Goal: Task Accomplishment & Management: Manage account settings

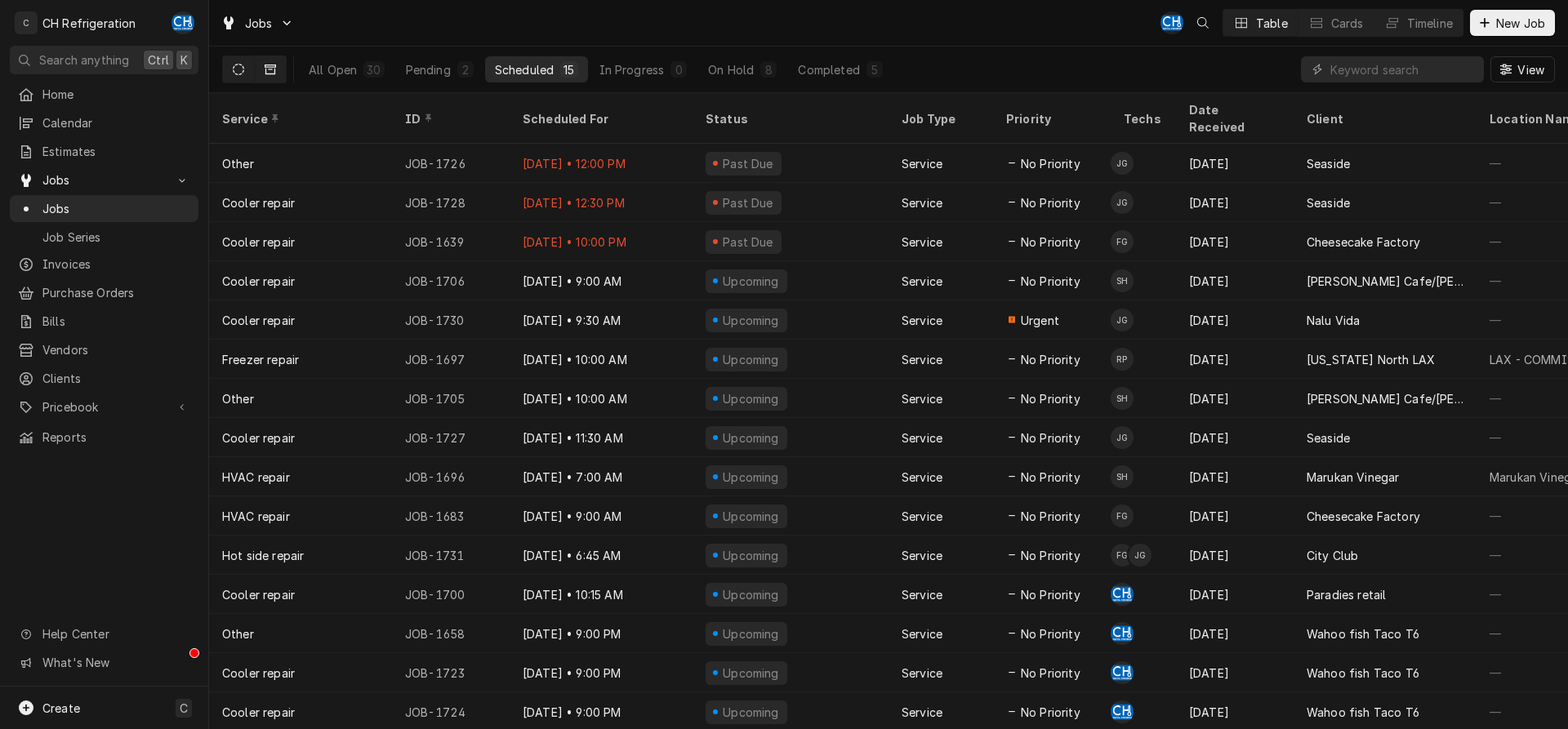
click at [271, 66] on icon "Dynamic Content Wrapper" at bounding box center [270, 69] width 11 height 9
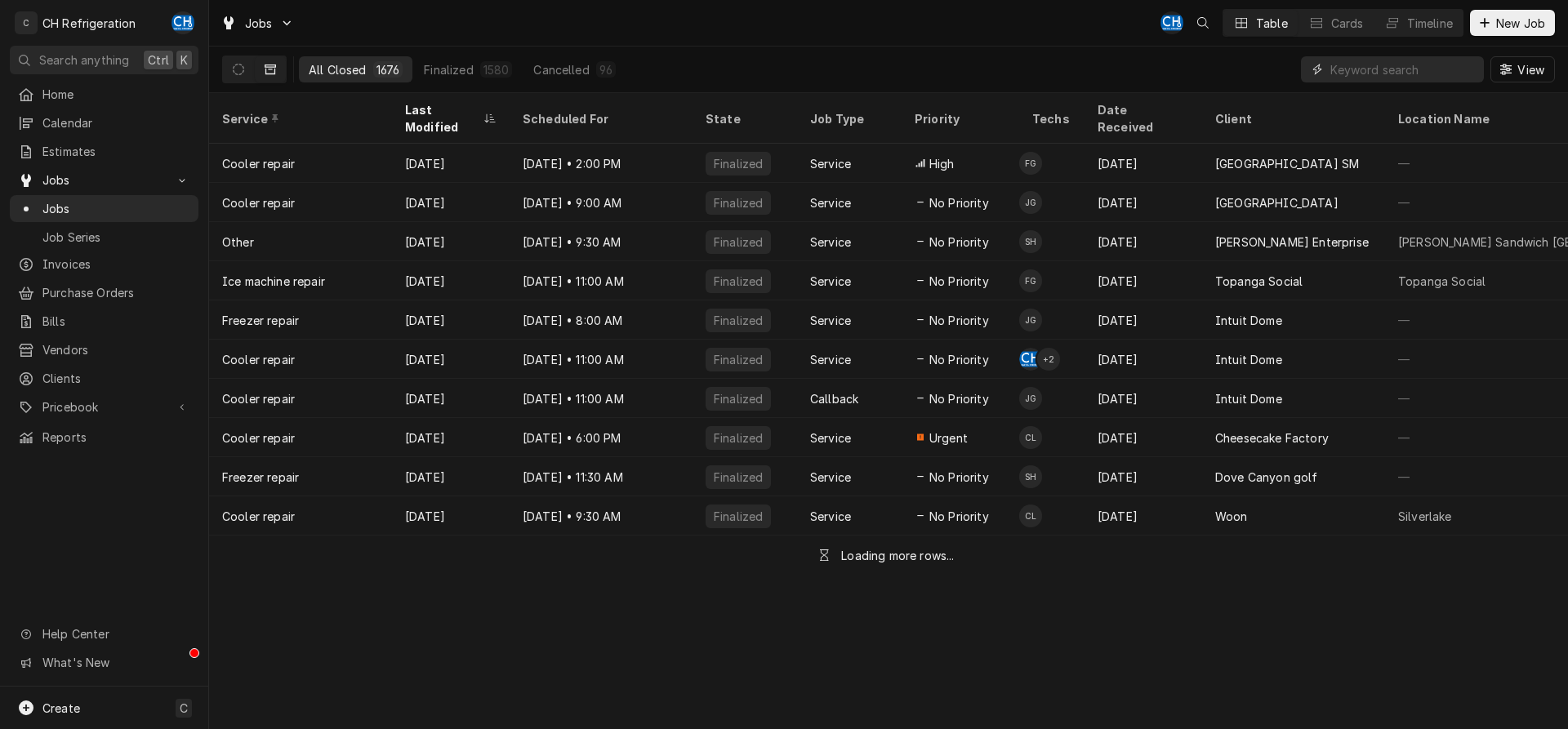
click at [1404, 71] on input "Dynamic Content Wrapper" at bounding box center [1403, 69] width 145 height 26
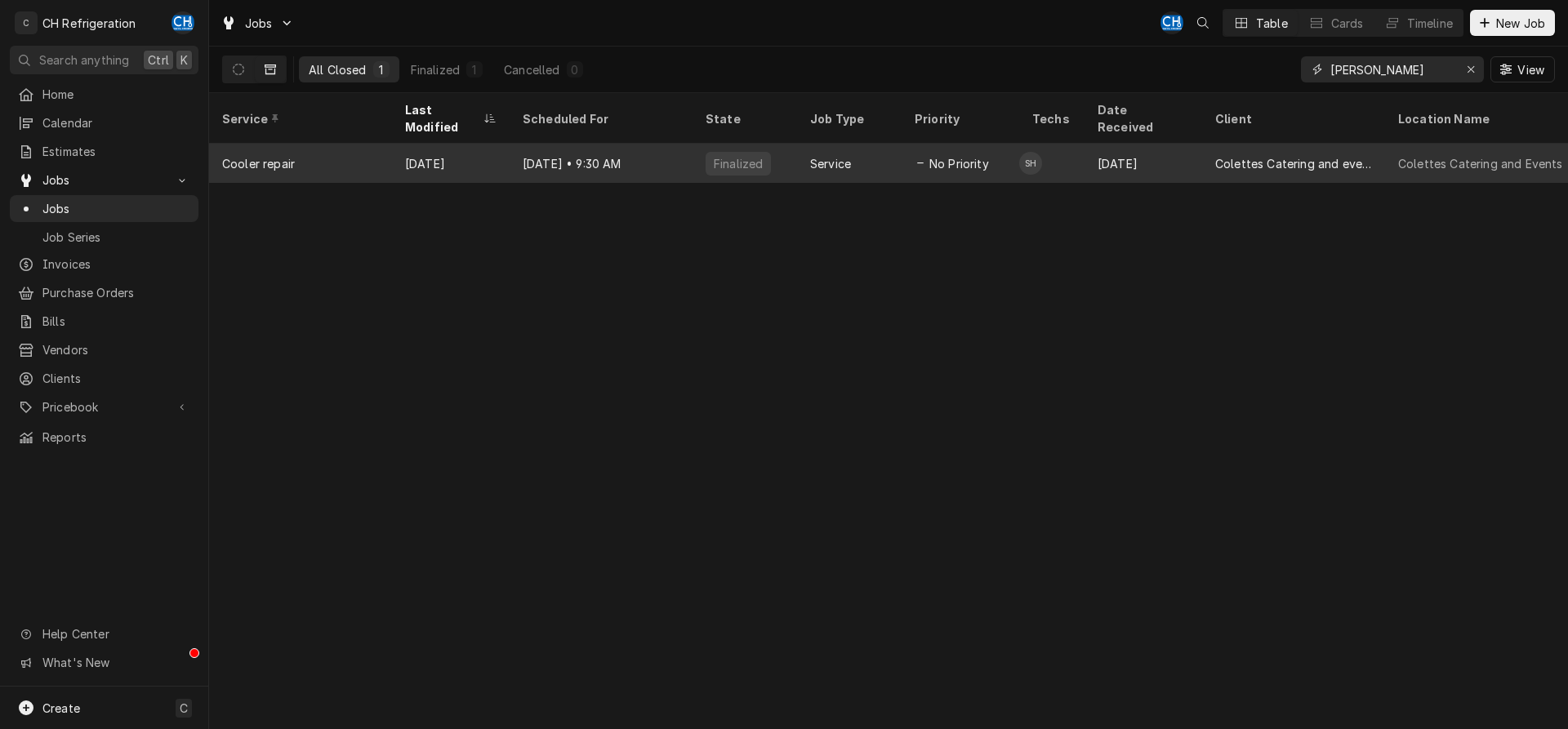
type input "colett"
click at [1123, 144] on div "Aug 1" at bounding box center [1143, 163] width 117 height 39
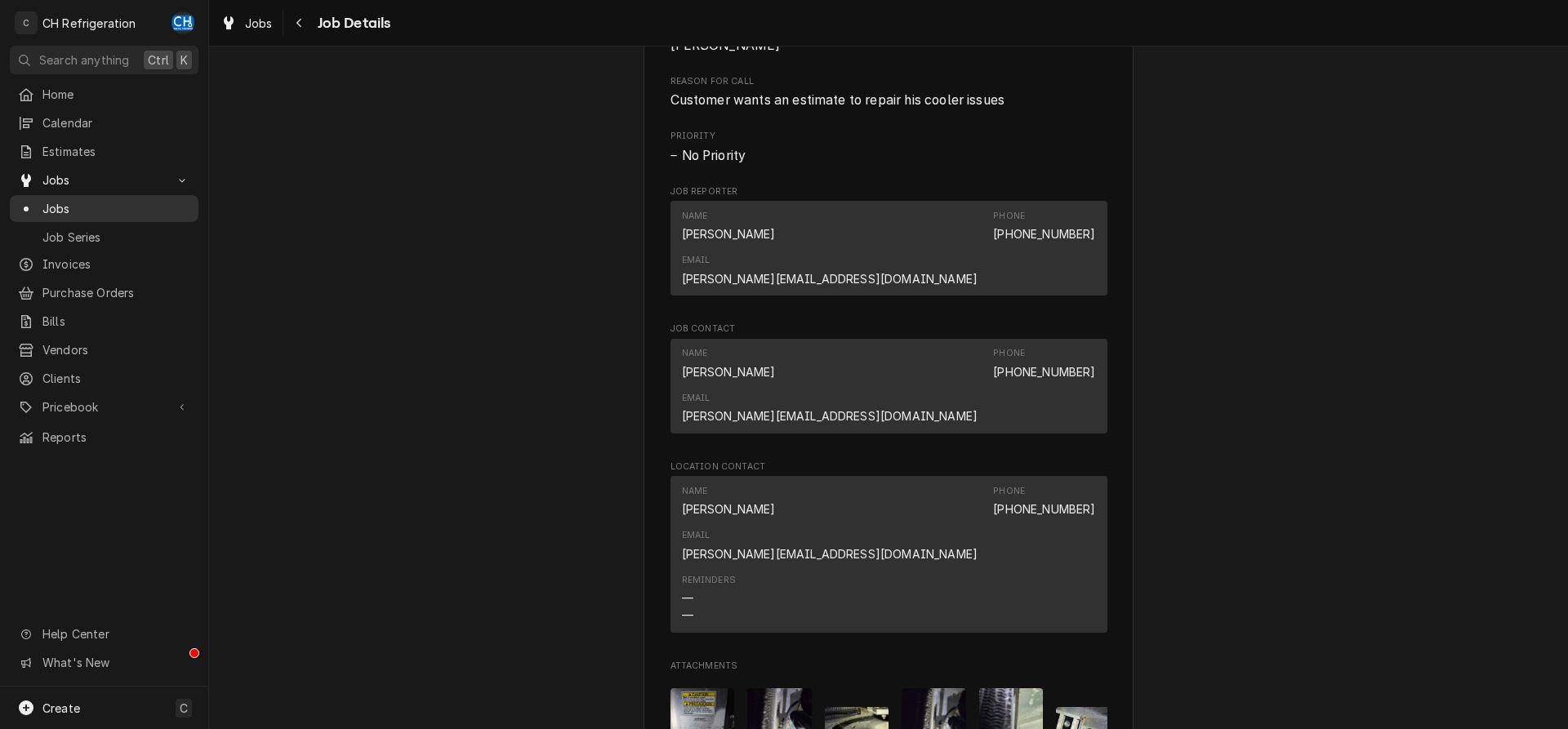
scroll to position [750, 0]
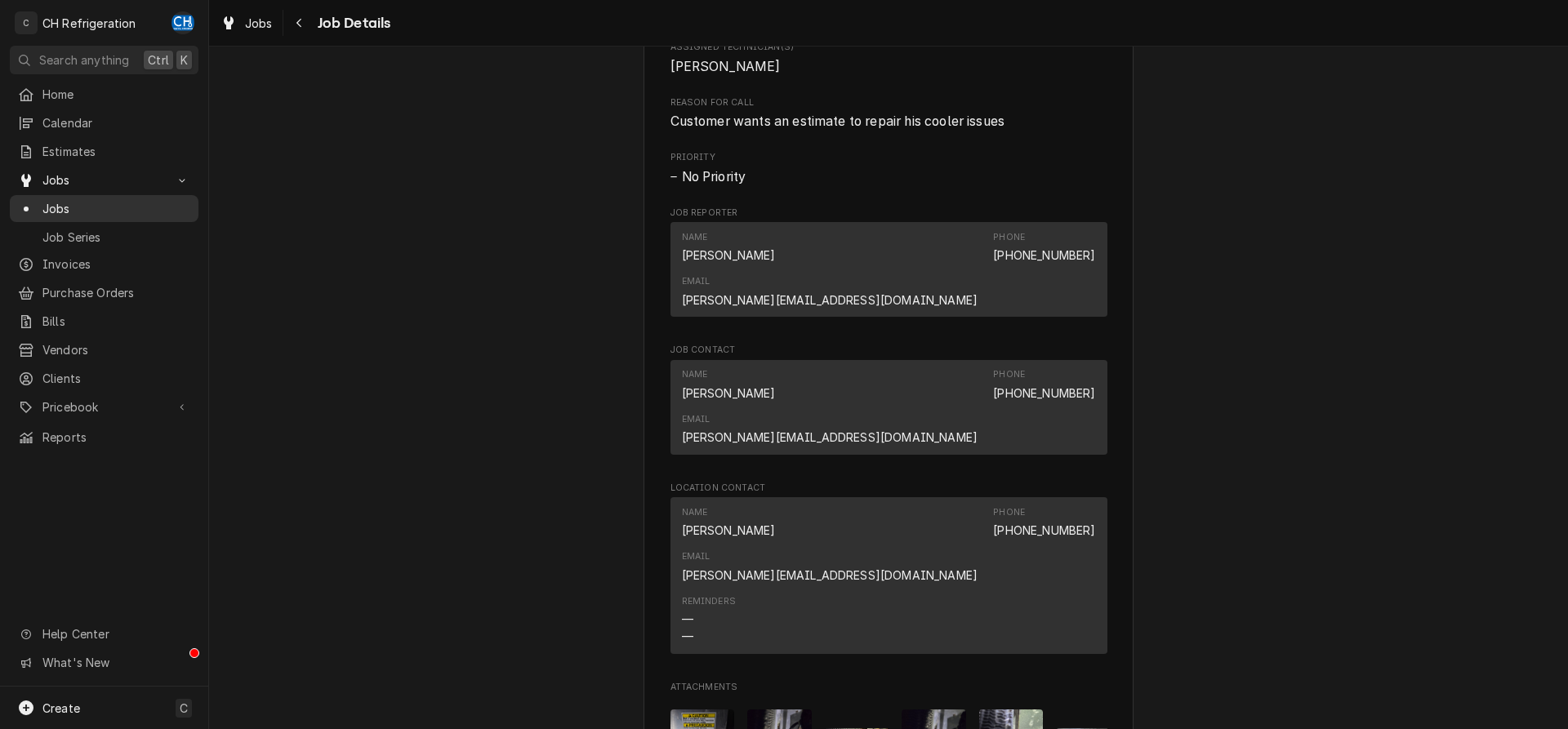
click at [46, 211] on div "Jobs" at bounding box center [104, 209] width 182 height 21
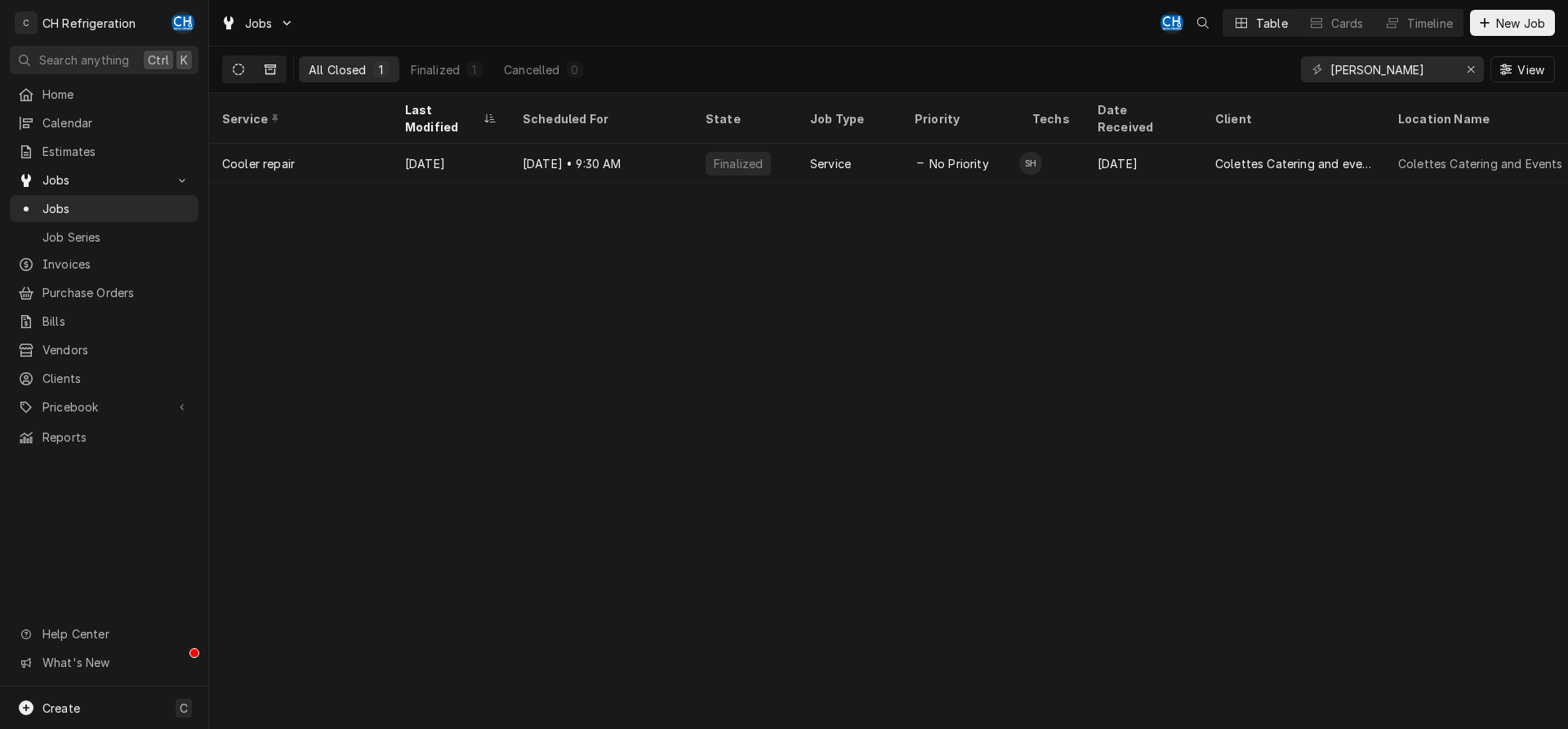
click at [243, 65] on icon "Dynamic Content Wrapper" at bounding box center [238, 69] width 11 height 11
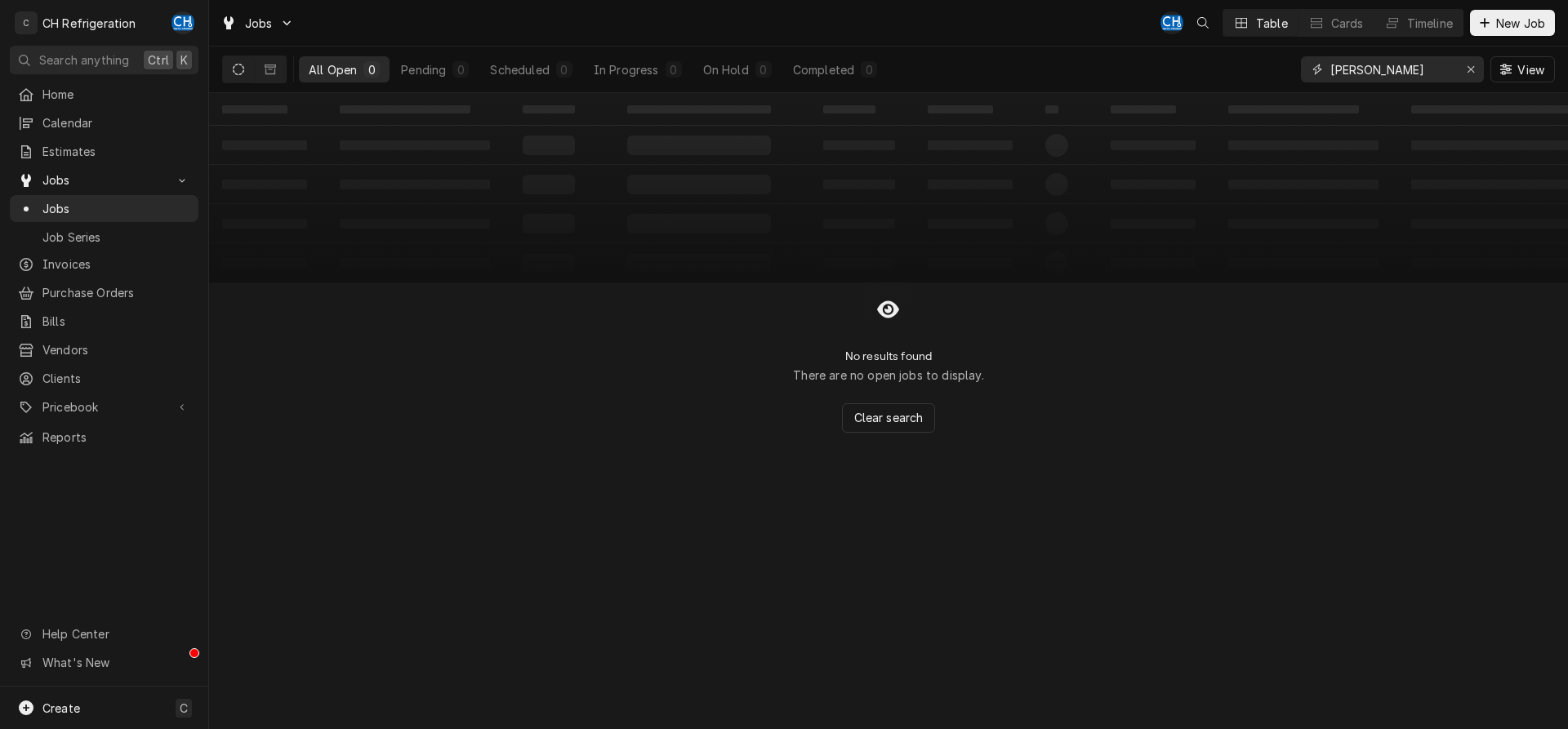
drag, startPoint x: 1379, startPoint y: 72, endPoint x: 1260, endPoint y: 66, distance: 119.2
click at [1331, 68] on input "[PERSON_NAME]" at bounding box center [1392, 69] width 123 height 26
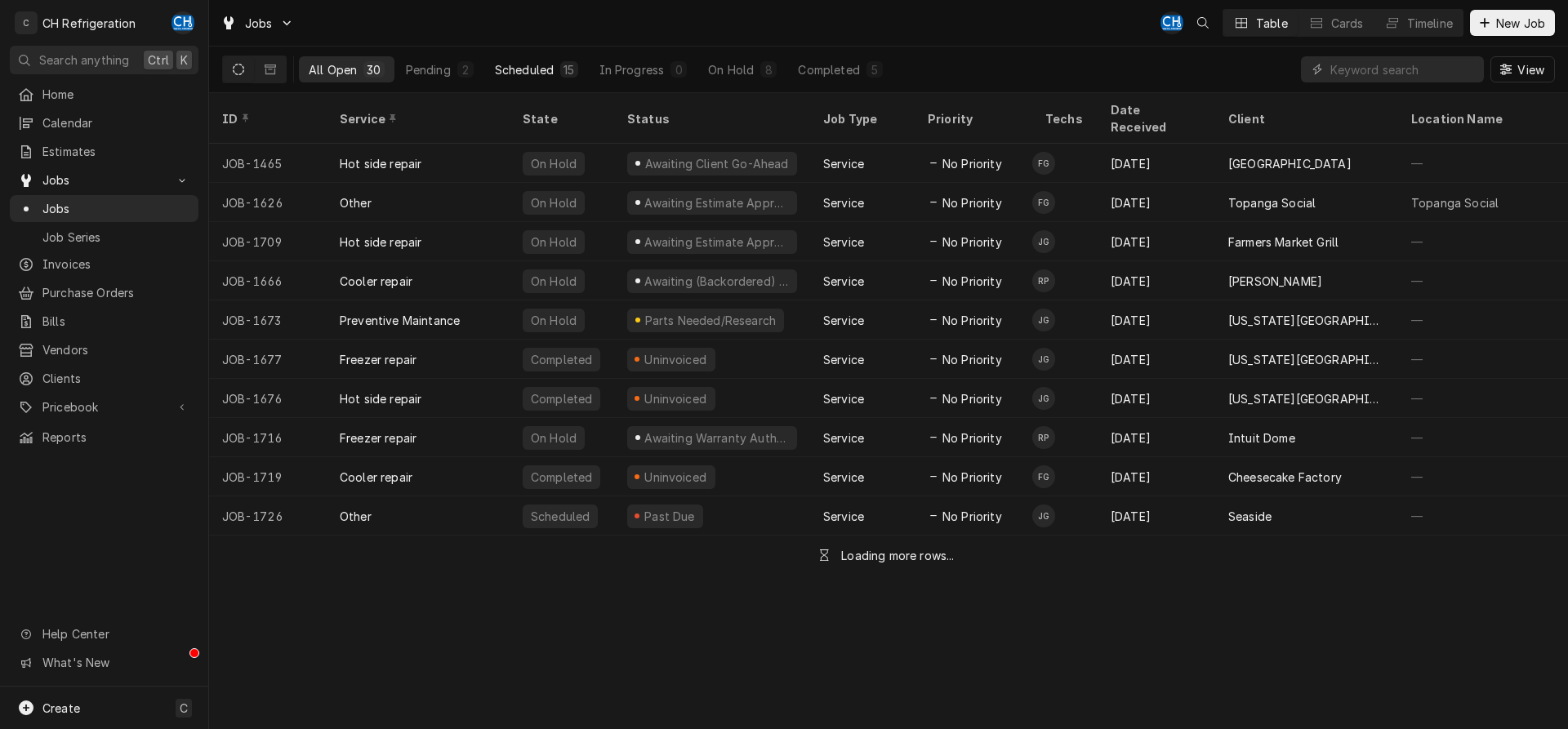
click at [507, 76] on div "Scheduled" at bounding box center [524, 70] width 59 height 17
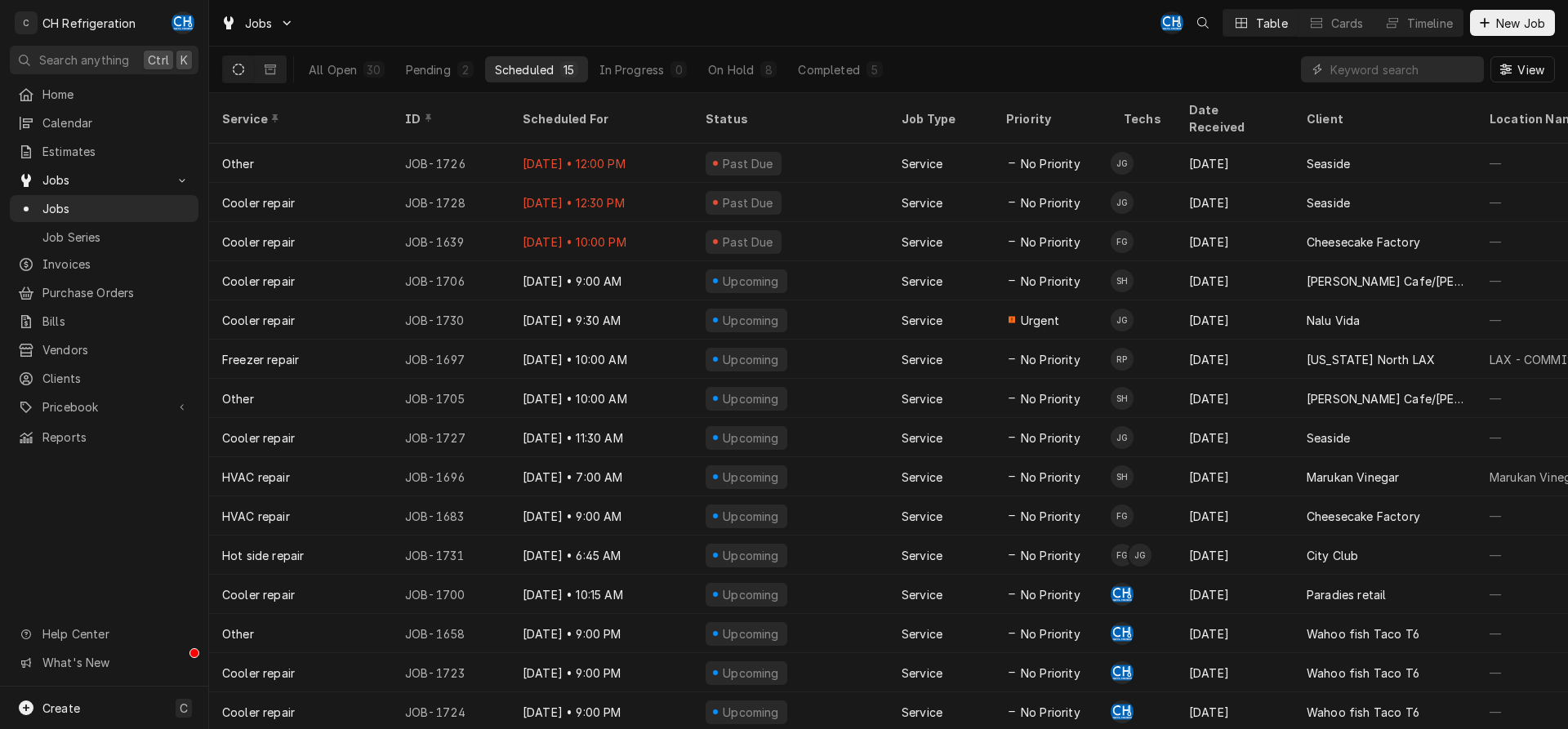
click at [815, 55] on div "All Open 30 Pending 2 Scheduled 15 In Progress 0 On Hold 8 Completed 5" at bounding box center [595, 69] width 594 height 46
click at [817, 66] on div "Completed" at bounding box center [828, 70] width 61 height 17
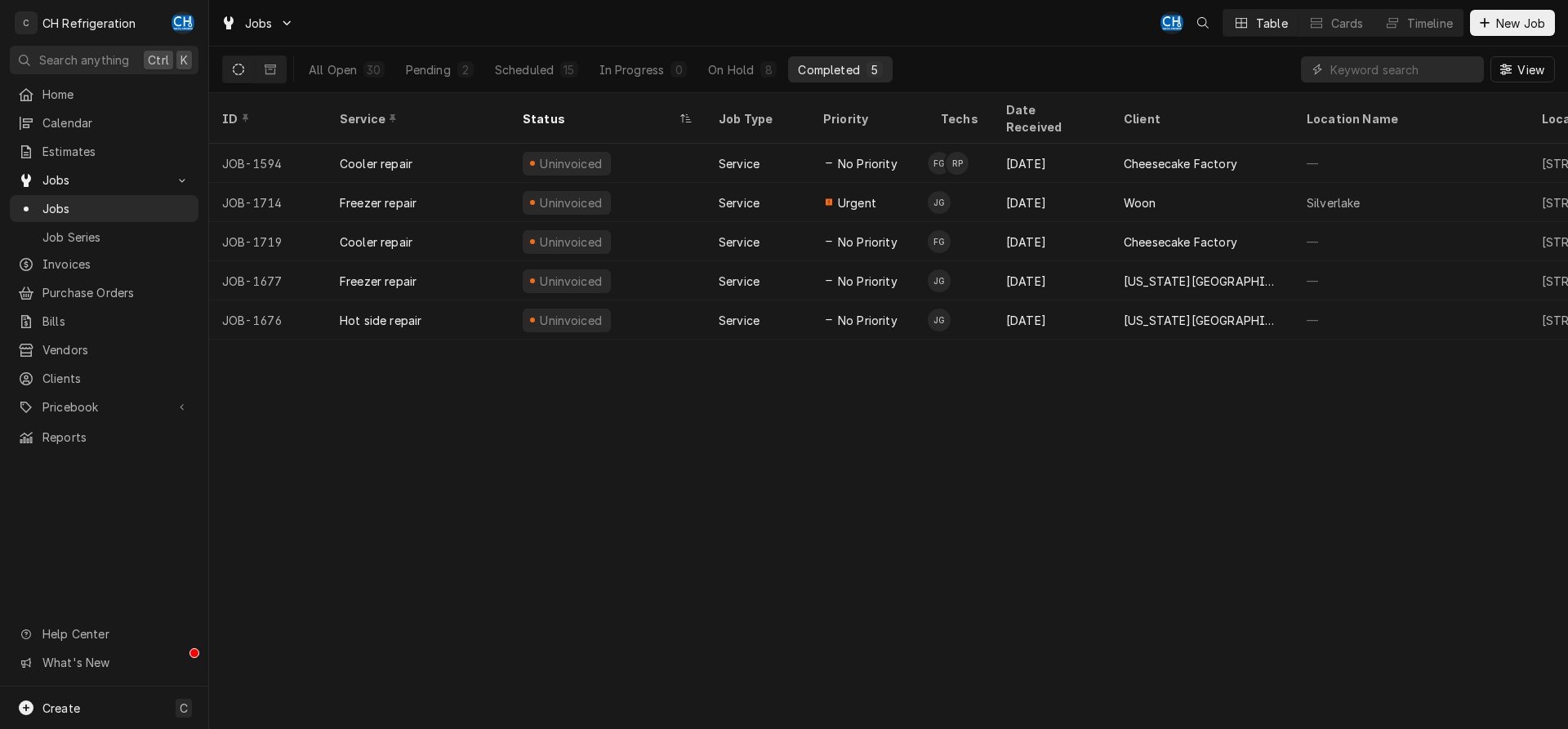
click at [588, 68] on div "All Open 30 Pending 2 Scheduled 15 In Progress 0 On Hold 8 Completed 5" at bounding box center [595, 69] width 594 height 26
click at [554, 69] on button "Scheduled 15" at bounding box center [536, 69] width 103 height 26
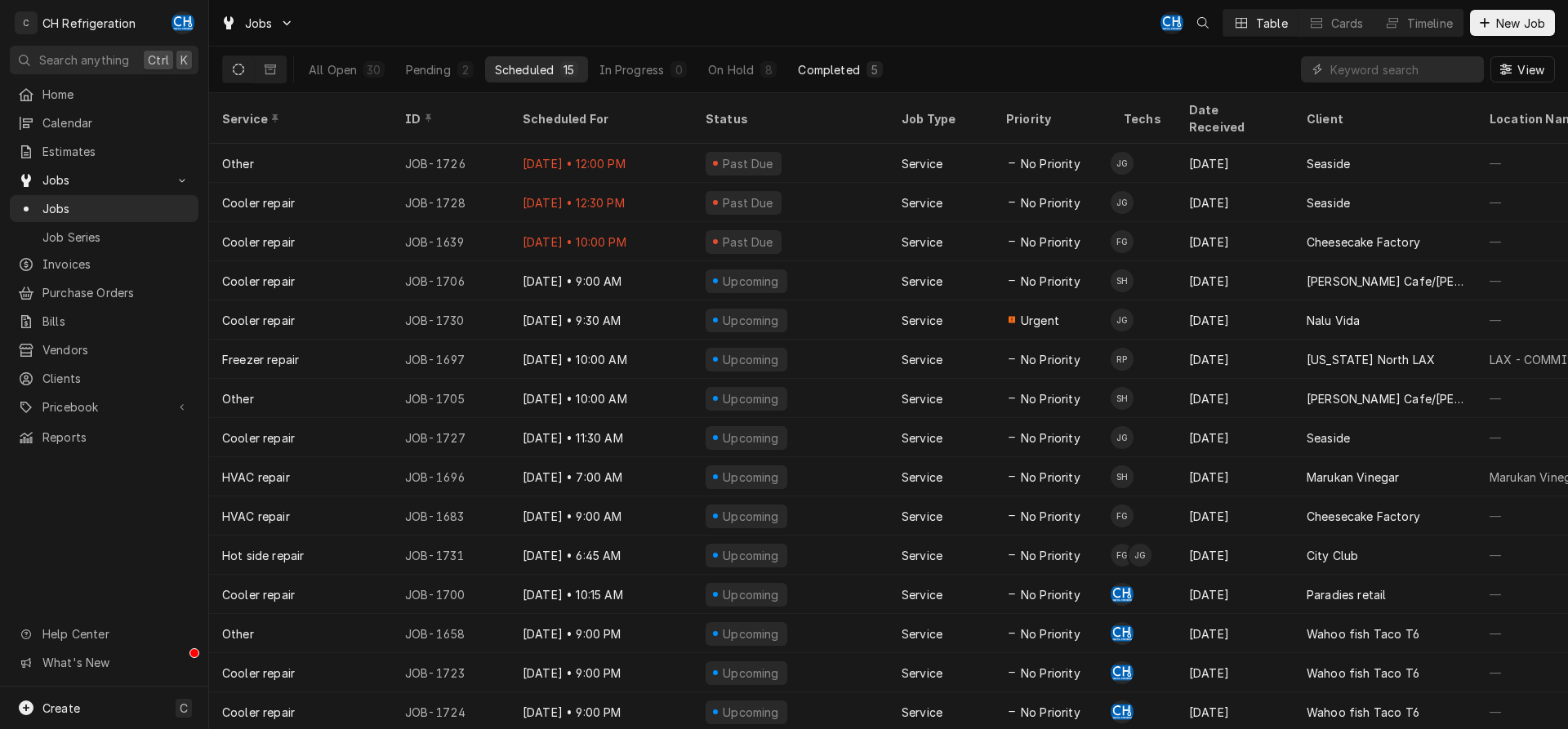
click at [841, 60] on button "Completed 5" at bounding box center [840, 69] width 104 height 26
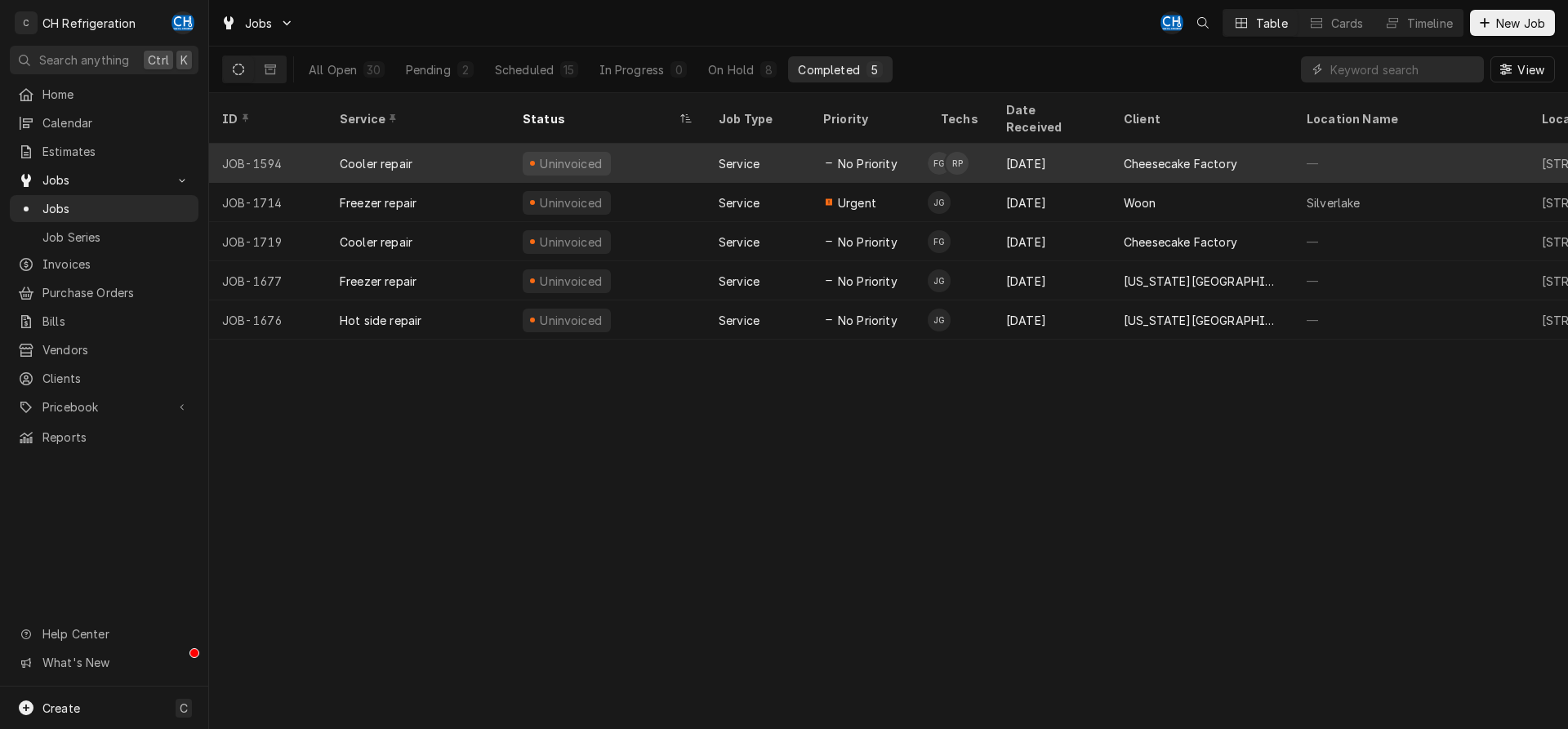
click at [1147, 159] on div "Cheesecake Factory" at bounding box center [1202, 163] width 183 height 39
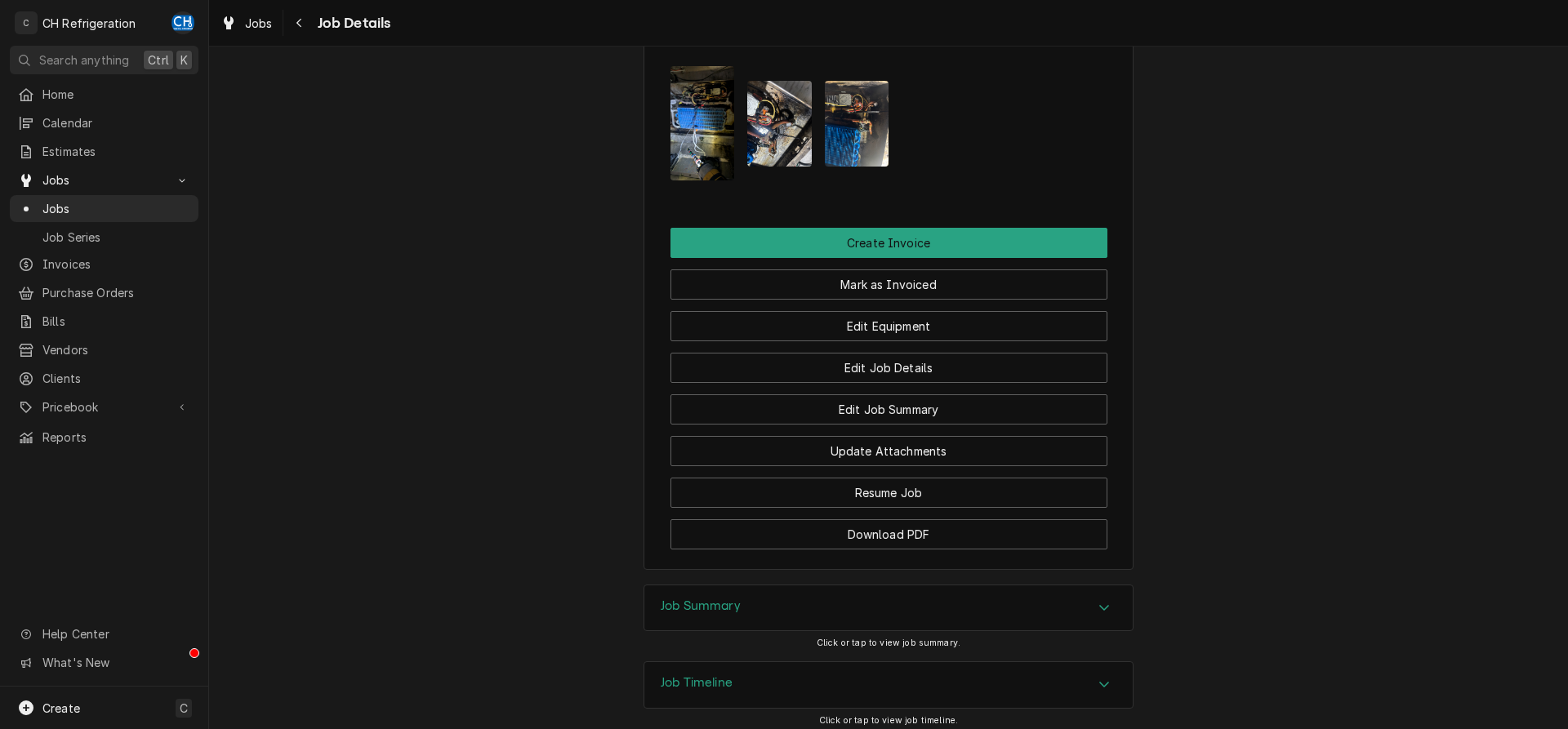
scroll to position [1322, 0]
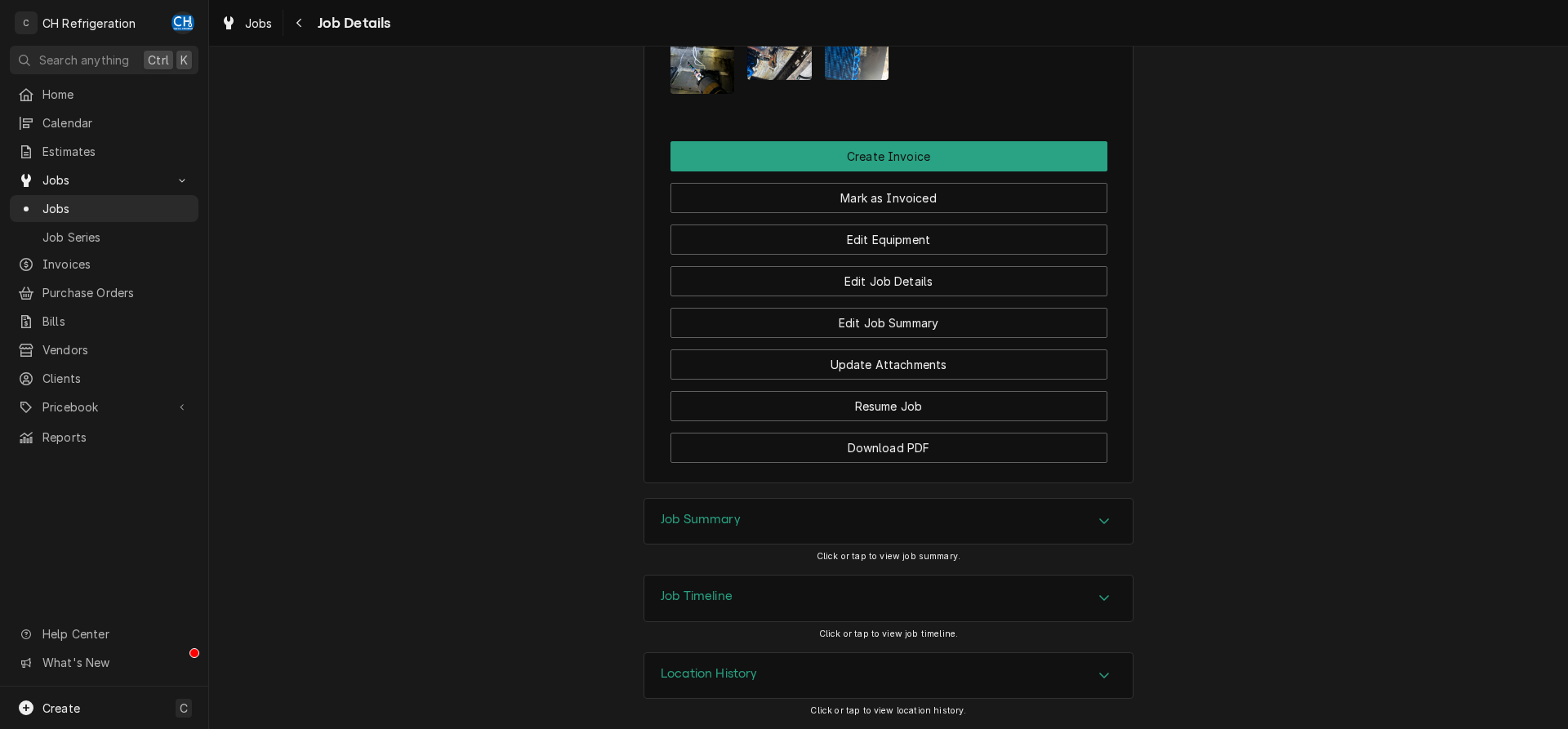
click at [1110, 511] on div "Job Summary" at bounding box center [889, 521] width 488 height 46
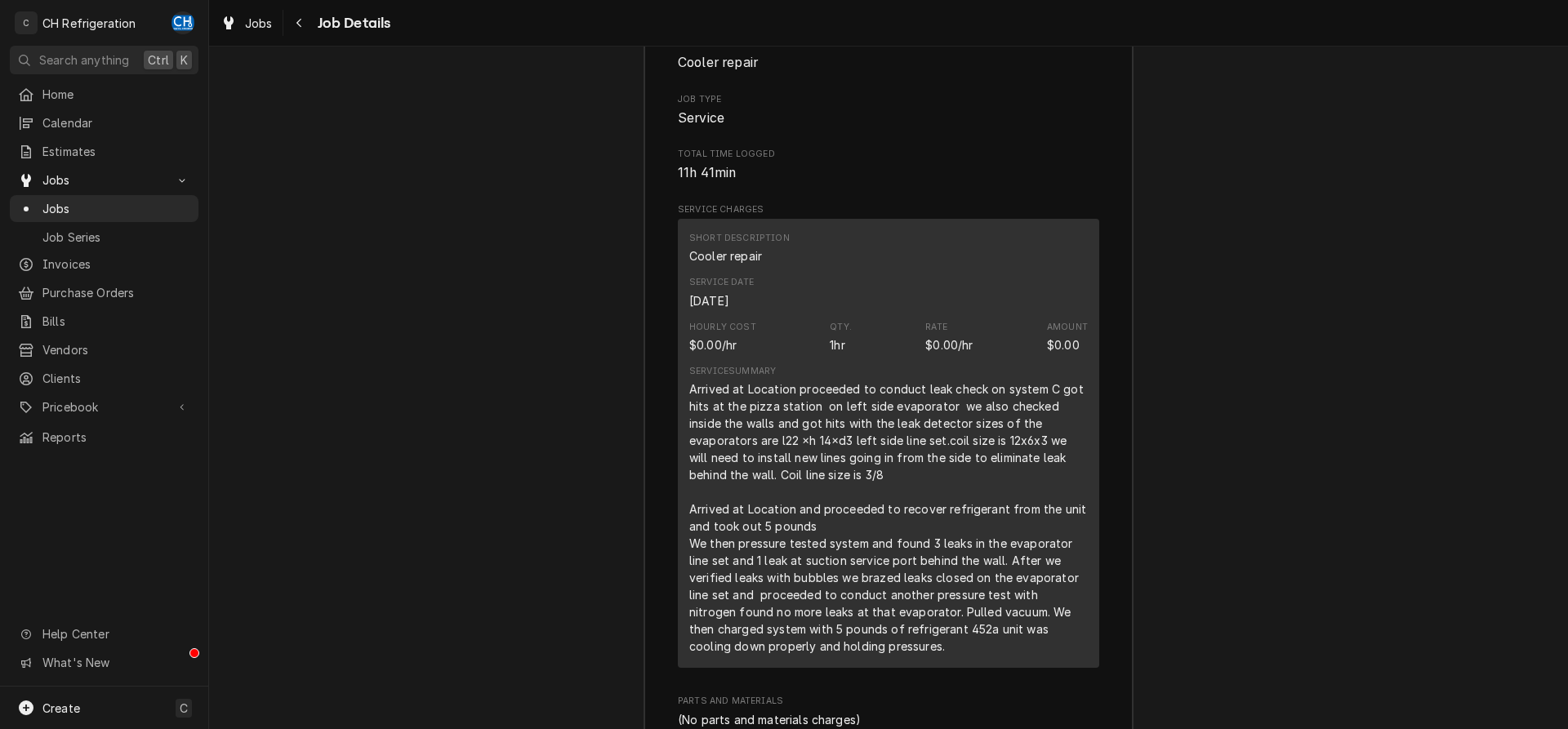
scroll to position [1826, 0]
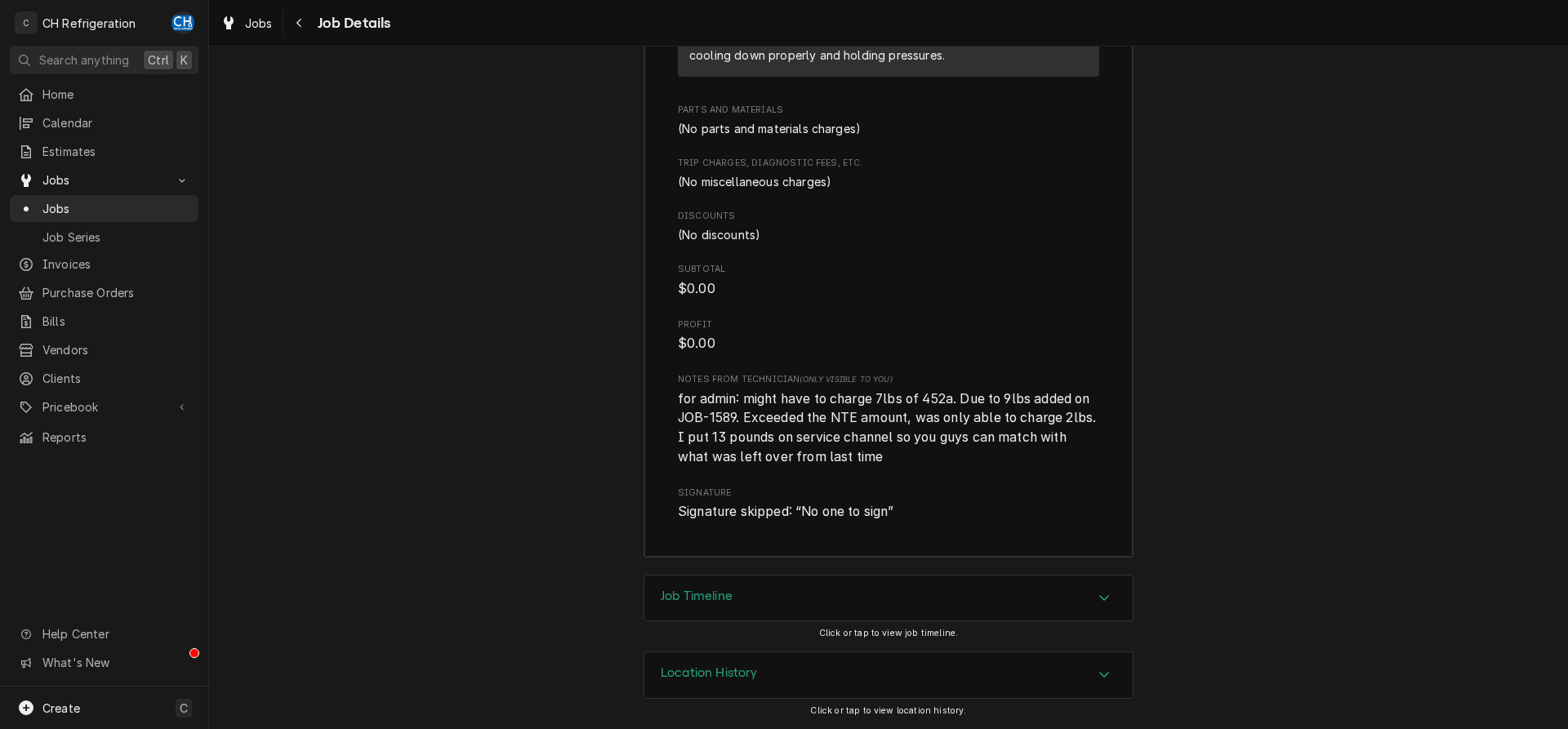
click at [941, 600] on div "Job Timeline" at bounding box center [889, 598] width 488 height 46
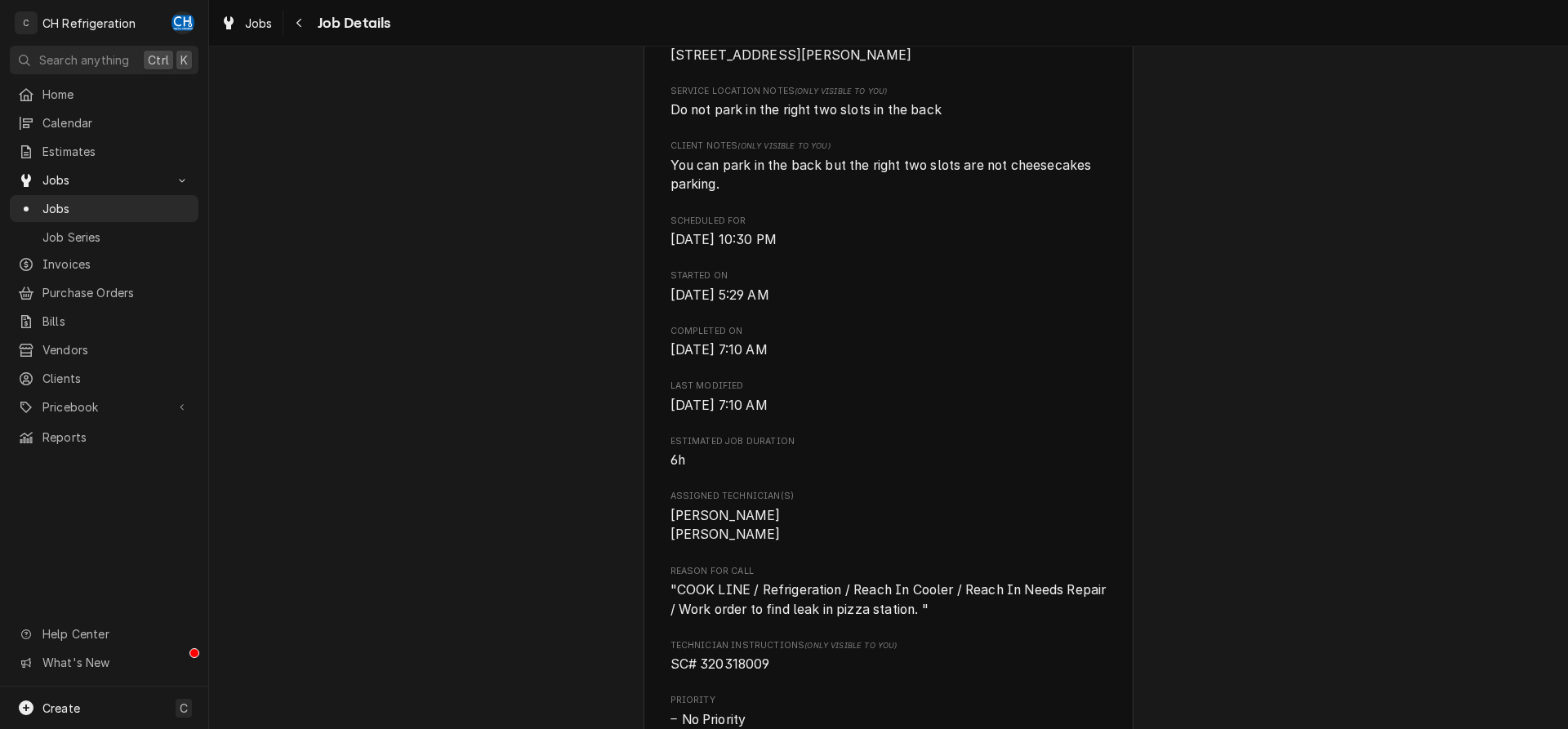
scroll to position [0, 0]
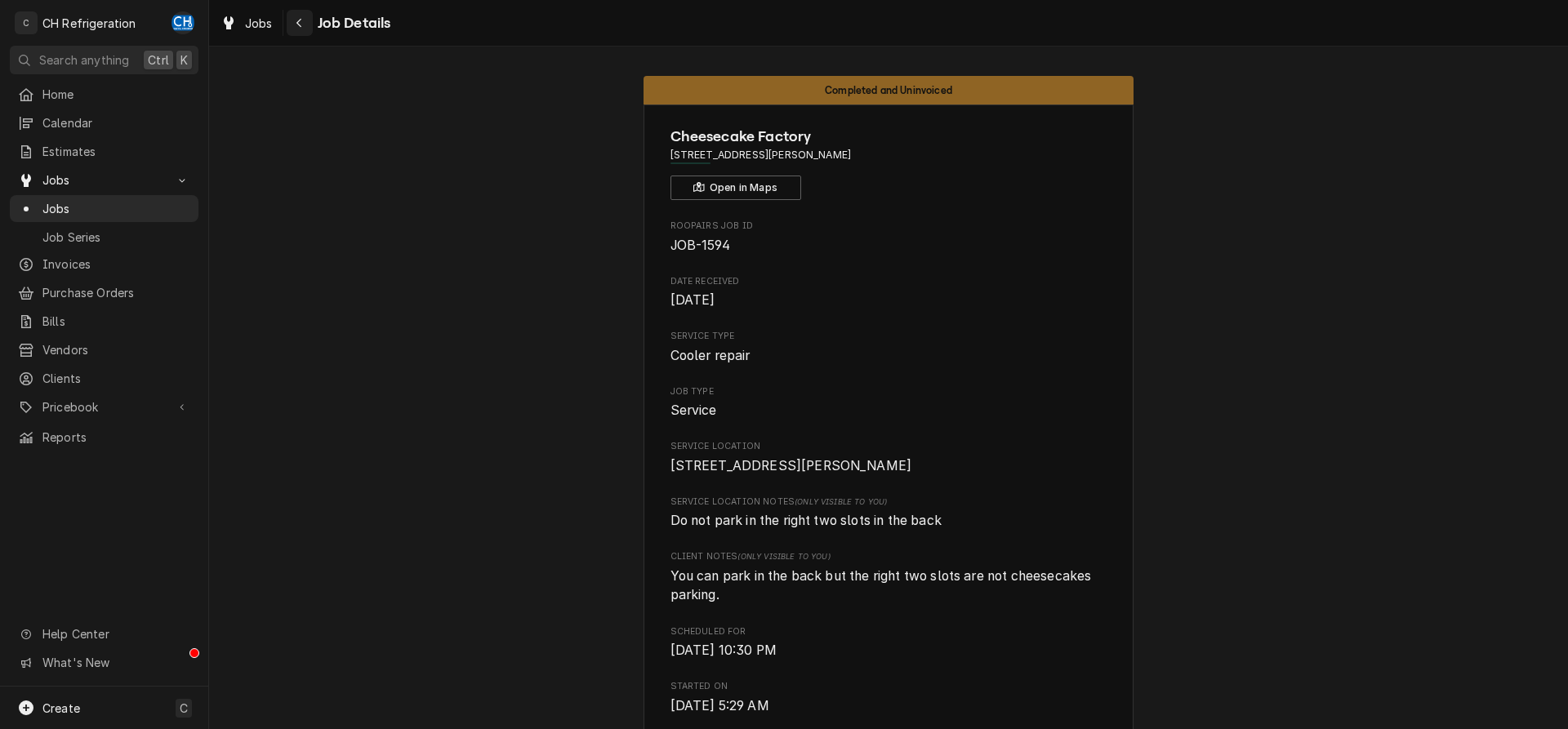
click at [300, 16] on div "Navigate back" at bounding box center [299, 22] width 16 height 16
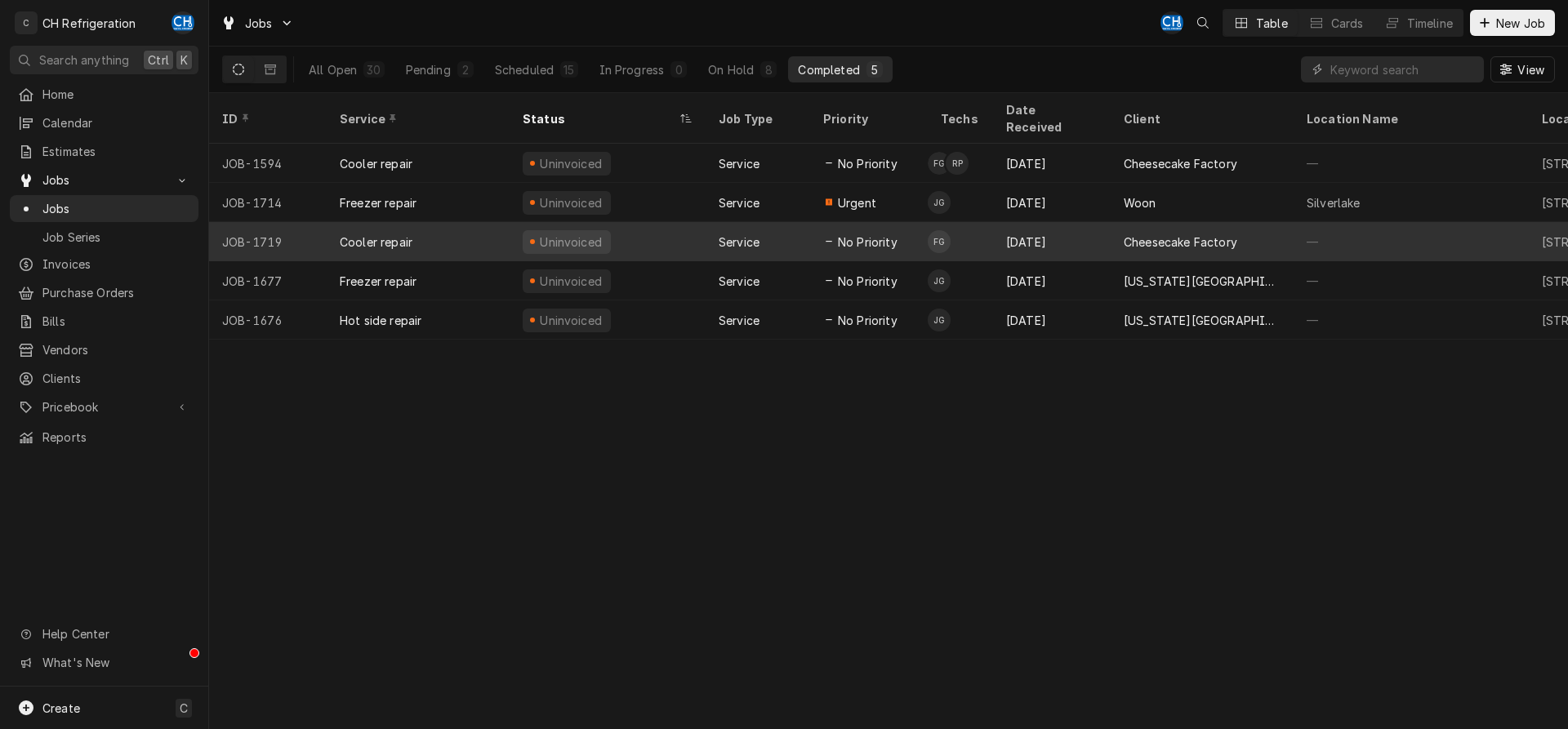
click at [1116, 222] on div "Cheesecake Factory" at bounding box center [1202, 241] width 183 height 39
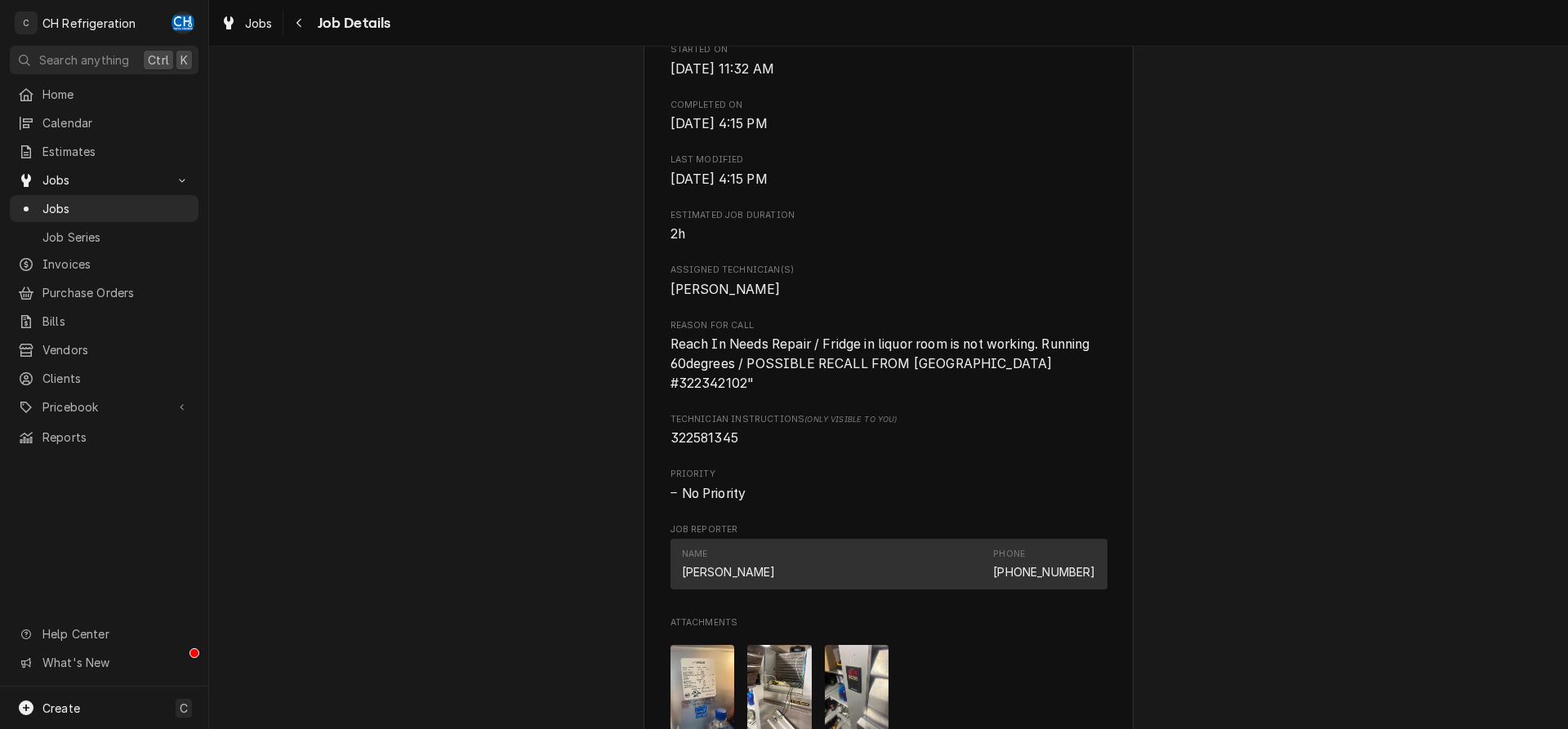
scroll to position [750, 0]
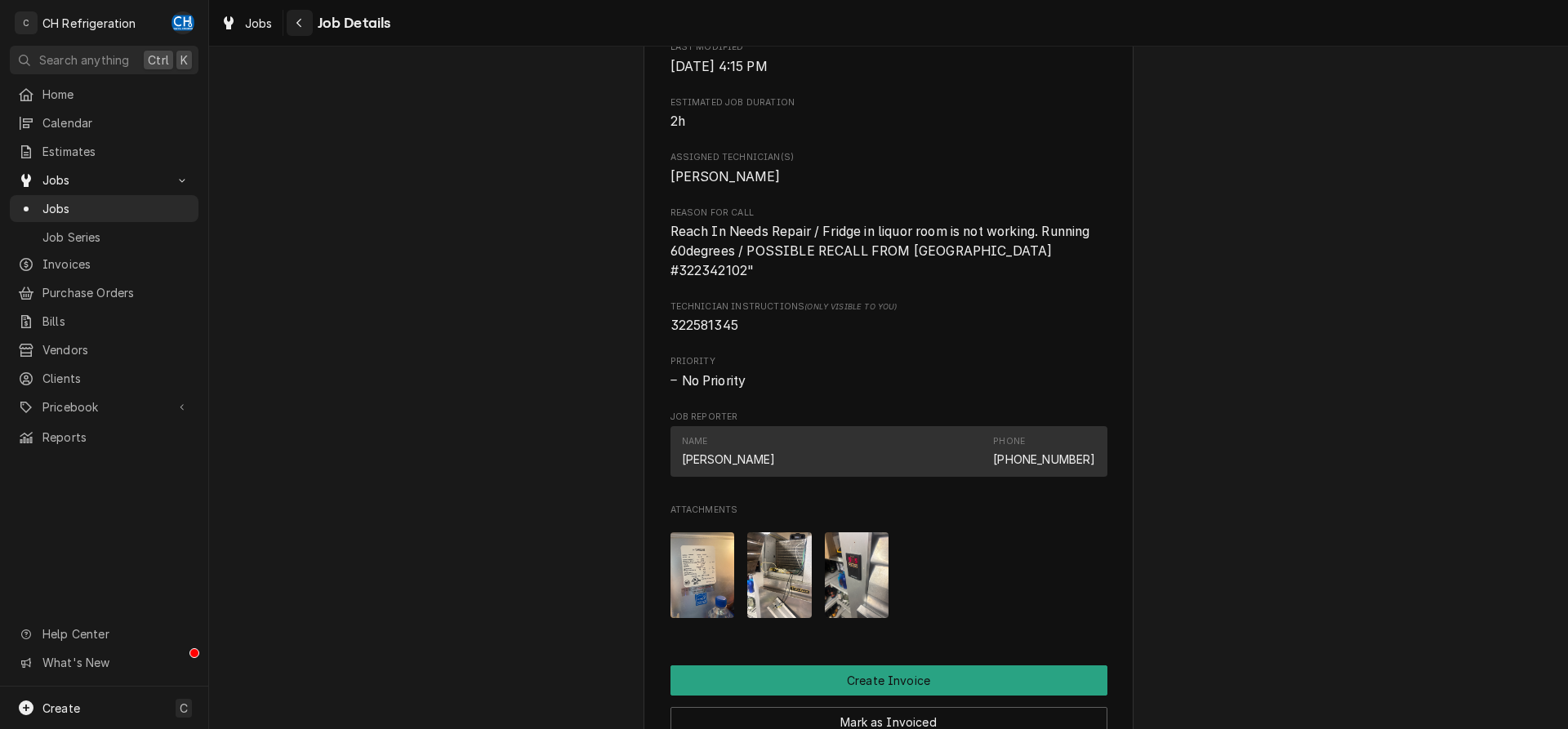
click at [302, 22] on icon "Navigate back" at bounding box center [299, 22] width 8 height 11
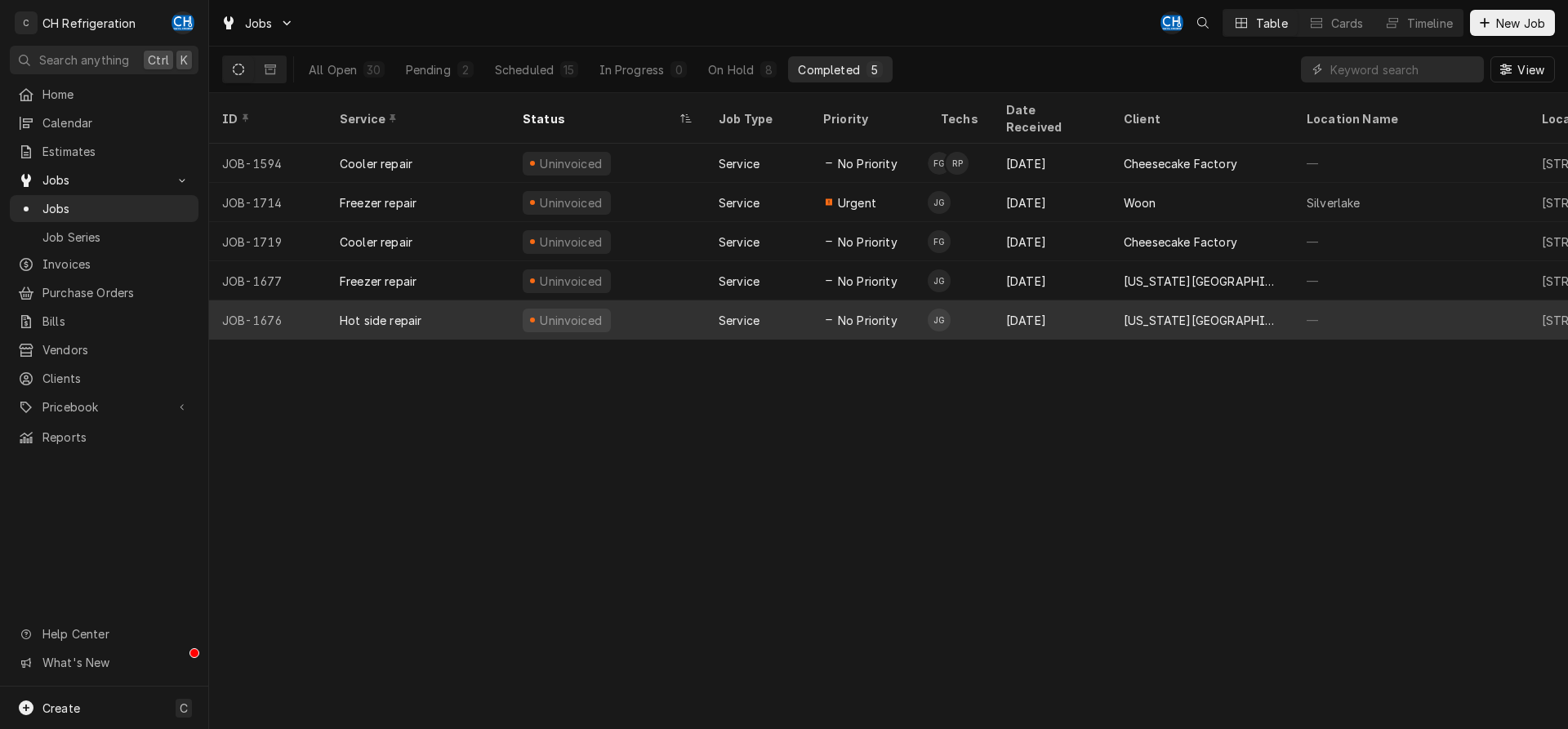
click at [1104, 300] on div "[DATE]" at bounding box center [1052, 319] width 117 height 39
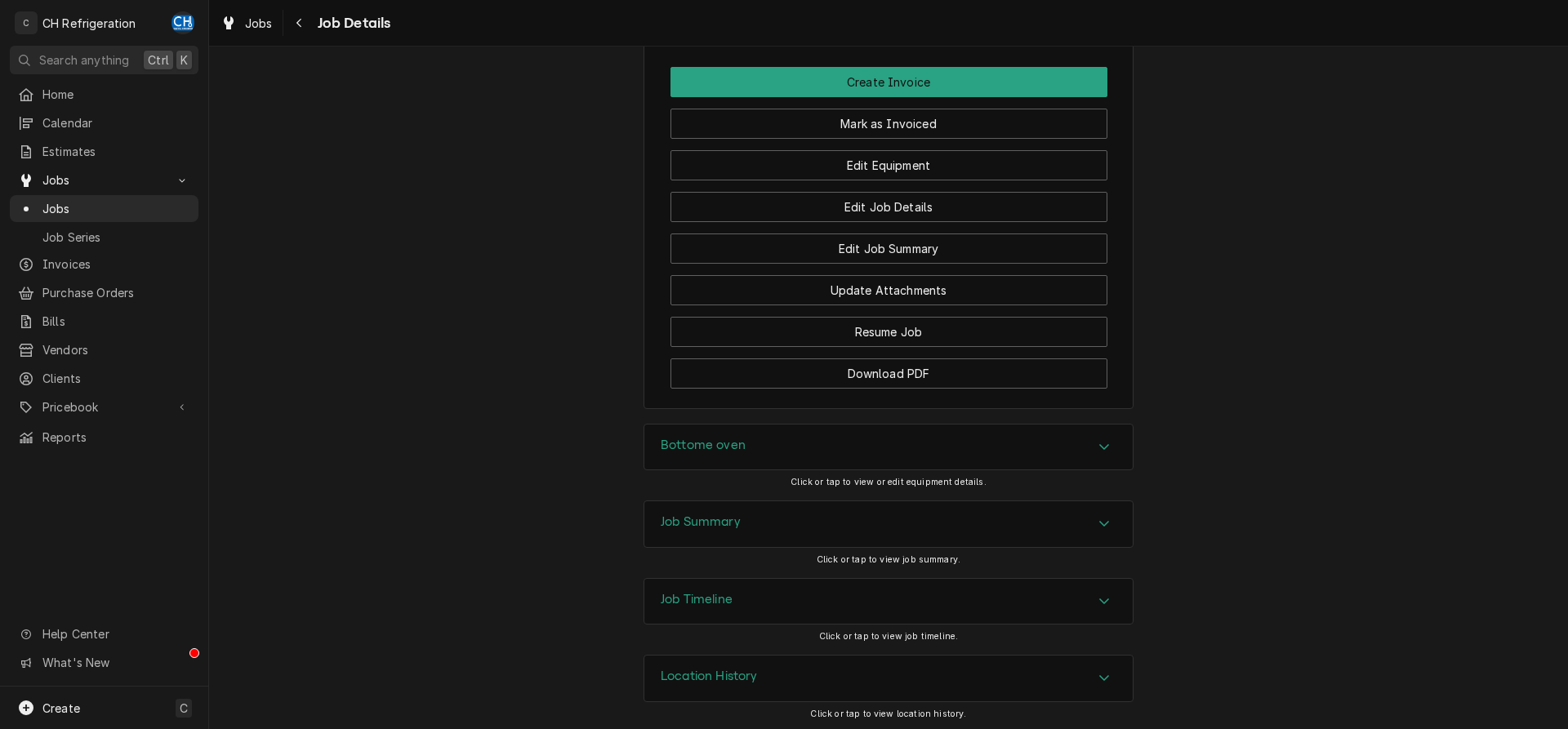
click at [824, 516] on div "Job Summary" at bounding box center [889, 524] width 488 height 46
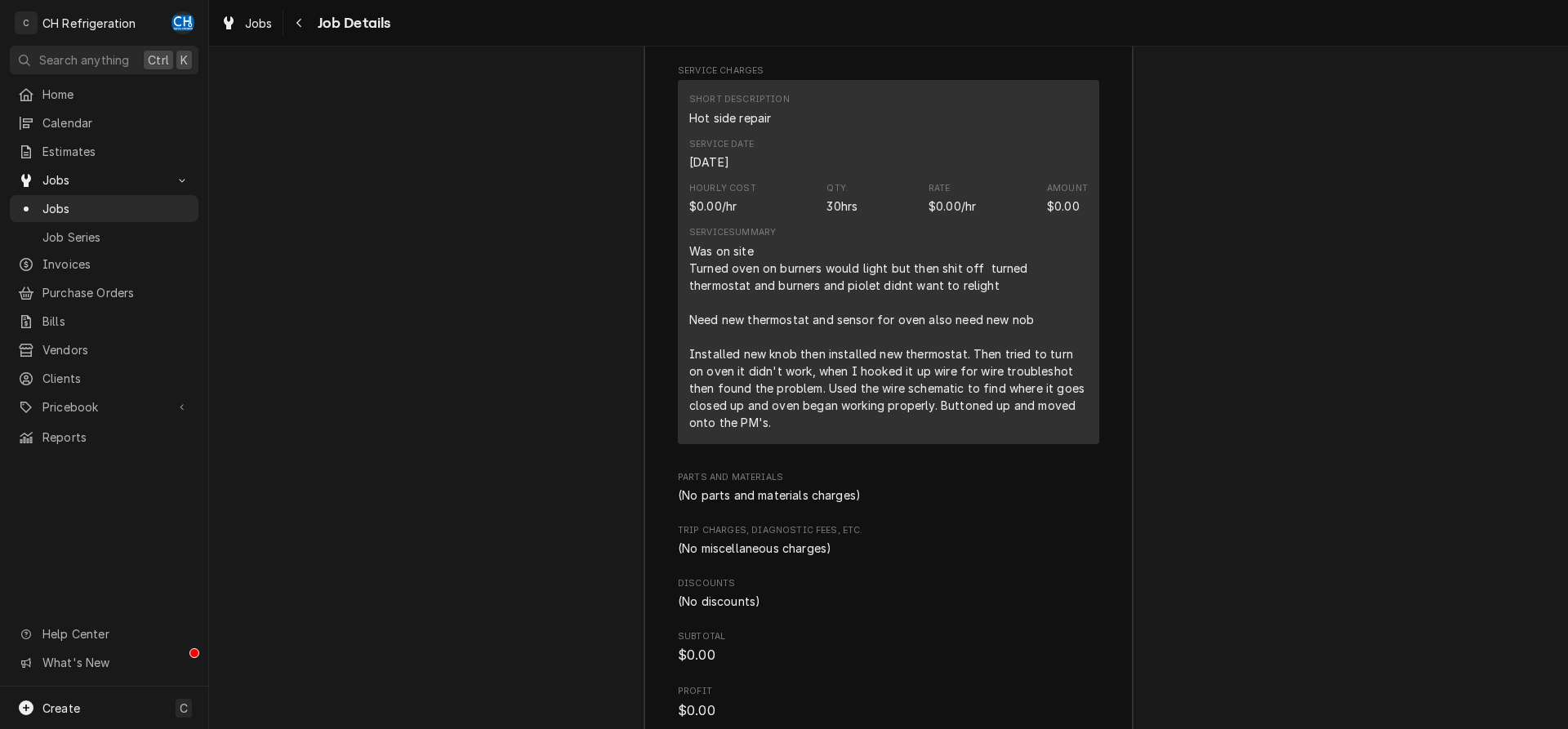
scroll to position [1912, 0]
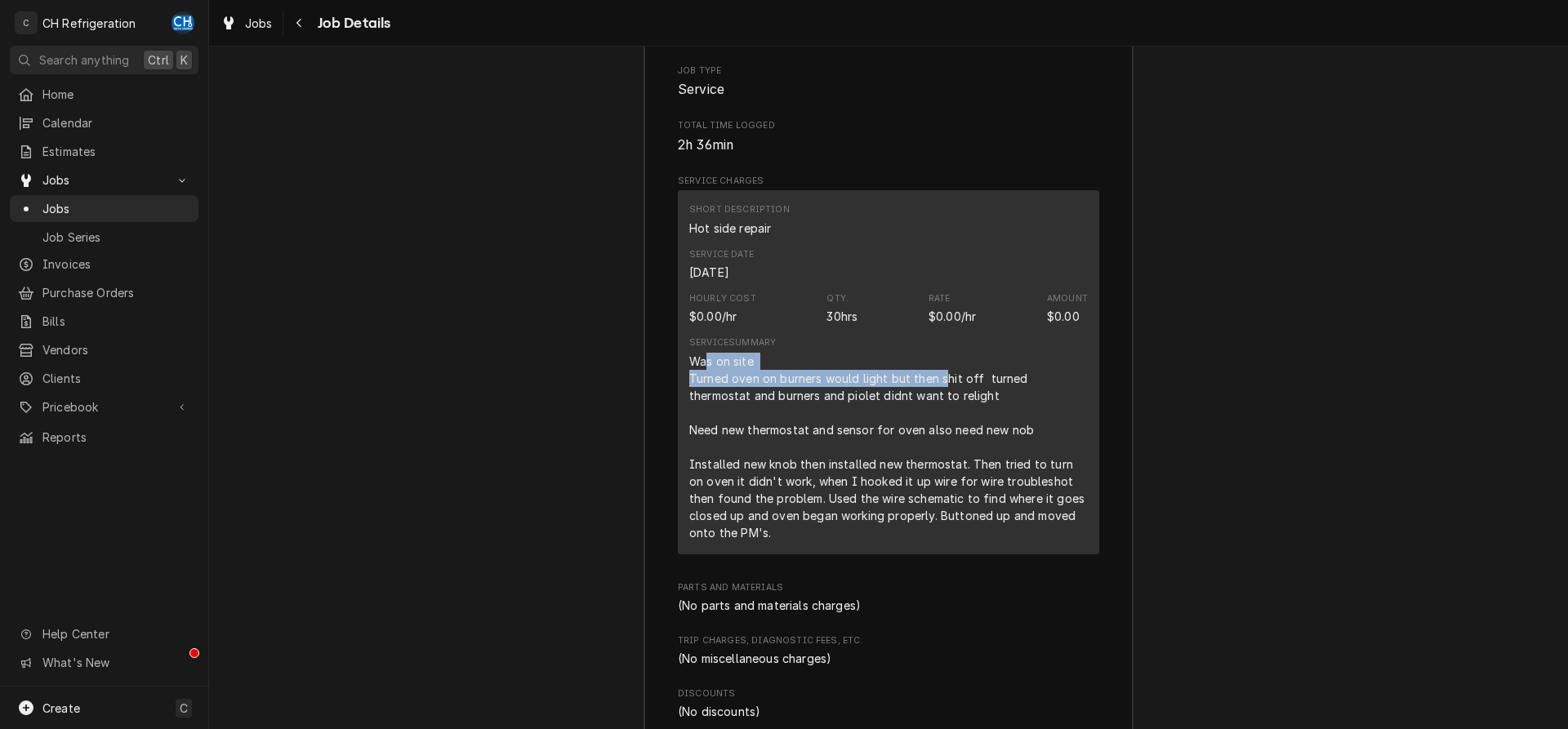
drag, startPoint x: 707, startPoint y: 362, endPoint x: 960, endPoint y: 381, distance: 253.7
click at [955, 380] on div "Was on site Turned oven on burners would light but then shit off turned thermos…" at bounding box center [889, 447] width 399 height 189
click at [960, 381] on div "Was on site Turned oven on burners would light but then shit off turned thermos…" at bounding box center [889, 447] width 399 height 189
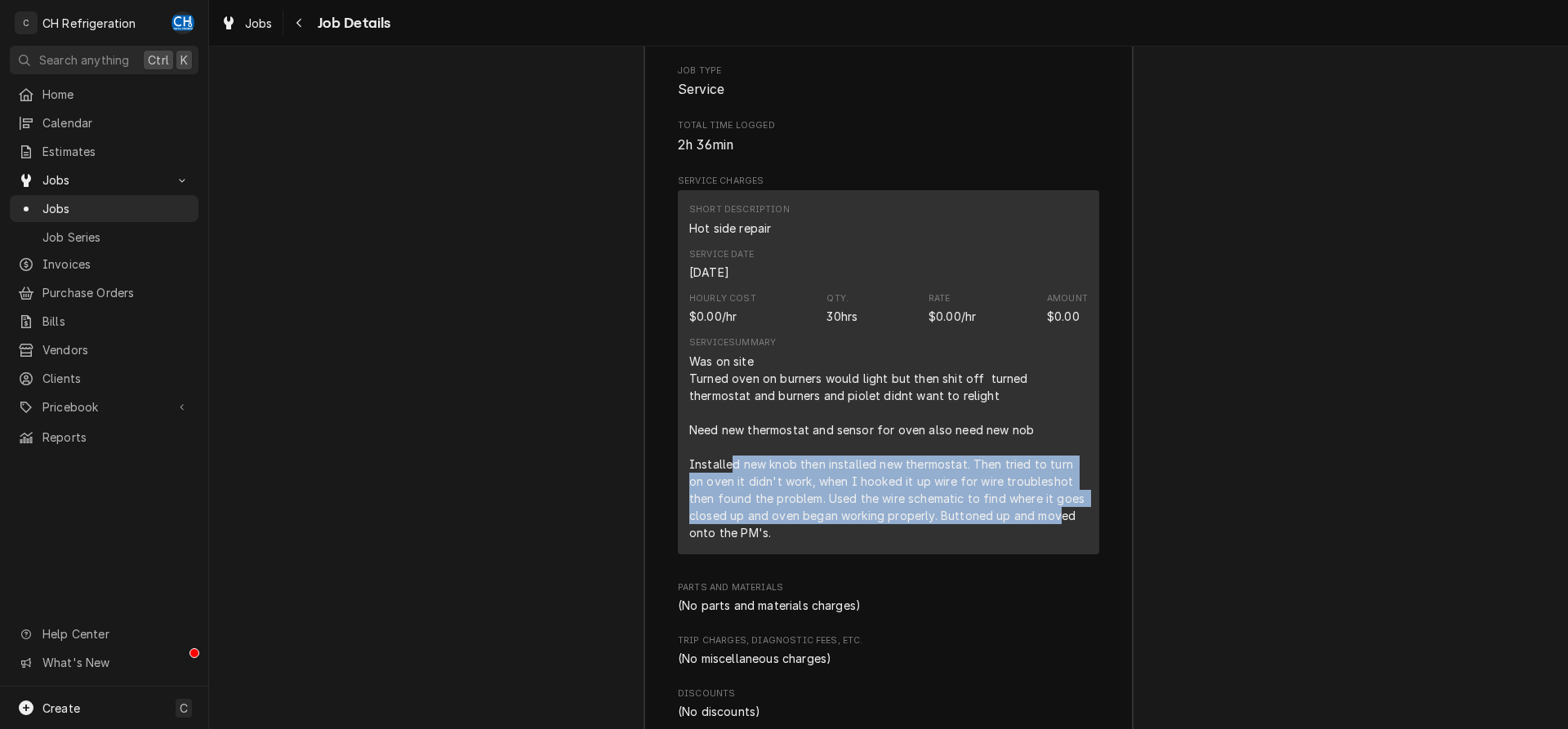
drag, startPoint x: 728, startPoint y: 464, endPoint x: 1057, endPoint y: 511, distance: 332.3
click at [1057, 511] on div "Was on site Turned oven on burners would light but then shit off turned thermos…" at bounding box center [889, 447] width 399 height 189
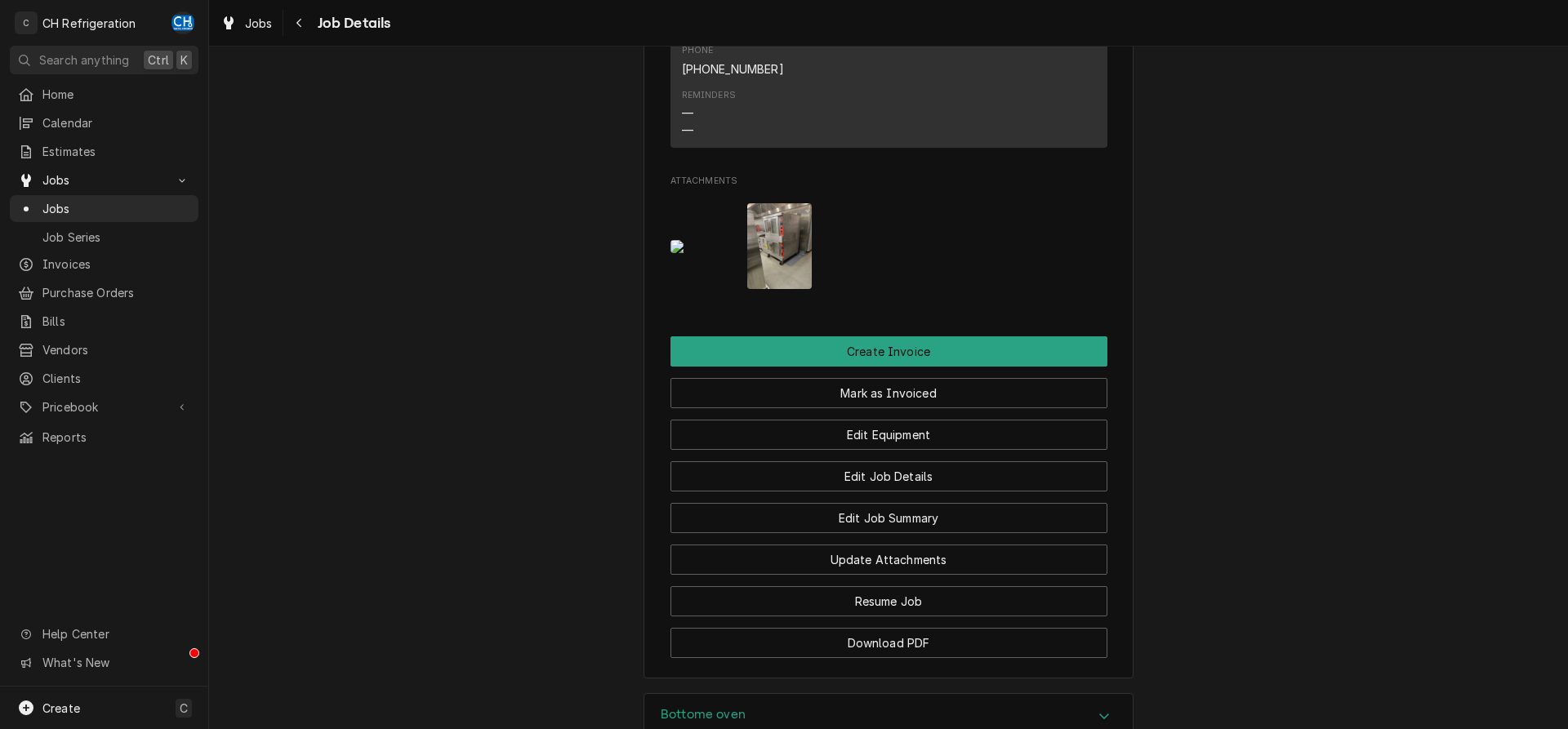
scroll to position [1166, 0]
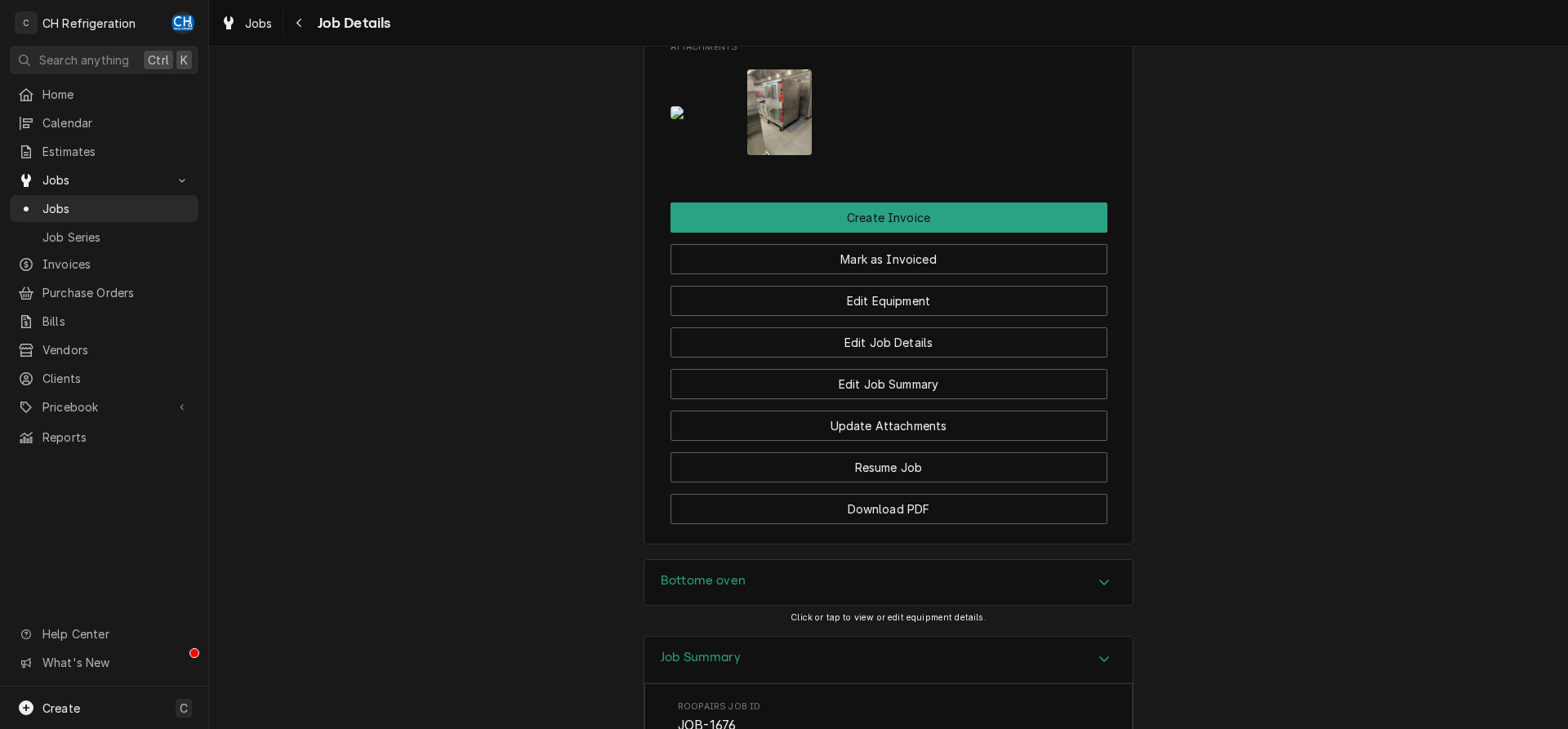
click at [764, 141] on img "Attachments" at bounding box center [779, 111] width 65 height 85
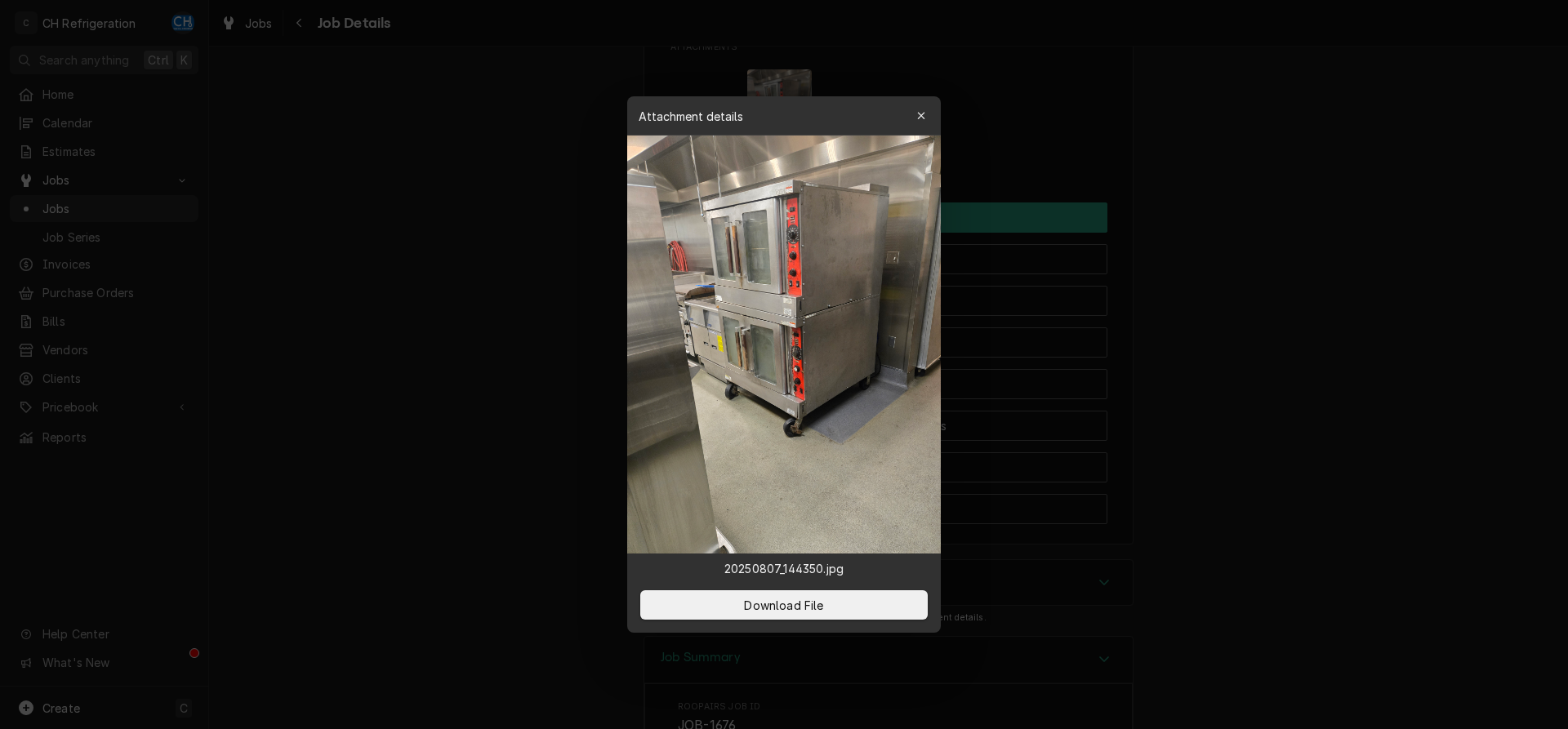
click at [1206, 230] on div at bounding box center [784, 364] width 1568 height 729
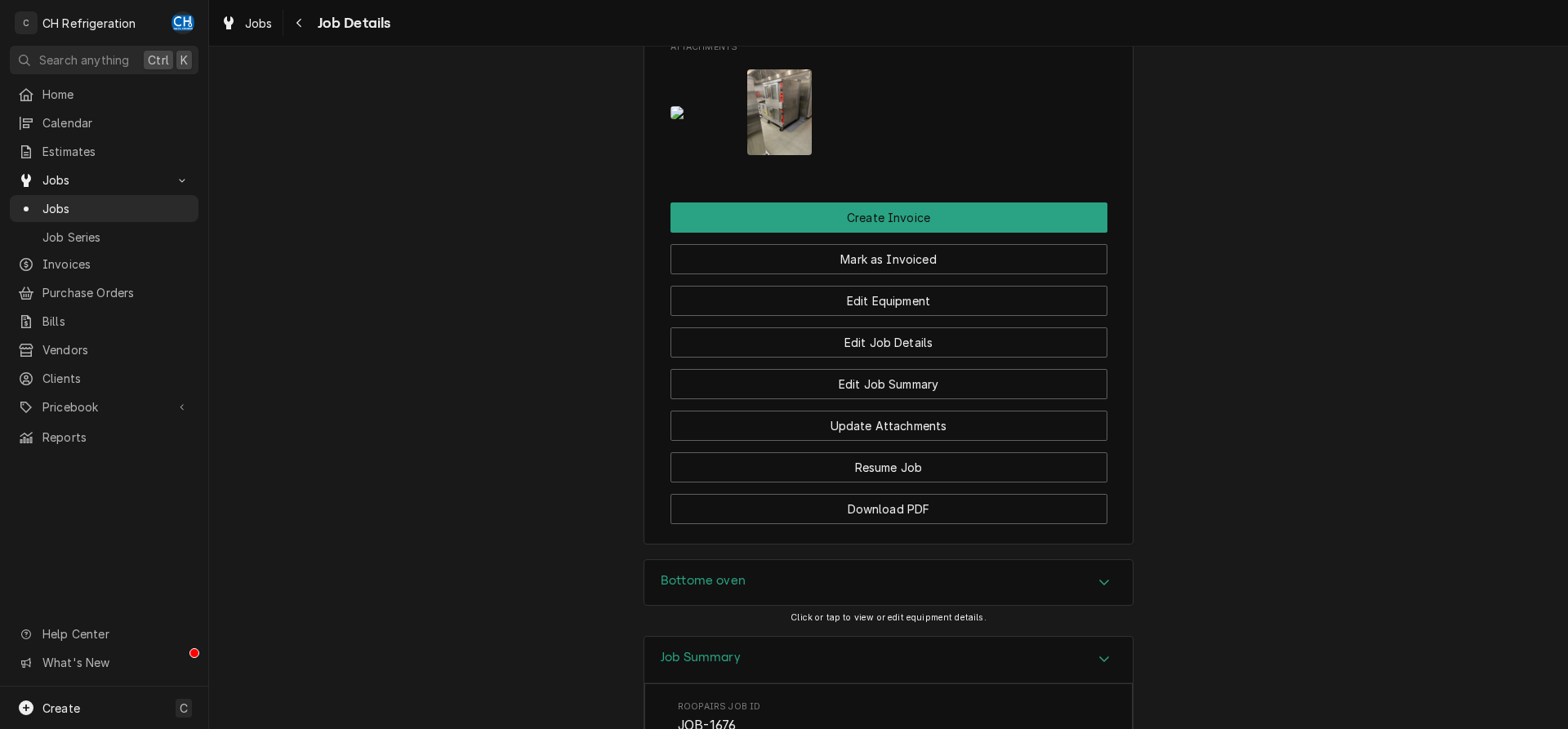
click at [672, 119] on img "Attachments" at bounding box center [702, 112] width 65 height 13
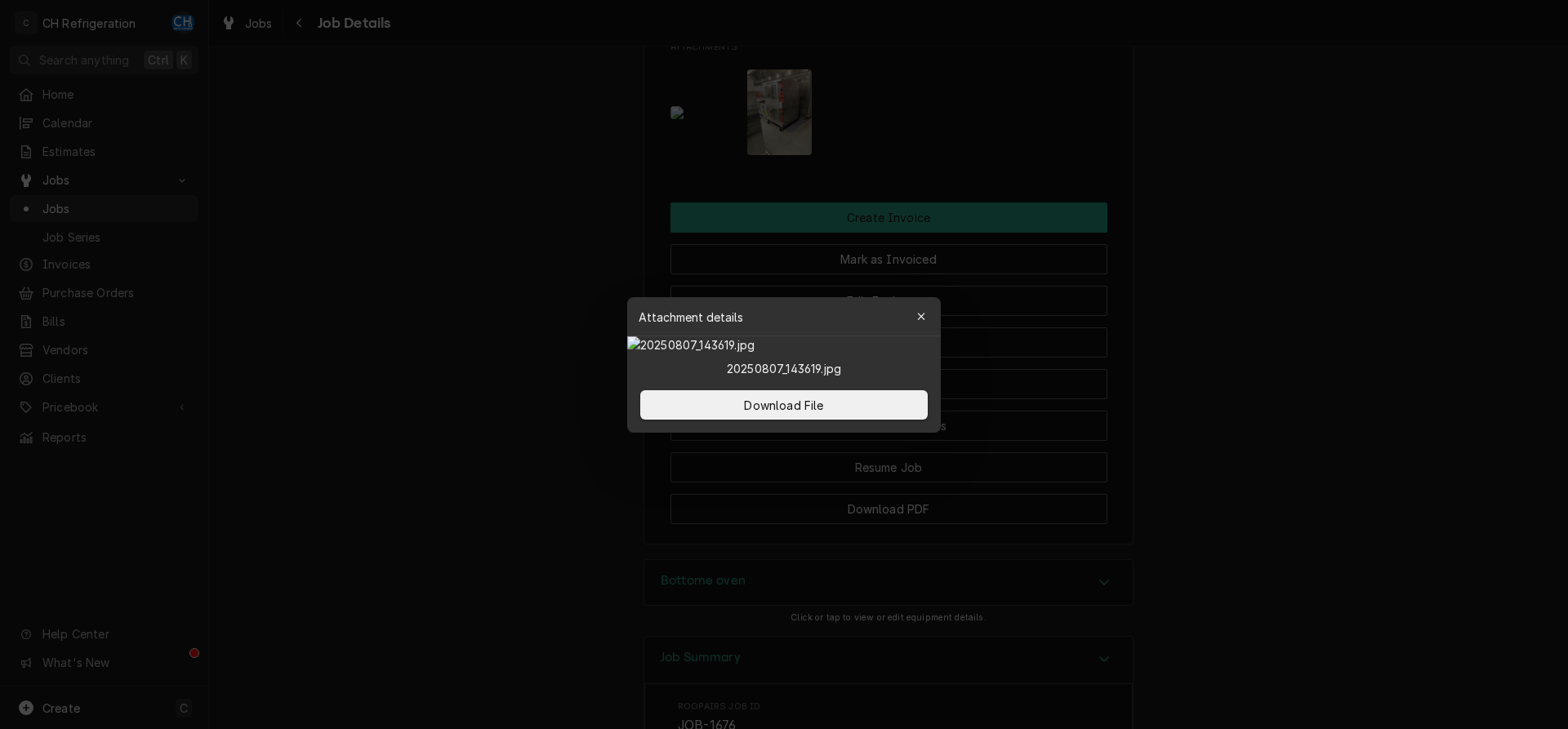
click at [1348, 305] on div at bounding box center [784, 364] width 1568 height 729
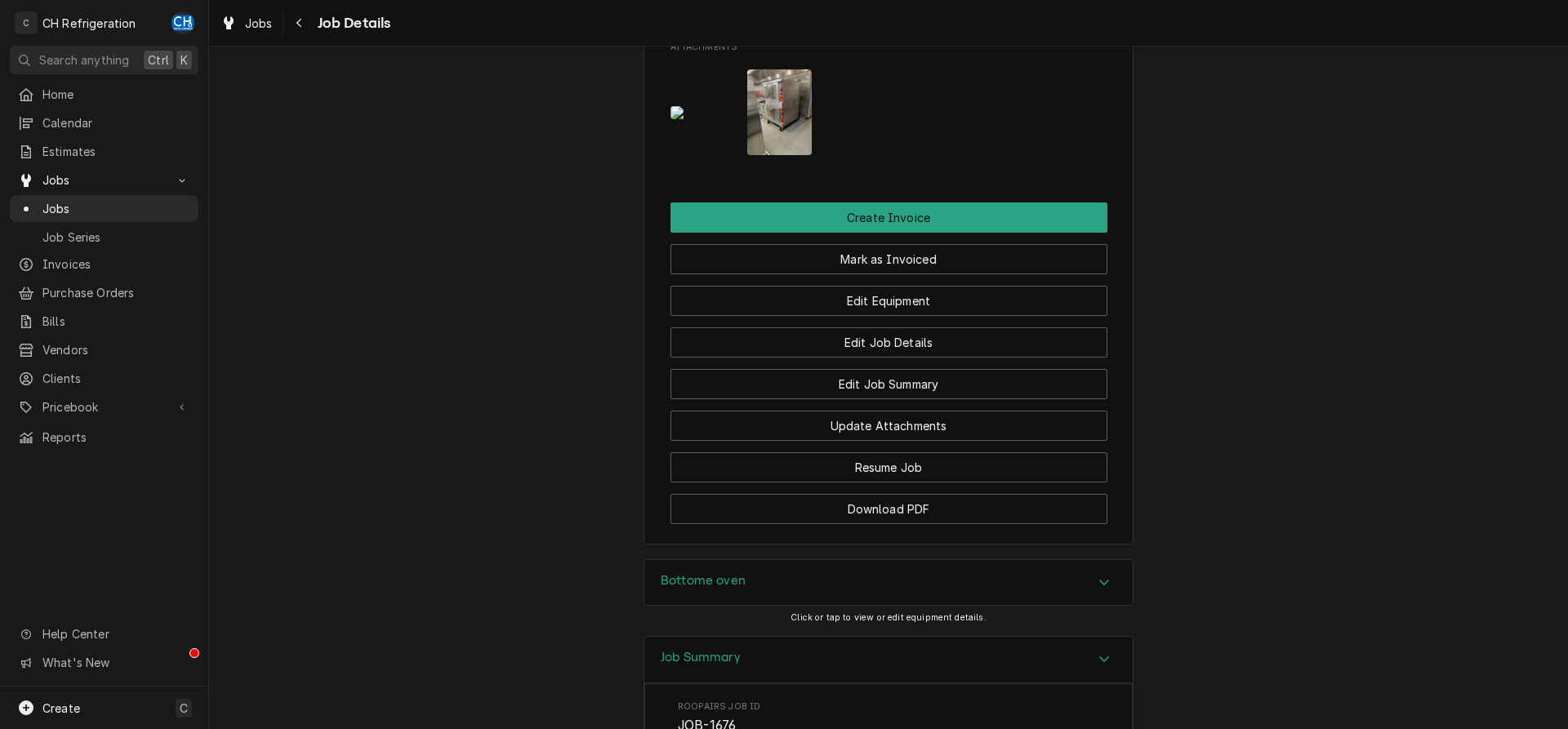
scroll to position [1499, 0]
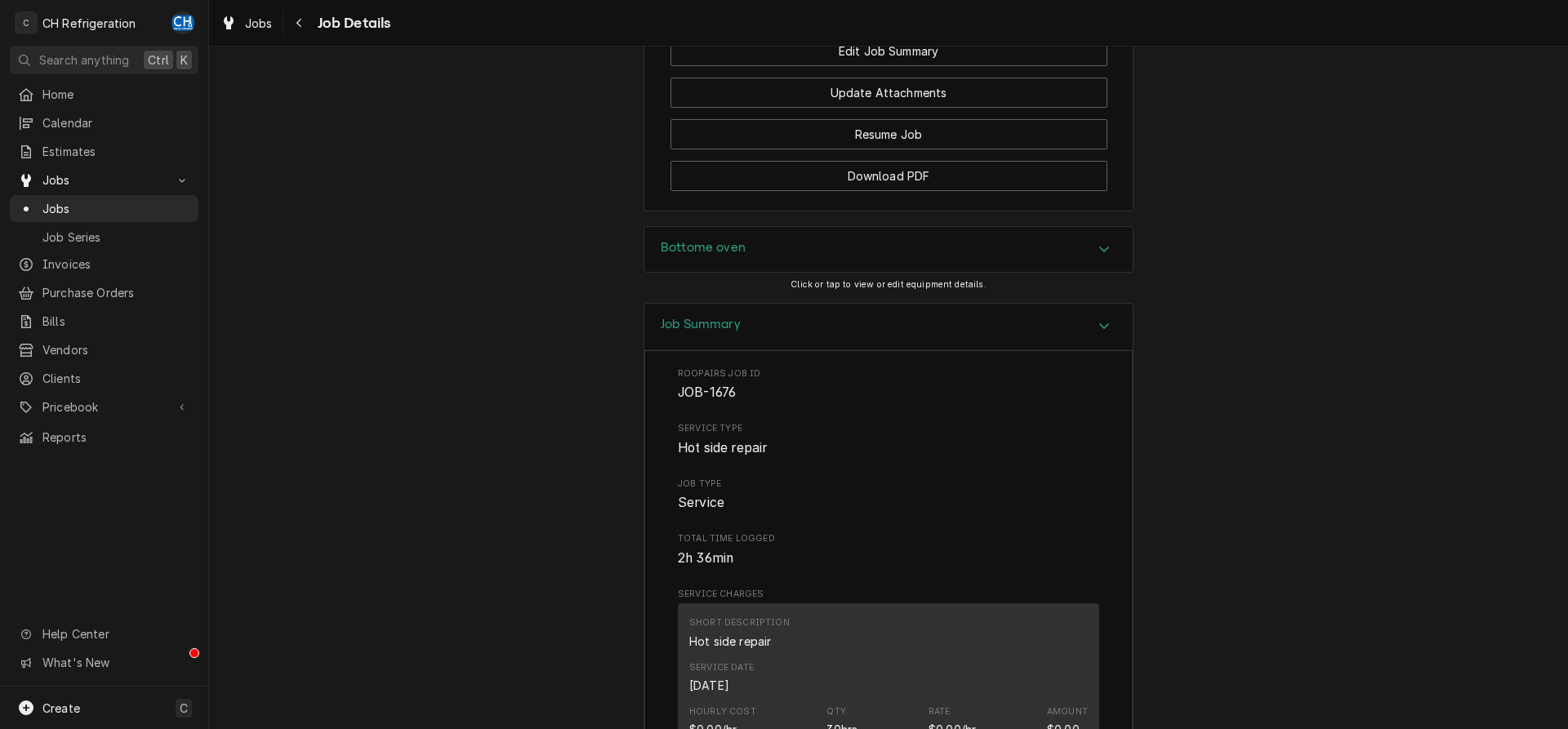
click at [966, 264] on div "Bottome oven" at bounding box center [889, 249] width 488 height 46
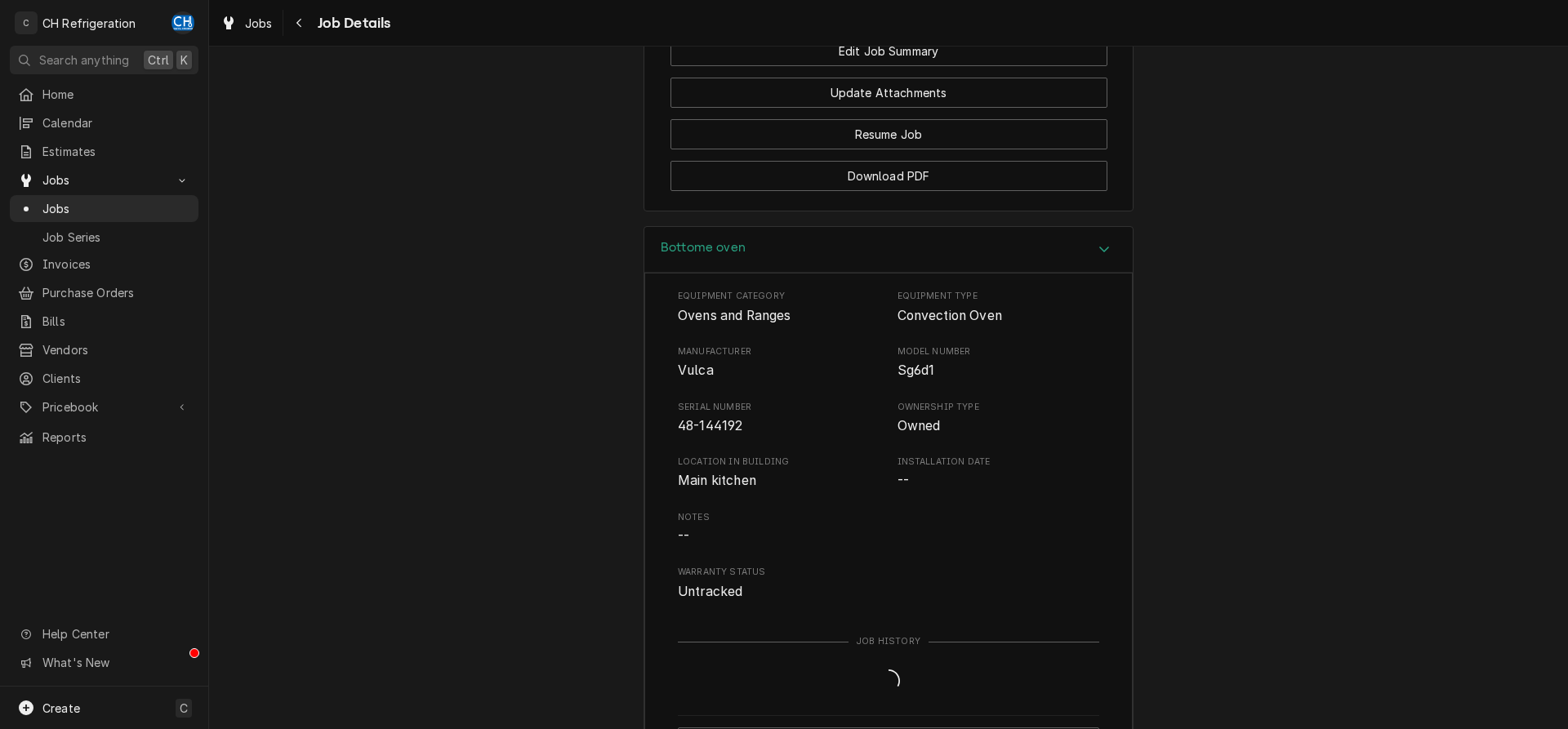
click at [966, 264] on div "Bottome oven" at bounding box center [889, 250] width 488 height 47
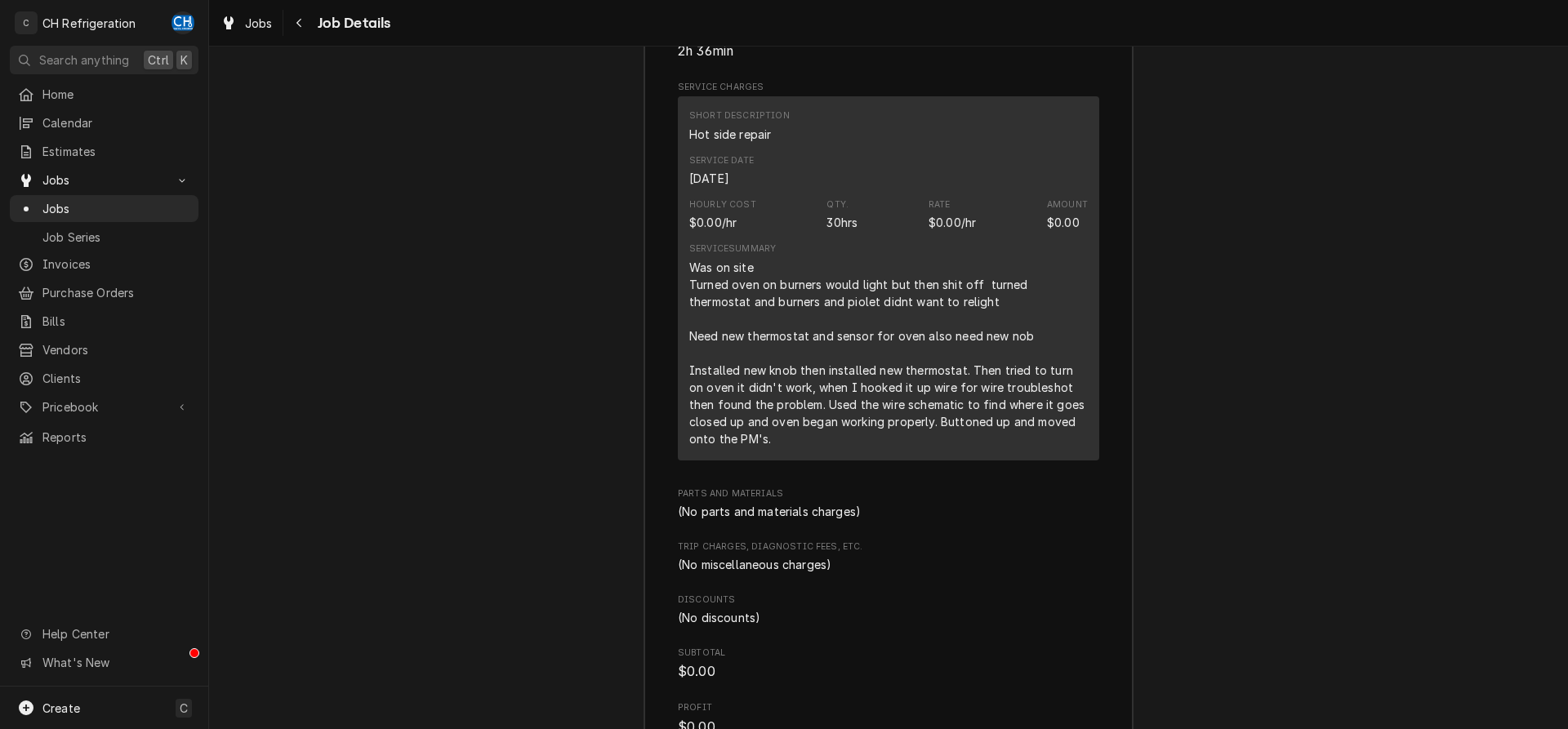
scroll to position [1995, 0]
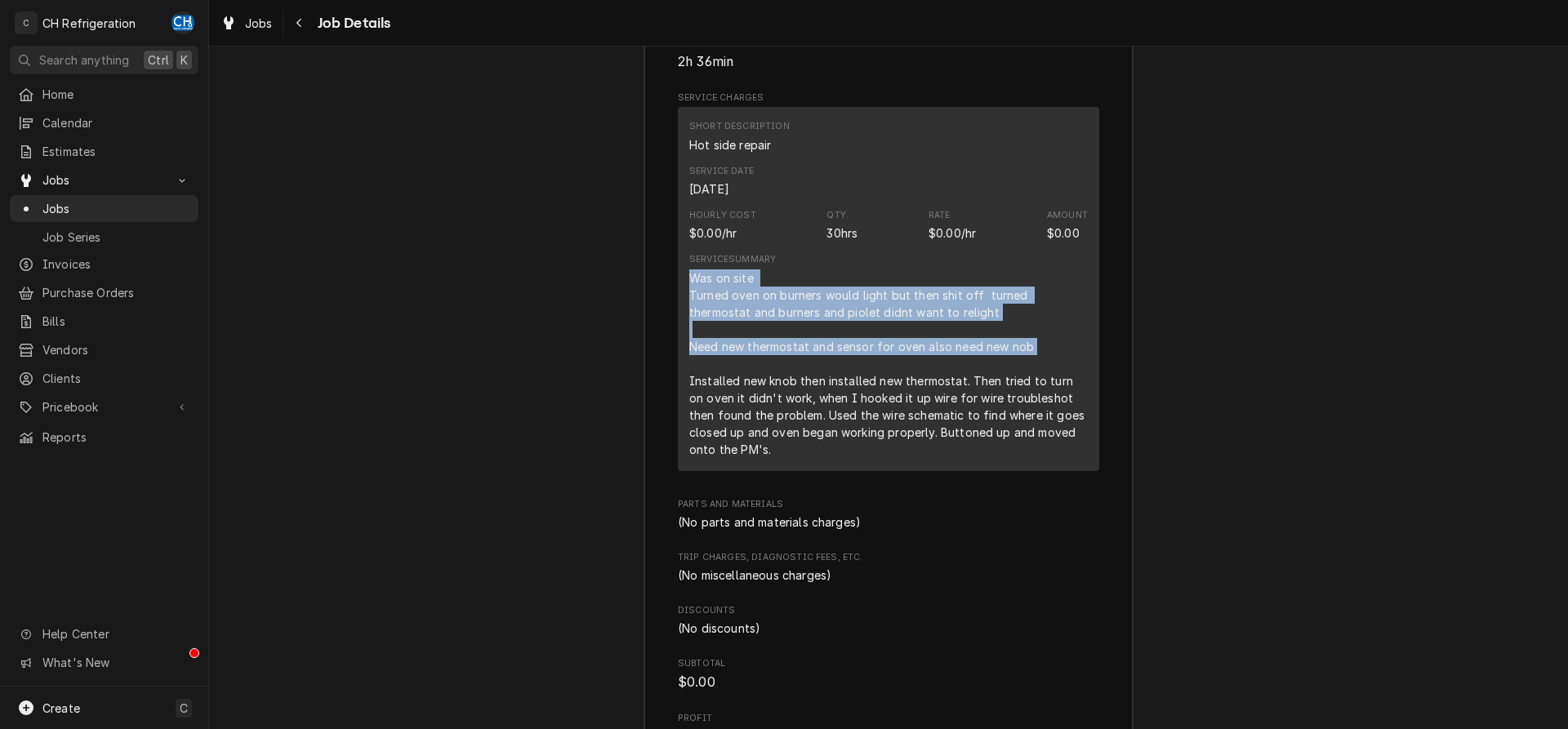
drag, startPoint x: 688, startPoint y: 270, endPoint x: 1040, endPoint y: 361, distance: 363.6
click at [1040, 361] on div "Short Description Hot side repair Service Date Aug 7, 2025 Hourly Cost $0.00/hr…" at bounding box center [888, 288] width 421 height 363
copy div "Was on site Turned oven on burners would light but then shit off turned thermos…"
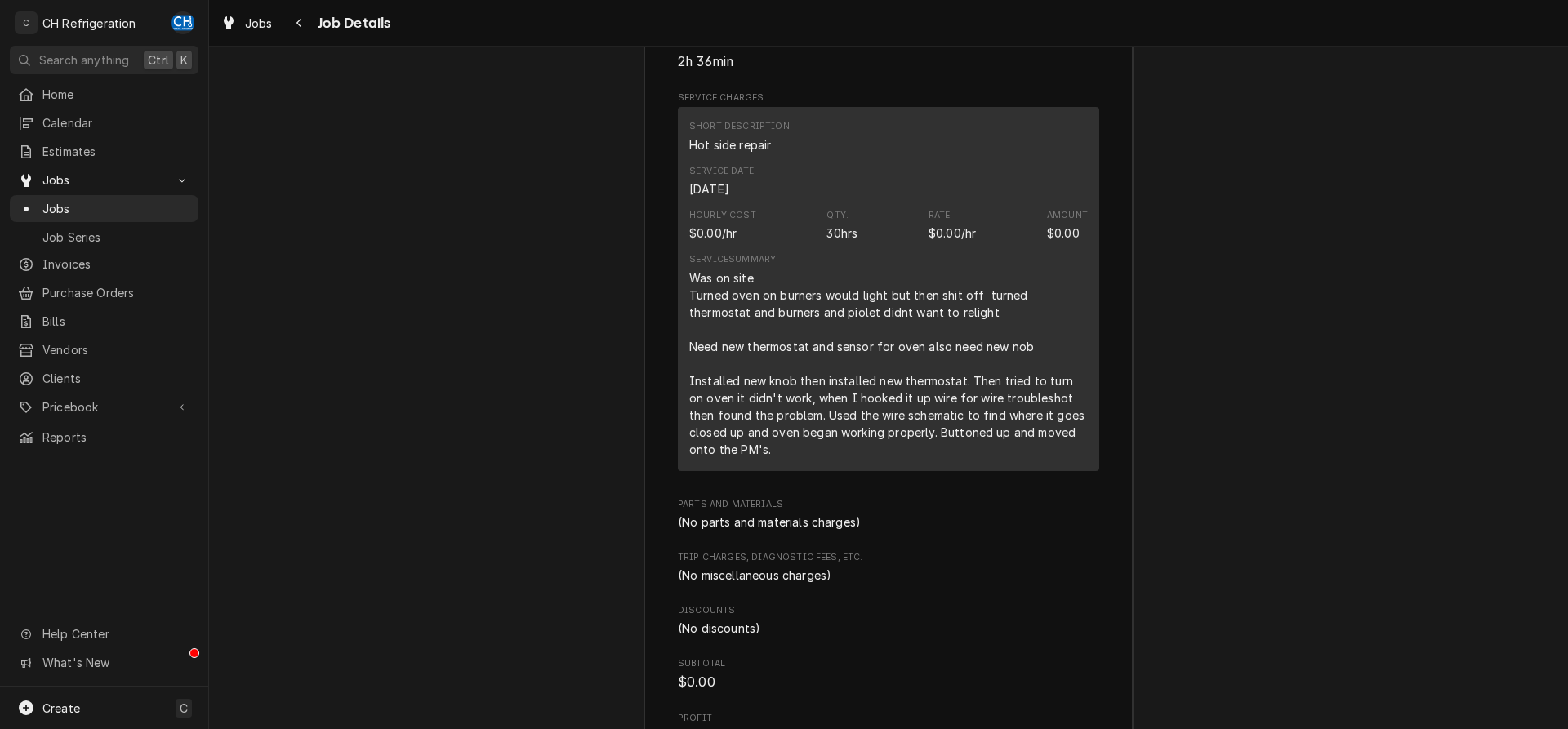
click at [677, 437] on div "Roopairs Job ID JOB-1676 Service Type Hot side repair Job Type Service Total Ti…" at bounding box center [889, 374] width 488 height 1040
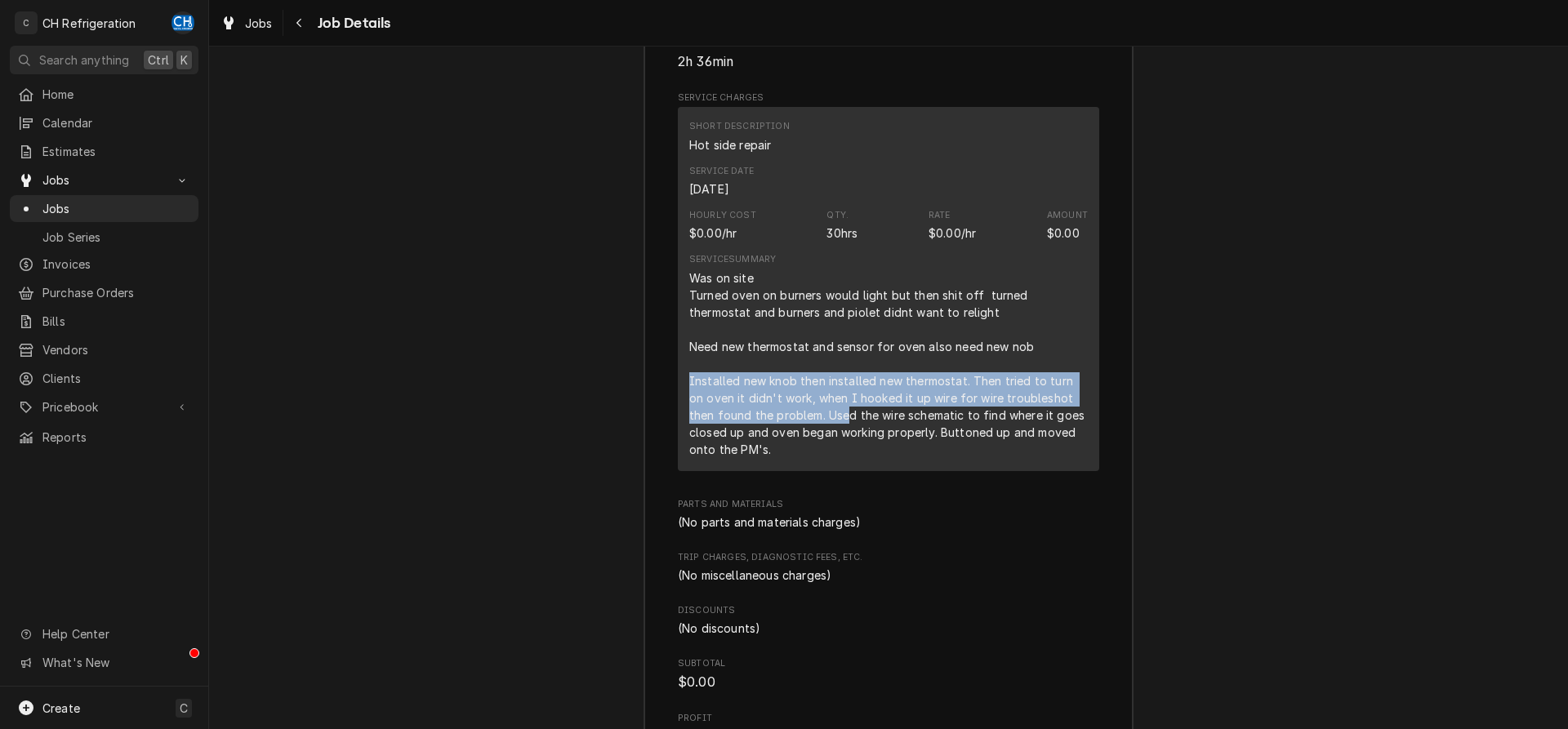
drag, startPoint x: 683, startPoint y: 378, endPoint x: 818, endPoint y: 406, distance: 137.9
click at [818, 406] on div "Short Description Hot side repair Service Date Aug 7, 2025 Hourly Cost $0.00/hr…" at bounding box center [888, 288] width 421 height 363
click at [818, 406] on div "Was on site Turned oven on burners would light but then shit off turned thermos…" at bounding box center [889, 363] width 399 height 189
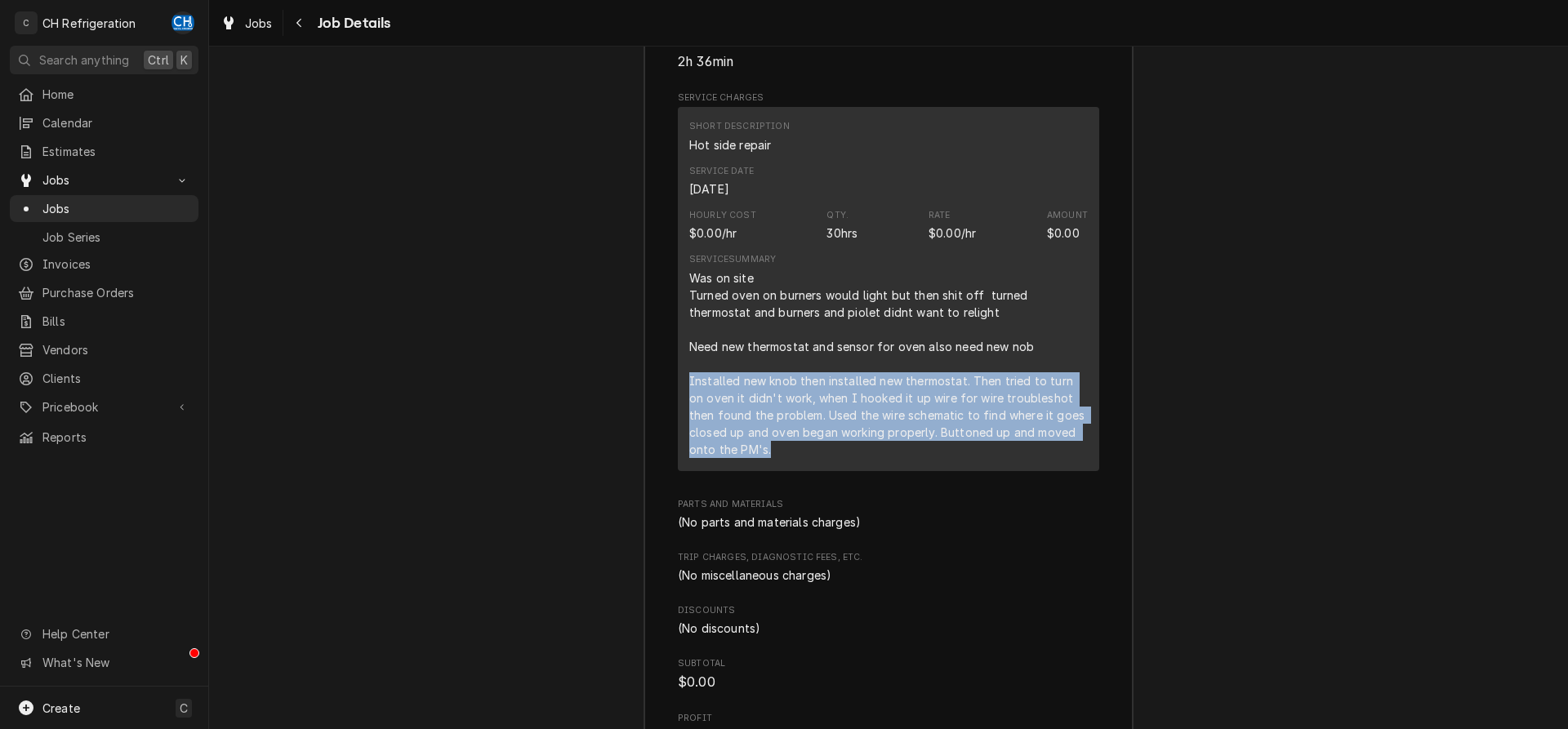
drag, startPoint x: 776, startPoint y: 448, endPoint x: 682, endPoint y: 372, distance: 120.9
click at [682, 372] on div "Short Description Hot side repair Service Date Aug 7, 2025 Hourly Cost $0.00/hr…" at bounding box center [888, 288] width 421 height 363
copy div "Installed new knob then installed new thermostat. Then tried to turn on oven it…"
click at [847, 401] on div "Was on site Turned oven on burners would light but then shit off turned thermos…" at bounding box center [889, 363] width 399 height 189
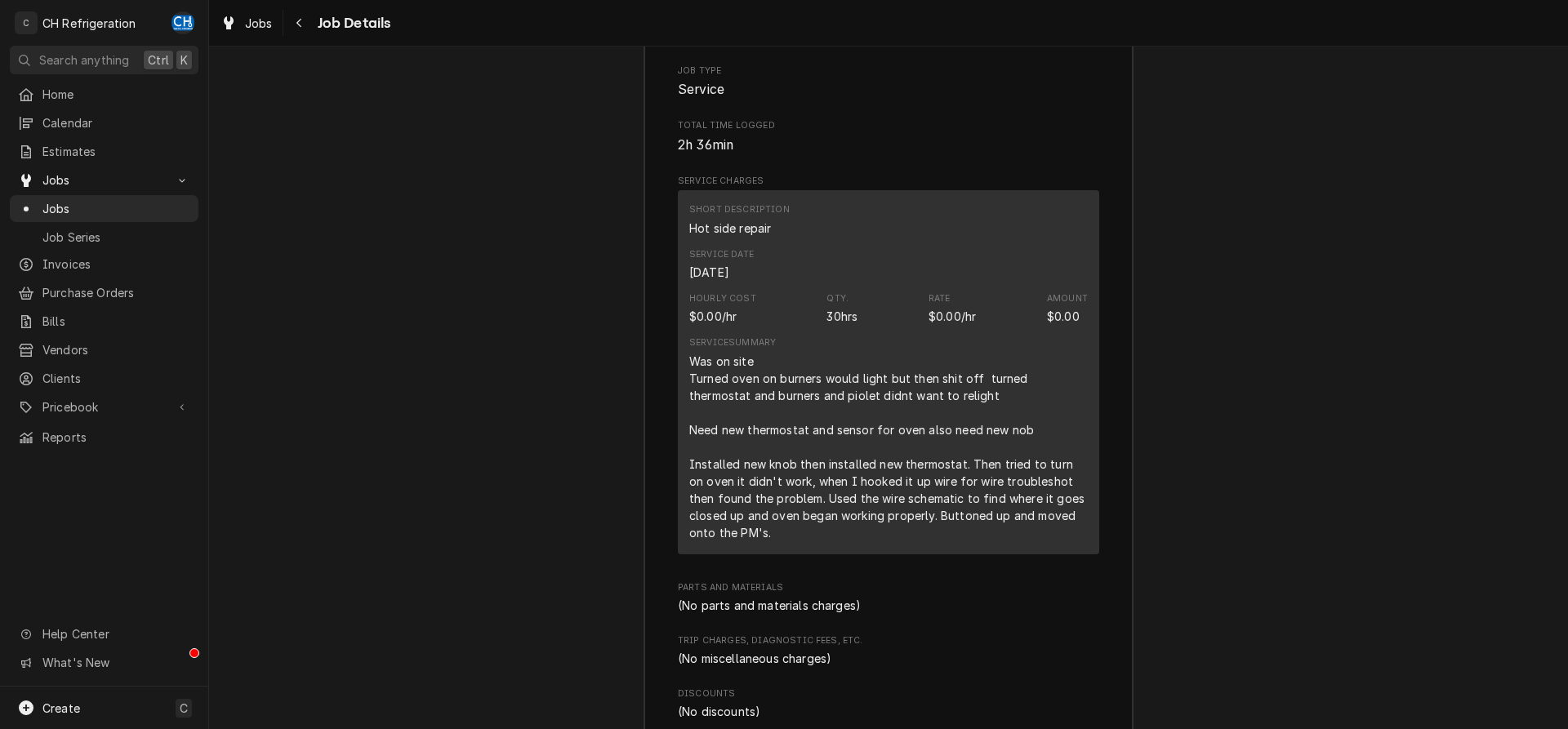
scroll to position [1745, 0]
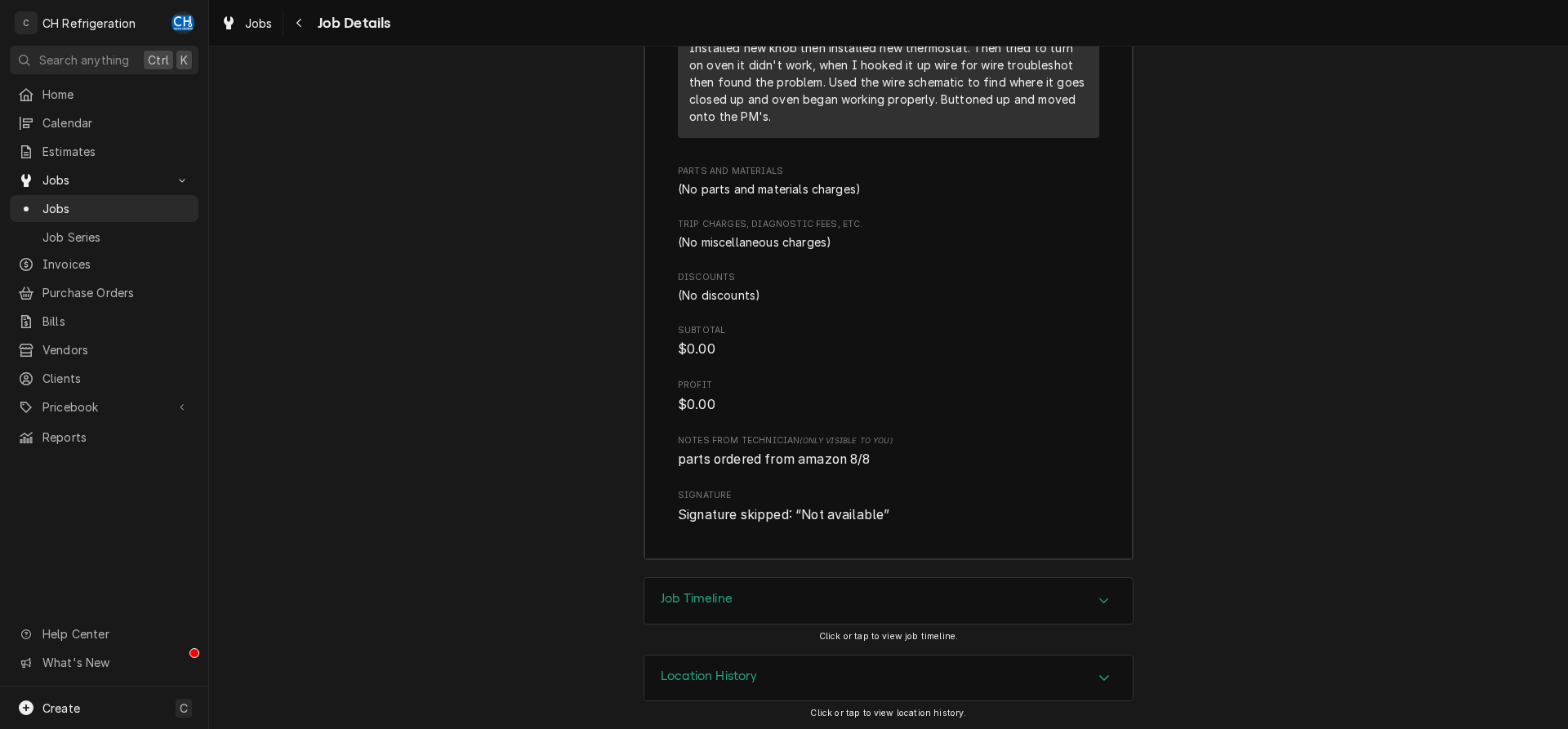
click at [712, 594] on h3 "Job Timeline" at bounding box center [696, 599] width 72 height 16
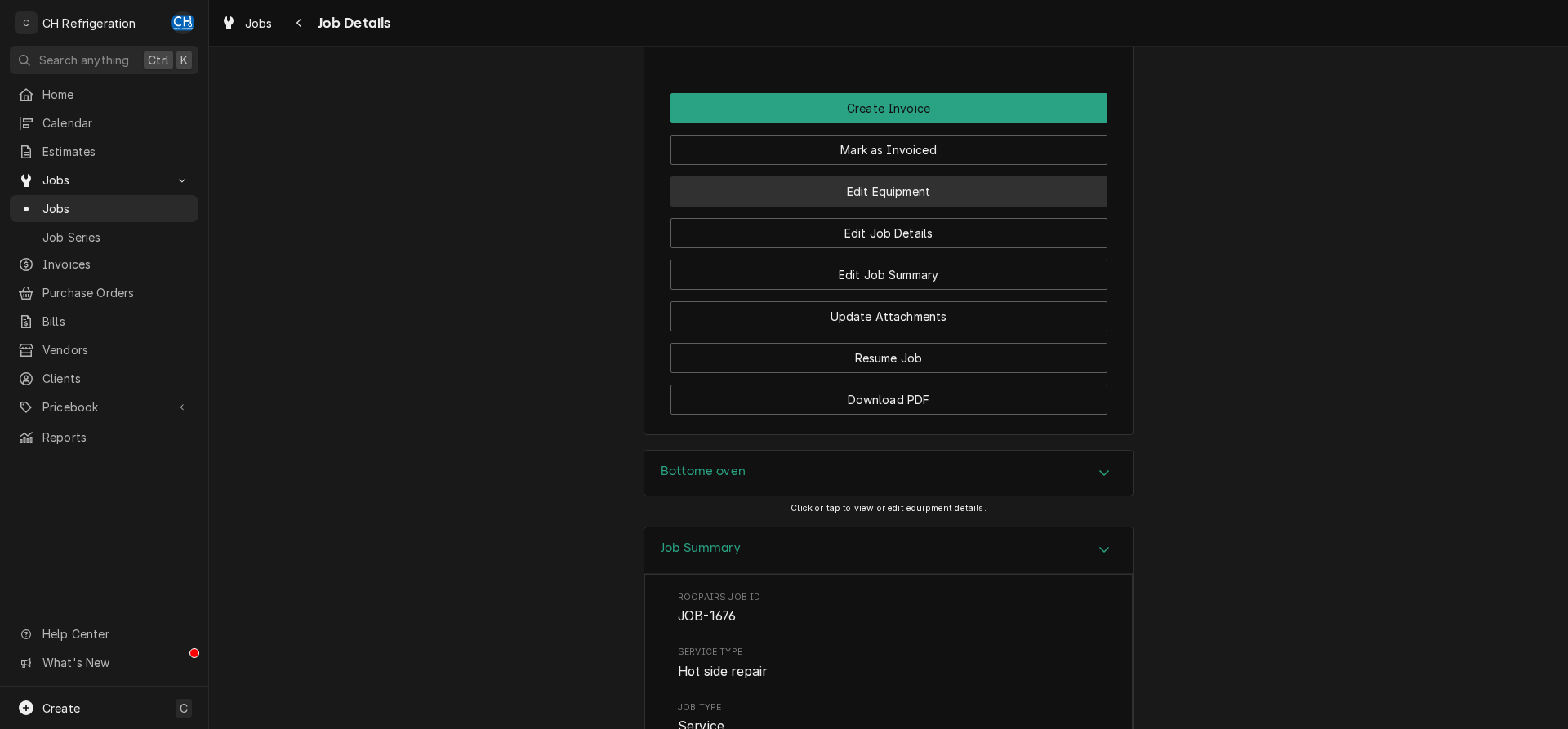
scroll to position [1262, 0]
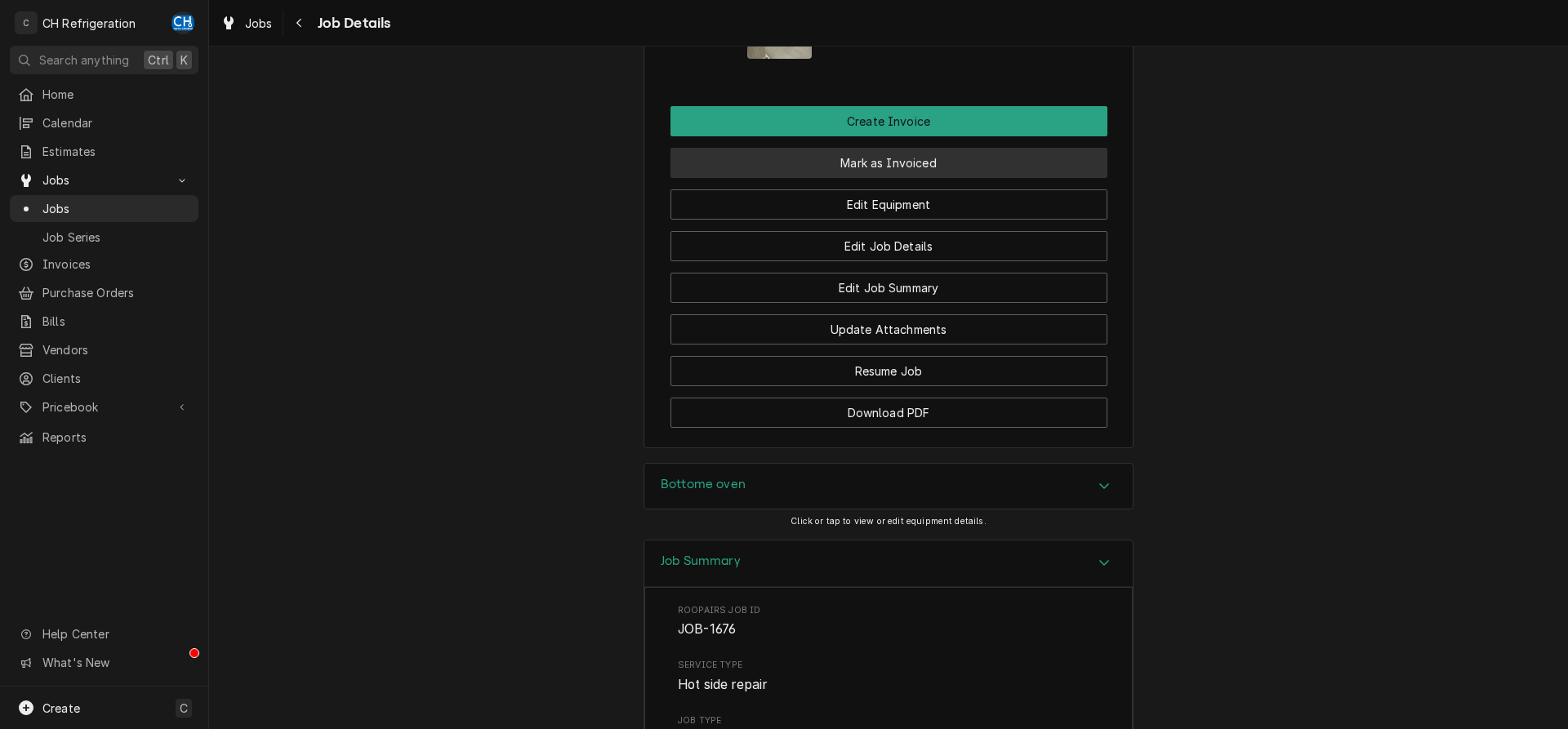
click at [864, 163] on button "Mark as Invoiced" at bounding box center [889, 162] width 437 height 30
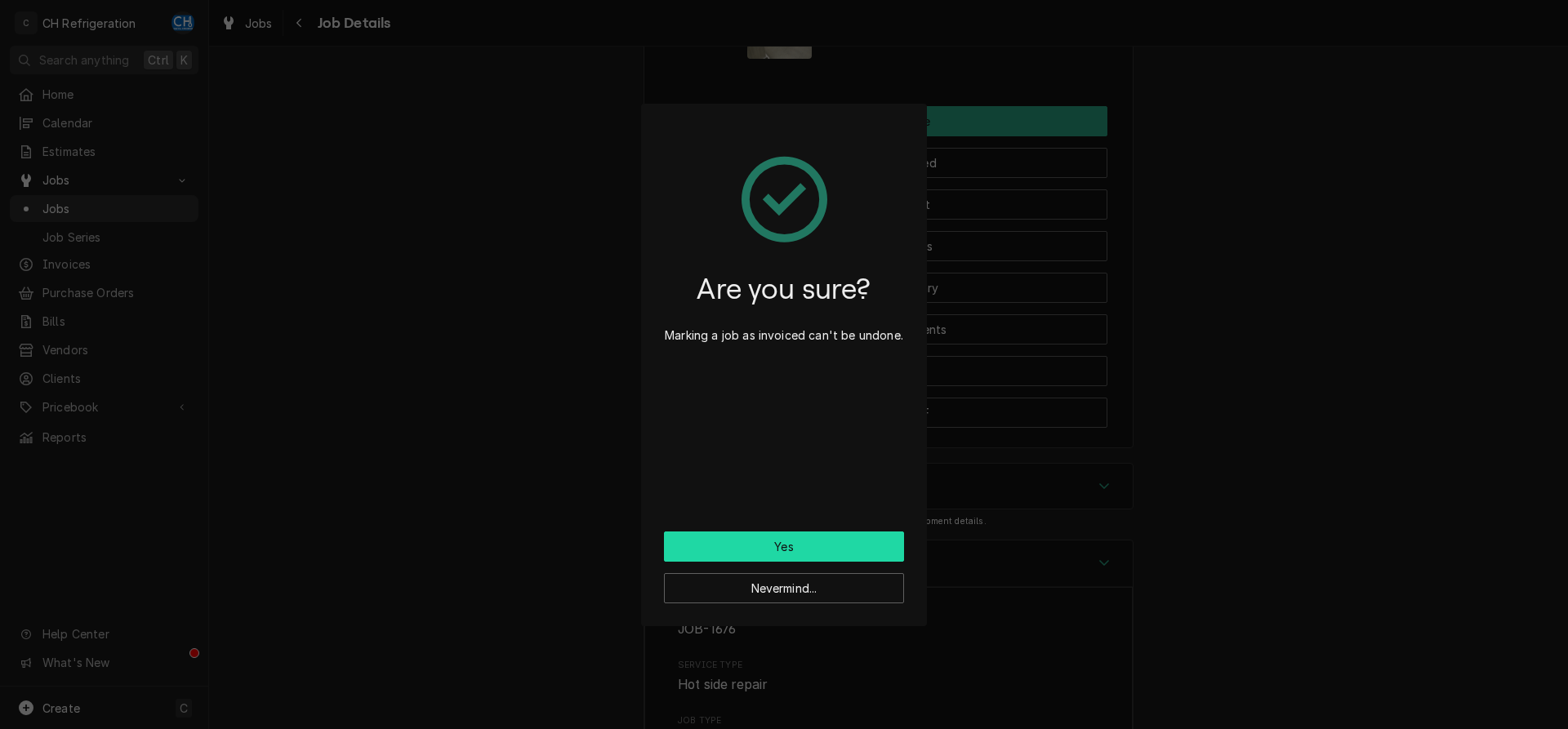
click at [771, 549] on button "Yes" at bounding box center [784, 546] width 240 height 30
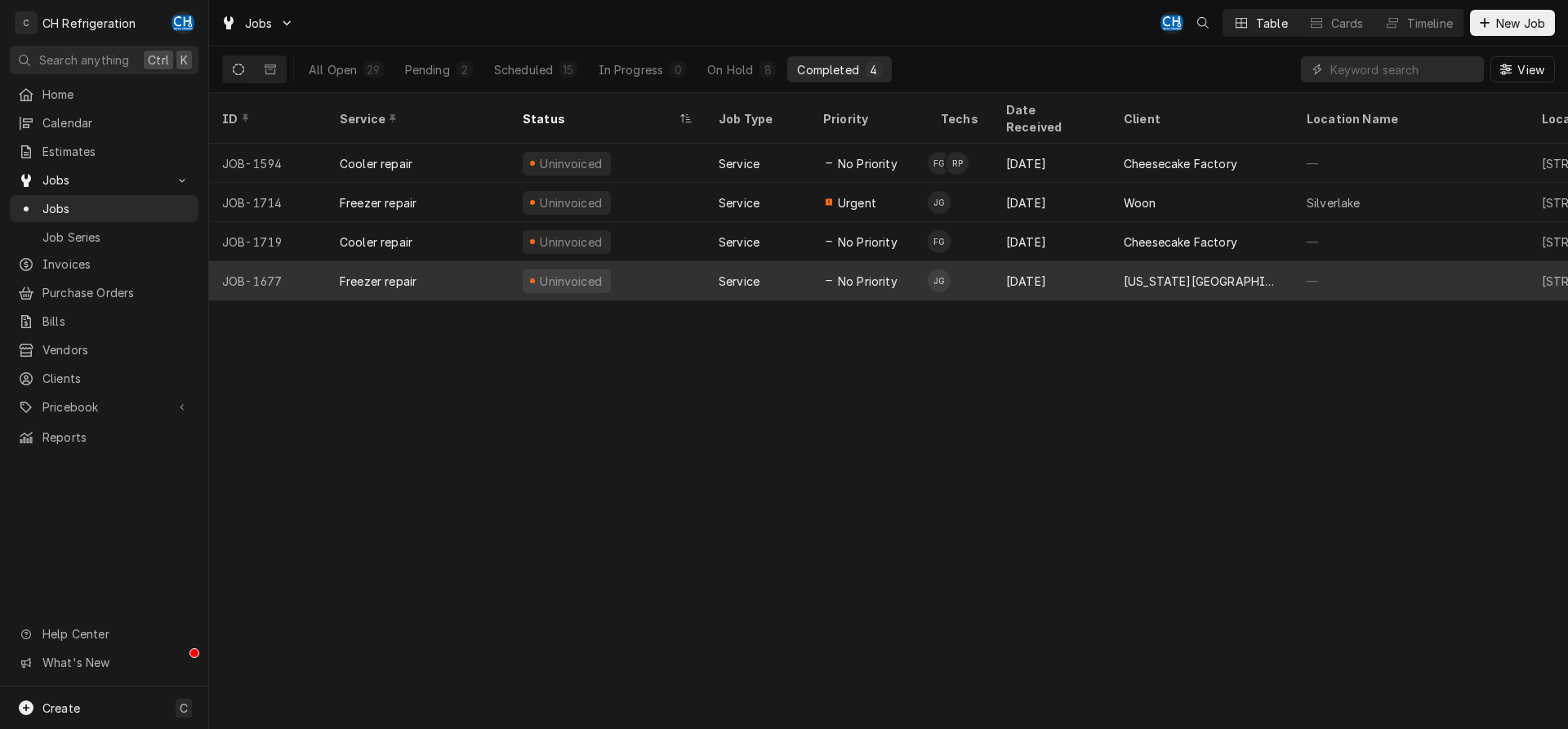
click at [1150, 273] on div "[US_STATE][GEOGRAPHIC_DATA], [PERSON_NAME][GEOGRAPHIC_DATA]" at bounding box center [1202, 281] width 157 height 17
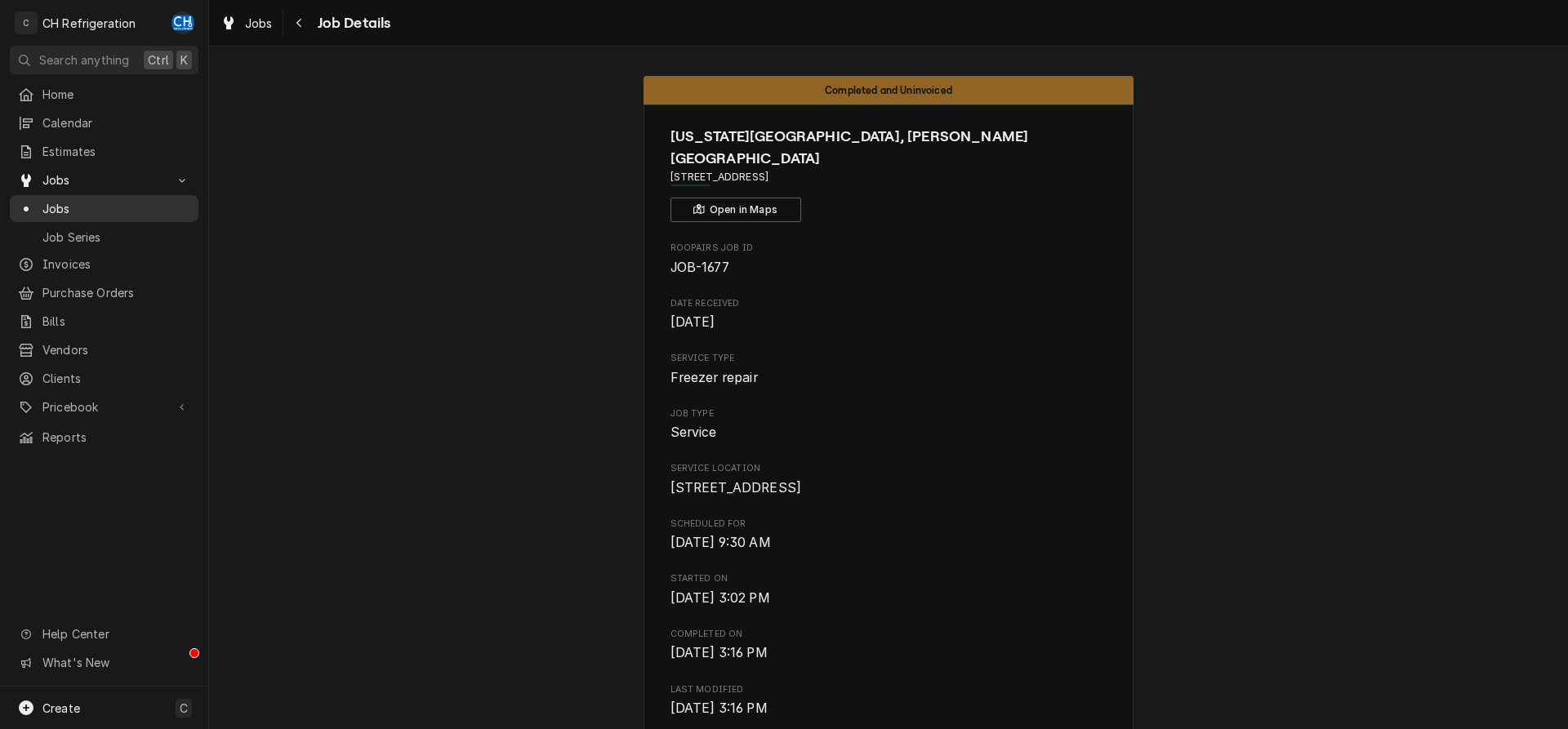
click at [66, 200] on span "Jobs" at bounding box center [116, 209] width 148 height 17
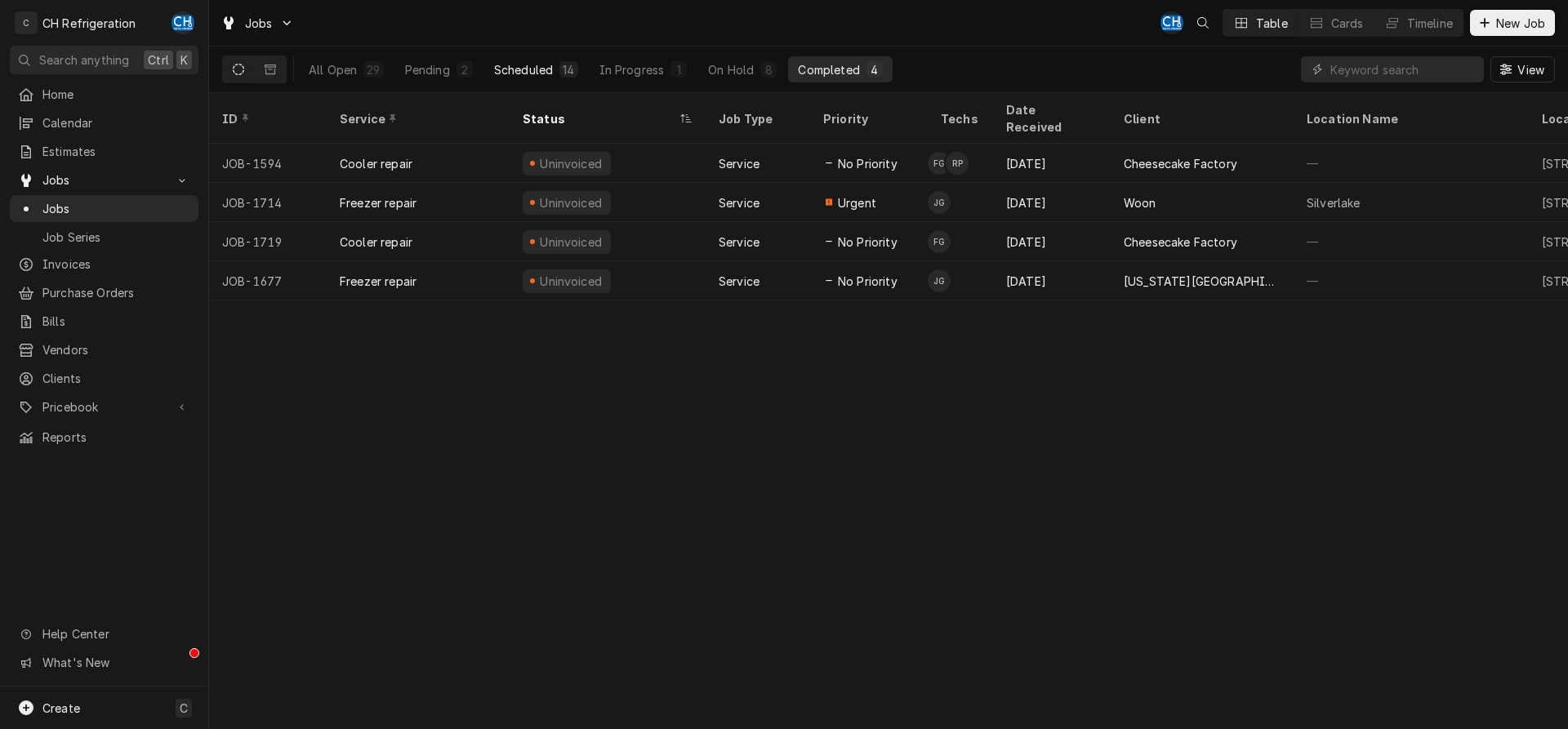
click at [526, 68] on div "Scheduled" at bounding box center [524, 70] width 59 height 17
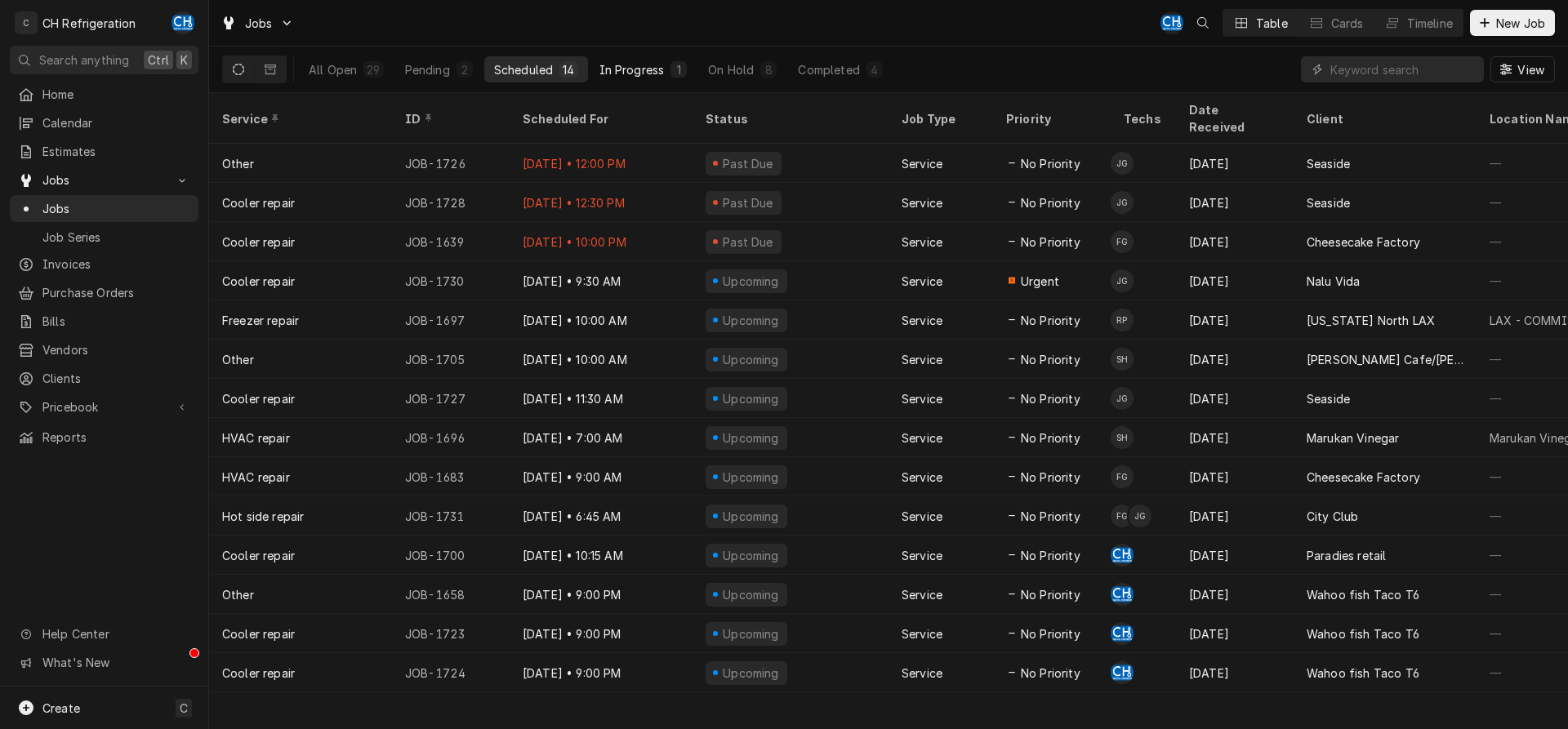
click at [629, 72] on div "In Progress" at bounding box center [633, 70] width 66 height 17
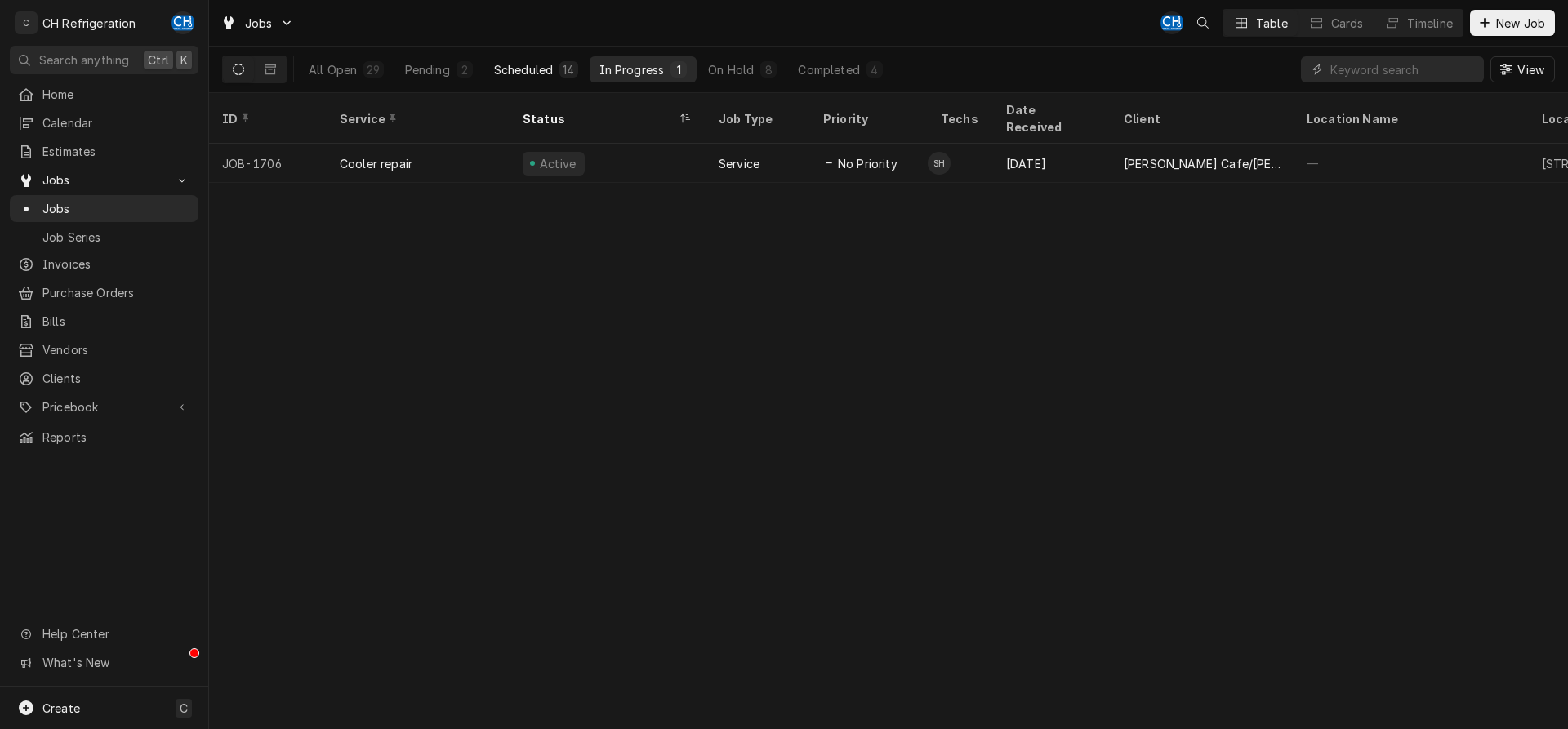
click at [545, 68] on div "Scheduled" at bounding box center [524, 70] width 59 height 17
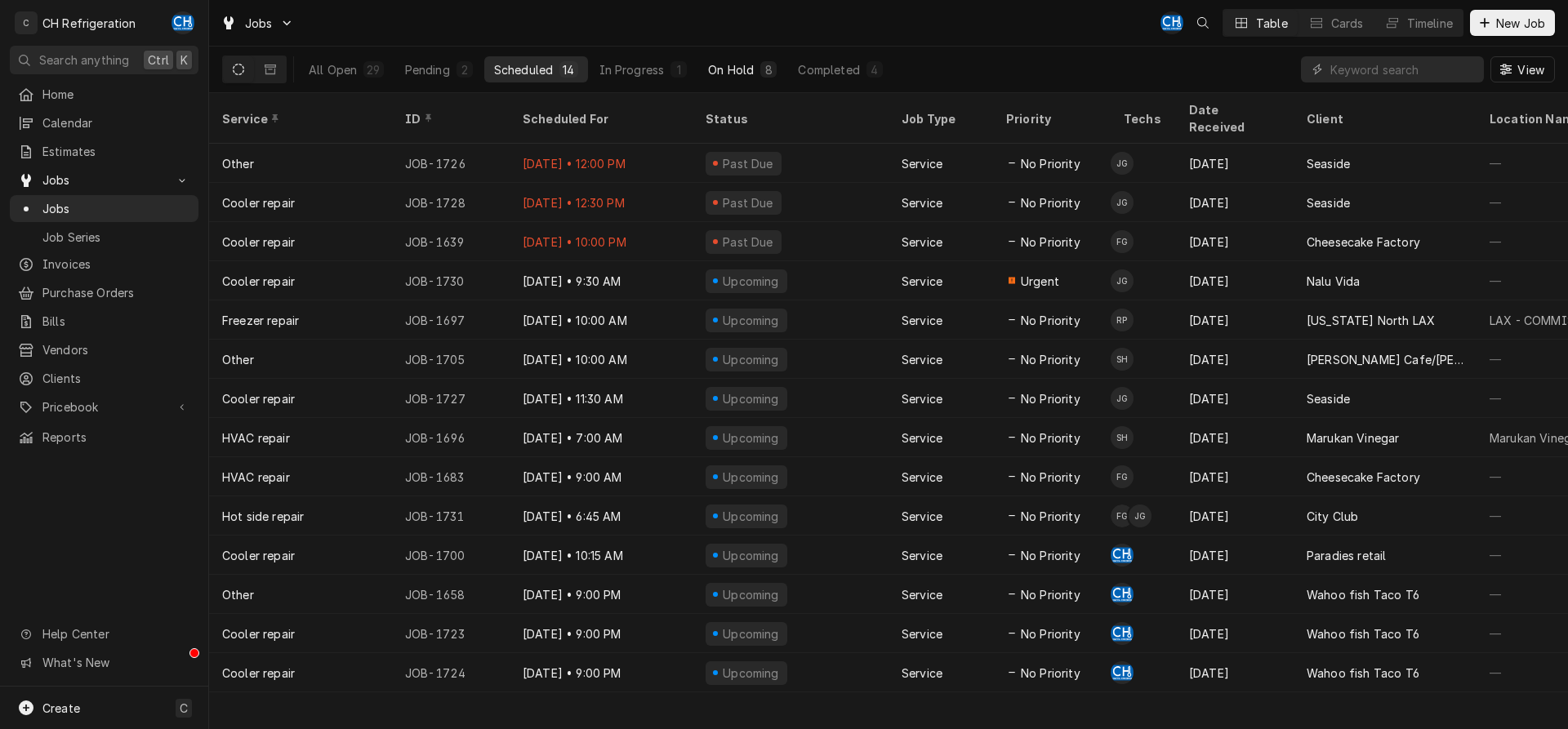
click at [772, 68] on div "8" at bounding box center [768, 69] width 16 height 16
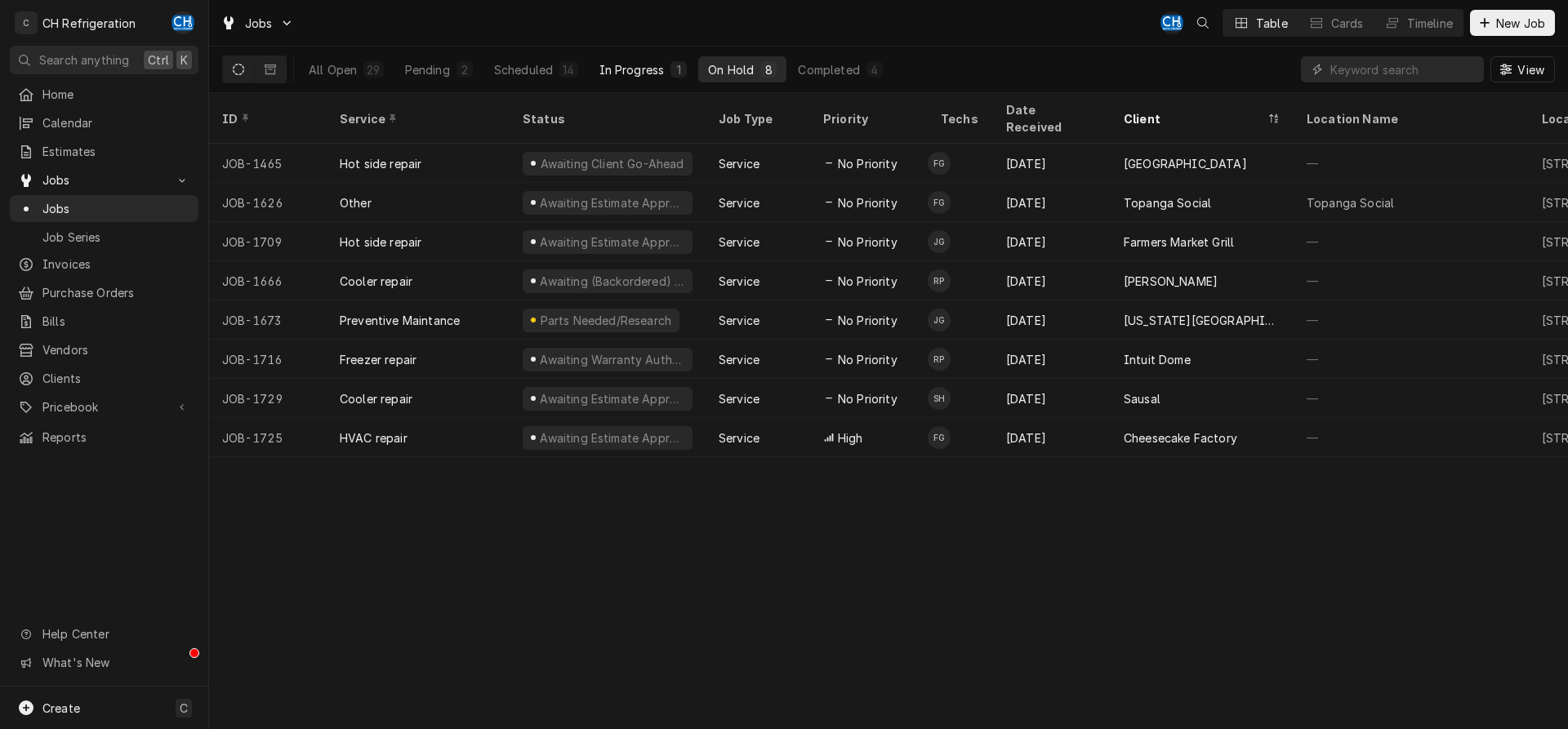
click at [627, 72] on div "In Progress" at bounding box center [633, 70] width 66 height 17
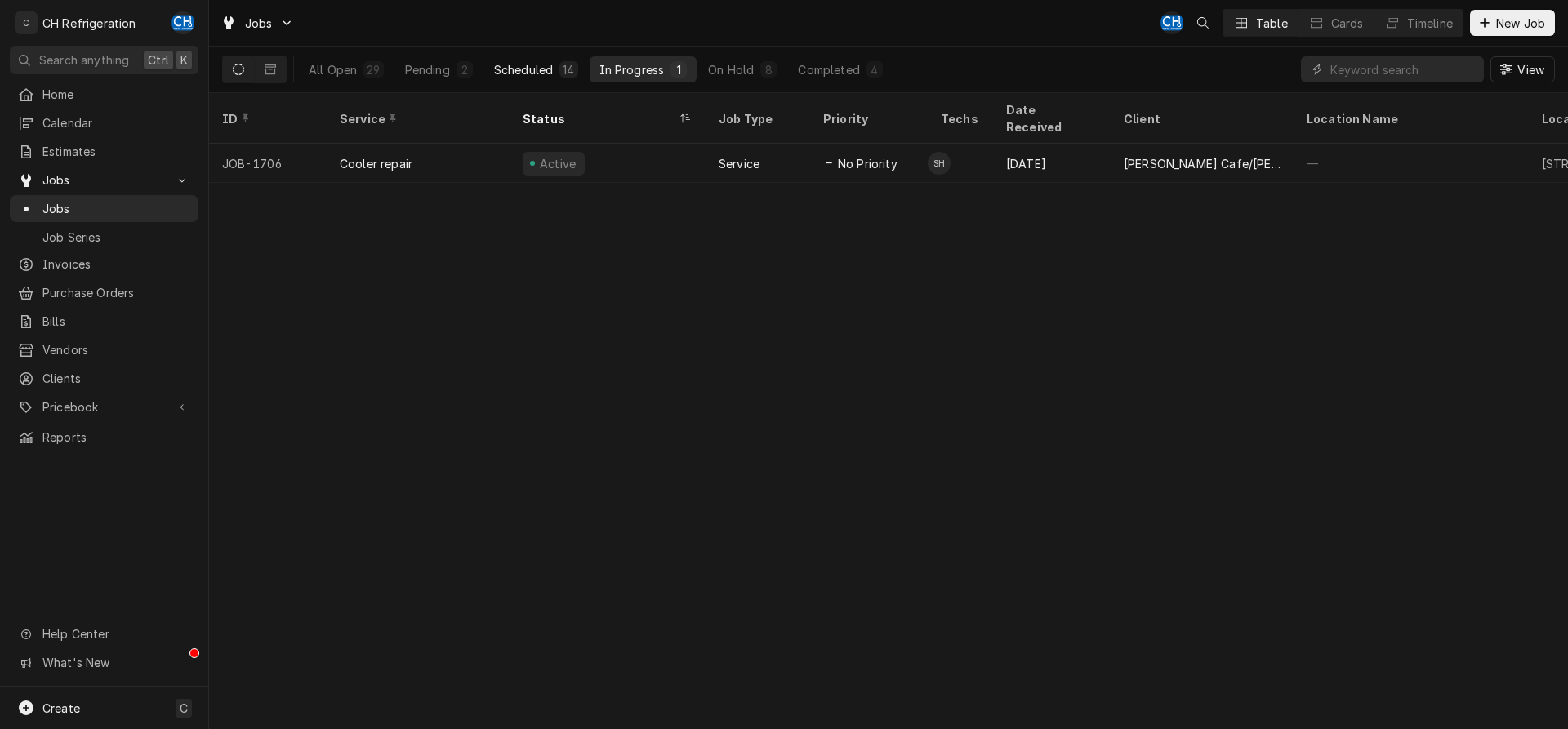
click at [522, 76] on div "Scheduled" at bounding box center [524, 70] width 59 height 17
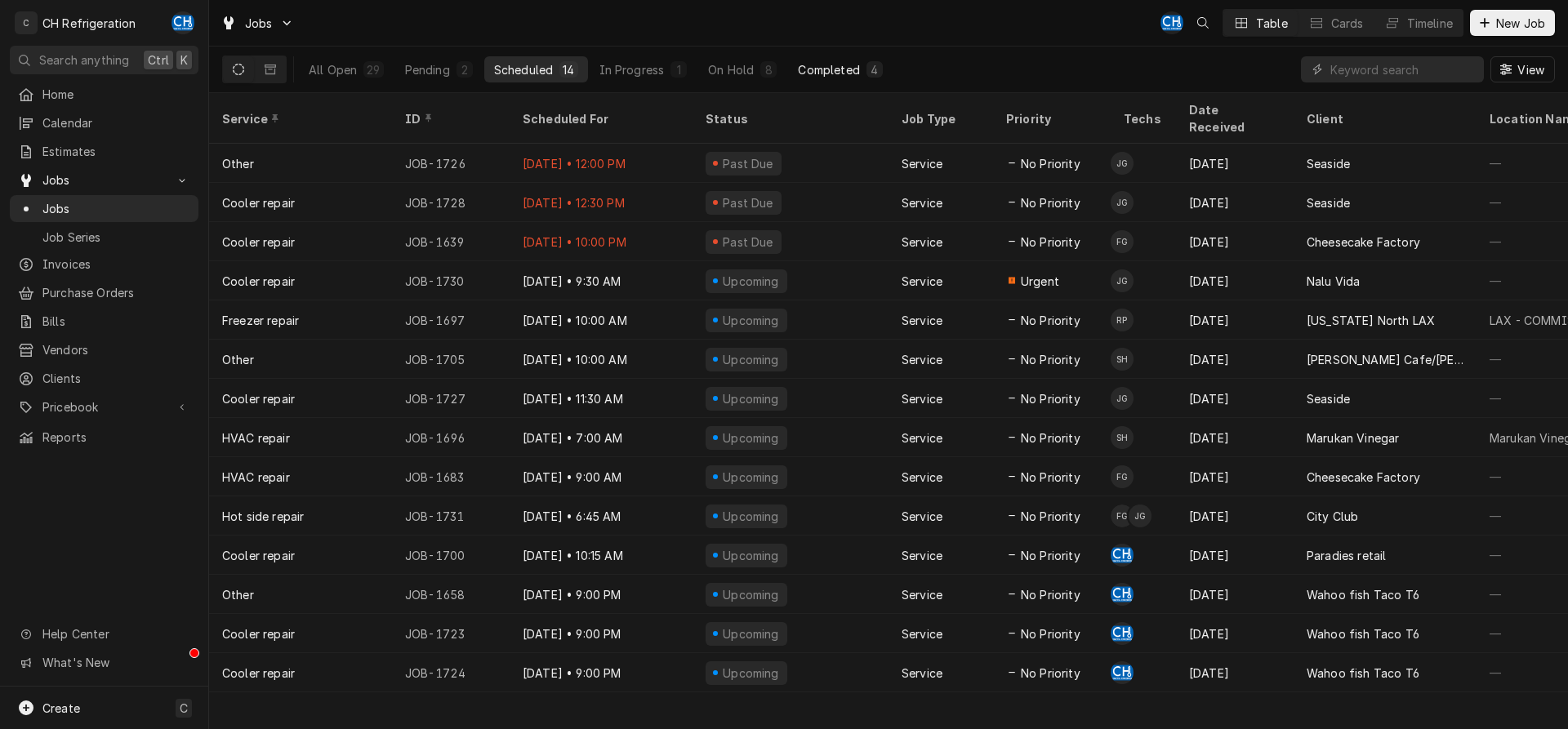
click at [850, 70] on div "Completed" at bounding box center [828, 70] width 61 height 17
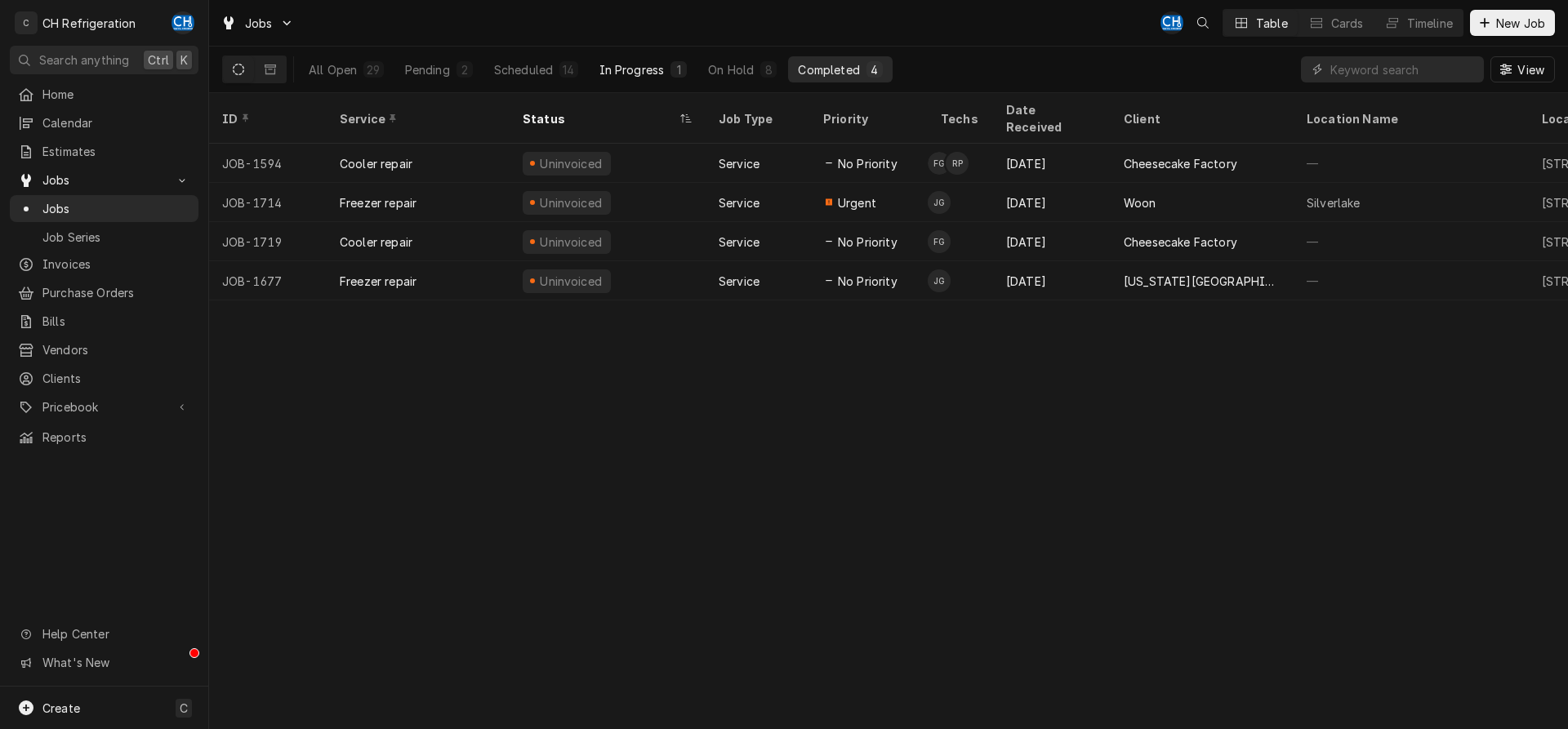
click at [626, 67] on div "In Progress" at bounding box center [633, 70] width 66 height 17
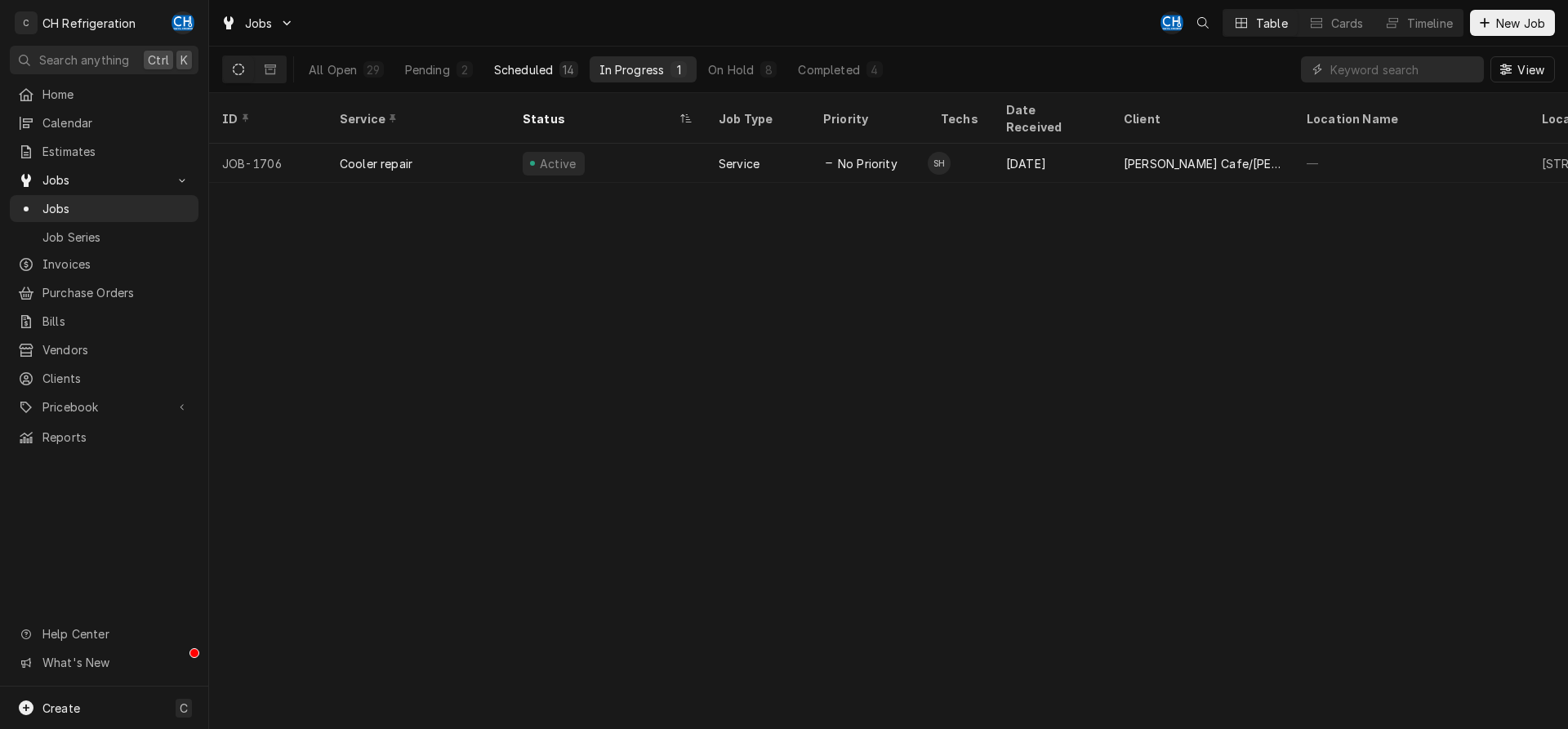
click at [489, 69] on button "Scheduled 14" at bounding box center [536, 69] width 104 height 26
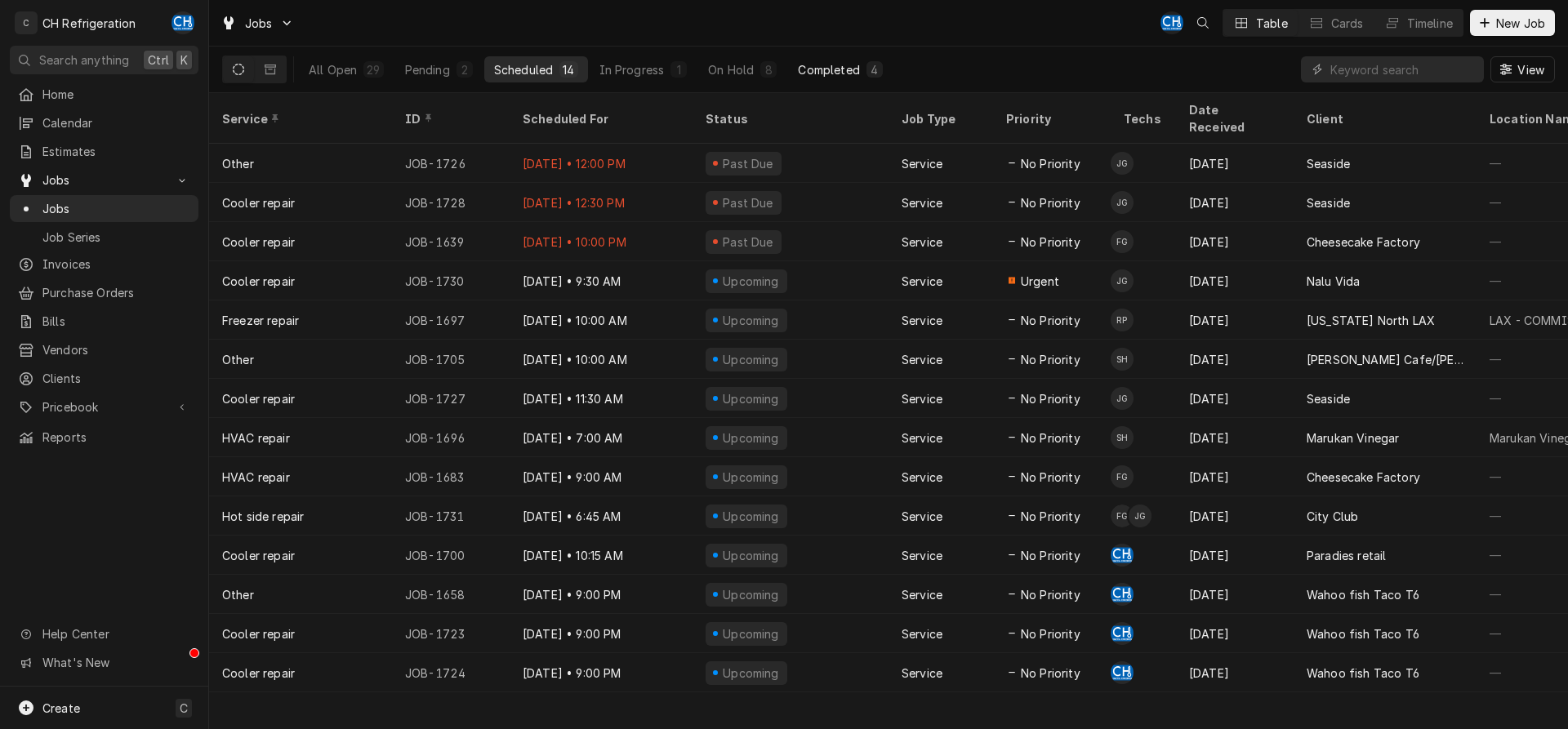
click at [852, 79] on button "Completed 4" at bounding box center [840, 69] width 104 height 26
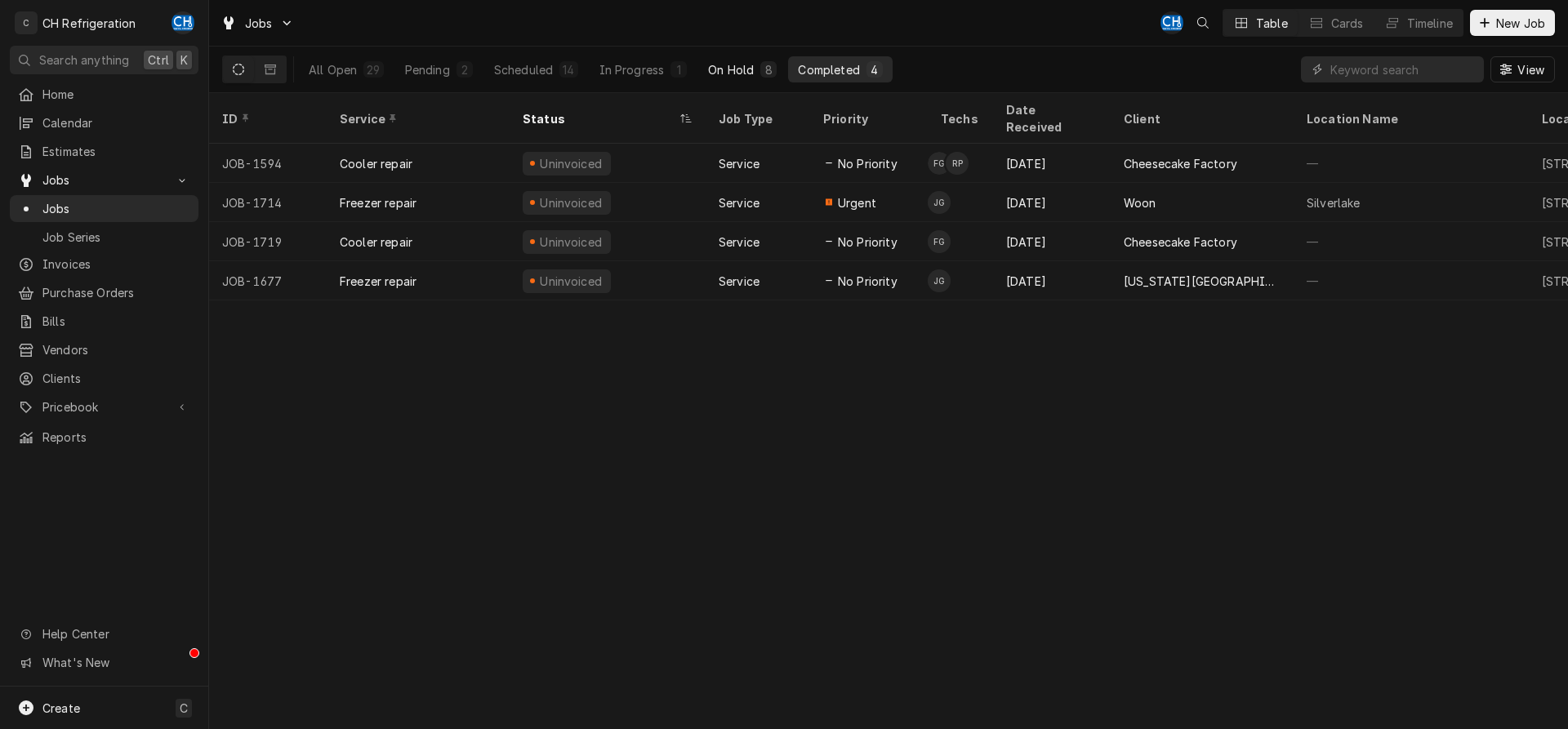
click at [736, 60] on button "On Hold 8" at bounding box center [742, 69] width 88 height 26
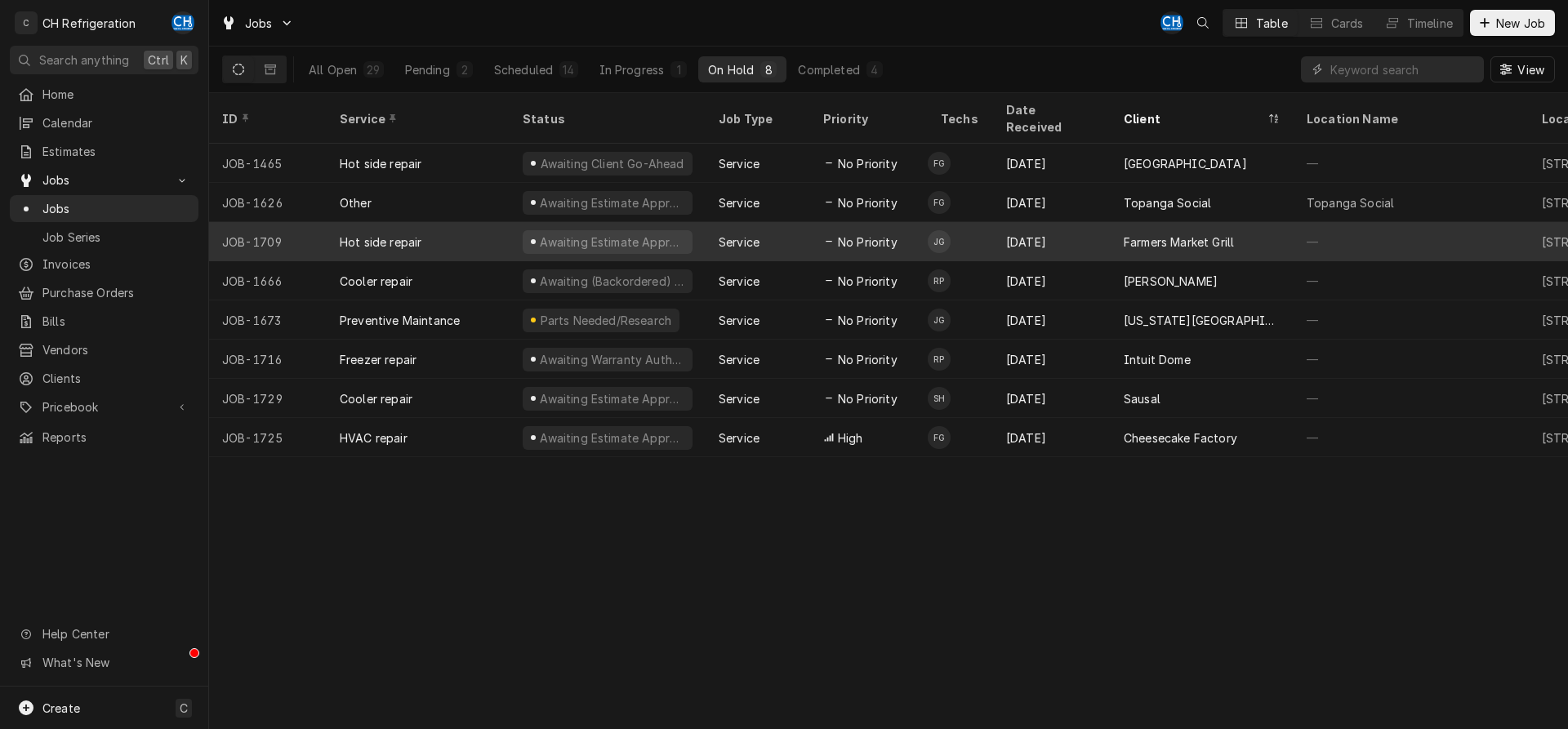
click at [1130, 234] on div "Farmers Market Grill" at bounding box center [1179, 242] width 110 height 17
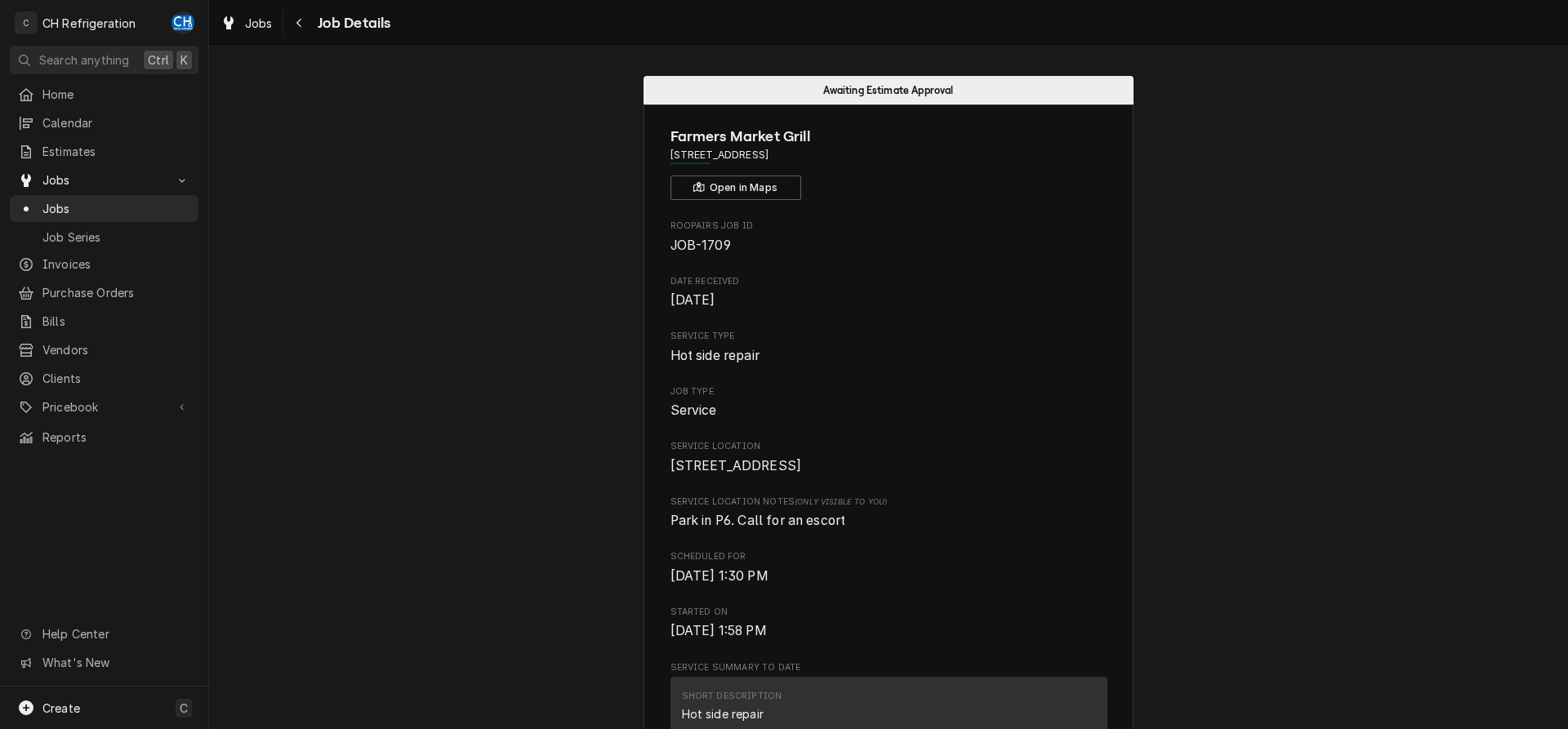
scroll to position [417, 0]
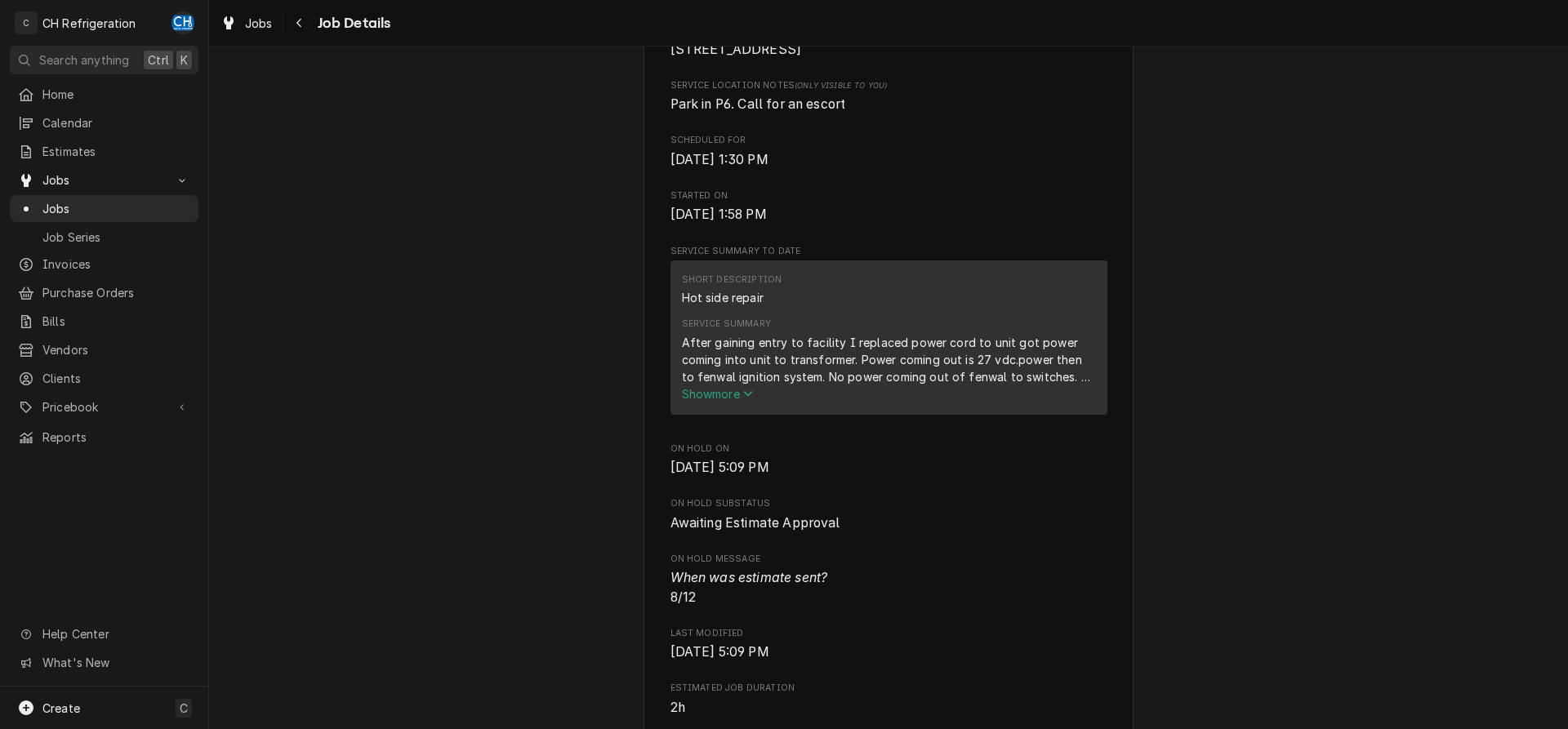
click at [731, 403] on button "Show more" at bounding box center [889, 394] width 414 height 17
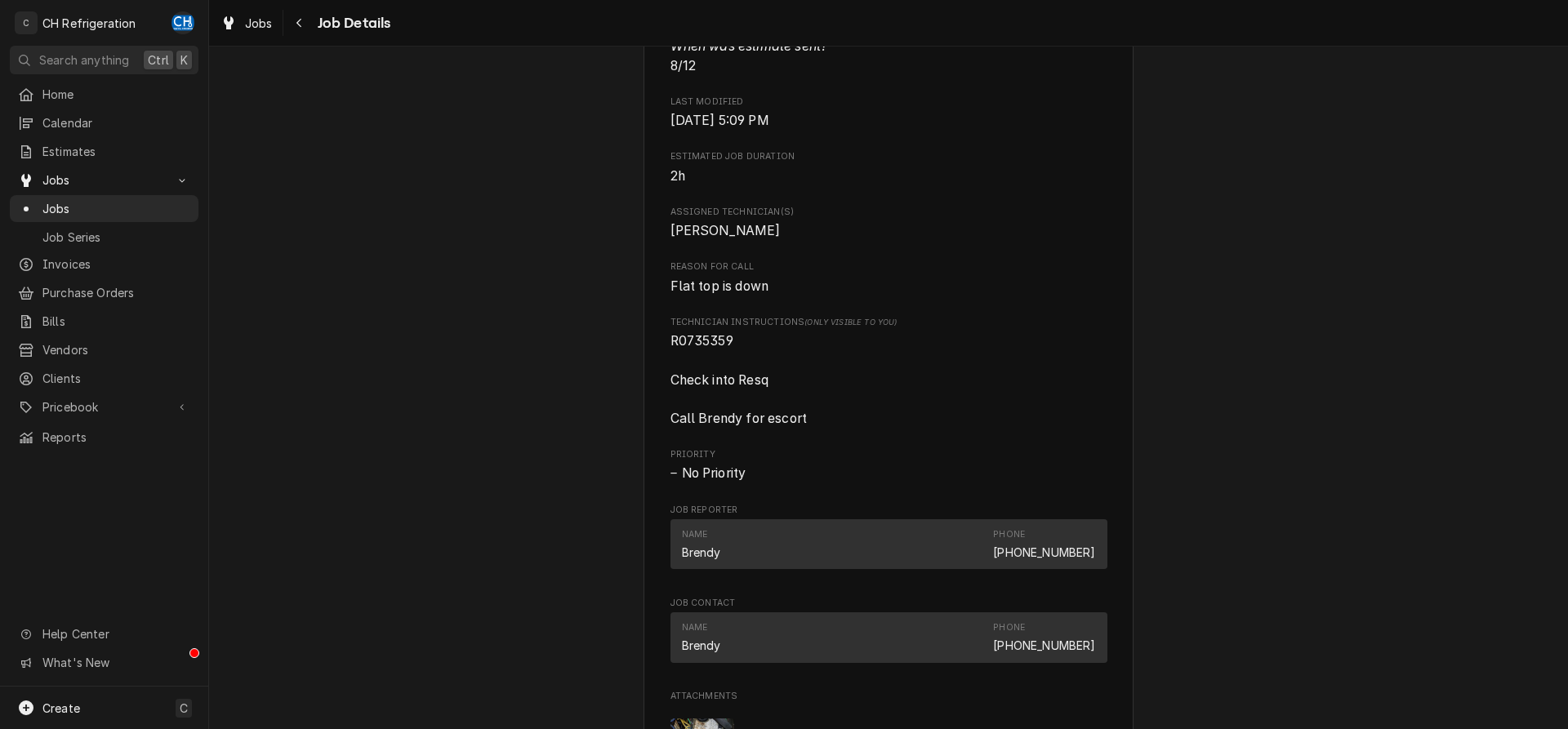
scroll to position [1416, 0]
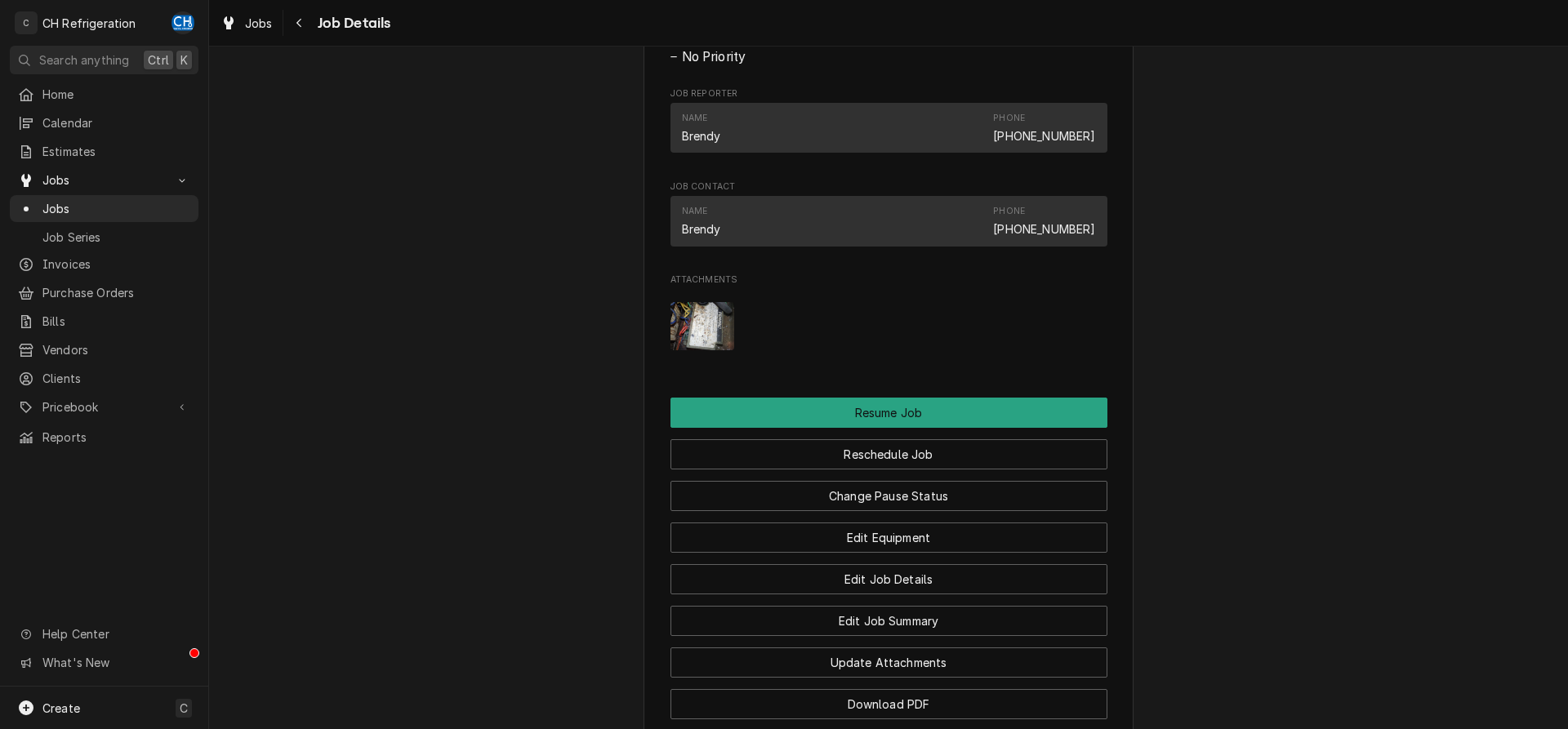
click at [721, 345] on img "Attachments" at bounding box center [702, 326] width 65 height 48
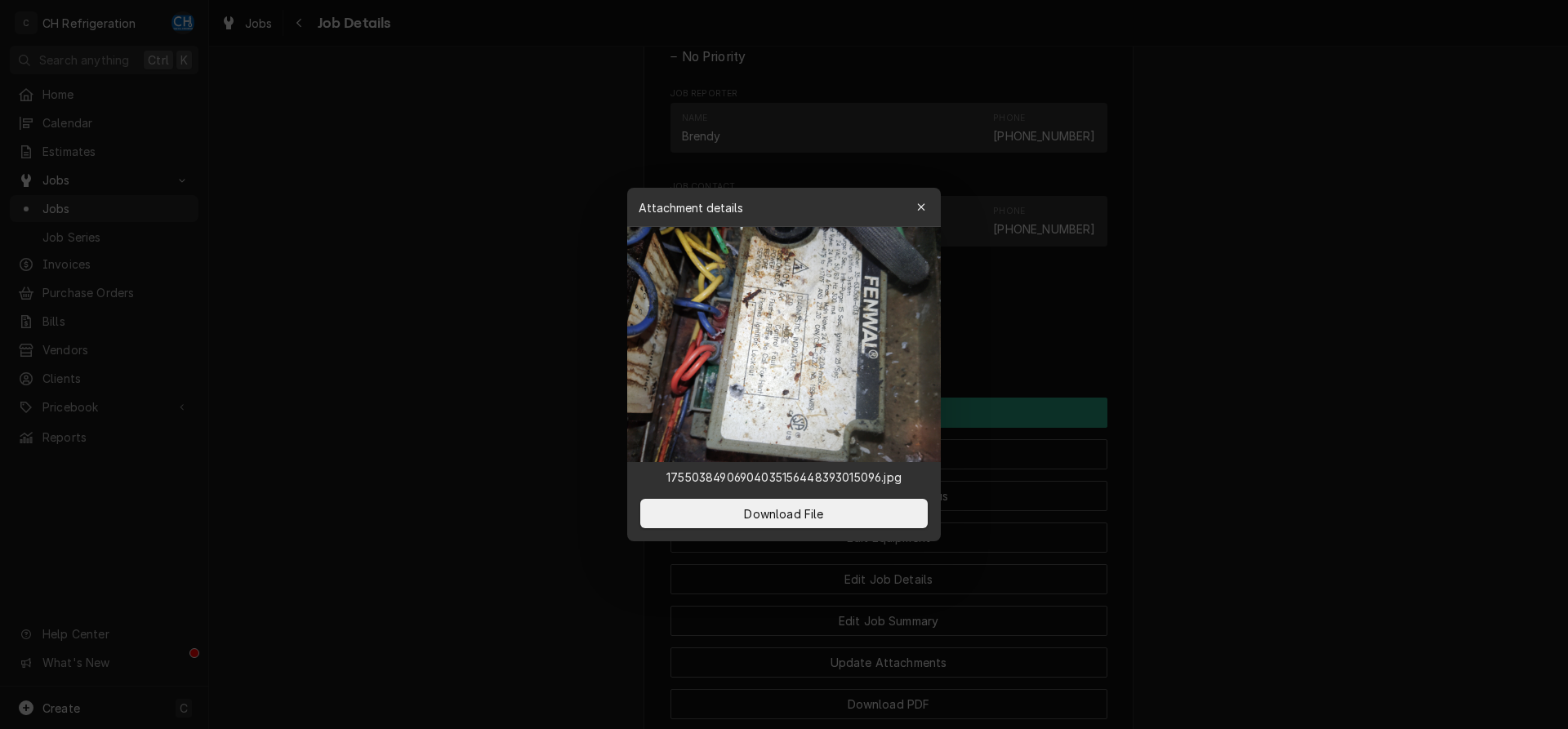
click at [537, 352] on div at bounding box center [784, 364] width 1568 height 729
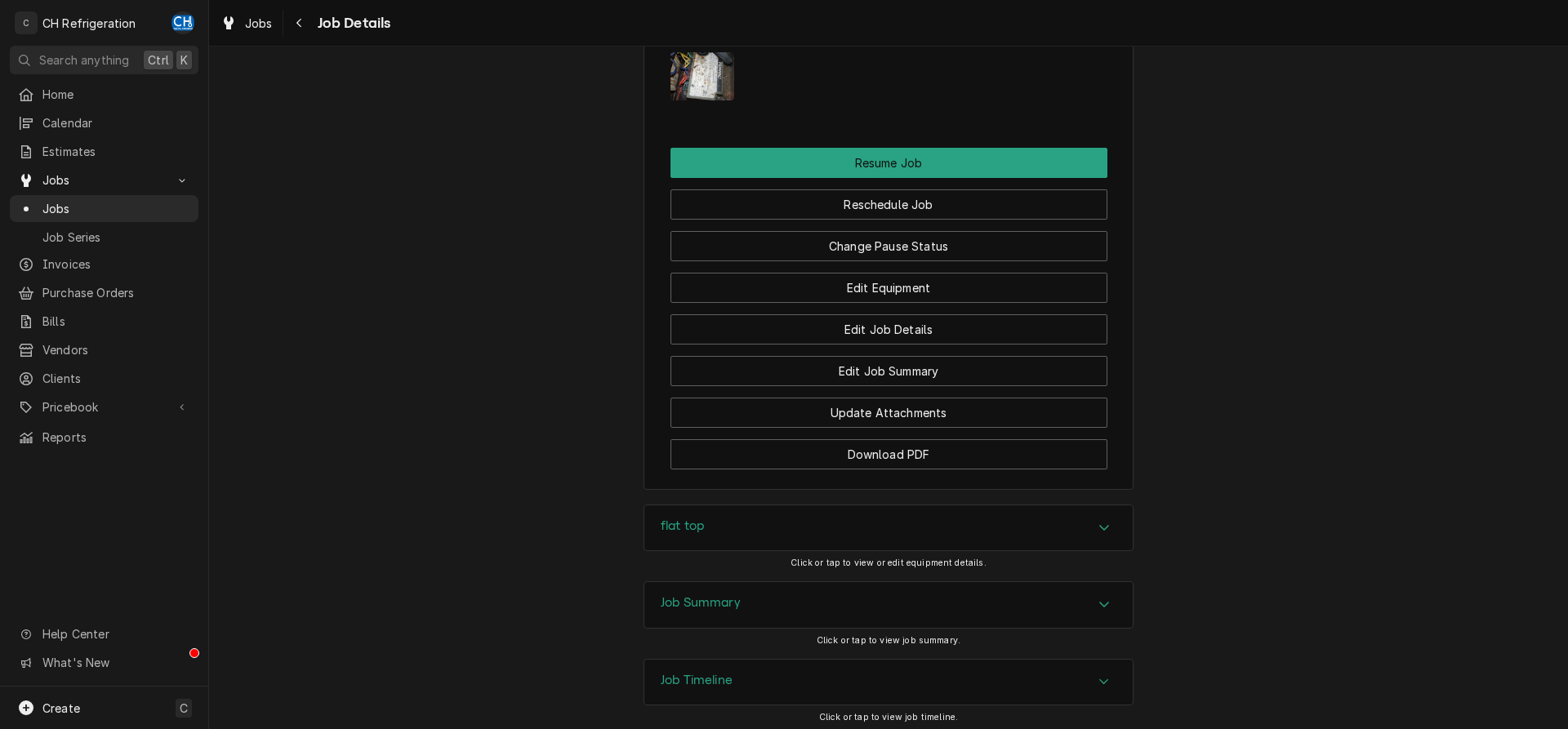
scroll to position [1769, 0]
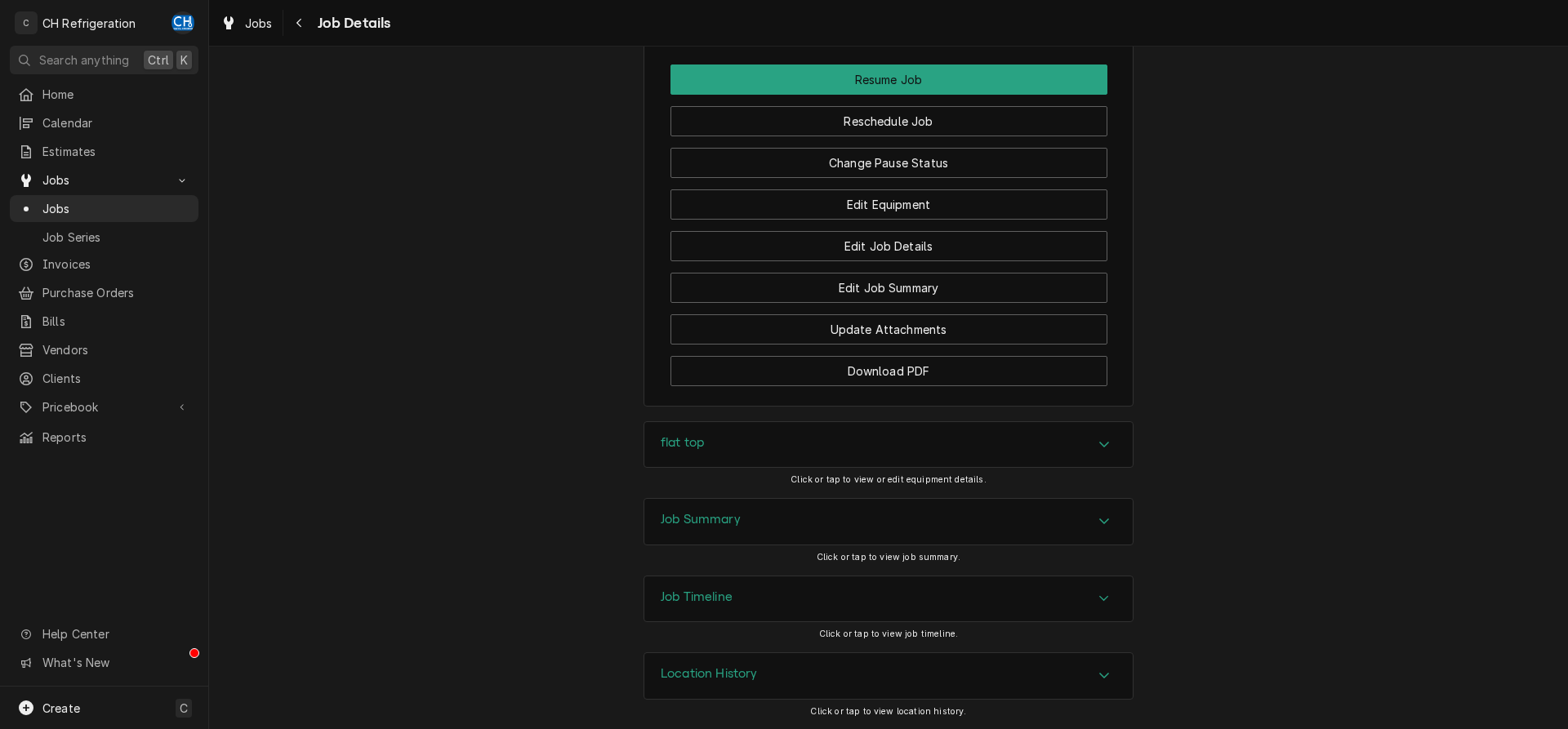
click at [676, 505] on div "Job Summary" at bounding box center [889, 521] width 488 height 46
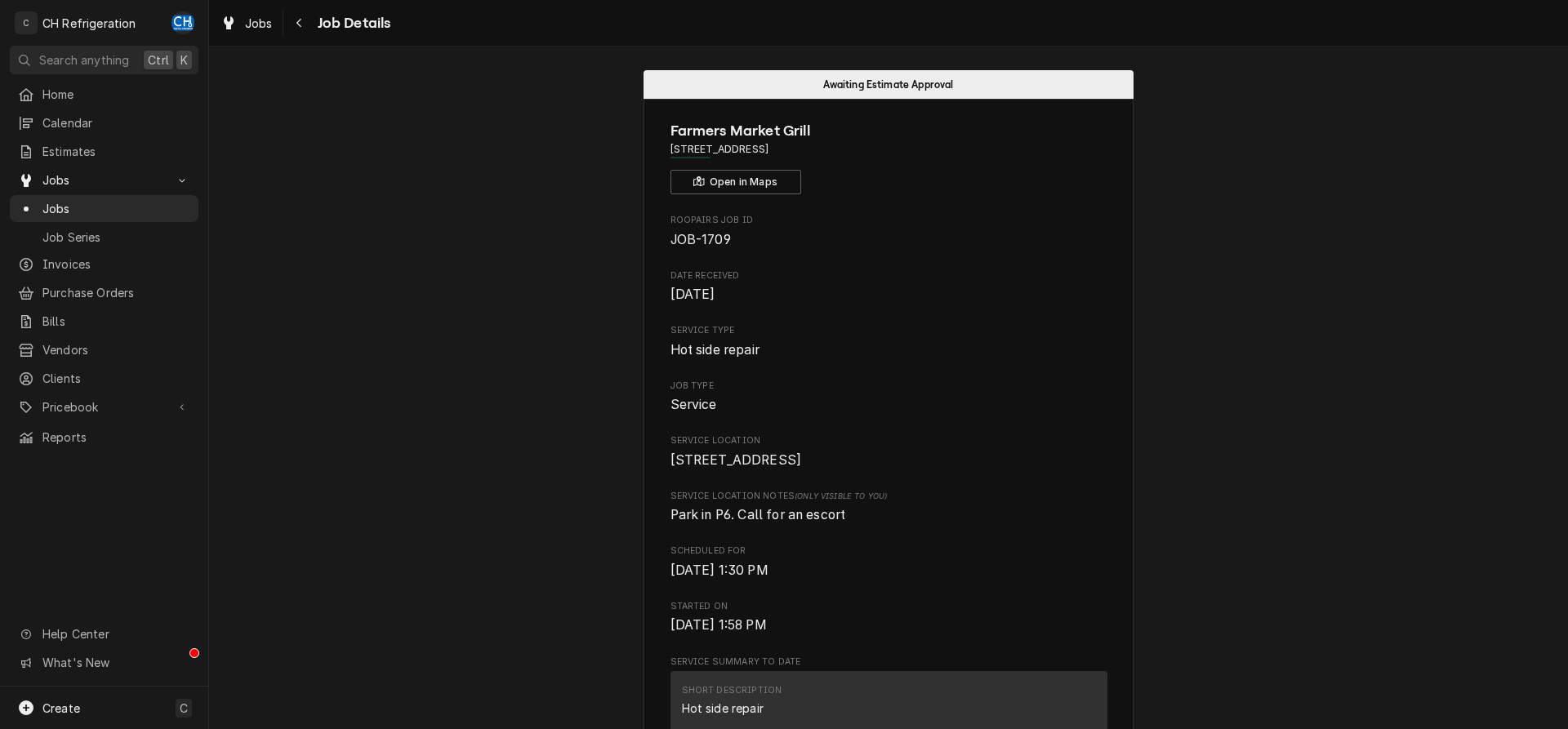
scroll to position [0, 0]
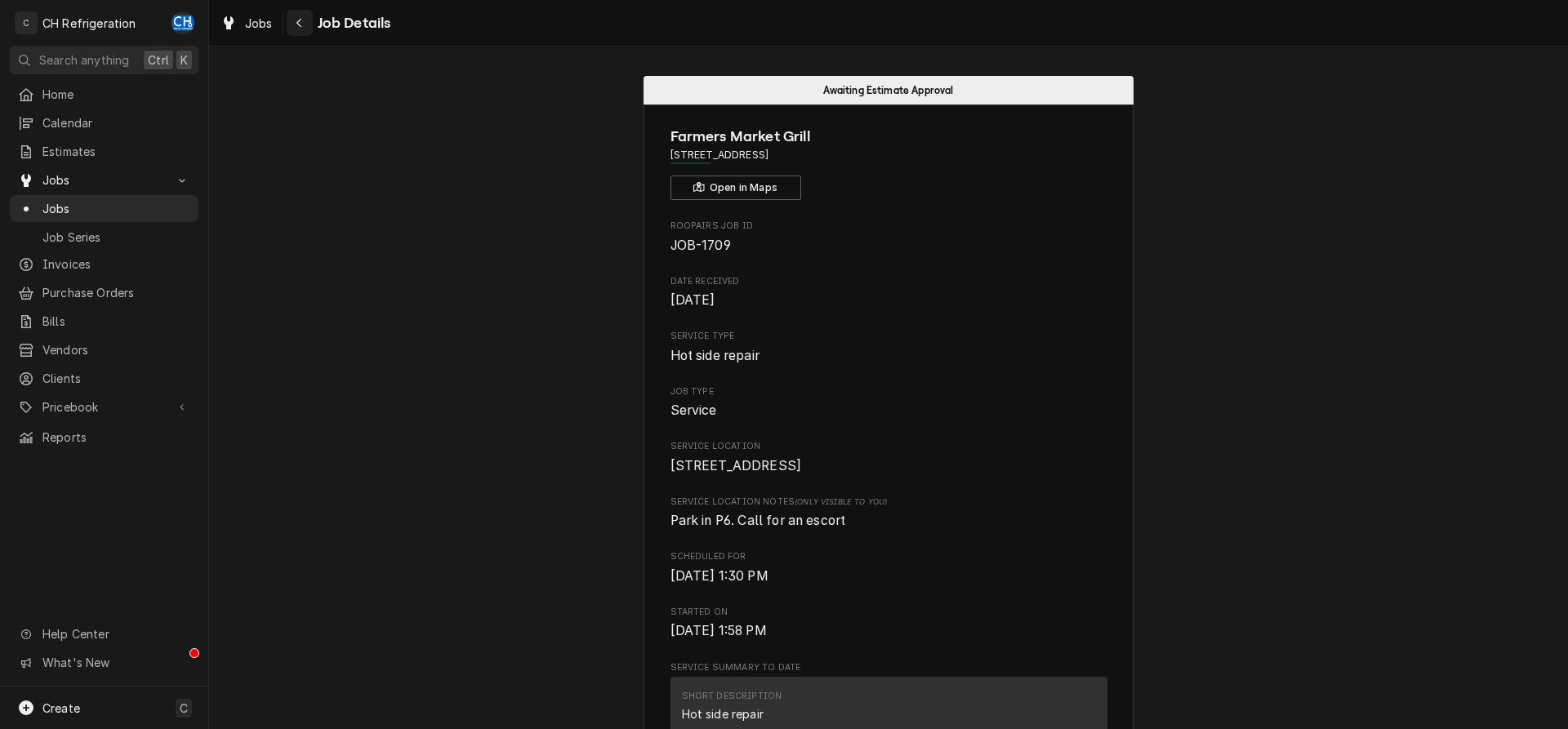
click at [297, 17] on icon "Navigate back" at bounding box center [299, 22] width 8 height 11
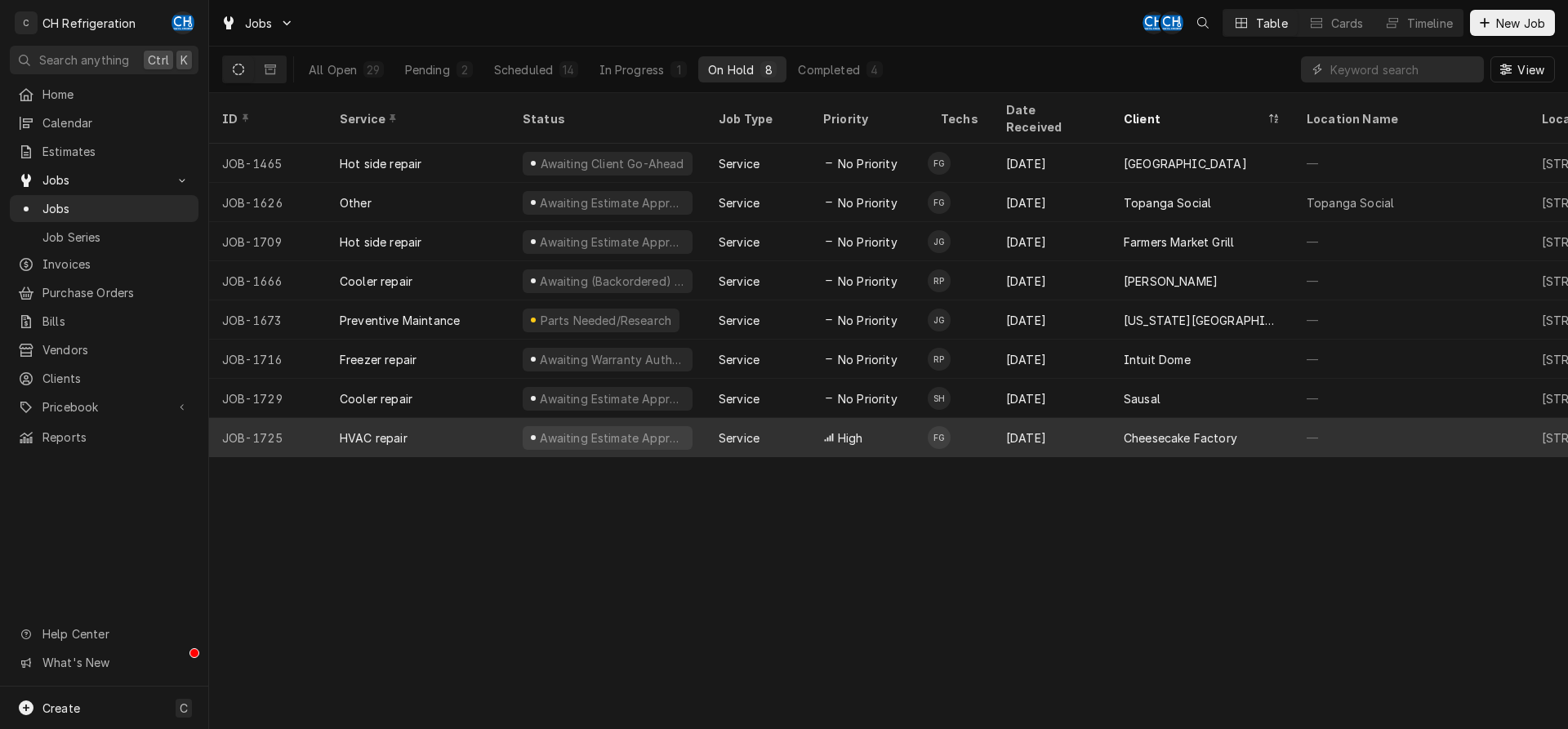
click at [1165, 430] on div "Cheesecake Factory" at bounding box center [1181, 438] width 114 height 17
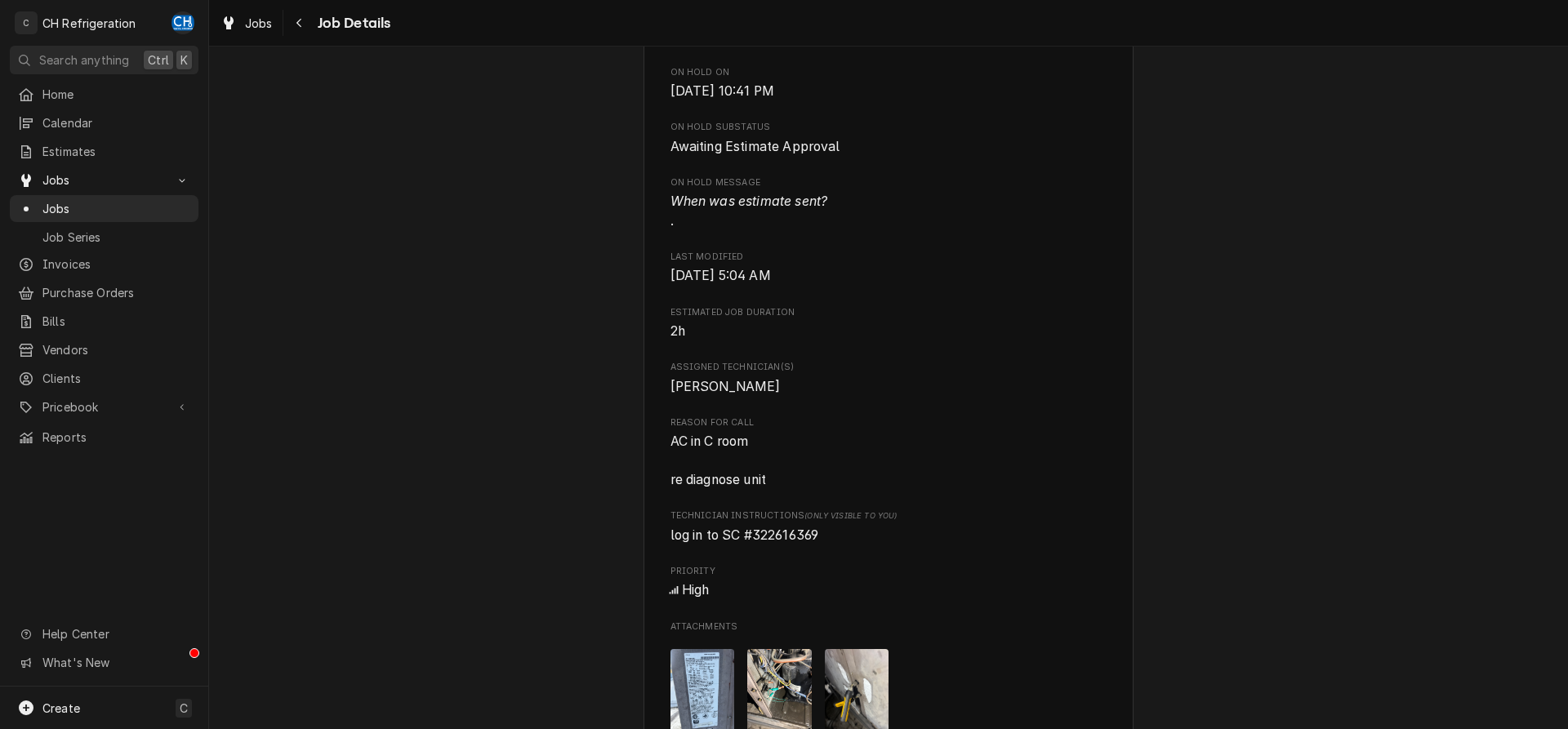
scroll to position [500, 0]
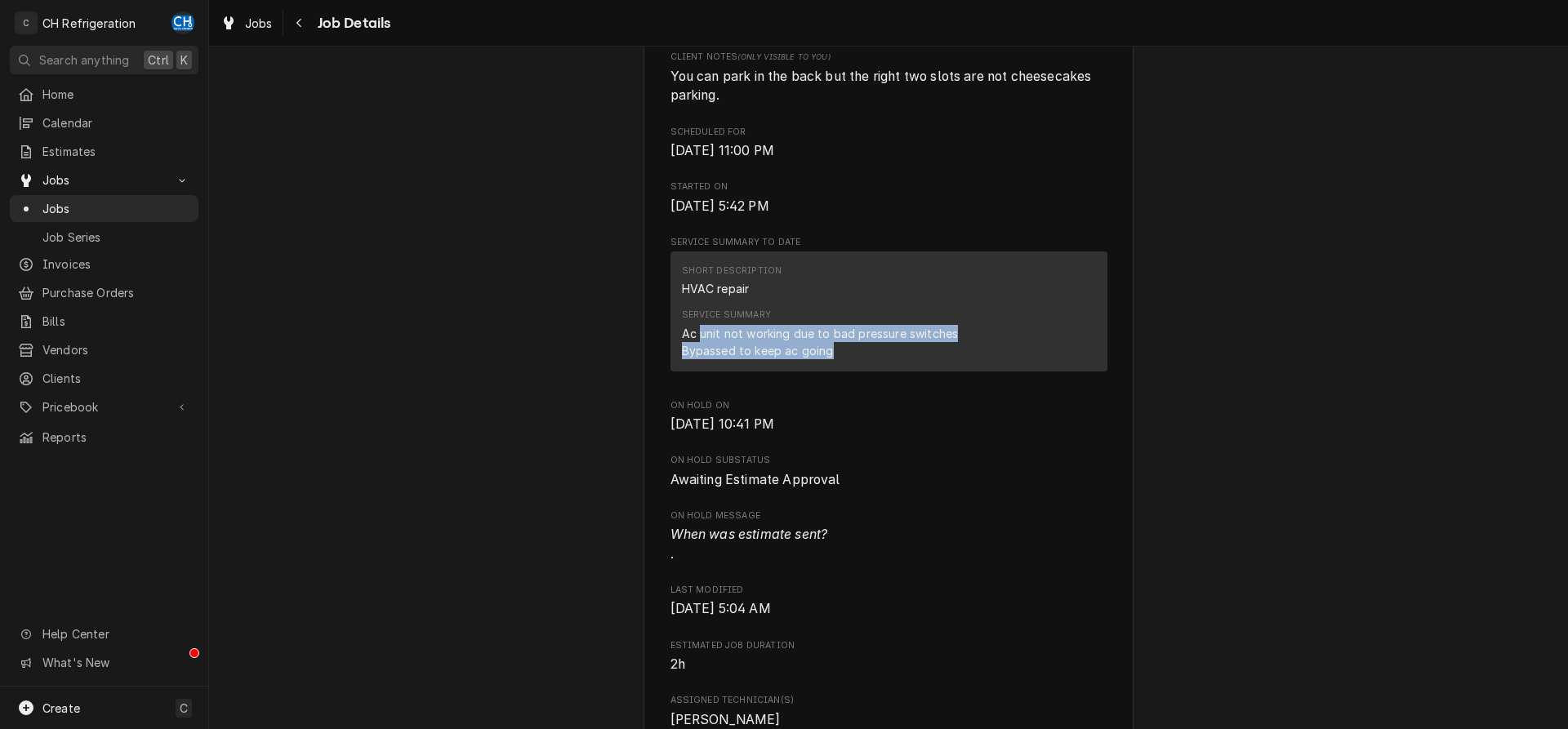
drag, startPoint x: 701, startPoint y: 352, endPoint x: 858, endPoint y: 368, distance: 157.8
click at [858, 359] on div "Ac unit not working due to bad pressure switches Bypassed to keep ac going" at bounding box center [820, 343] width 277 height 35
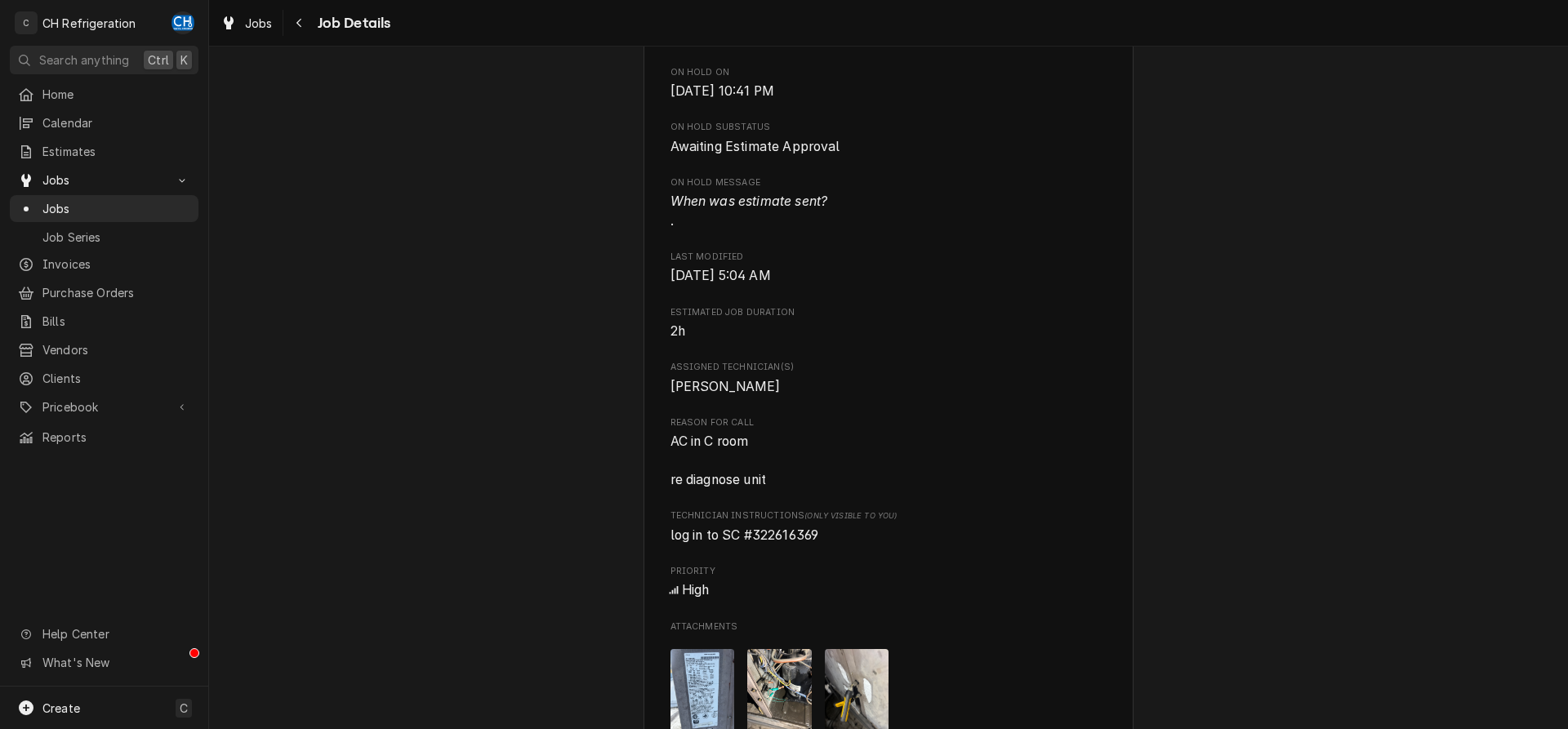
scroll to position [1249, 0]
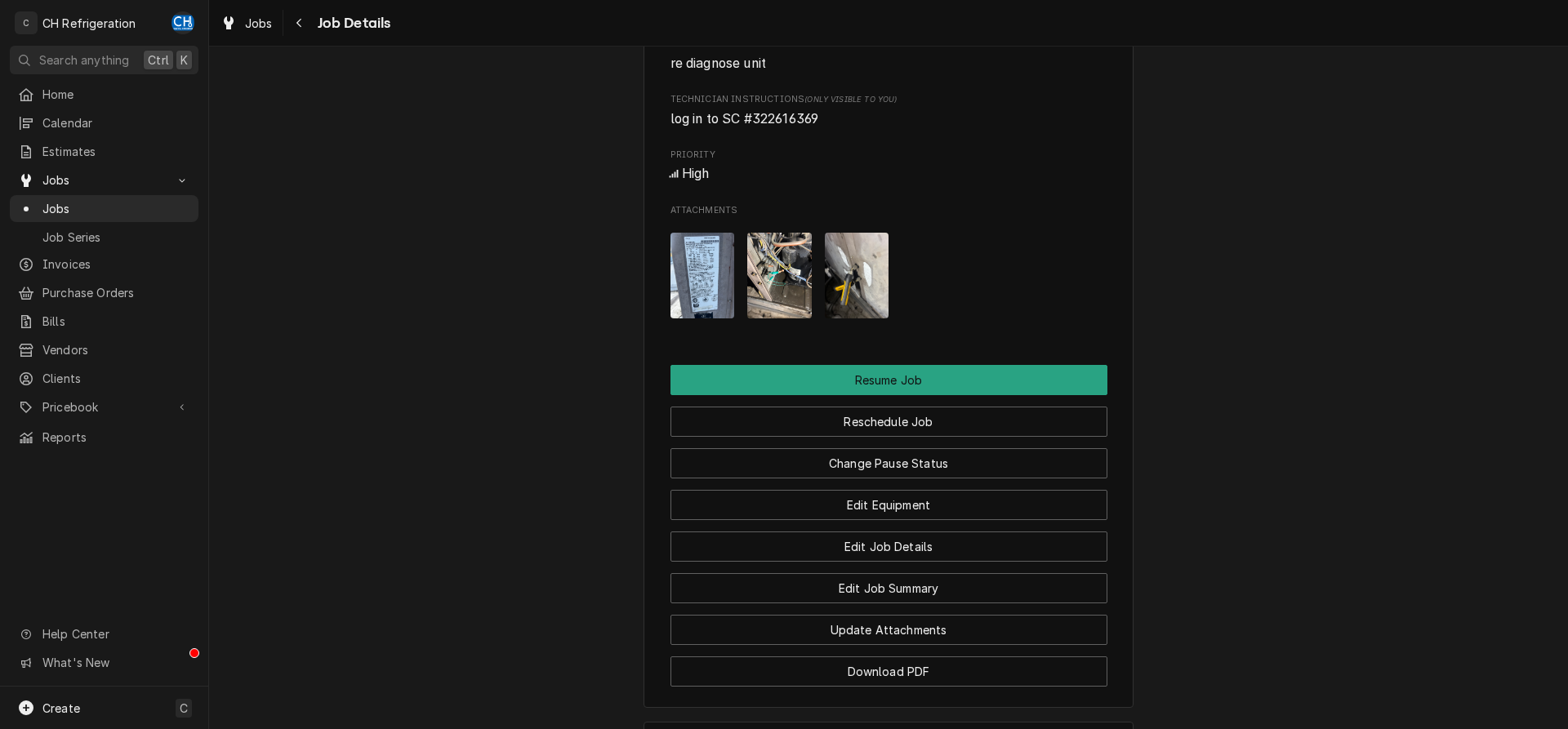
click at [683, 294] on img "Attachments" at bounding box center [702, 275] width 65 height 85
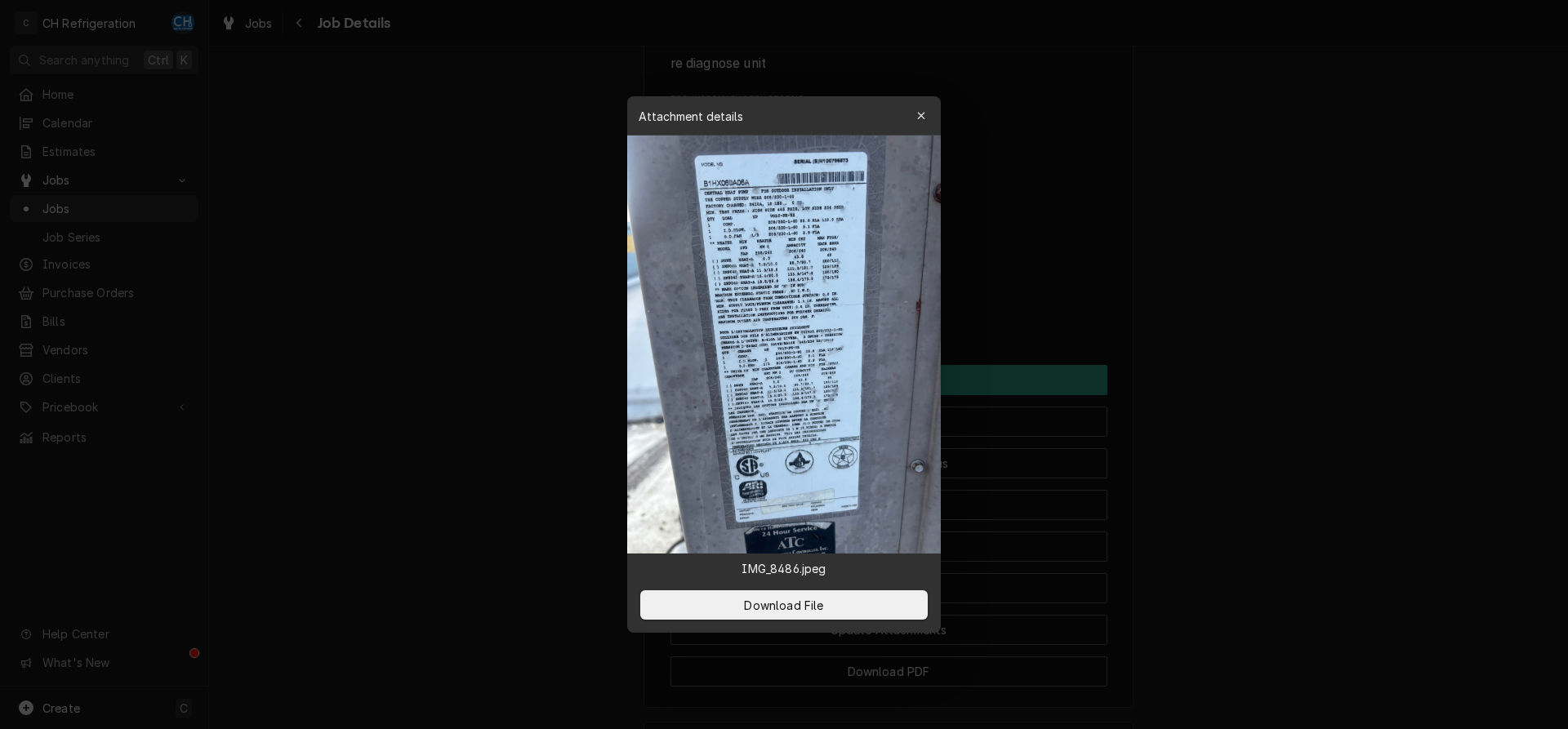
click at [1372, 364] on div at bounding box center [784, 364] width 1568 height 729
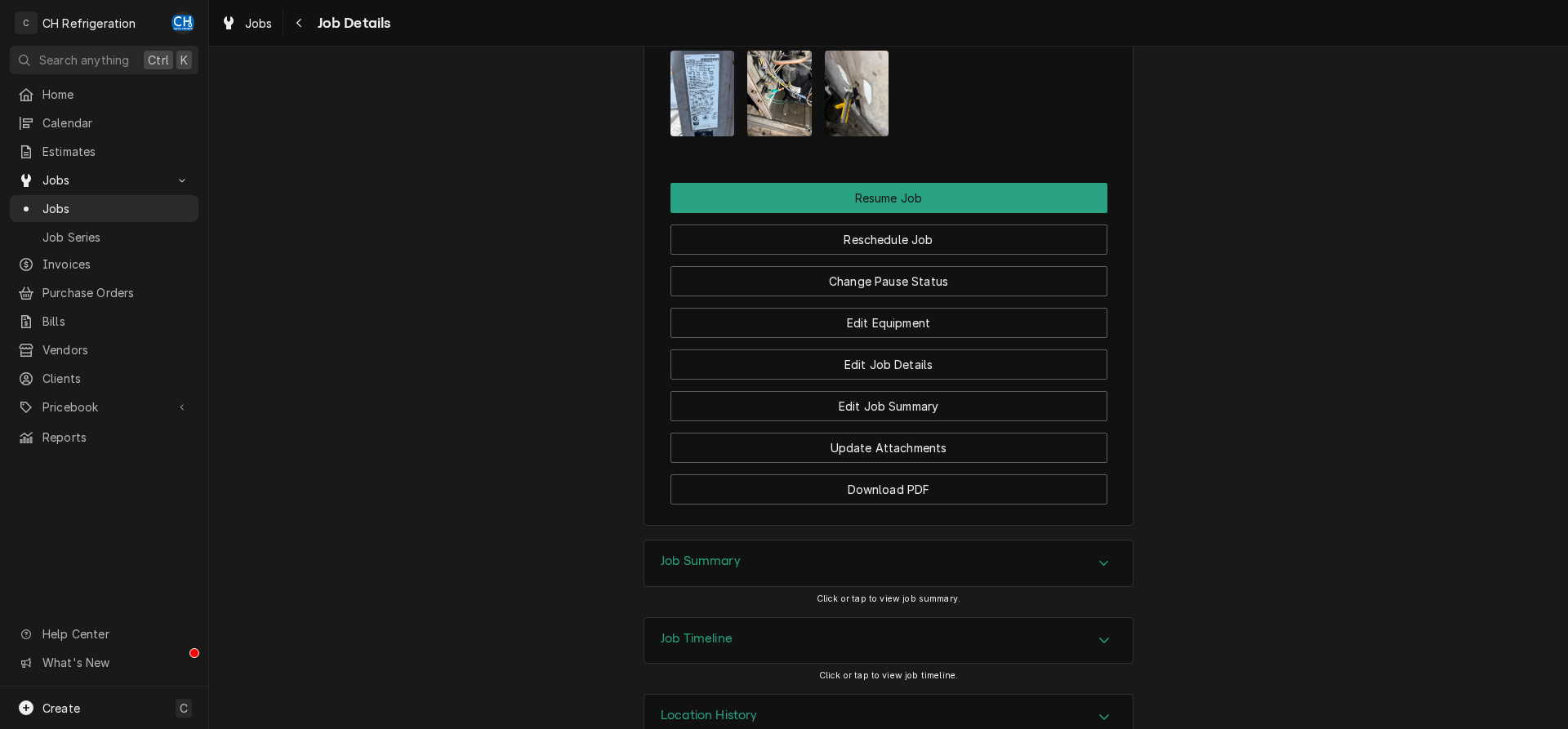
scroll to position [1493, 0]
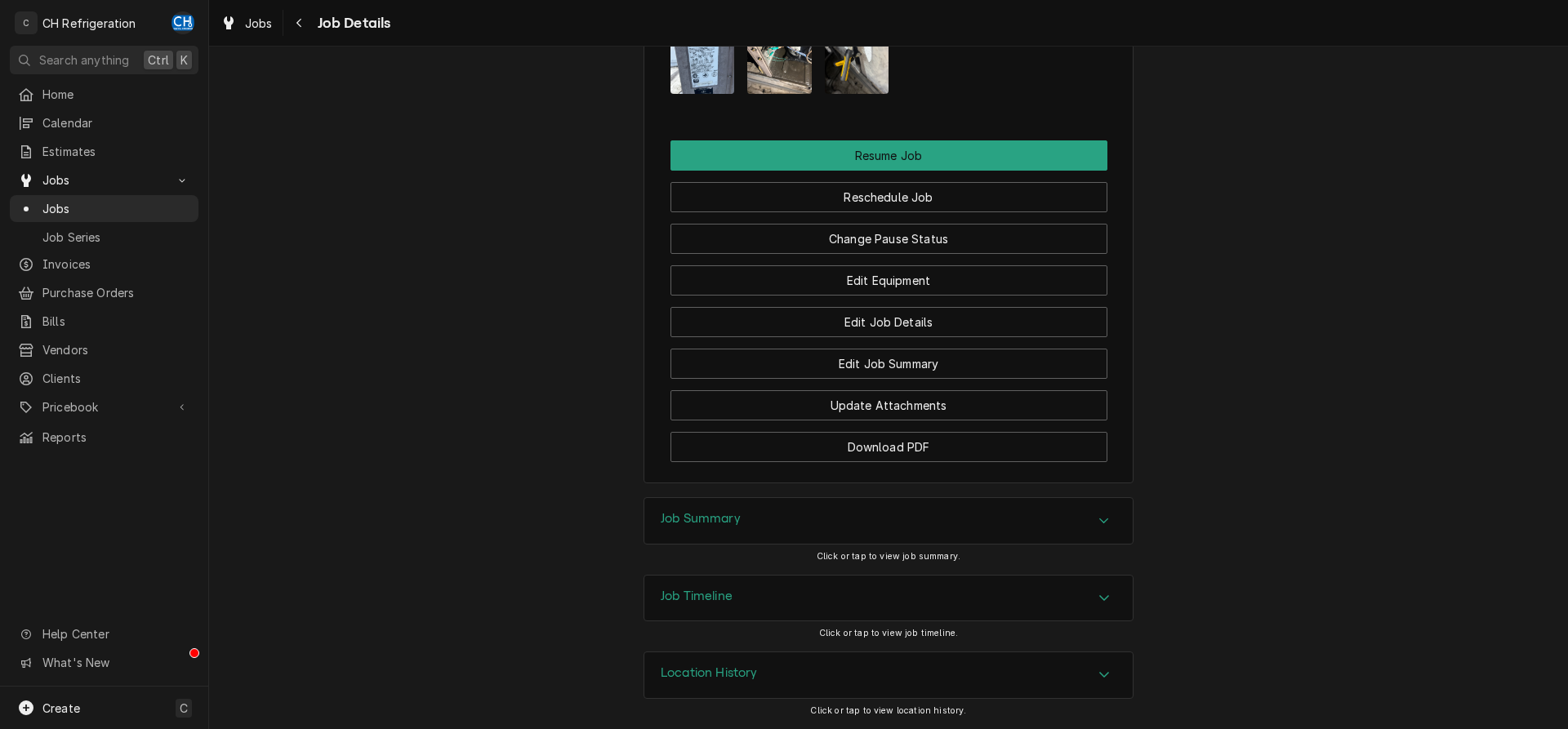
drag, startPoint x: 1007, startPoint y: 533, endPoint x: 1032, endPoint y: 527, distance: 25.7
click at [1007, 532] on div "Job Summary" at bounding box center [889, 520] width 488 height 46
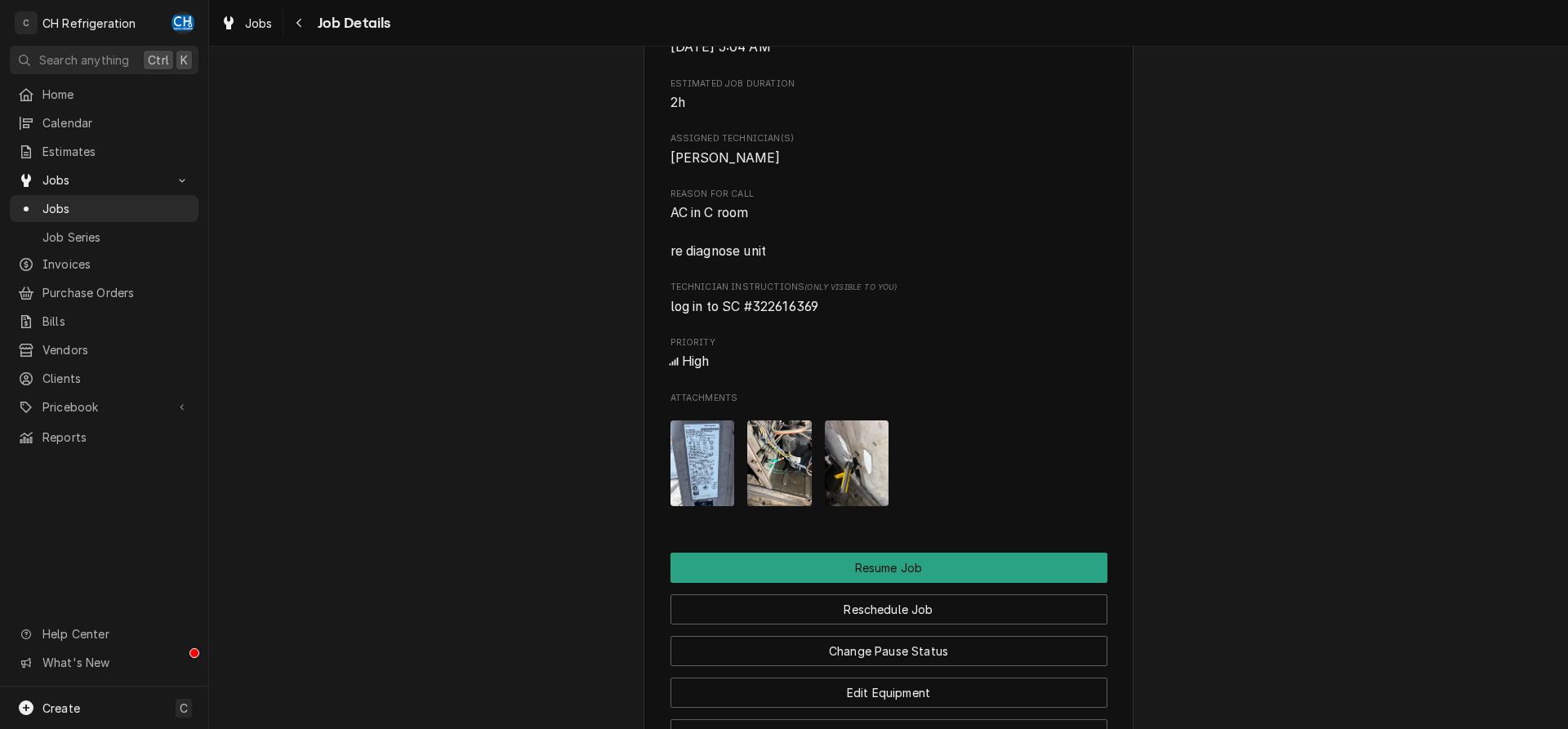
scroll to position [479, 0]
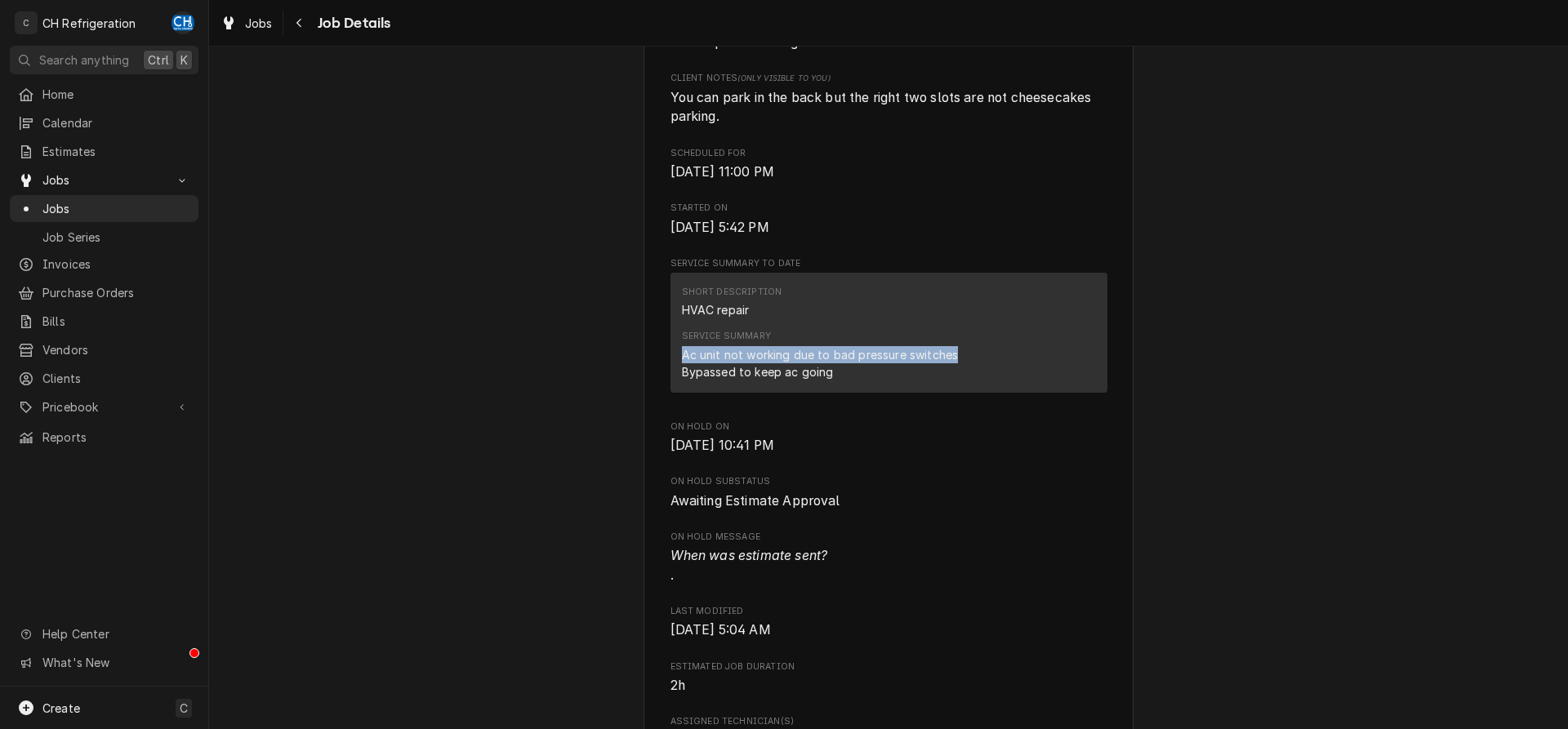
drag, startPoint x: 683, startPoint y: 373, endPoint x: 964, endPoint y: 373, distance: 281.0
click at [959, 373] on div "Ac unit not working due to bad pressure switches Bypassed to keep ac going" at bounding box center [820, 363] width 277 height 35
click at [964, 373] on div "Service Summary Ac unit not working due to bad pressure switches Bypassed to ke…" at bounding box center [889, 355] width 414 height 61
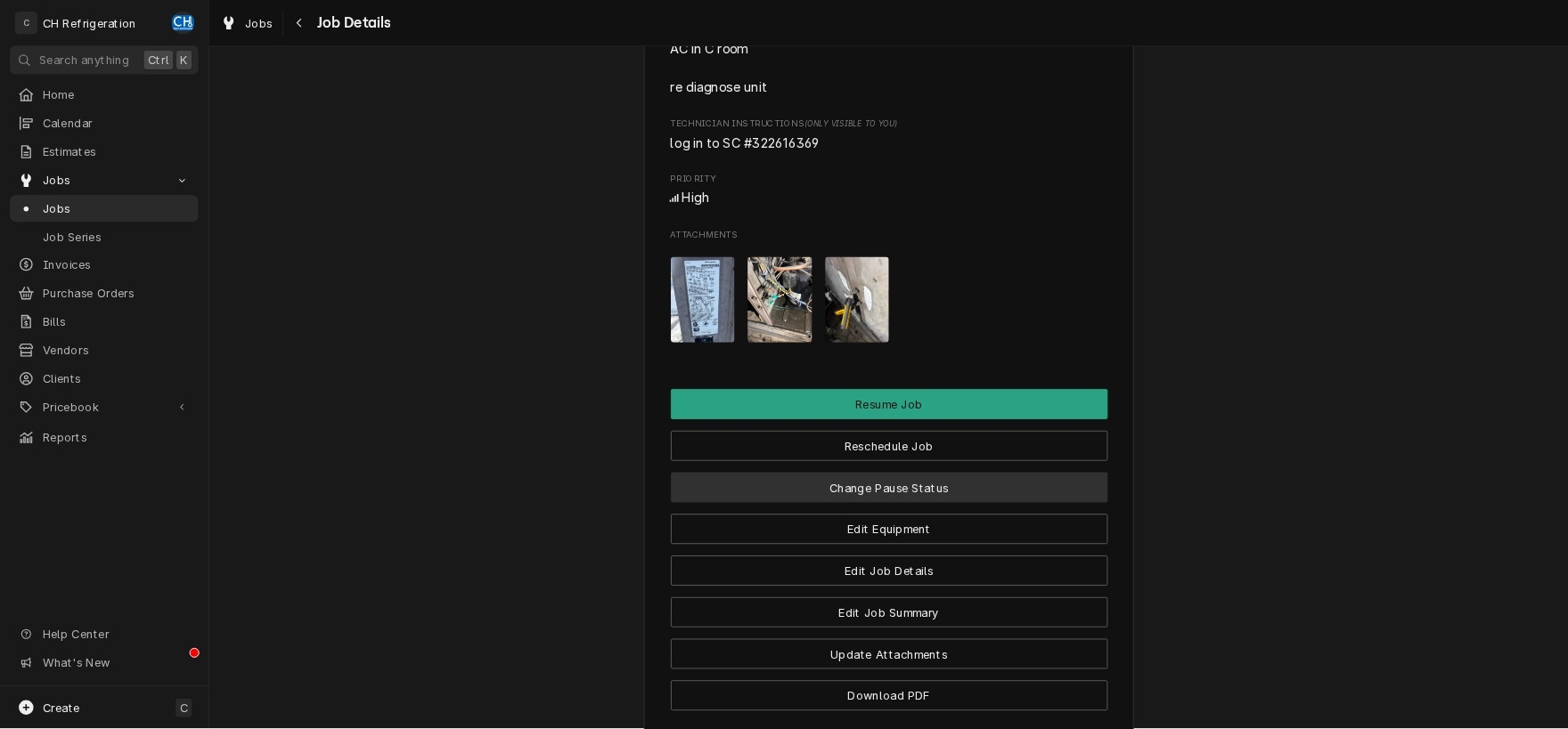
scroll to position [1339, 0]
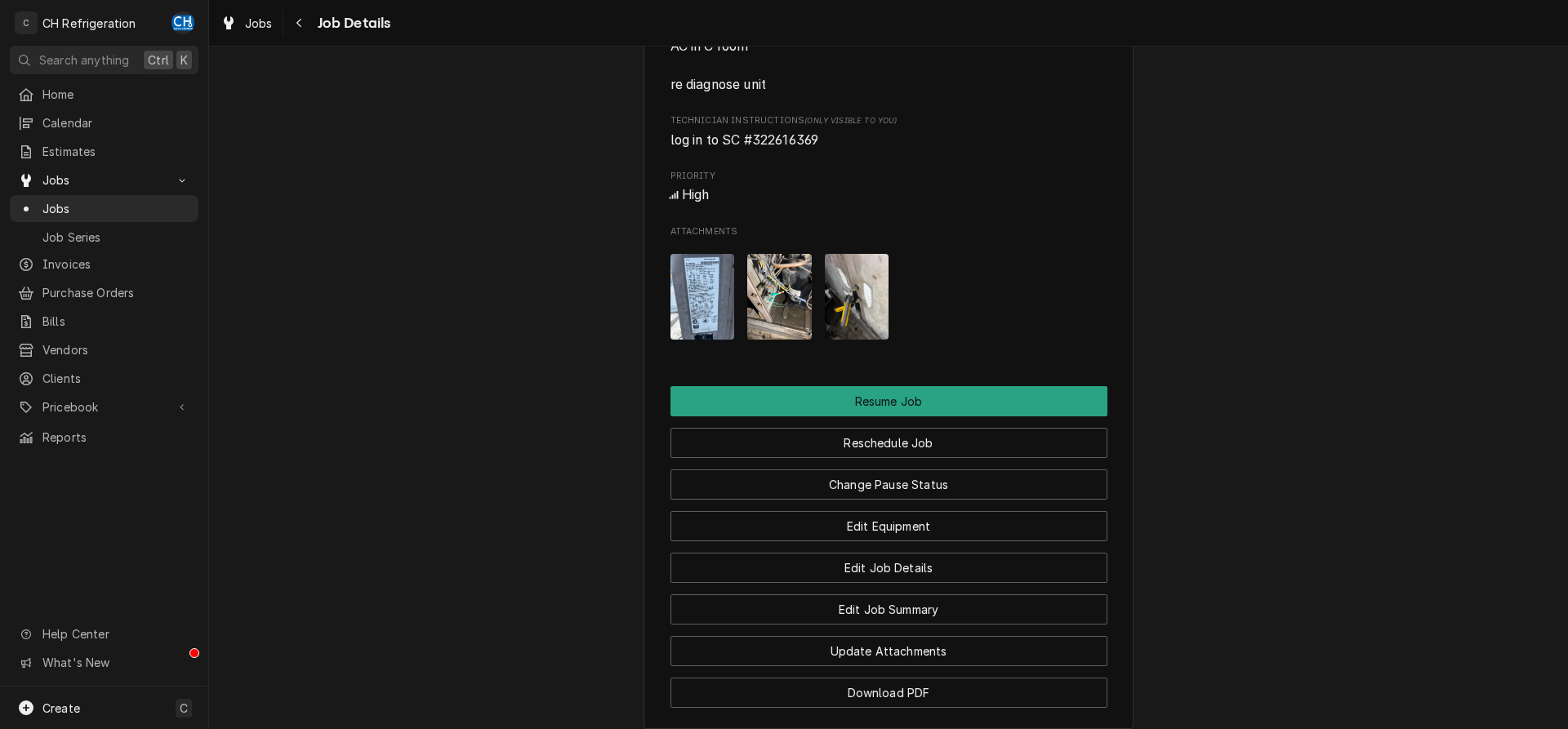
click at [702, 338] on img "Attachments" at bounding box center [702, 296] width 65 height 85
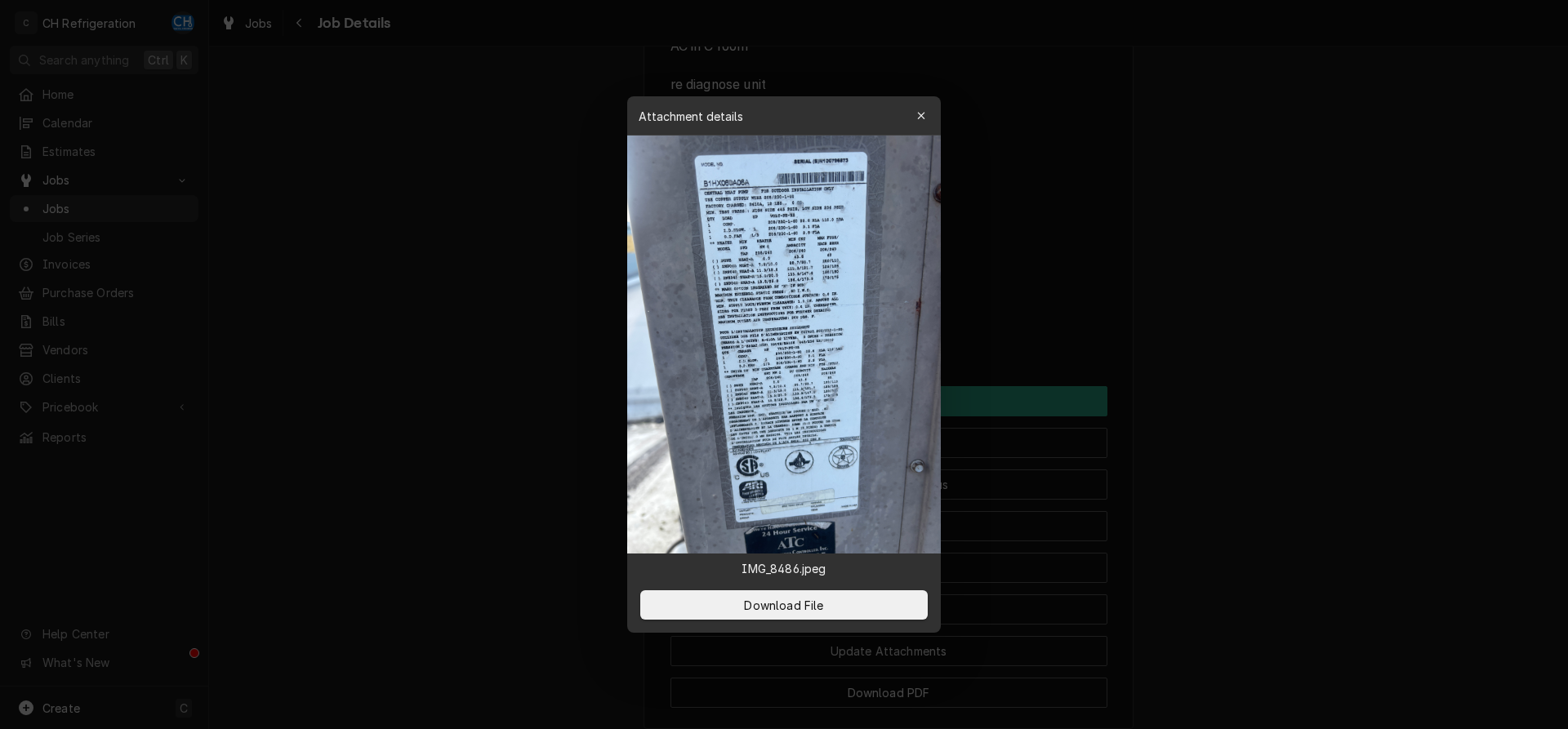
click at [778, 252] on img at bounding box center [784, 344] width 313 height 418
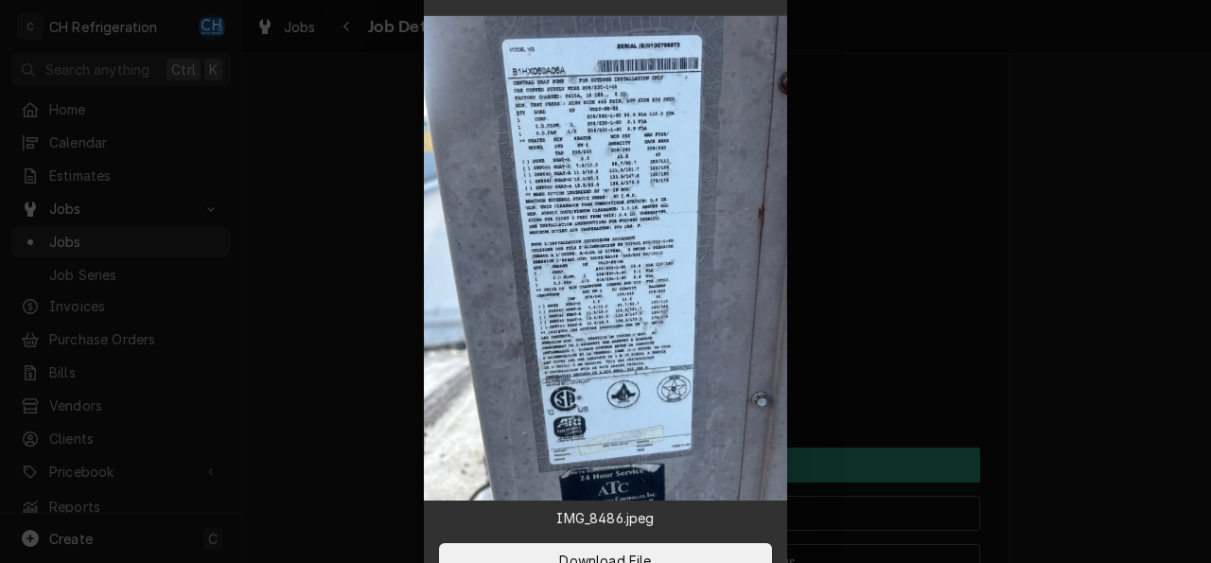
click at [557, 65] on img at bounding box center [605, 258] width 363 height 485
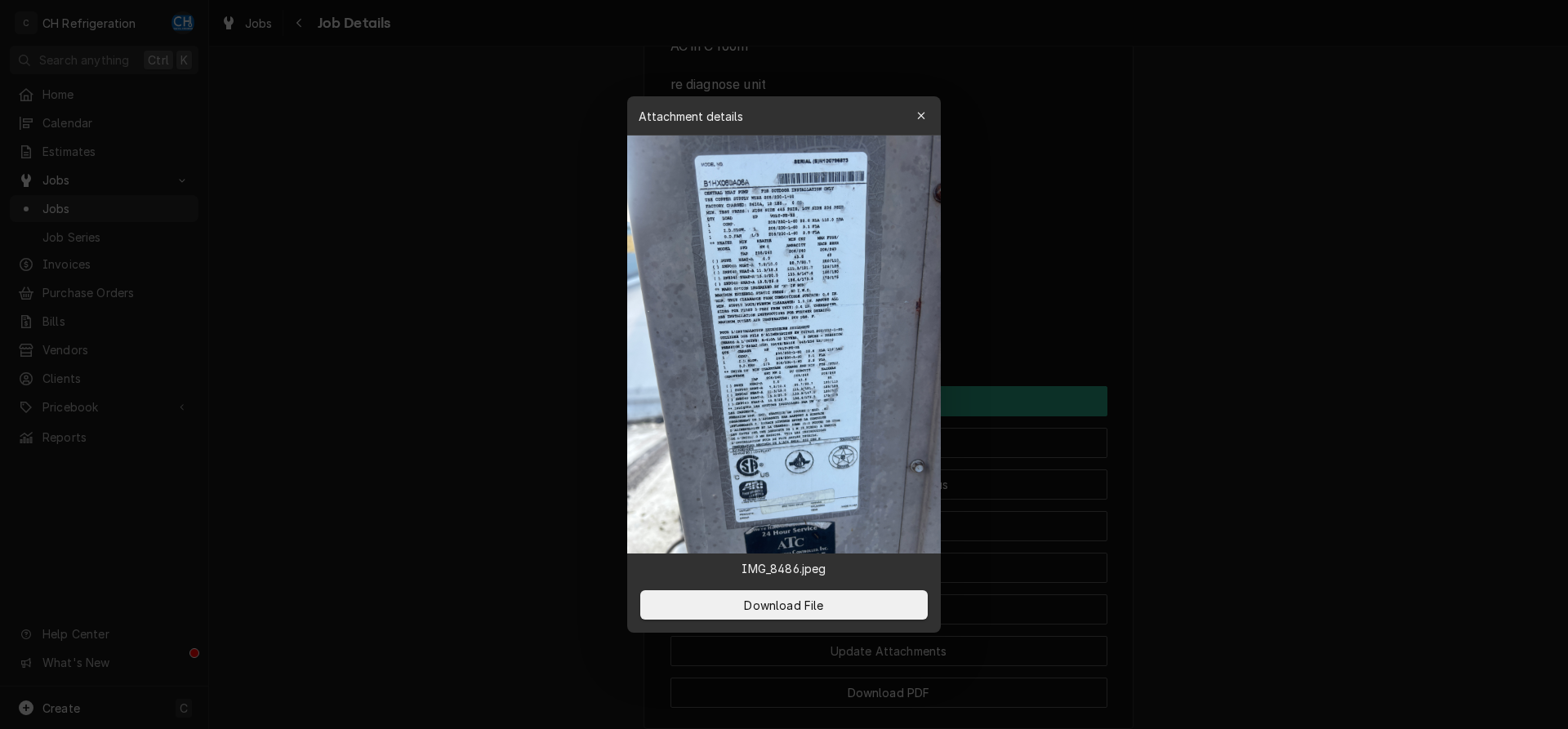
click at [1470, 490] on div at bounding box center [784, 364] width 1568 height 729
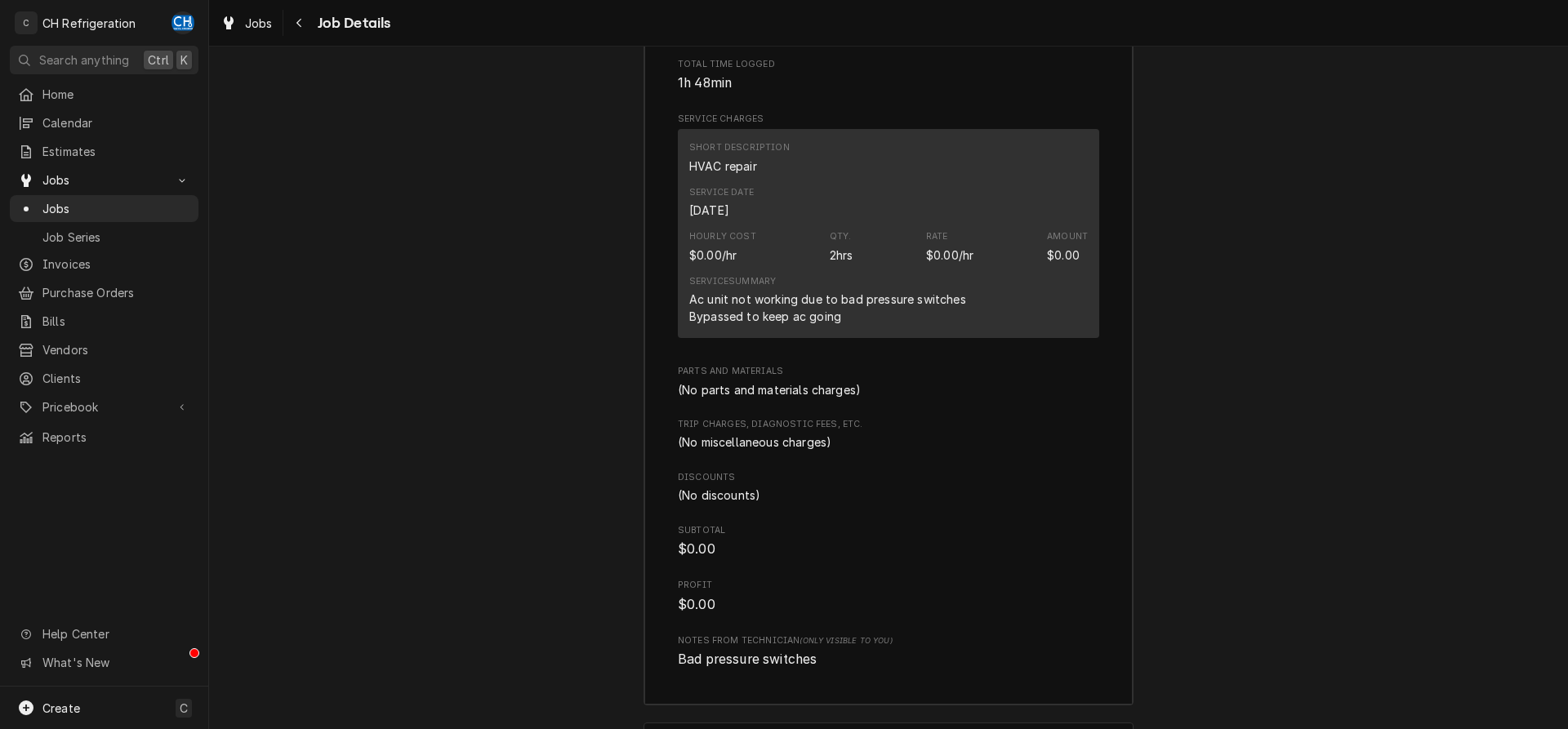
scroll to position [2144, 0]
click at [90, 399] on span "Pricebook" at bounding box center [104, 407] width 123 height 17
click at [95, 456] on span "Parts & Materials" at bounding box center [116, 464] width 148 height 17
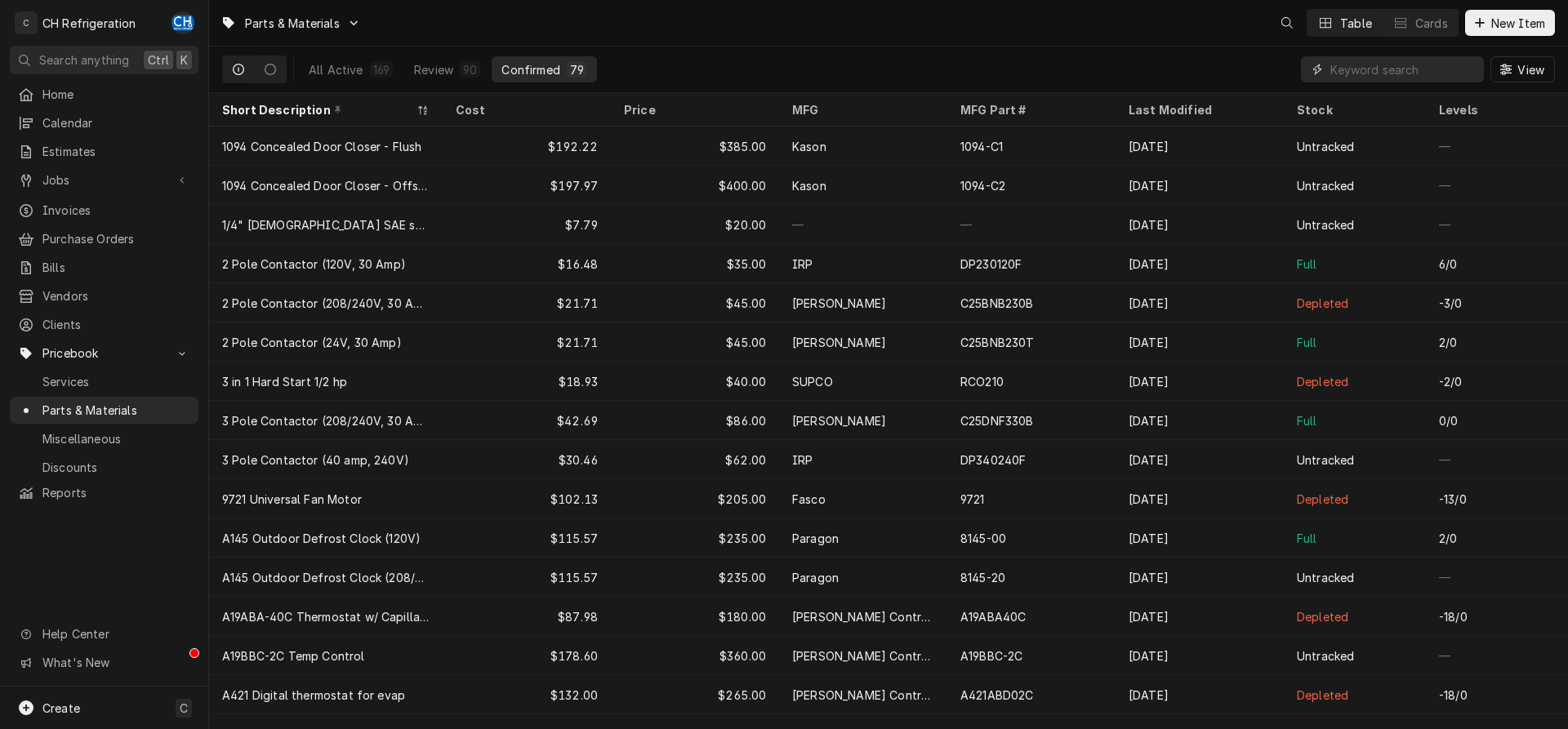
click at [1348, 65] on input "Dynamic Content Wrapper" at bounding box center [1403, 69] width 145 height 26
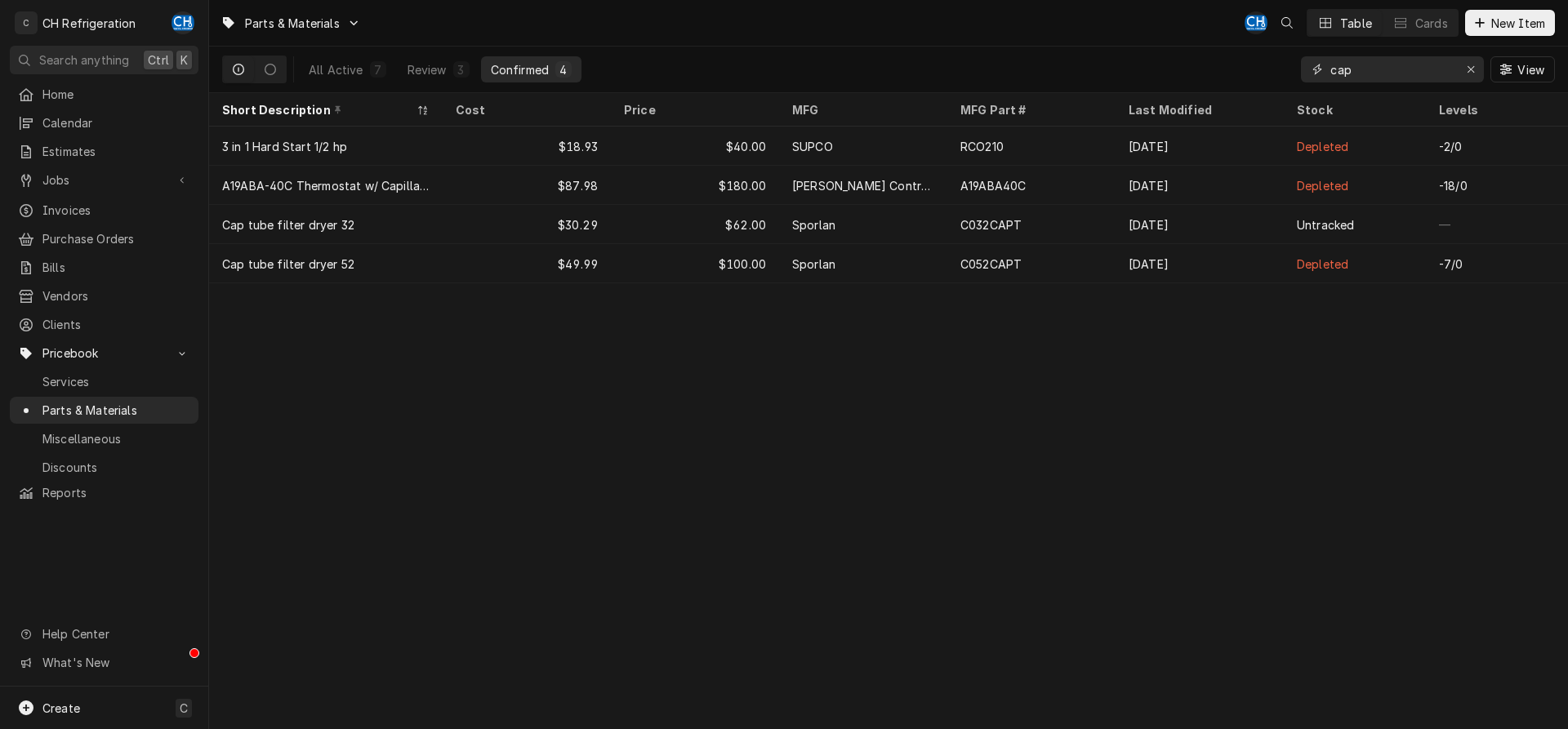
type input "cap"
click at [1362, 61] on input "cap" at bounding box center [1392, 69] width 123 height 26
click at [1472, 68] on icon "Erase input" at bounding box center [1471, 69] width 9 height 11
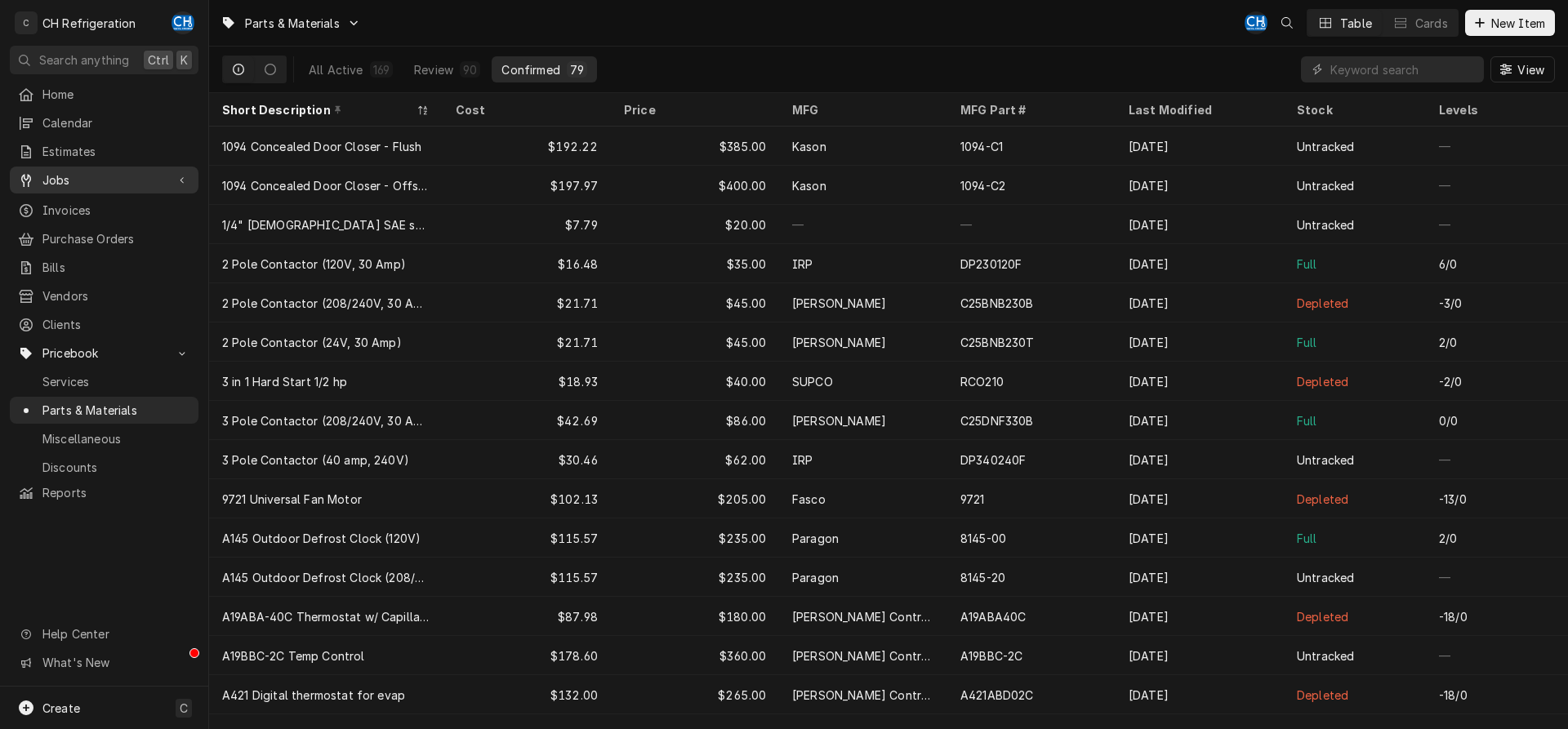
click at [123, 170] on div "Jobs" at bounding box center [104, 180] width 182 height 21
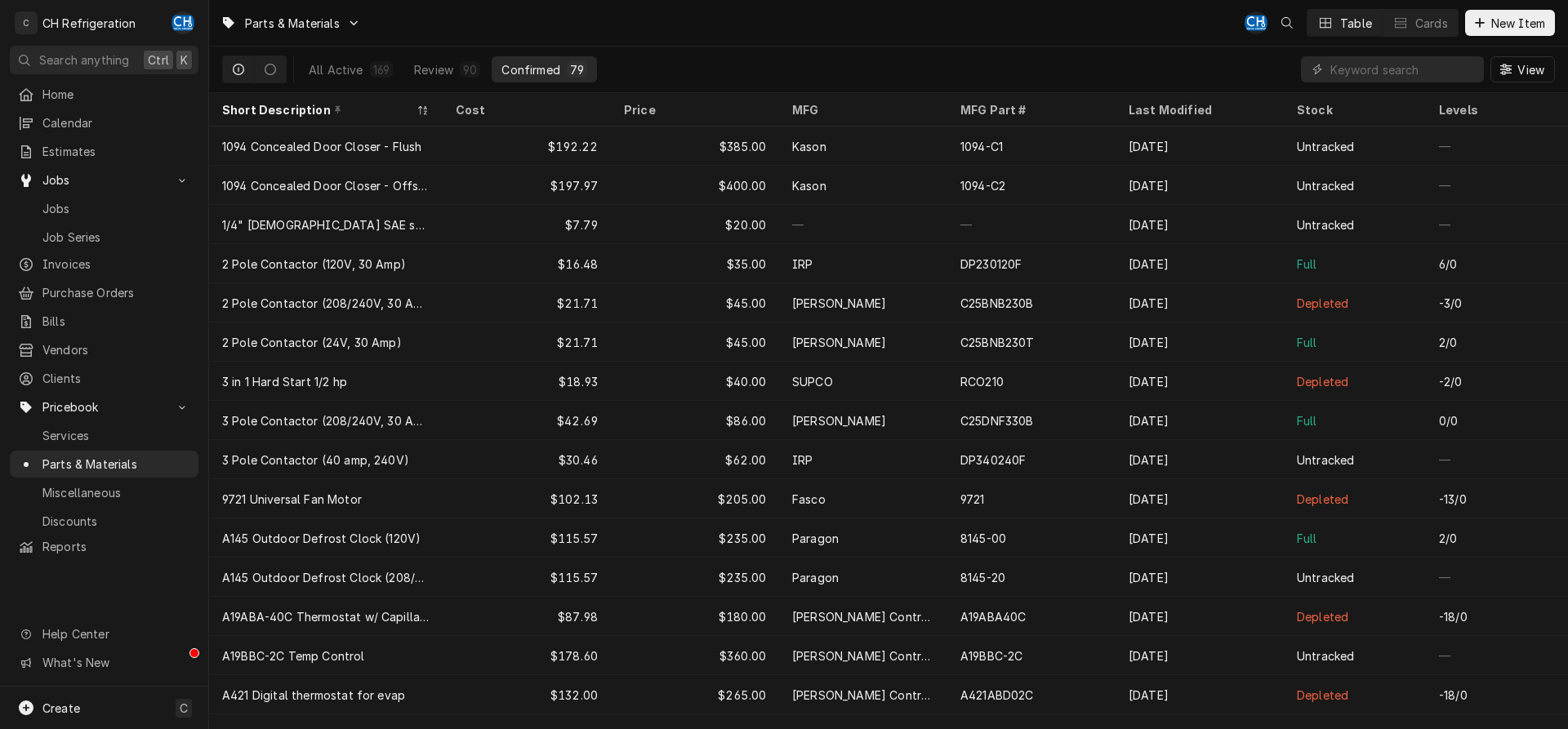
click at [129, 189] on div "Jobs Jobs Job Series" at bounding box center [104, 208] width 189 height 83
click at [128, 203] on span "Jobs" at bounding box center [116, 209] width 148 height 17
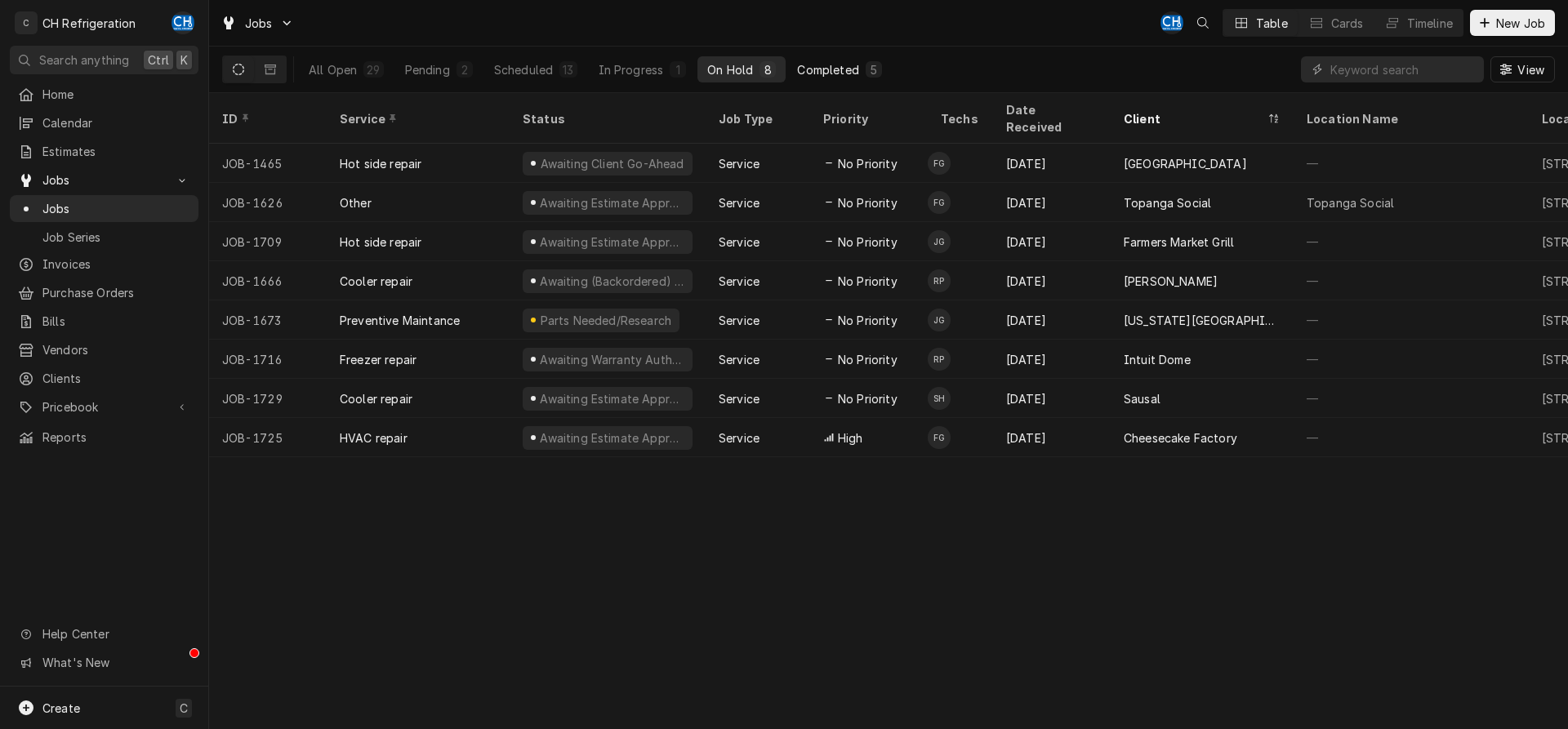
click at [828, 64] on div "Completed" at bounding box center [828, 70] width 61 height 17
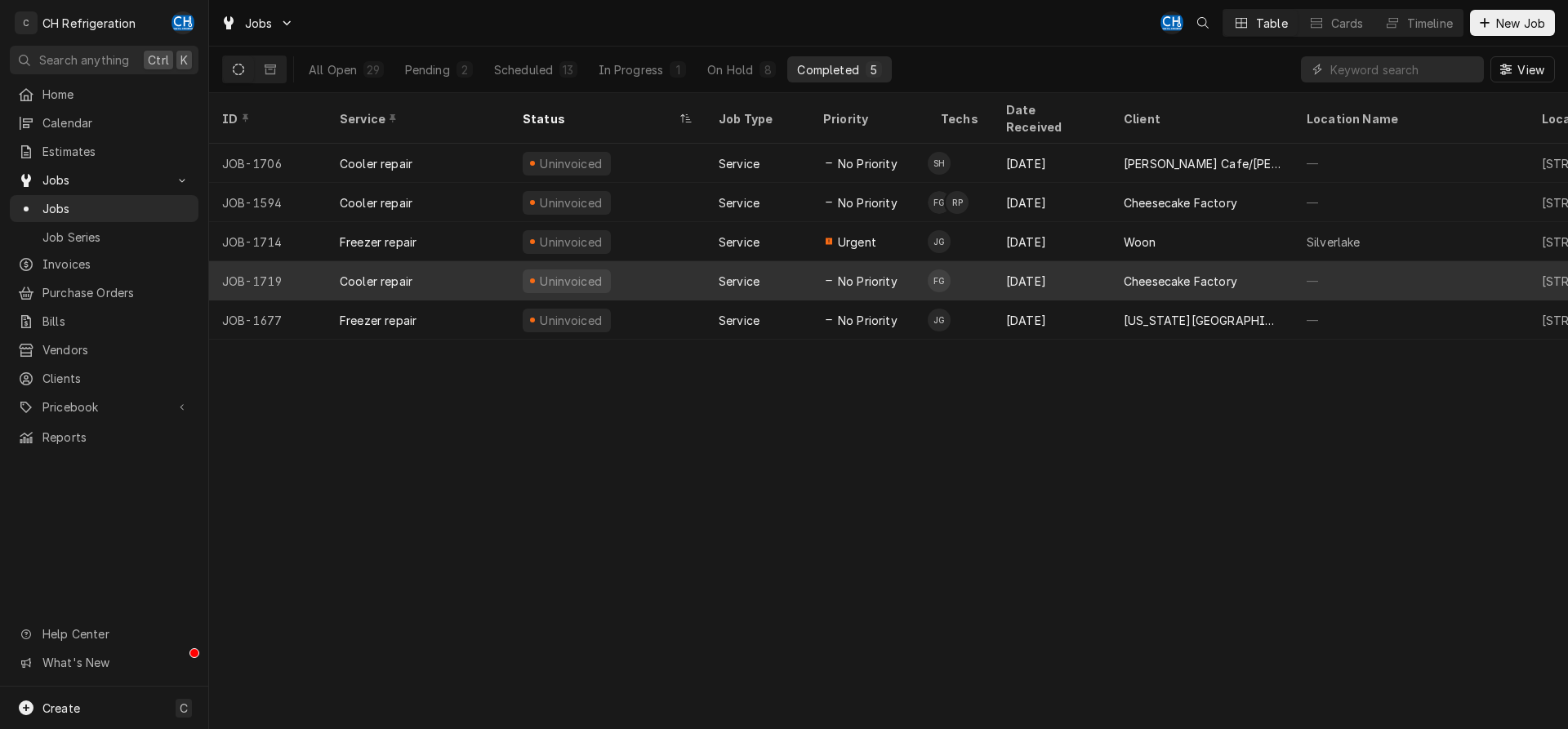
click at [1090, 267] on div "[DATE]" at bounding box center [1052, 280] width 117 height 39
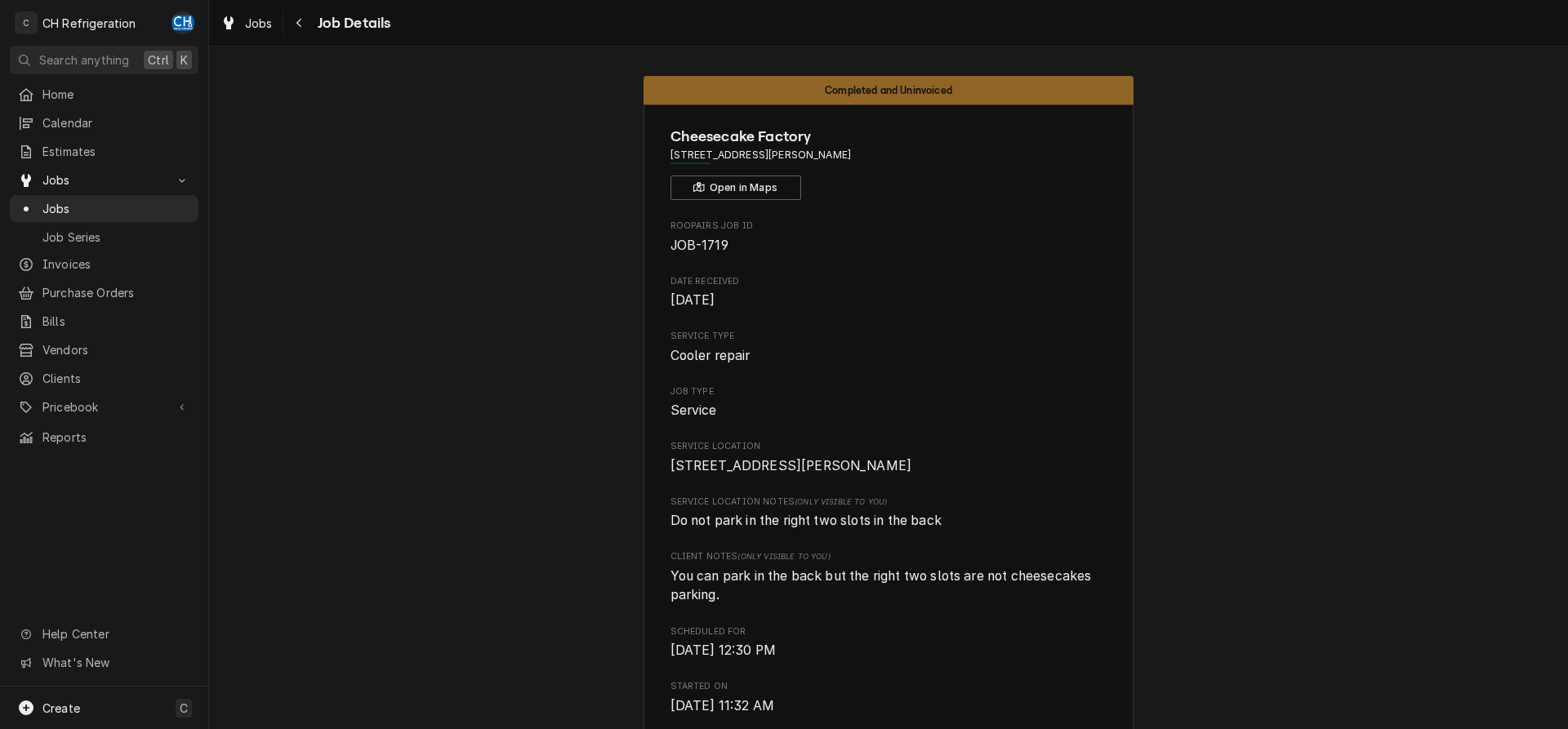
scroll to position [666, 0]
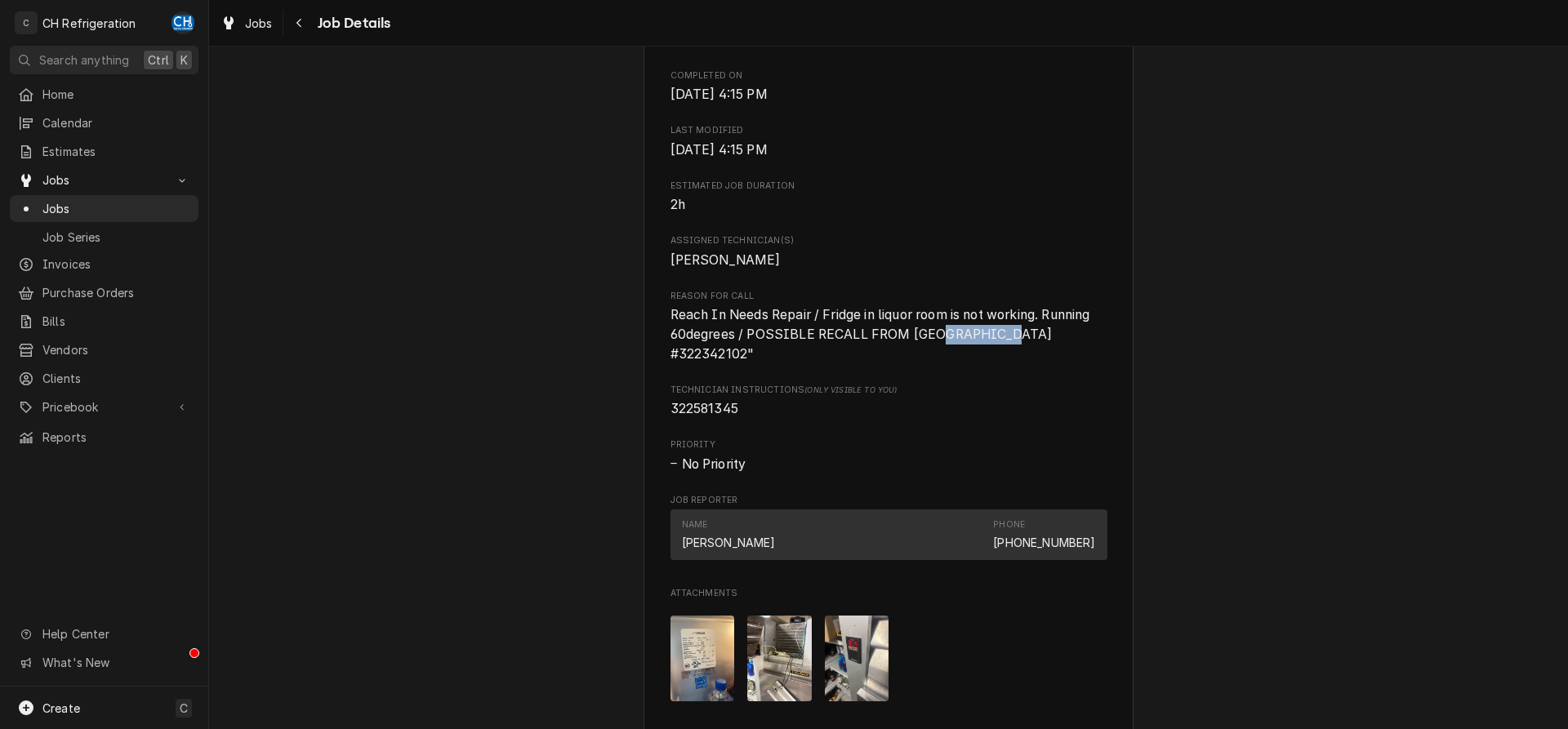
drag, startPoint x: 941, startPoint y: 359, endPoint x: 1014, endPoint y: 359, distance: 73.0
click at [1014, 359] on span "Reach In Needs Repair / Fridge in liquor room is not working. Running 60degrees…" at bounding box center [882, 334] width 423 height 53
click at [83, 204] on span "Jobs" at bounding box center [116, 209] width 148 height 17
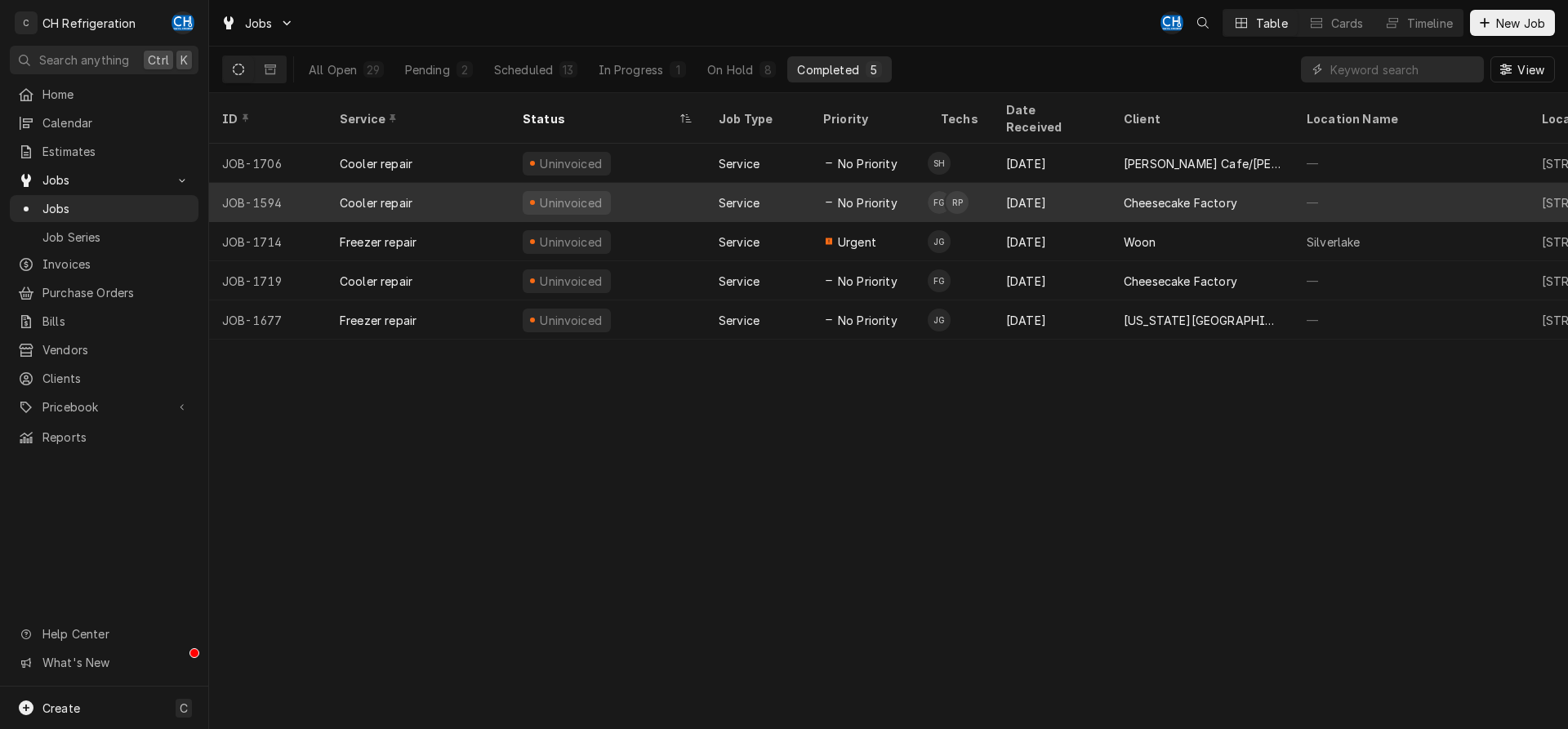
click at [1040, 183] on div "[DATE]" at bounding box center [1052, 202] width 117 height 39
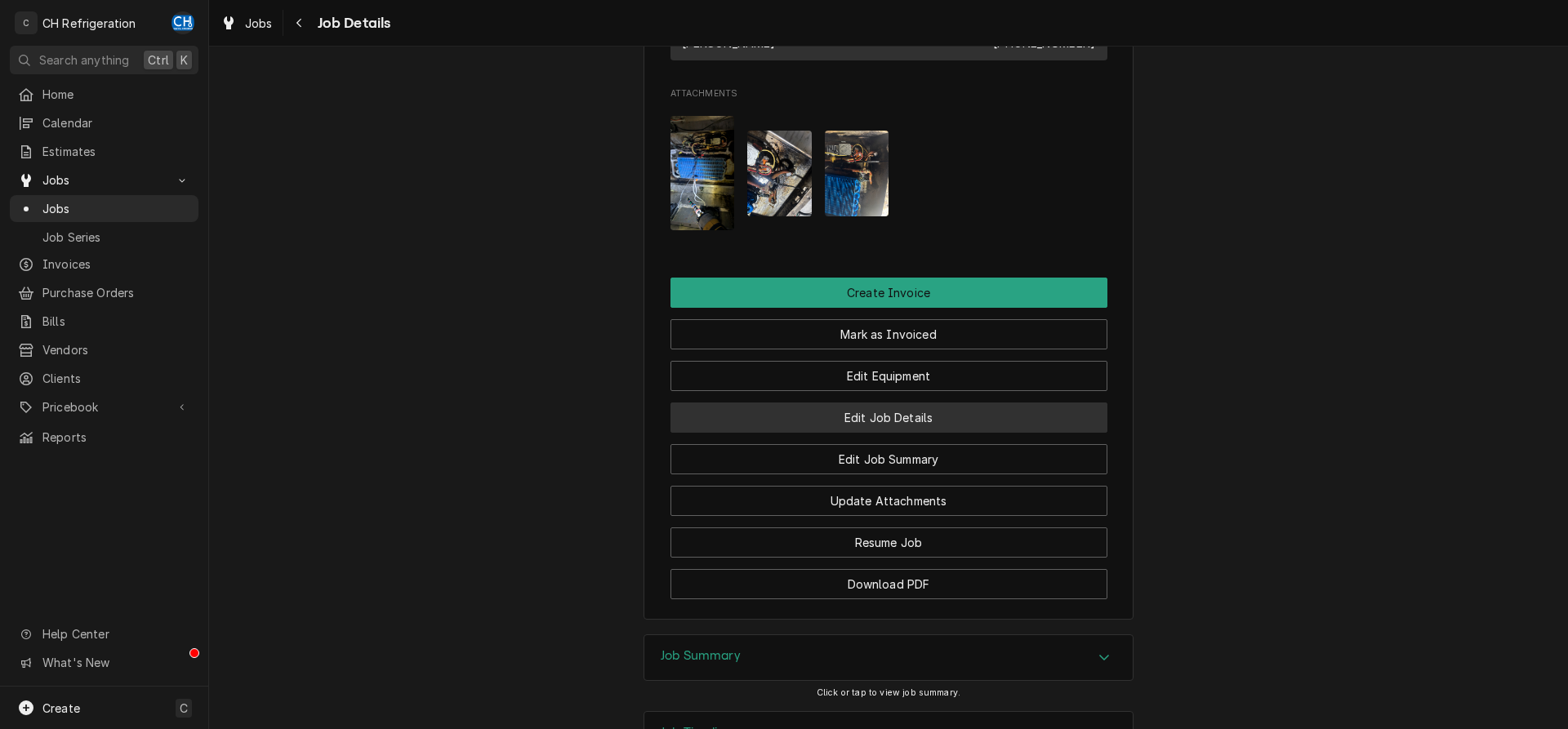
scroll to position [1322, 0]
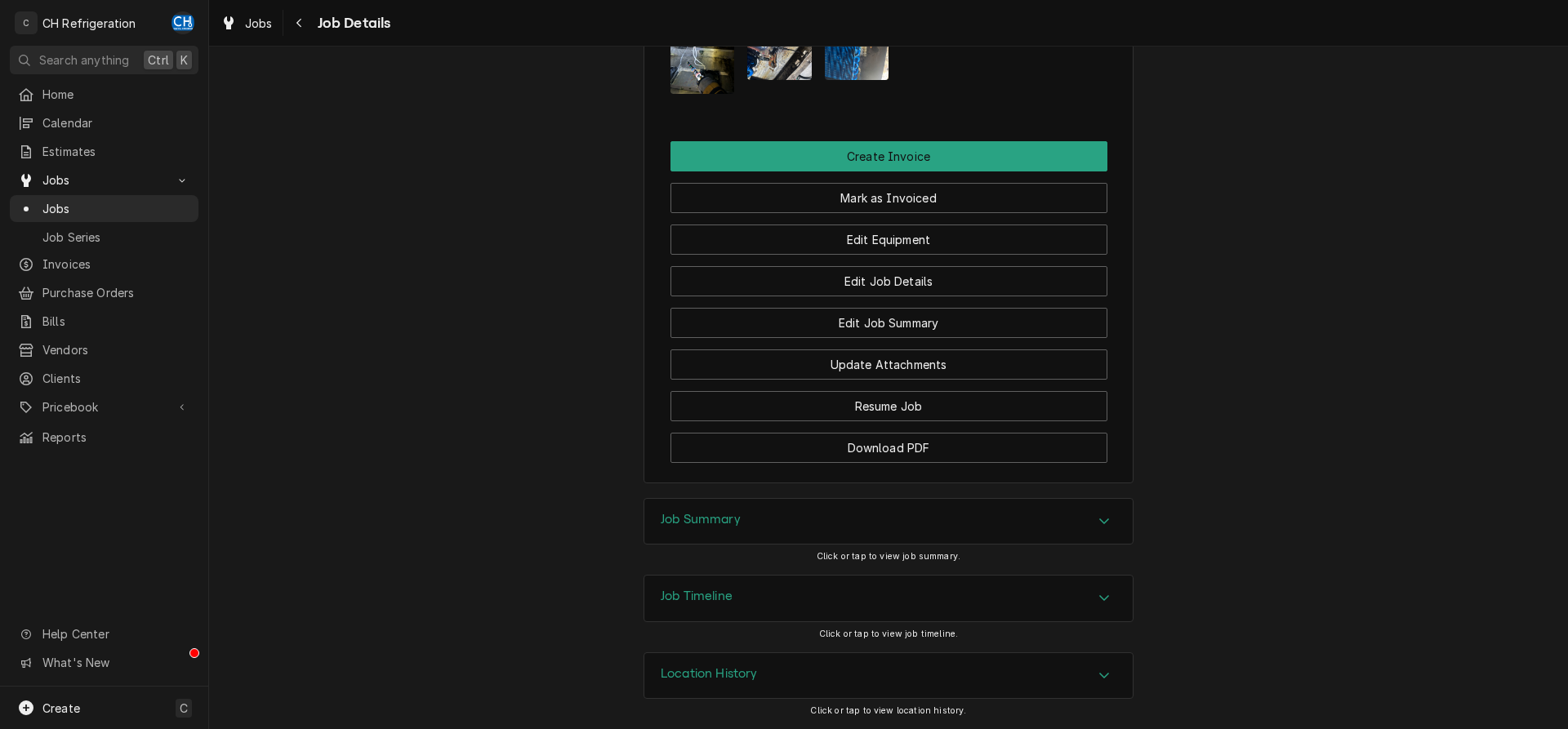
click at [756, 543] on div "Job Summary" at bounding box center [889, 521] width 488 height 46
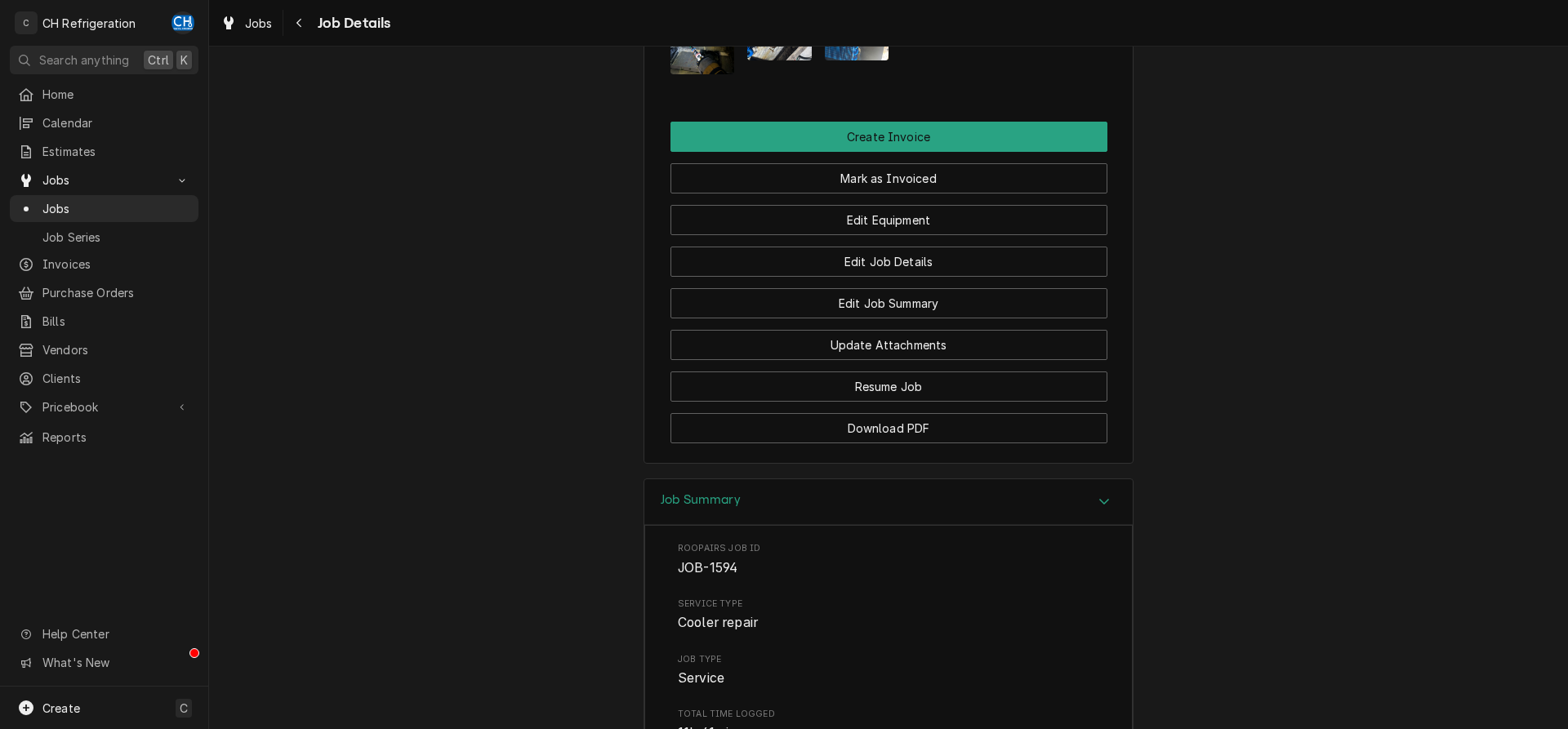
click at [743, 525] on div "Job Summary" at bounding box center [889, 503] width 488 height 47
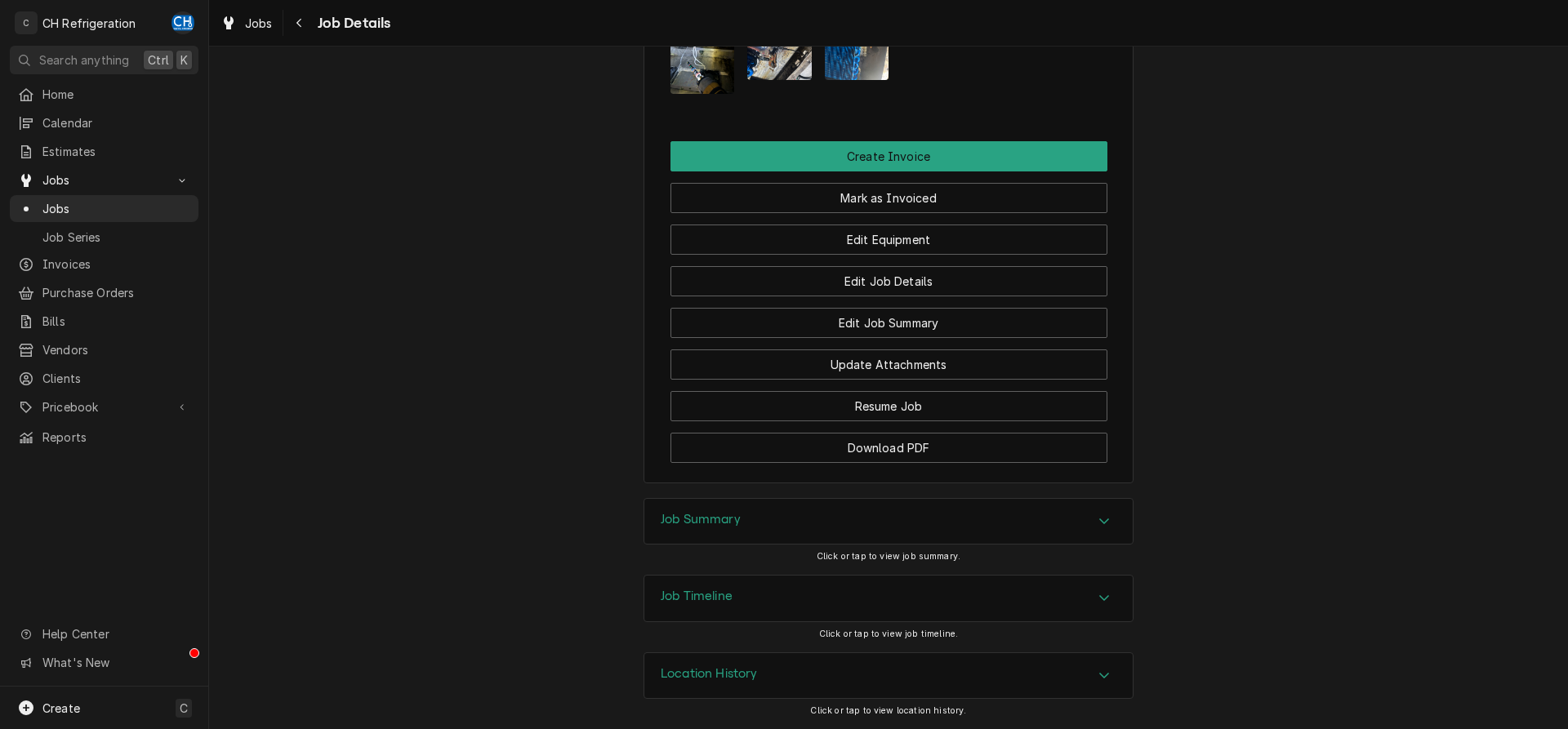
click at [702, 509] on div "Job Summary" at bounding box center [889, 521] width 488 height 46
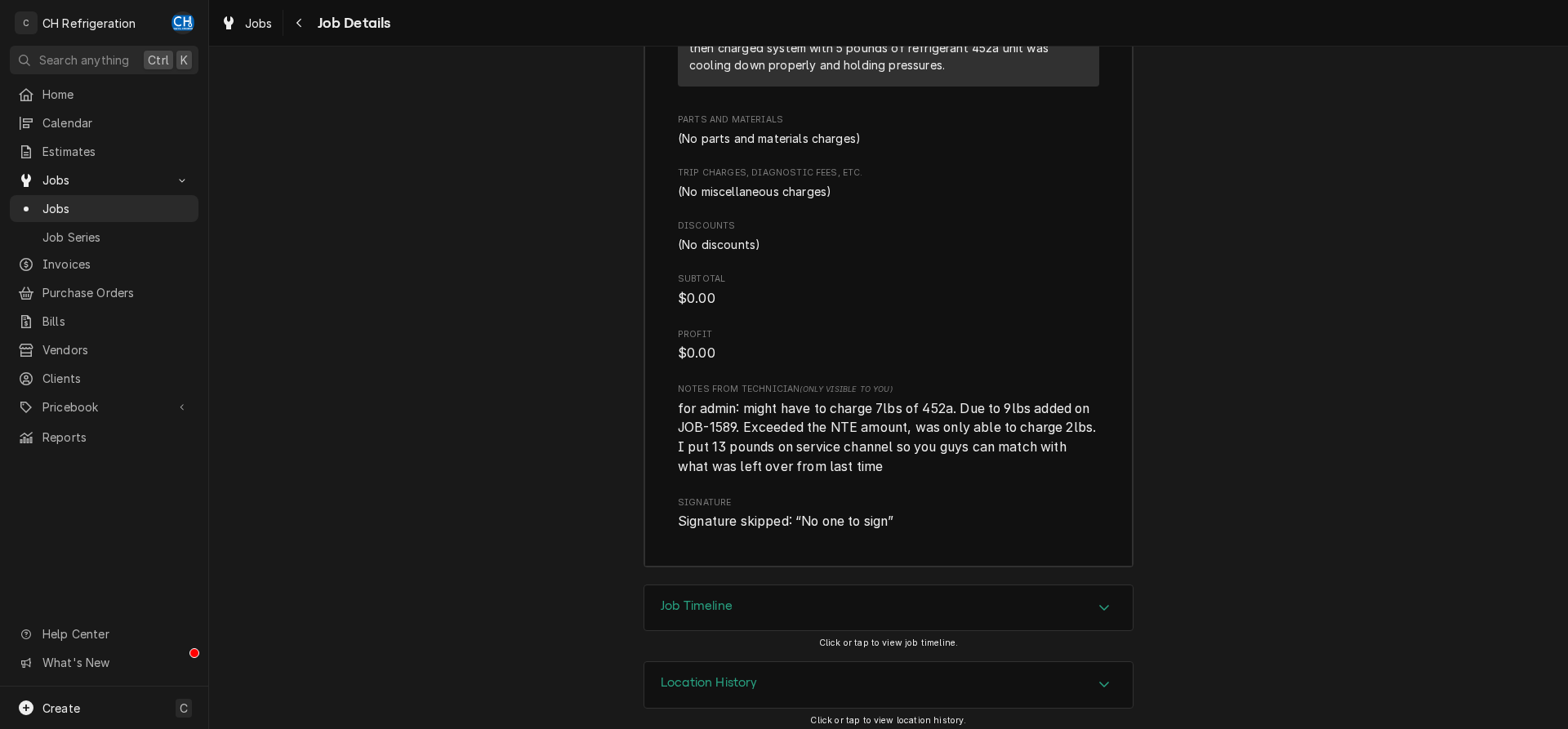
scroll to position [2492, 0]
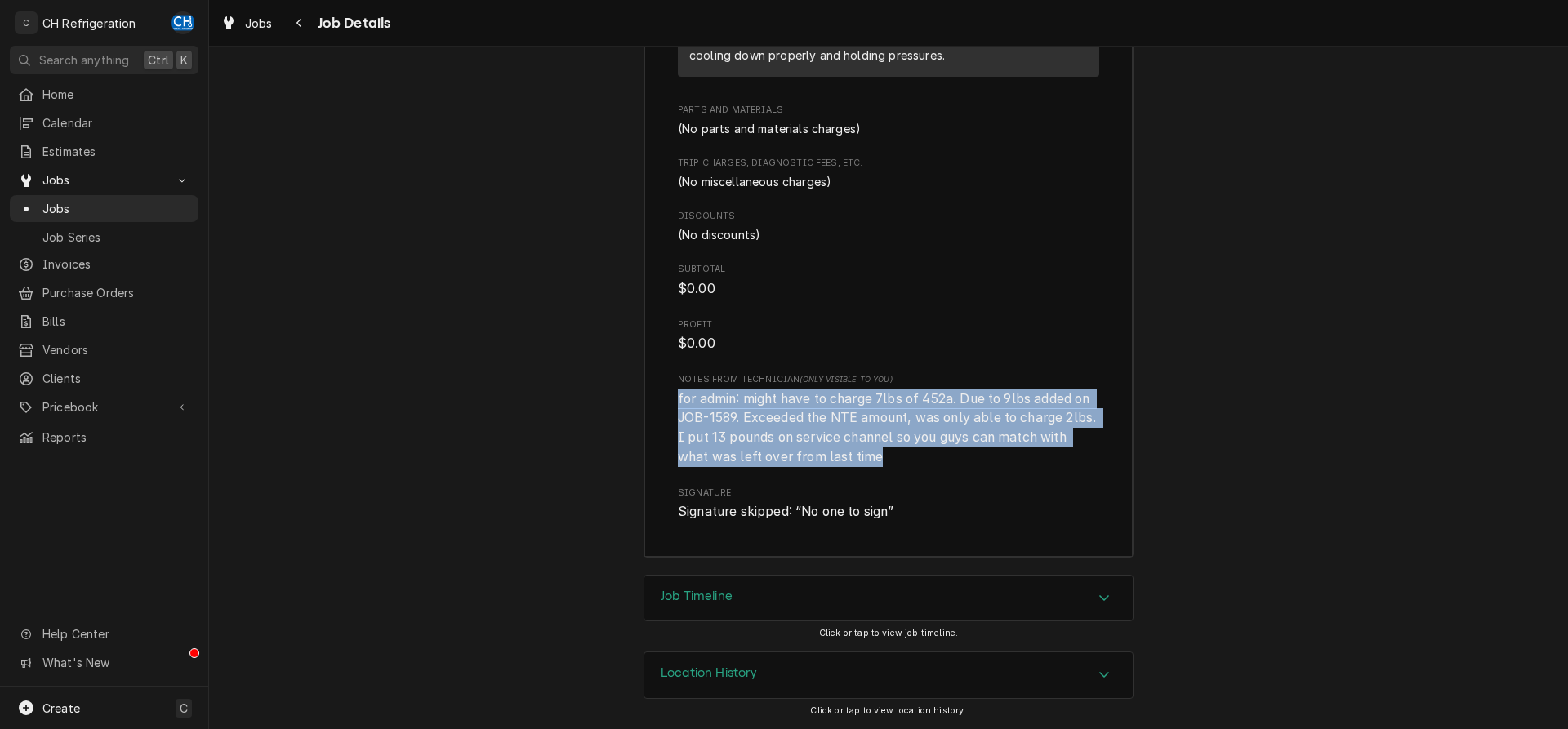
drag, startPoint x: 938, startPoint y: 456, endPoint x: 646, endPoint y: 397, distance: 297.9
click at [753, 400] on span "for admin: might have to charge 7lbs of 452a. Due to 9lbs added on JOB-1589. Ex…" at bounding box center [888, 427] width 421 height 73
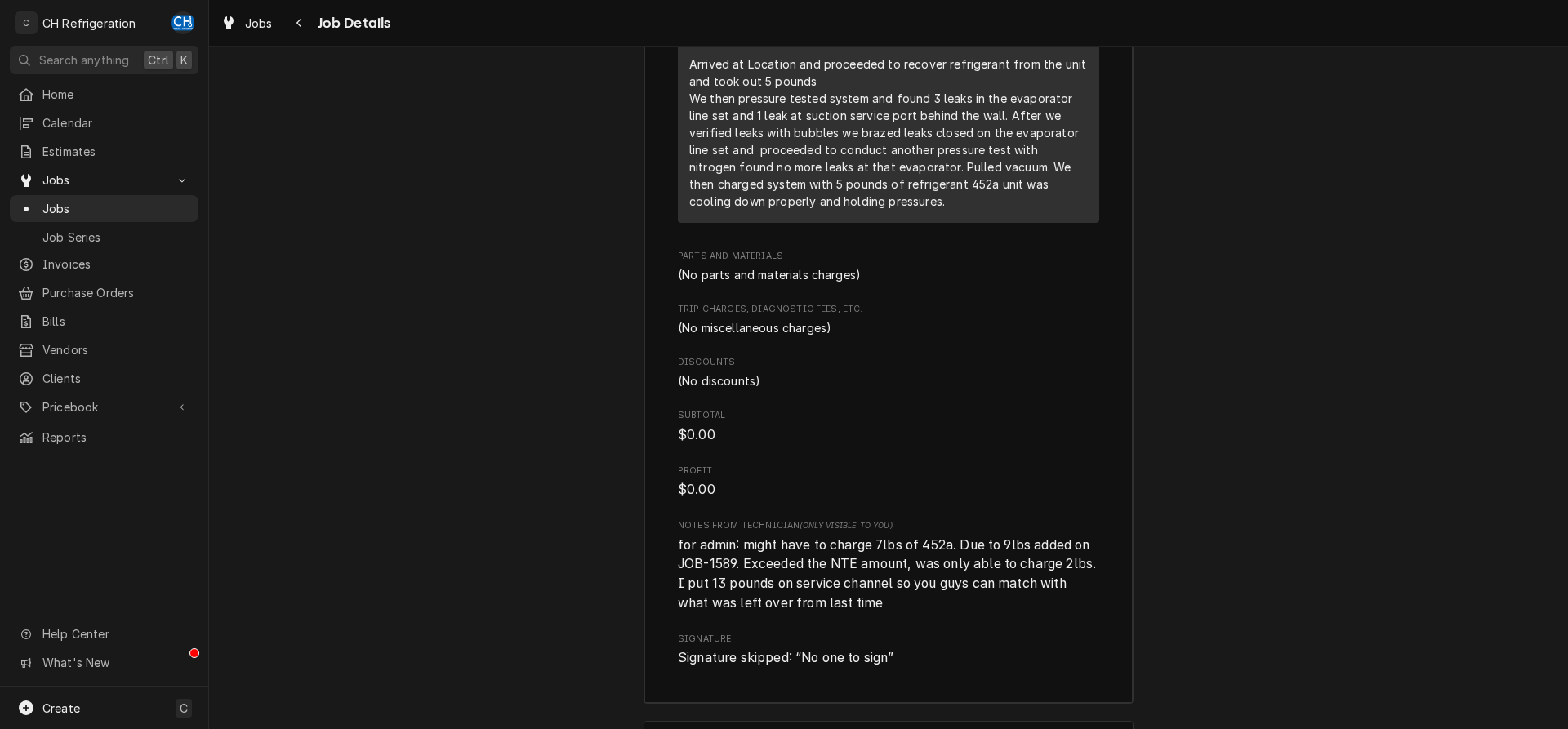
scroll to position [2326, 0]
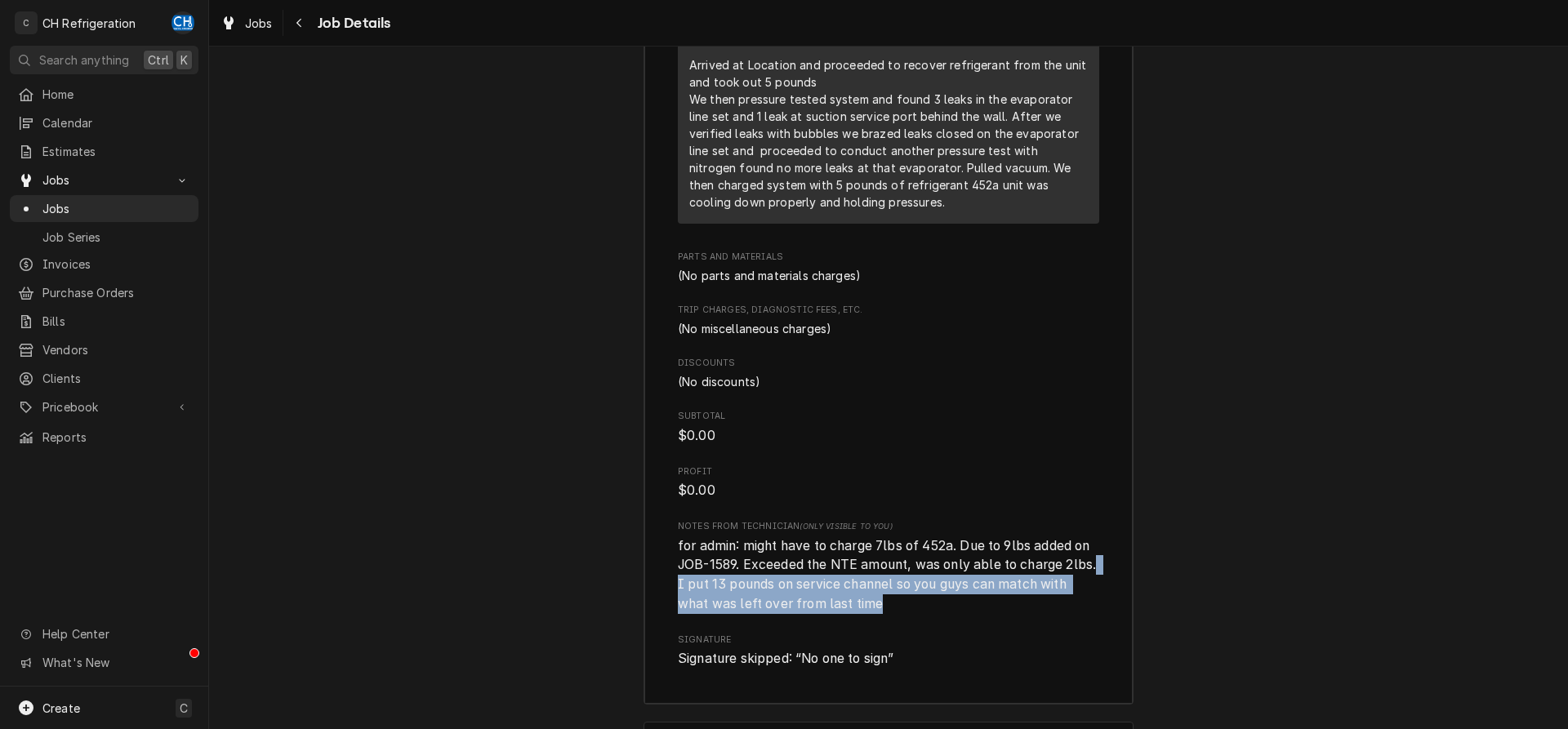
drag, startPoint x: 707, startPoint y: 603, endPoint x: 939, endPoint y: 623, distance: 232.9
click at [939, 614] on span "for admin: might have to charge 7lbs of 452a. Due to 9lbs added on JOB-1589. Ex…" at bounding box center [888, 575] width 421 height 78
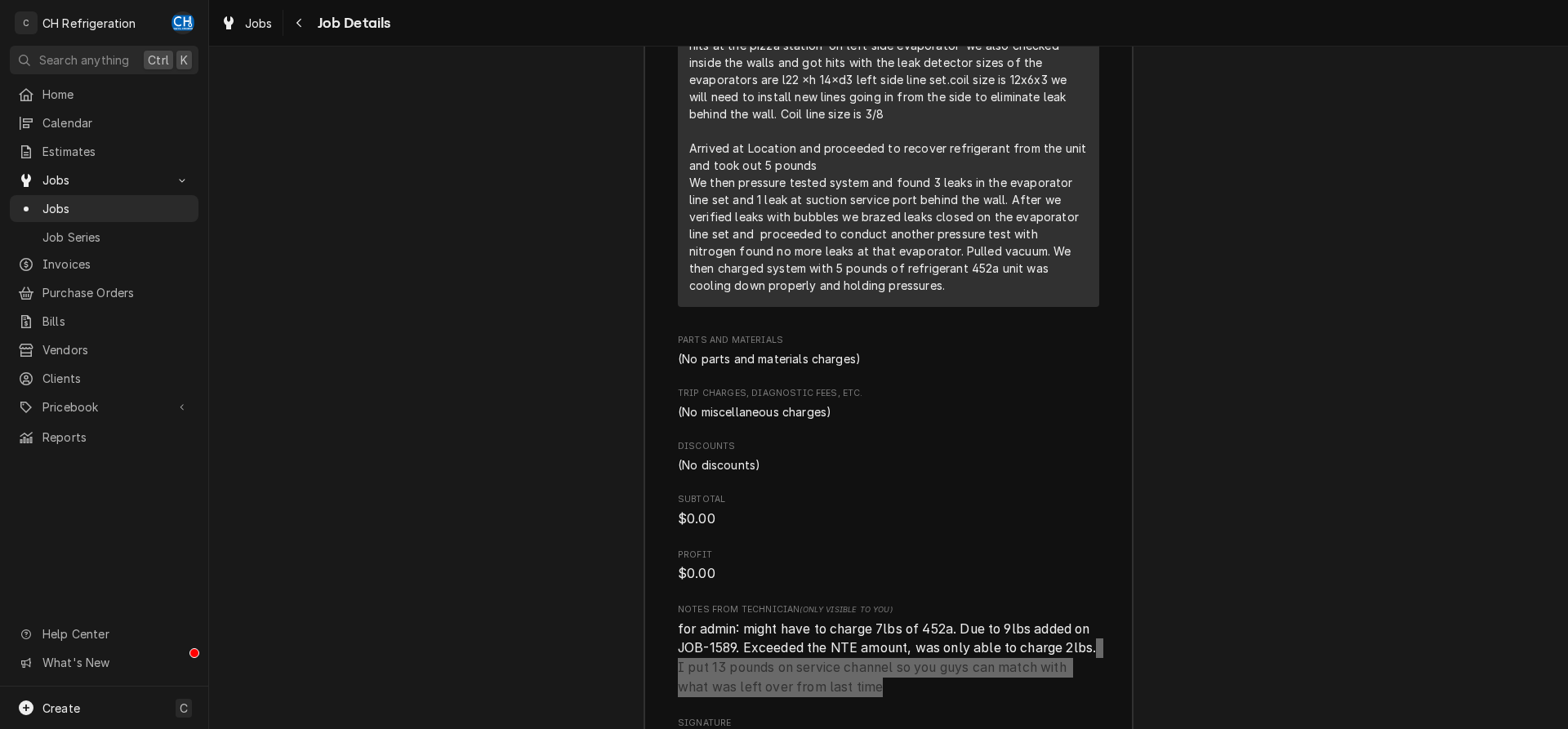
scroll to position [2492, 0]
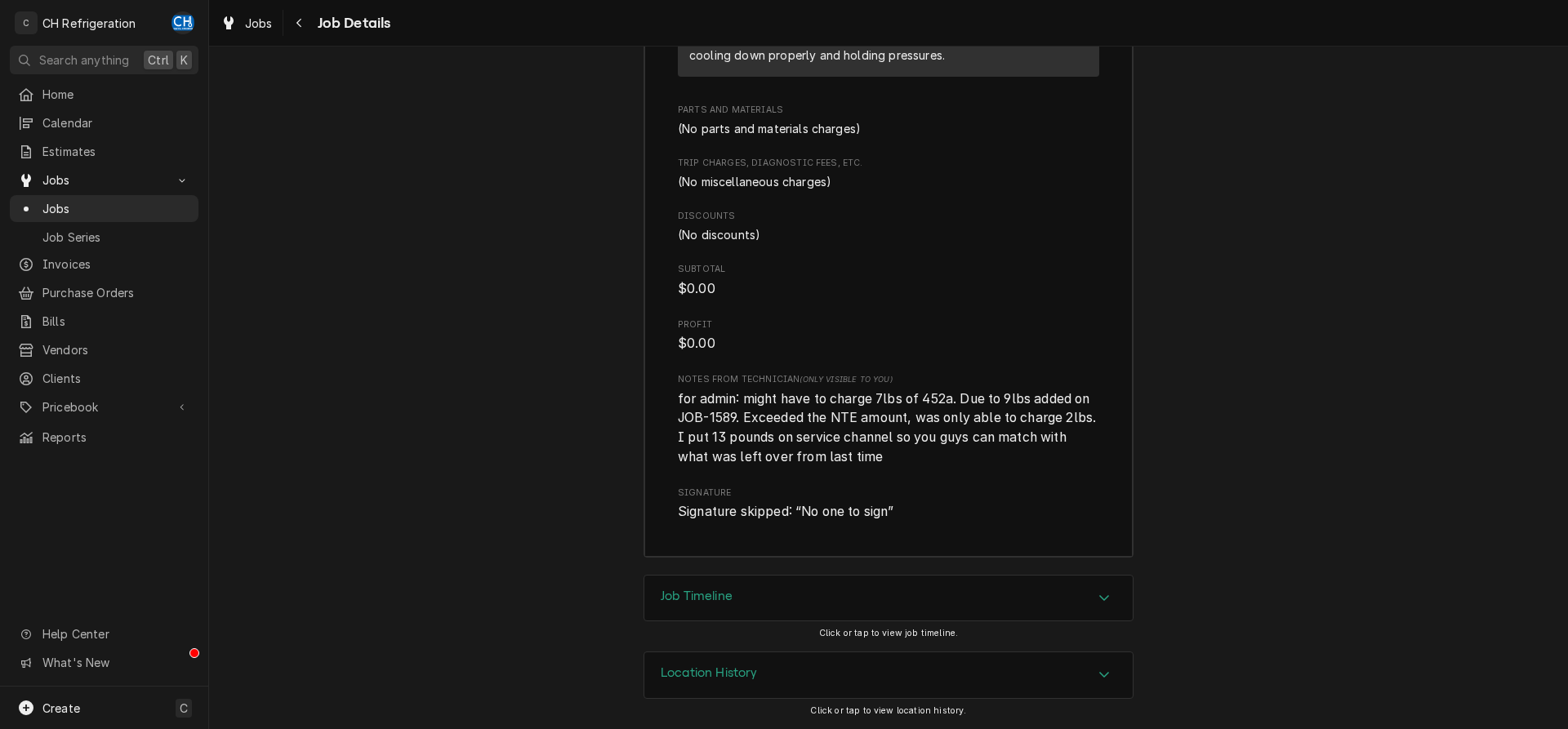
click at [981, 506] on span "Signature skipped: “ No one to sign ”" at bounding box center [888, 512] width 421 height 20
click at [848, 587] on div "Job Timeline" at bounding box center [889, 598] width 488 height 46
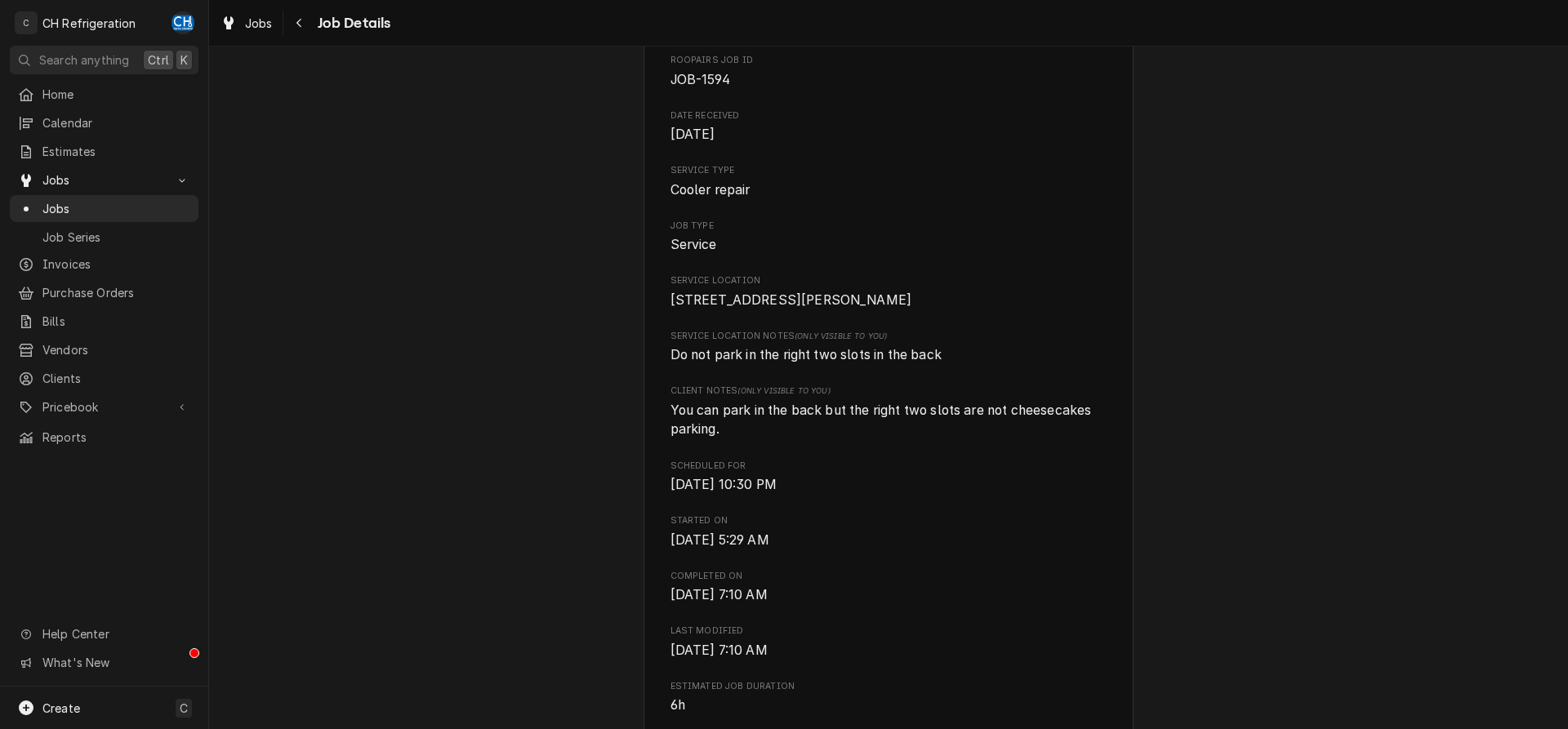
scroll to position [0, 0]
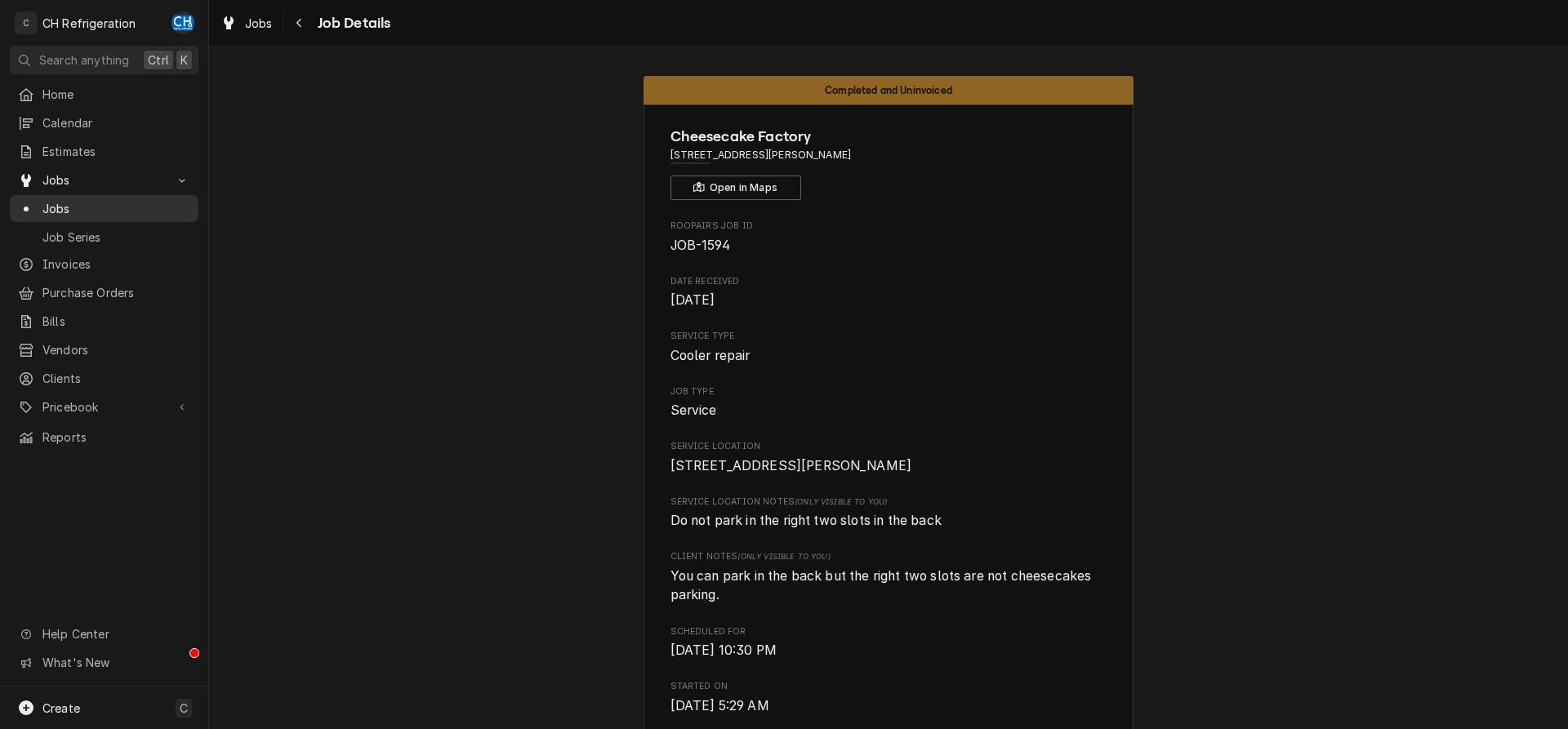
click at [72, 212] on link "Jobs" at bounding box center [104, 208] width 189 height 27
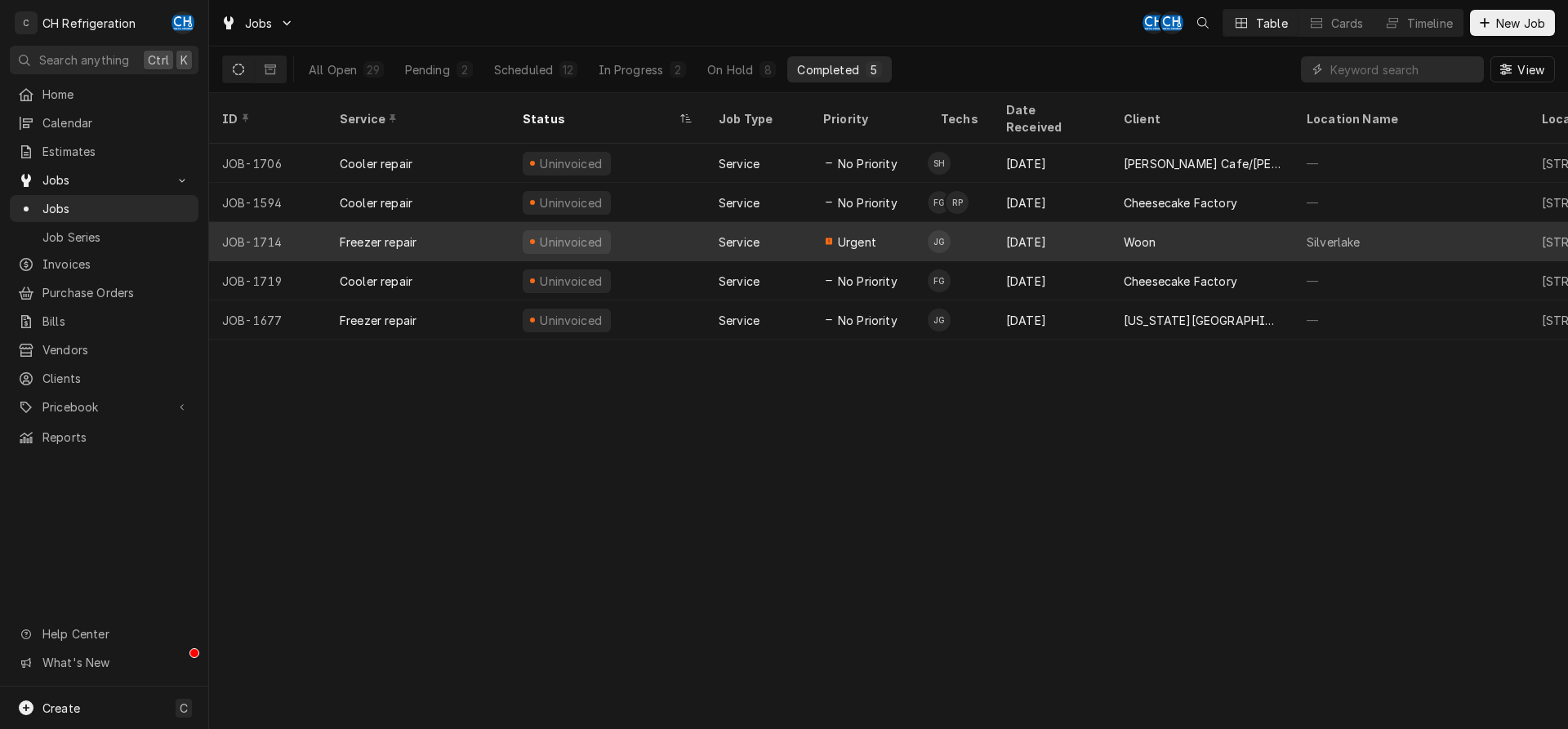
click at [1144, 234] on div "Woon" at bounding box center [1140, 242] width 33 height 17
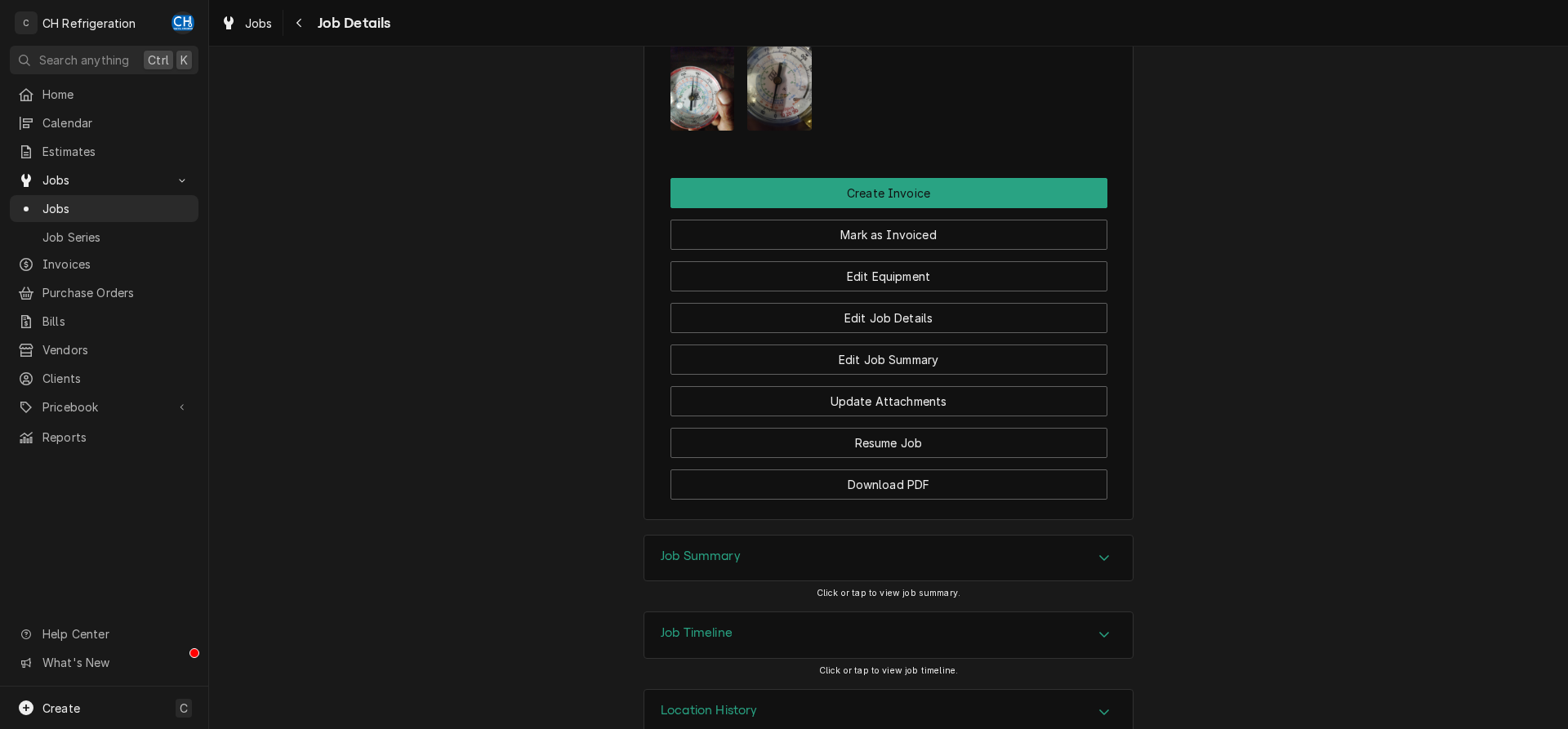
scroll to position [1512, 0]
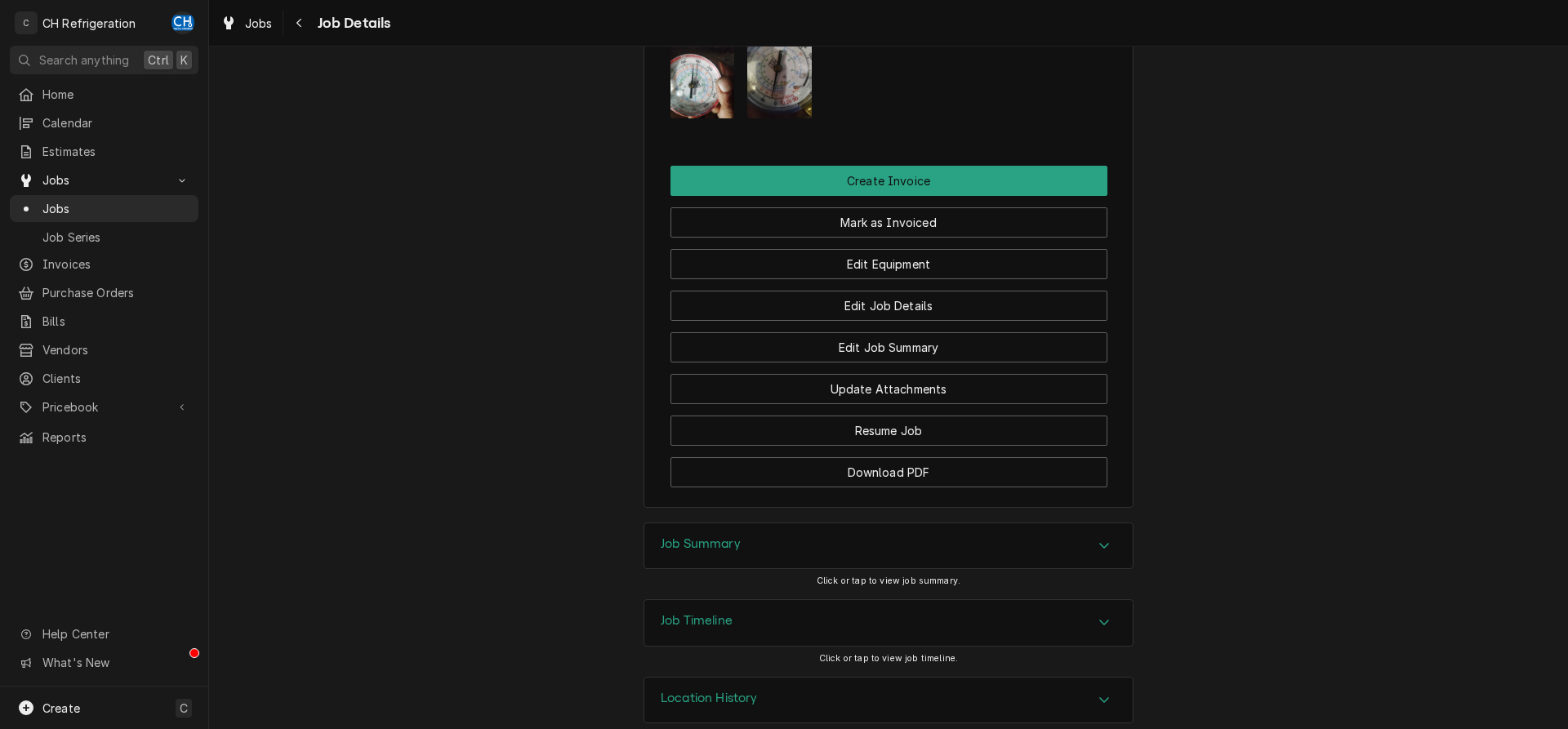
click at [955, 524] on div "Job Summary" at bounding box center [889, 546] width 488 height 46
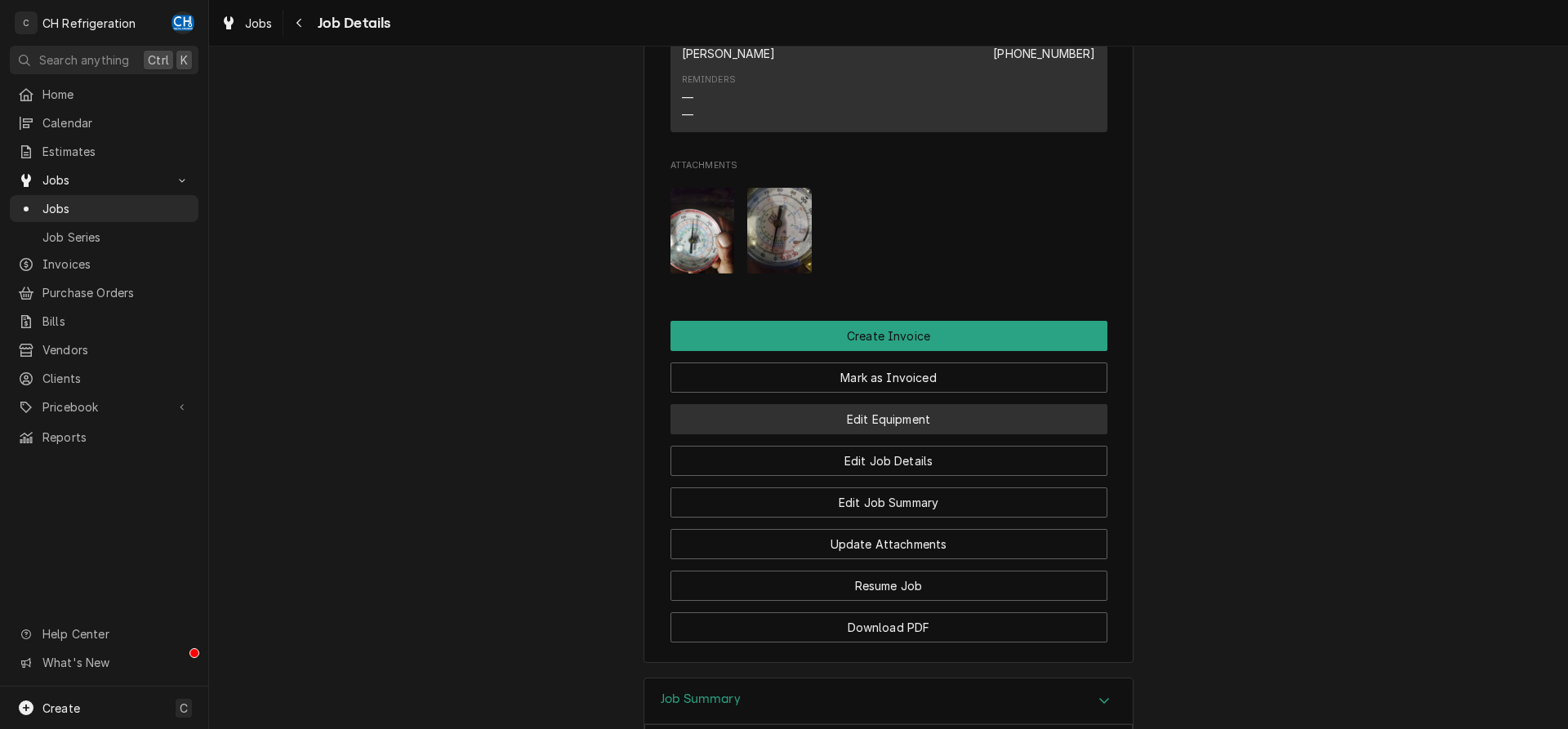
scroll to position [1346, 0]
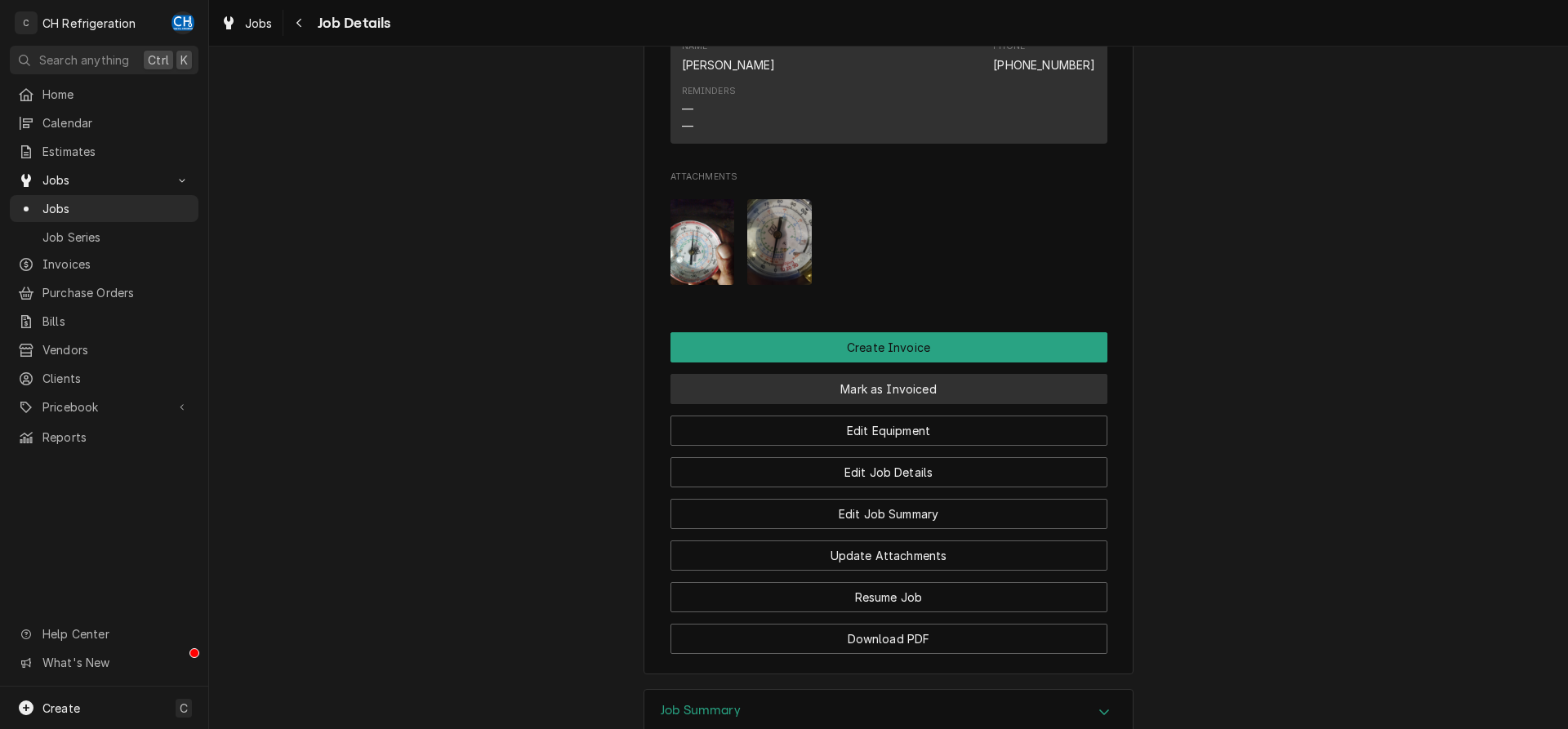
click at [882, 374] on button "Mark as Invoiced" at bounding box center [889, 388] width 437 height 30
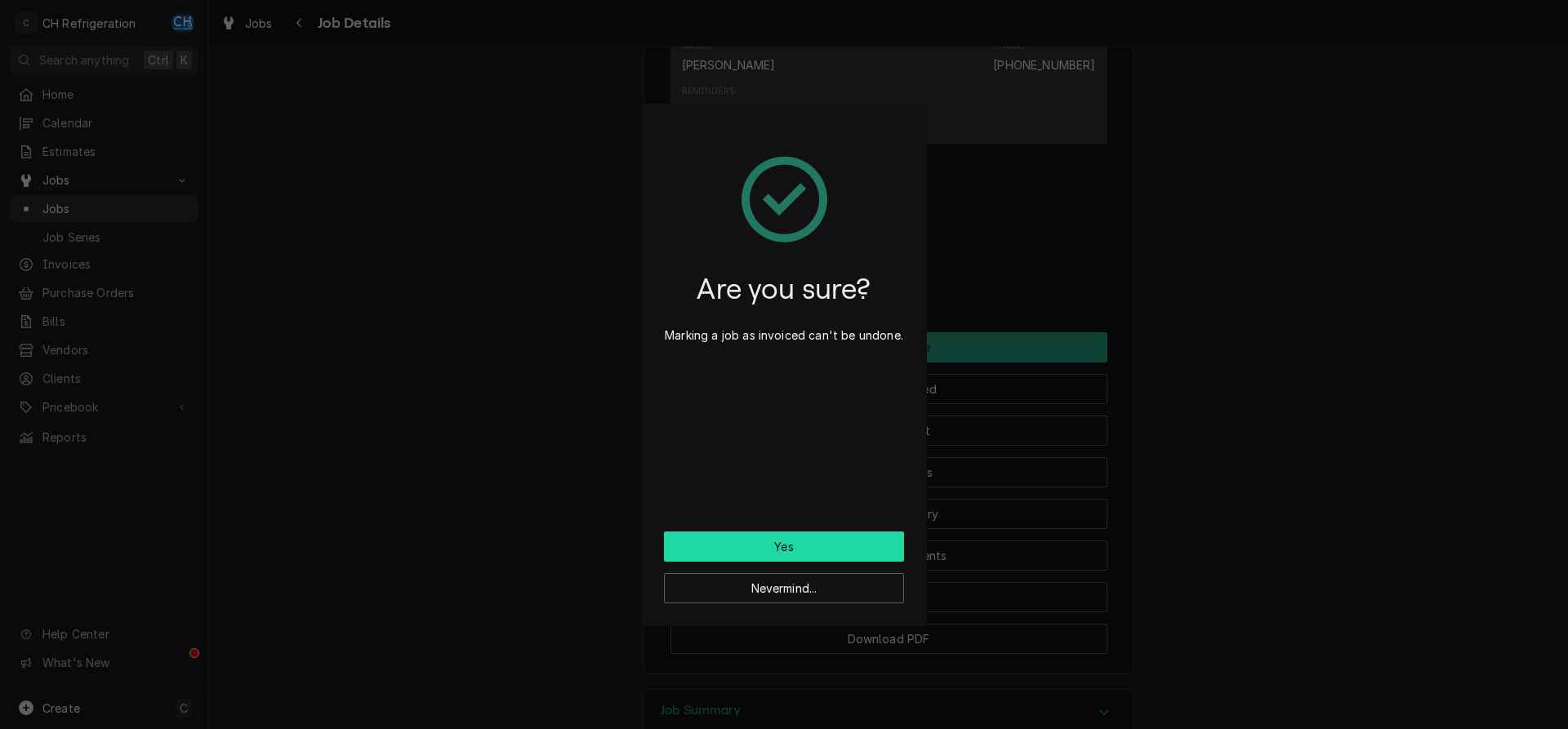
click at [788, 544] on button "Yes" at bounding box center [784, 546] width 240 height 30
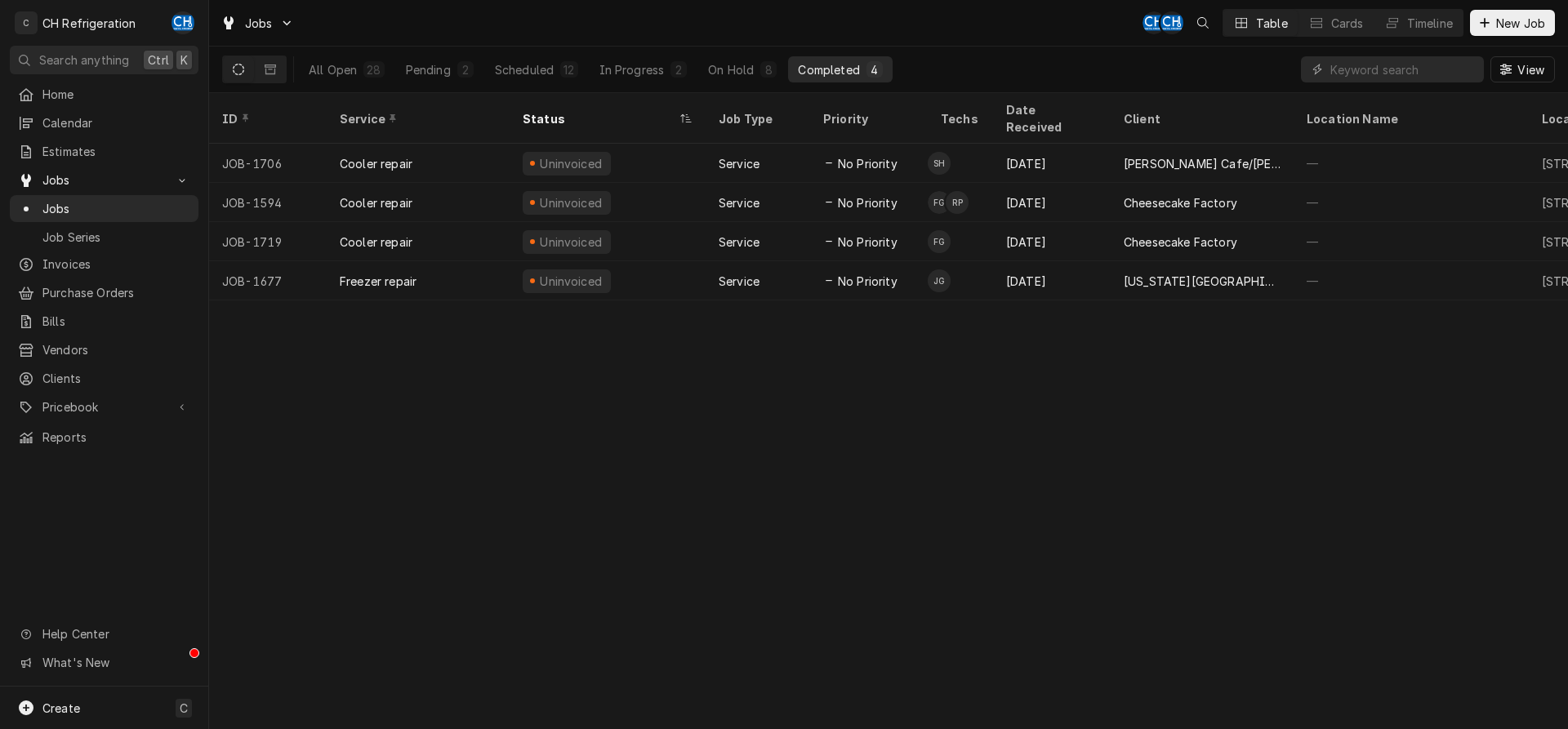
click at [734, 55] on div "All Open 28 Pending 2 Scheduled 12 In Progress 2 On Hold 8 Completed 4" at bounding box center [595, 69] width 594 height 46
drag, startPoint x: 737, startPoint y: 56, endPoint x: 739, endPoint y: 67, distance: 11.2
click at [737, 60] on button "On Hold 8" at bounding box center [742, 69] width 88 height 26
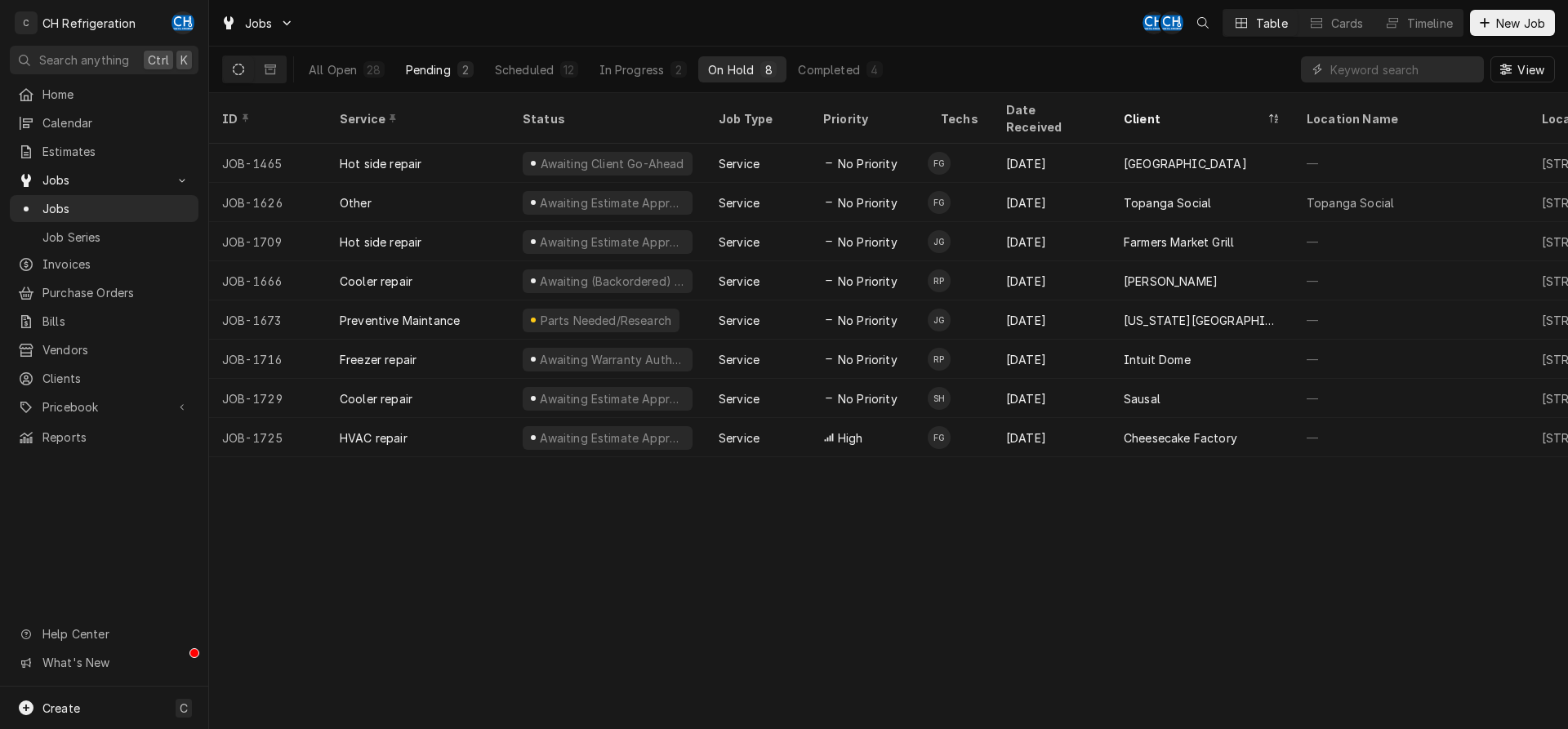
click at [457, 63] on div "2" at bounding box center [465, 69] width 16 height 16
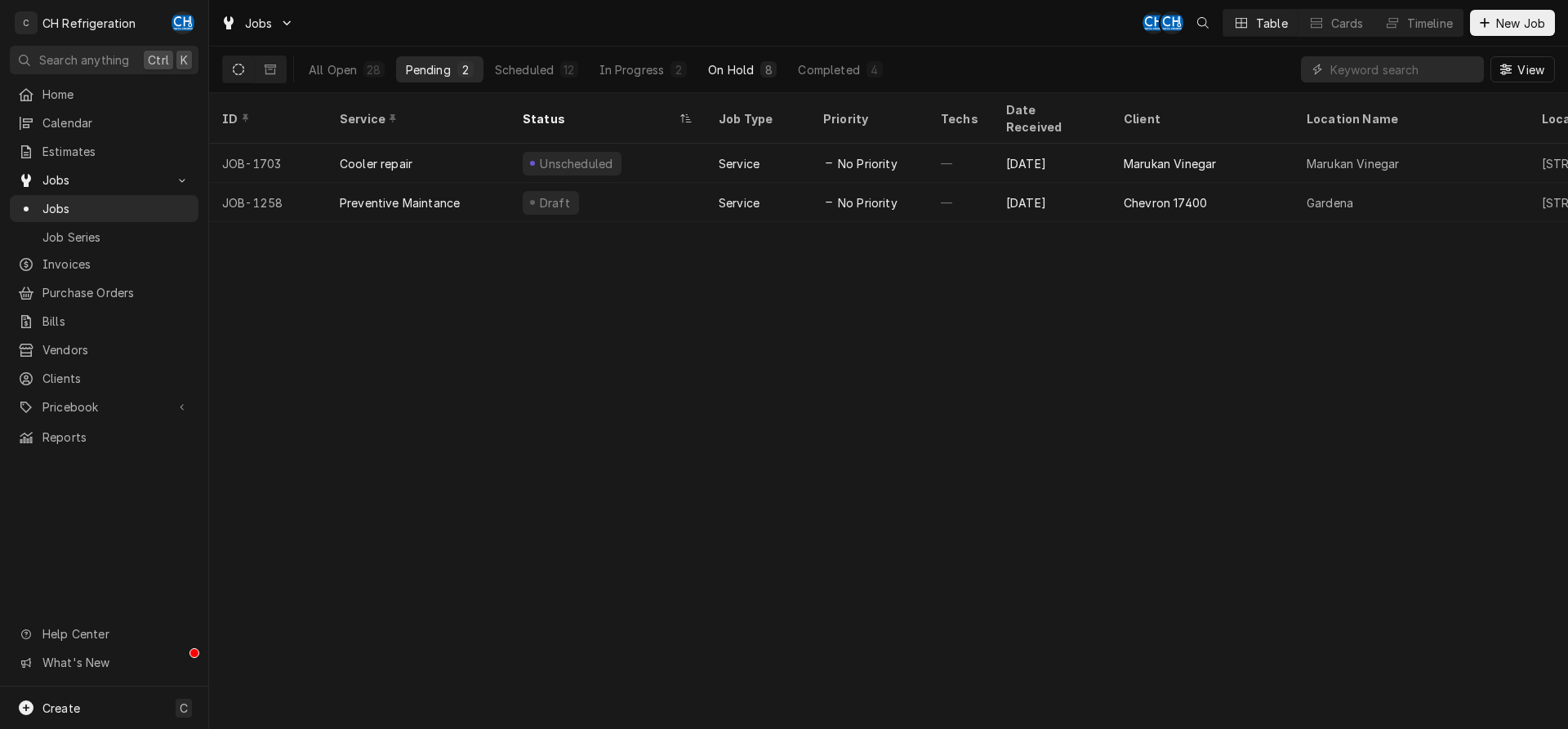
click at [699, 74] on button "On Hold 8" at bounding box center [742, 69] width 88 height 26
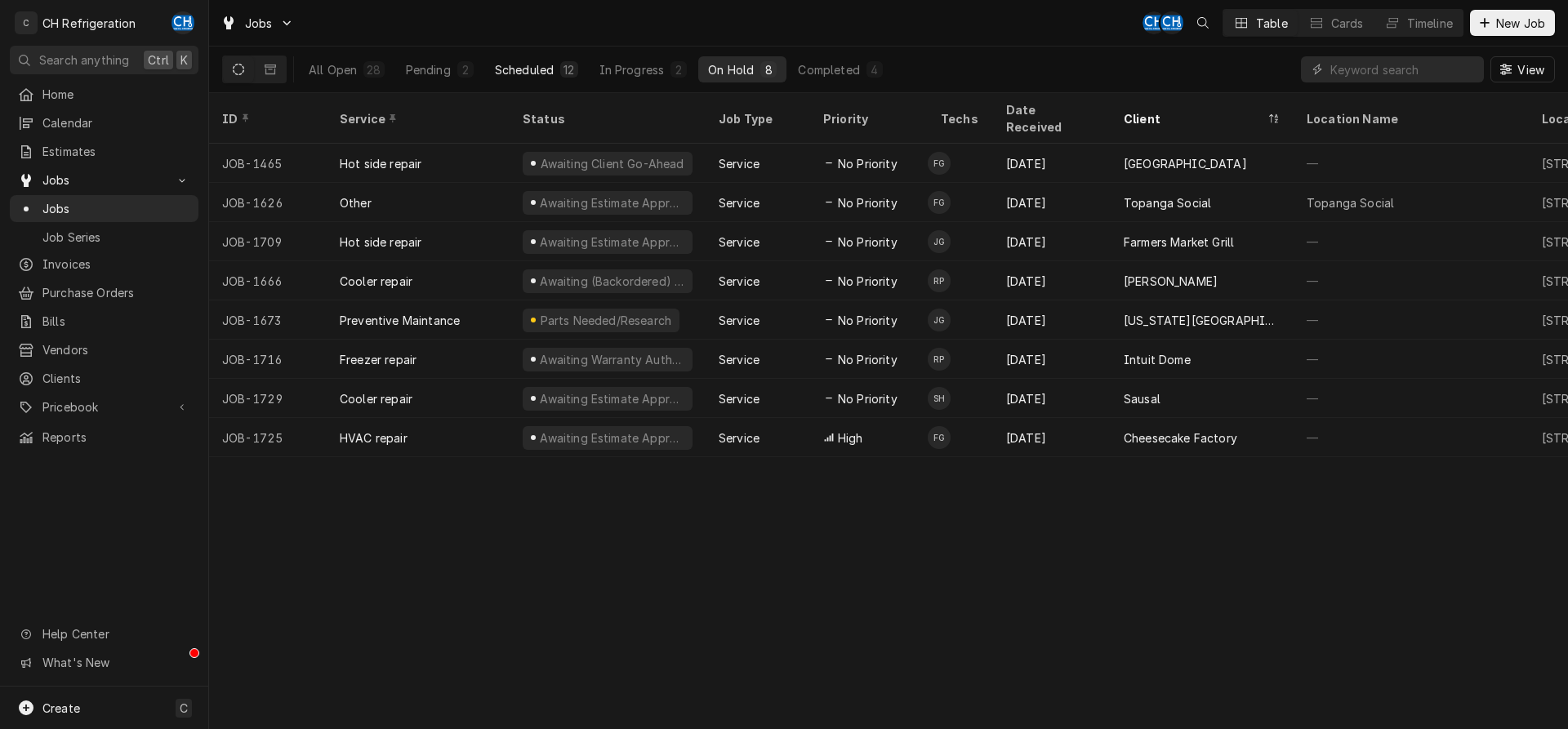
click at [540, 70] on div "Scheduled" at bounding box center [524, 70] width 59 height 17
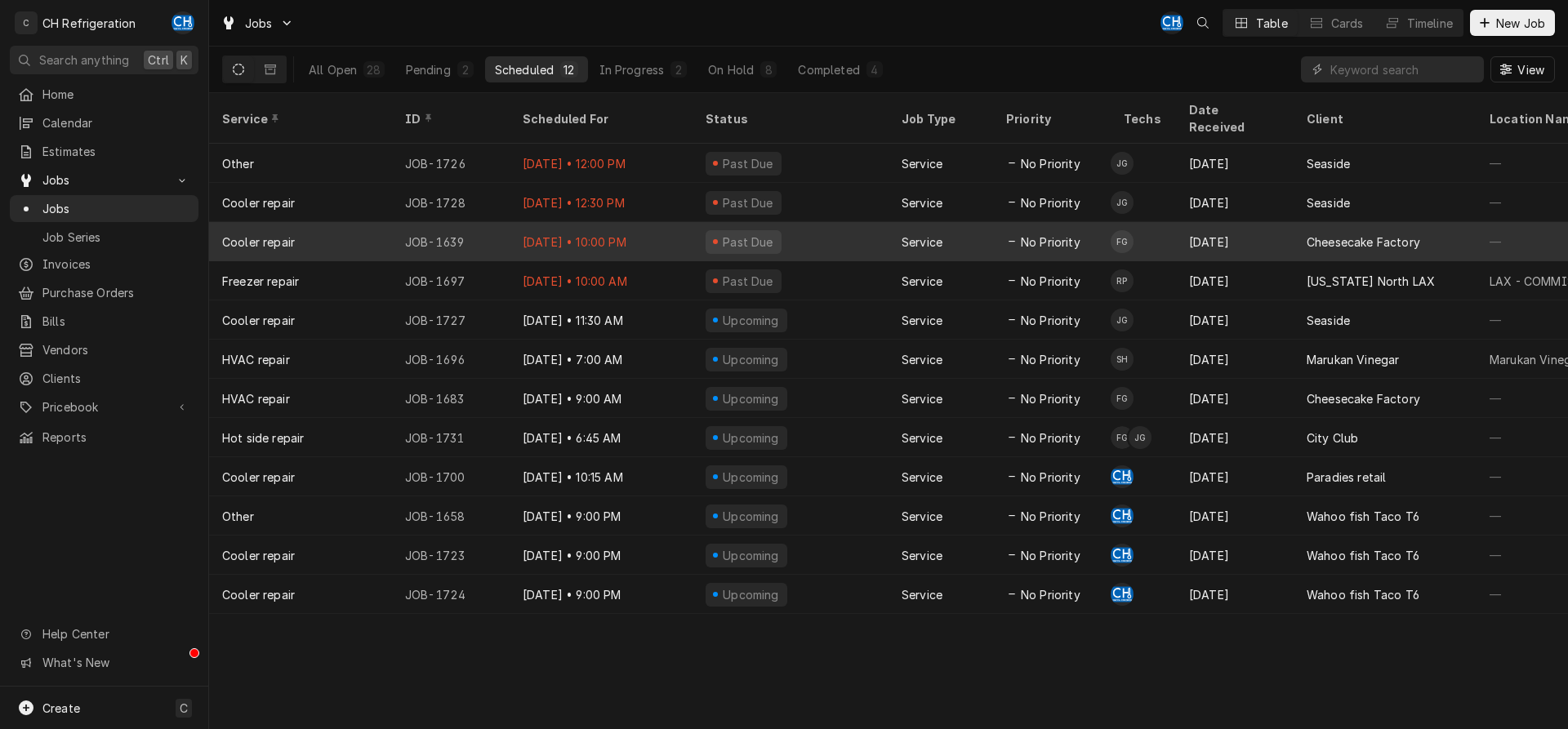
click at [1061, 234] on span "No Priority" at bounding box center [1050, 242] width 60 height 17
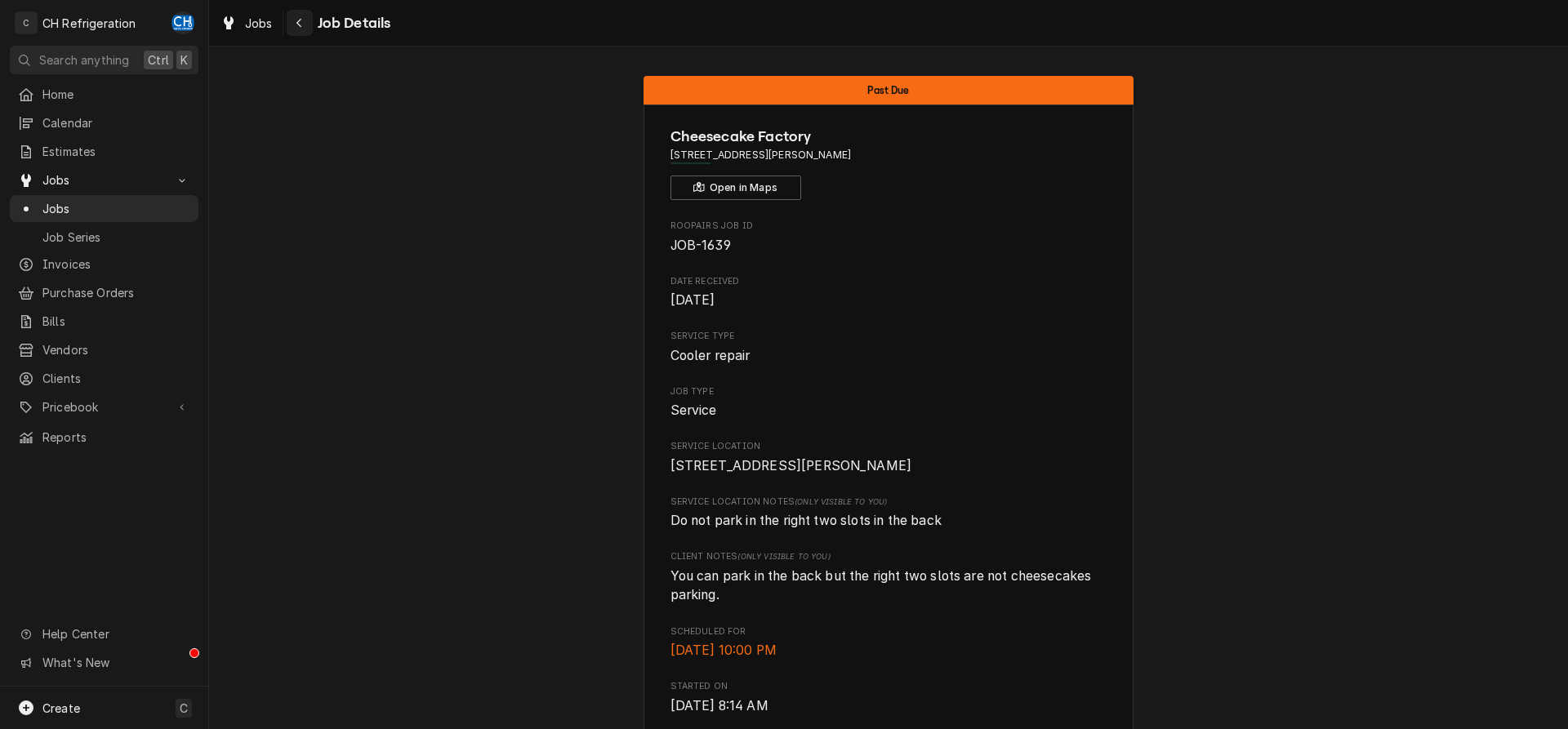
click at [302, 9] on button "Navigate back" at bounding box center [299, 22] width 26 height 26
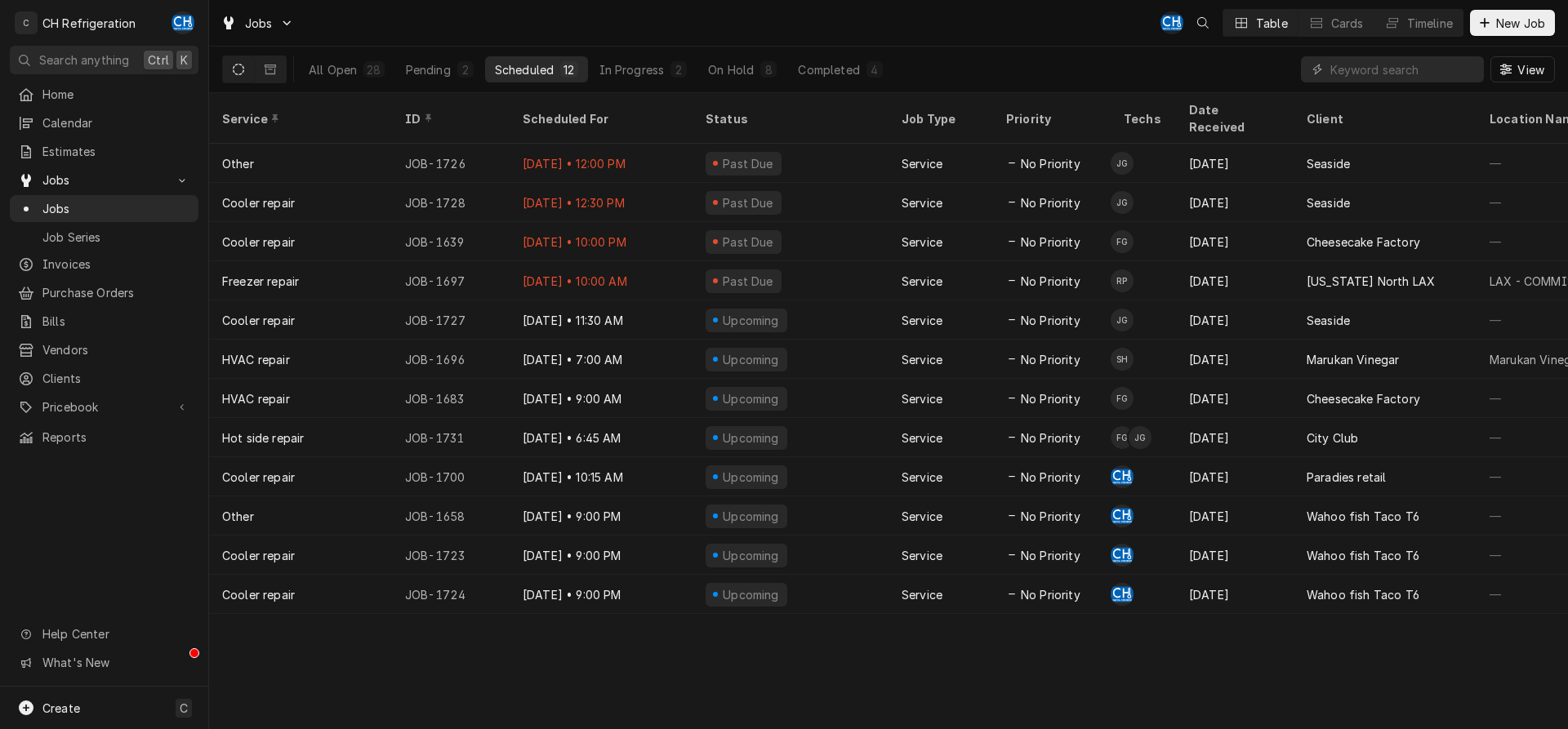
click at [638, 145] on div "Aug 14 • 12:00 PM" at bounding box center [601, 163] width 183 height 39
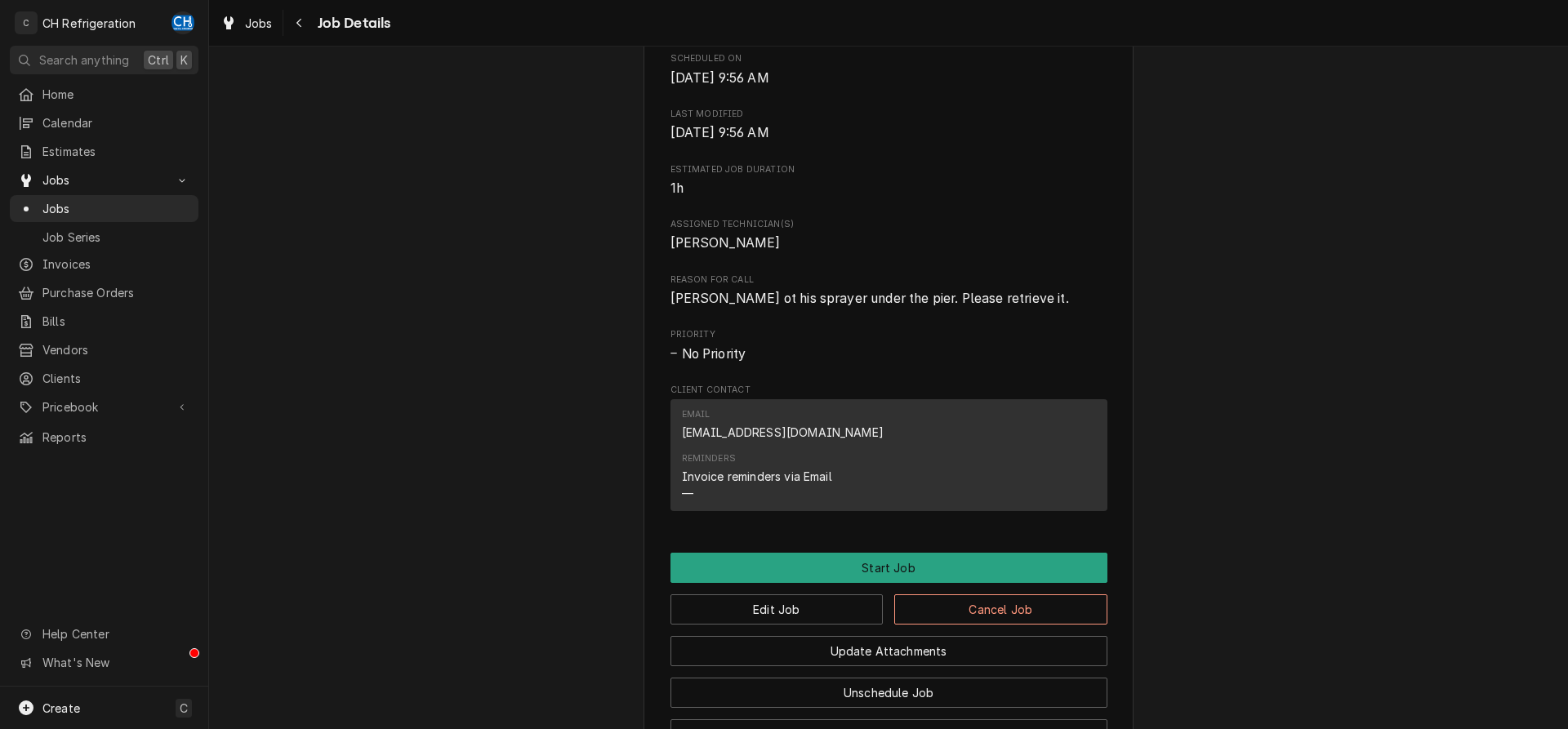
scroll to position [895, 0]
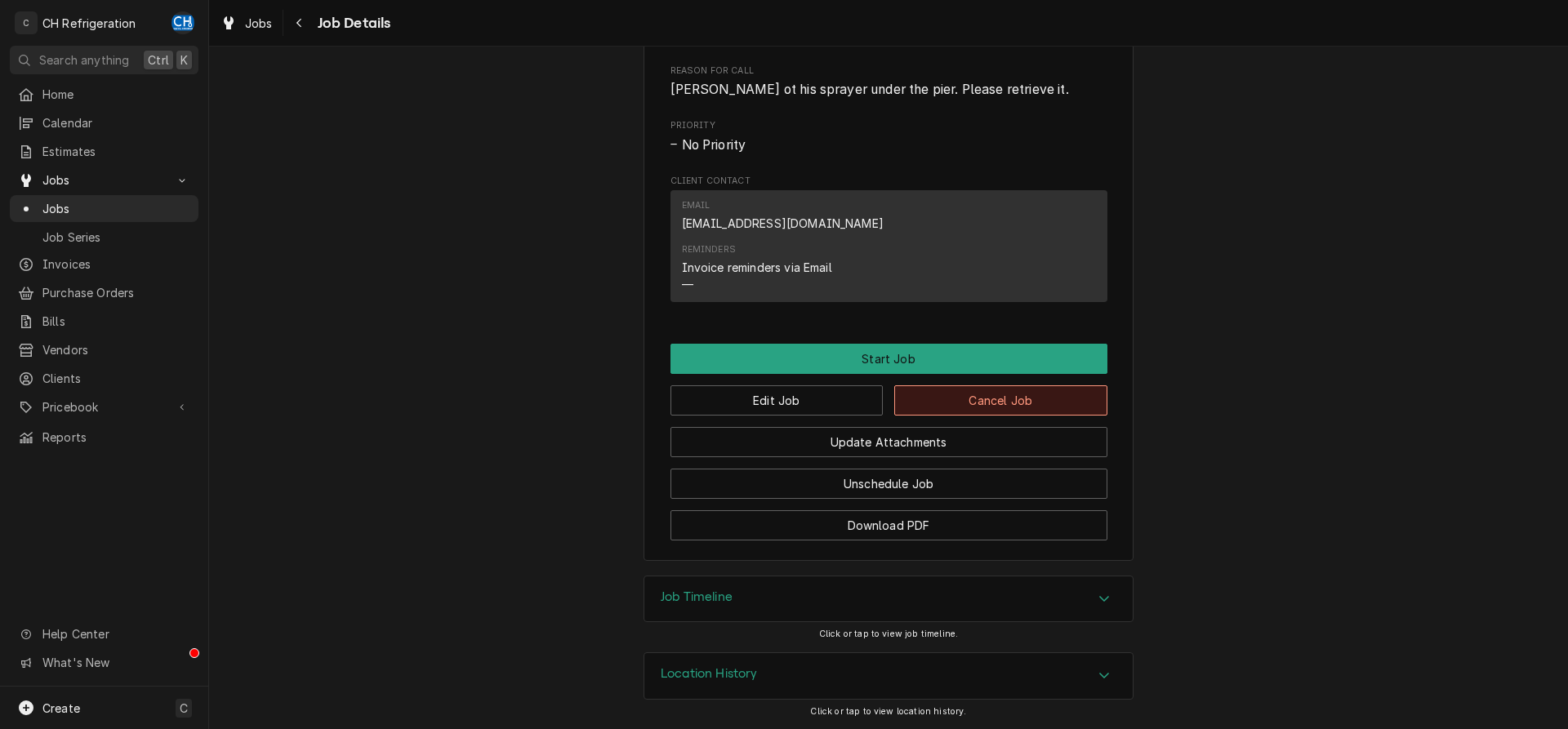
click at [989, 404] on button "Cancel Job" at bounding box center [1000, 400] width 213 height 30
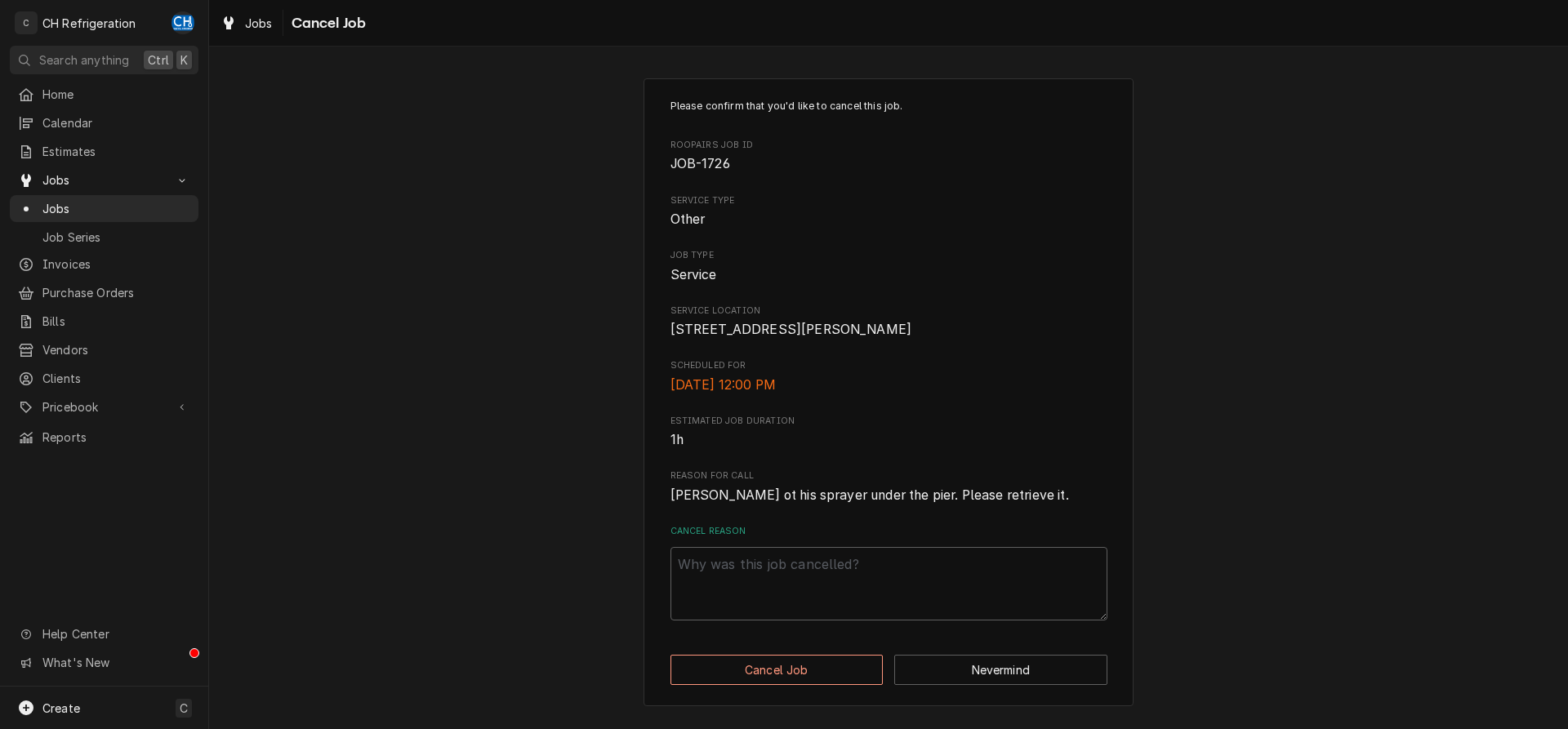
scroll to position [10, 0]
click at [868, 556] on div "Cancel Reason" at bounding box center [889, 573] width 437 height 96
click at [866, 566] on textarea "Cancel Reason" at bounding box center [889, 583] width 437 height 73
type textarea "x"
type textarea "c"
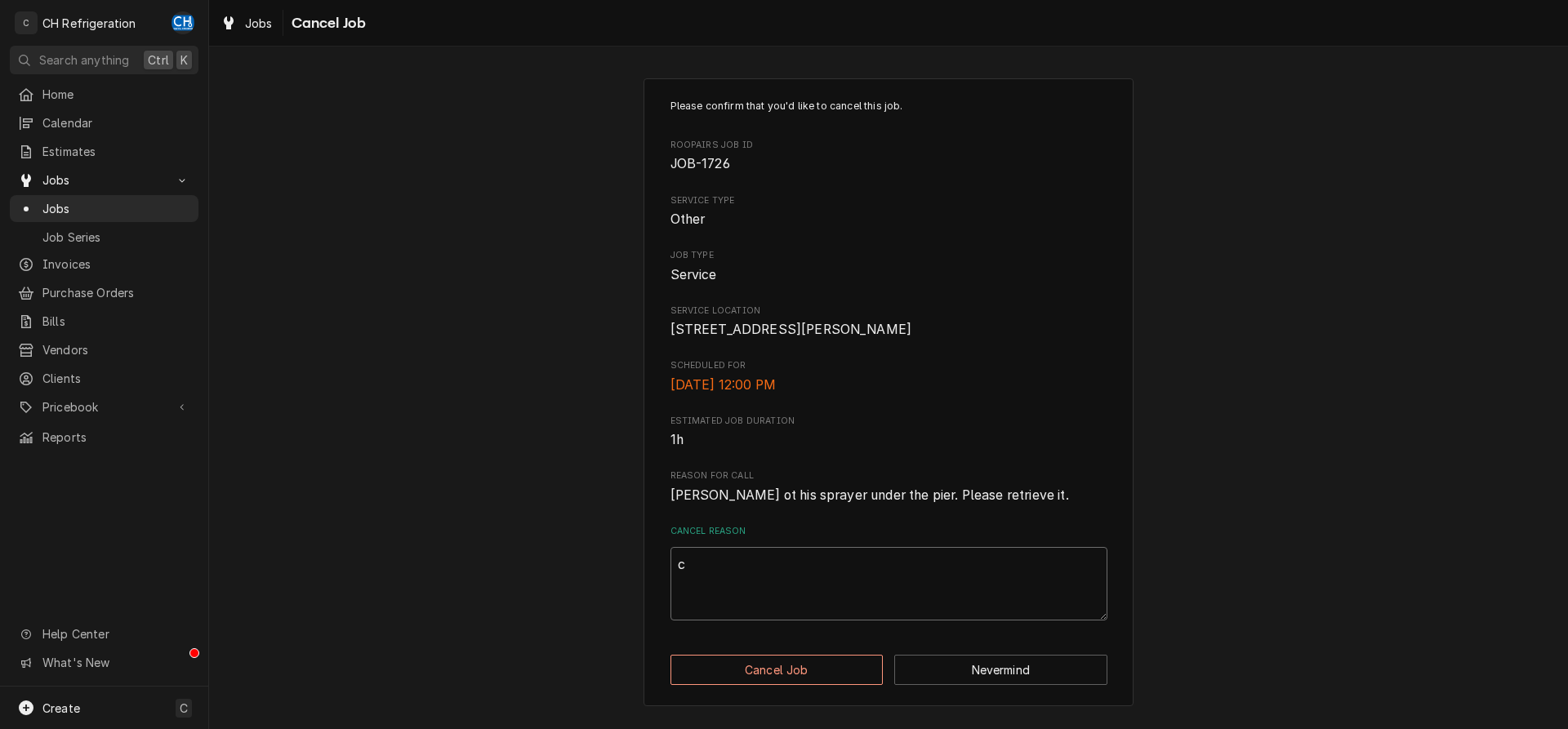
type textarea "x"
type textarea "ca"
type textarea "x"
type textarea "can"
type textarea "x"
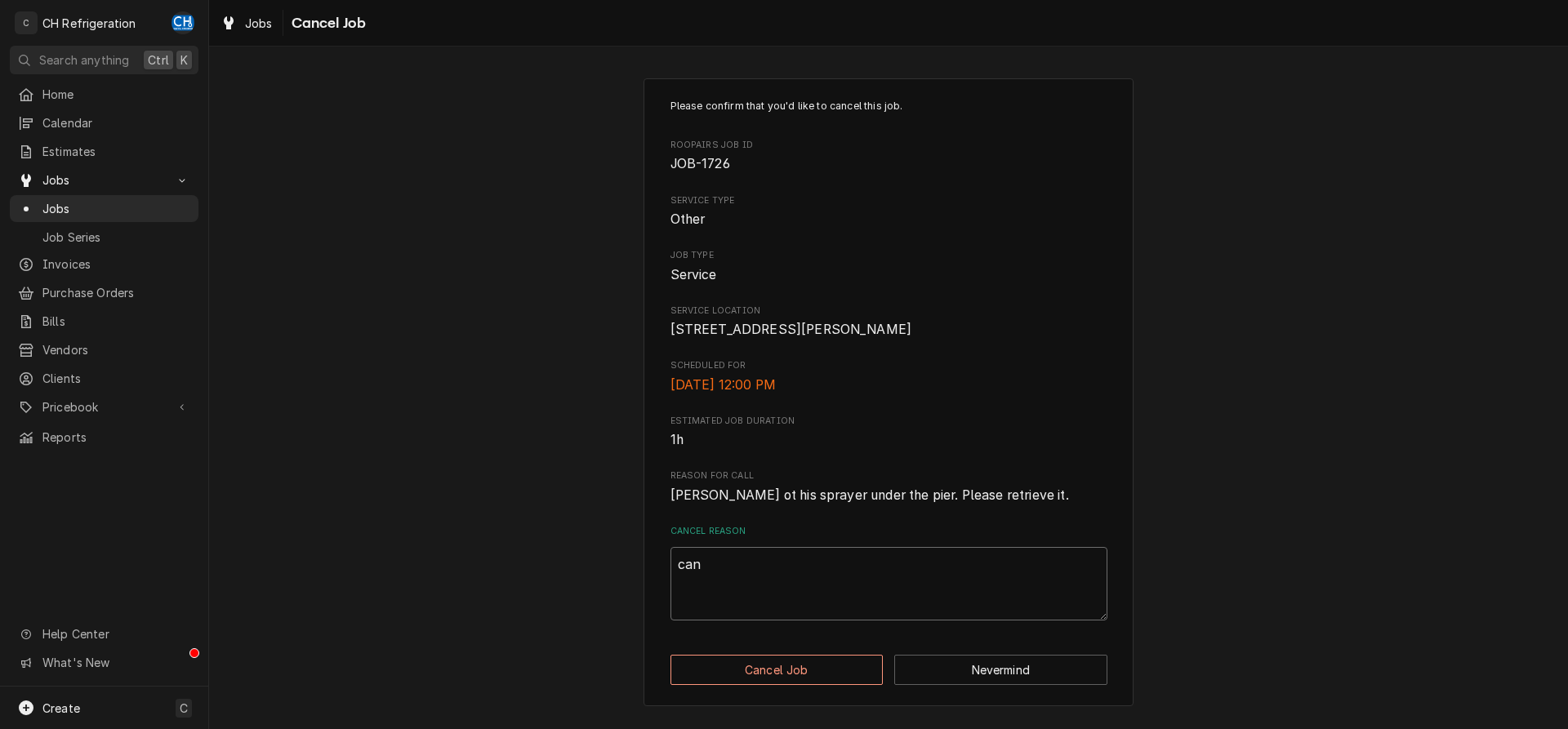
type textarea "canc"
type textarea "x"
type textarea "cance"
type textarea "x"
type textarea "cancel"
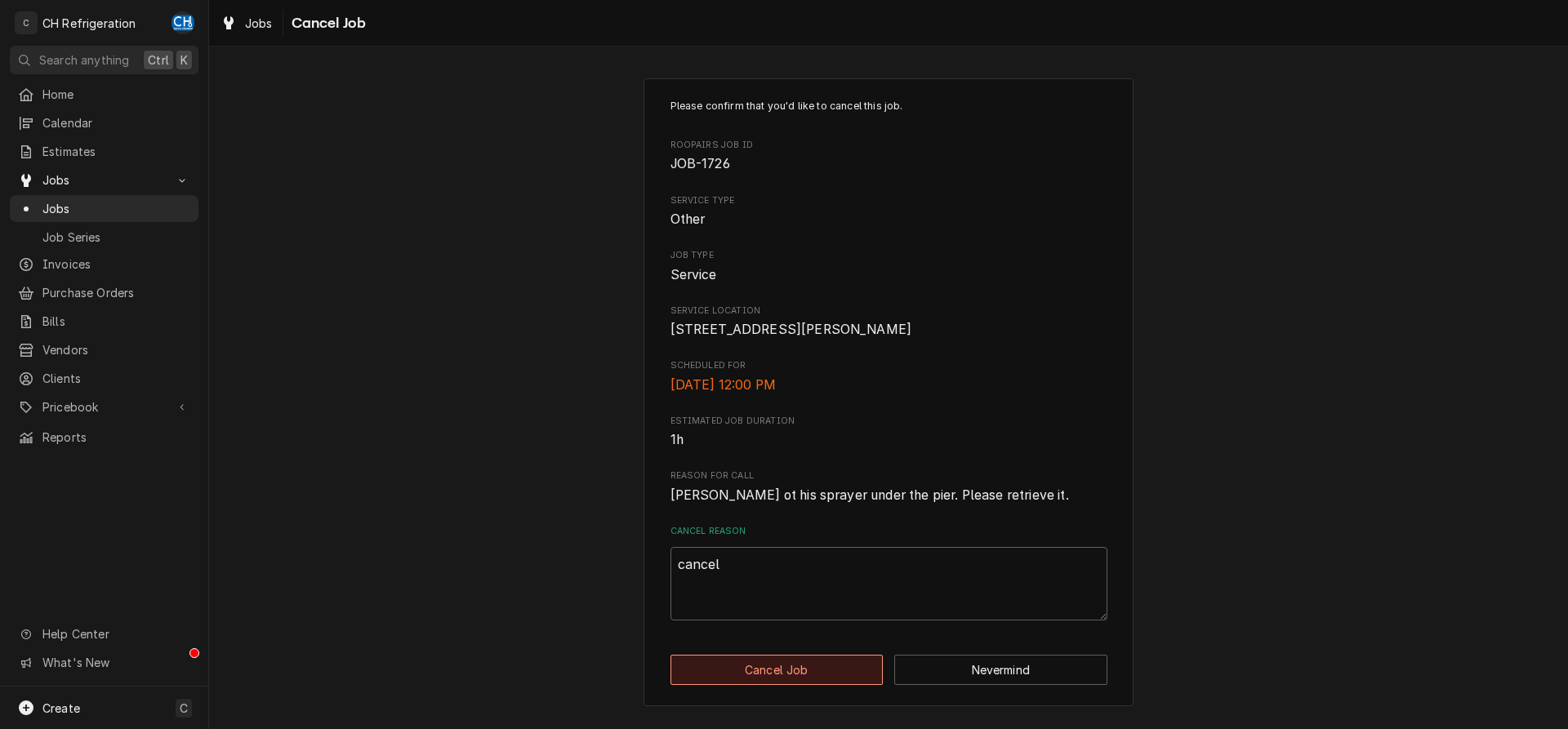
click at [798, 685] on button "Cancel Job" at bounding box center [777, 669] width 213 height 30
type textarea "x"
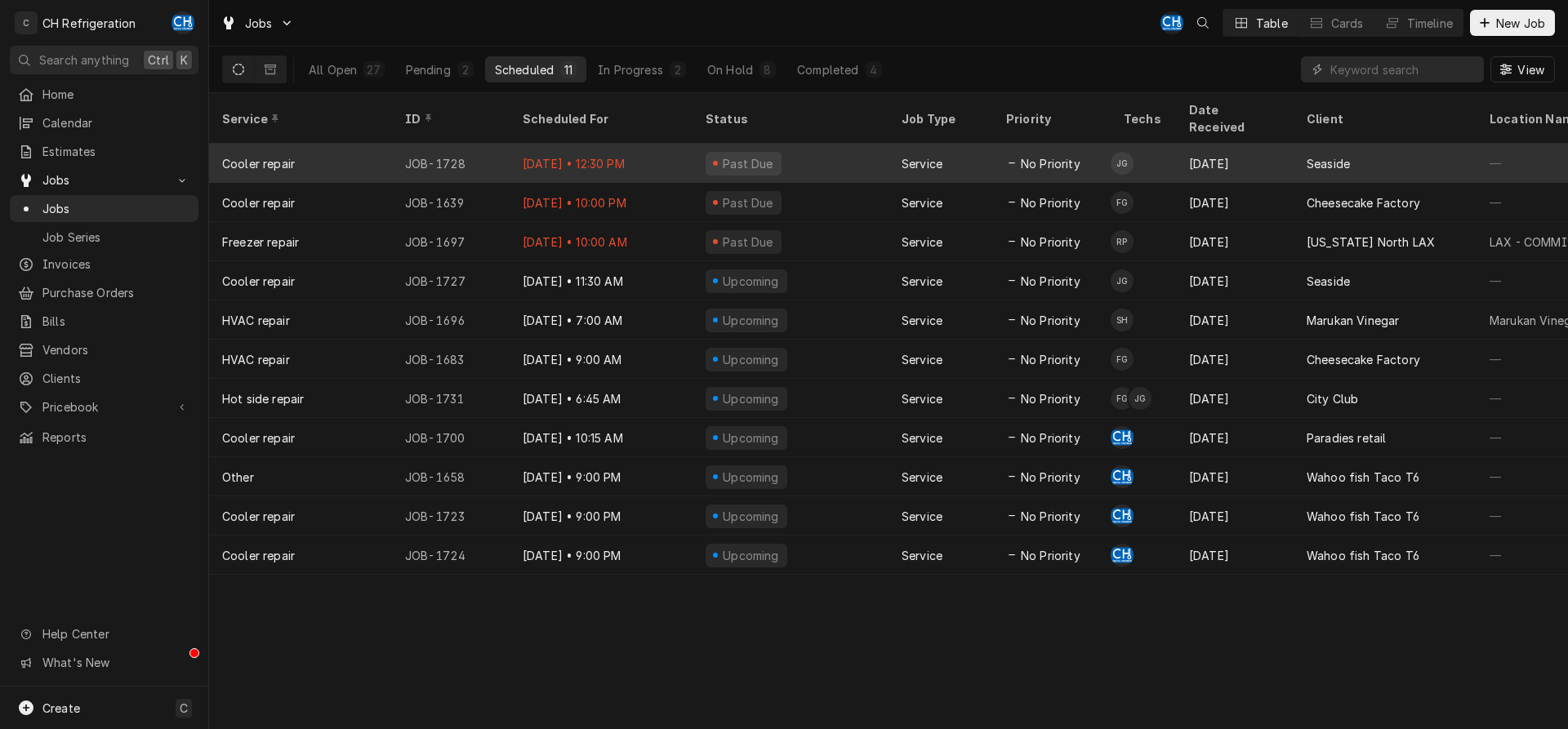
click at [787, 144] on div "Past Due" at bounding box center [790, 163] width 196 height 39
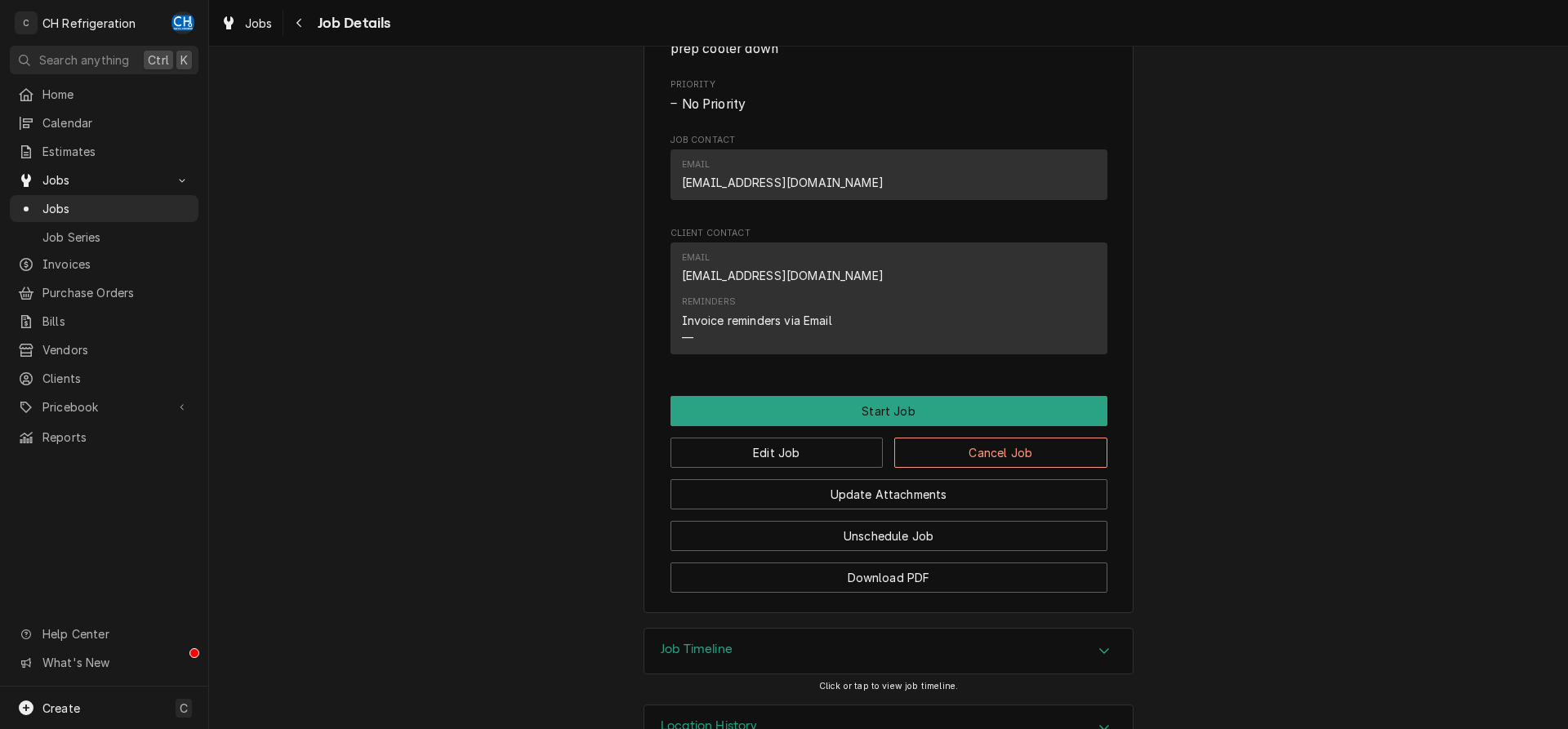
scroll to position [989, 0]
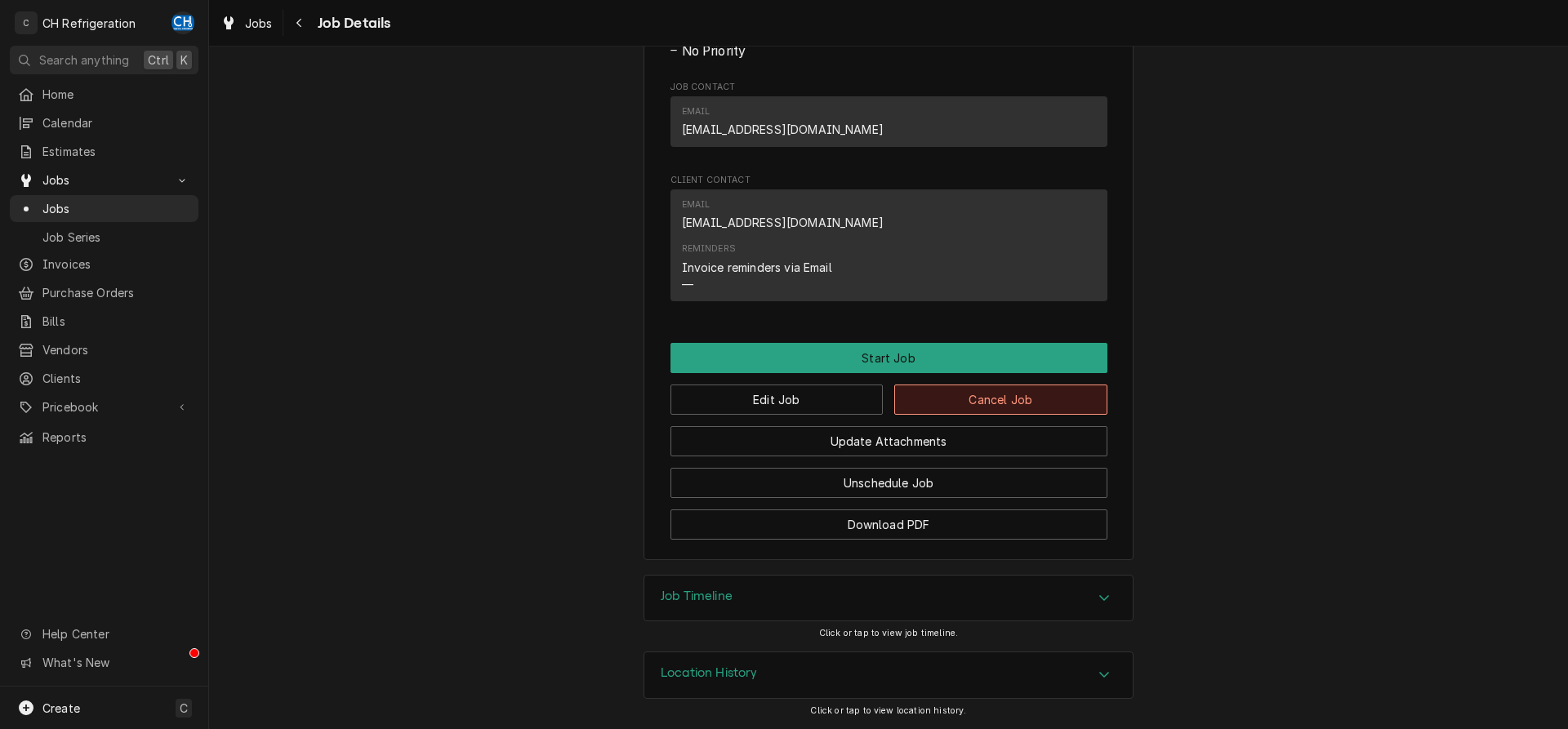
click at [970, 393] on button "Cancel Job" at bounding box center [1000, 399] width 213 height 30
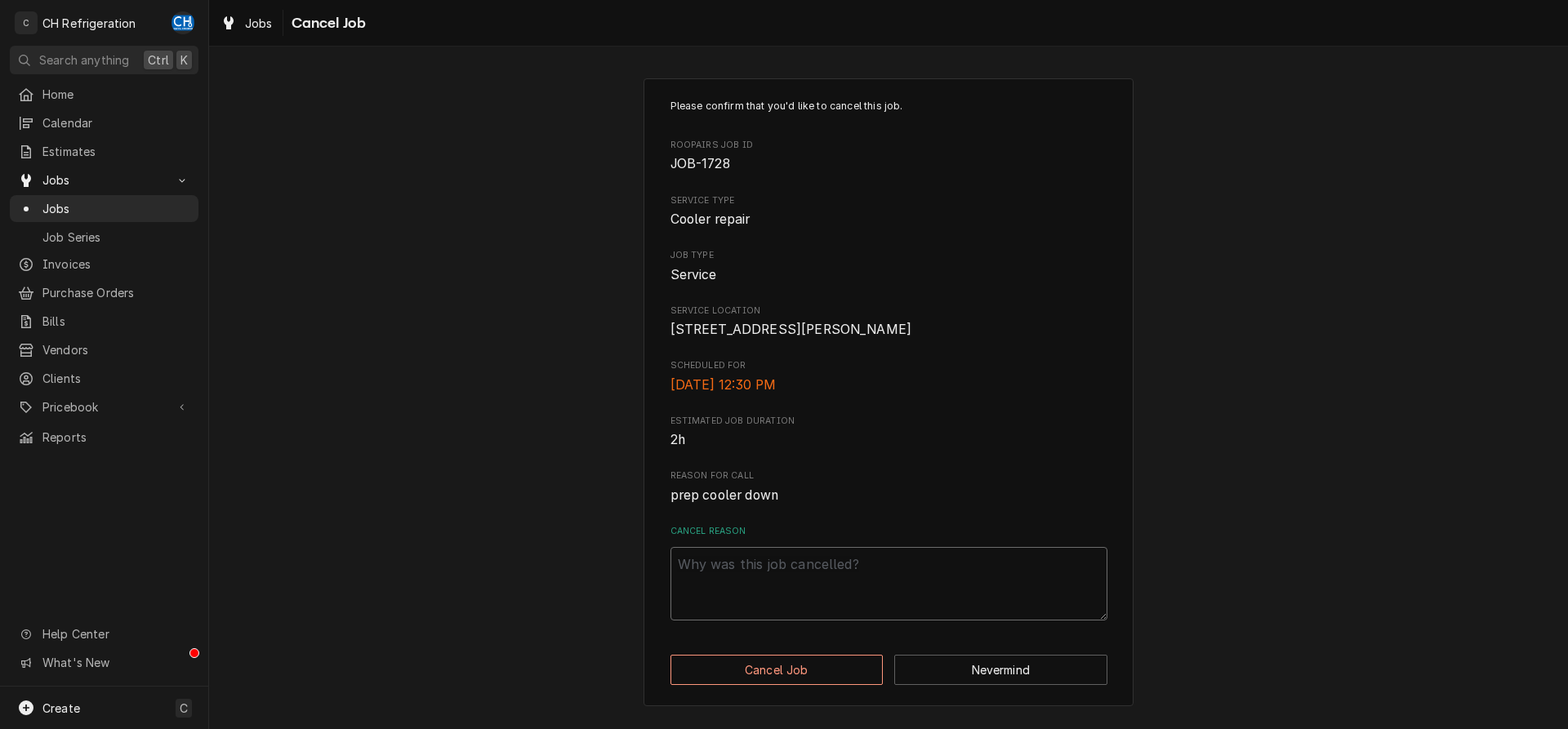
click at [860, 599] on textarea "Cancel Reason" at bounding box center [889, 583] width 437 height 73
type textarea "x"
type textarea "c"
type textarea "x"
type textarea "ca"
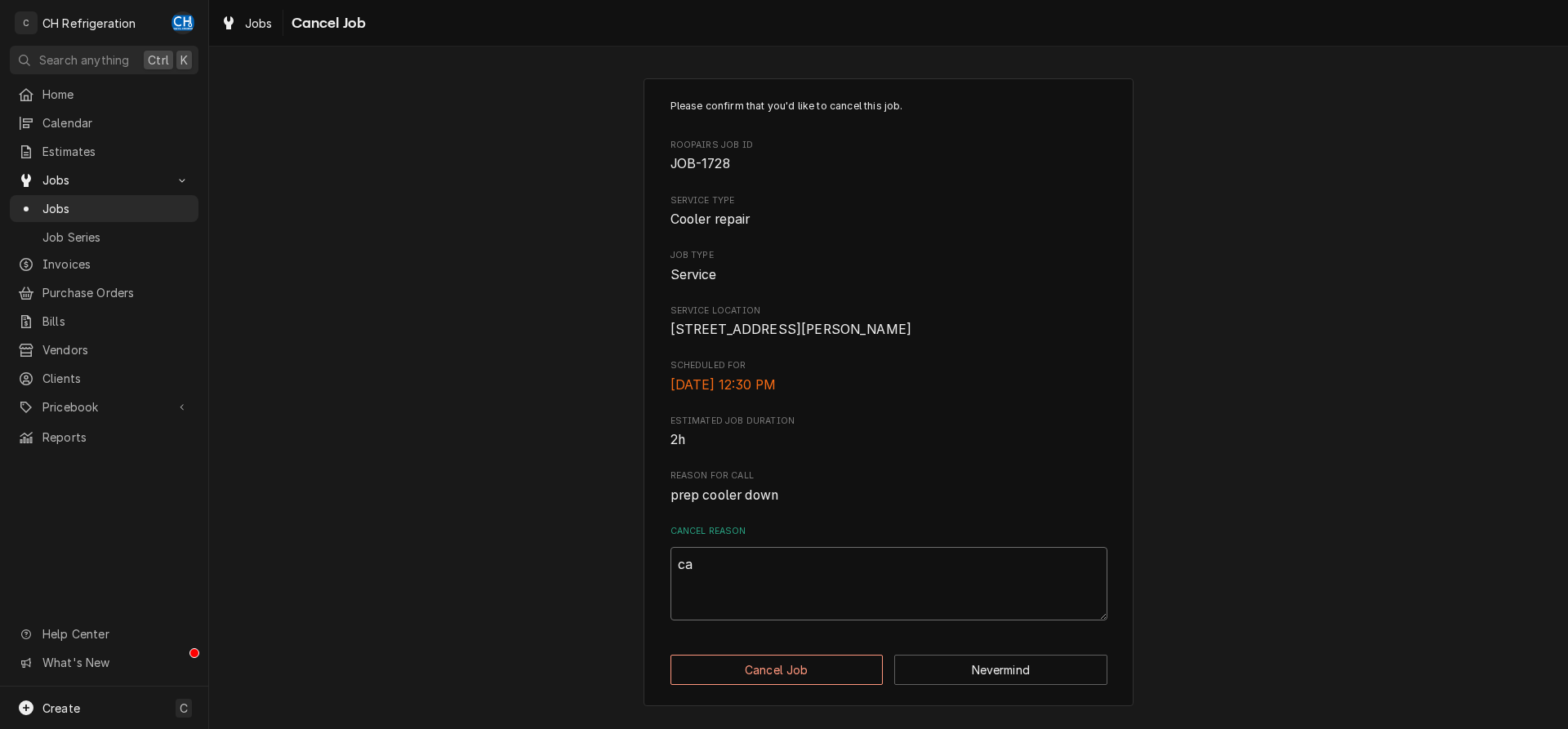
type textarea "x"
type textarea "can"
type textarea "x"
type textarea "canc"
type textarea "x"
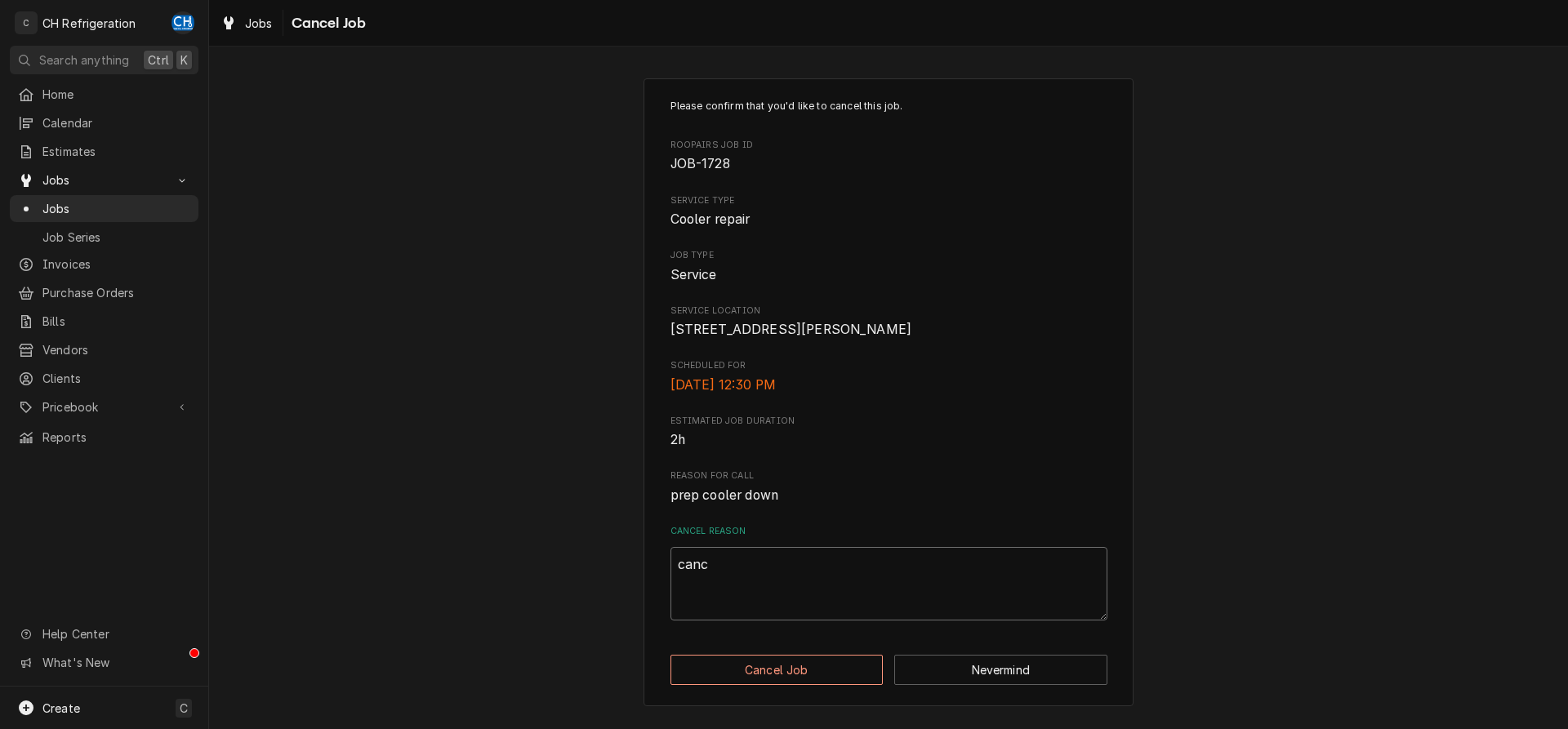
type textarea "cance"
type textarea "x"
type textarea "cancel"
click at [778, 685] on button "Cancel Job" at bounding box center [777, 669] width 213 height 30
type textarea "x"
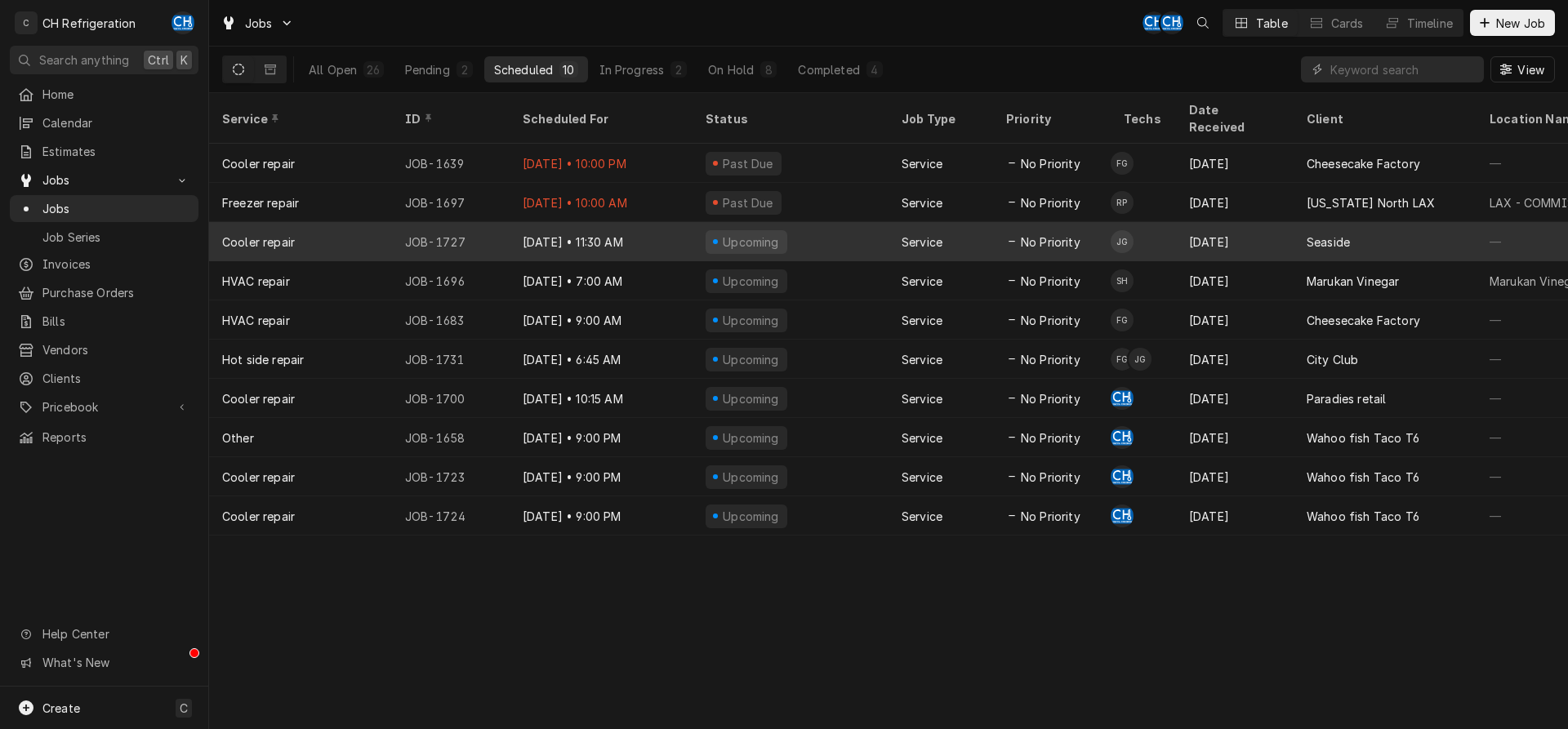
click at [1029, 234] on span "No Priority" at bounding box center [1050, 242] width 60 height 17
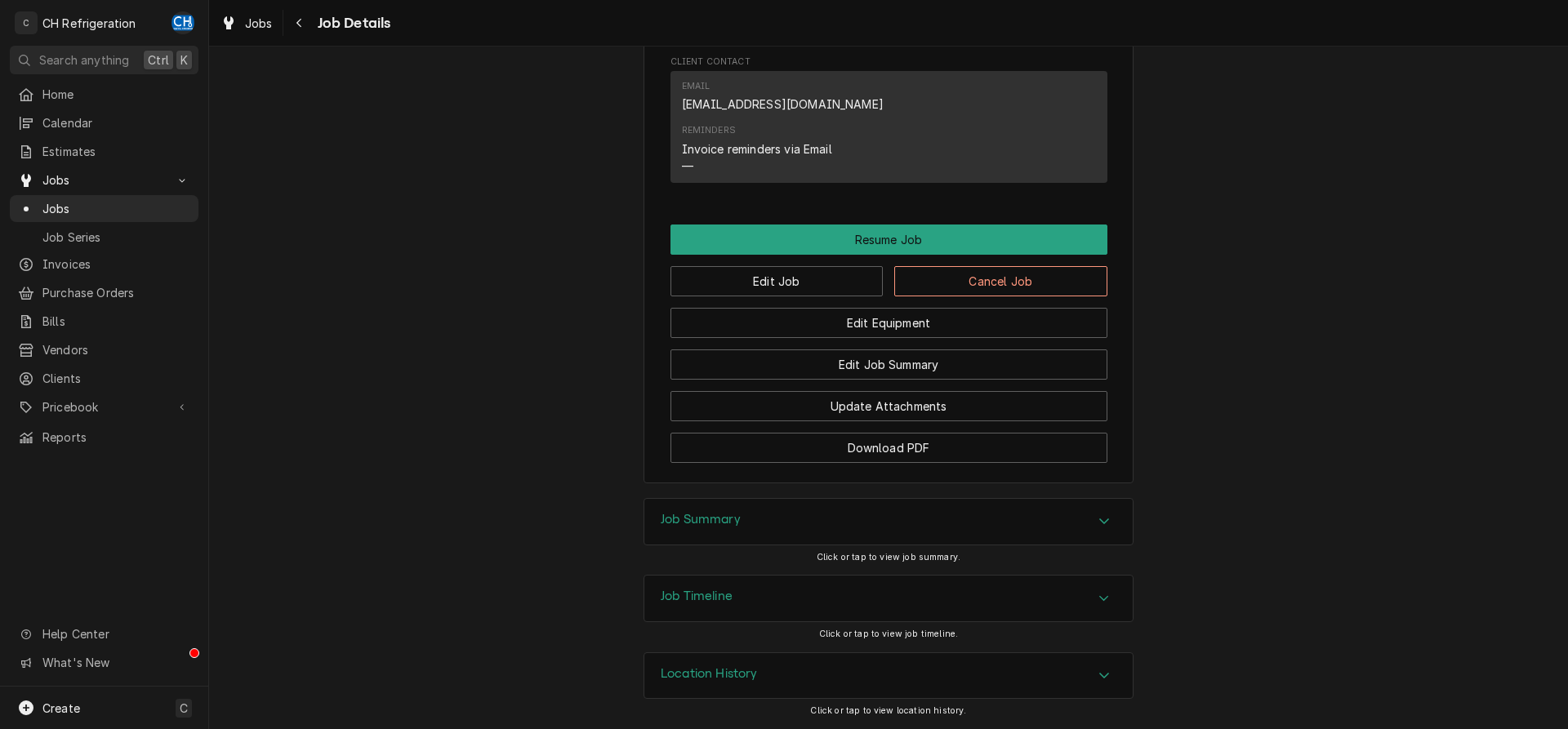
click at [784, 527] on div "Job Summary" at bounding box center [889, 521] width 488 height 46
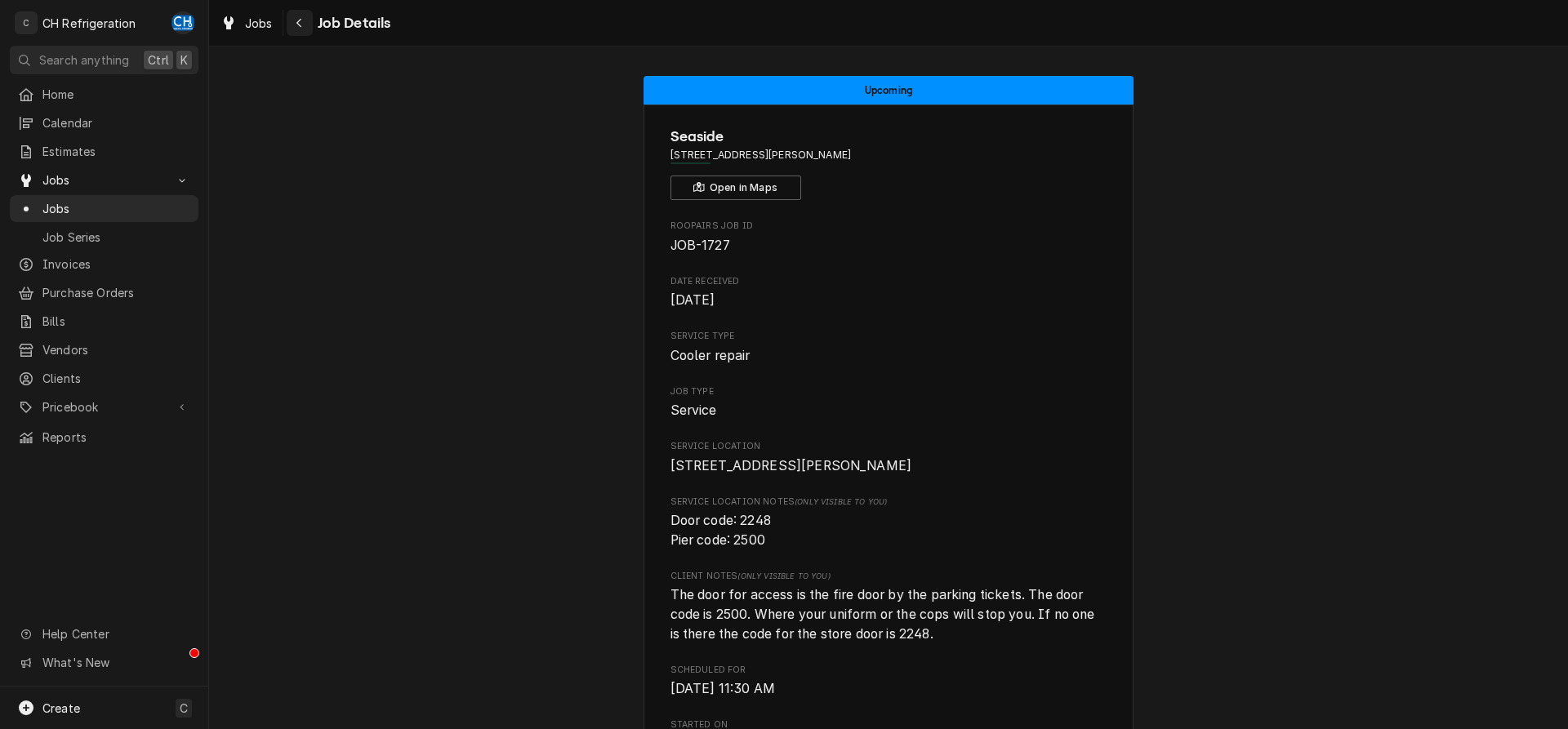
click at [288, 21] on button "Navigate back" at bounding box center [299, 22] width 26 height 26
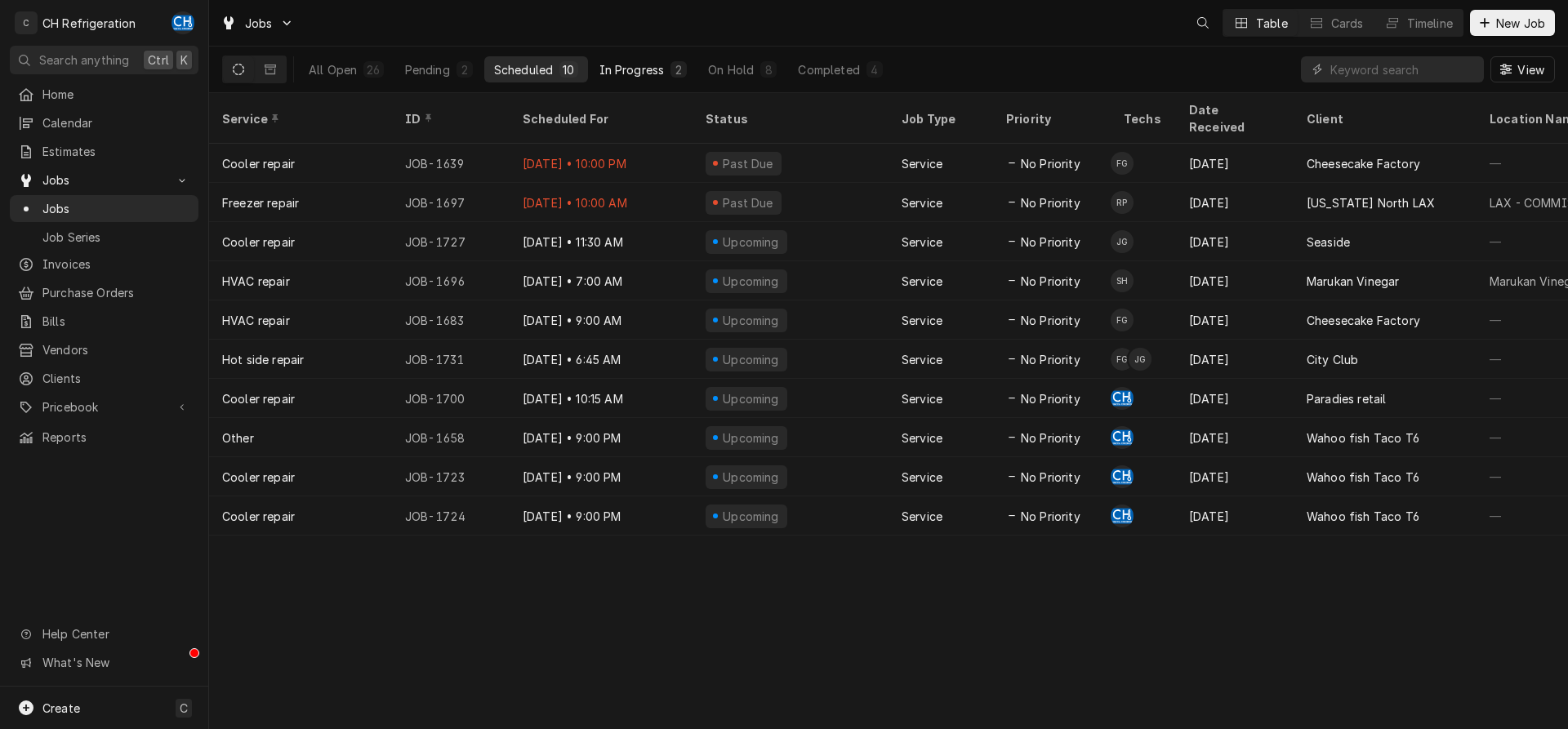
click at [654, 64] on div "In Progress" at bounding box center [633, 70] width 66 height 17
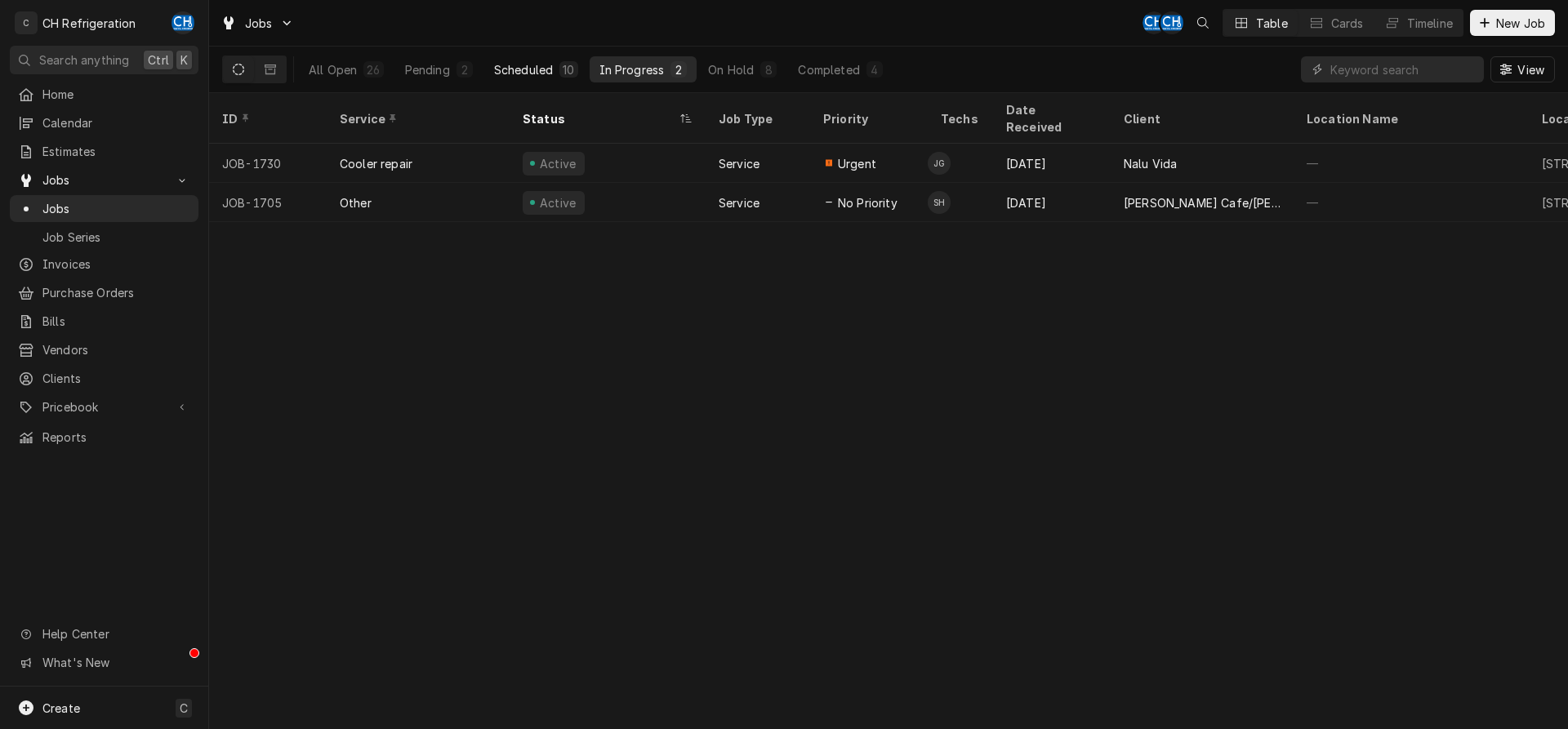
click at [526, 72] on div "Scheduled" at bounding box center [524, 70] width 59 height 17
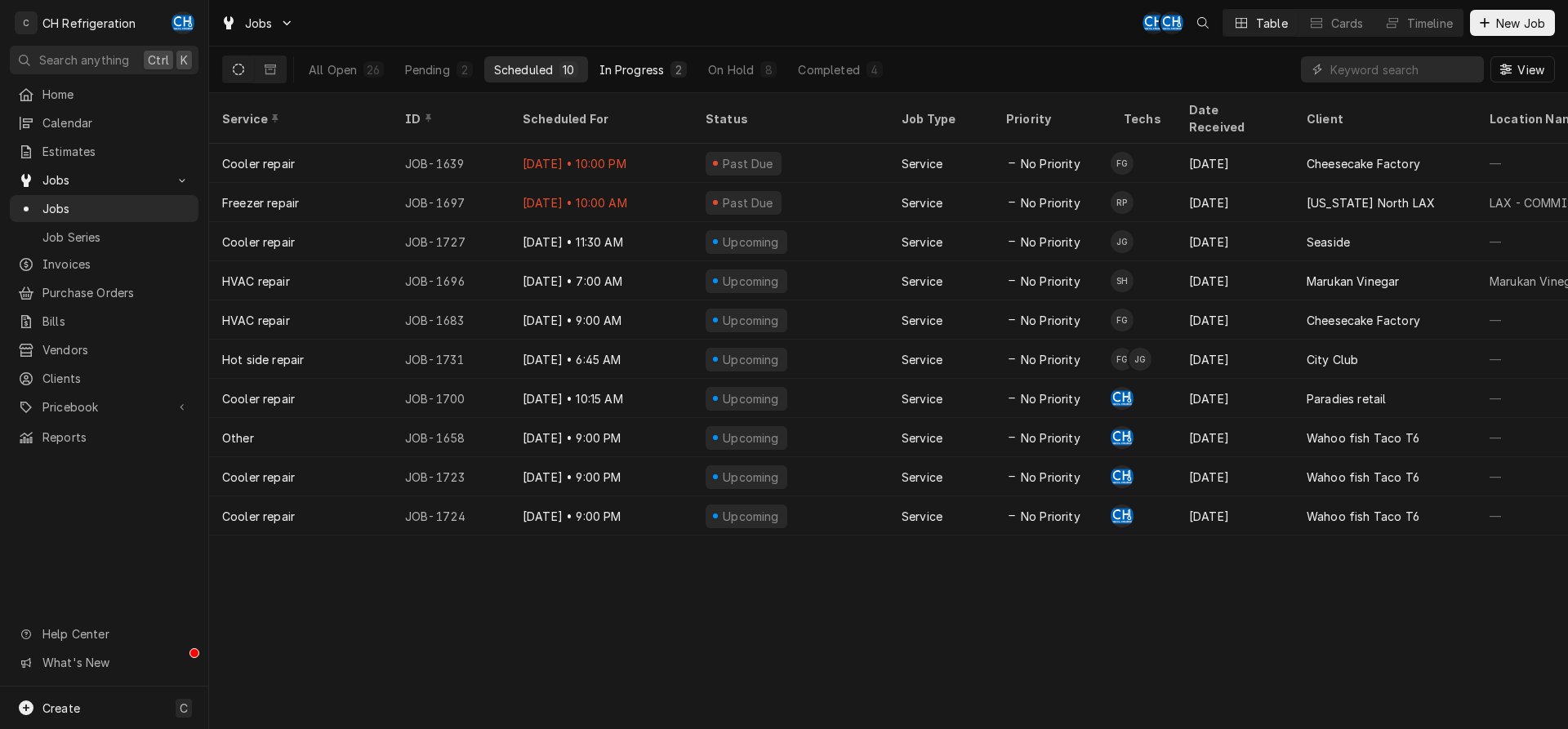
click at [626, 63] on div "In Progress" at bounding box center [633, 70] width 66 height 17
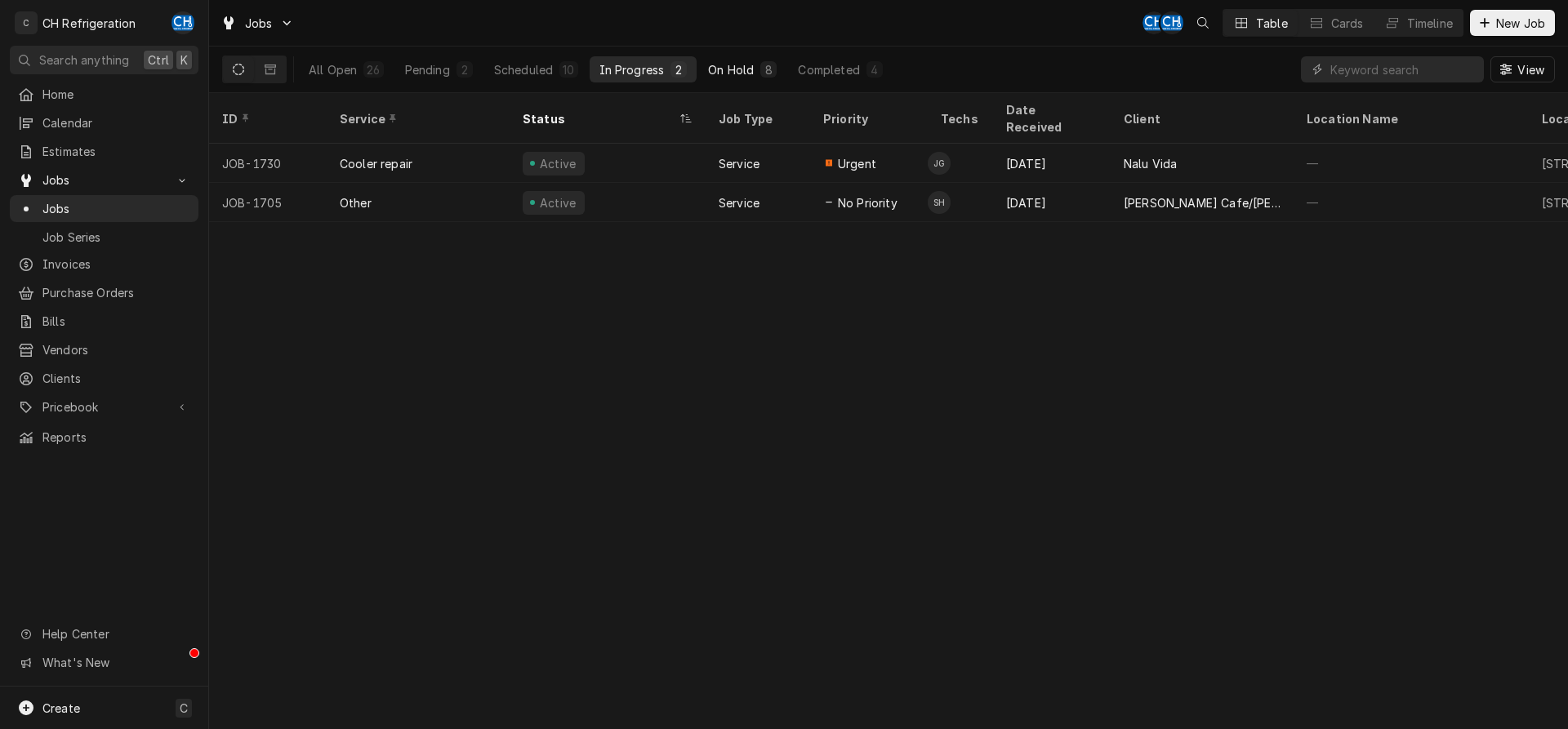
click at [760, 69] on div "8" at bounding box center [768, 69] width 16 height 16
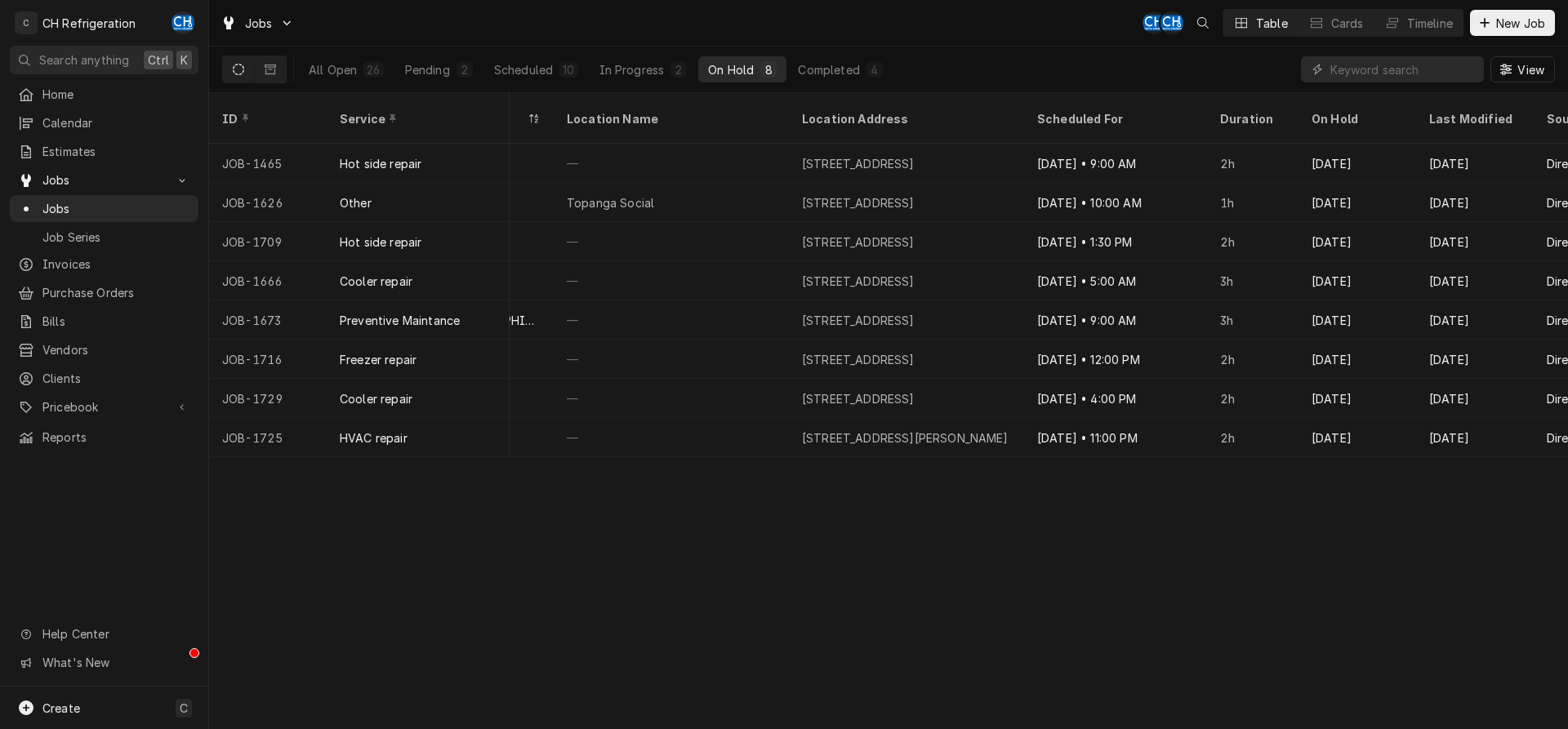
scroll to position [0, 973]
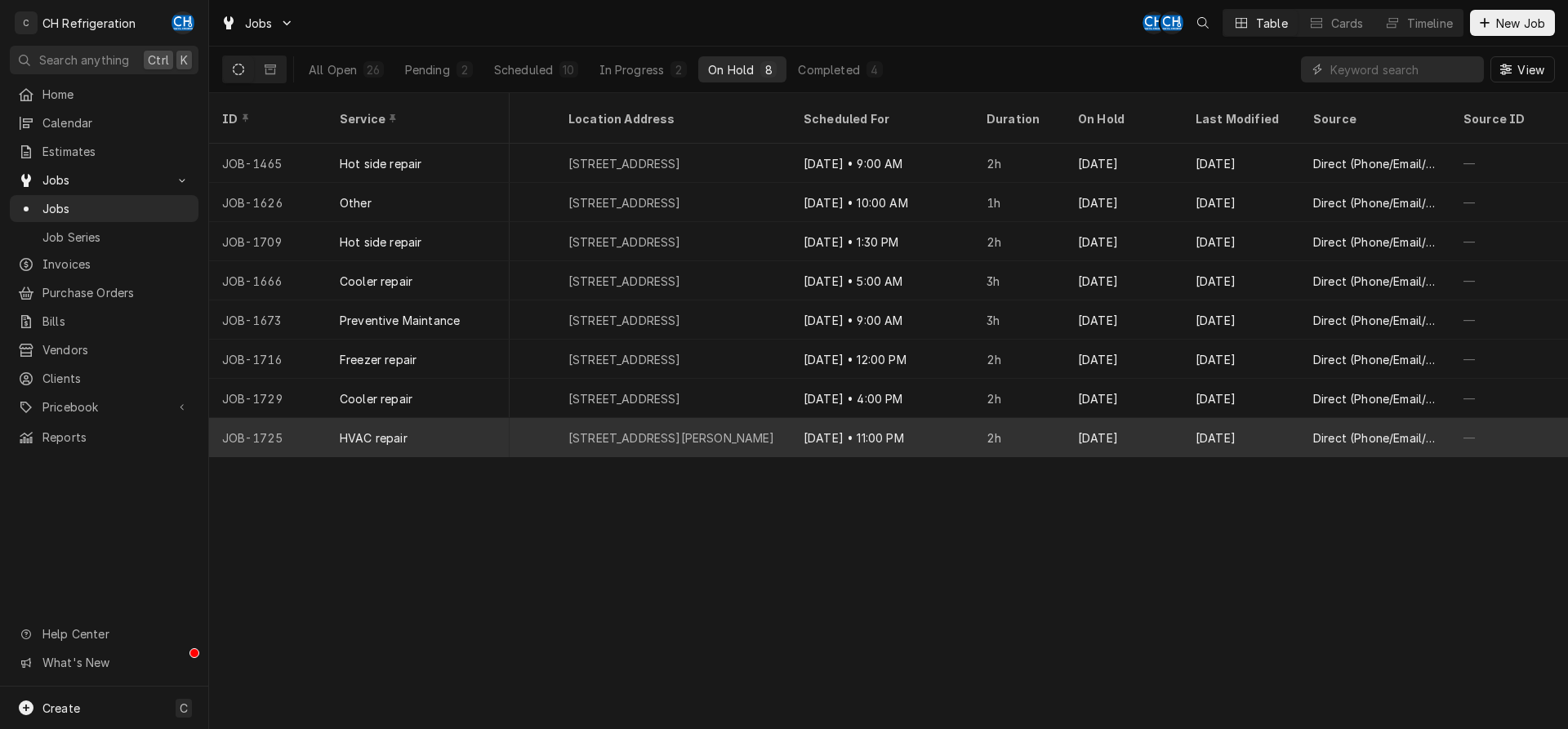
click at [1223, 418] on div "Aug 15" at bounding box center [1241, 437] width 117 height 39
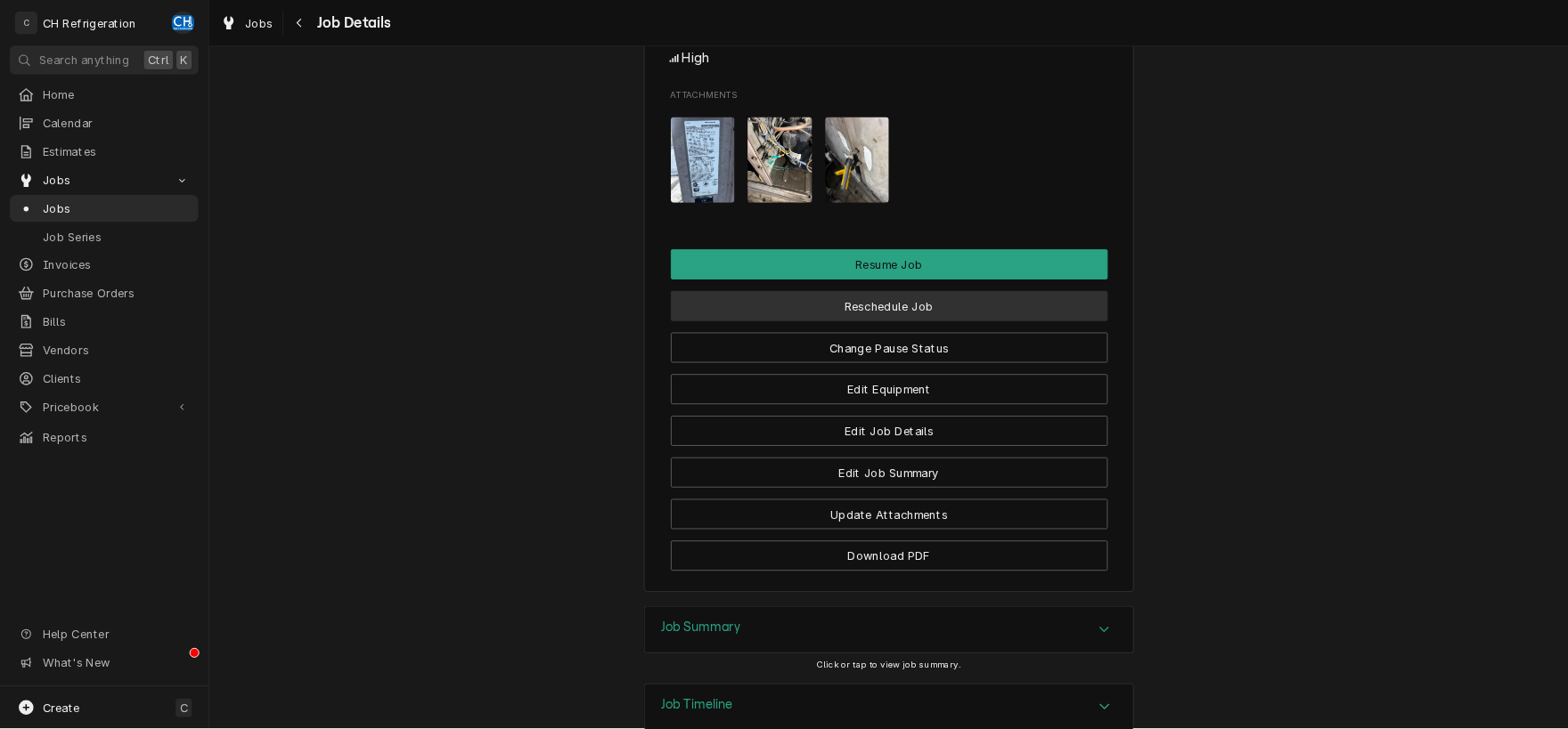
scroll to position [1355, 0]
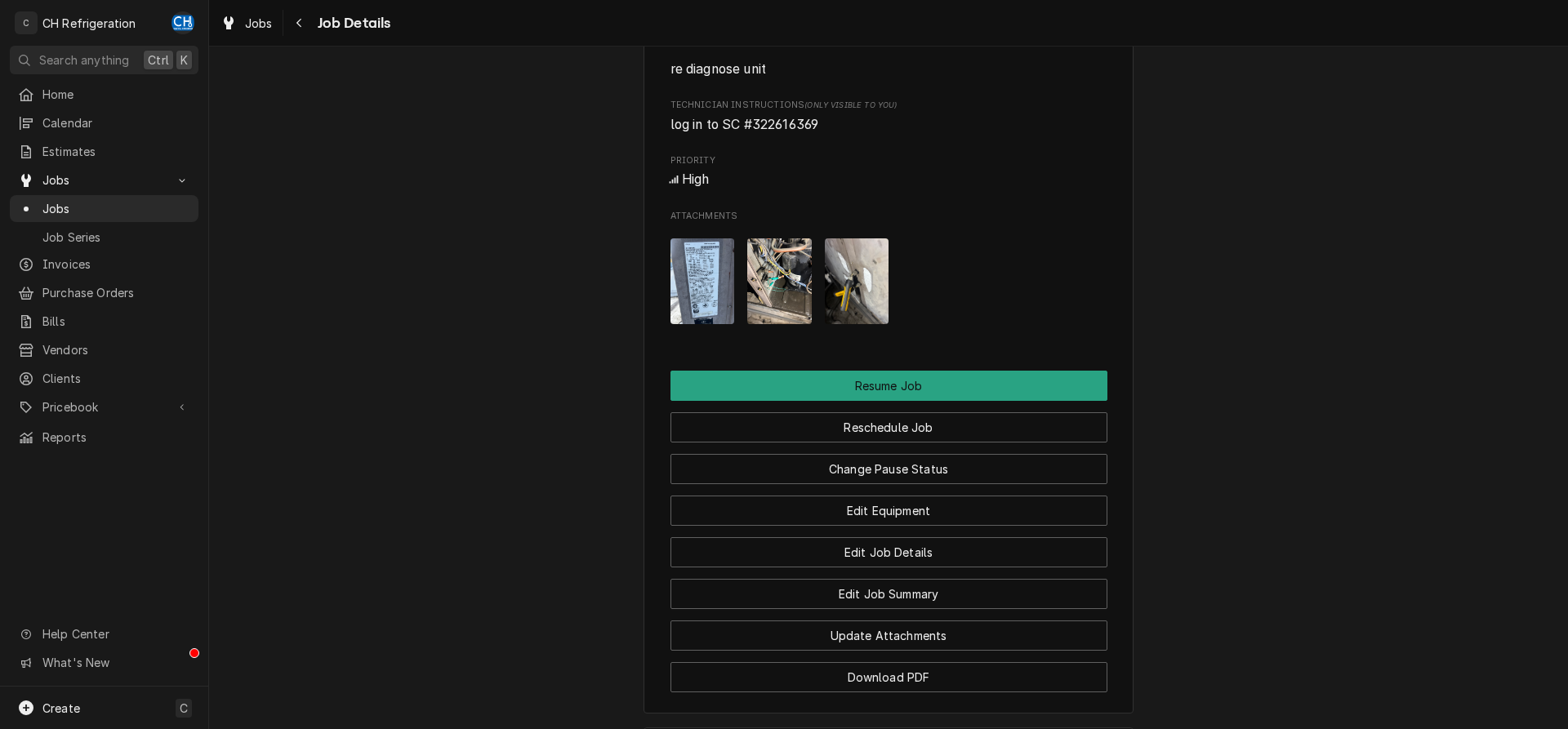
click at [708, 312] on img "Attachments" at bounding box center [702, 280] width 65 height 85
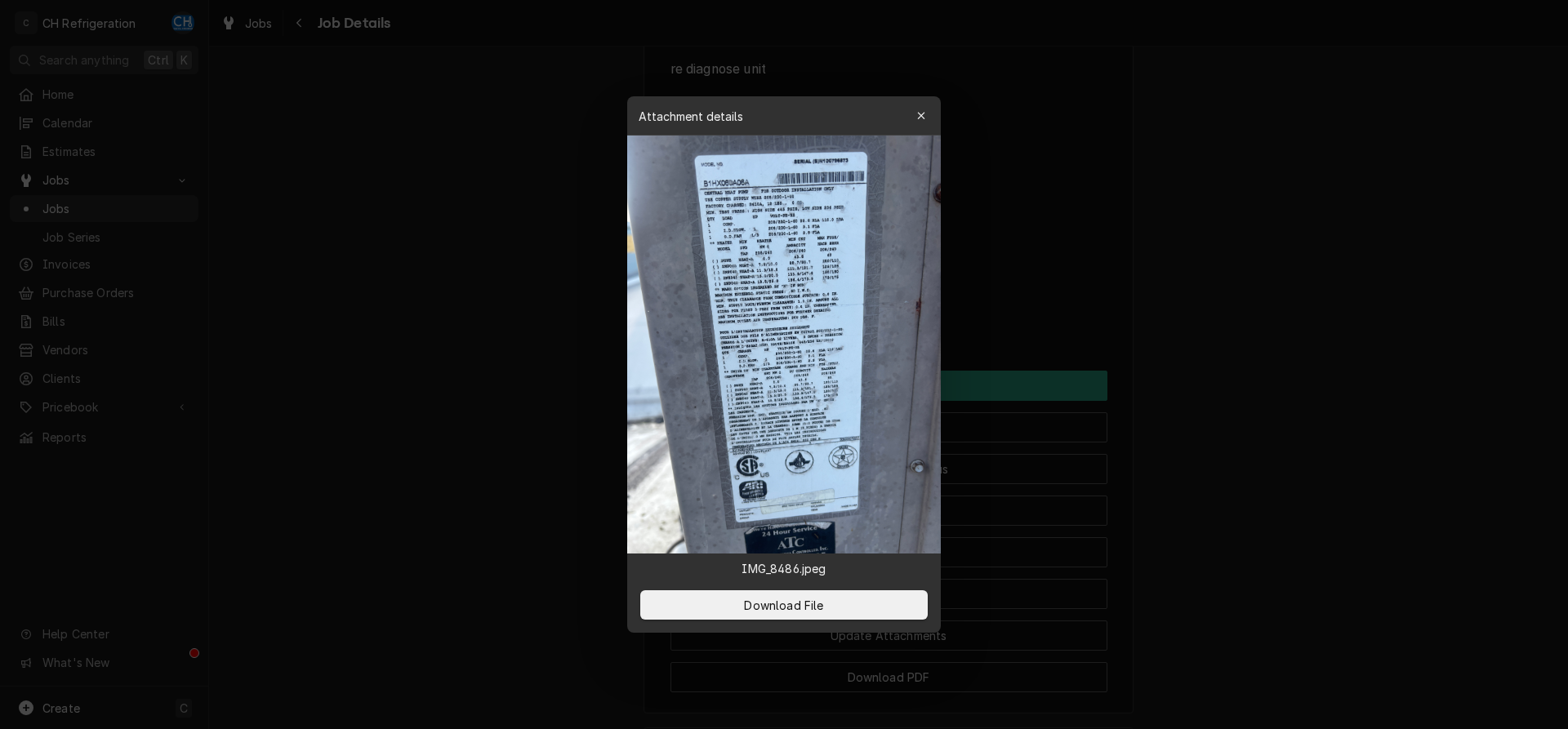
click at [806, 231] on img at bounding box center [784, 344] width 313 height 418
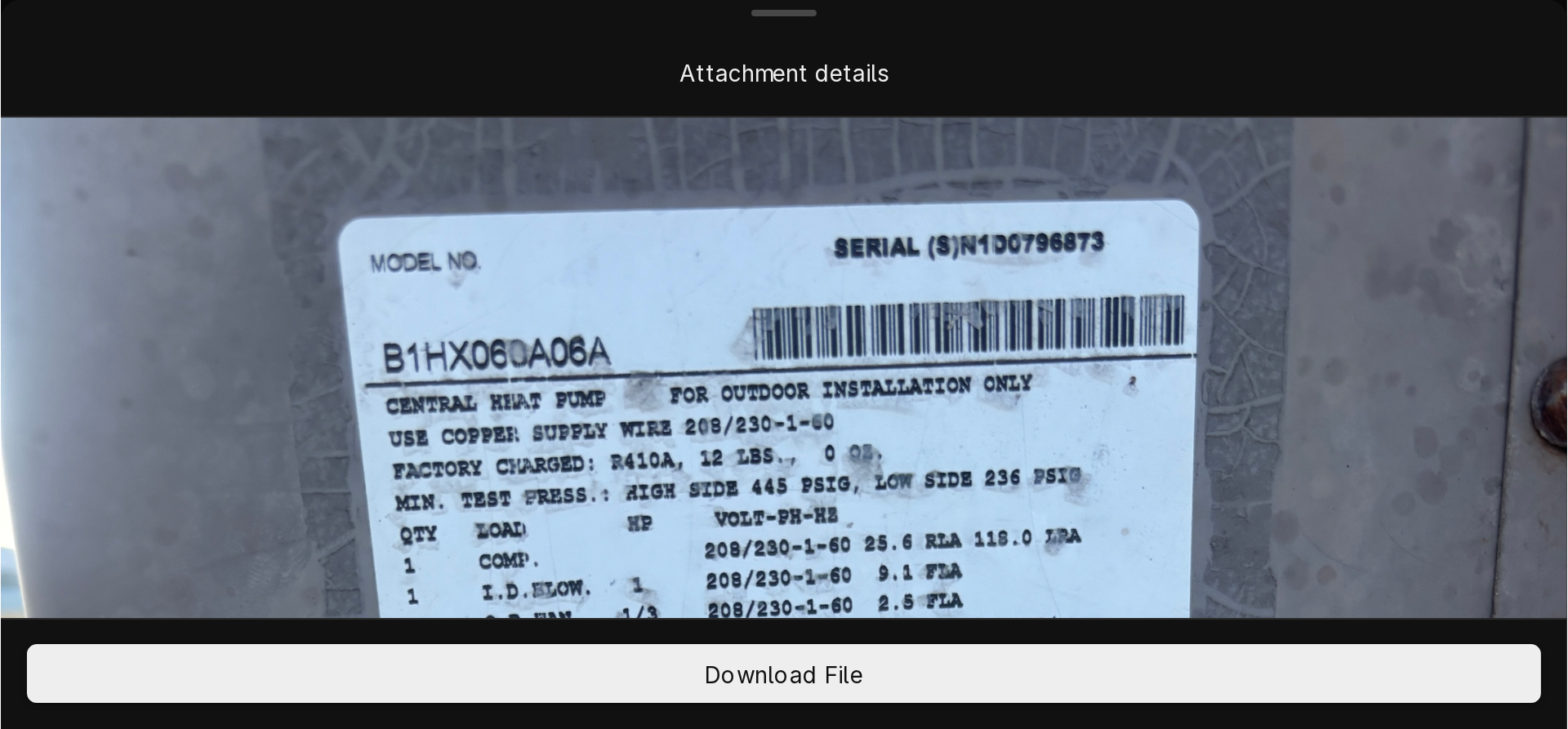
scroll to position [84, 0]
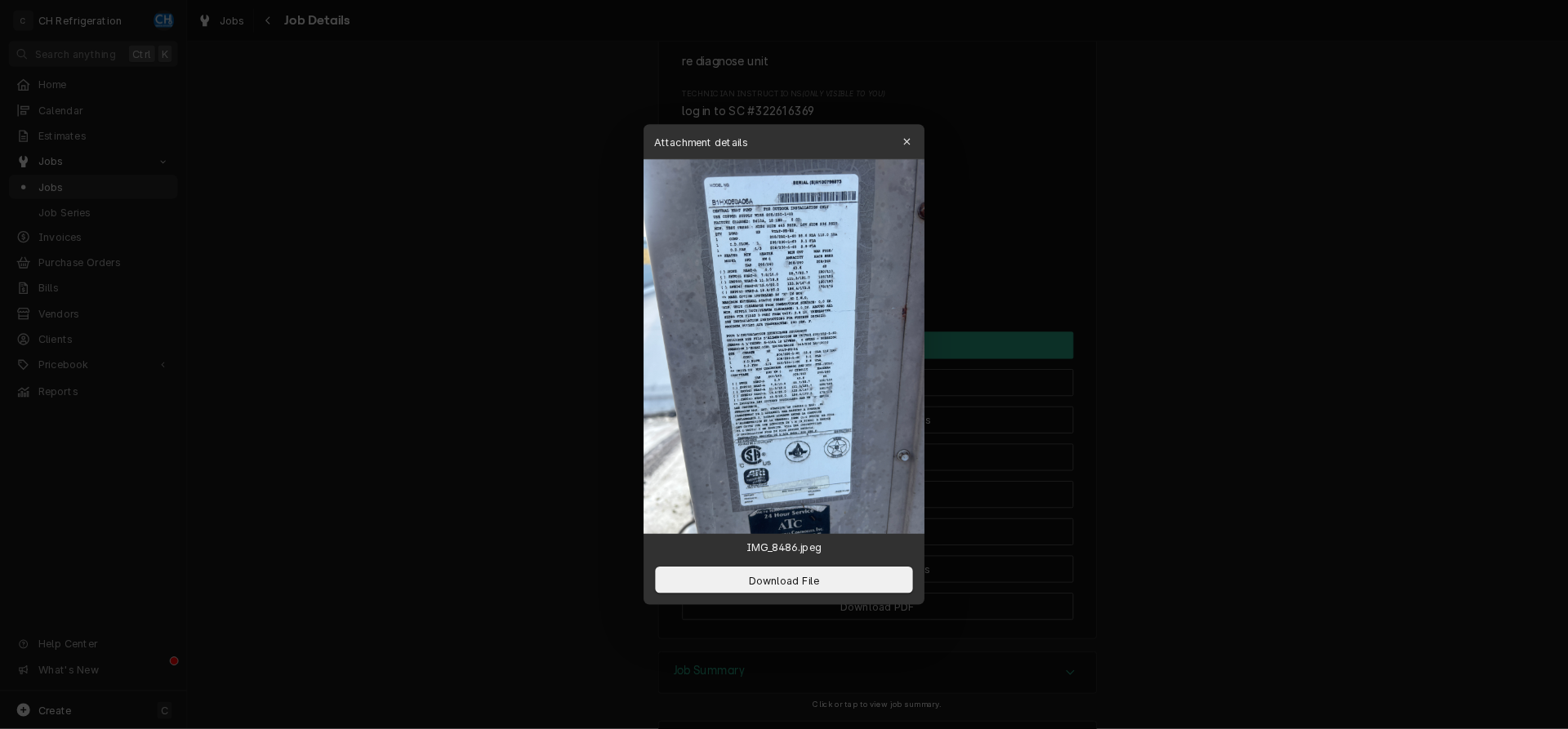
scroll to position [1243, 0]
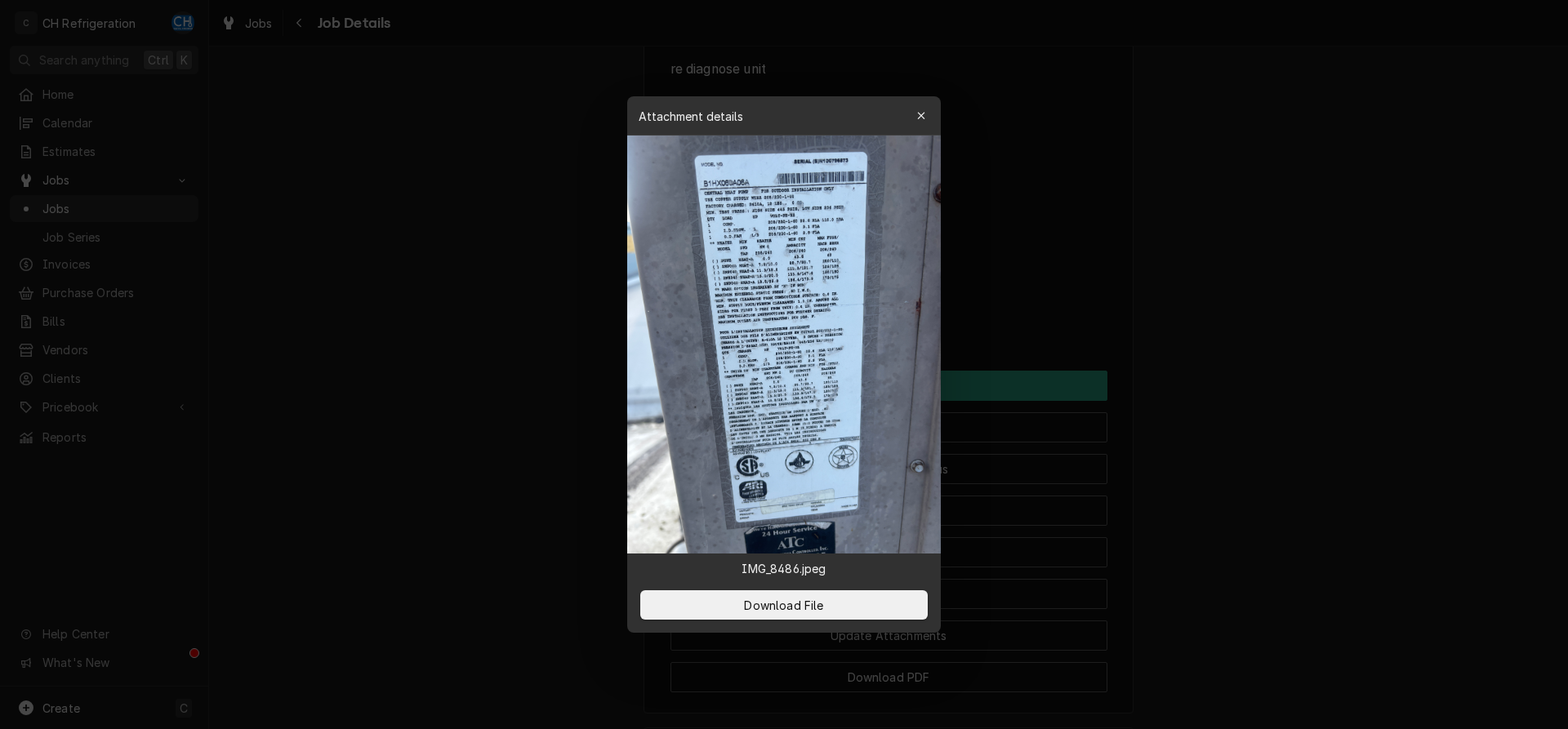
click at [1378, 312] on div at bounding box center [784, 364] width 1568 height 729
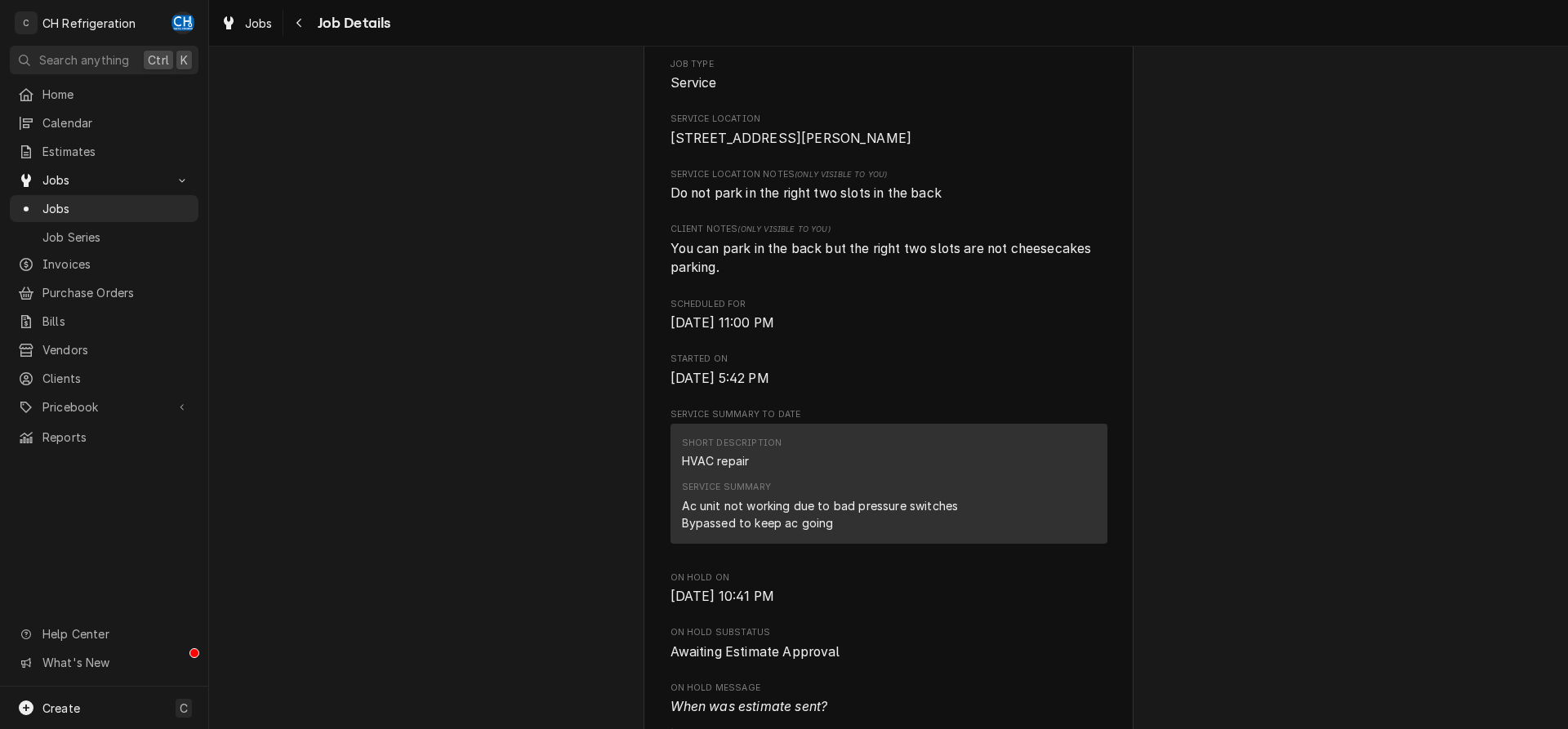
scroll to position [0, 0]
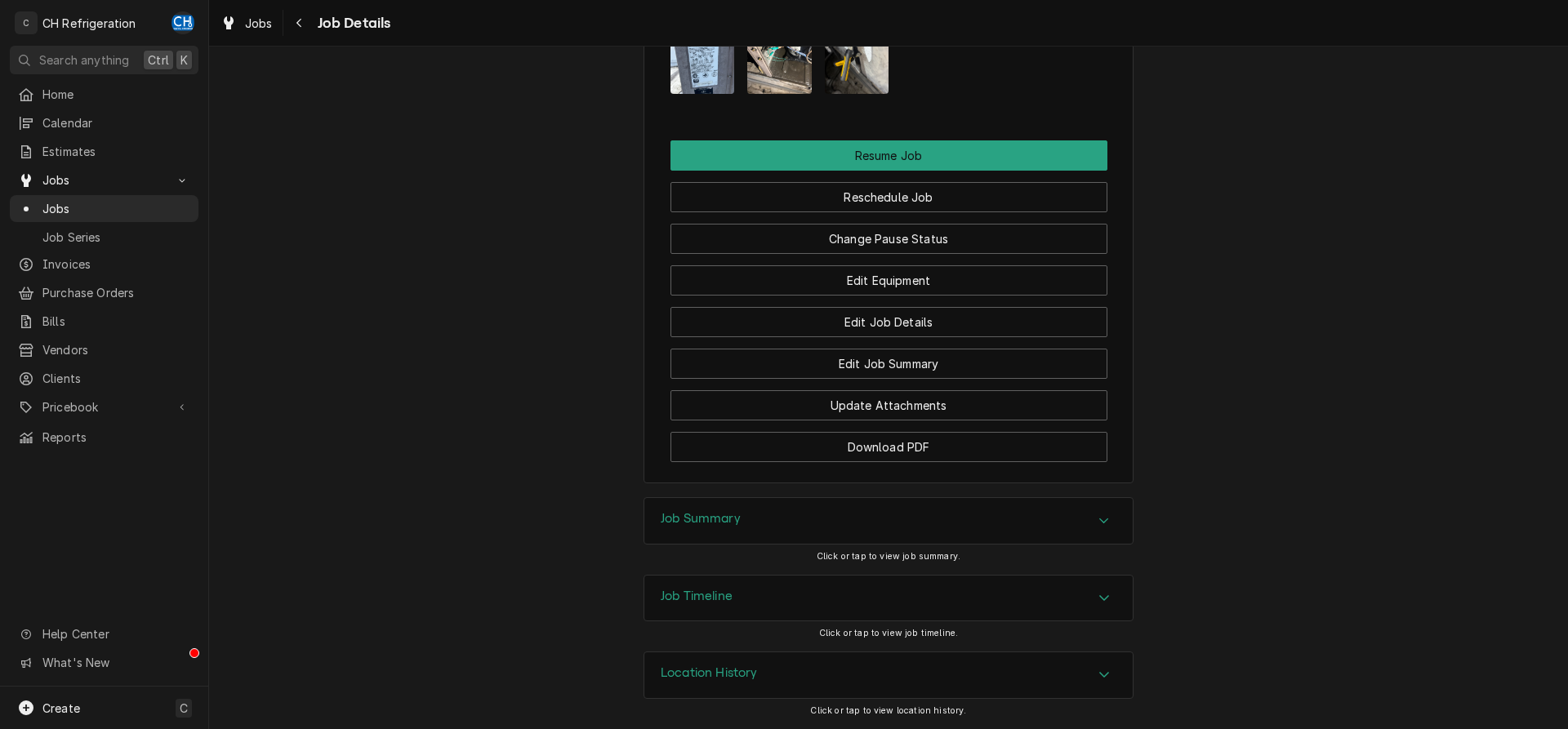
click at [762, 512] on div "Job Summary" at bounding box center [889, 520] width 488 height 46
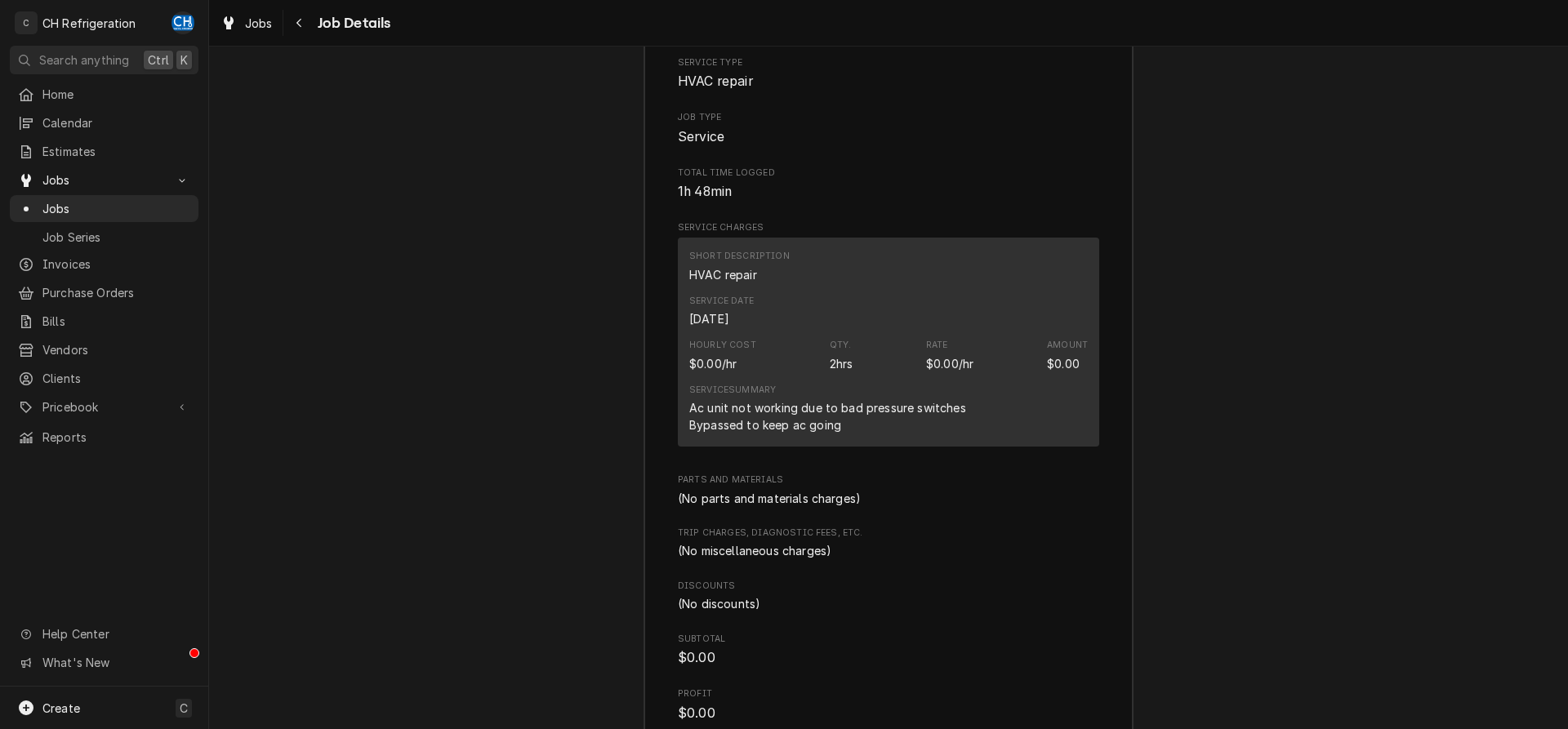
scroll to position [2077, 0]
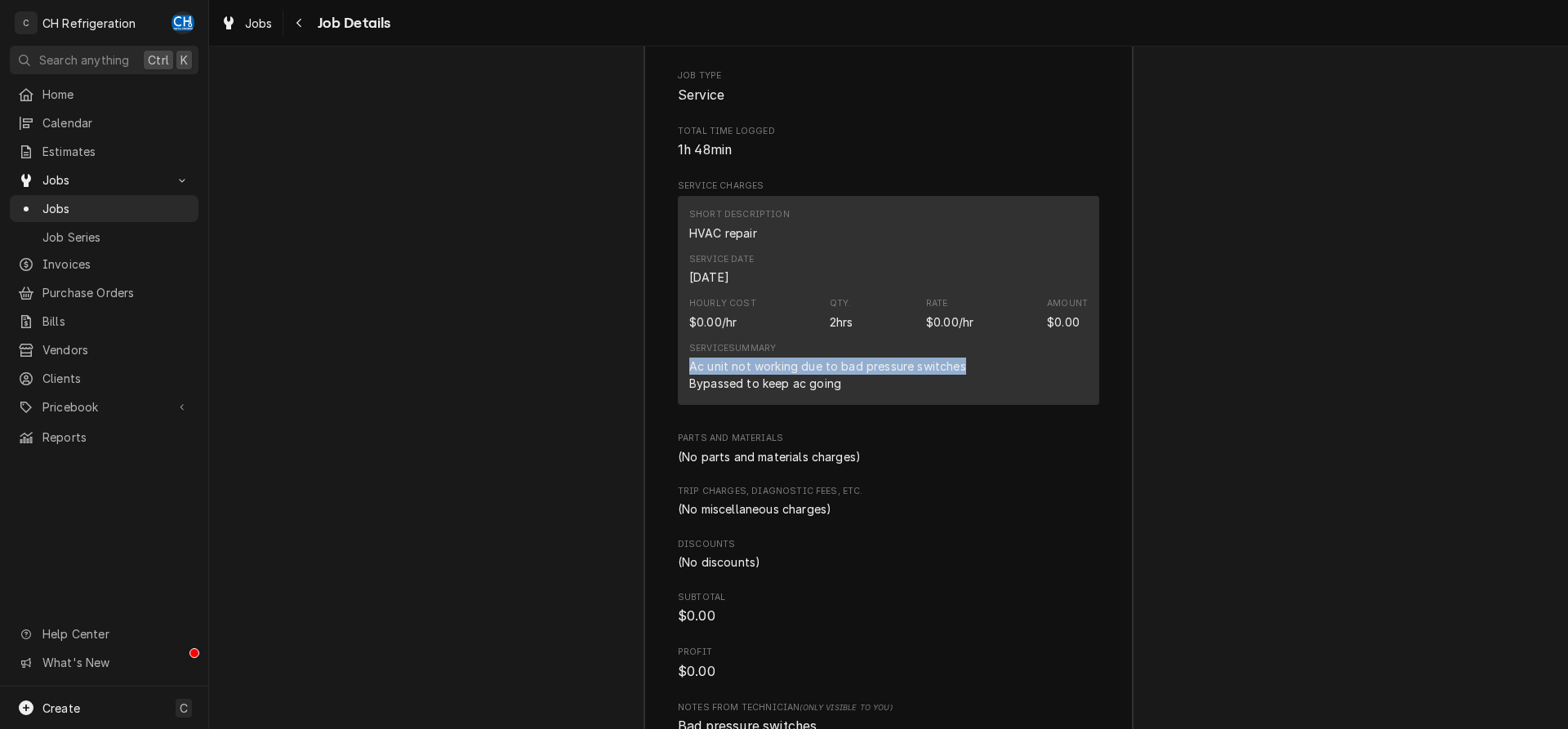
drag, startPoint x: 684, startPoint y: 385, endPoint x: 978, endPoint y: 389, distance: 294.0
click at [978, 389] on div "Short Description HVAC repair Service Date Aug 13, 2025 Hourly Cost $0.00/hr Qt…" at bounding box center [888, 300] width 421 height 209
copy div "Ac unit not working due to bad pressure switches"
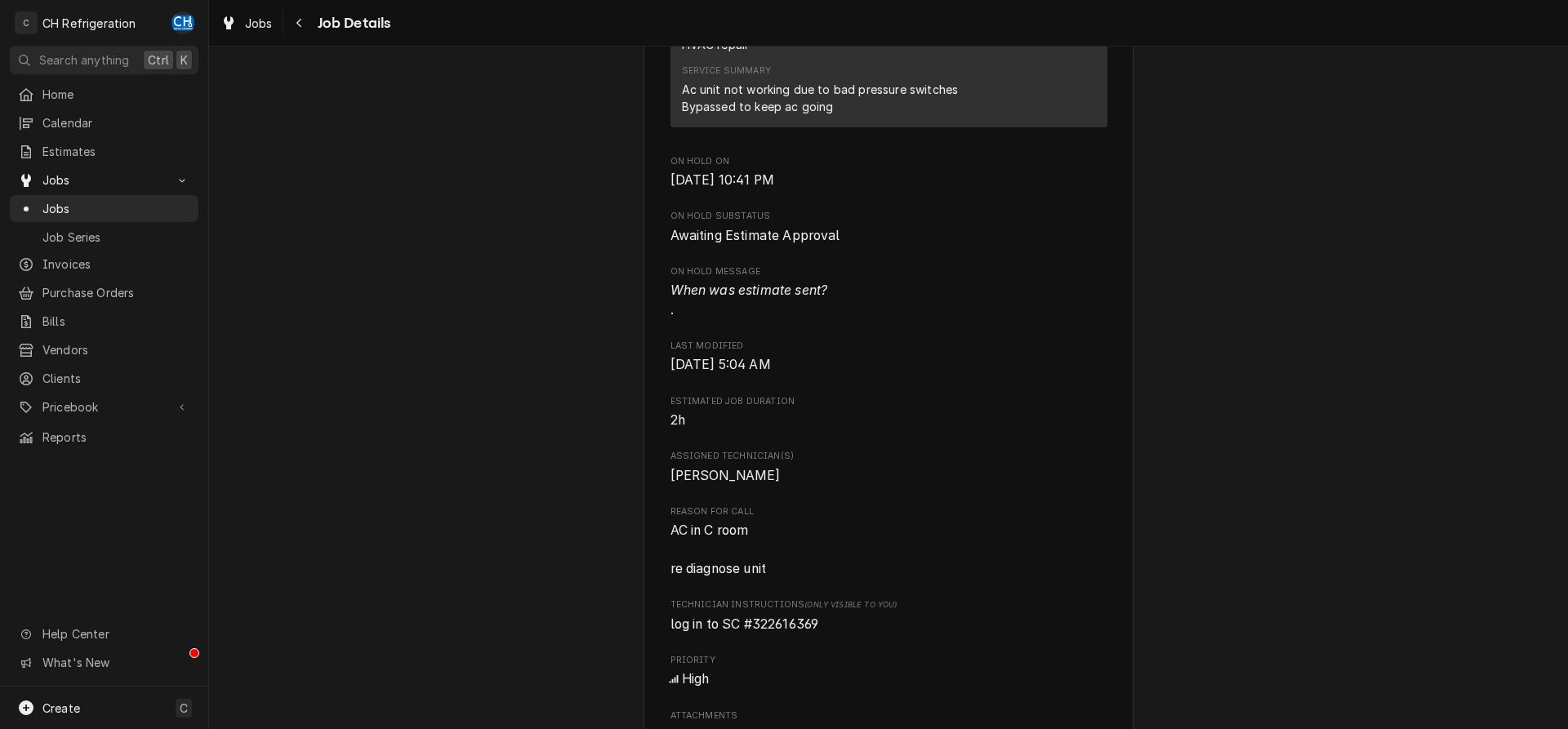
scroll to position [827, 0]
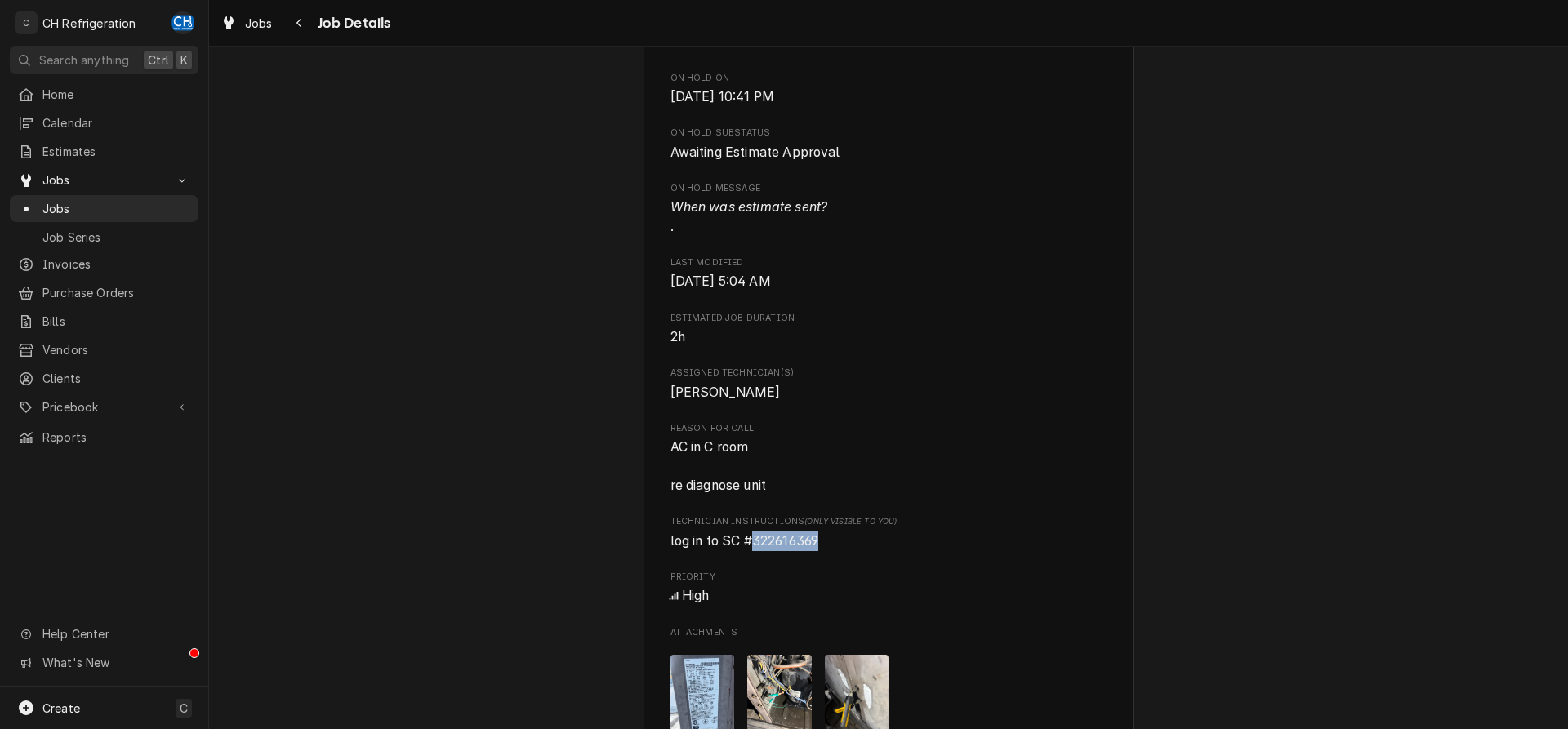
drag, startPoint x: 832, startPoint y: 561, endPoint x: 757, endPoint y: 564, distance: 75.1
click at [757, 551] on span "log in to SC #322616369" at bounding box center [889, 541] width 437 height 20
copy span "322616369"
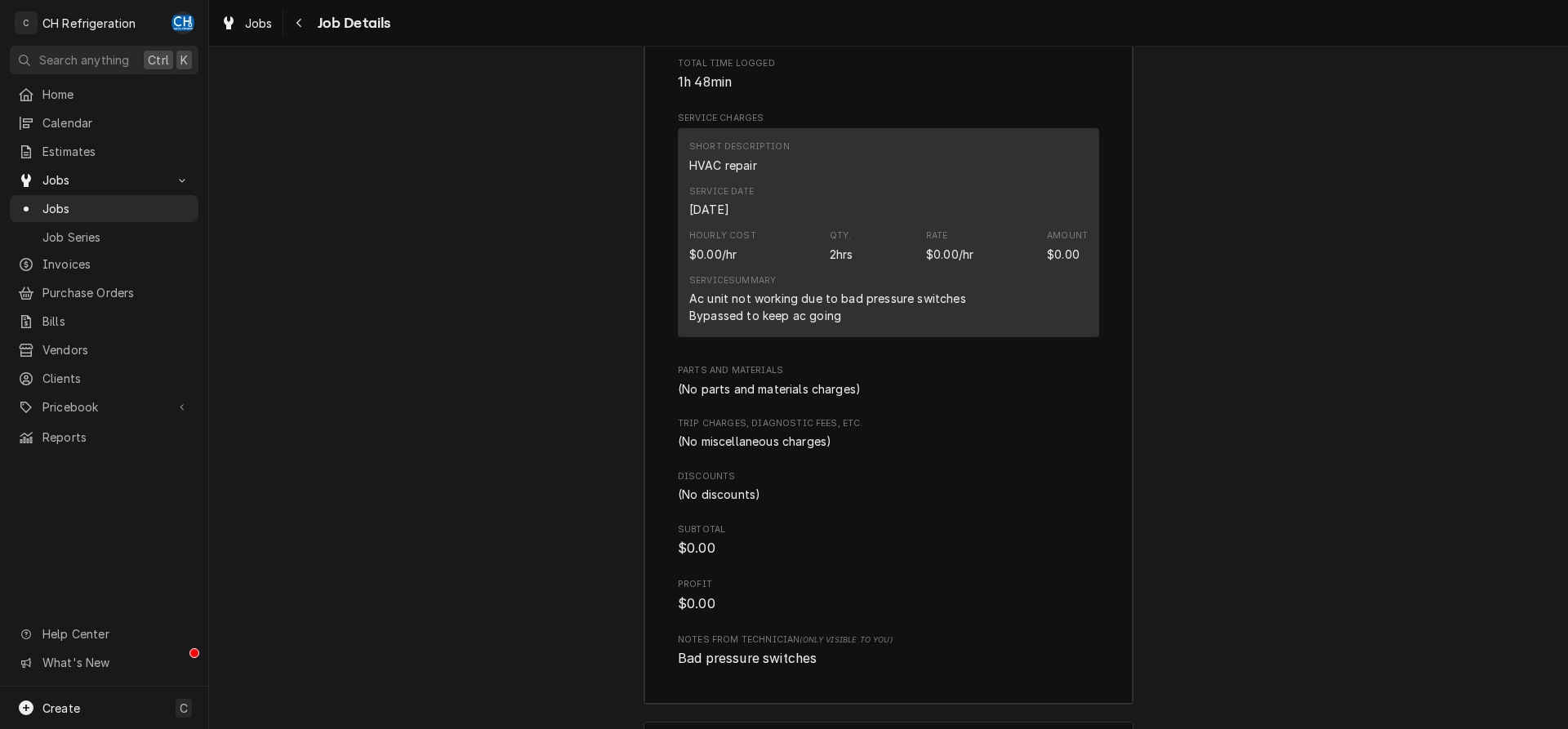
scroll to position [2310, 0]
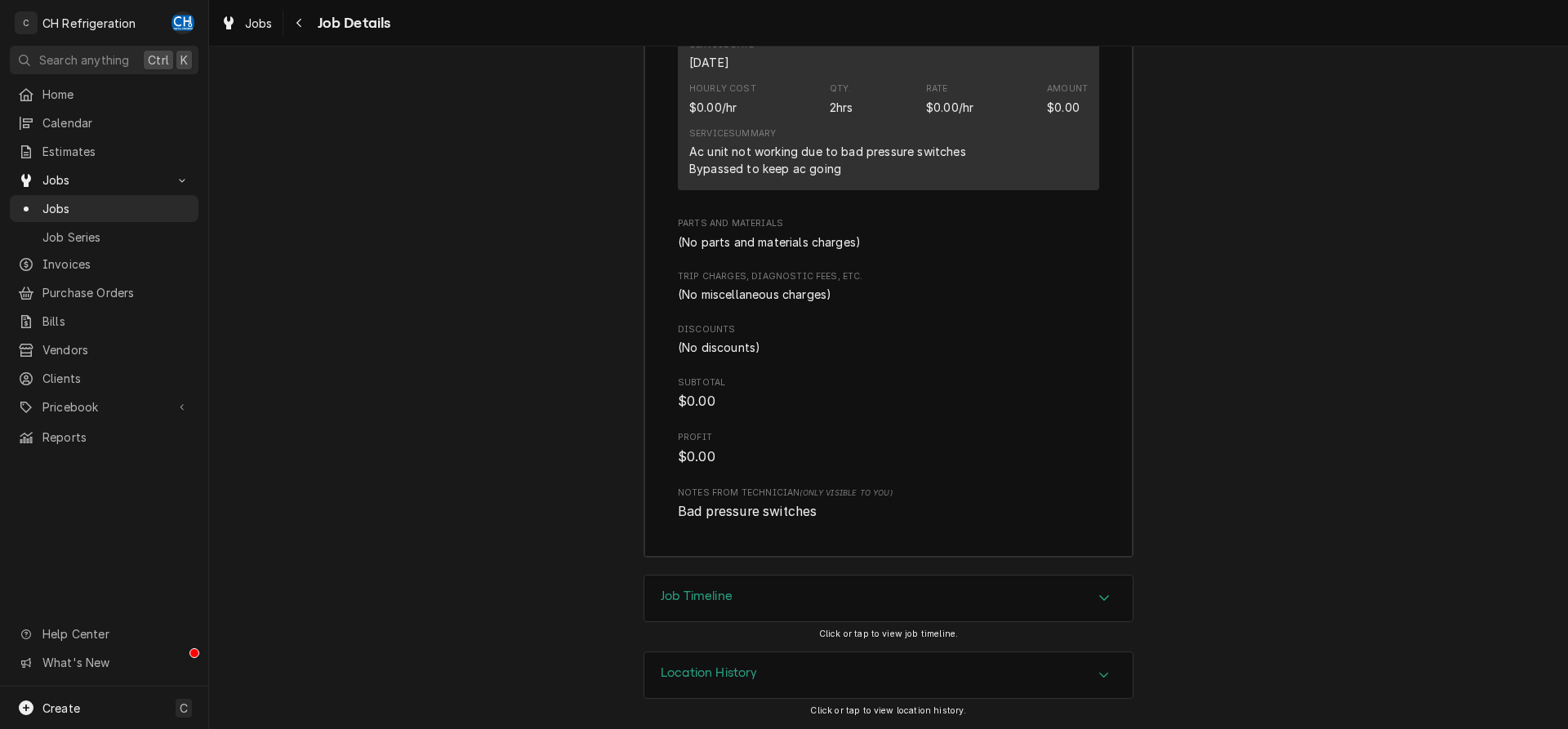
click at [1044, 612] on div "Job Timeline" at bounding box center [889, 598] width 488 height 46
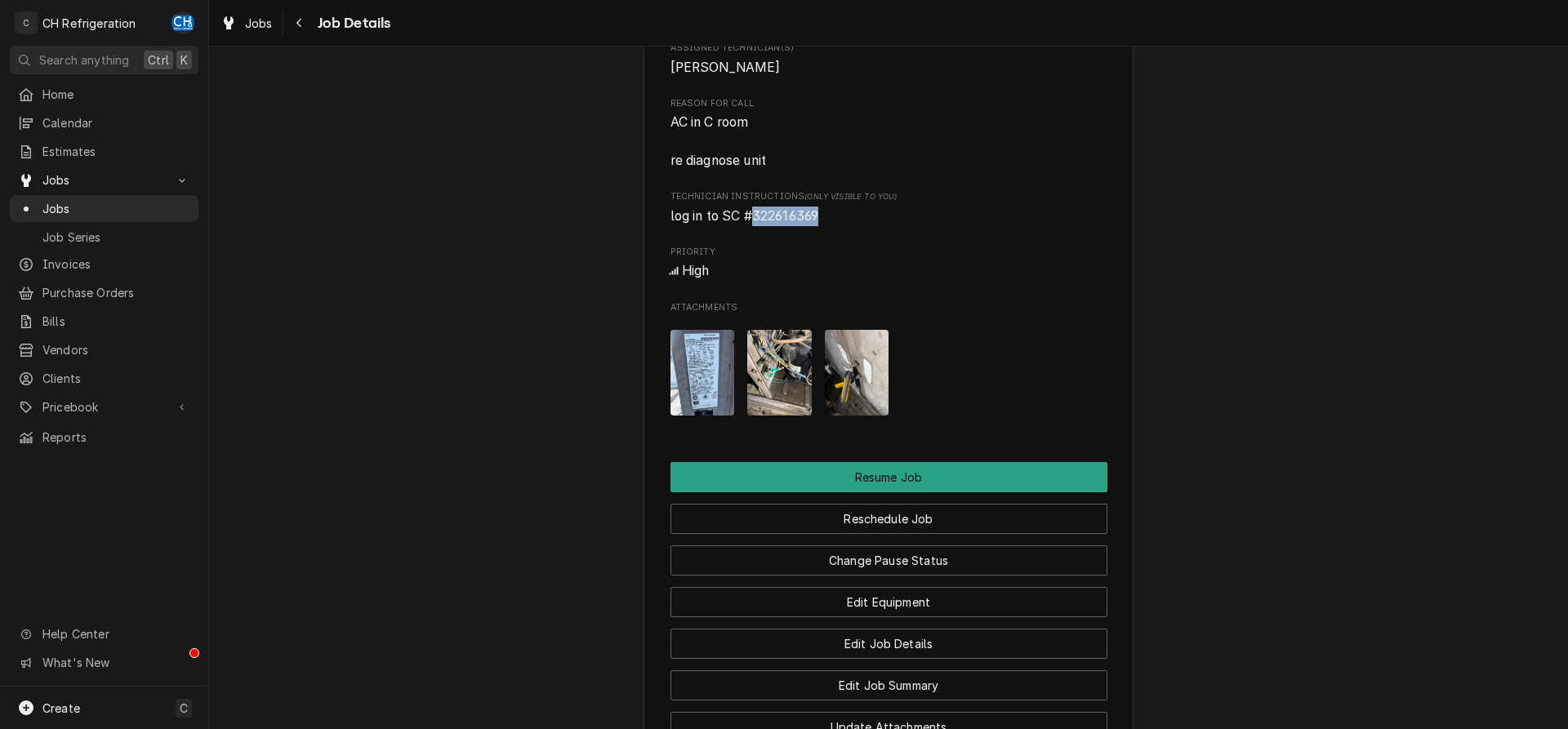
scroll to position [1332, 0]
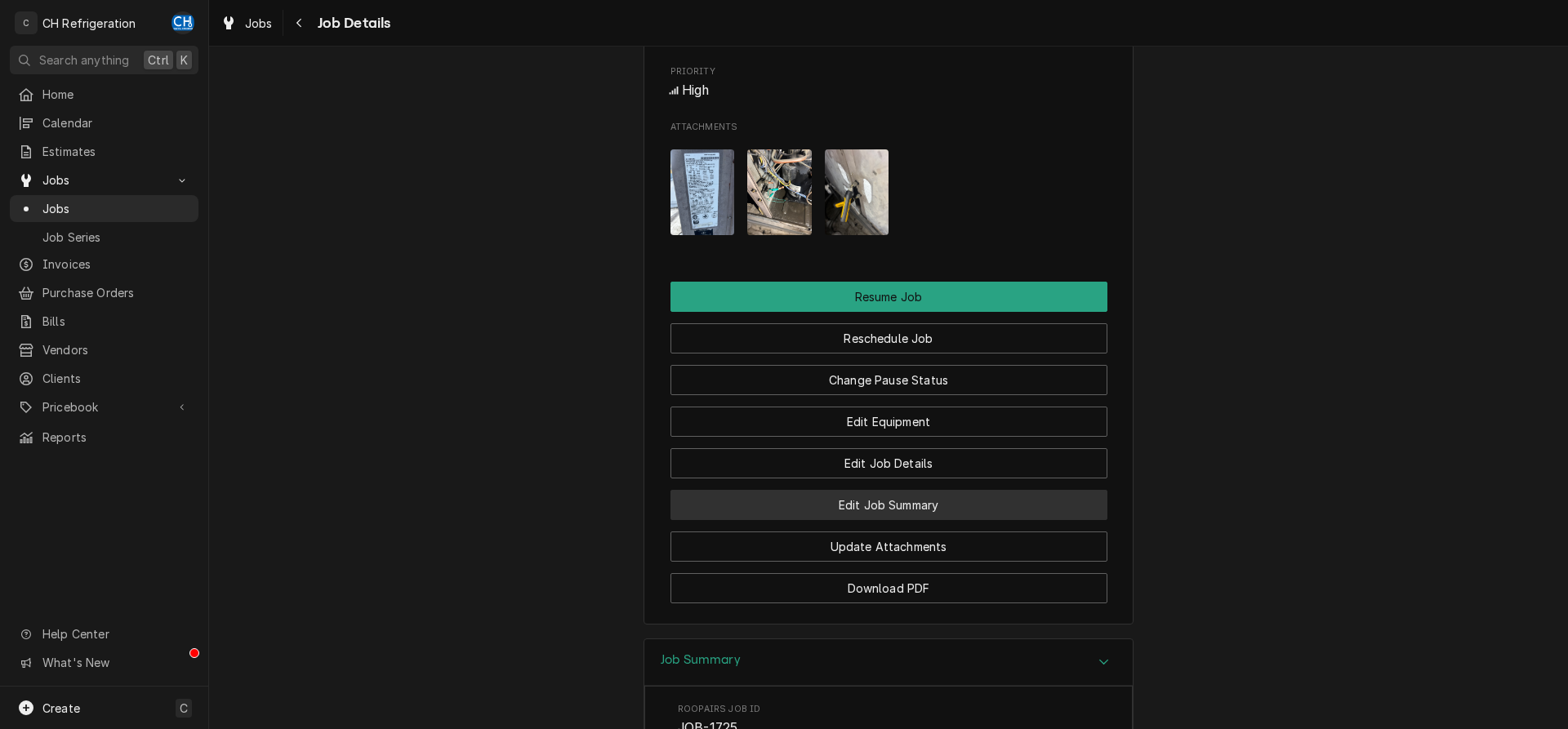
click at [929, 518] on button "Edit Job Summary" at bounding box center [889, 505] width 437 height 30
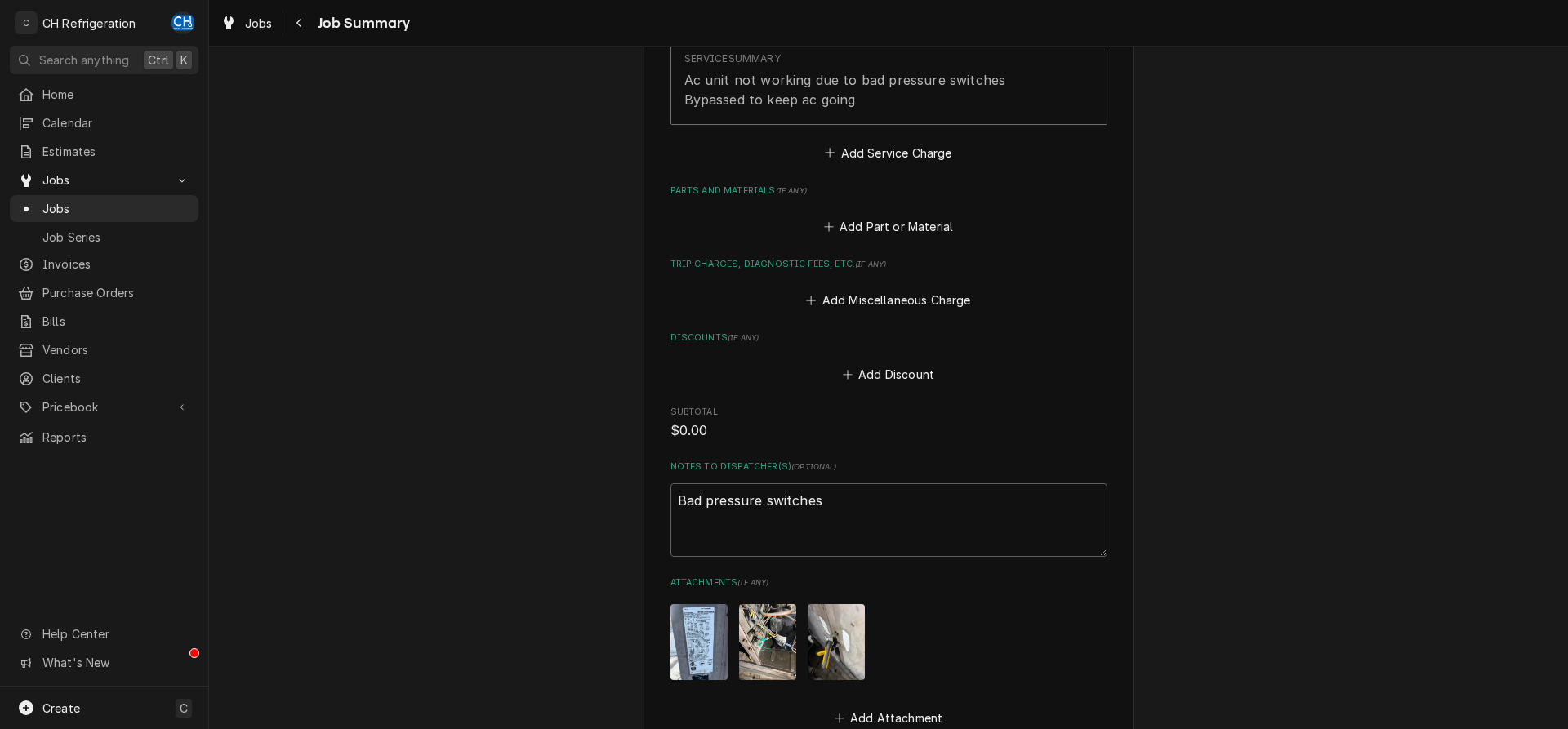
scroll to position [684, 0]
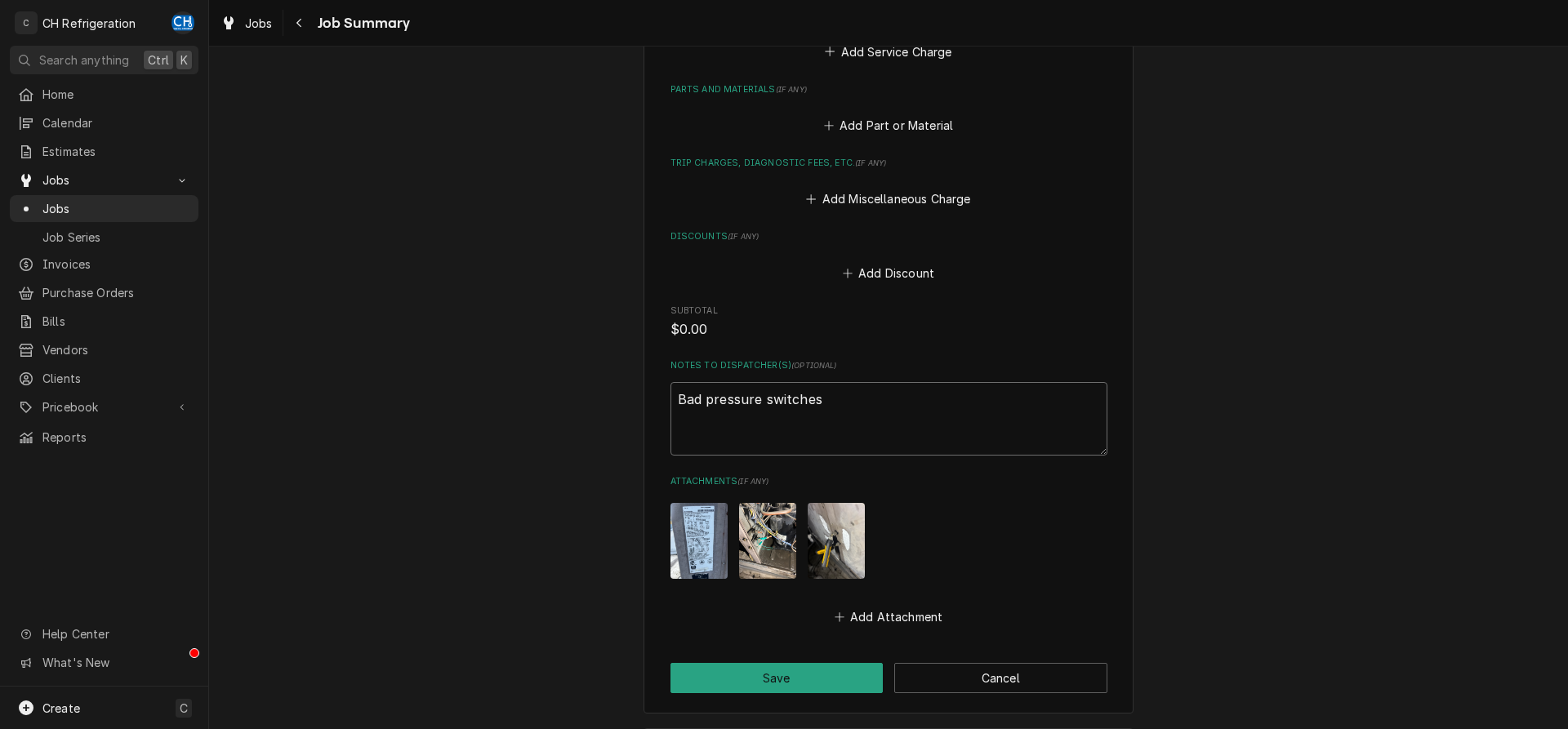
click at [879, 394] on textarea "Bad pressure switches" at bounding box center [889, 418] width 437 height 73
type textarea "Bad pressure switches"
type textarea "x"
type textarea "Bad pressure switches"
type textarea "x"
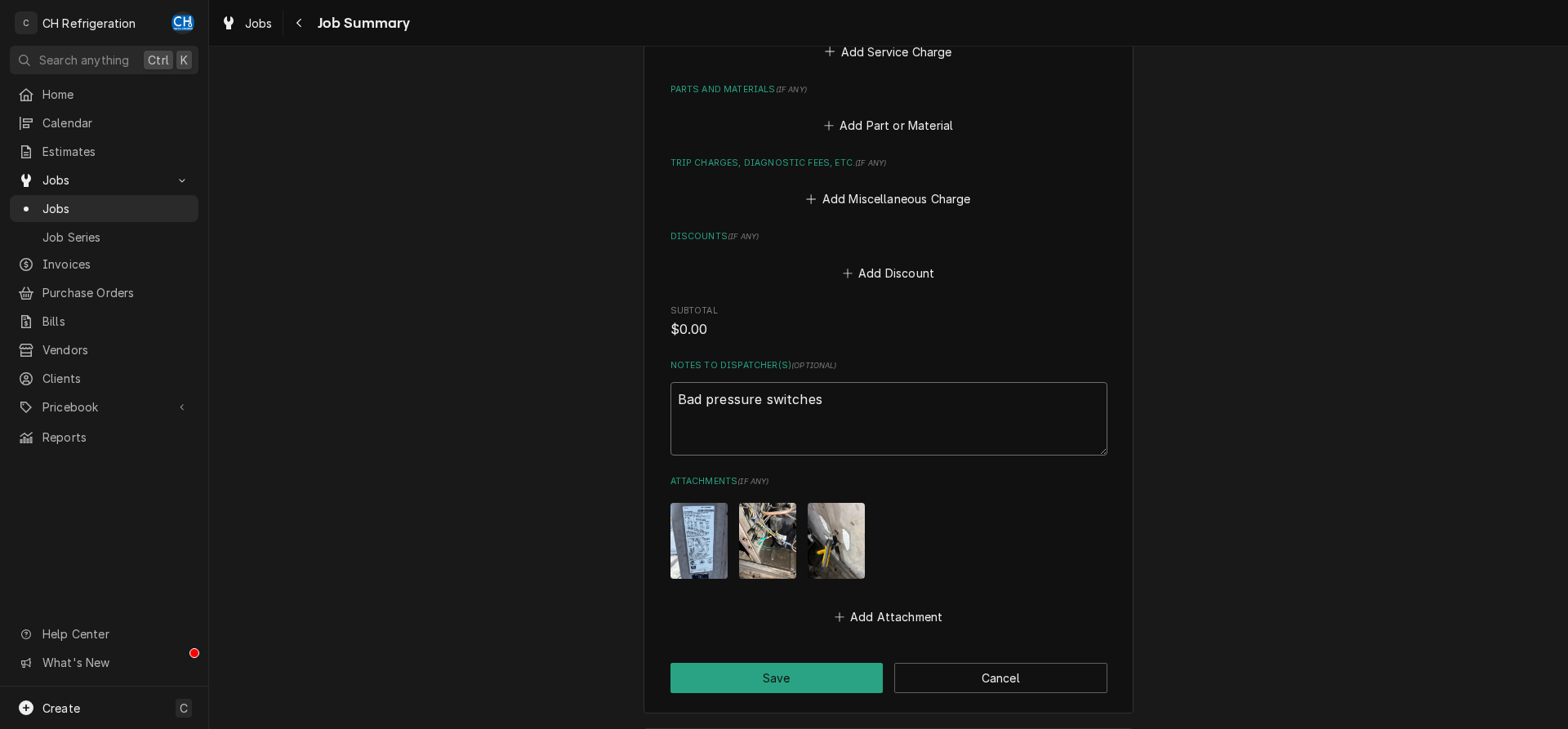
type textarea "Bad pressure switches p"
type textarea "x"
type textarea "Bad pressure switches p1"
type textarea "x"
type textarea "Bad pressure switches p14"
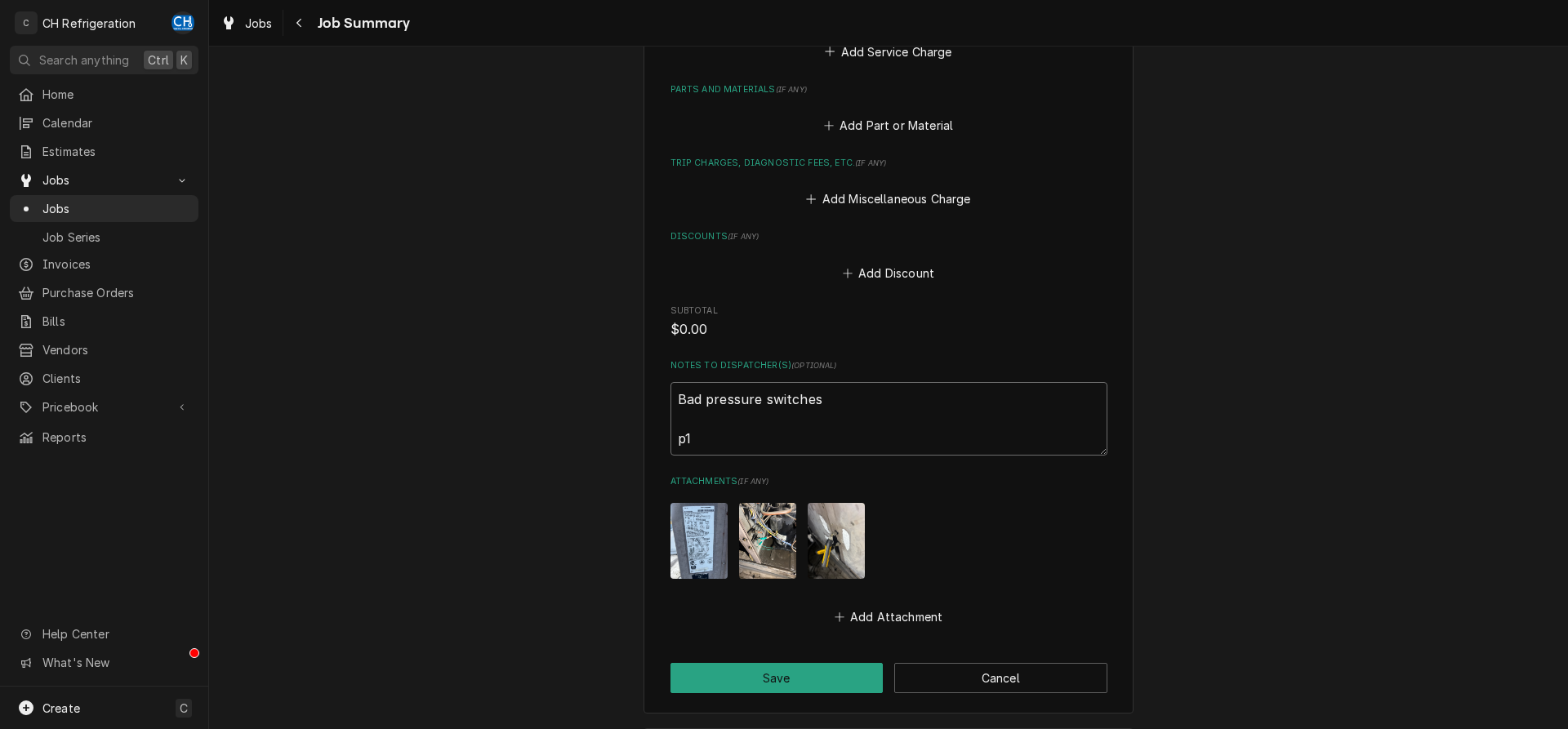
type textarea "x"
type textarea "Bad pressure switches p147"
type textarea "x"
type textarea "Bad pressure switches p1470"
type textarea "x"
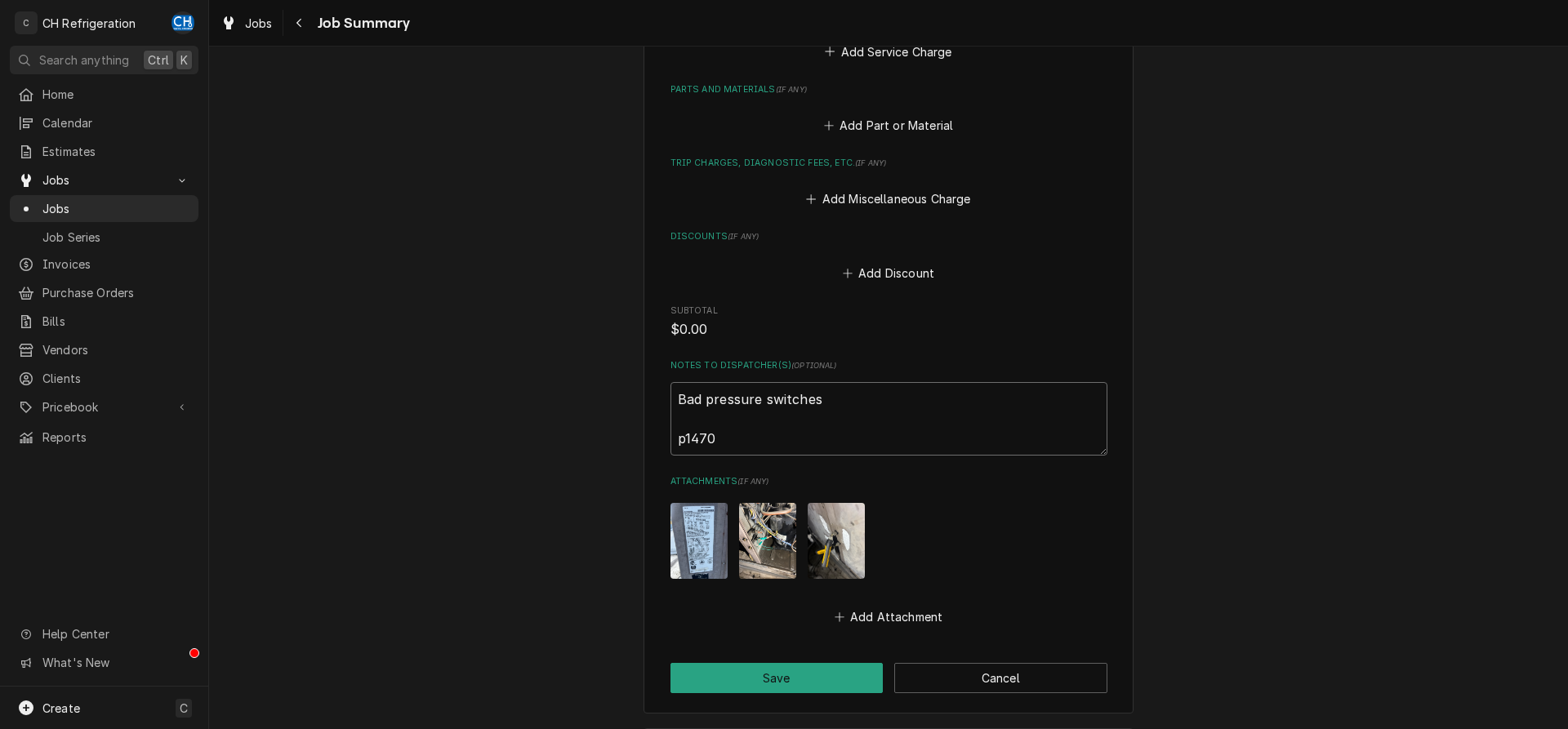
type textarea "Bad pressure switches p1470"
type textarea "x"
type textarea "Bad pressure switches p1470 s"
type textarea "x"
type textarea "Bad pressure switches p1470 se"
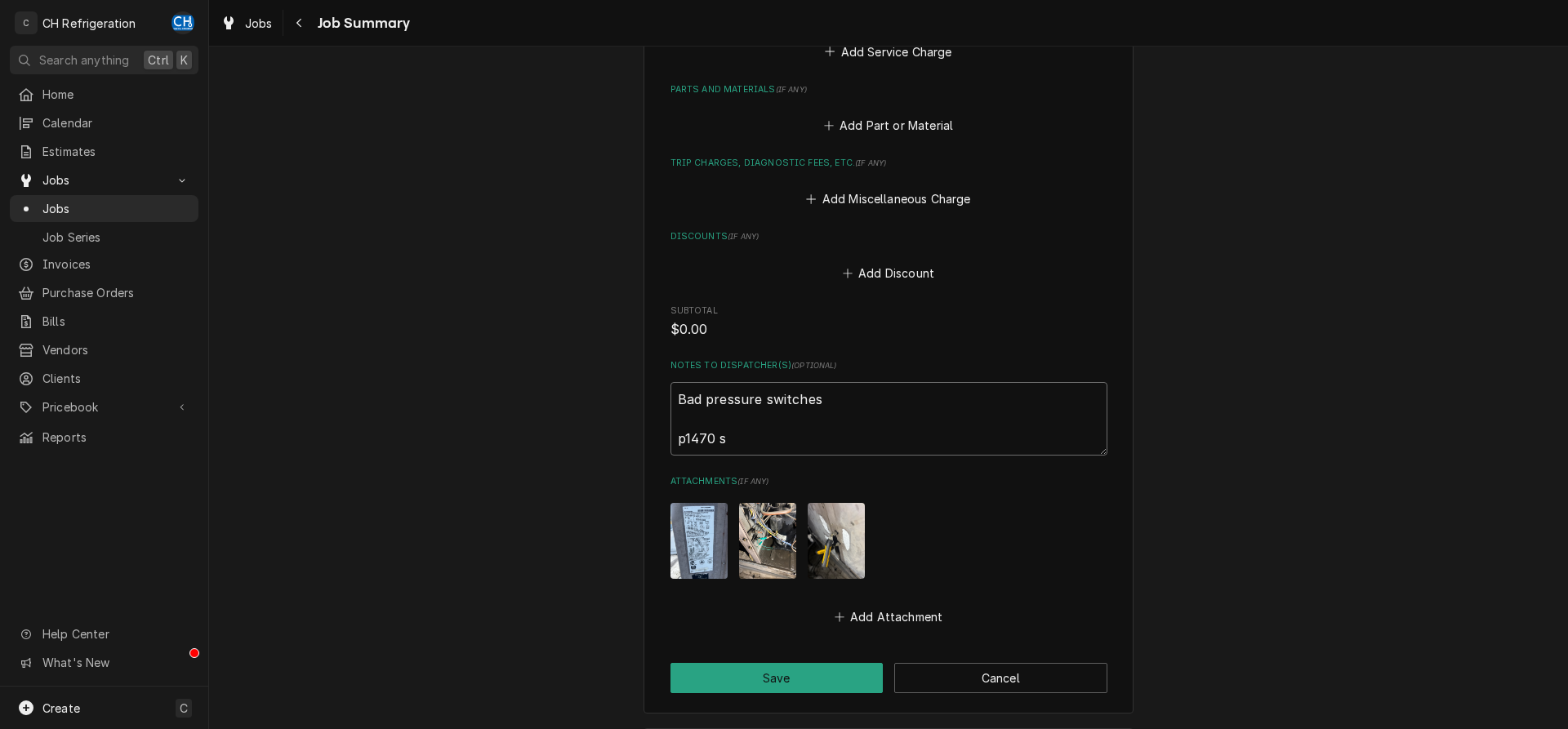
type textarea "x"
type textarea "Bad pressure switches p1470 sen"
type textarea "x"
type textarea "Bad pressure switches p1470 sent"
type textarea "x"
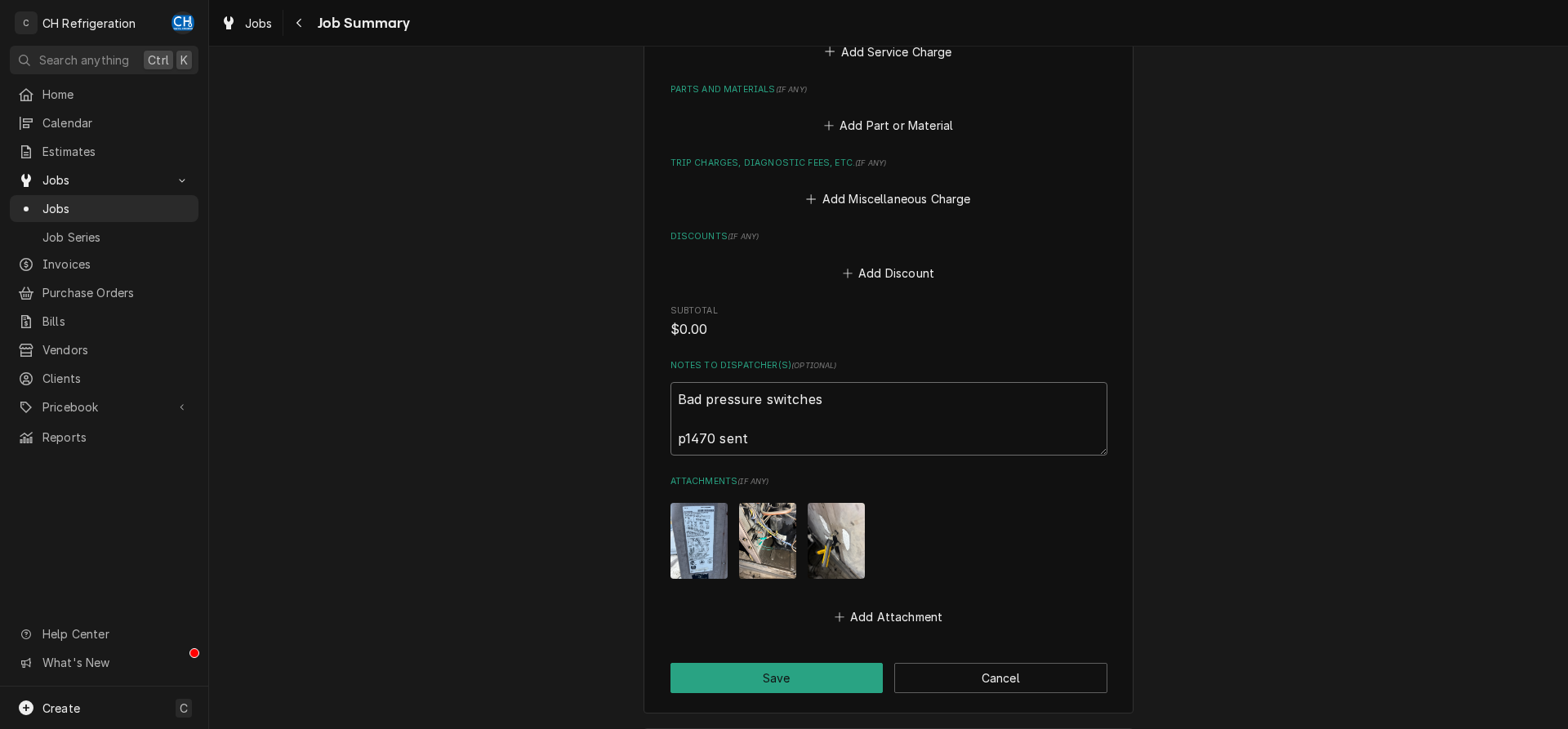
type textarea "Bad pressure switches p1470 sent"
type textarea "x"
type textarea "Bad pressure switches p1470 sent 8"
type textarea "x"
type textarea "Bad pressure switches p1470 sent 8/"
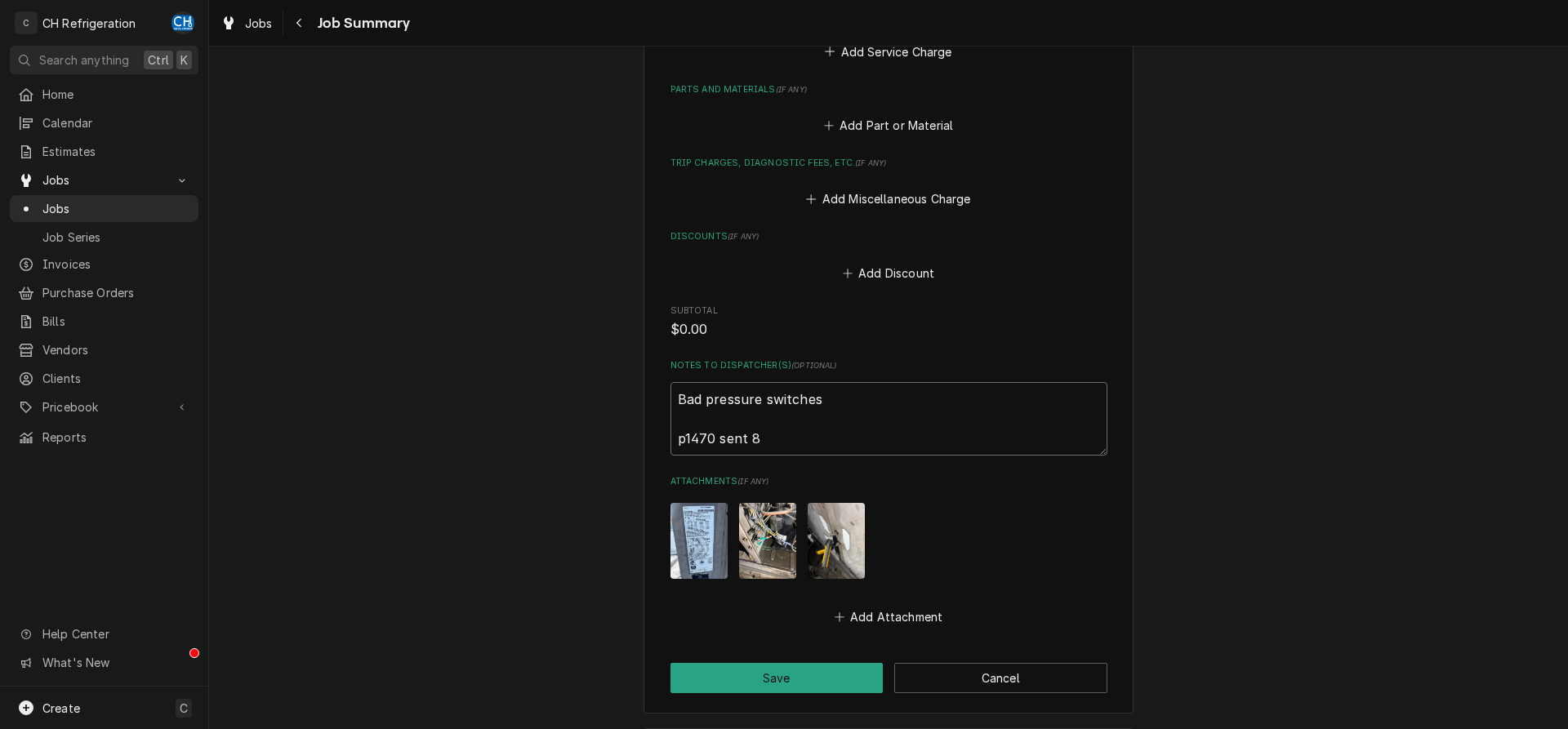
type textarea "x"
type textarea "Bad pressure switches p1470 sent 8/1"
type textarea "x"
type textarea "Bad pressure switches p1470 sent 8/15"
type textarea "x"
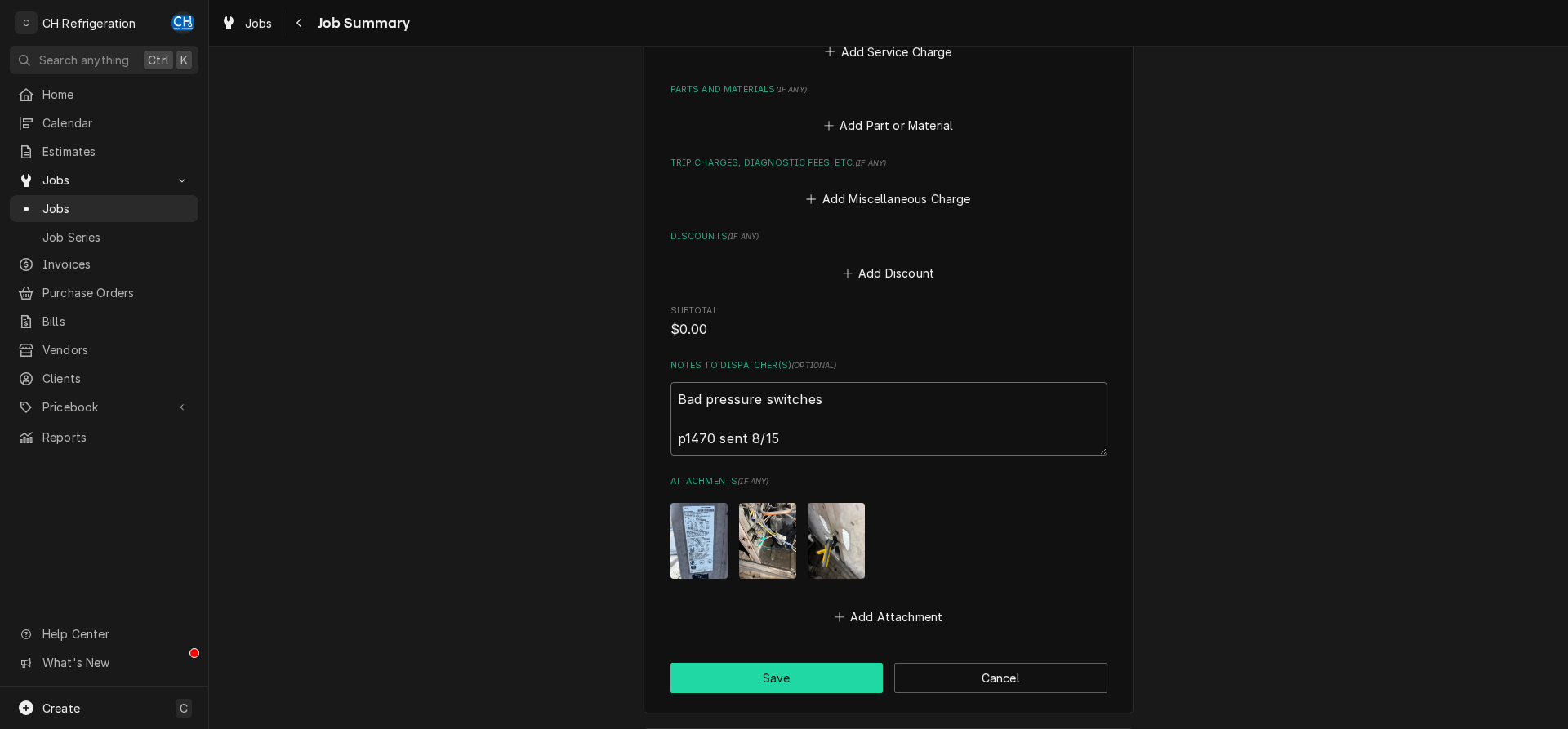
type textarea "Bad pressure switches p1470 sent 8/15"
click at [759, 676] on button "Save" at bounding box center [777, 677] width 213 height 30
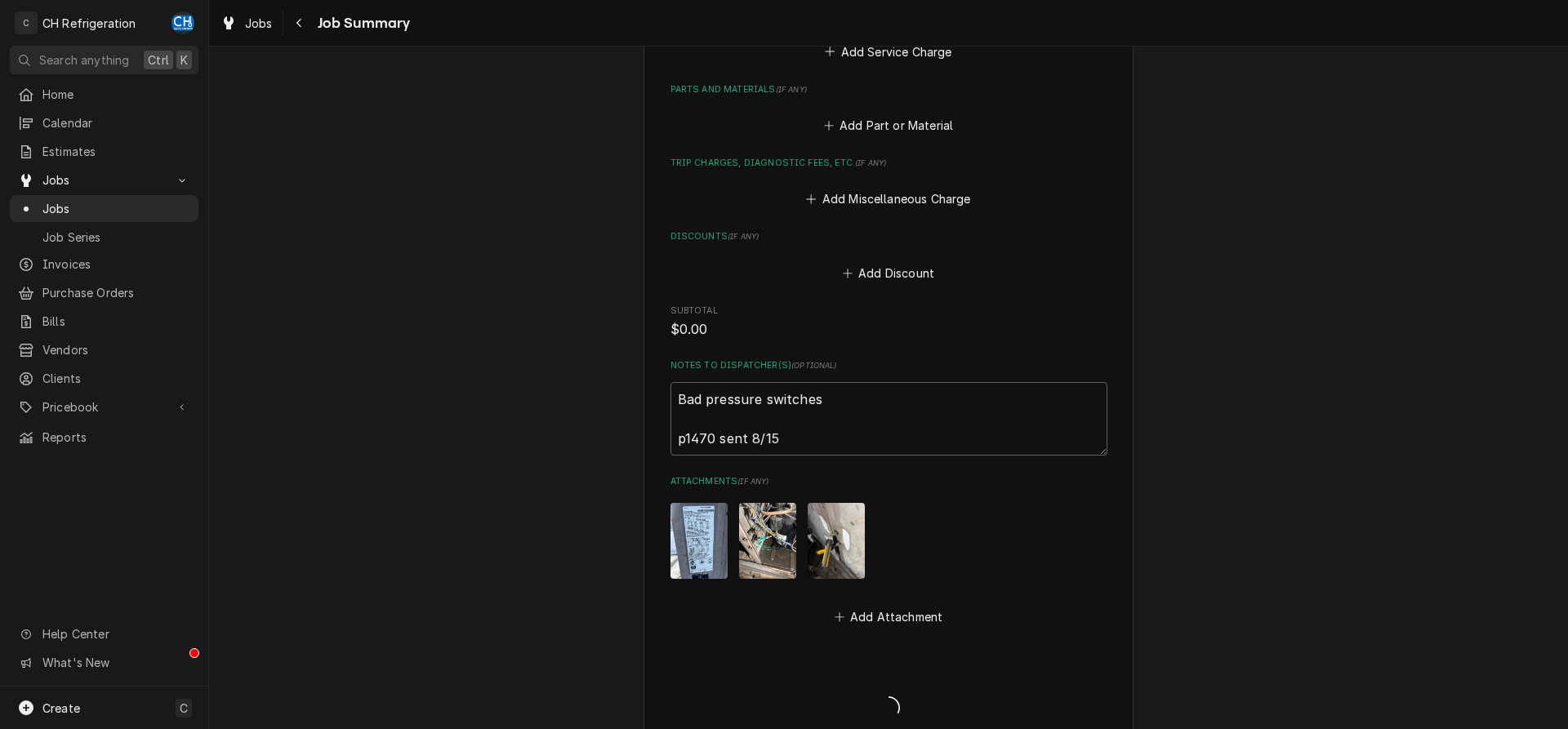
type textarea "x"
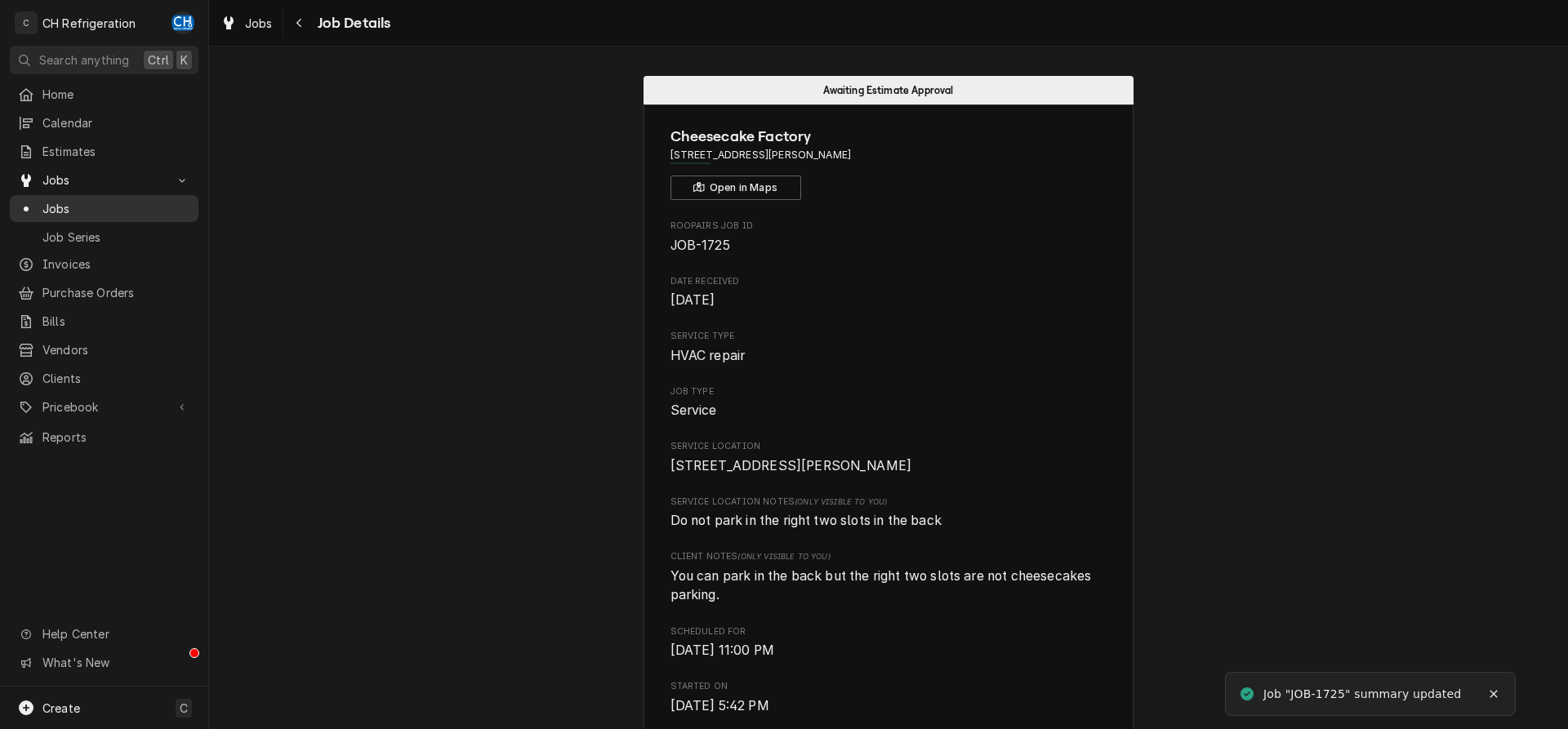
click at [124, 207] on span "Jobs" at bounding box center [116, 209] width 148 height 17
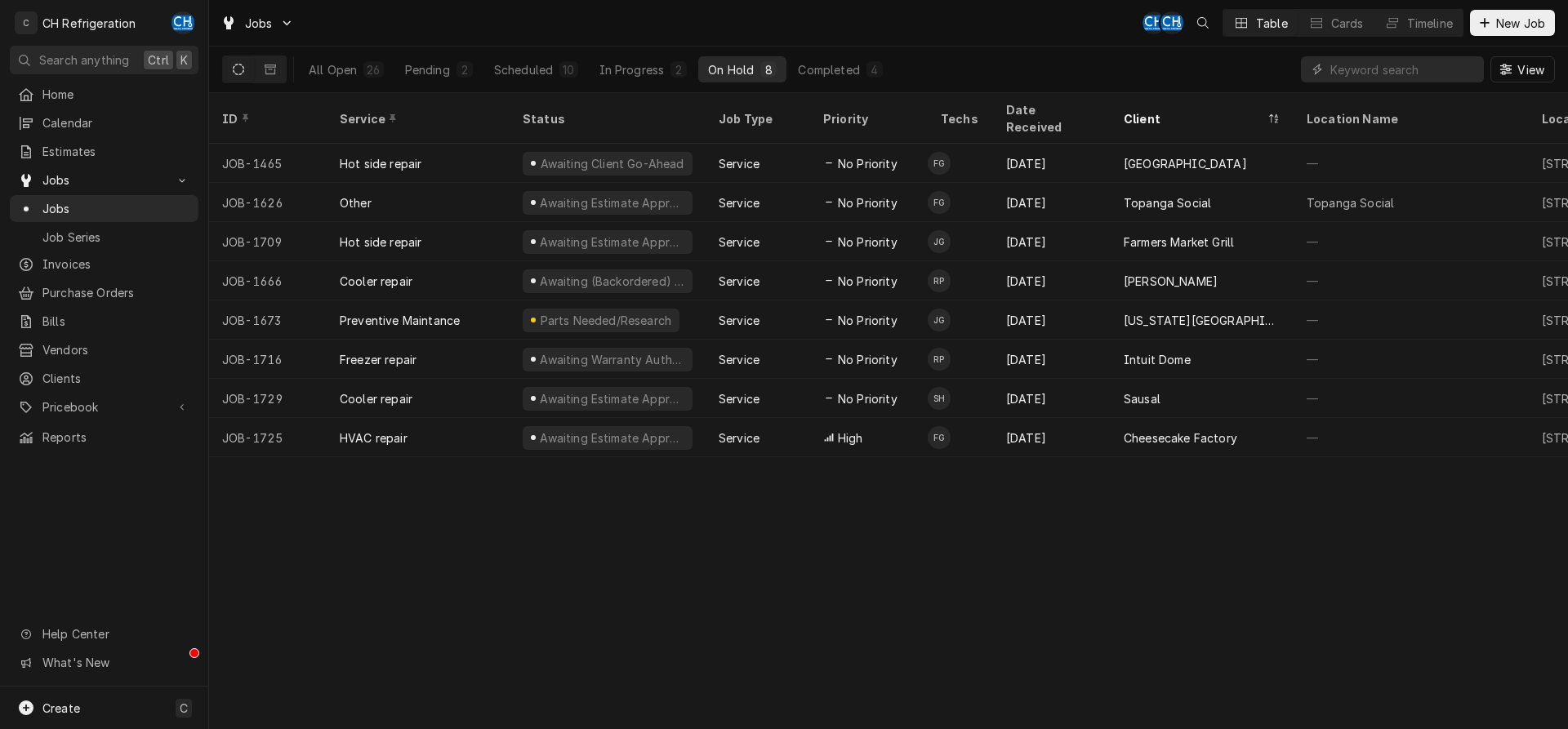
click at [825, 84] on div "All Open 26 Pending 2 Scheduled 10 In Progress 2 On Hold 8 Completed 4" at bounding box center [595, 69] width 594 height 46
click at [828, 74] on div "Completed" at bounding box center [828, 70] width 61 height 17
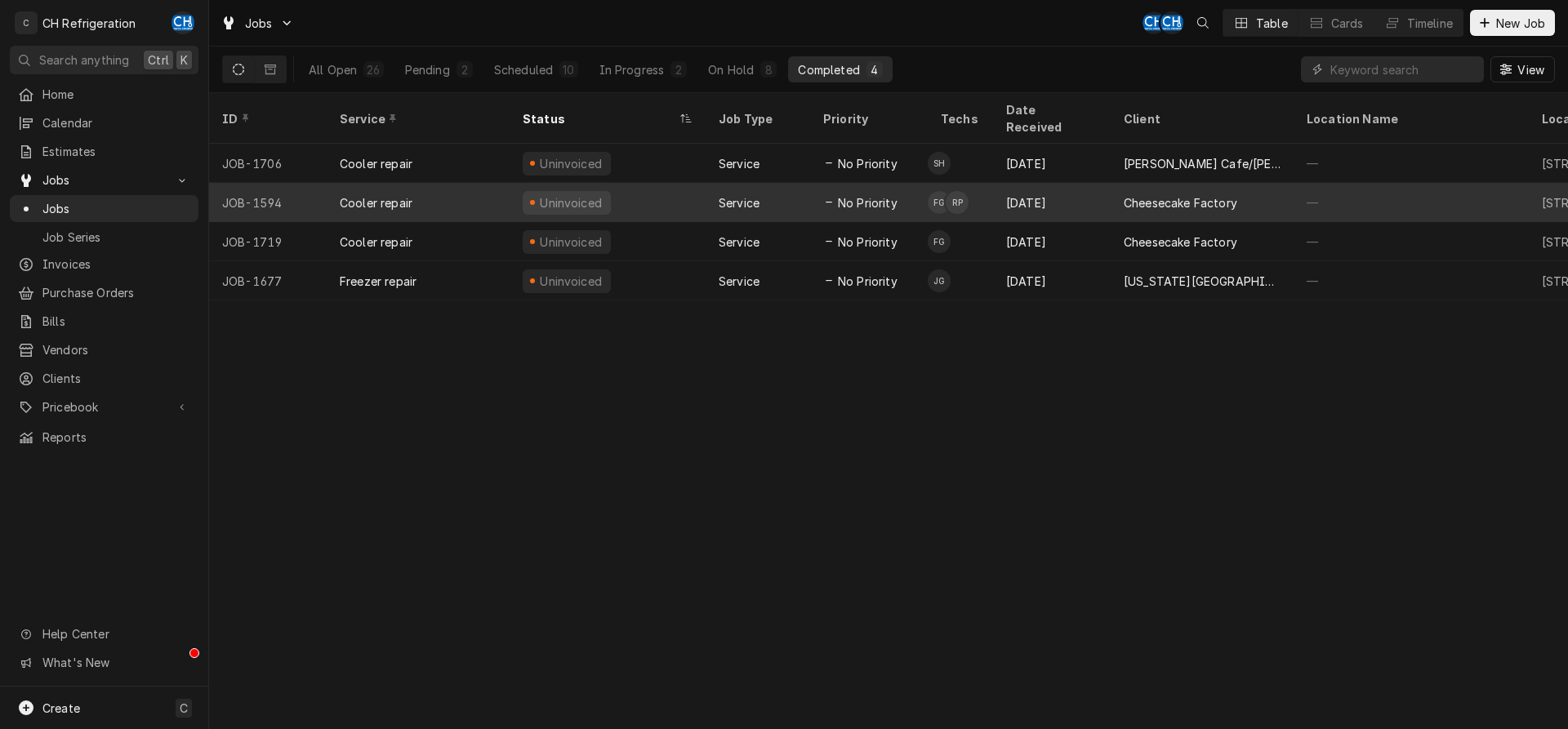
click at [1011, 183] on div "[DATE]" at bounding box center [1052, 202] width 117 height 39
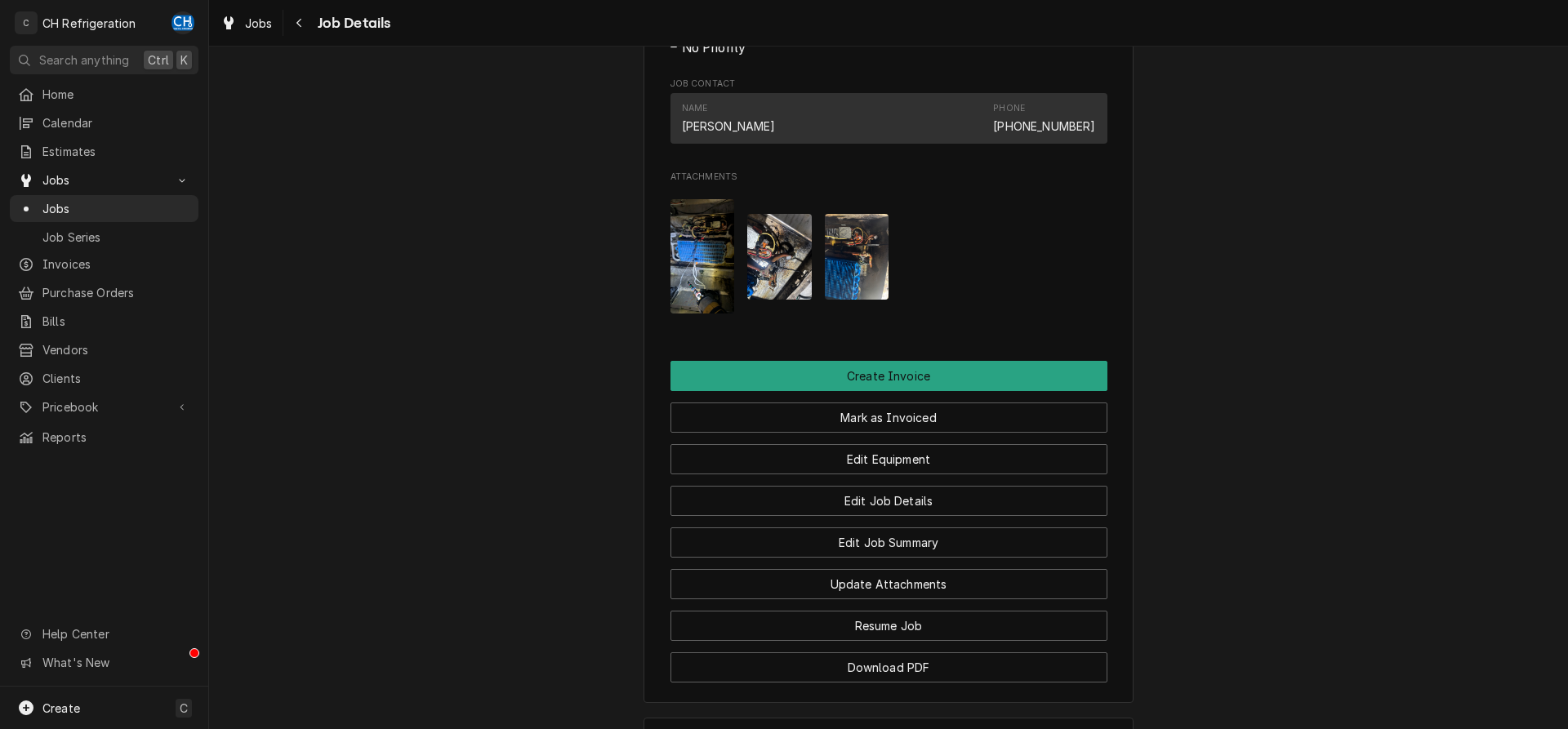
scroll to position [666, 0]
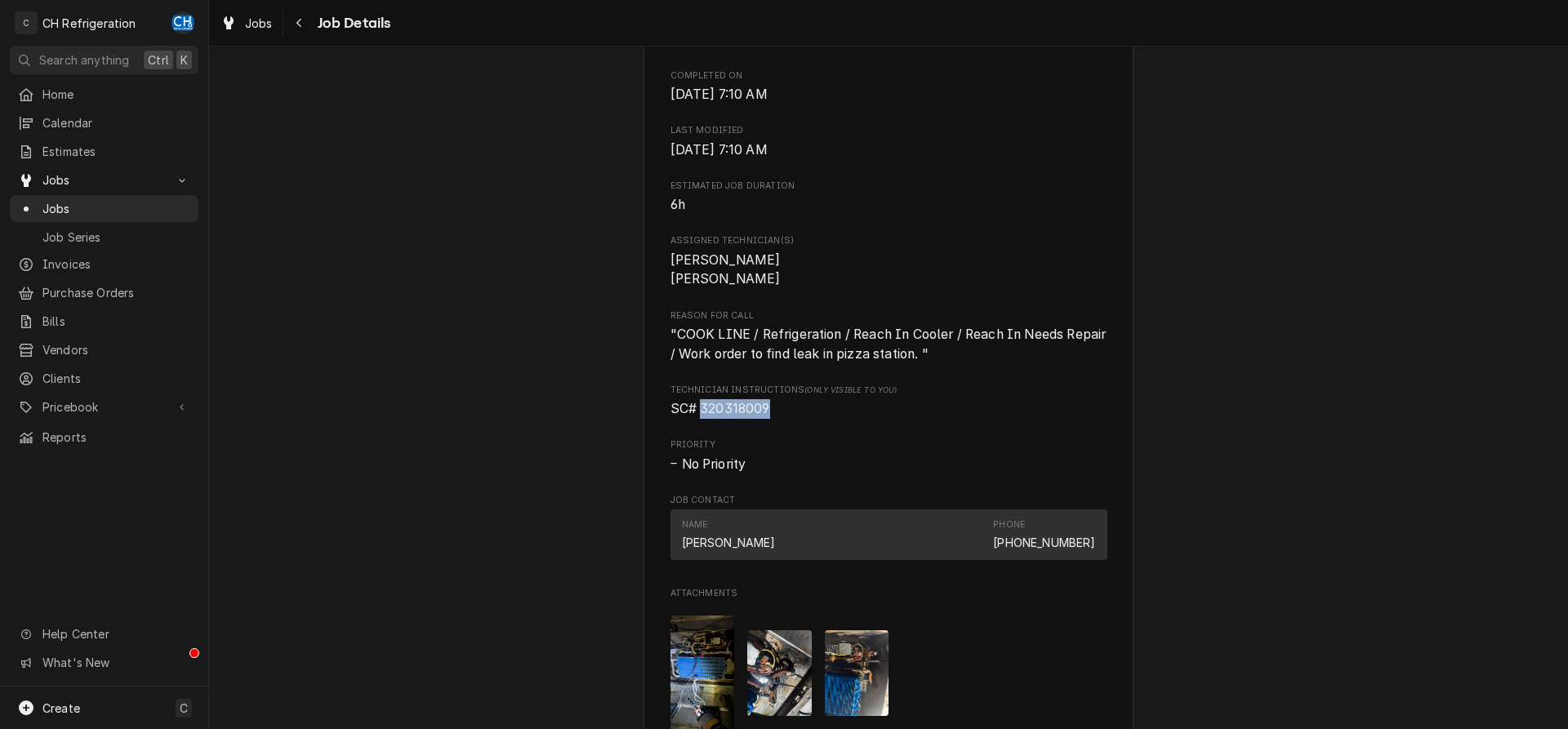
drag, startPoint x: 787, startPoint y: 421, endPoint x: 702, endPoint y: 429, distance: 85.4
click at [702, 418] on span "SC# 320318009" at bounding box center [889, 409] width 437 height 20
copy span "320318009"
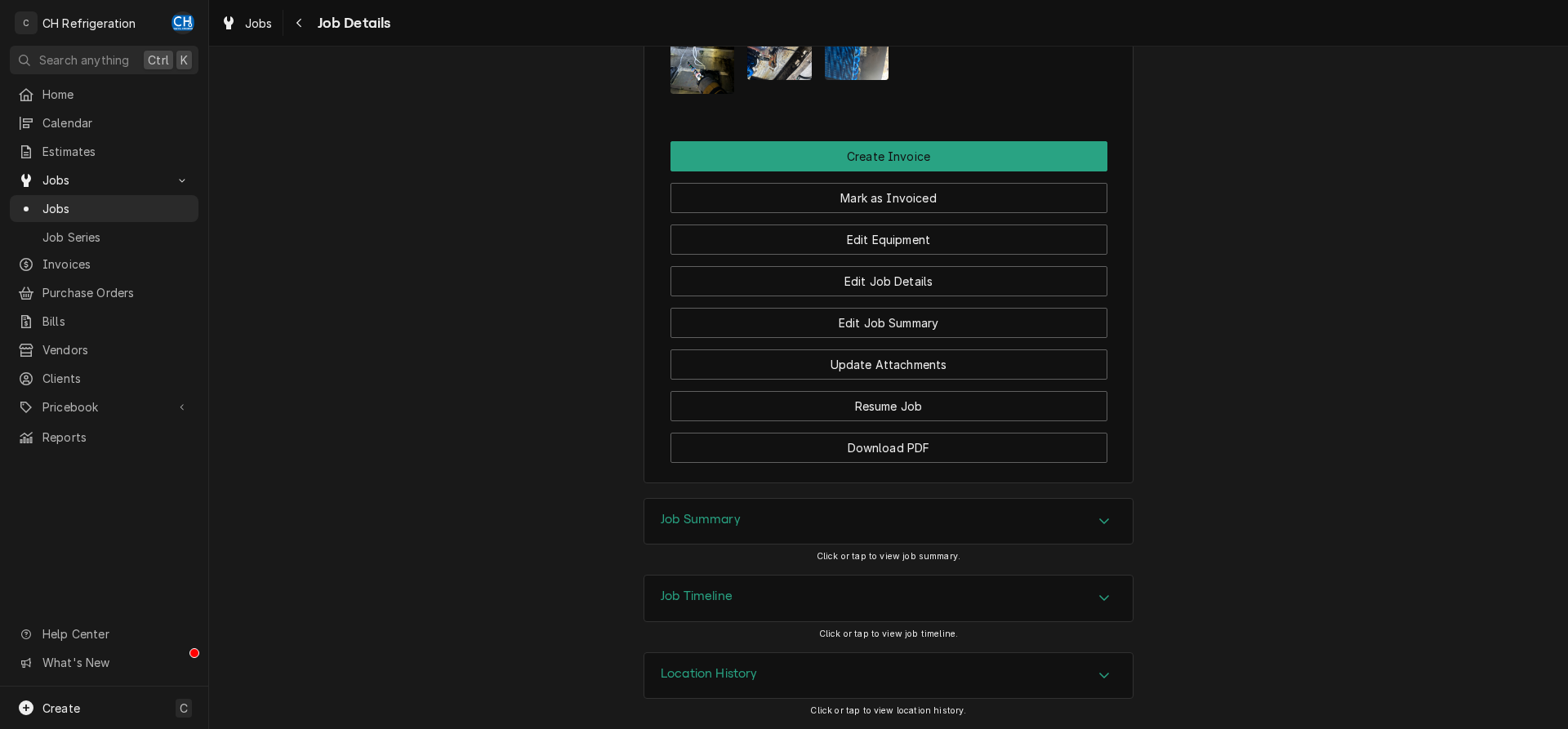
scroll to position [1322, 0]
click at [919, 505] on div "Job Summary" at bounding box center [889, 521] width 488 height 46
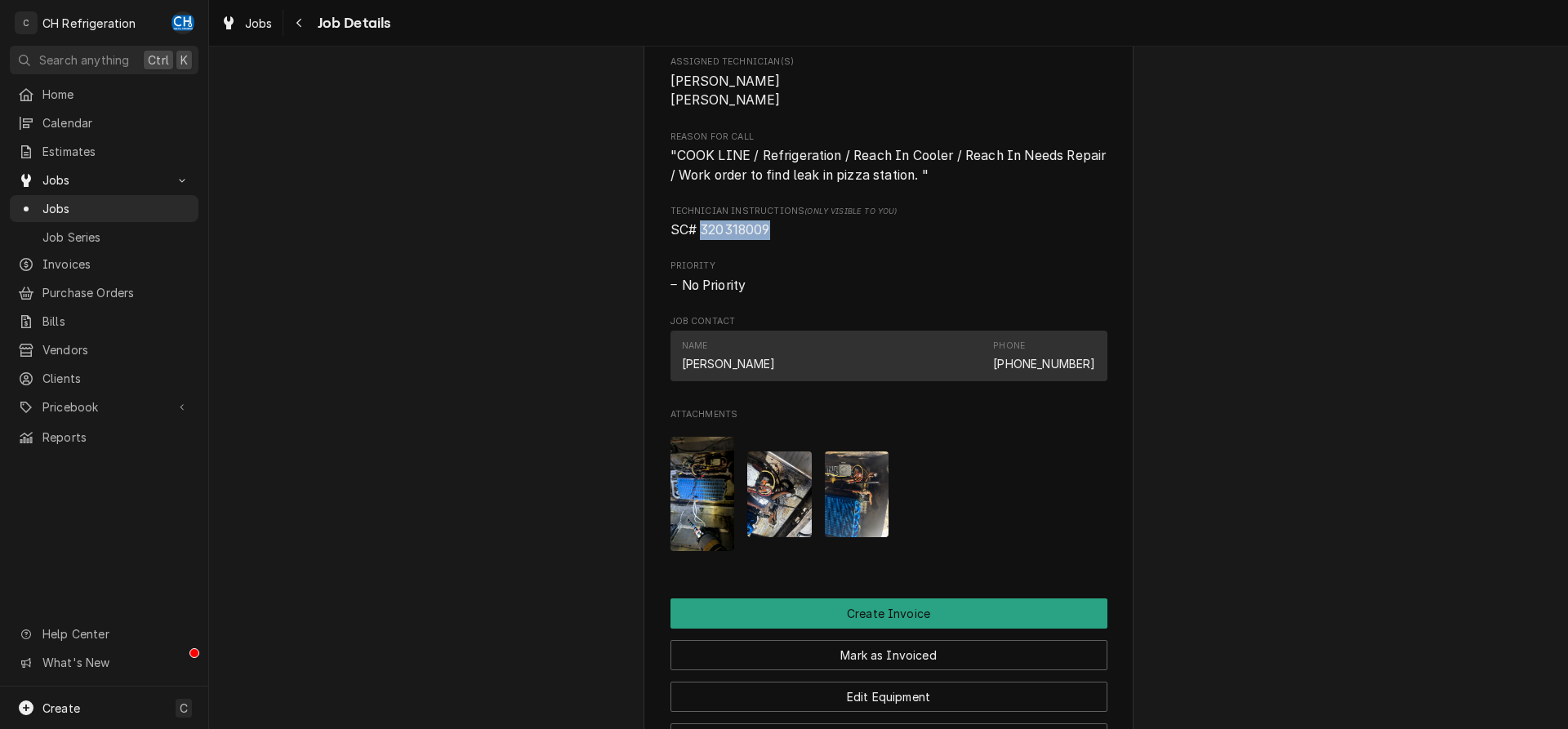
scroll to position [906, 0]
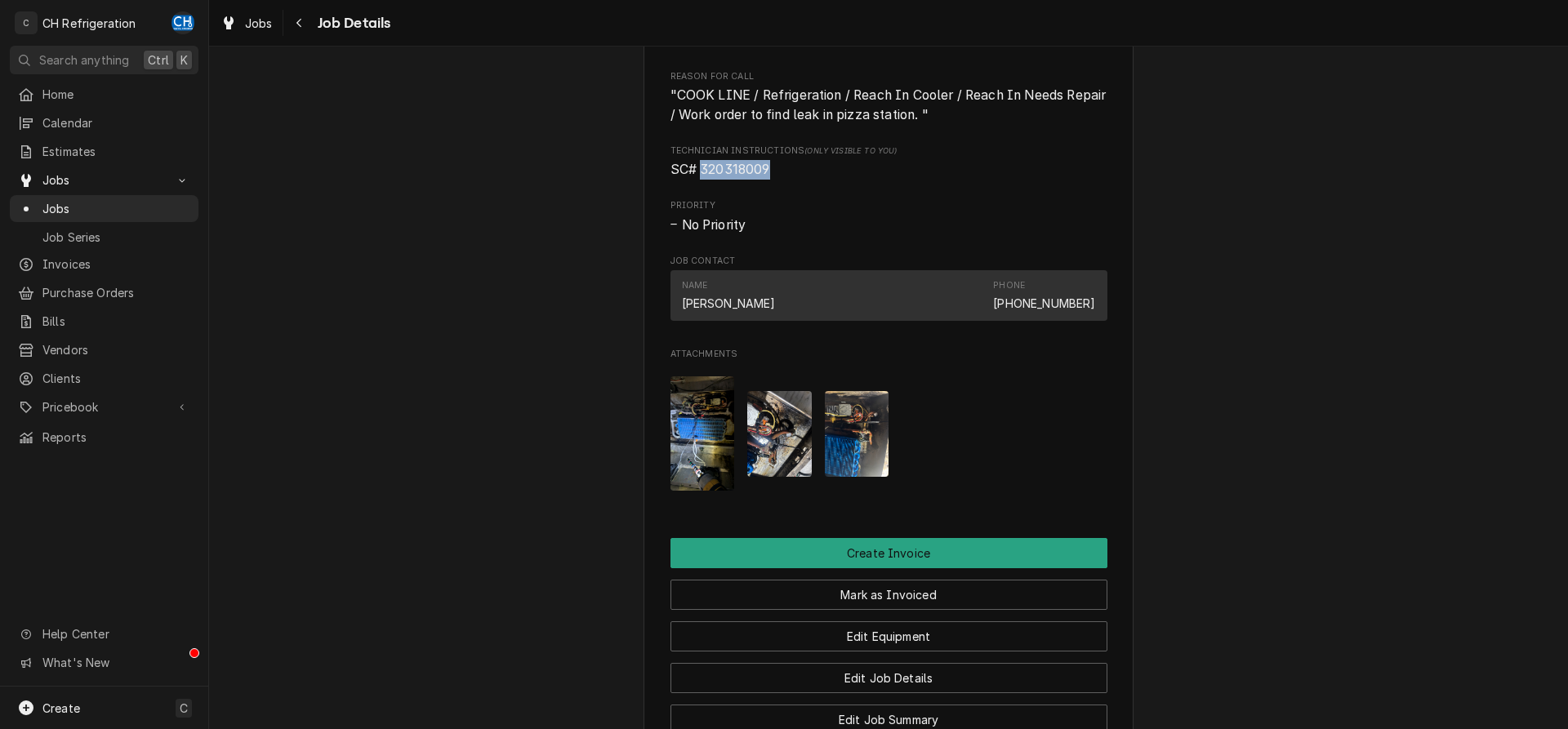
click at [857, 466] on img "Attachments" at bounding box center [857, 433] width 65 height 85
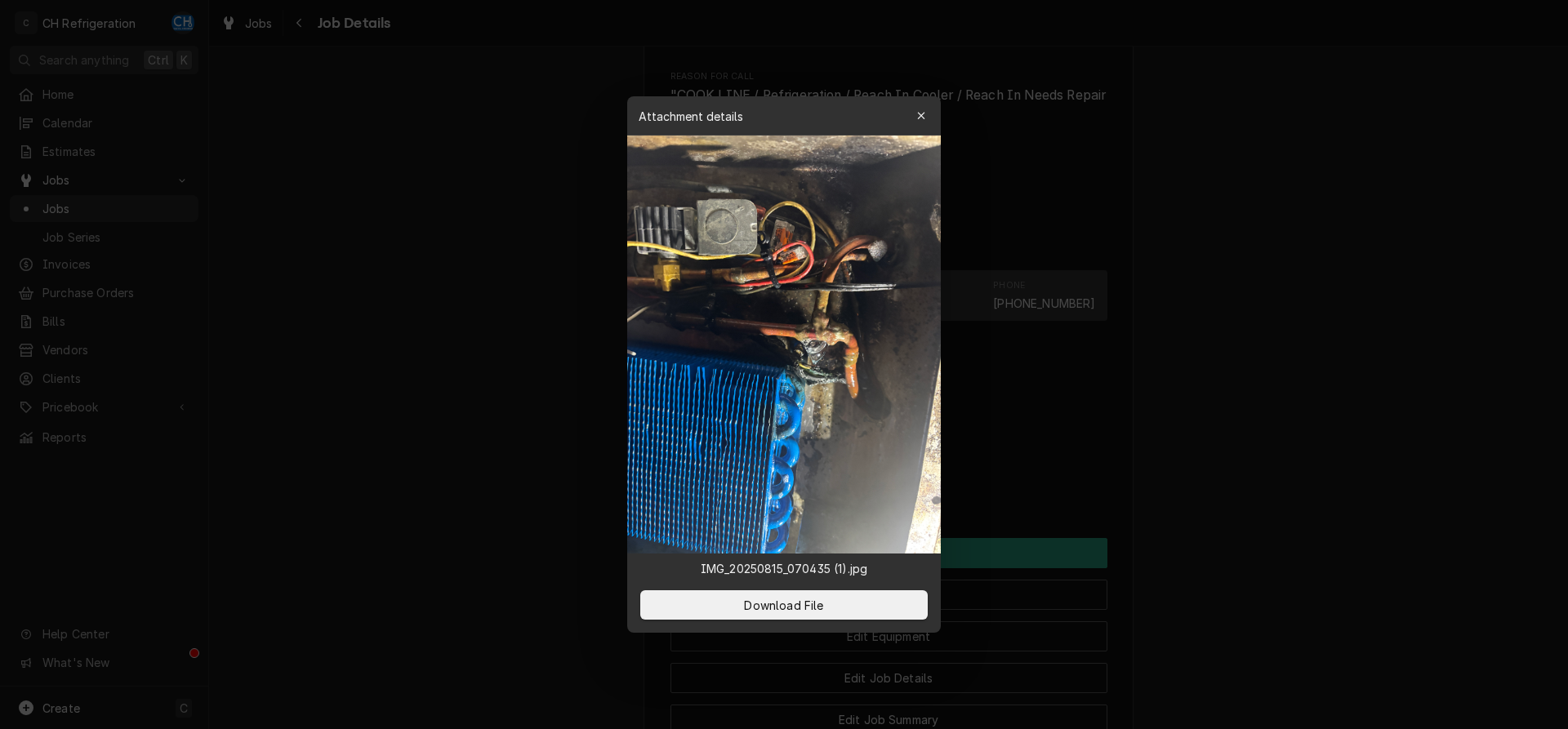
click at [524, 455] on div at bounding box center [784, 364] width 1568 height 729
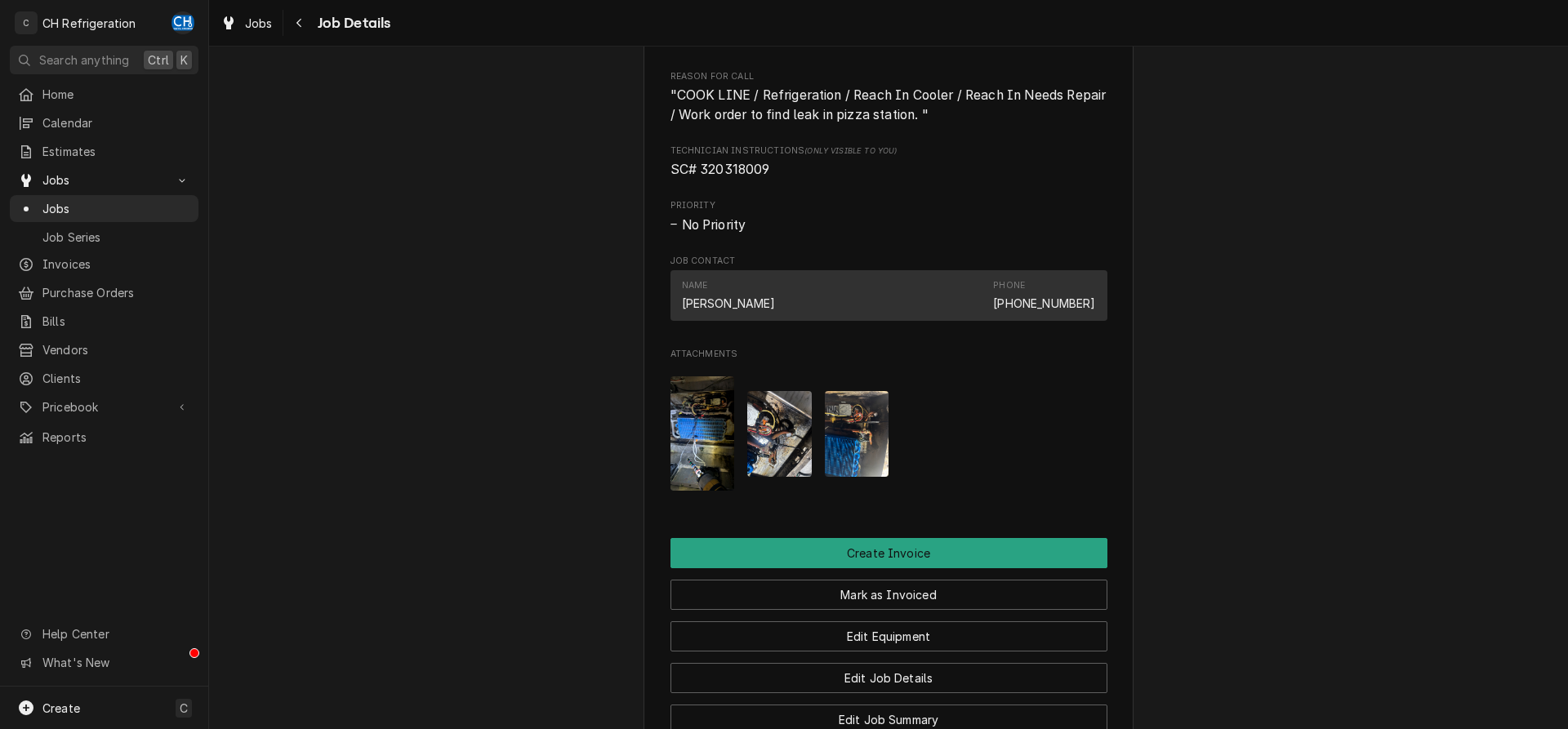
click at [685, 451] on img "Attachments" at bounding box center [702, 433] width 65 height 114
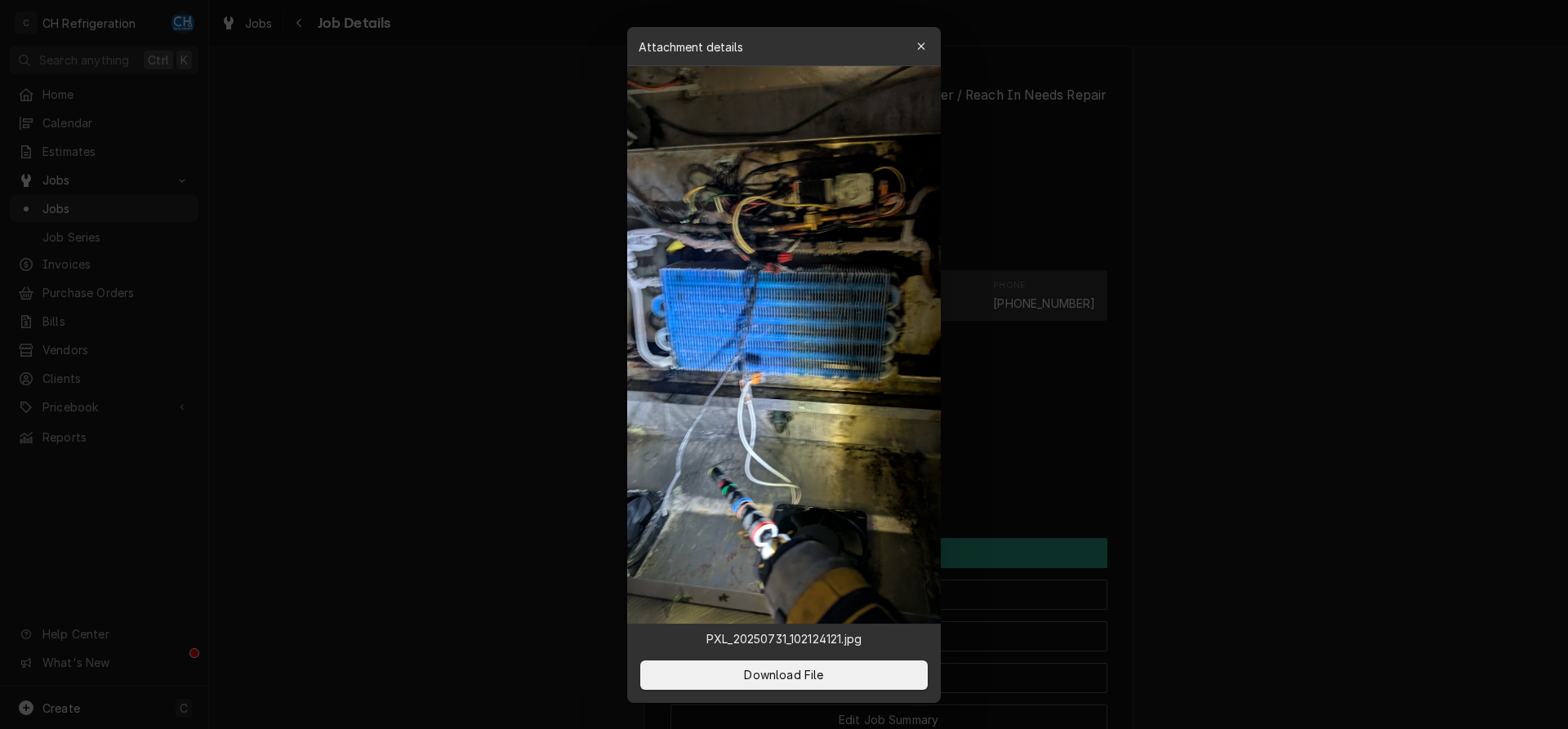
click at [535, 449] on div at bounding box center [784, 364] width 1568 height 729
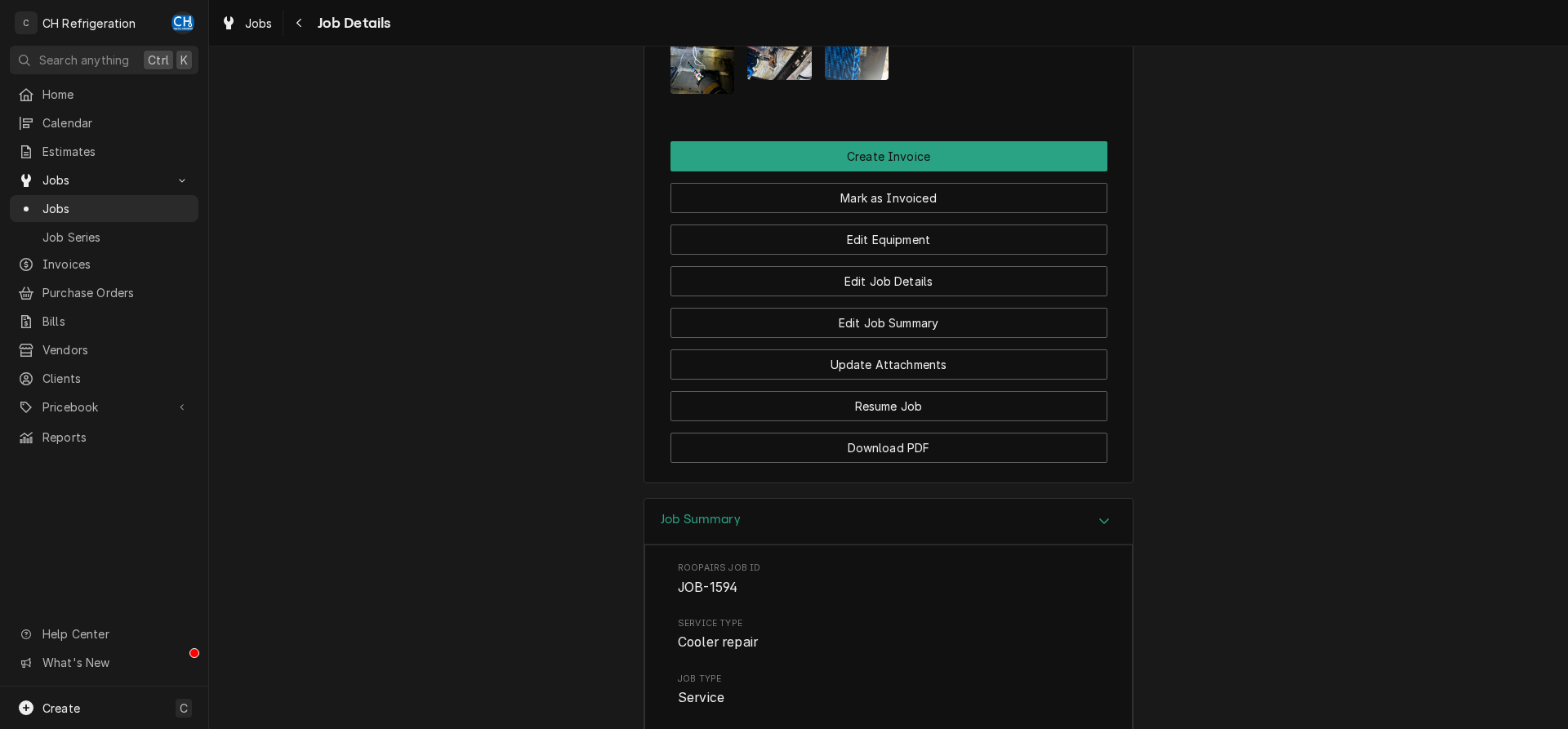
scroll to position [1160, 0]
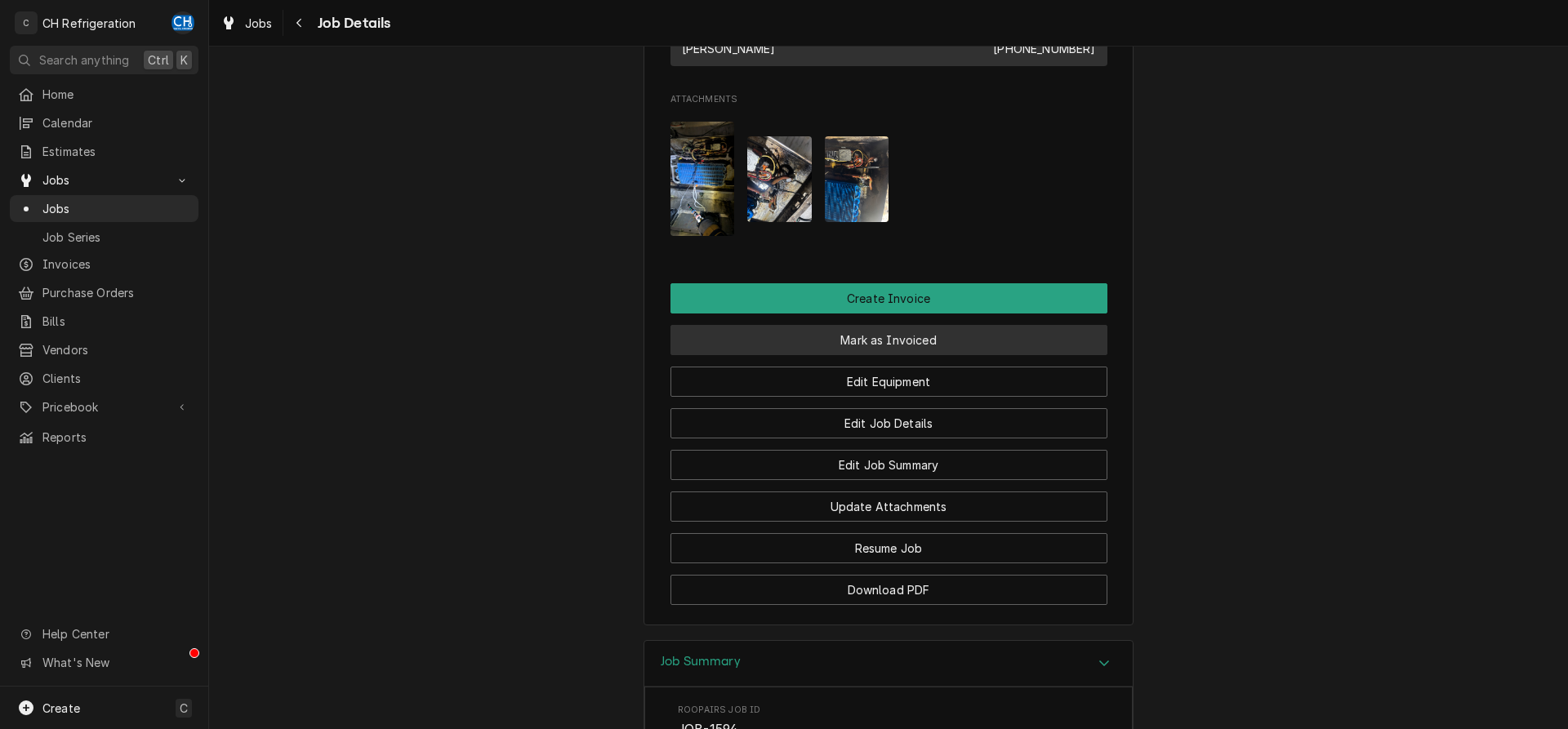
click at [867, 355] on button "Mark as Invoiced" at bounding box center [889, 340] width 437 height 30
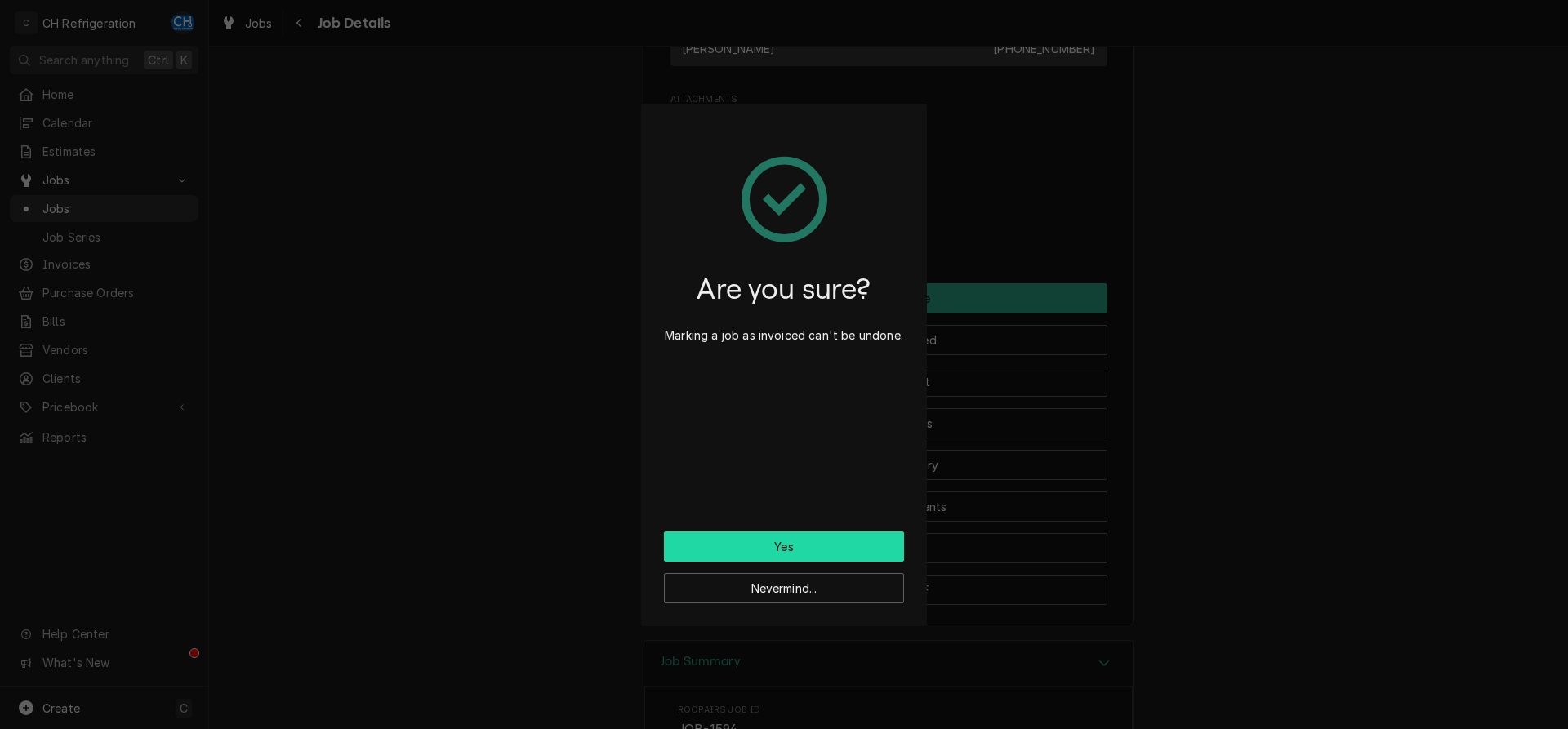
click at [761, 550] on button "Yes" at bounding box center [784, 546] width 240 height 30
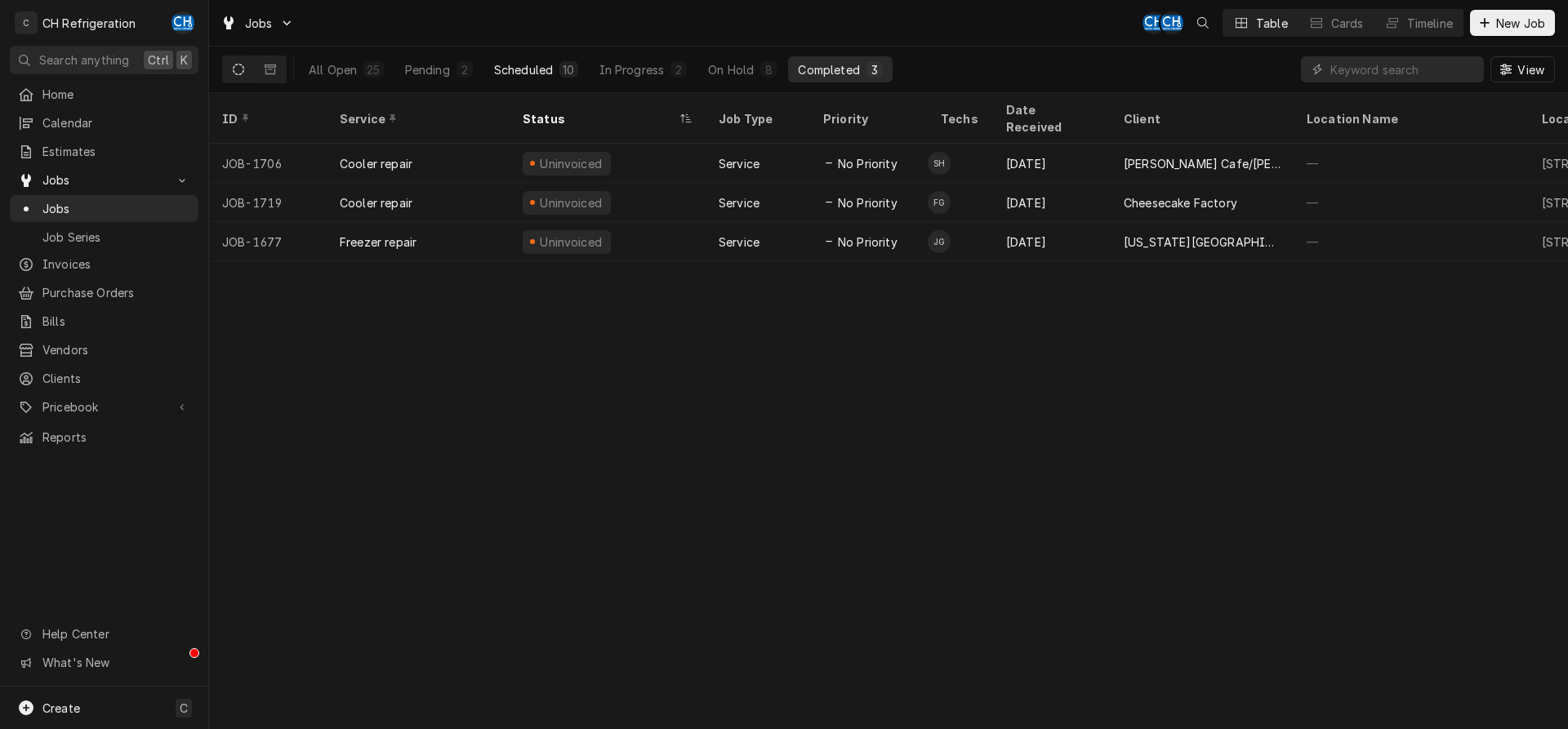
click at [561, 63] on div "10" at bounding box center [568, 69] width 18 height 16
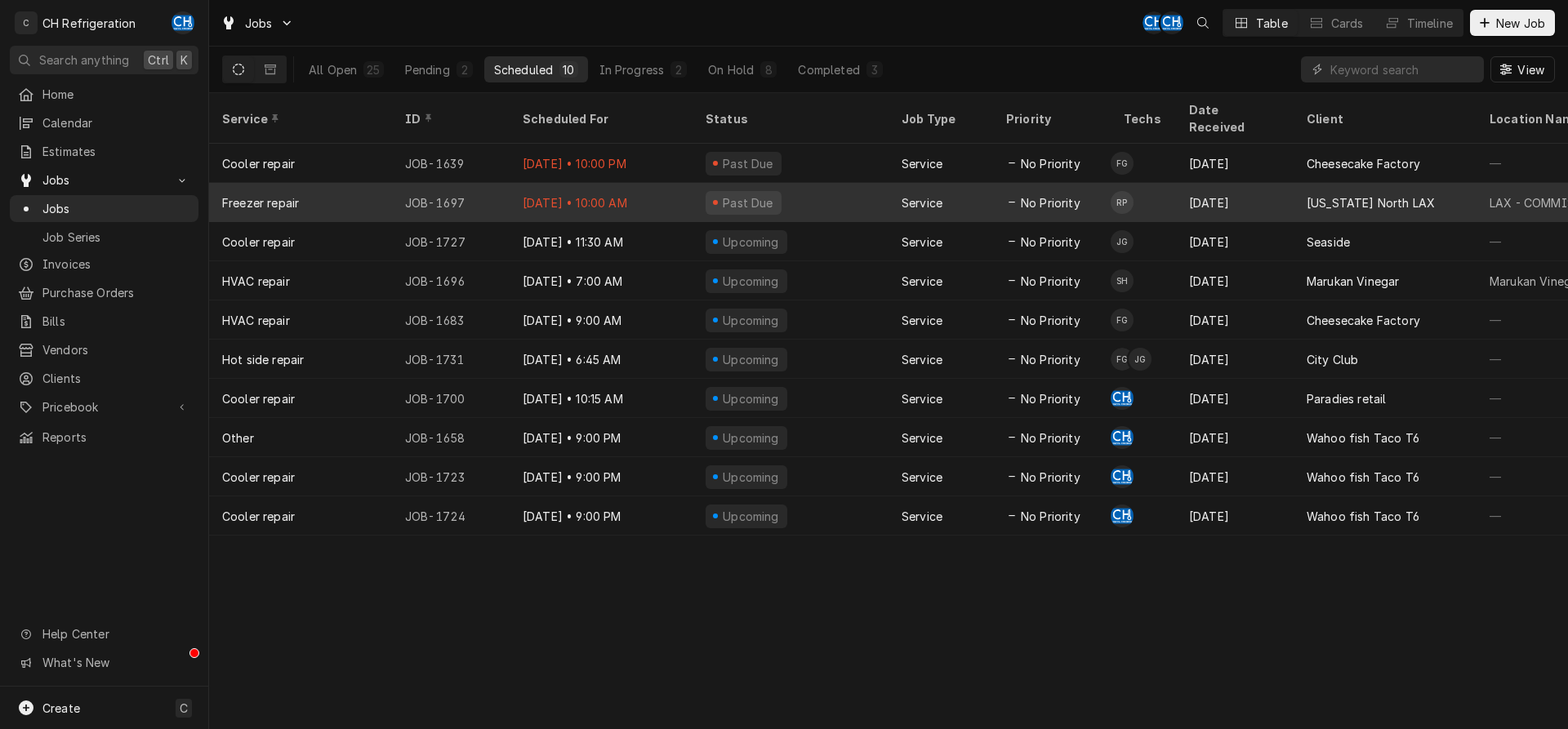
click at [1302, 183] on div "[US_STATE] North LAX" at bounding box center [1385, 202] width 183 height 39
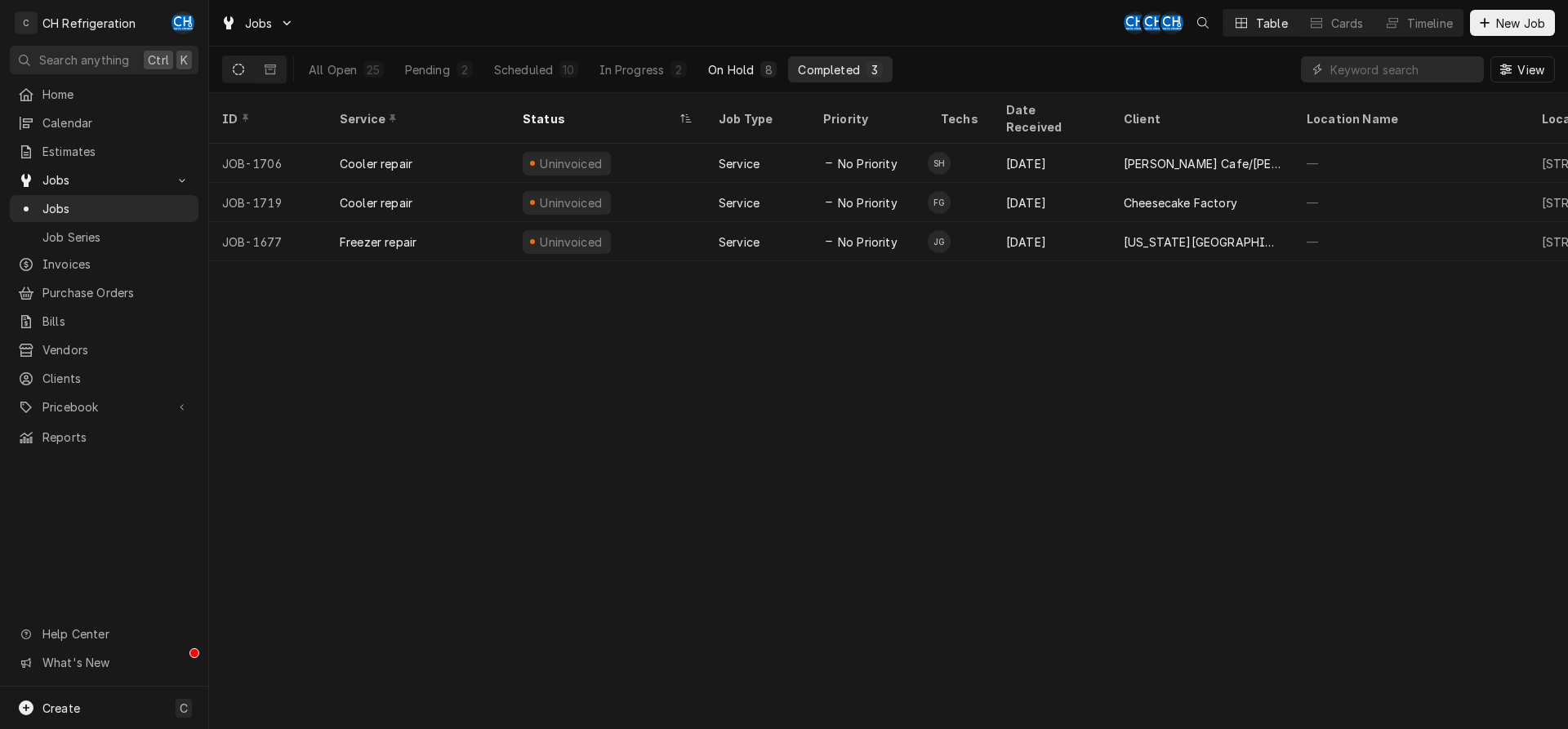
click at [725, 72] on div "On Hold" at bounding box center [730, 70] width 46 height 17
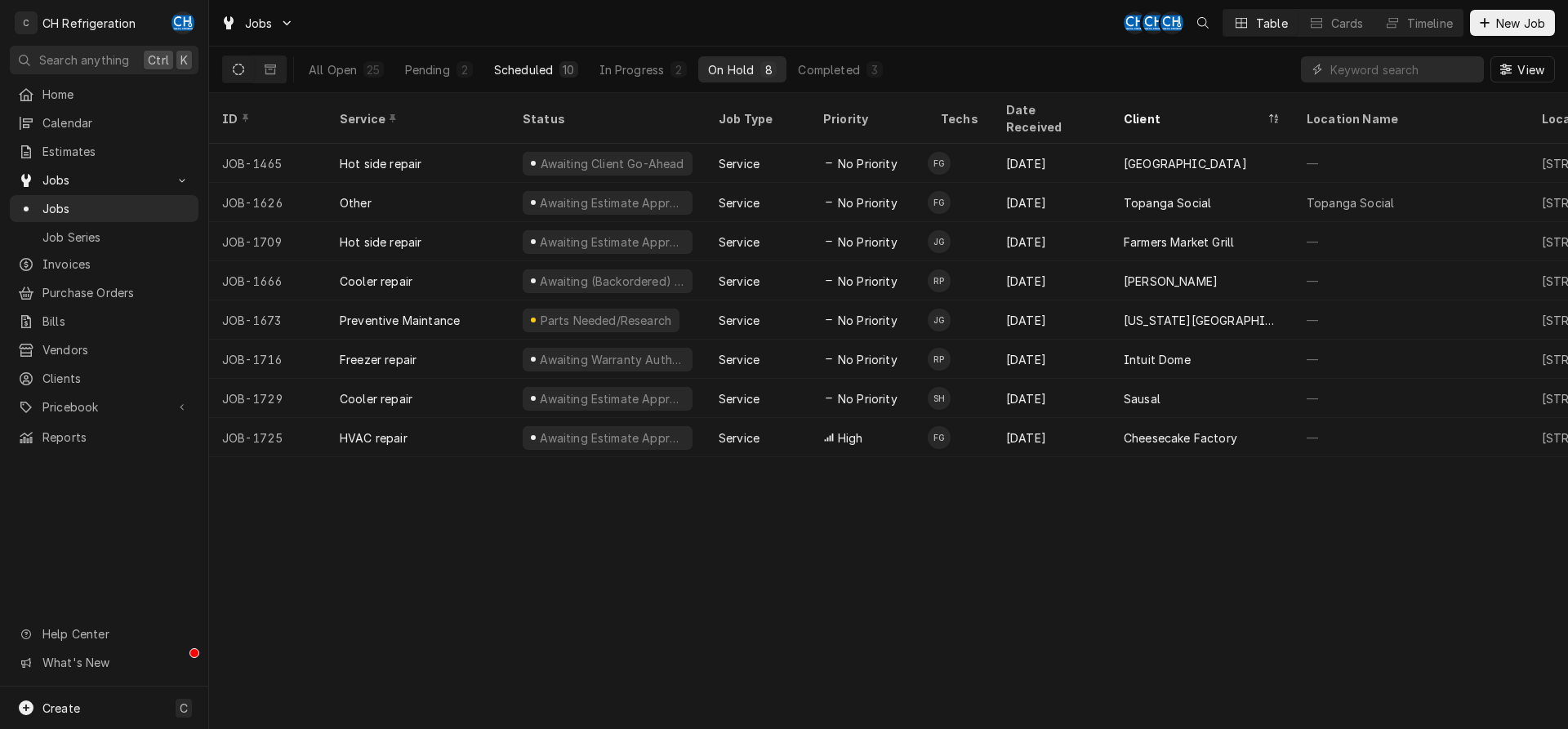
click at [548, 62] on div "Scheduled" at bounding box center [524, 70] width 59 height 17
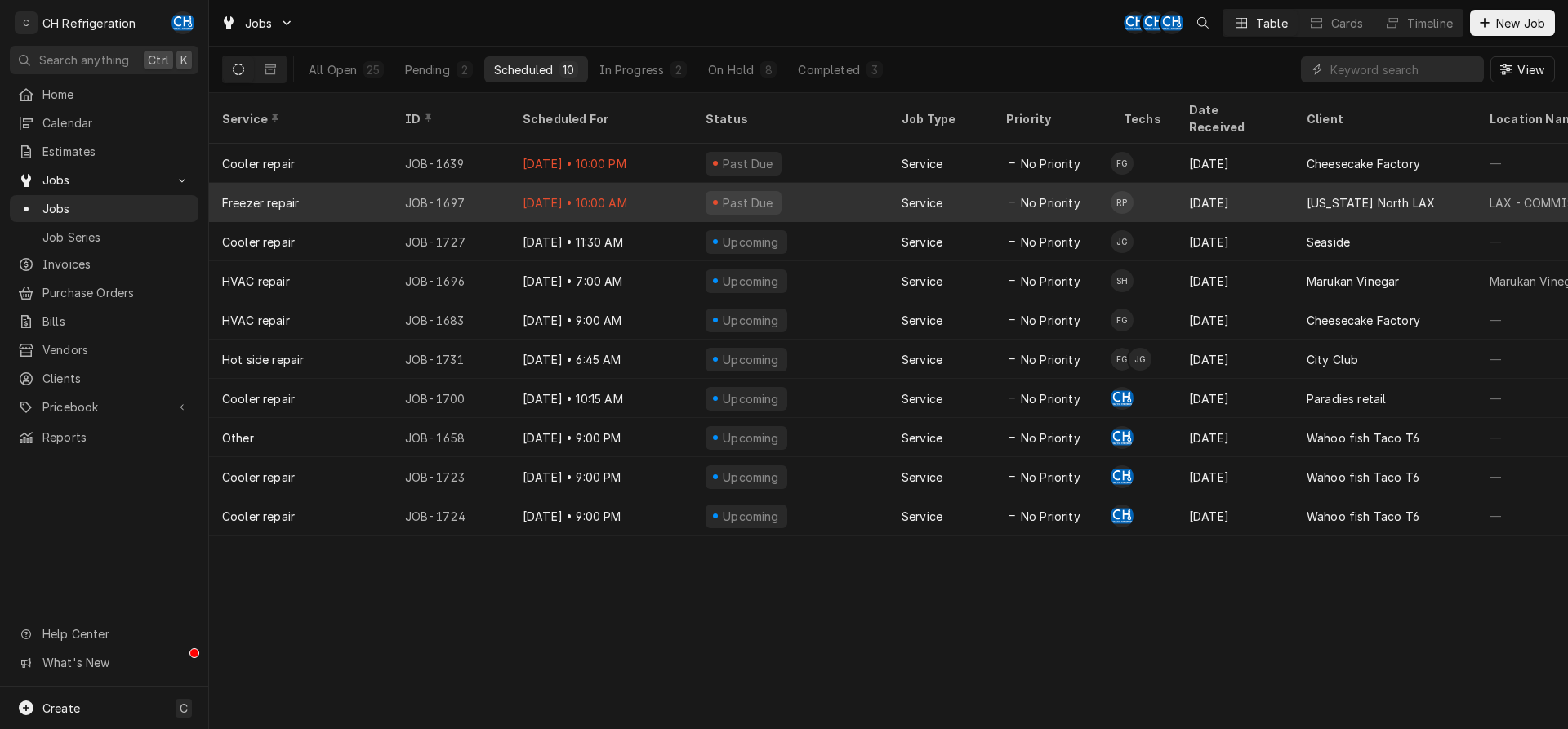
click at [1275, 194] on div "[DATE]" at bounding box center [1235, 202] width 117 height 39
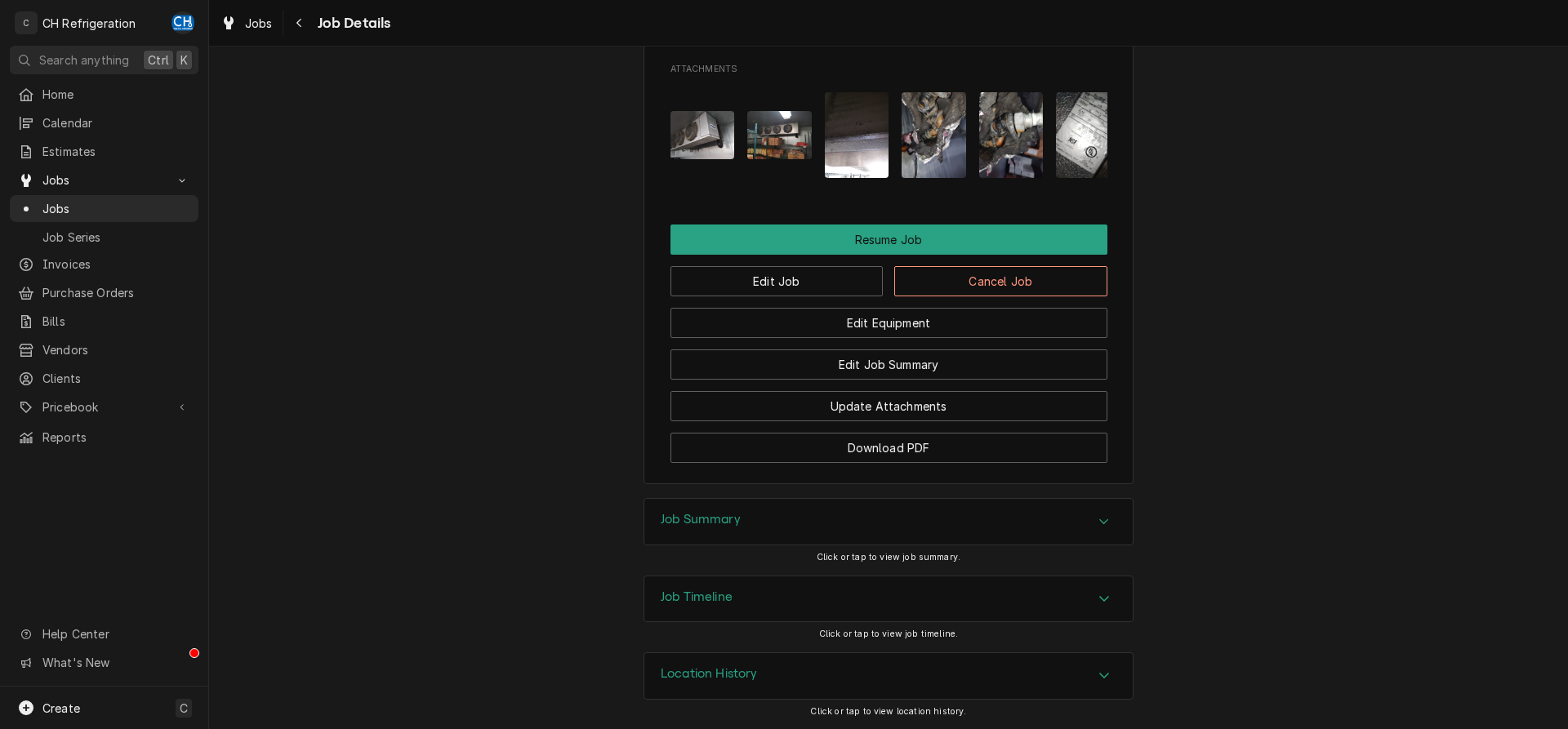
scroll to position [1637, 0]
click at [795, 520] on div "Job Summary" at bounding box center [889, 521] width 488 height 46
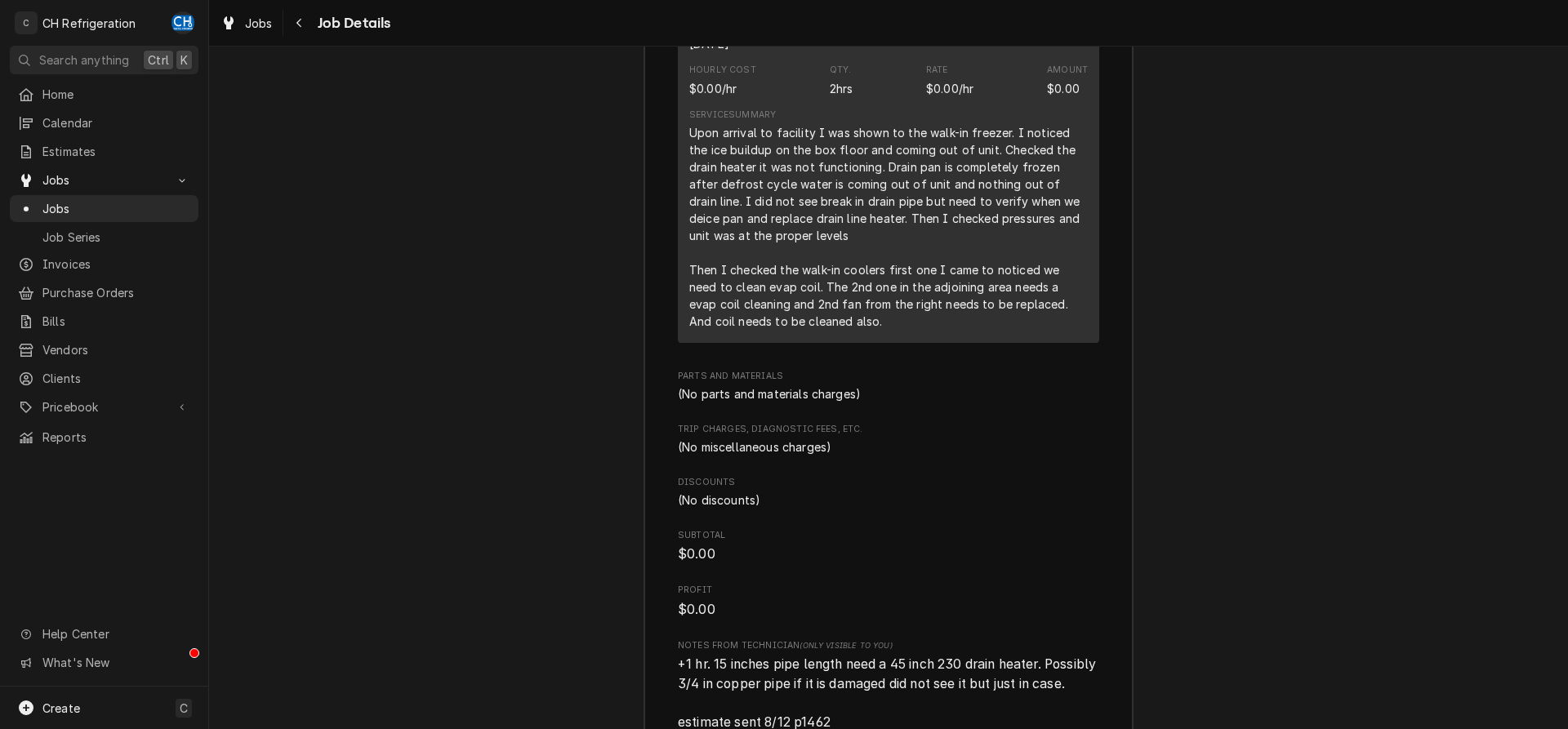
scroll to position [2702, 0]
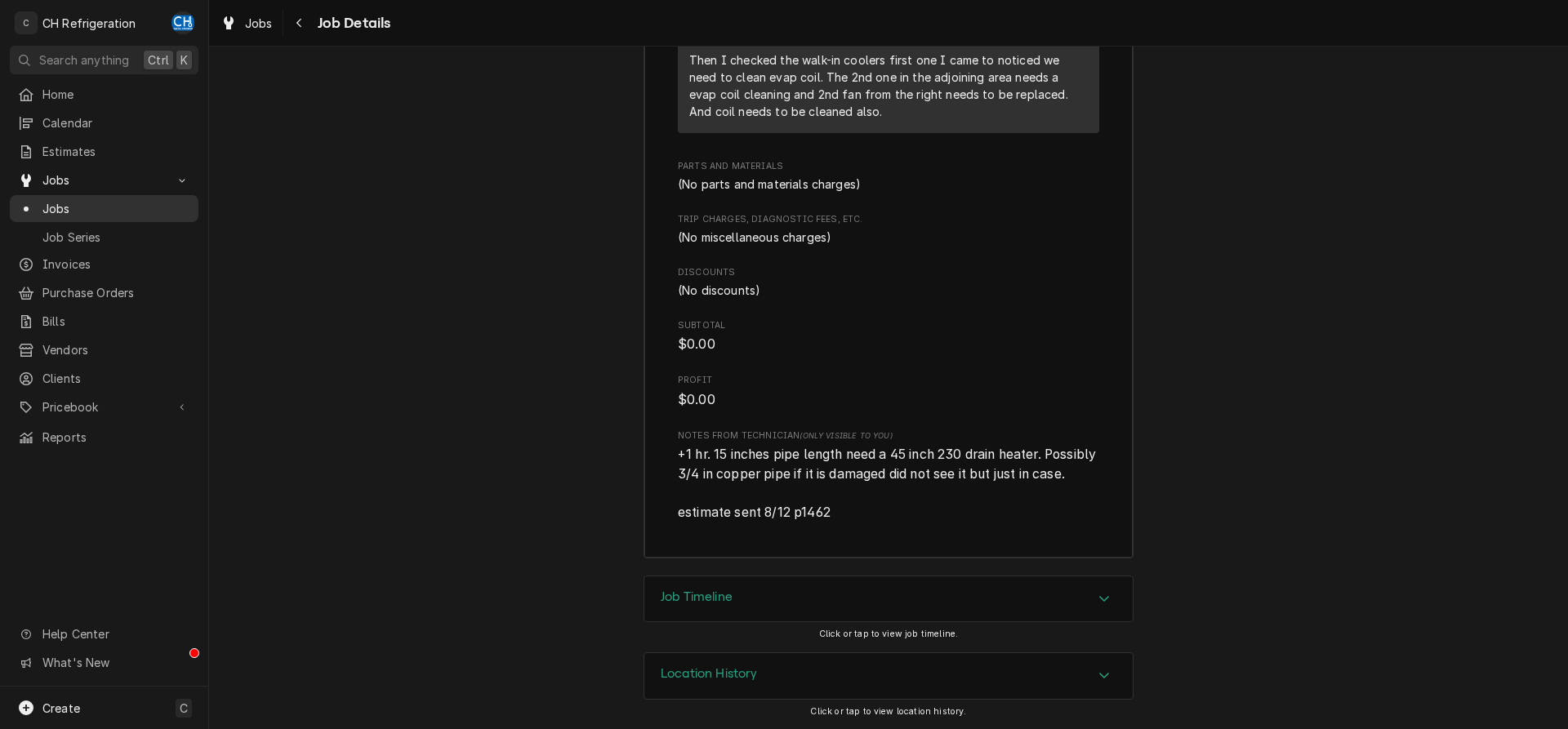
click at [91, 200] on span "Jobs" at bounding box center [116, 209] width 148 height 17
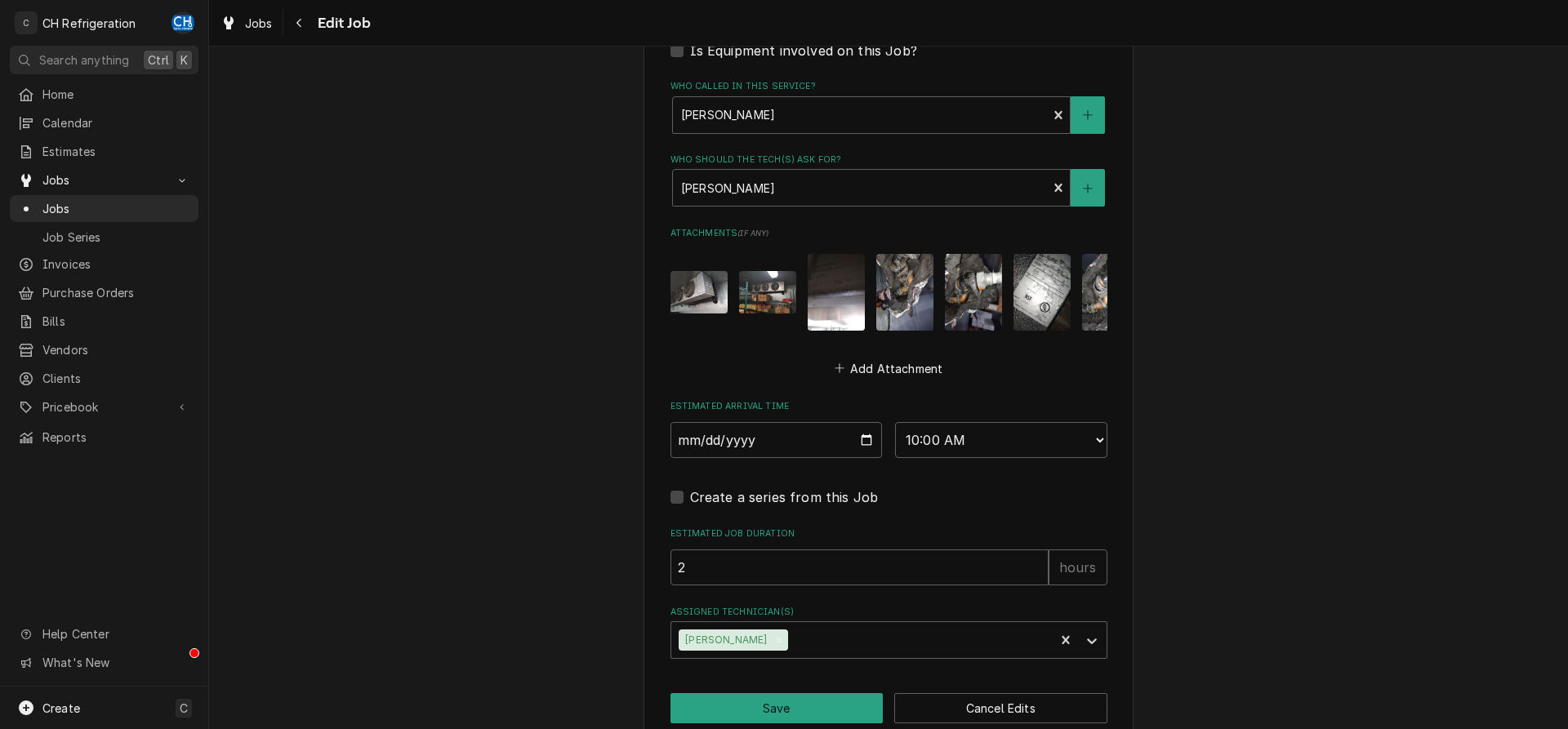
type textarea "x"
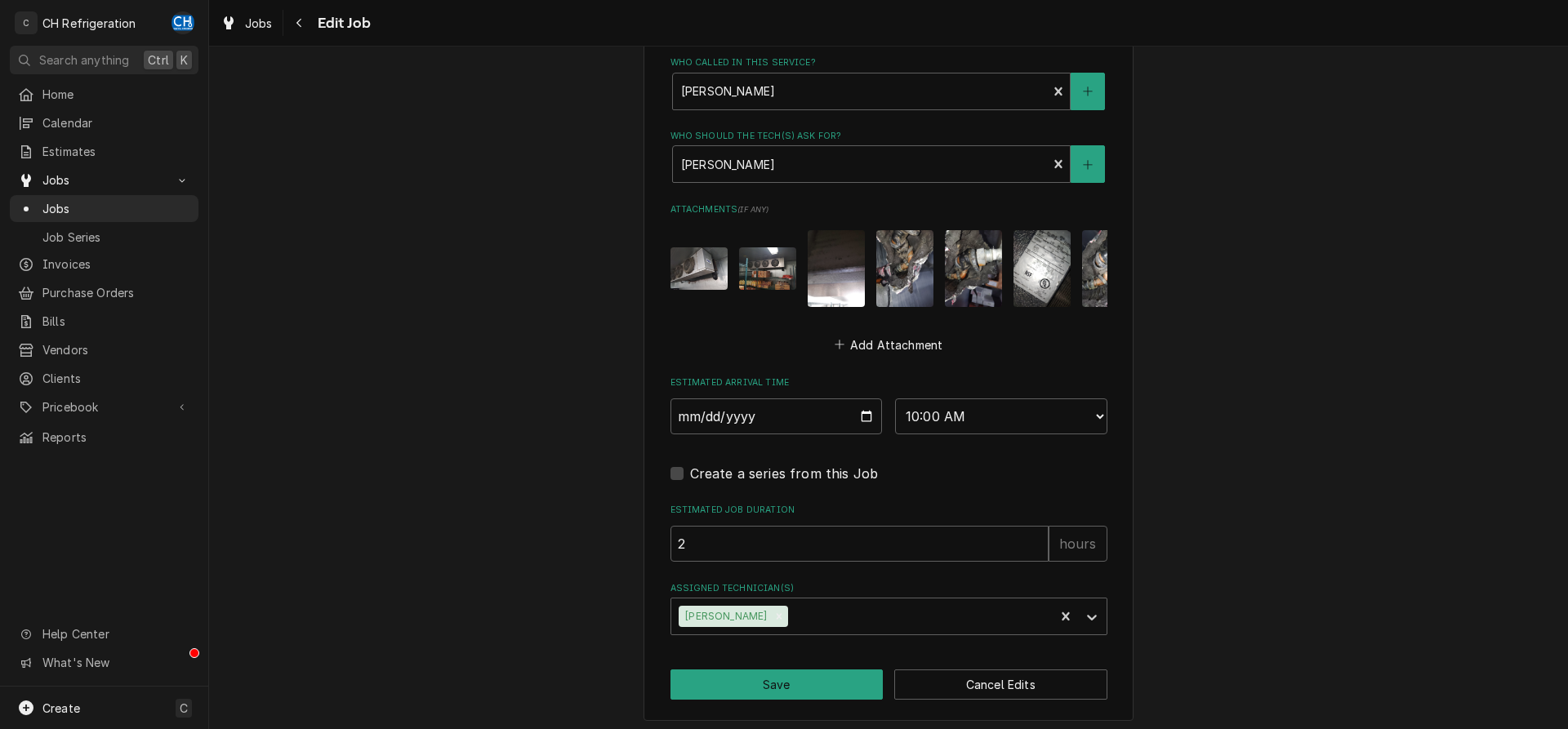
scroll to position [1028, 0]
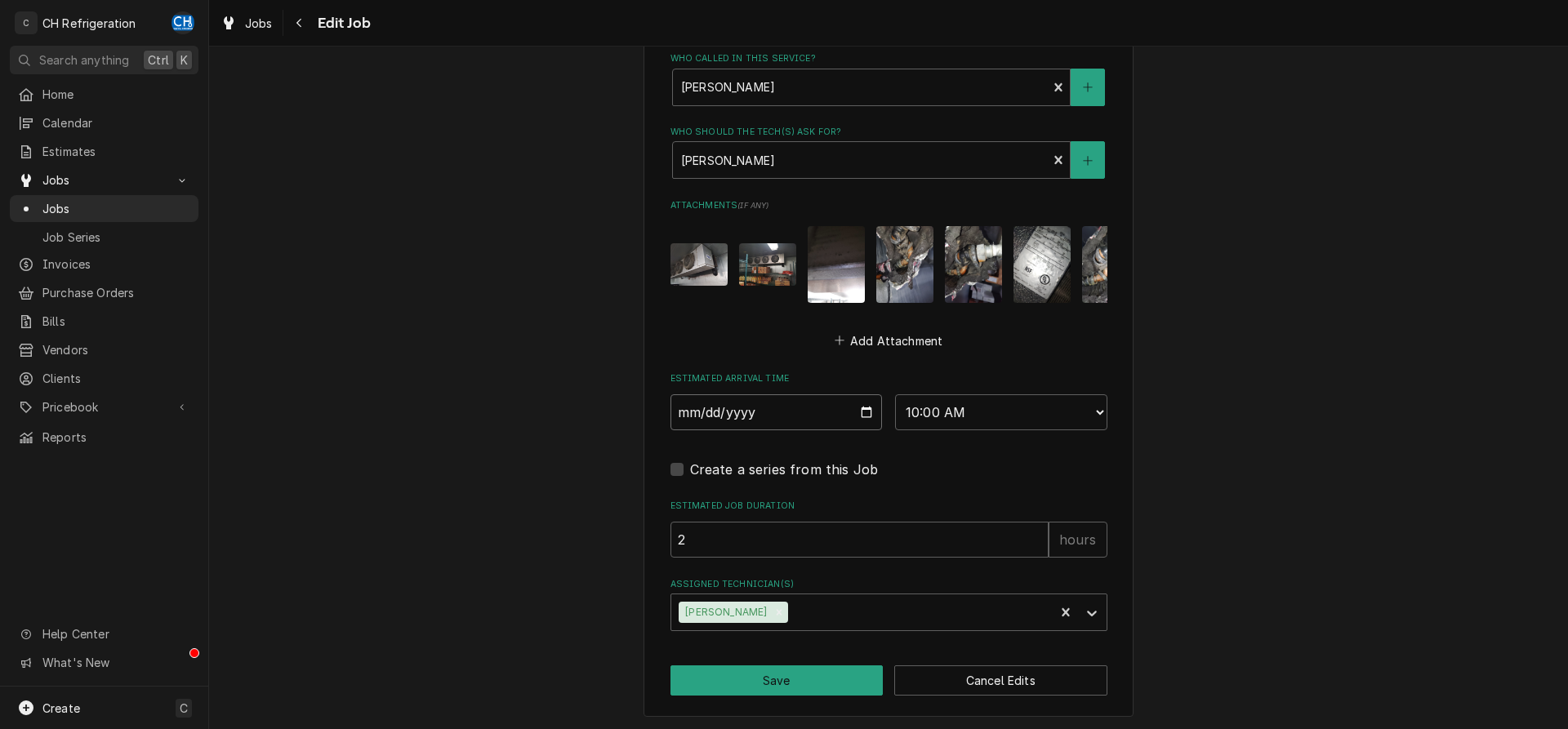
click at [873, 412] on input "2025-08-15" at bounding box center [777, 412] width 212 height 36
click at [862, 412] on input "2025-08-15" at bounding box center [777, 412] width 212 height 36
type input "[DATE]"
click at [895, 394] on select "AM / PM 6:00 AM 6:15 AM 6:30 AM 6:45 AM 7:00 AM 7:15 AM 7:30 AM 7:45 AM 8:00 AM…" at bounding box center [1001, 412] width 212 height 36
type textarea "x"
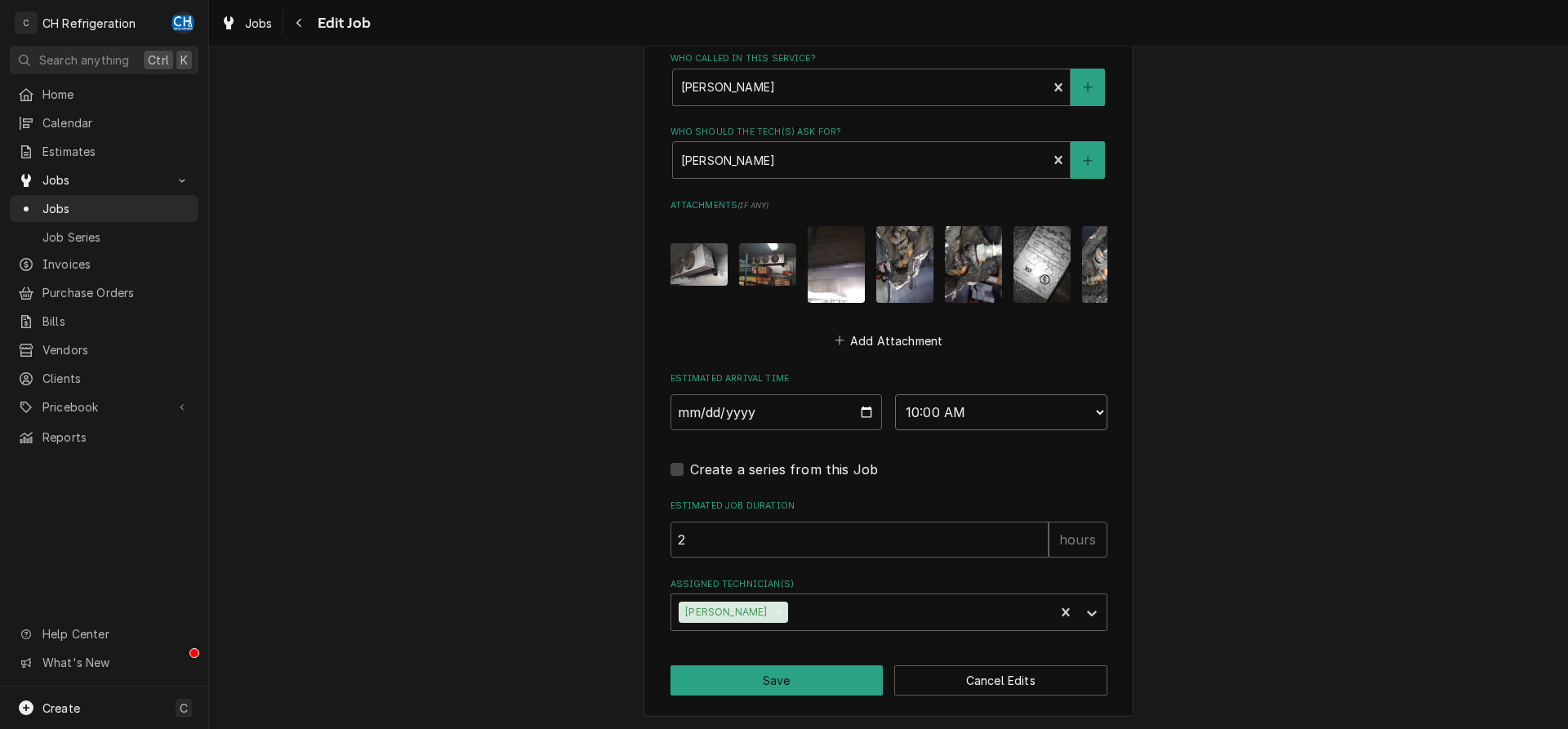
select select "07:00:00"
click option "7:00 AM" at bounding box center [0, 0] width 0 height 0
click at [770, 605] on div "Remove Ruben Perez" at bounding box center [778, 612] width 18 height 22
click at [771, 606] on div "Assigned Technician(s)" at bounding box center [873, 613] width 389 height 29
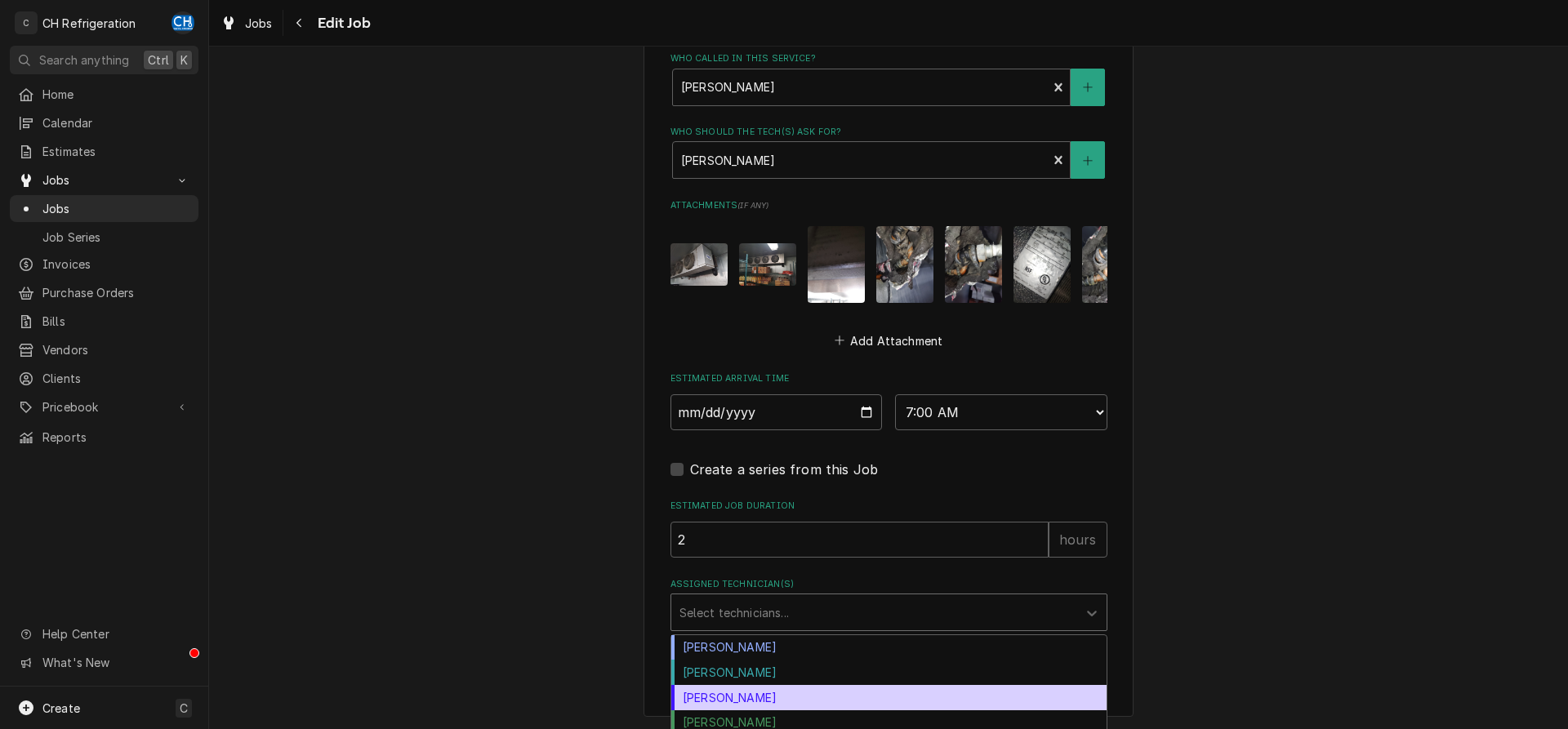
click at [750, 698] on div "Josh Galindo" at bounding box center [889, 697] width 435 height 25
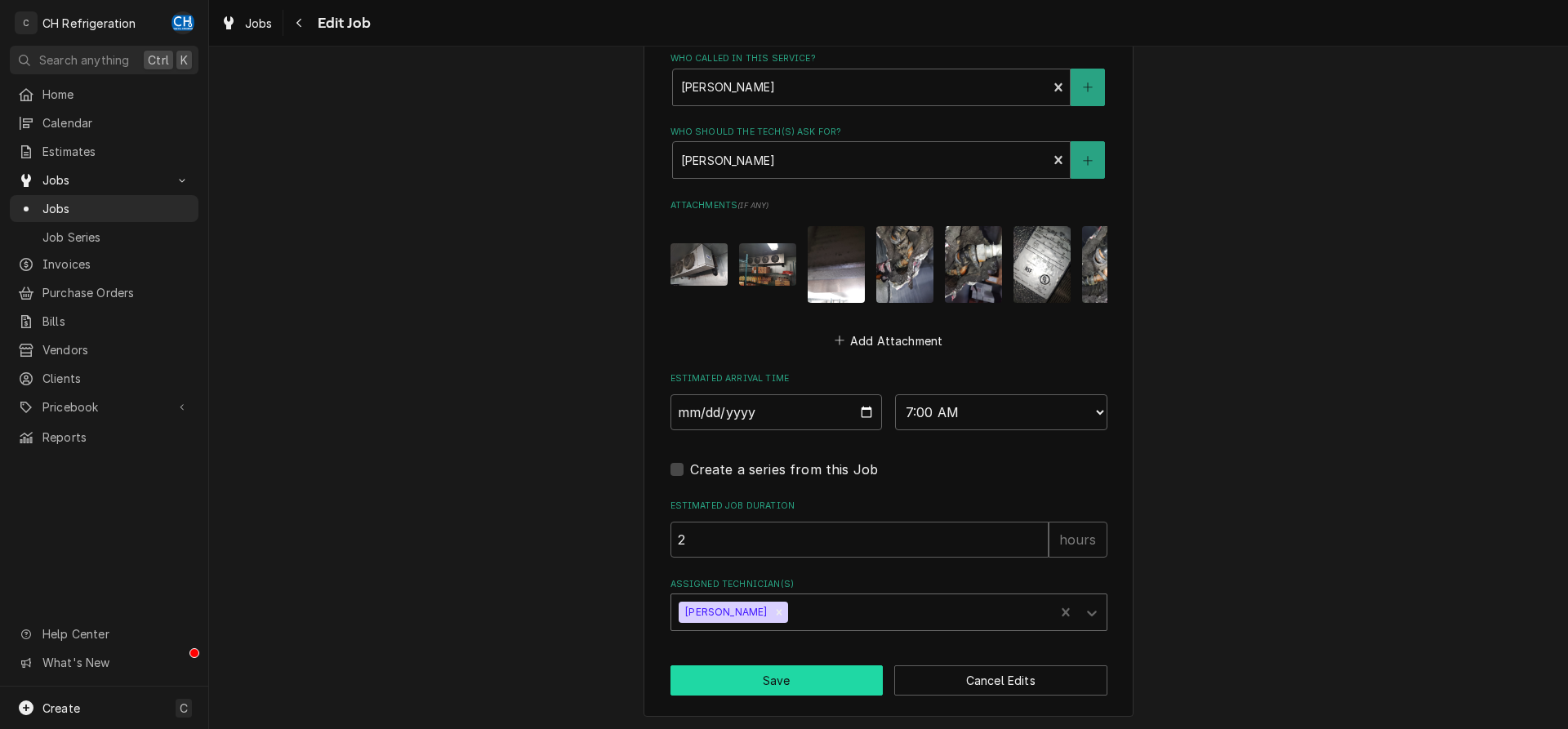
click at [752, 674] on button "Save" at bounding box center [777, 680] width 213 height 30
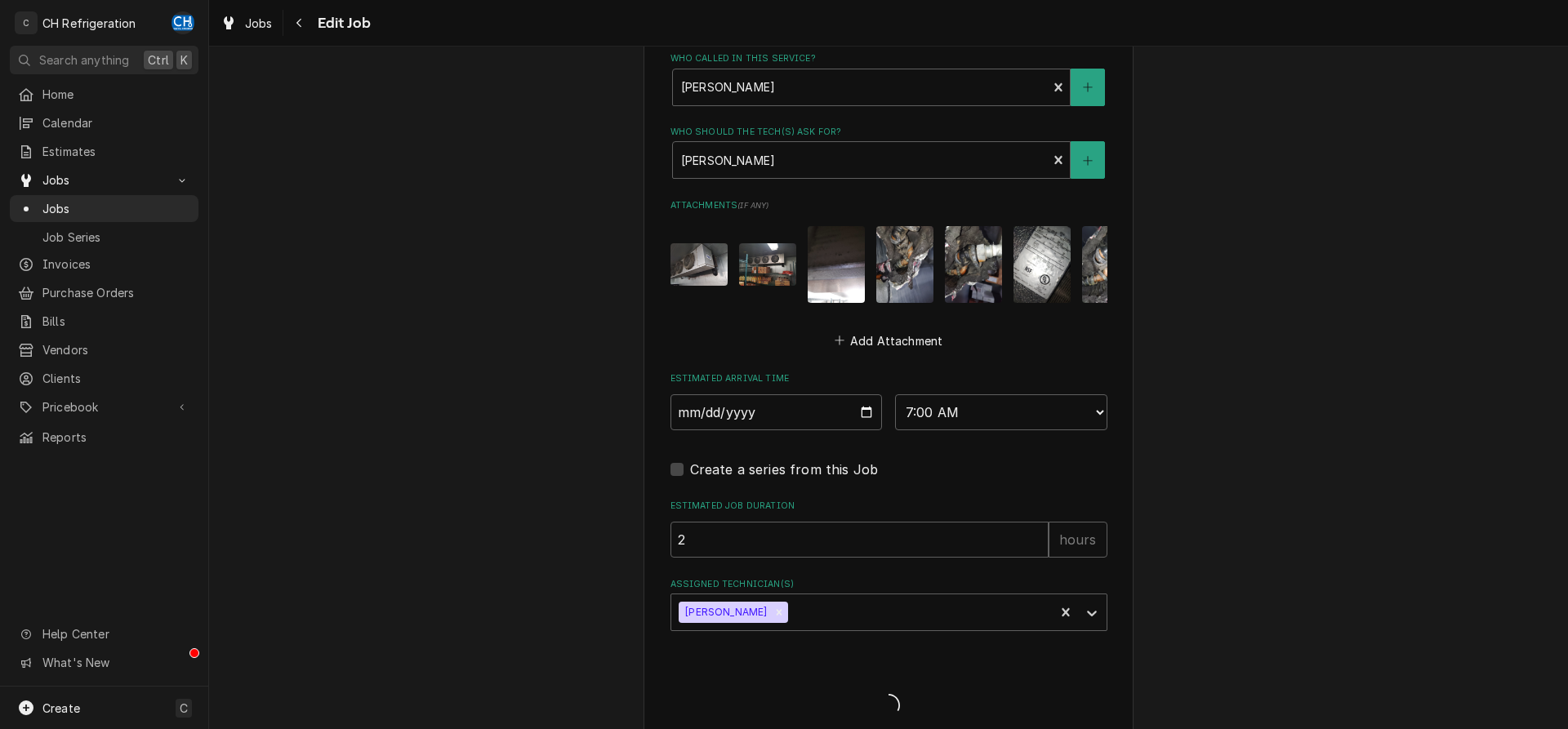
type textarea "x"
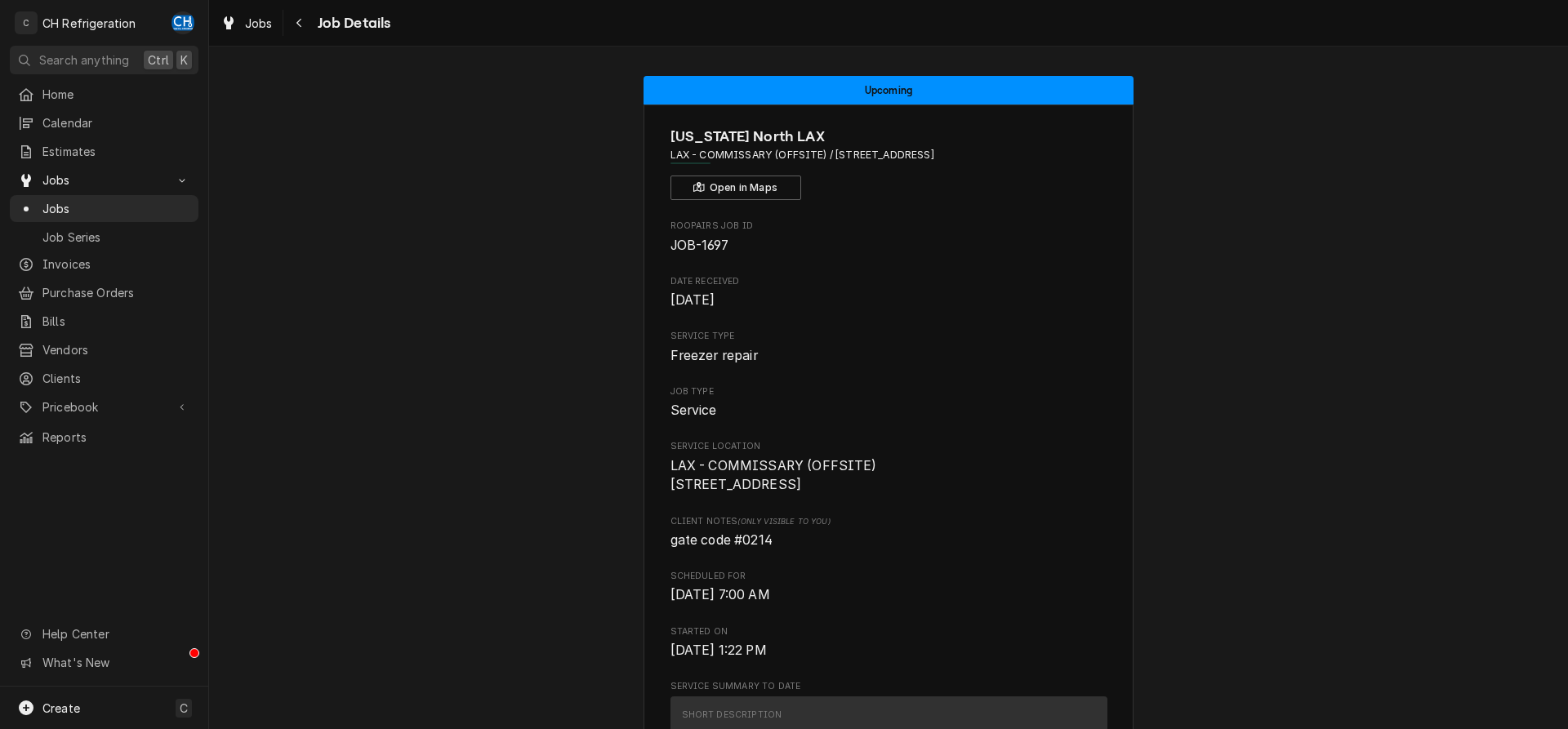
click at [314, 17] on span "Job Details" at bounding box center [351, 23] width 79 height 22
click at [304, 20] on div "Navigate back" at bounding box center [299, 22] width 16 height 16
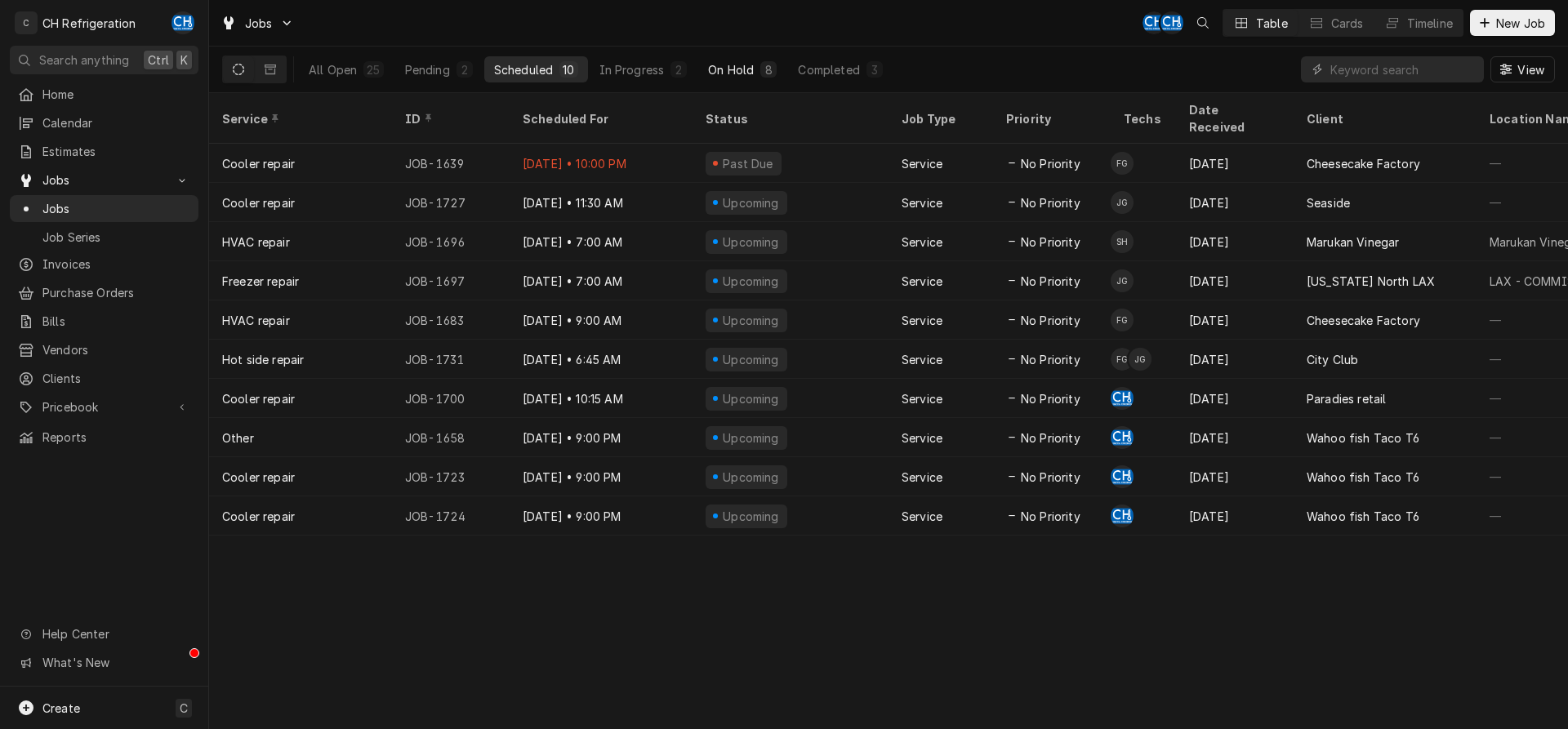
click at [739, 61] on div "On Hold" at bounding box center [730, 70] width 46 height 17
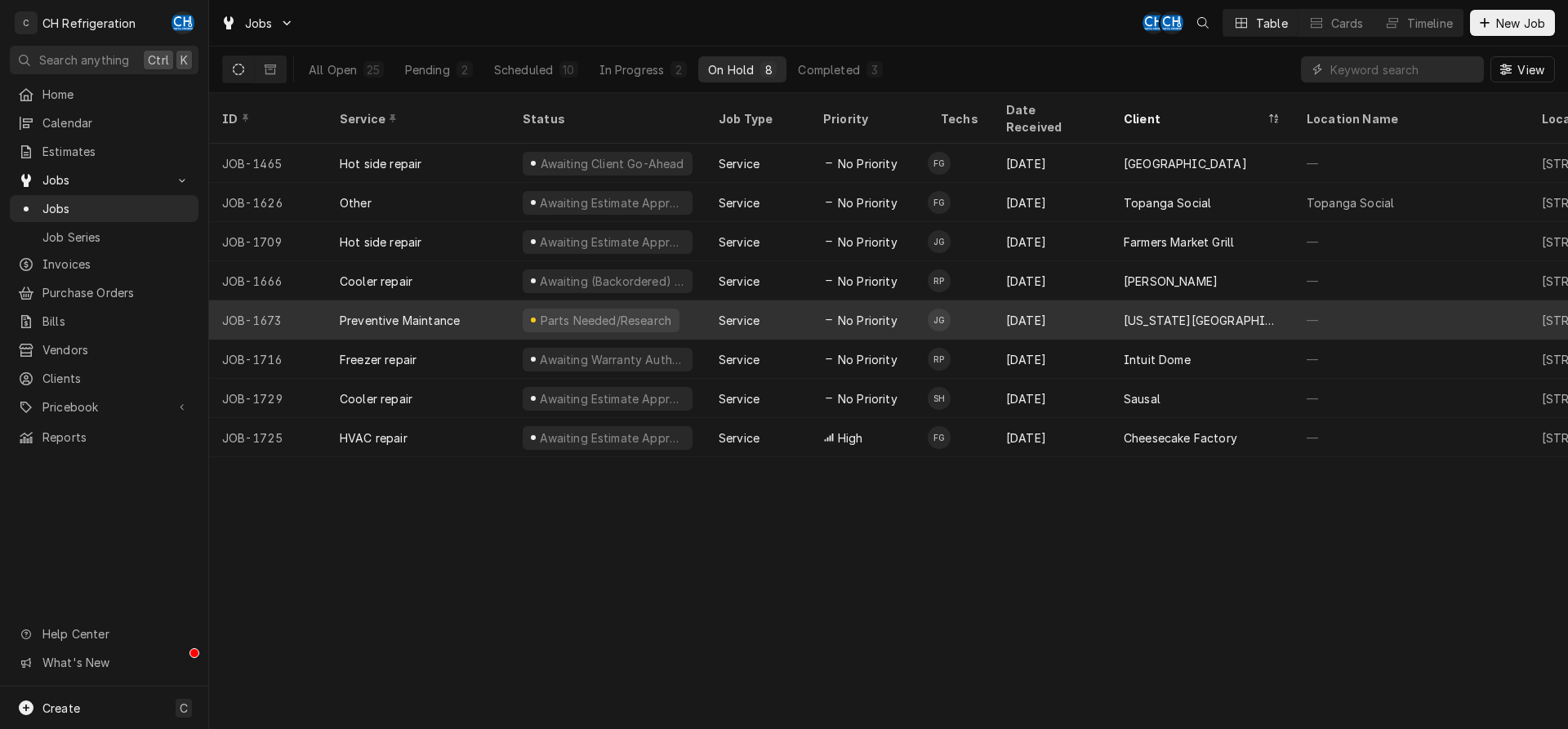
click at [1165, 312] on div "[US_STATE][GEOGRAPHIC_DATA], [PERSON_NAME][GEOGRAPHIC_DATA]" at bounding box center [1202, 321] width 157 height 17
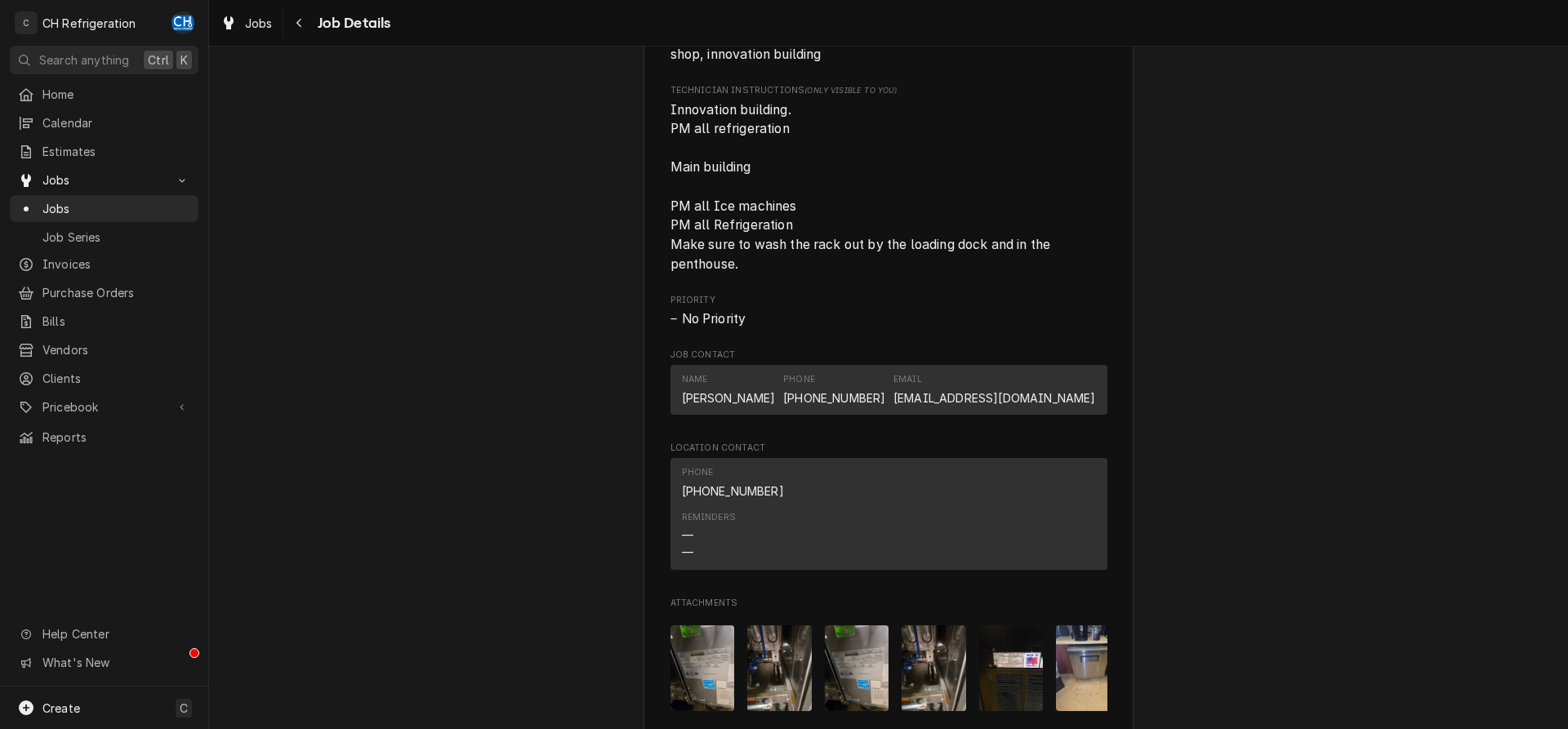
scroll to position [1666, 0]
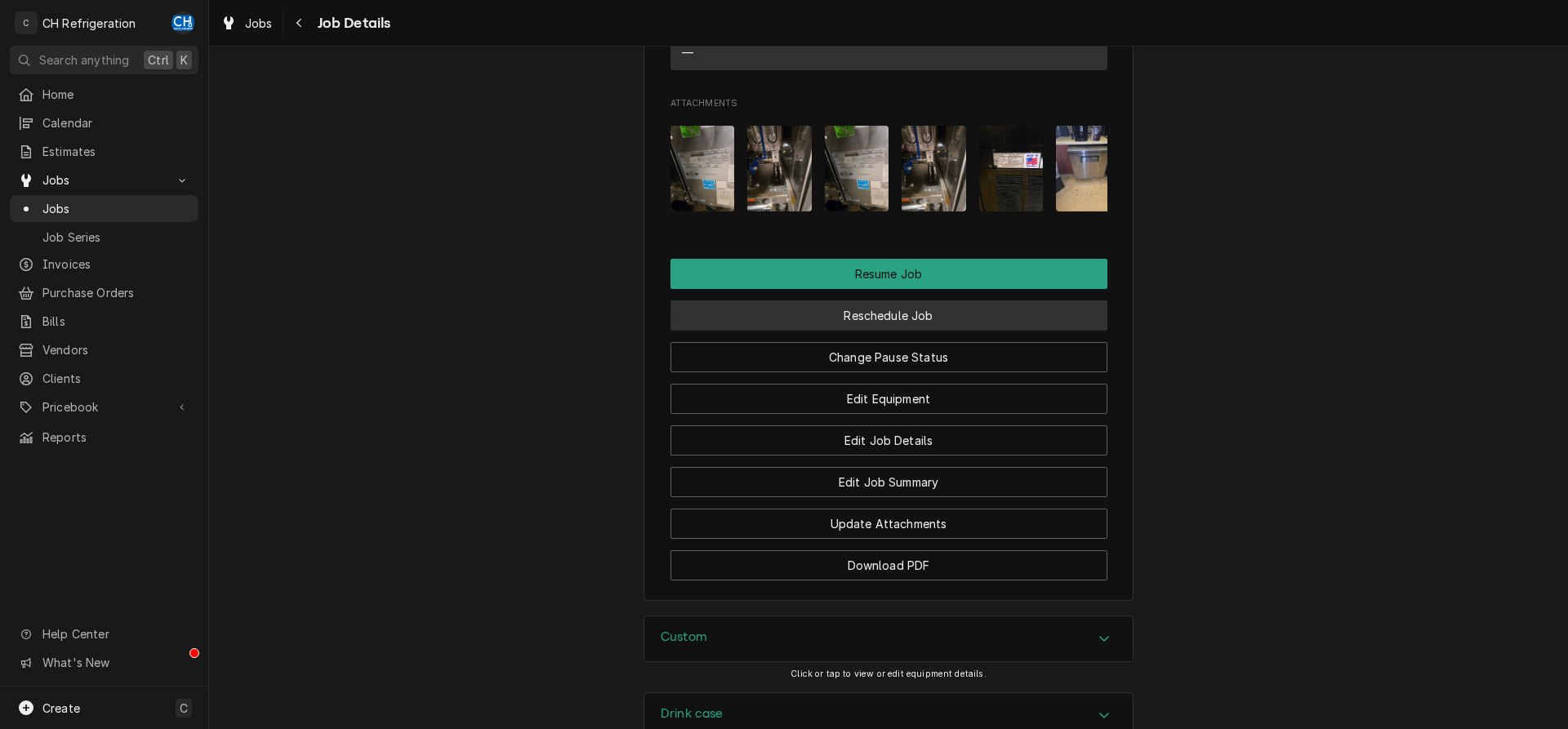
click at [891, 313] on button "Reschedule Job" at bounding box center [889, 315] width 437 height 30
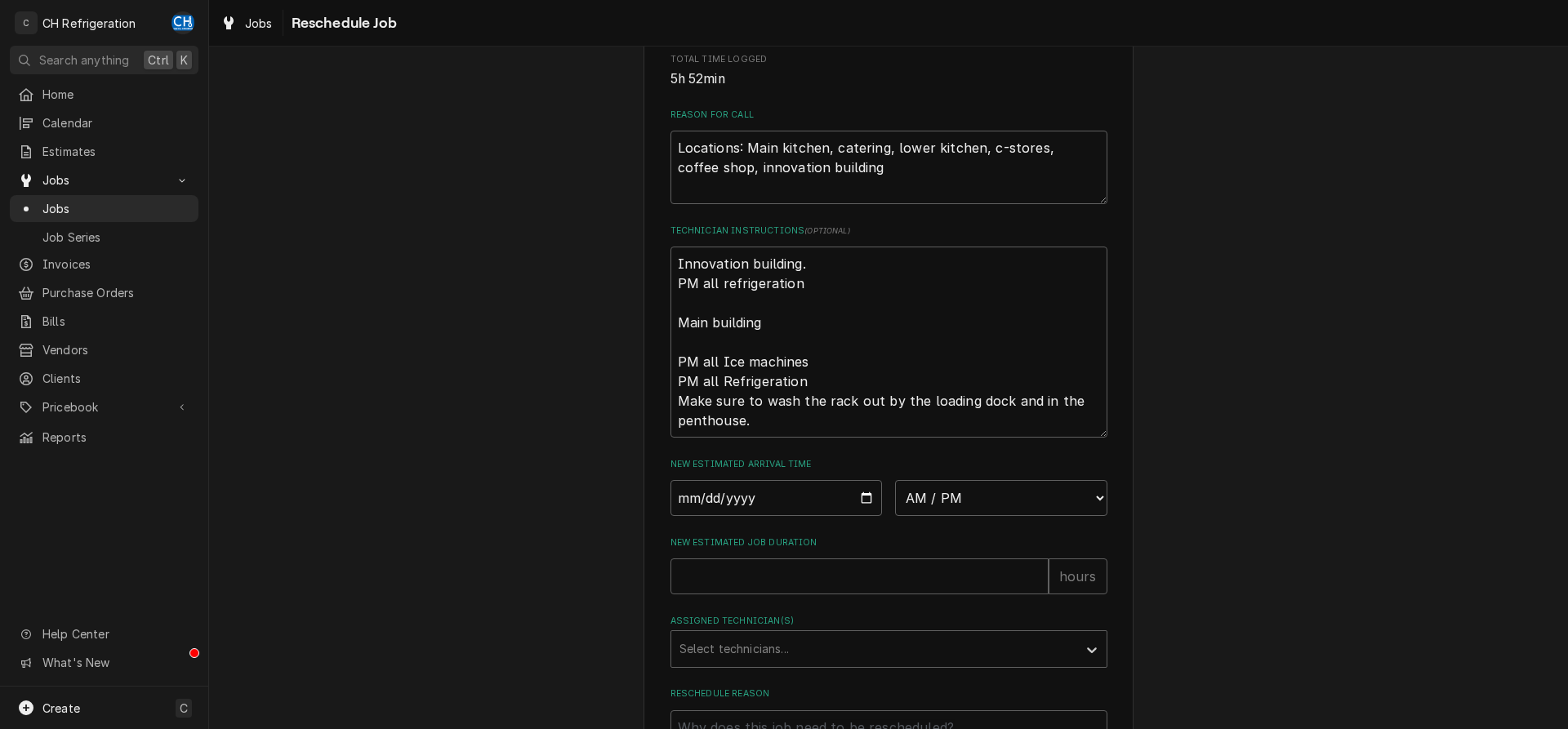
scroll to position [590, 0]
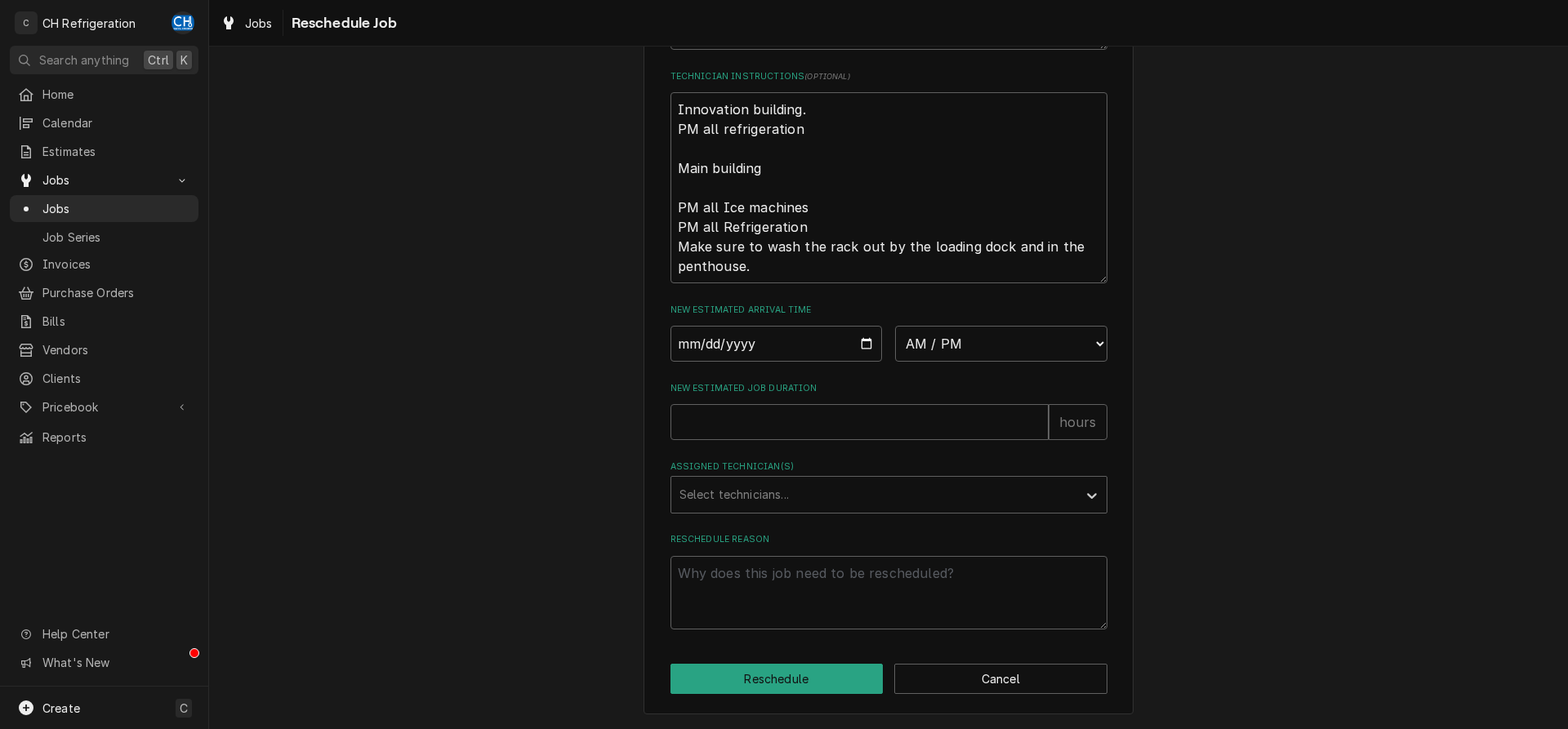
type textarea "x"
click at [857, 344] on input "Date" at bounding box center [777, 344] width 212 height 36
type input "[DATE]"
type textarea "x"
click at [895, 326] on select "AM / PM 6:00 AM 6:15 AM 6:30 AM 6:45 AM 7:00 AM 7:15 AM 7:30 AM 7:45 AM 8:00 AM…" at bounding box center [1001, 344] width 212 height 36
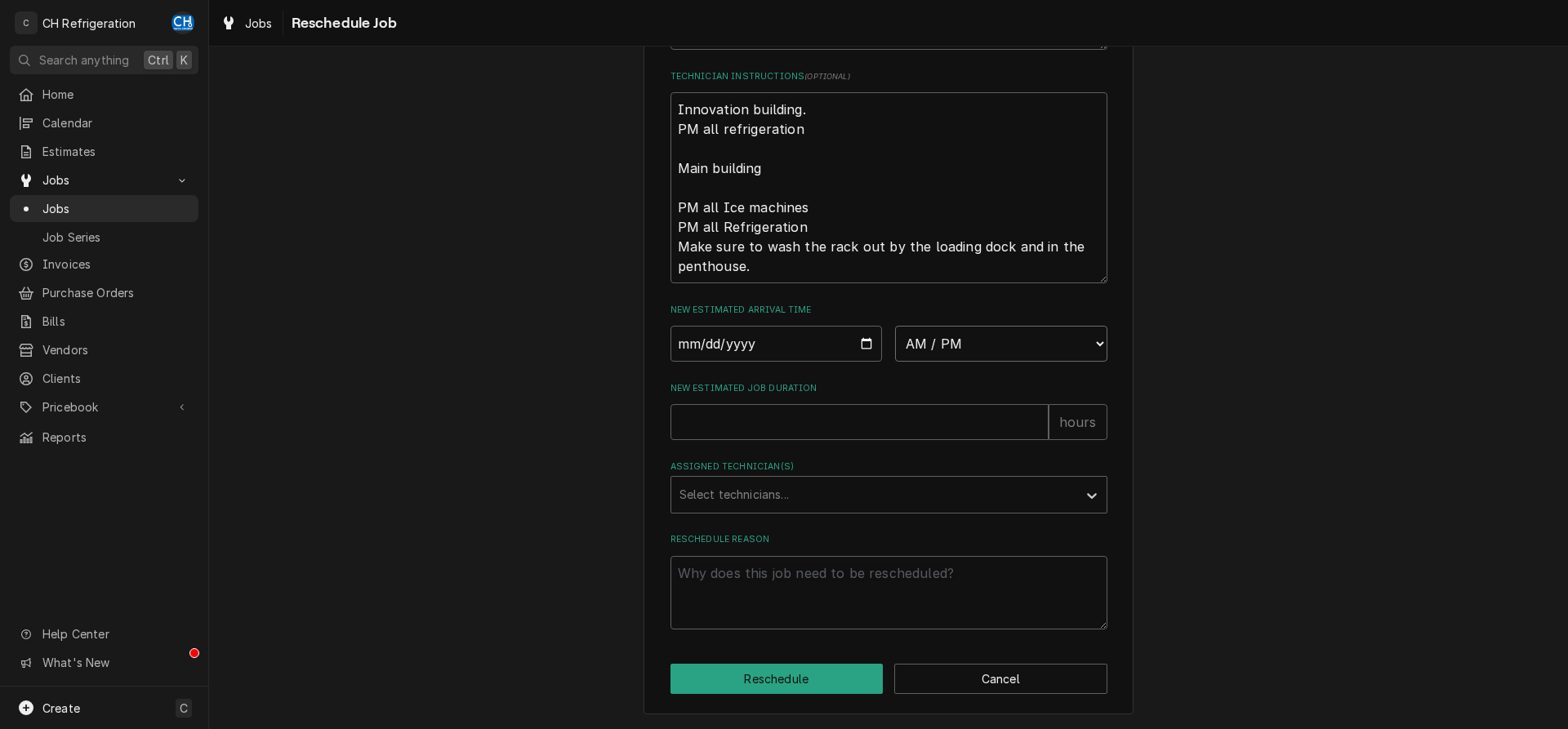
select select "10:00:00"
click option "10:00 AM" at bounding box center [0, 0] width 0 height 0
click at [809, 438] on input "New Estimated Job Duration" at bounding box center [860, 422] width 378 height 36
type textarea "x"
type input "2"
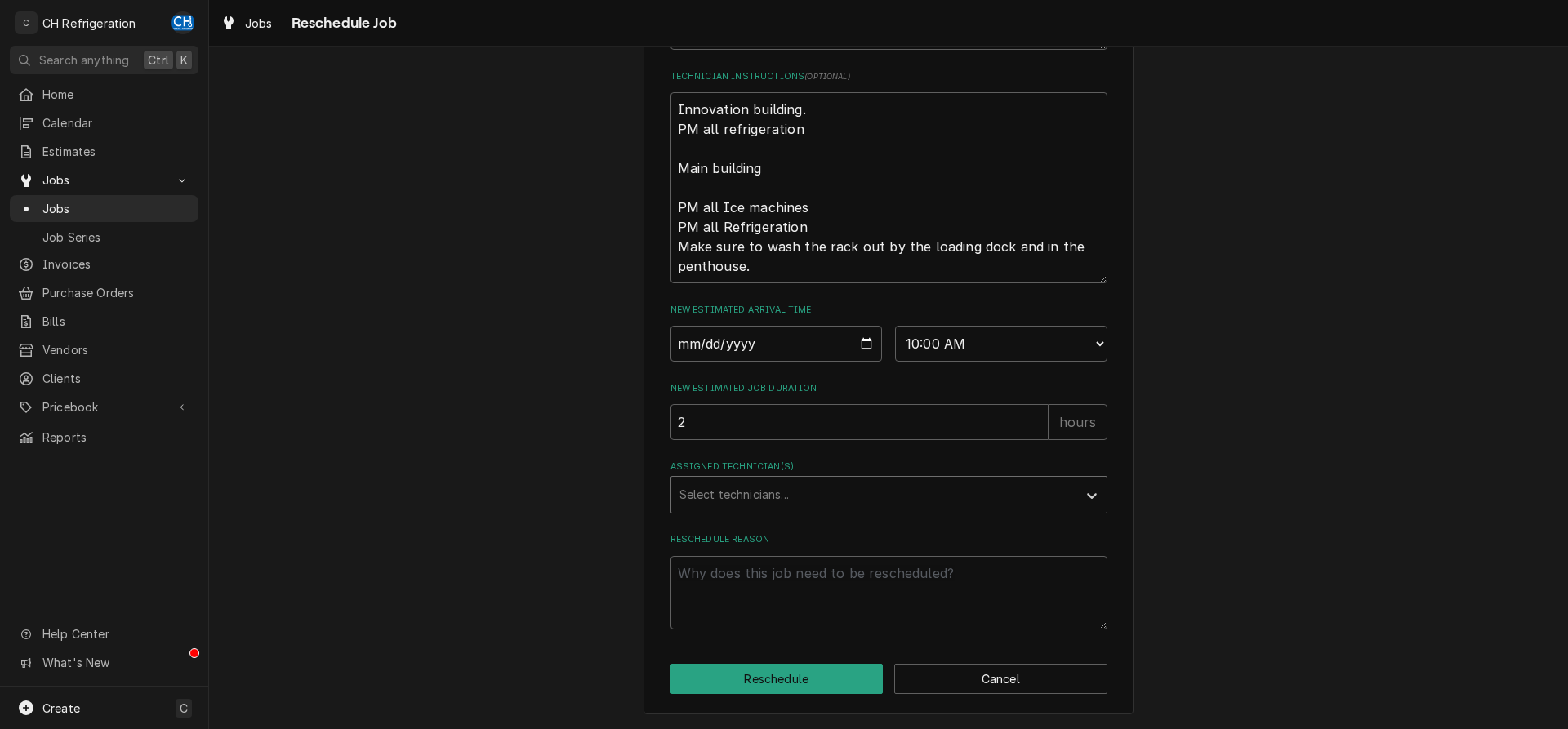
click at [753, 498] on div "Assigned Technician(s)" at bounding box center [873, 494] width 389 height 29
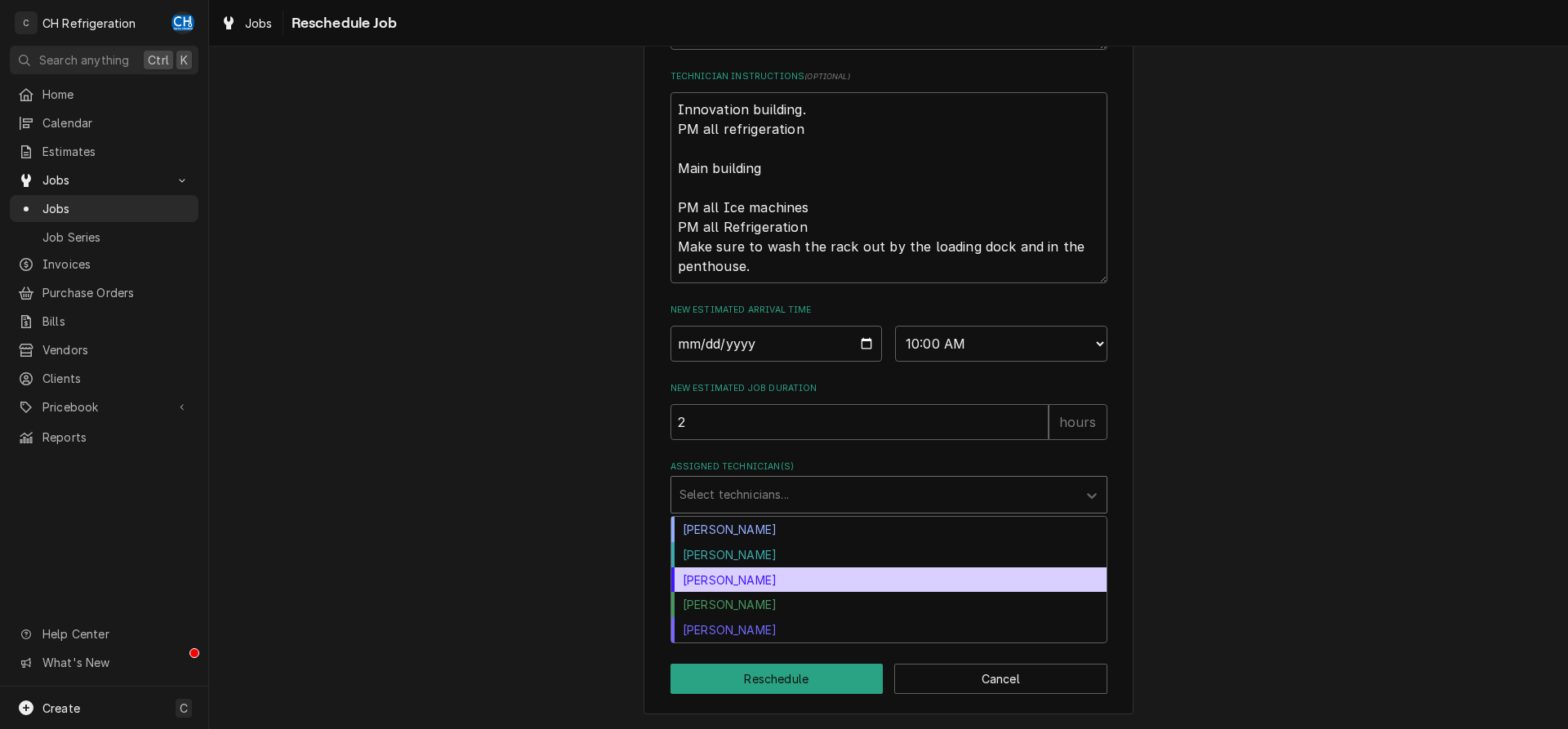
click at [735, 583] on div "[PERSON_NAME]" at bounding box center [889, 580] width 435 height 25
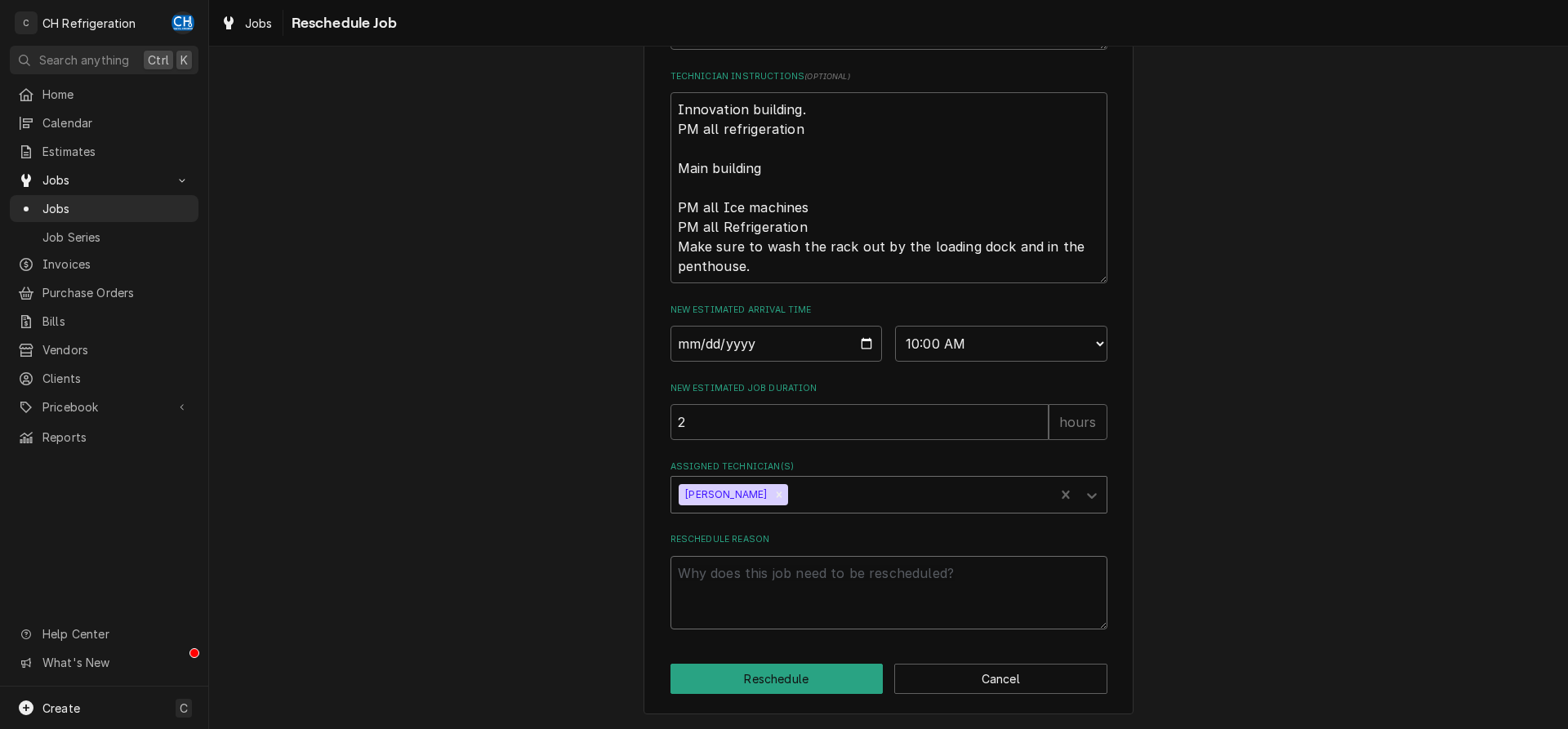
click at [771, 578] on textarea "Reschedule Reason" at bounding box center [889, 592] width 437 height 73
type textarea "x"
type textarea "c"
type textarea "x"
type textarea "co"
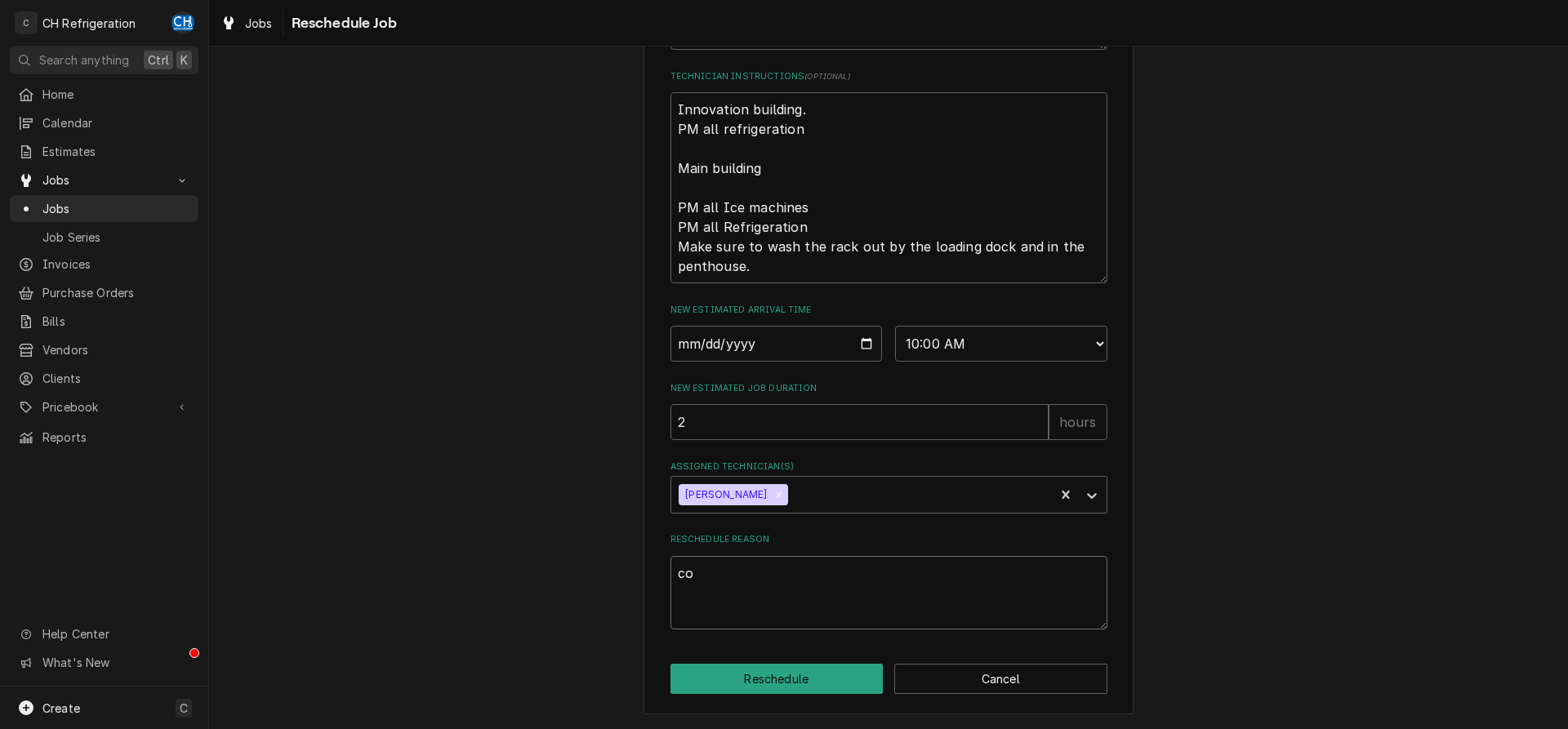
type textarea "x"
type textarea "com"
type textarea "x"
type textarea "comp"
type textarea "x"
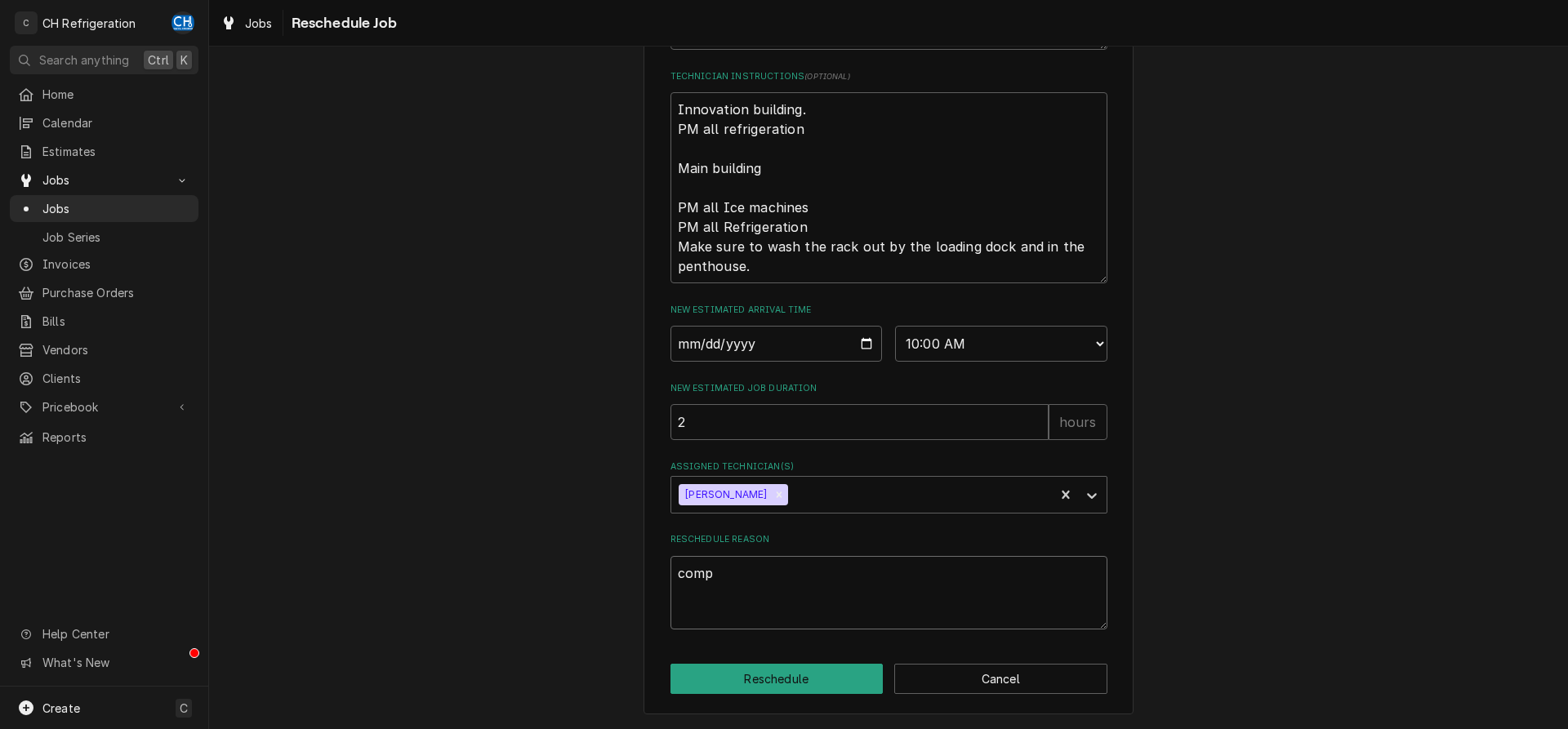
type textarea "compl"
type textarea "x"
type textarea "comple"
type textarea "x"
type textarea "complet"
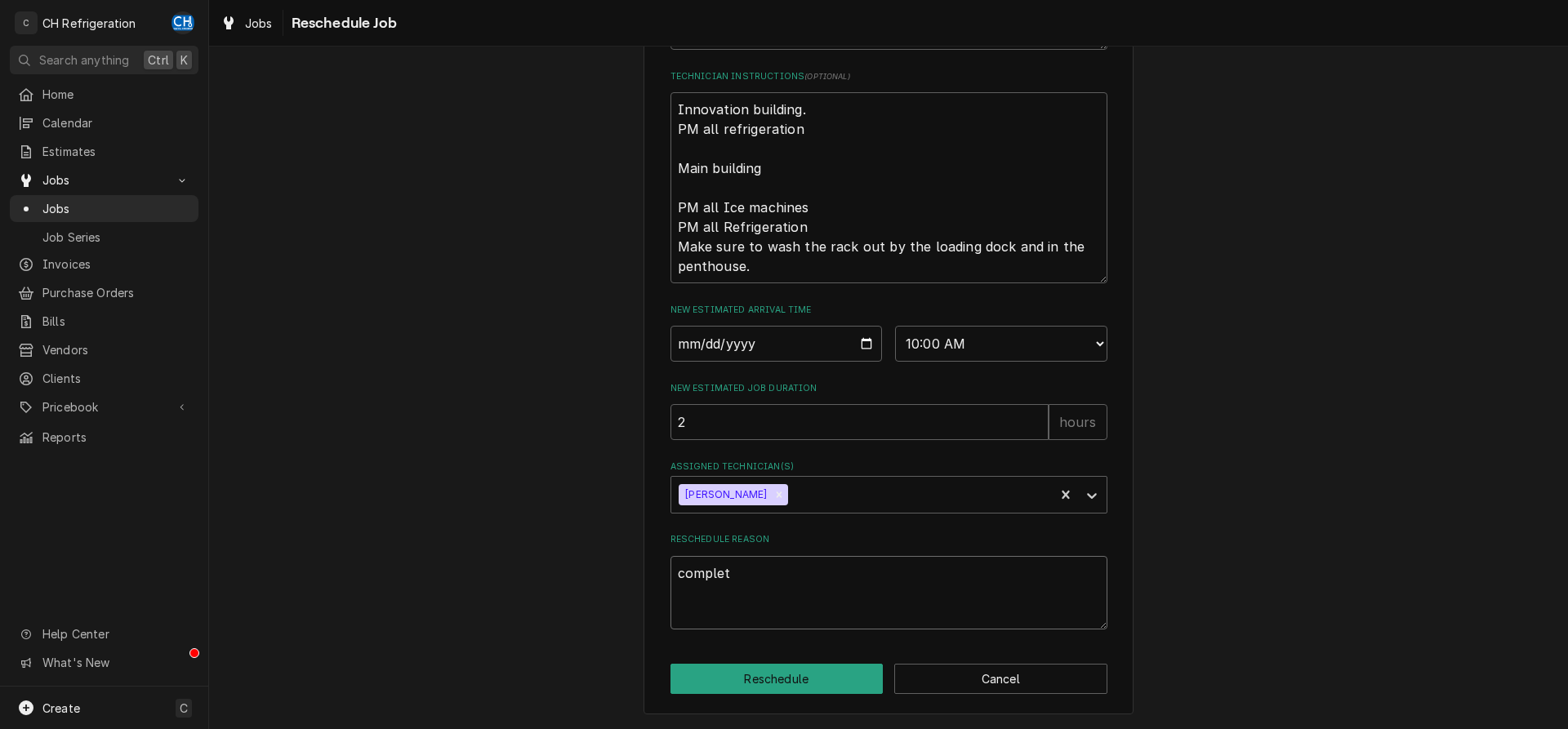
type textarea "x"
type textarea "complete"
type textarea "x"
type textarea "complete"
type textarea "x"
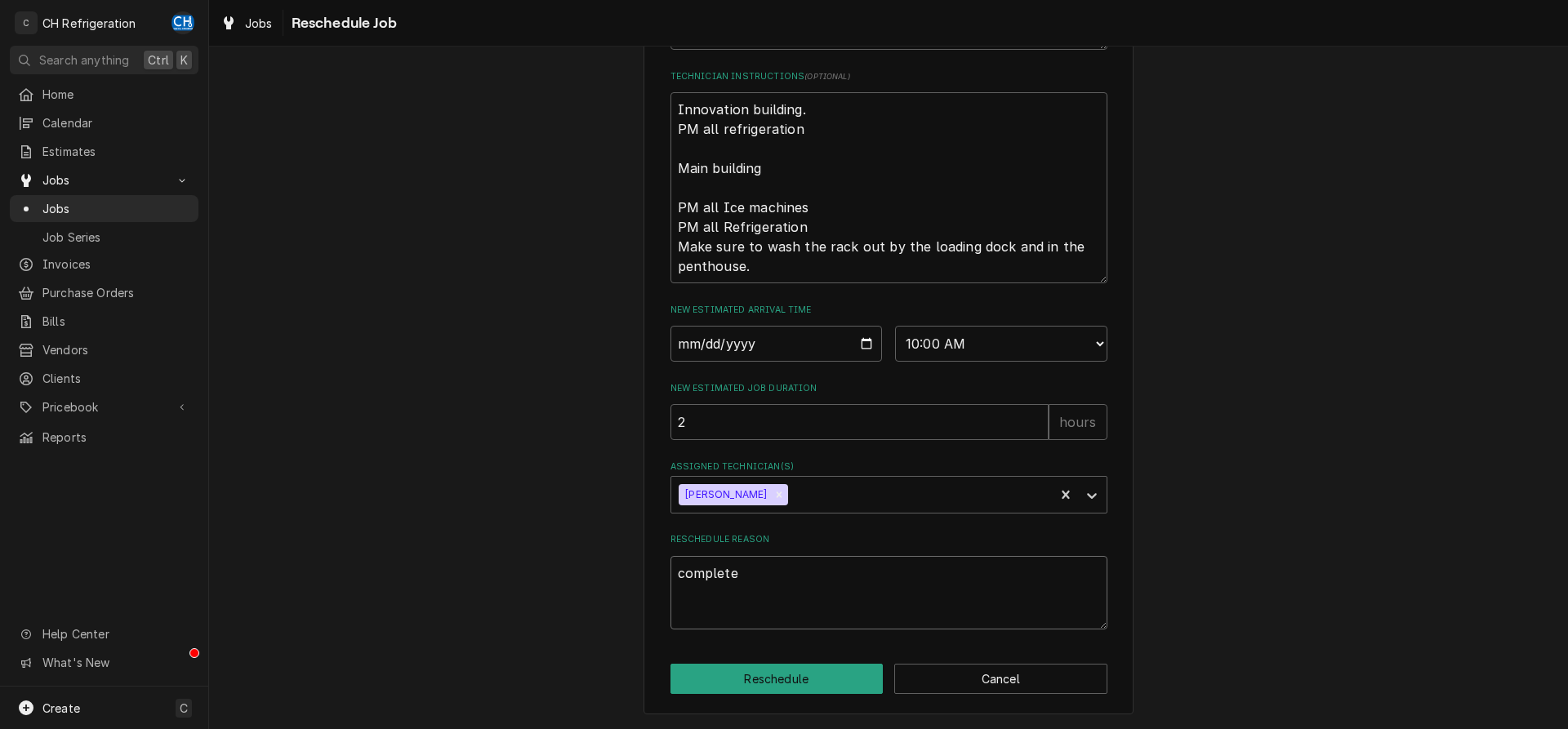
type textarea "complete t"
type textarea "x"
type textarea "complete th"
type textarea "x"
type textarea "complete the"
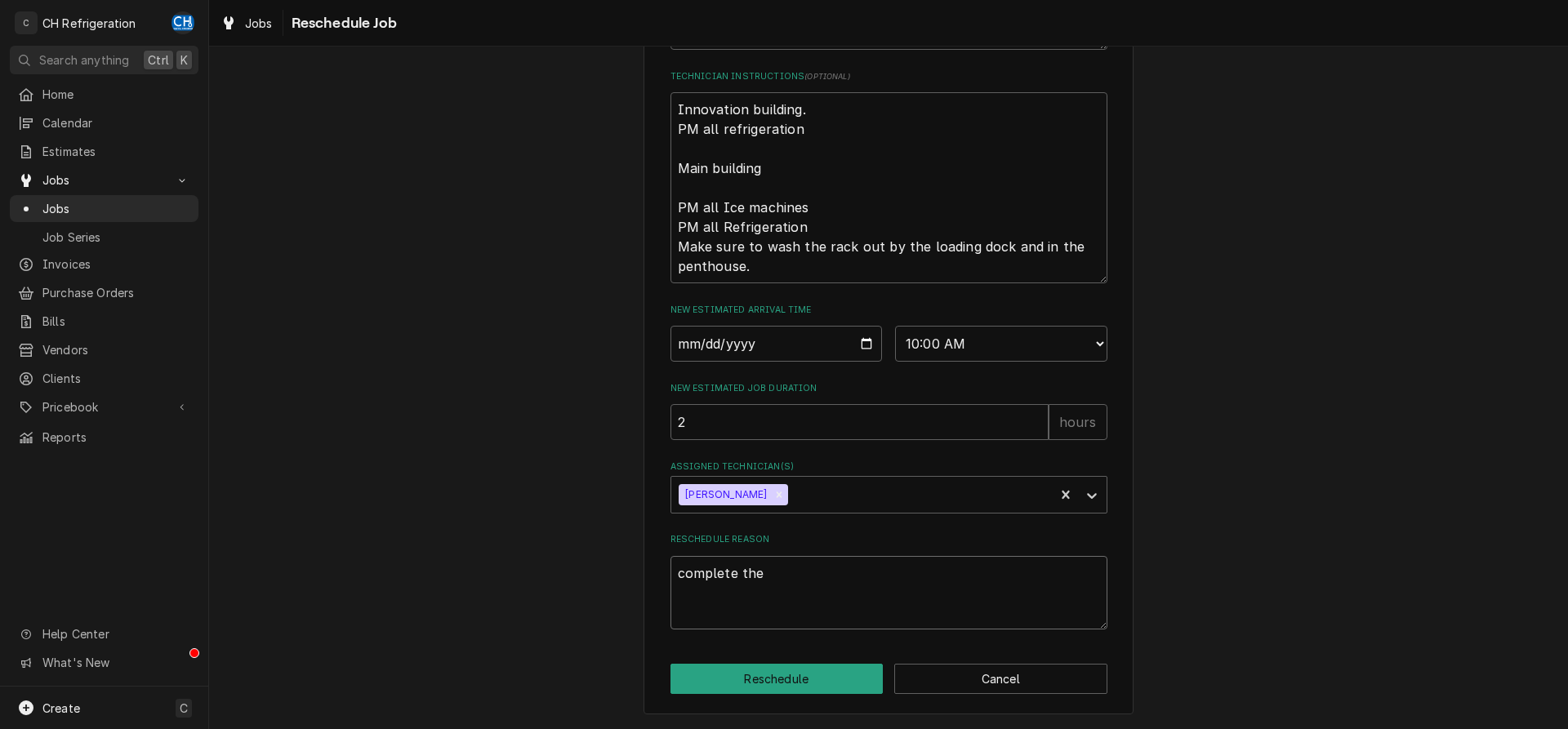
type textarea "x"
type textarea "complete the"
type textarea "x"
type textarea "complete the p"
type textarea "x"
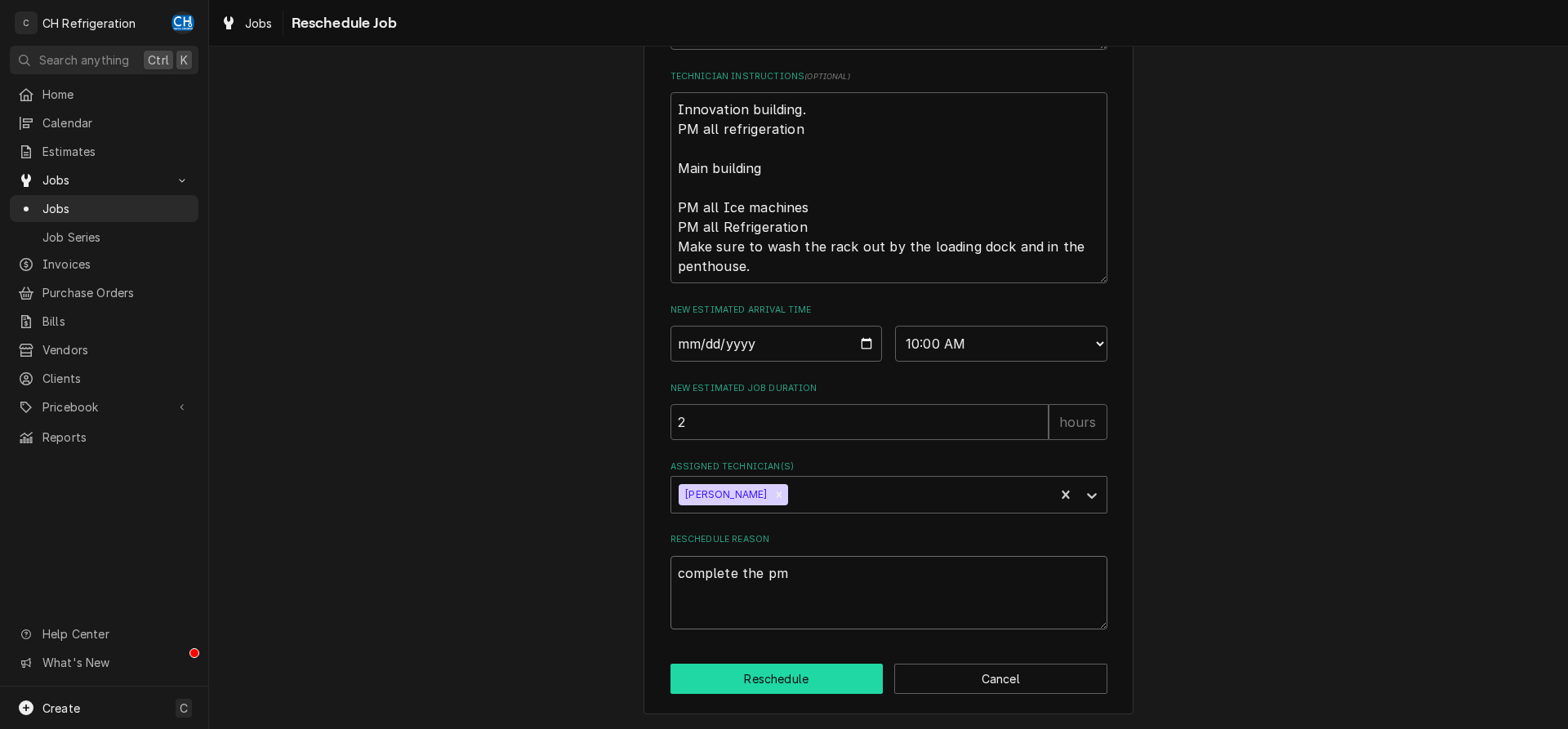
type textarea "complete the pm"
click at [767, 676] on button "Reschedule" at bounding box center [777, 678] width 213 height 30
type textarea "x"
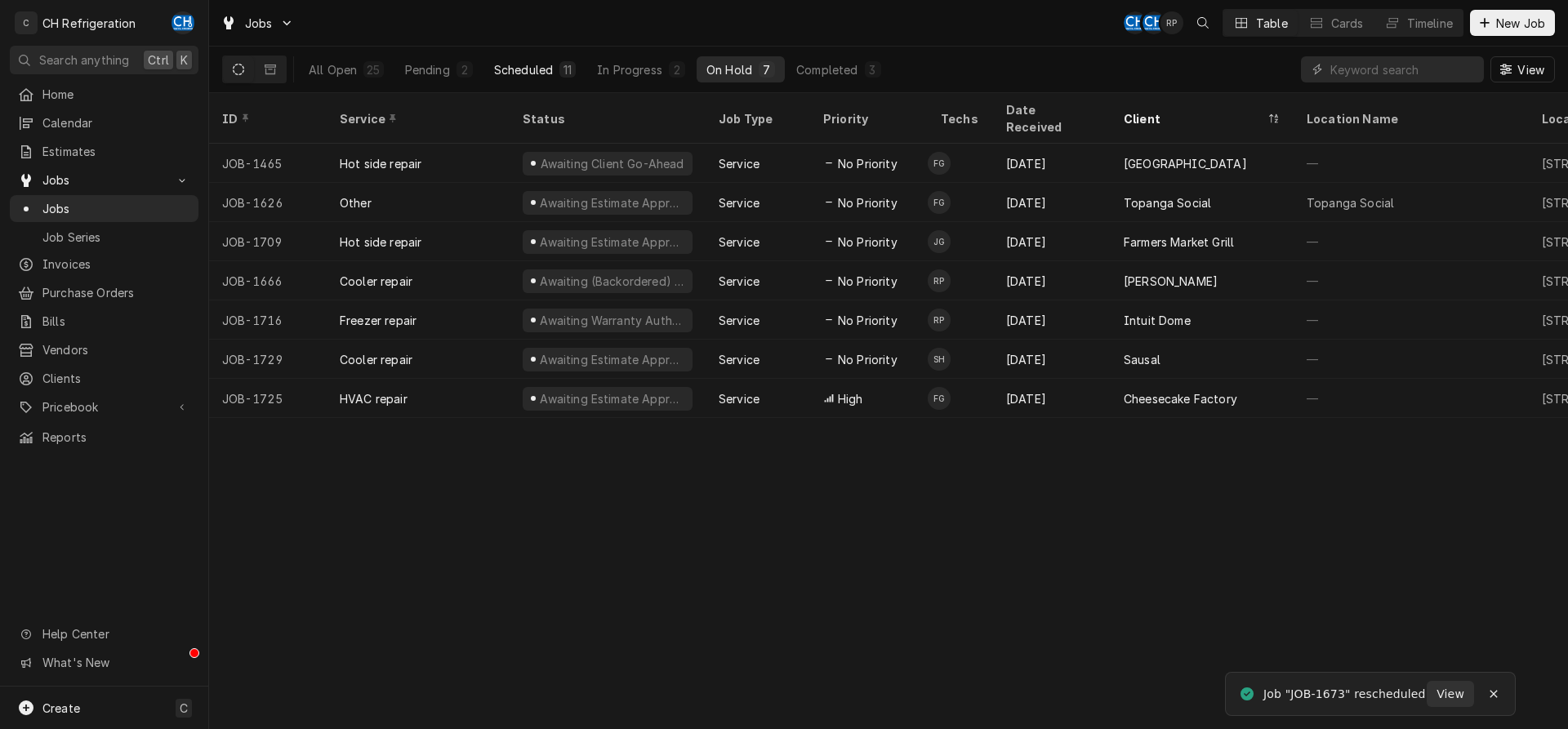
click at [564, 66] on div "11" at bounding box center [567, 70] width 9 height 17
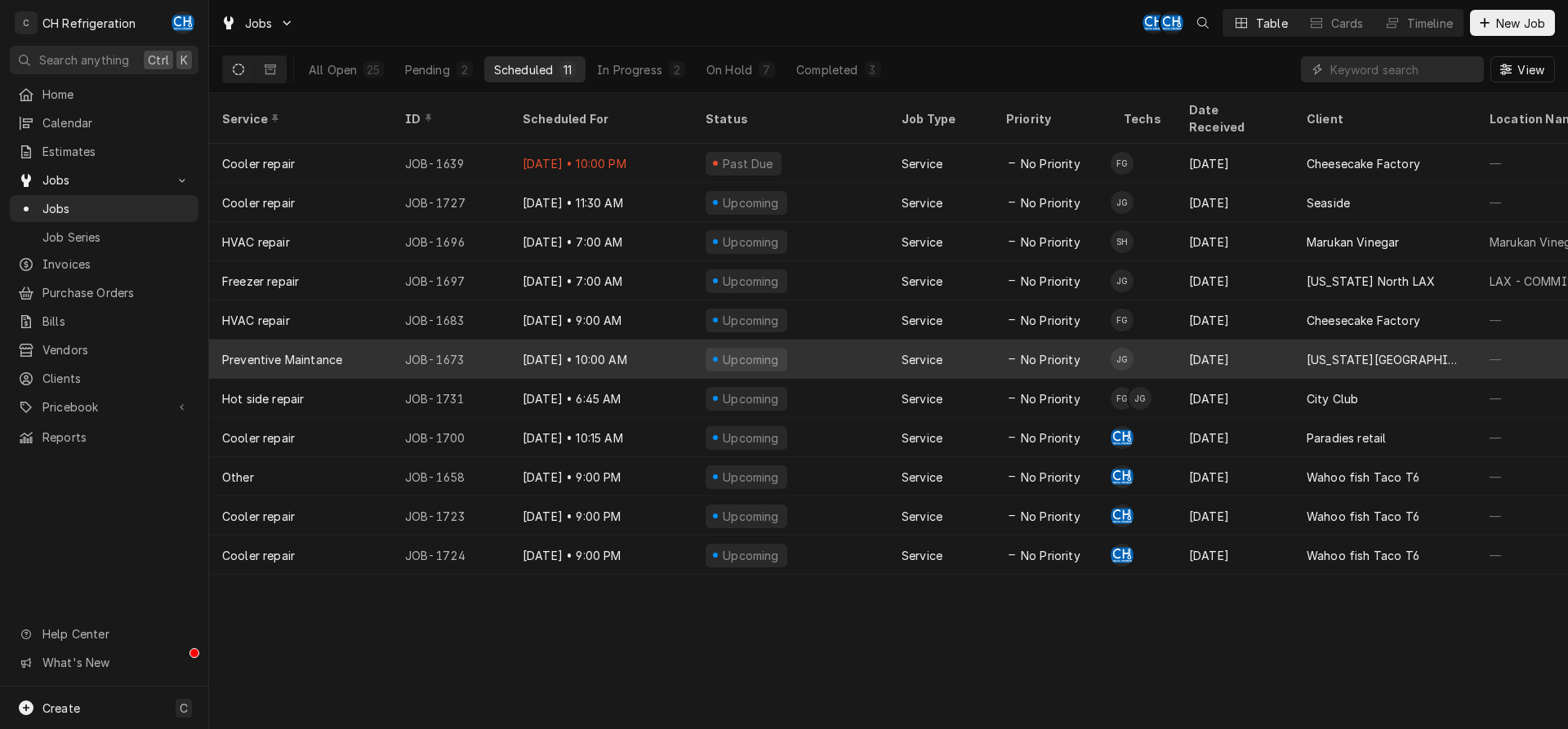
click at [1247, 340] on div "Aug 7" at bounding box center [1235, 359] width 117 height 39
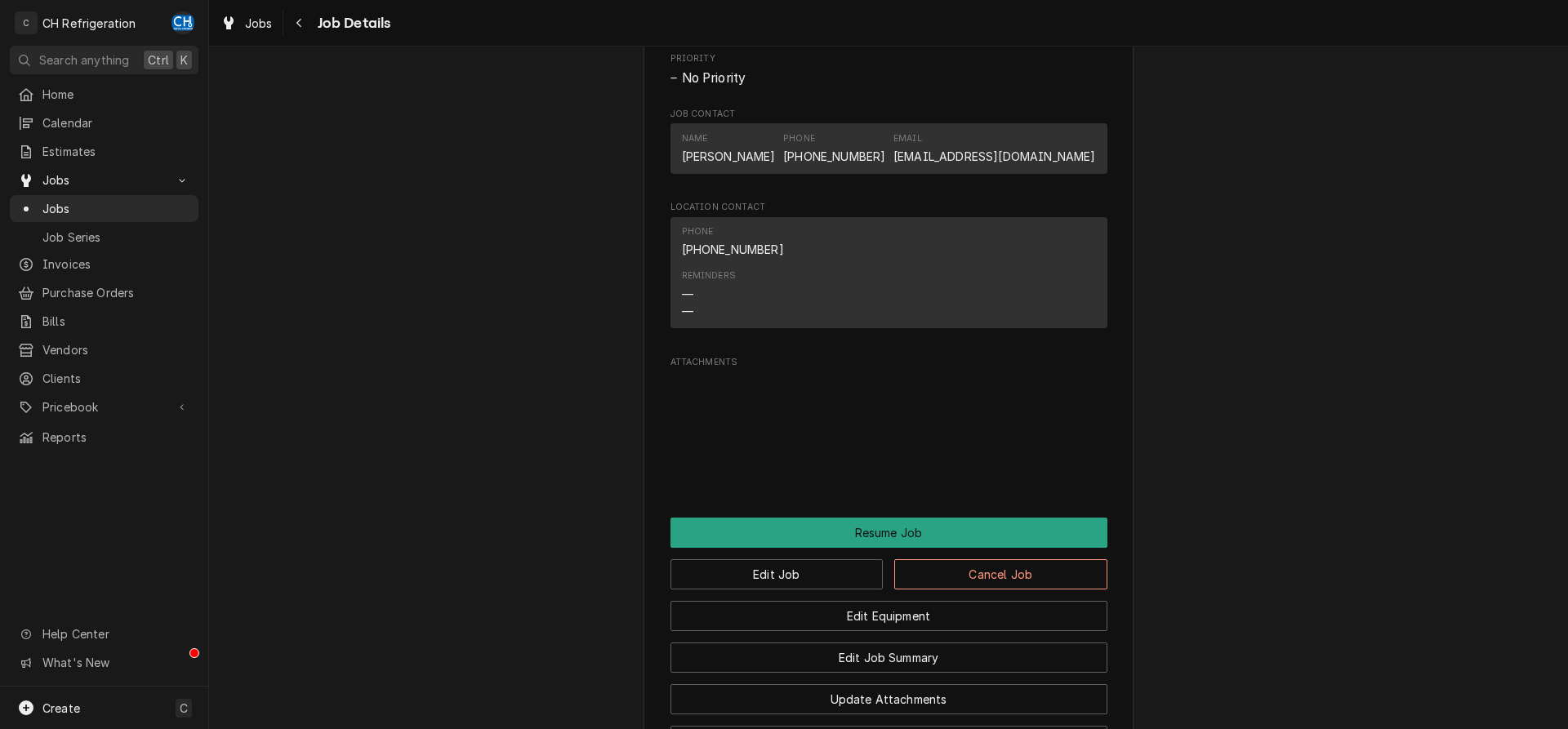
scroll to position [1749, 0]
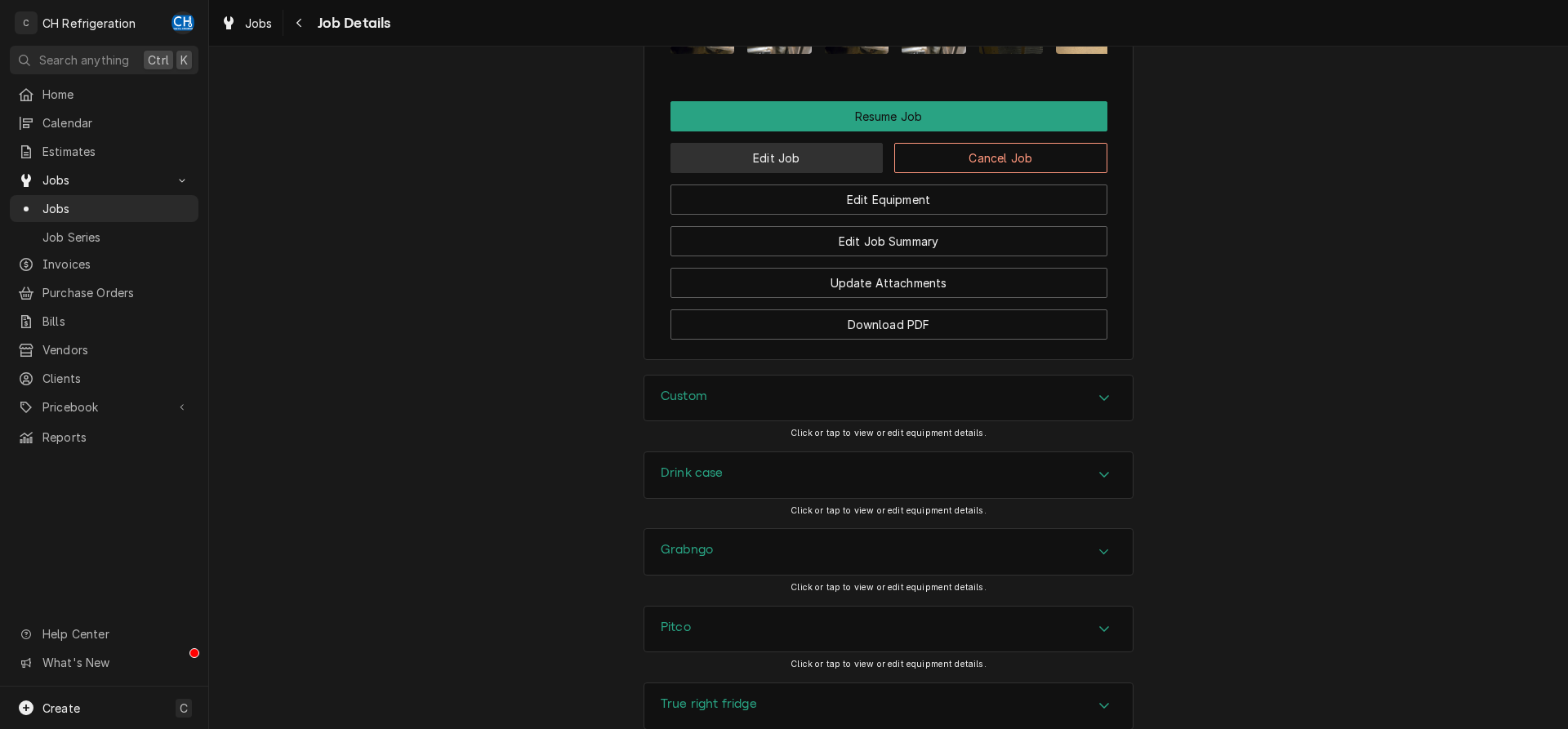
click at [781, 162] on button "Edit Job" at bounding box center [777, 158] width 213 height 30
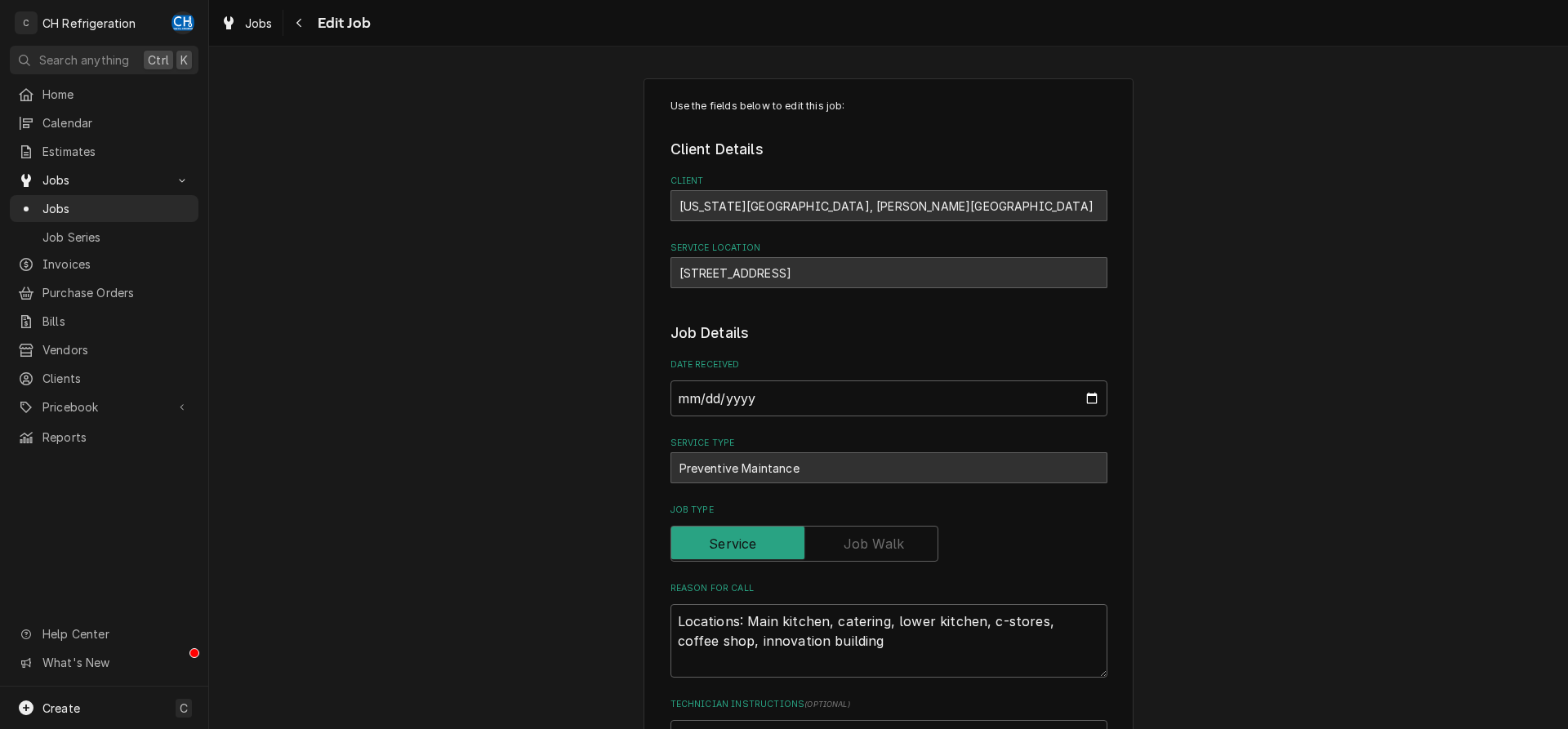
type textarea "x"
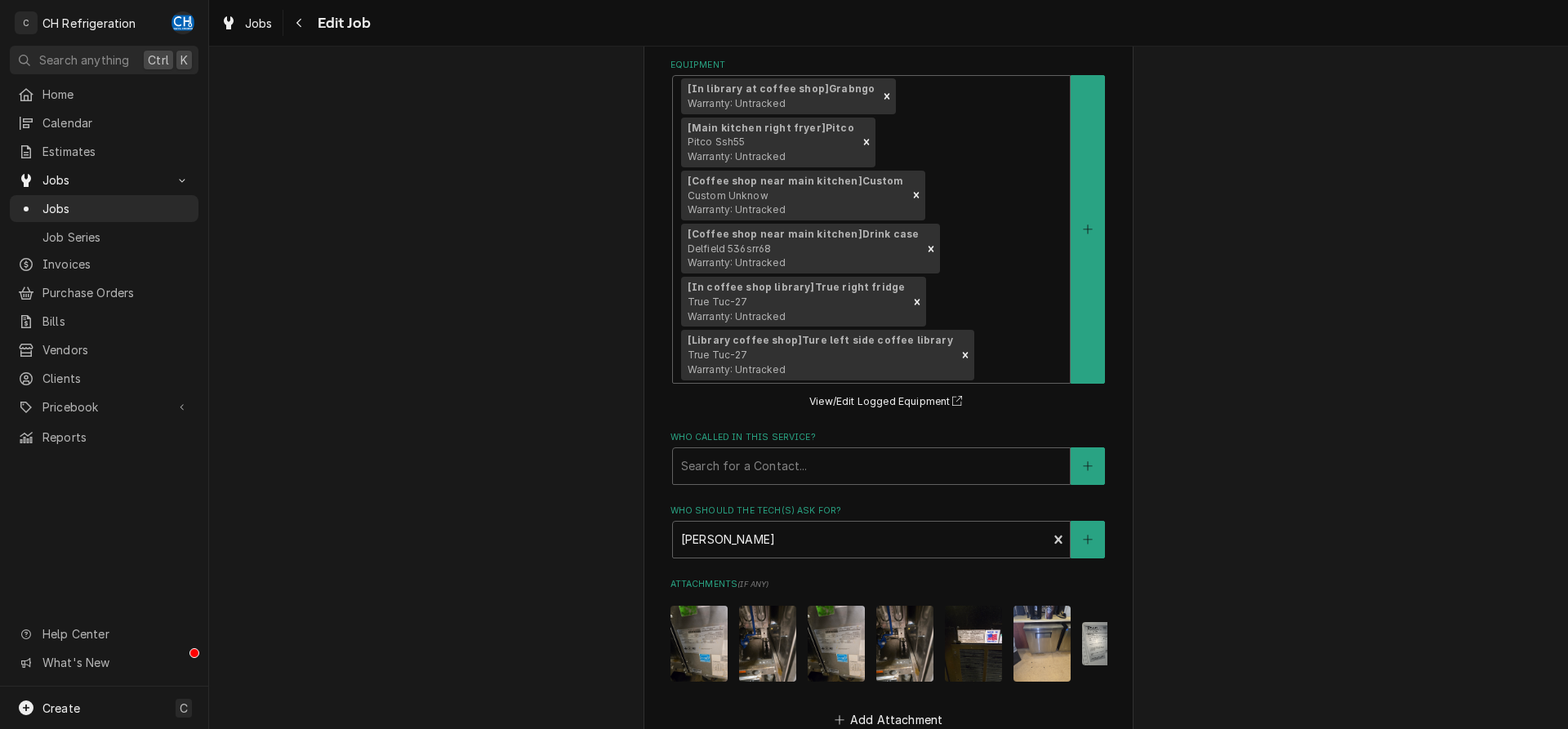
scroll to position [1423, 0]
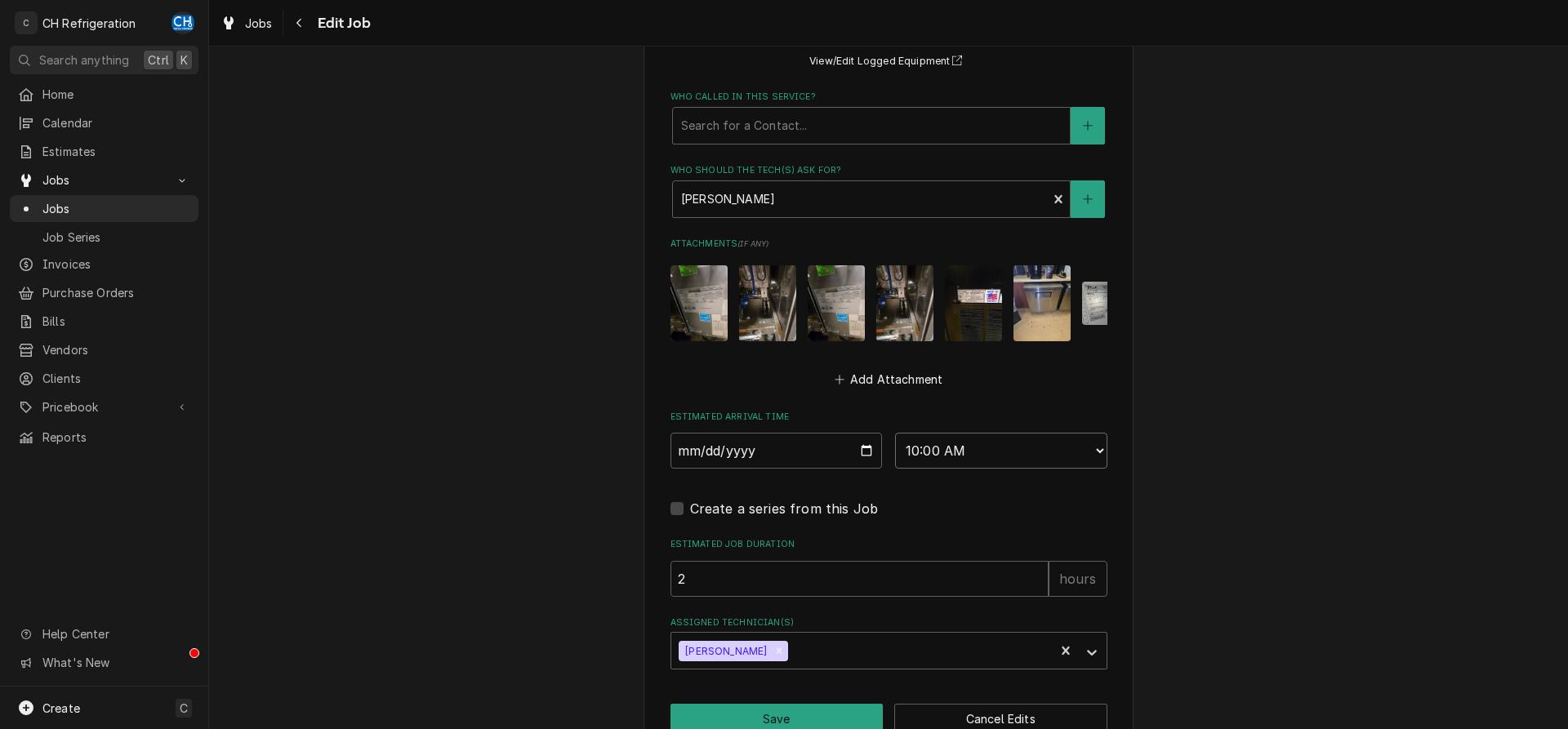
click at [895, 433] on select "AM / PM 6:00 AM 6:15 AM 6:30 AM 6:45 AM 7:00 AM 7:15 AM 7:30 AM 7:45 AM 8:00 AM…" at bounding box center [1001, 451] width 212 height 36
select select "12:00:00"
click option "12:00 PM" at bounding box center [0, 0] width 0 height 0
click at [780, 704] on button "Save" at bounding box center [777, 719] width 213 height 30
type textarea "x"
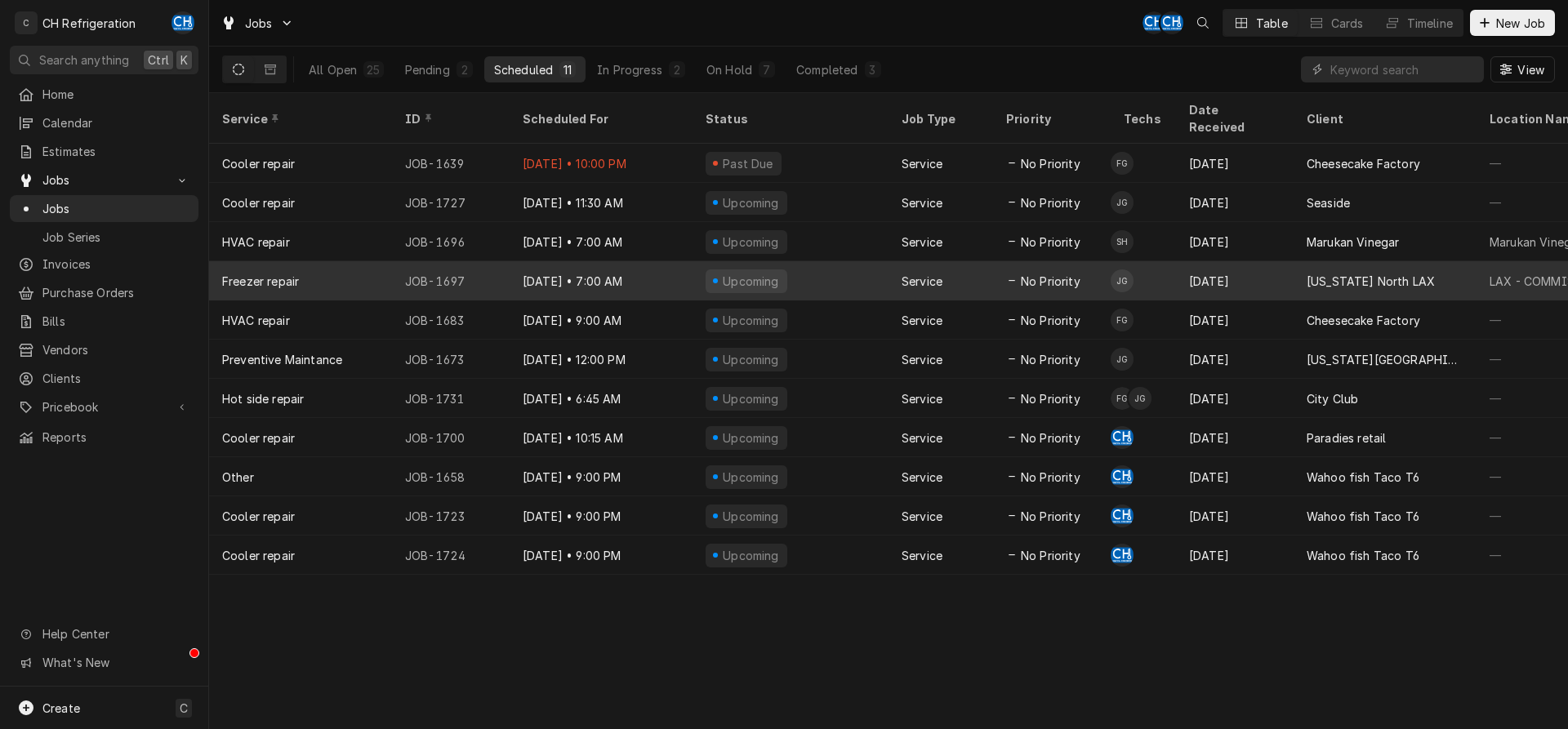
click at [1239, 271] on div "[DATE]" at bounding box center [1235, 280] width 117 height 39
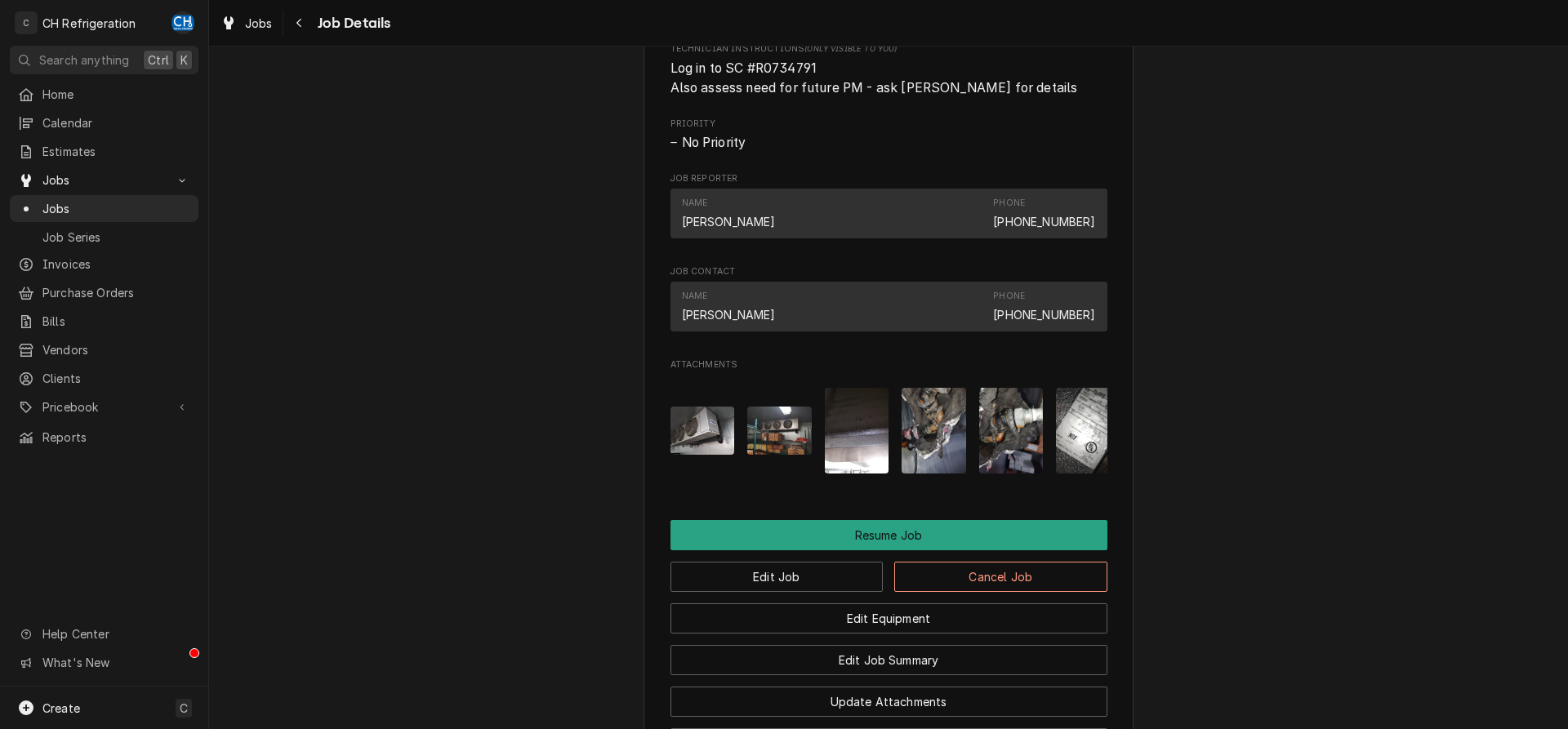
scroll to position [1482, 0]
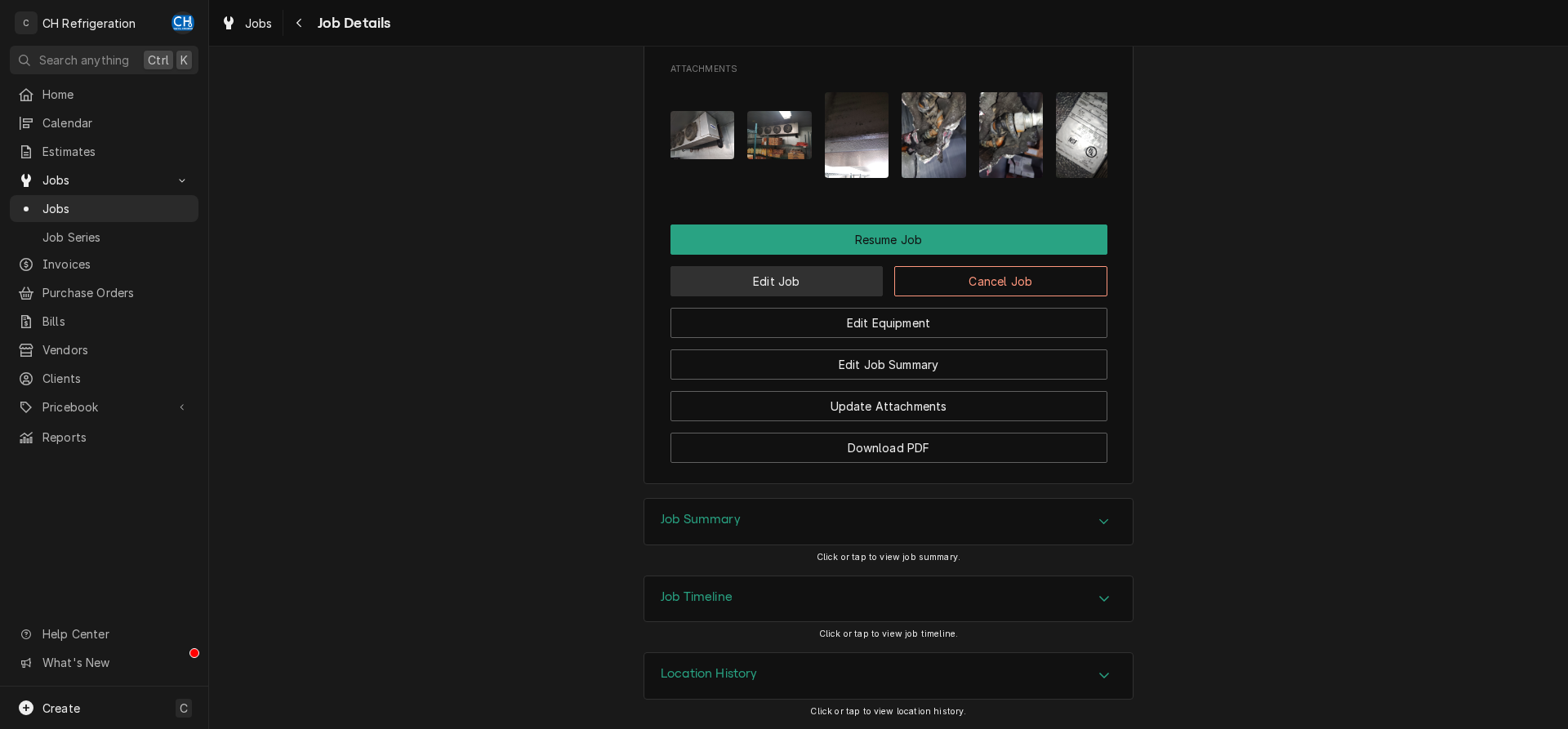
click at [777, 283] on button "Edit Job" at bounding box center [777, 281] width 213 height 30
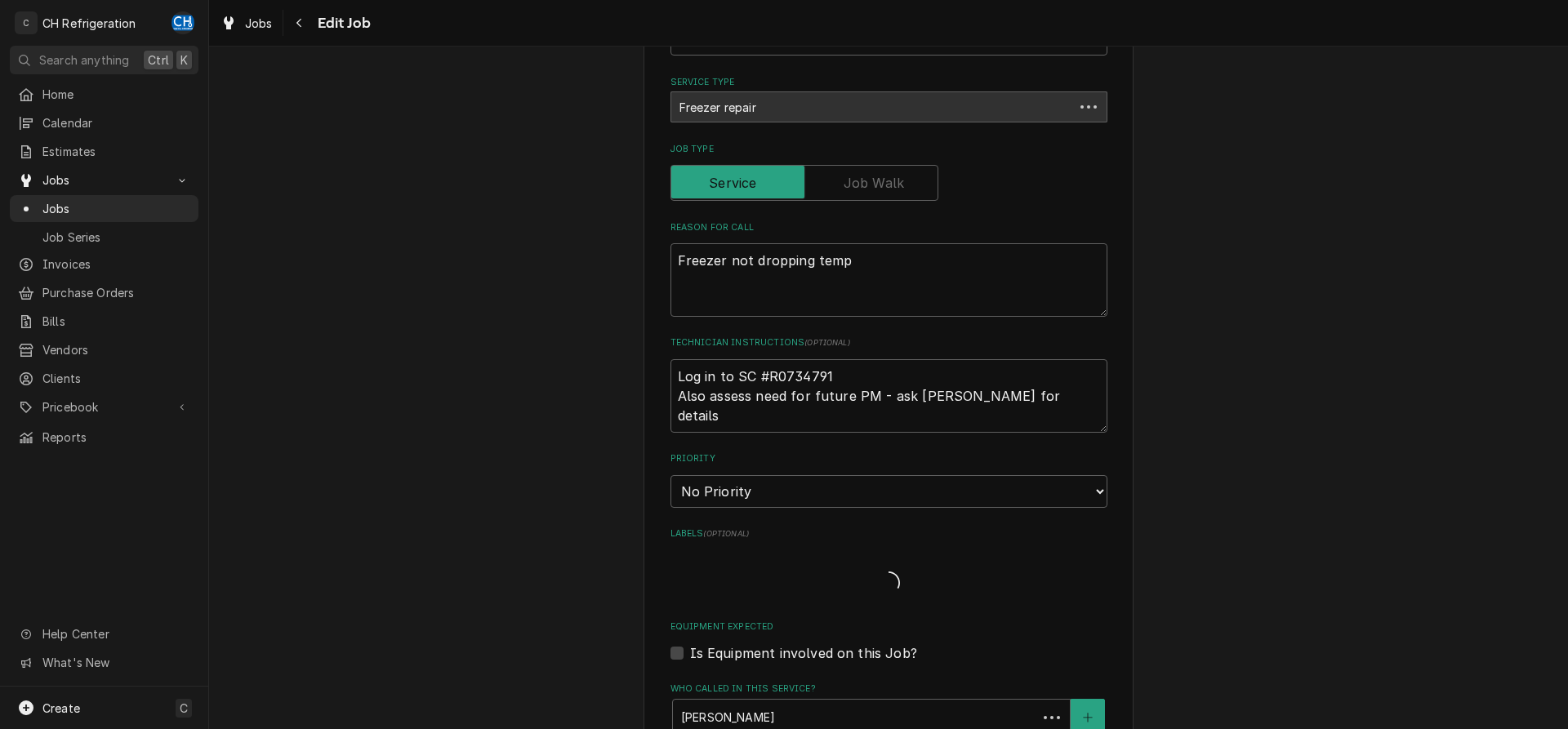
type textarea "x"
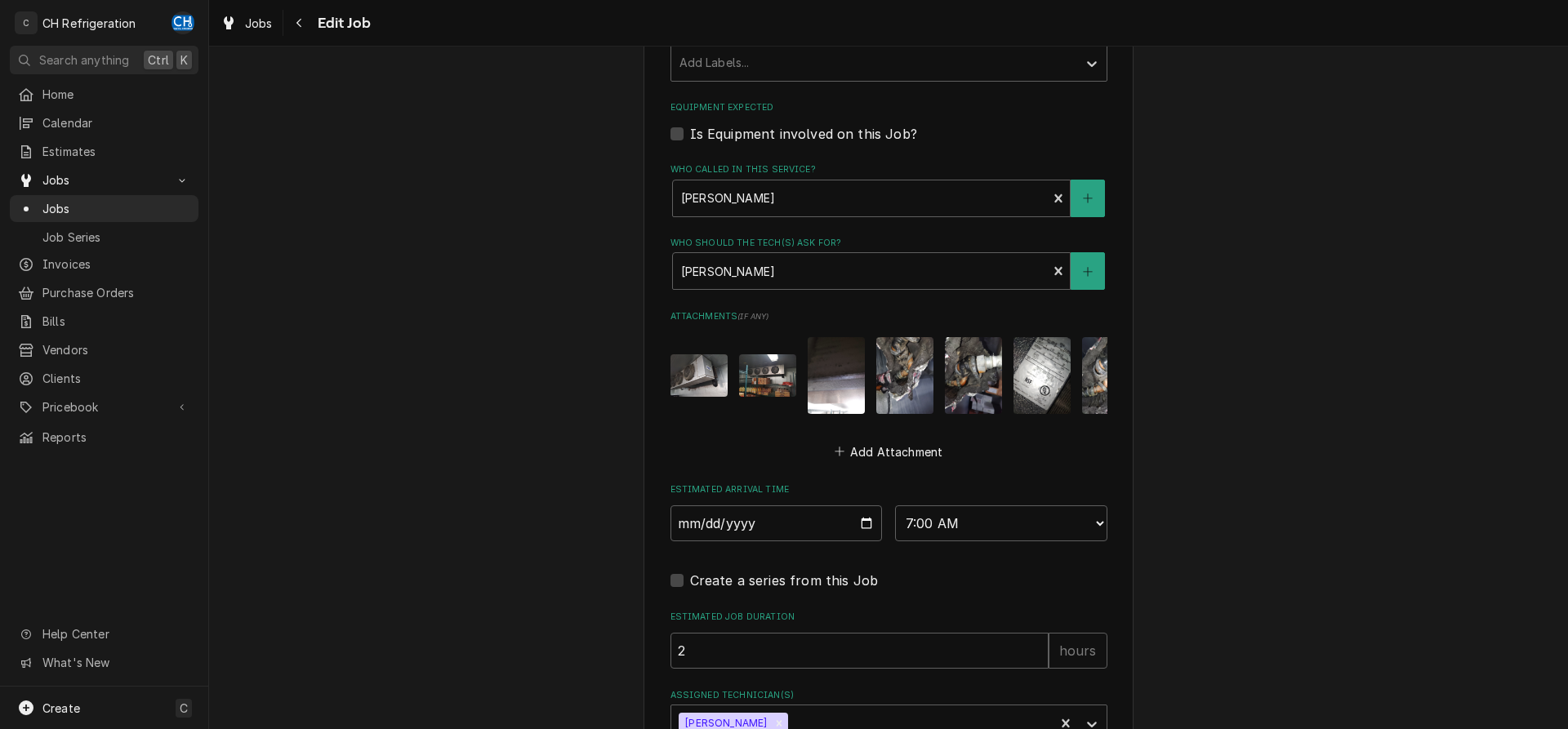
scroll to position [1028, 0]
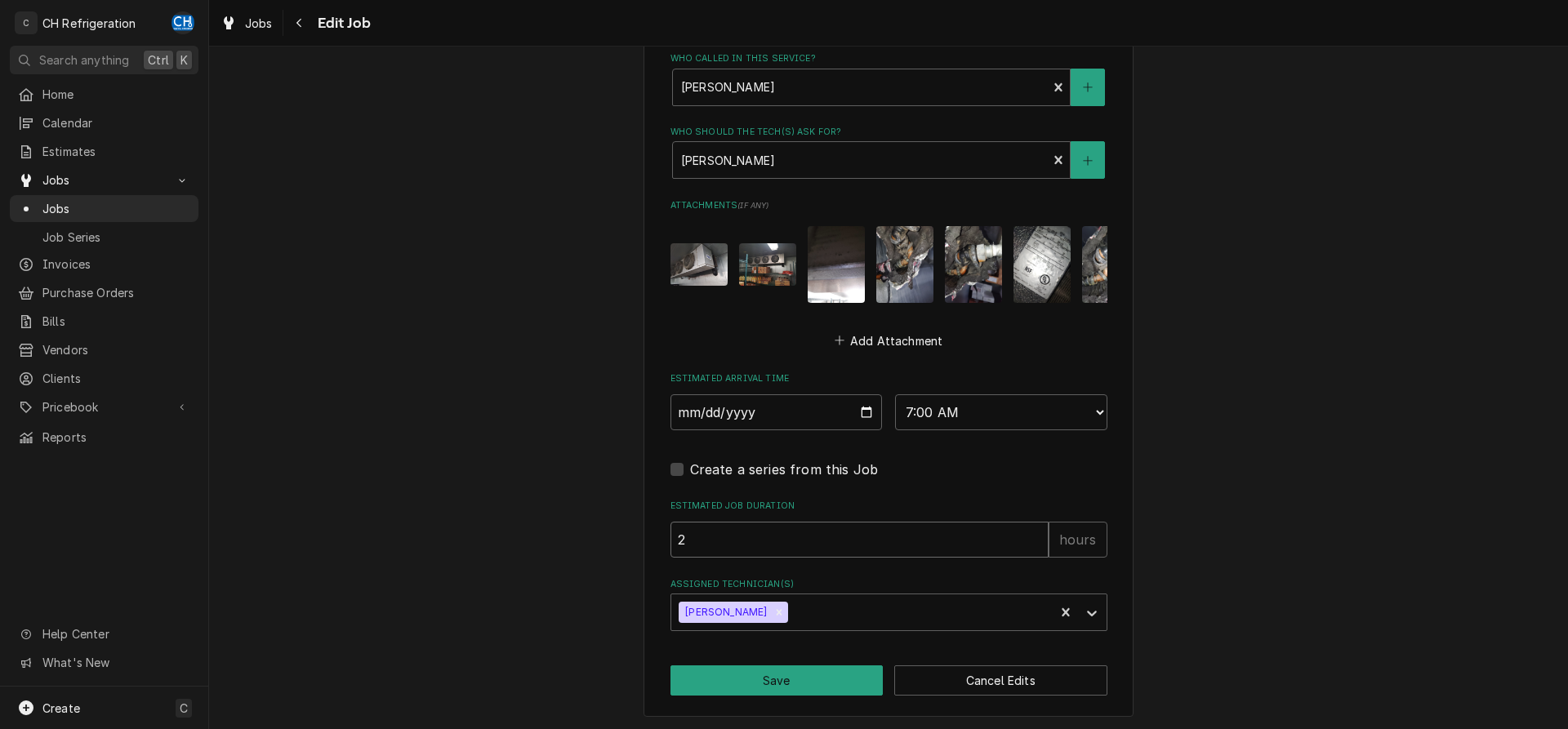
click at [704, 537] on input "2" at bounding box center [860, 540] width 378 height 36
type textarea "x"
type input "6"
type textarea "x"
type input "6"
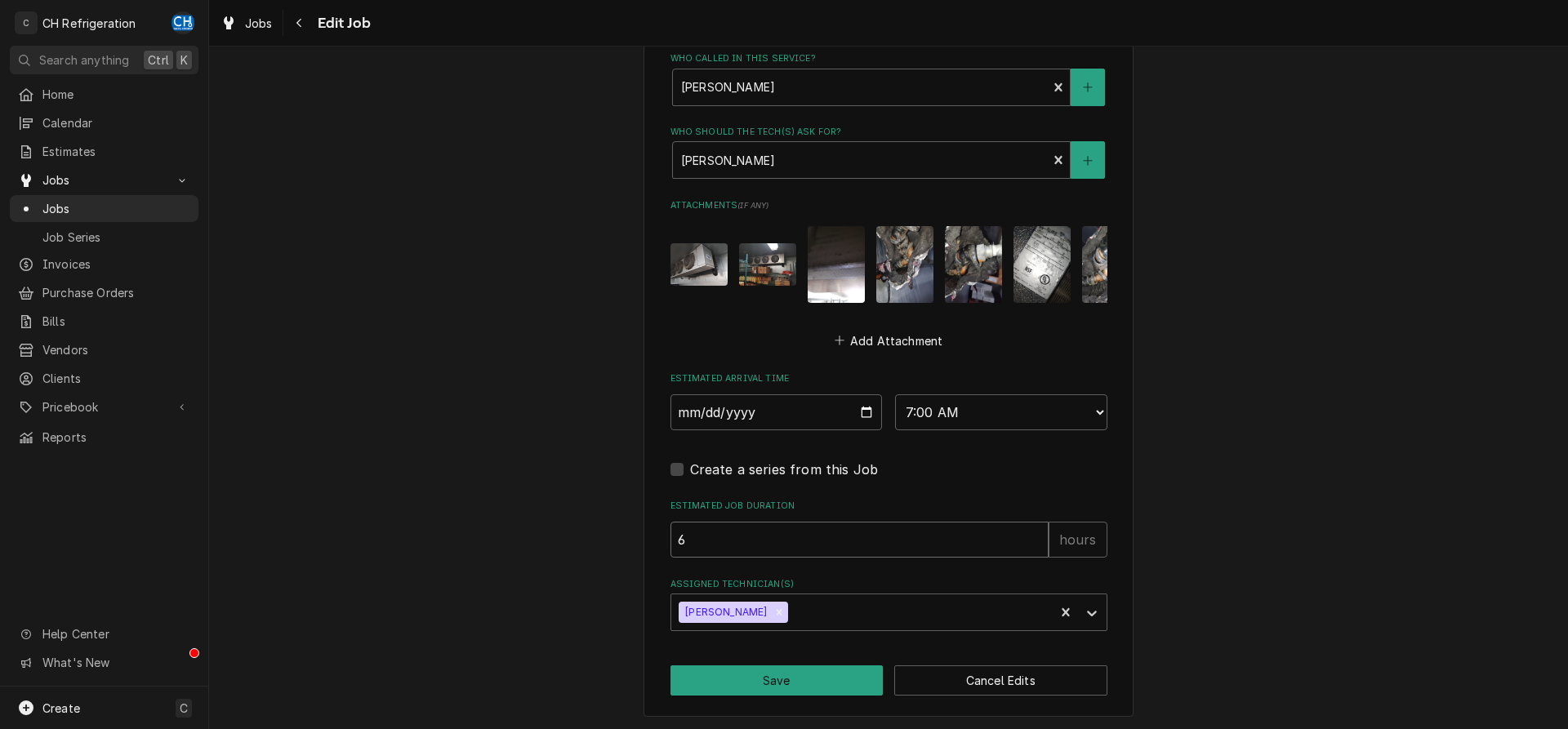
click at [711, 540] on input "6" at bounding box center [860, 540] width 378 height 36
type textarea "x"
type input "4"
type textarea "x"
type input "4"
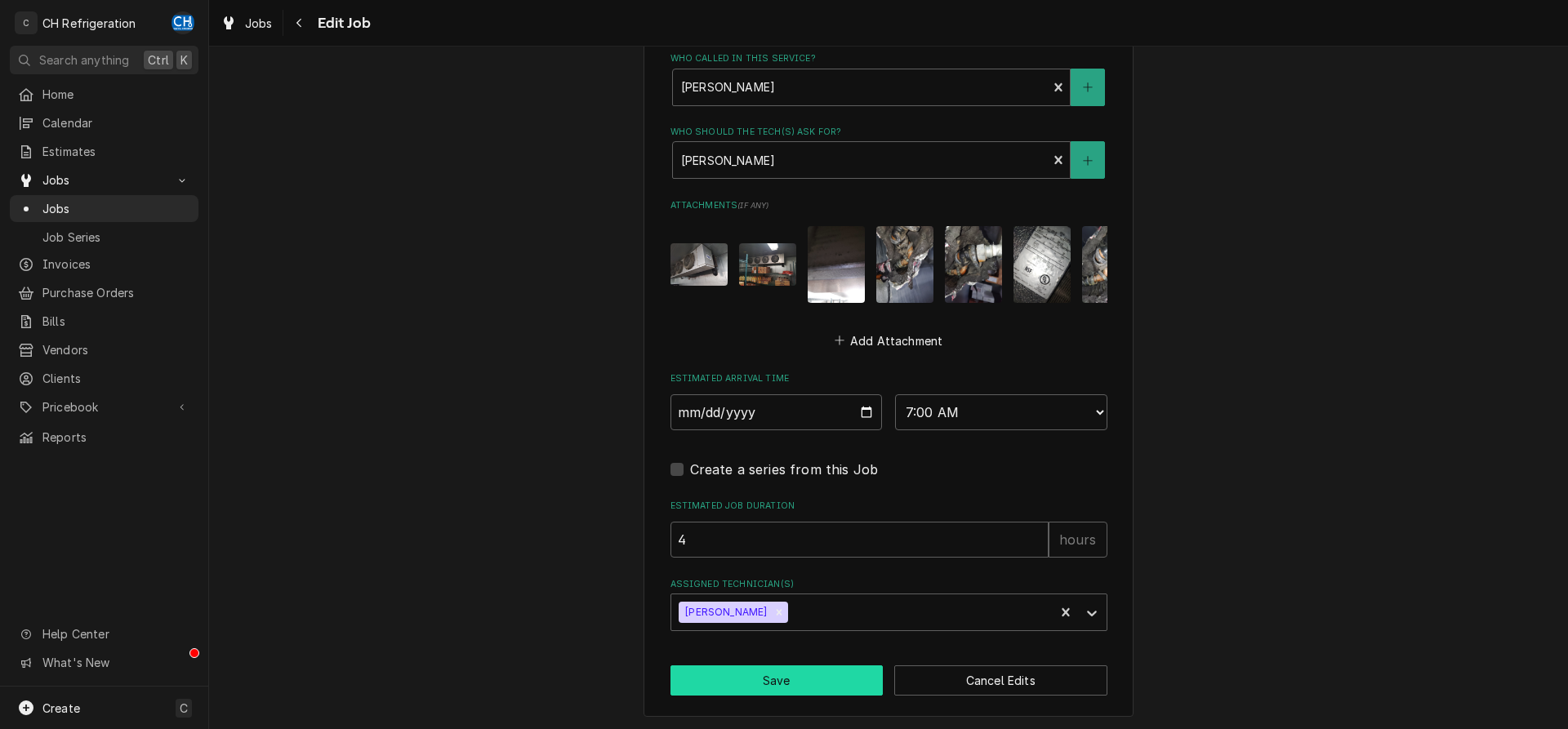
click at [748, 677] on button "Save" at bounding box center [777, 680] width 213 height 30
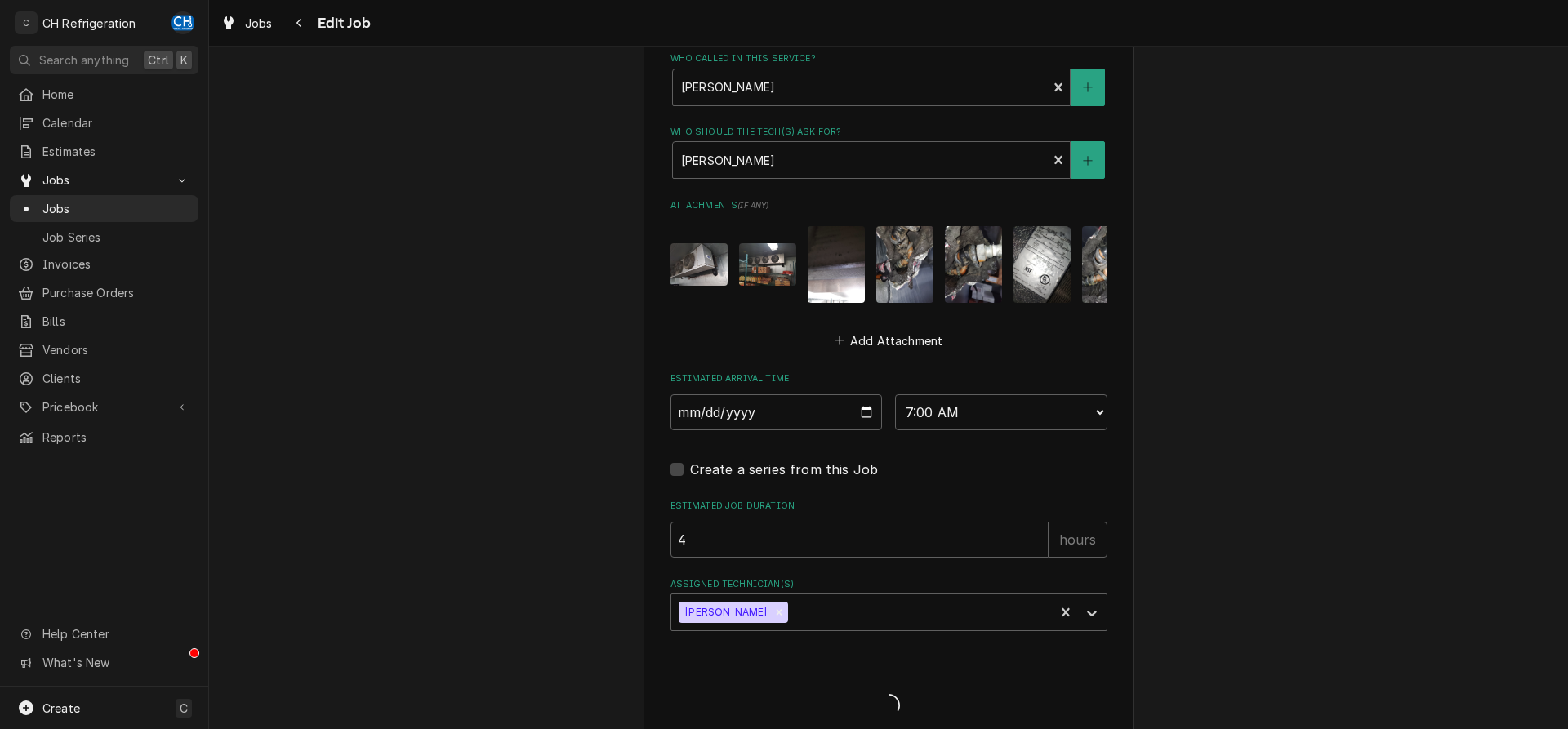
type textarea "x"
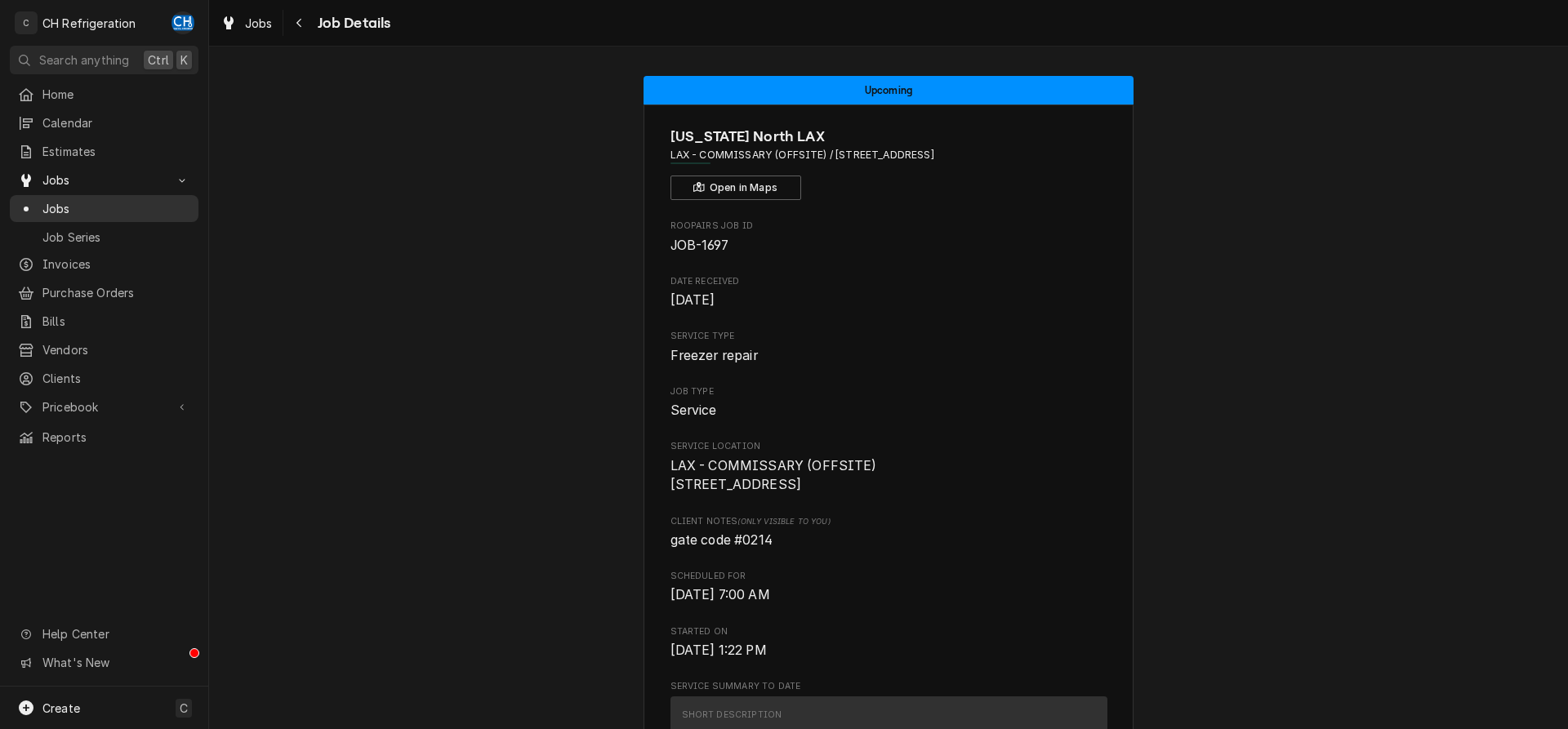
click at [79, 209] on span "Jobs" at bounding box center [116, 209] width 148 height 17
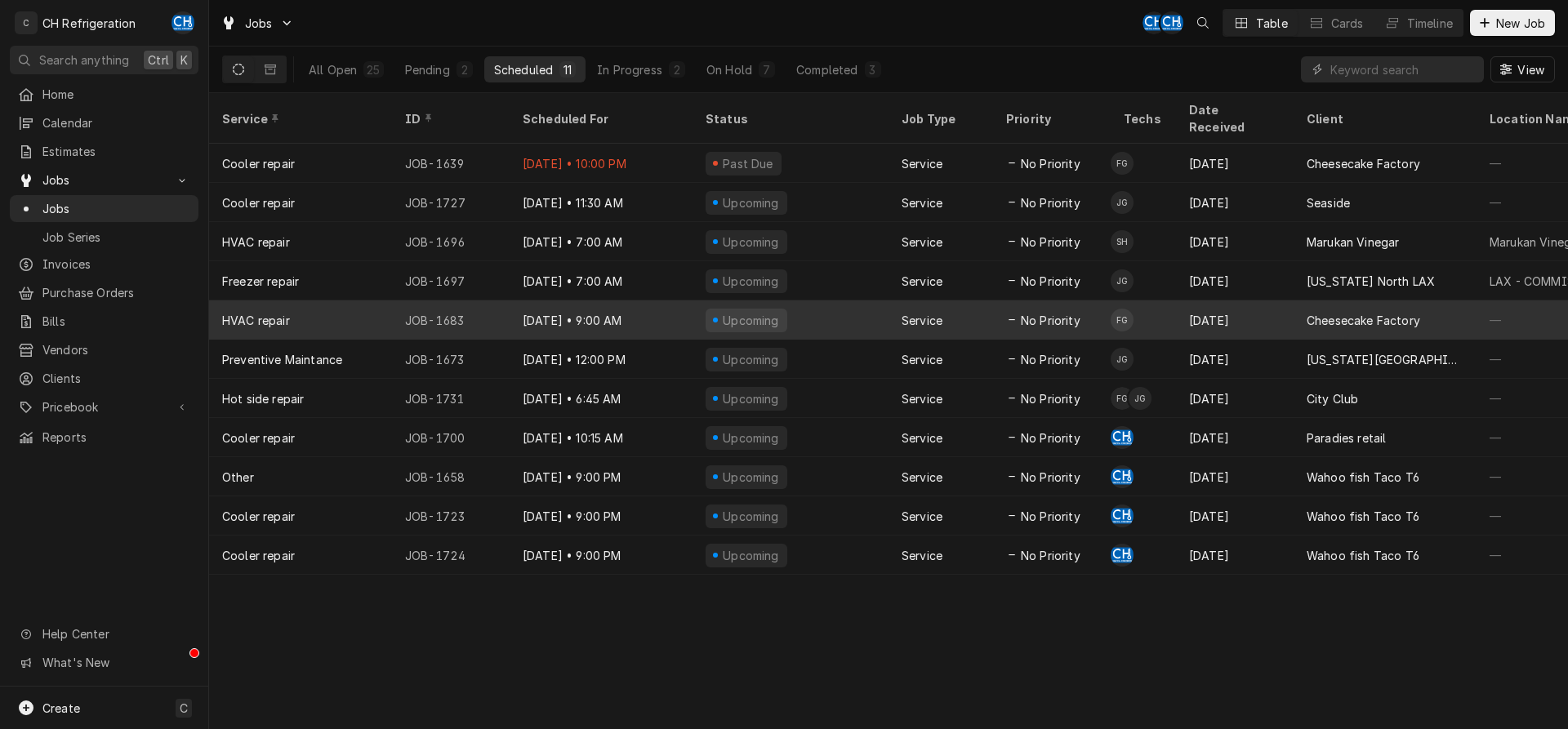
click at [1242, 300] on div "[DATE]" at bounding box center [1235, 319] width 117 height 39
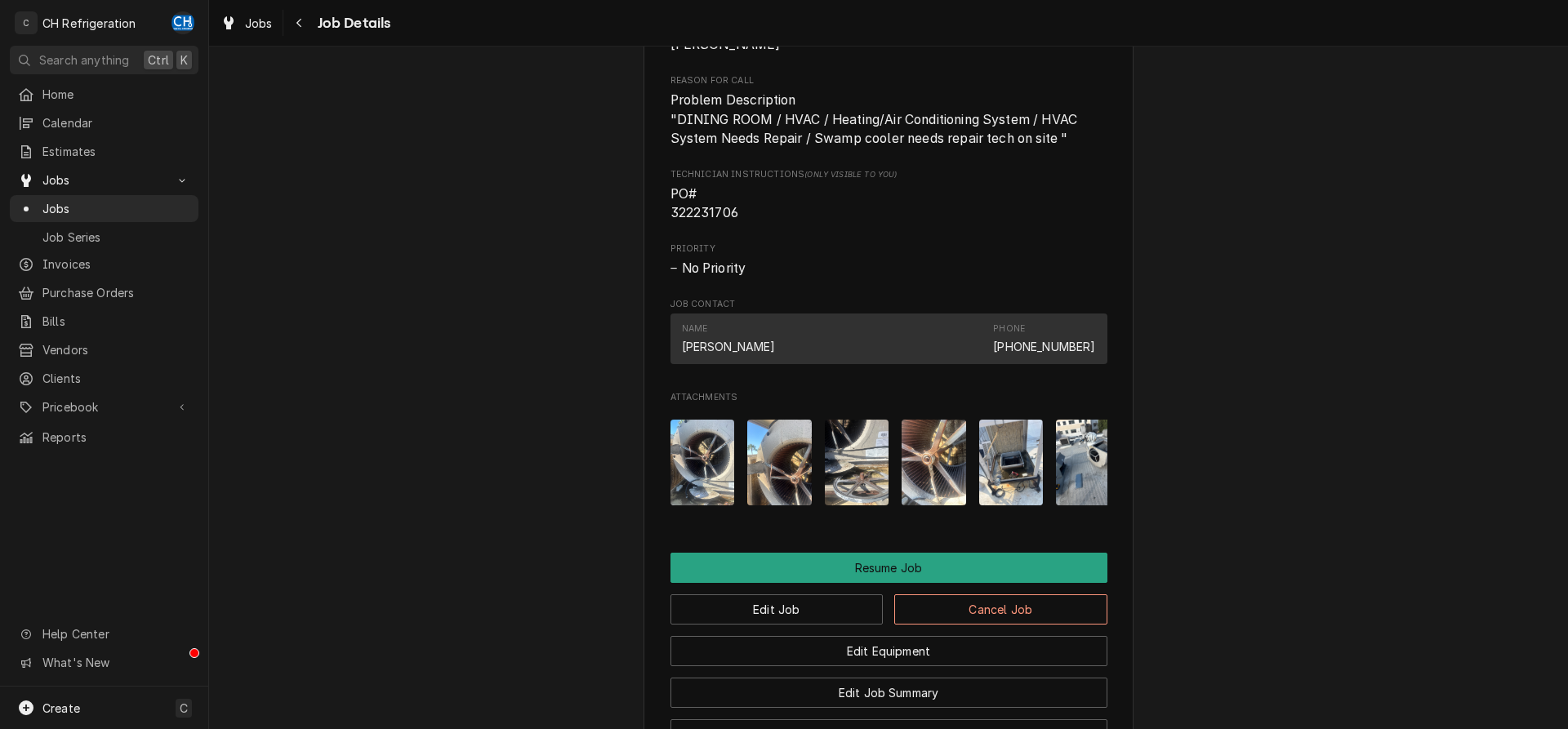
scroll to position [1430, 0]
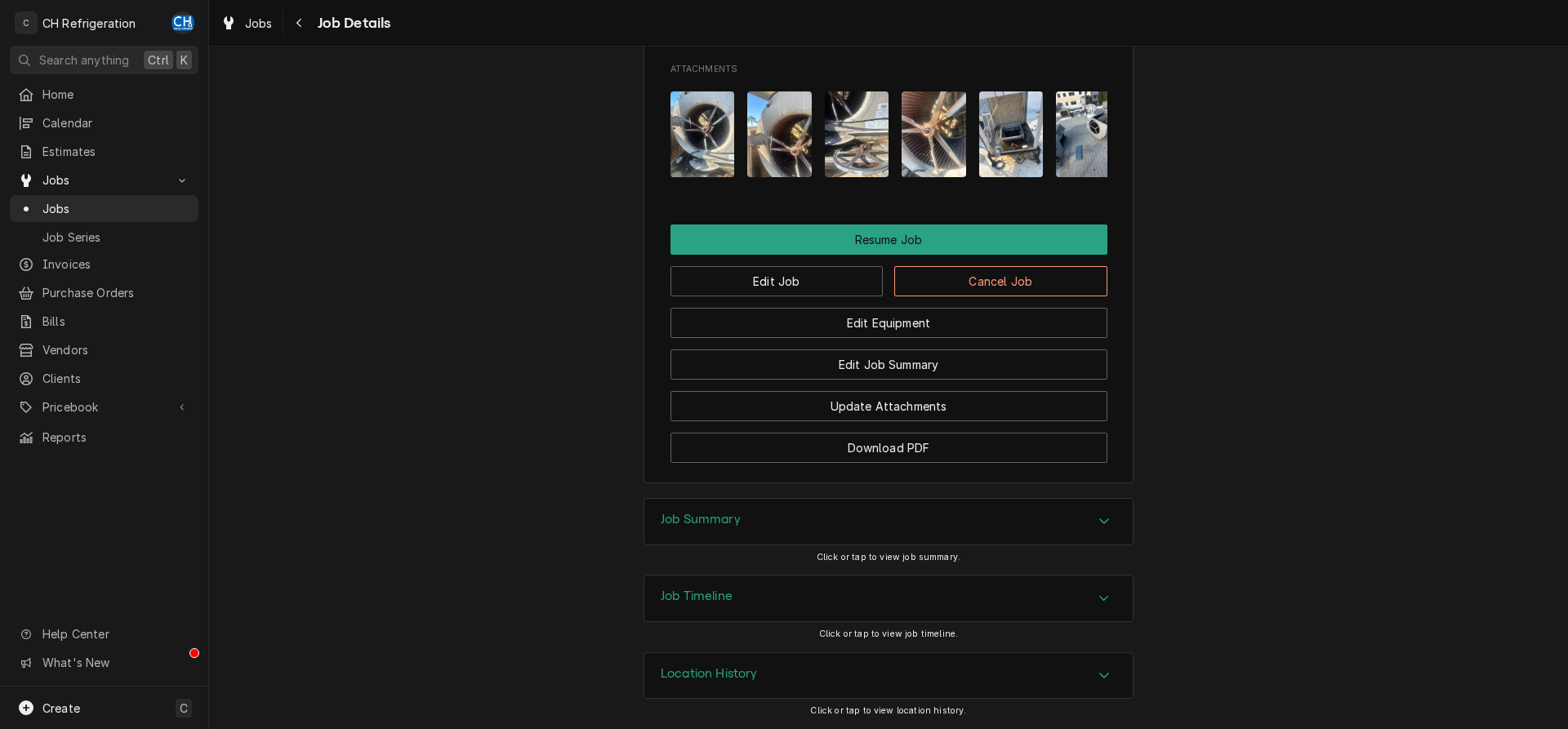
click at [664, 516] on h3 "Job Summary" at bounding box center [701, 519] width 80 height 16
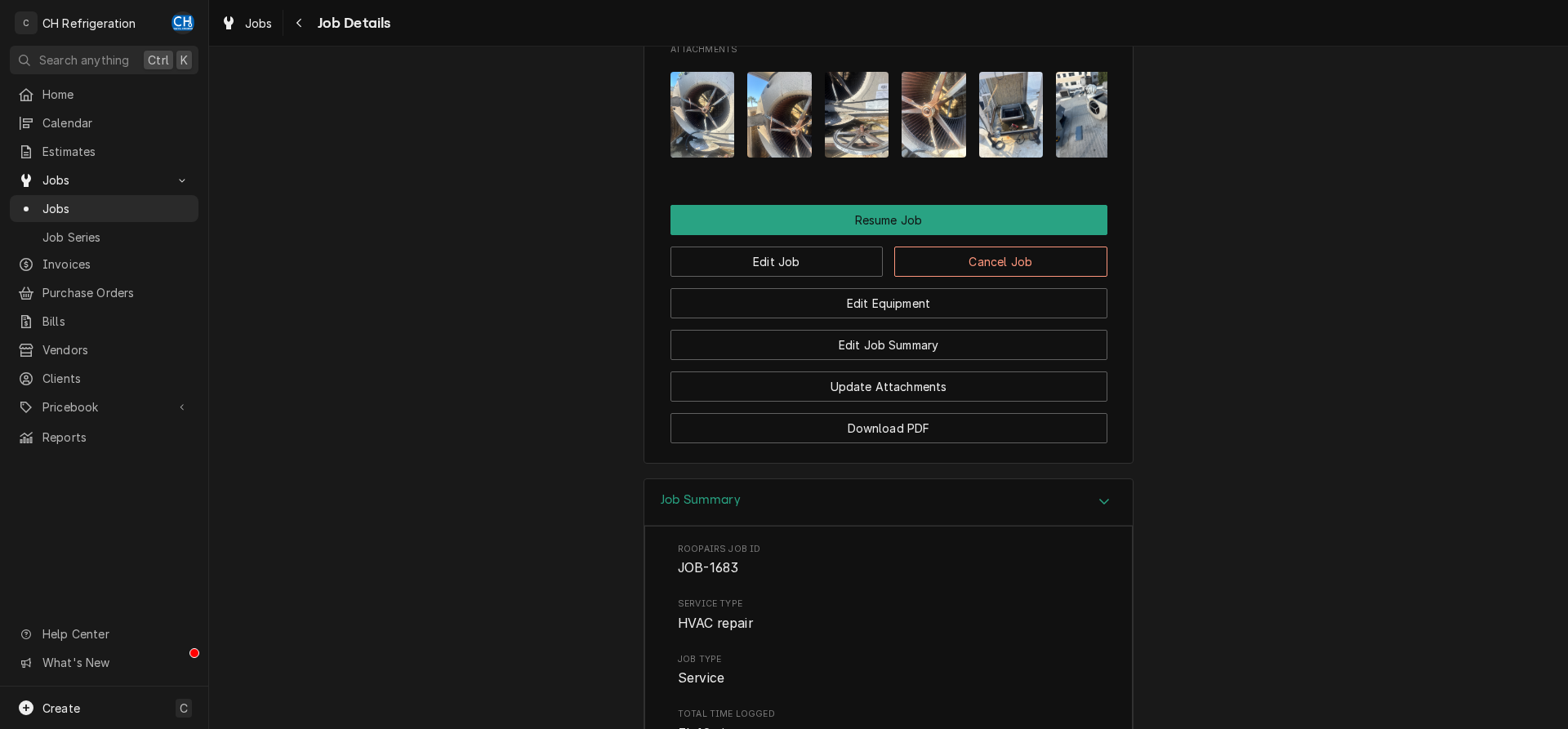
scroll to position [2014, 0]
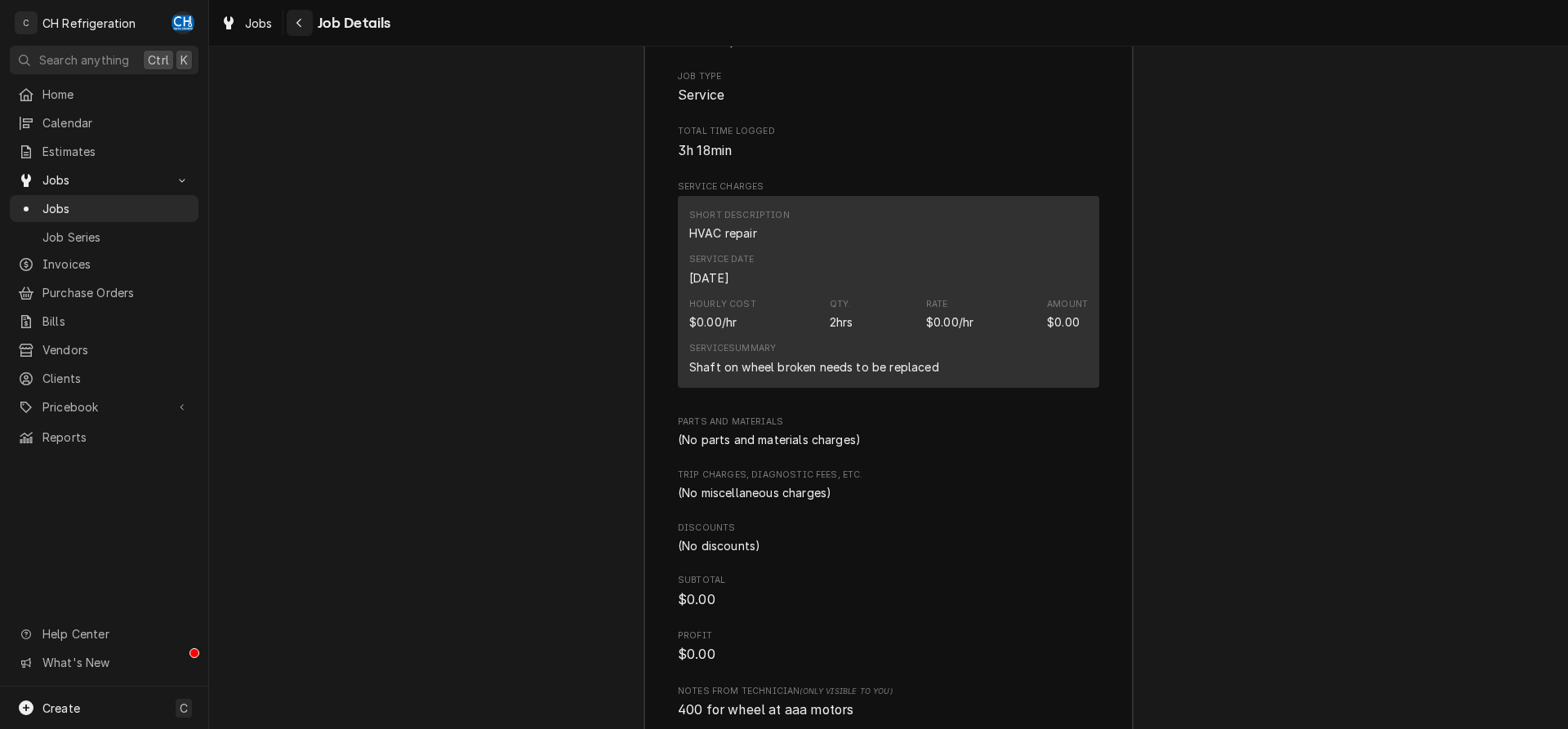
click at [291, 19] on button "Navigate back" at bounding box center [299, 22] width 26 height 26
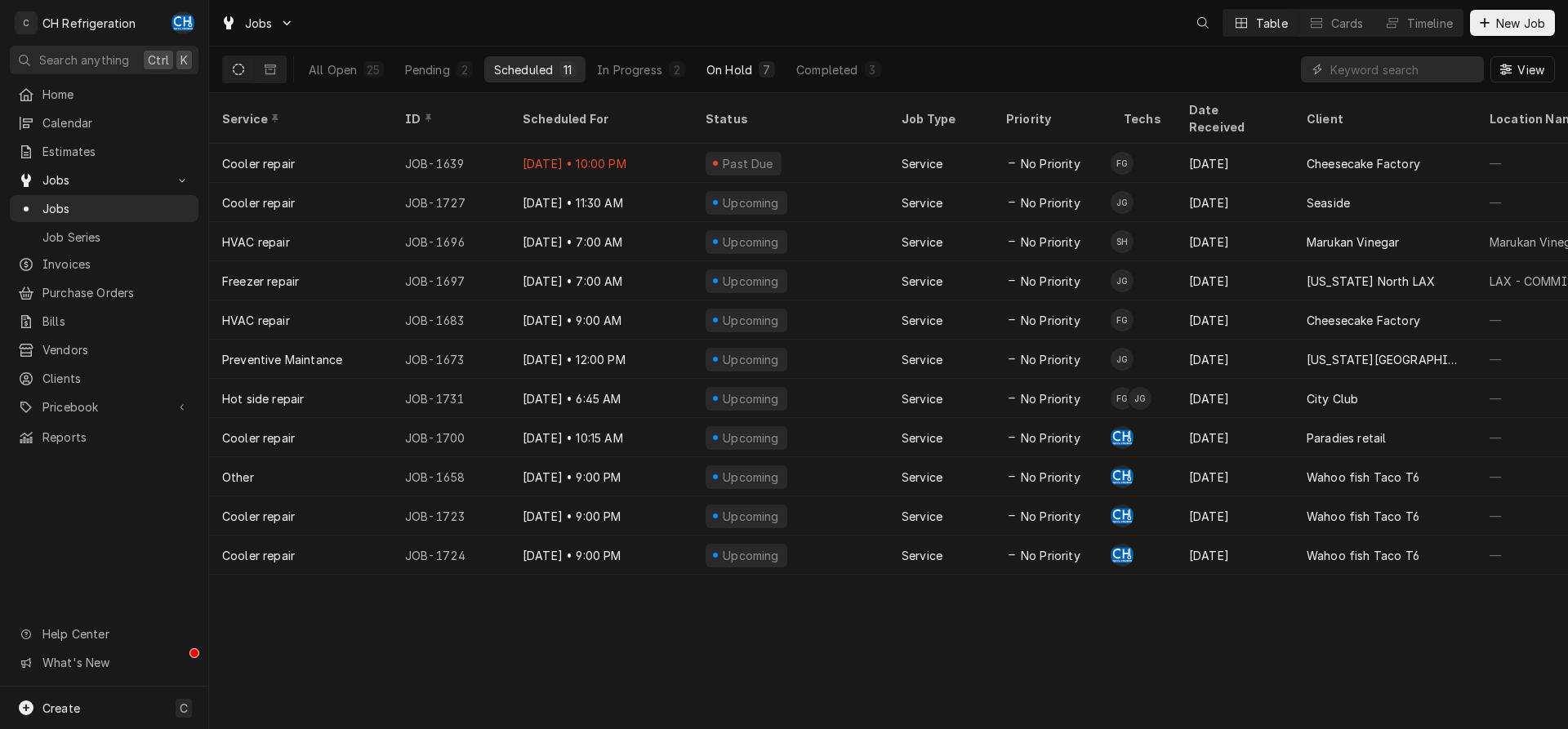
click at [783, 63] on button "On Hold 7" at bounding box center [740, 69] width 88 height 26
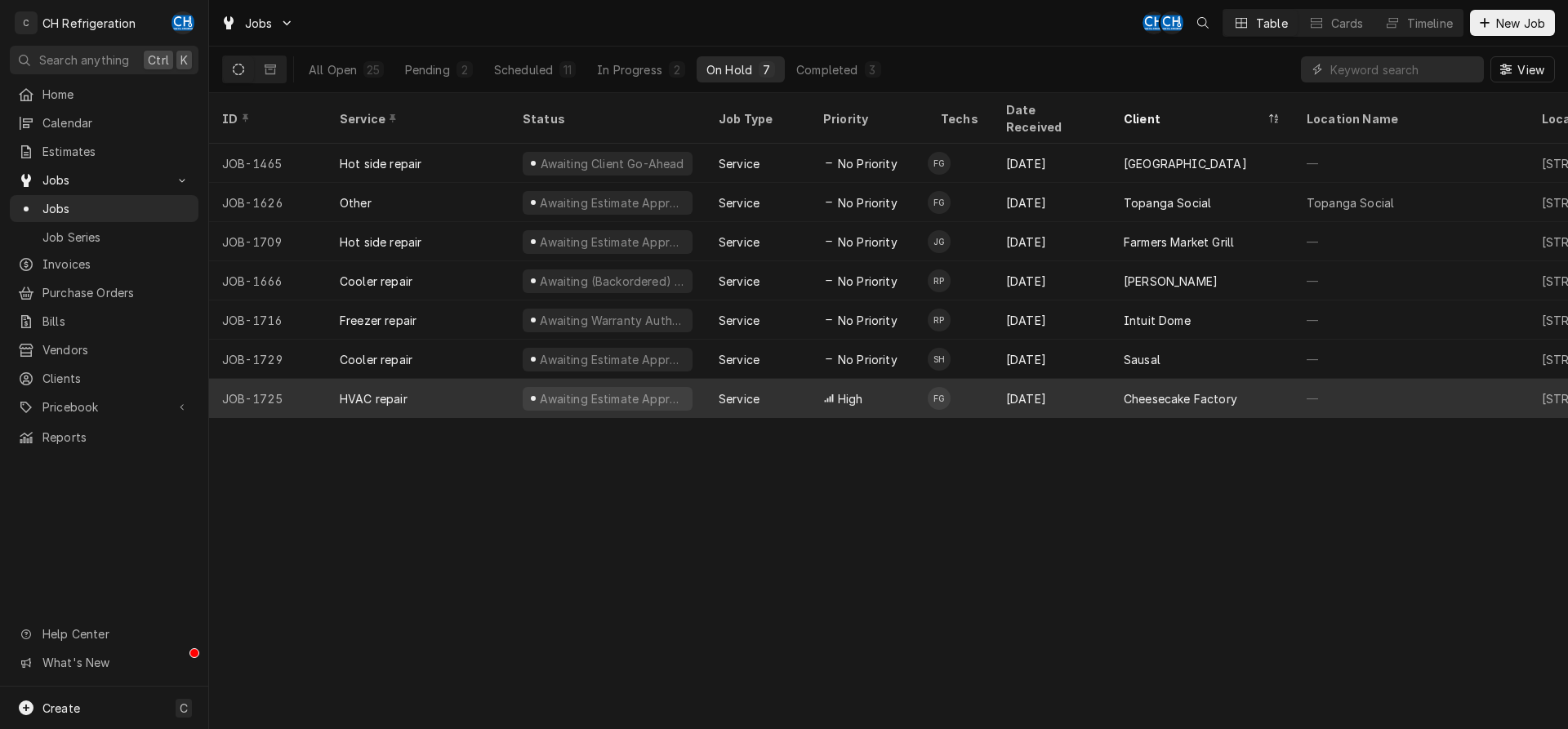
click at [1187, 390] on div "Cheesecake Factory" at bounding box center [1181, 399] width 114 height 17
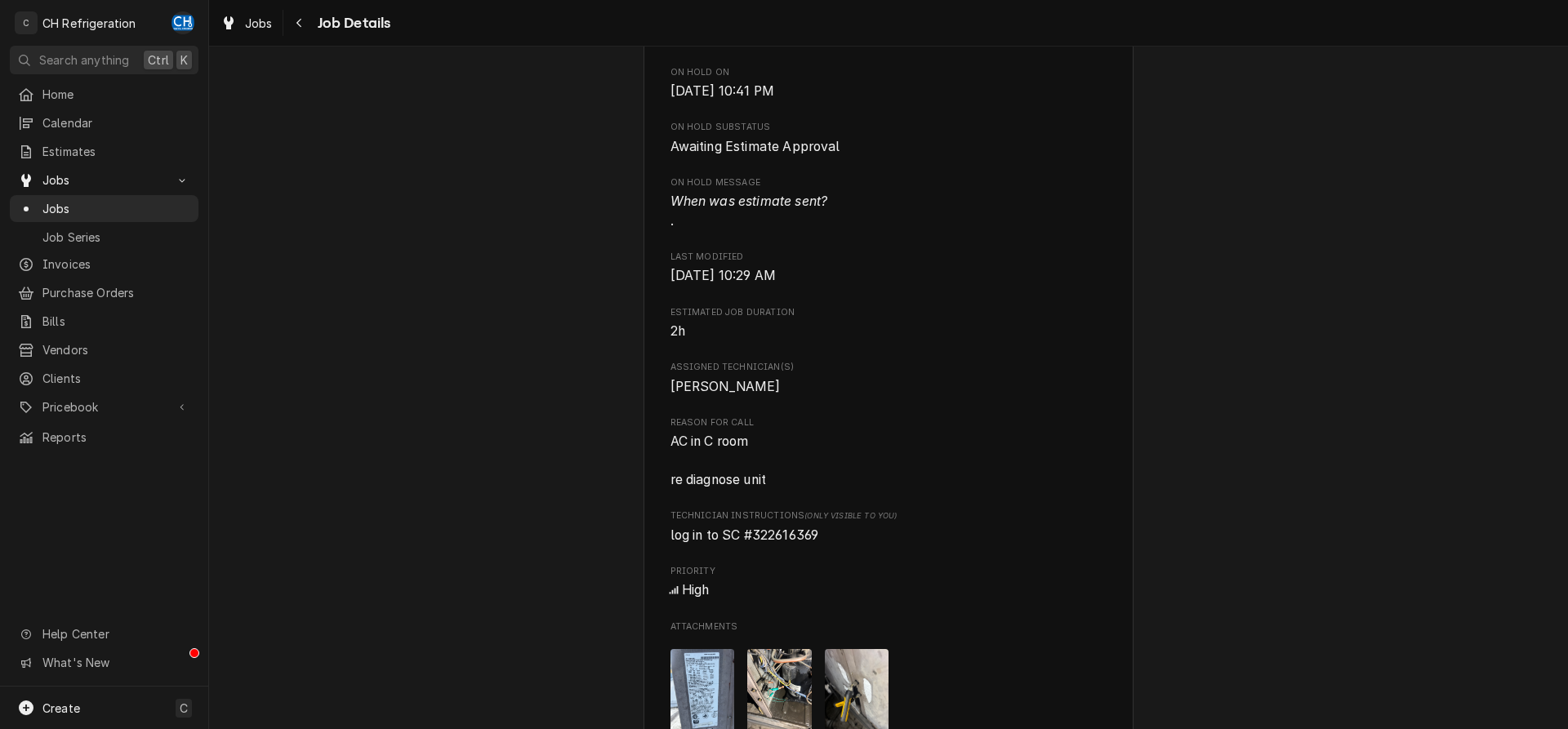
scroll to position [500, 0]
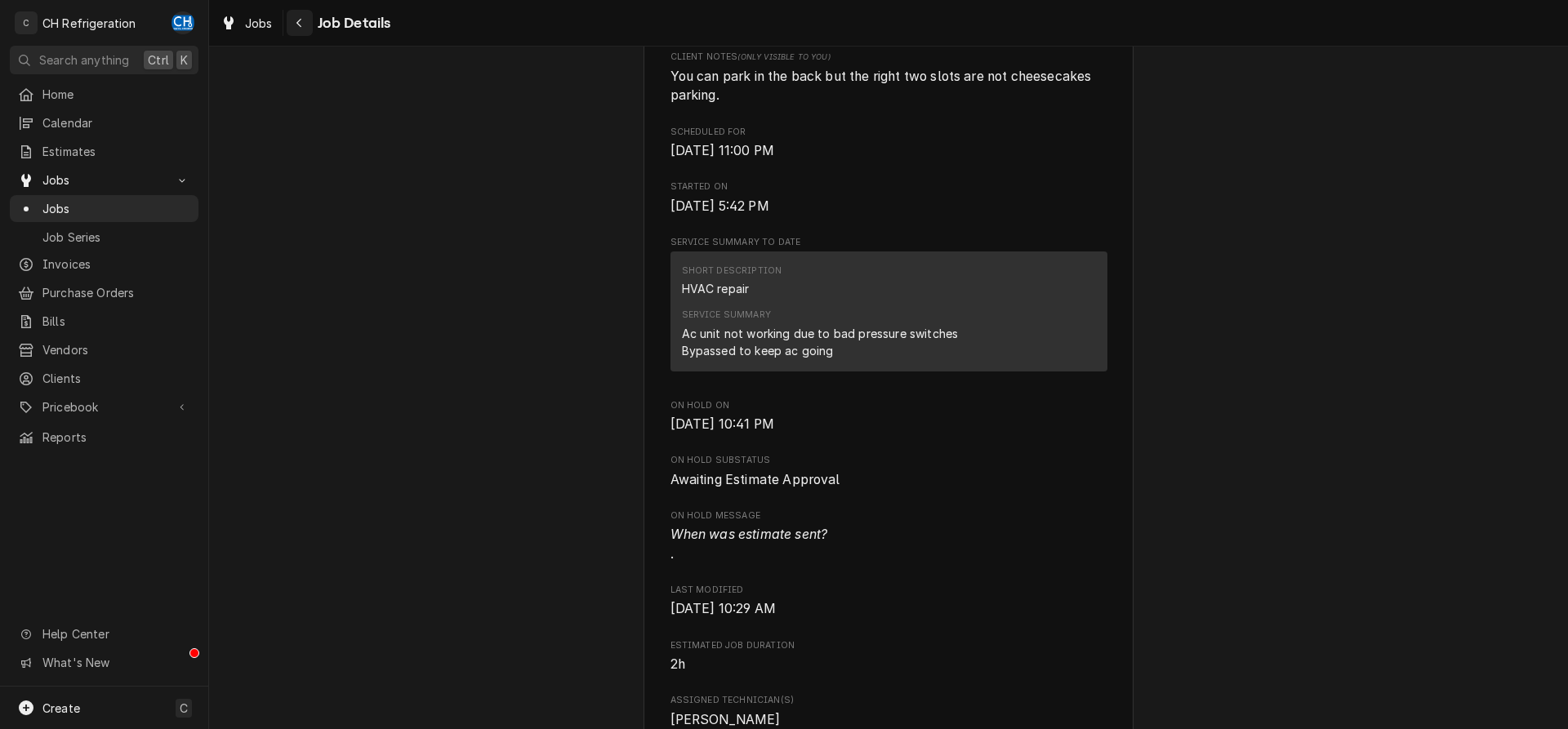
click at [297, 22] on icon "Navigate back" at bounding box center [299, 23] width 5 height 9
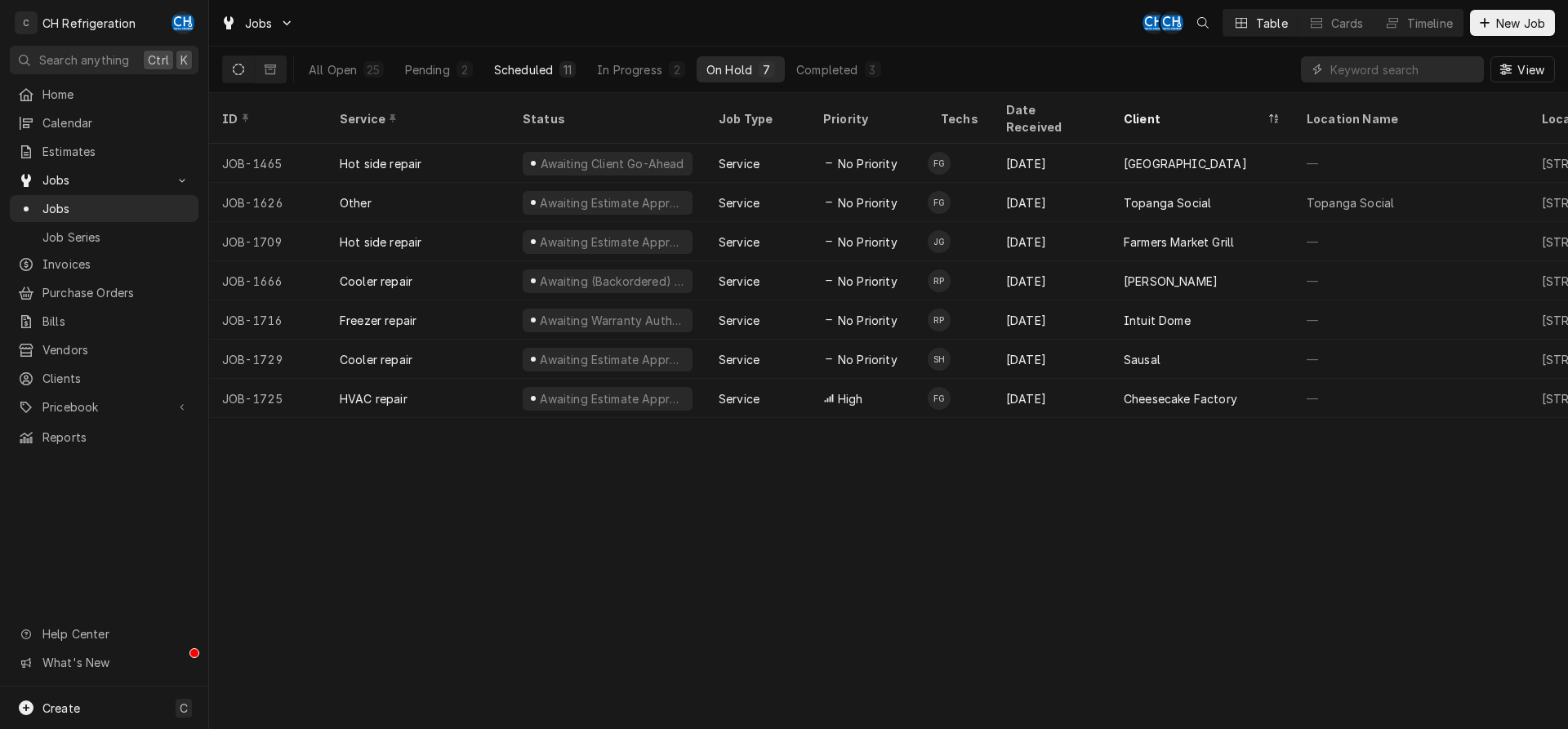
click at [521, 62] on div "Scheduled" at bounding box center [524, 70] width 59 height 17
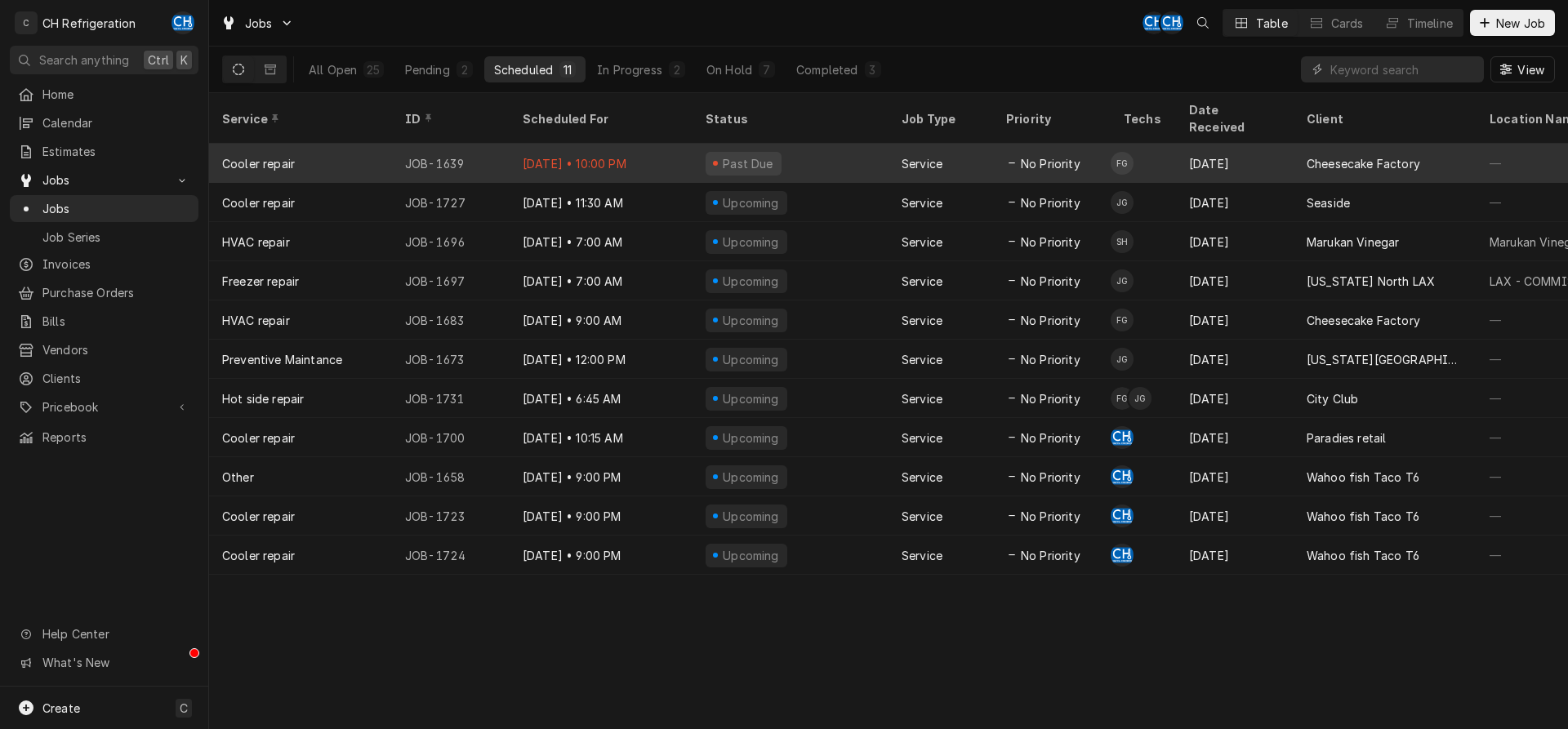
click at [1276, 154] on div "Aug 1" at bounding box center [1235, 163] width 117 height 39
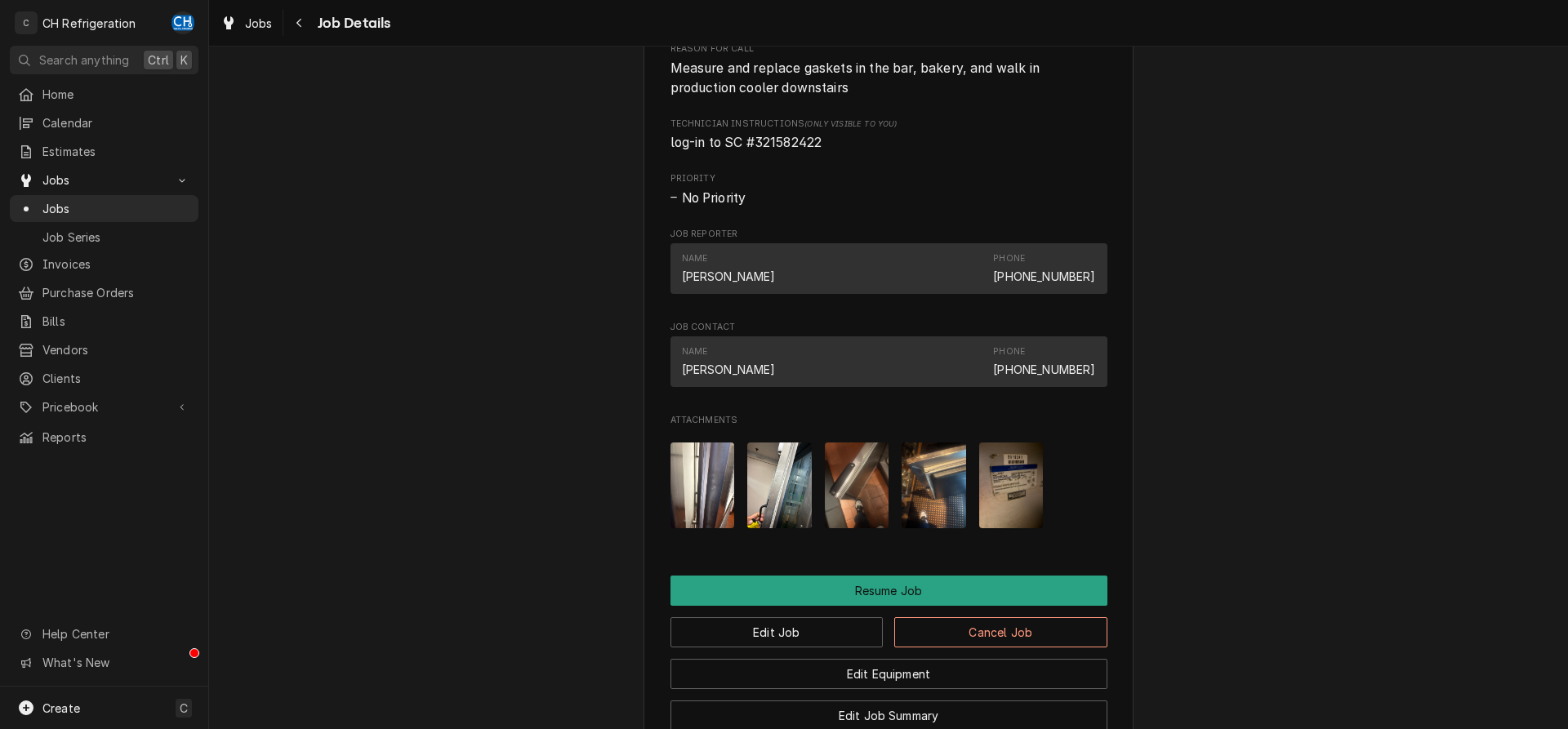
scroll to position [1537, 0]
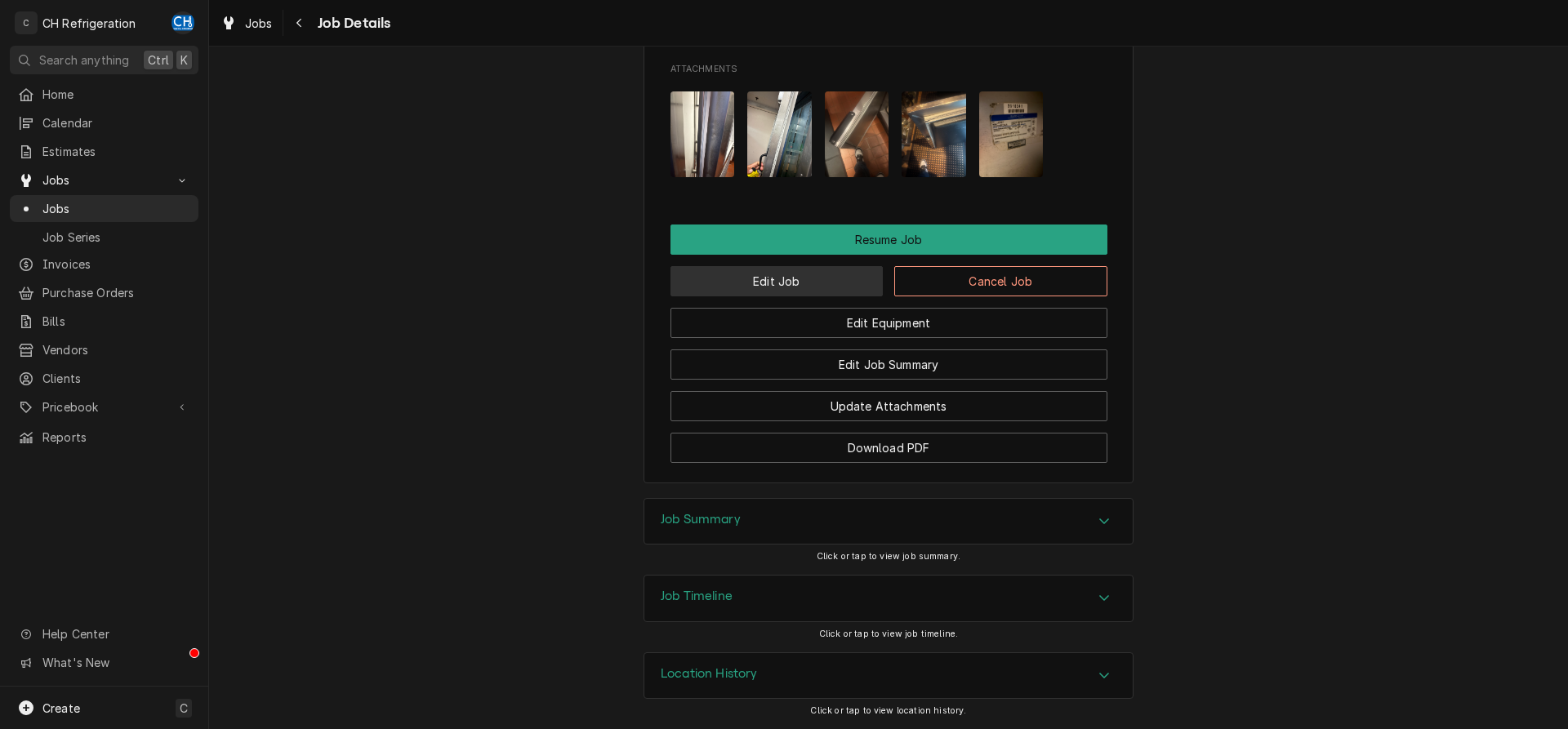
click at [799, 286] on button "Edit Job" at bounding box center [777, 281] width 213 height 30
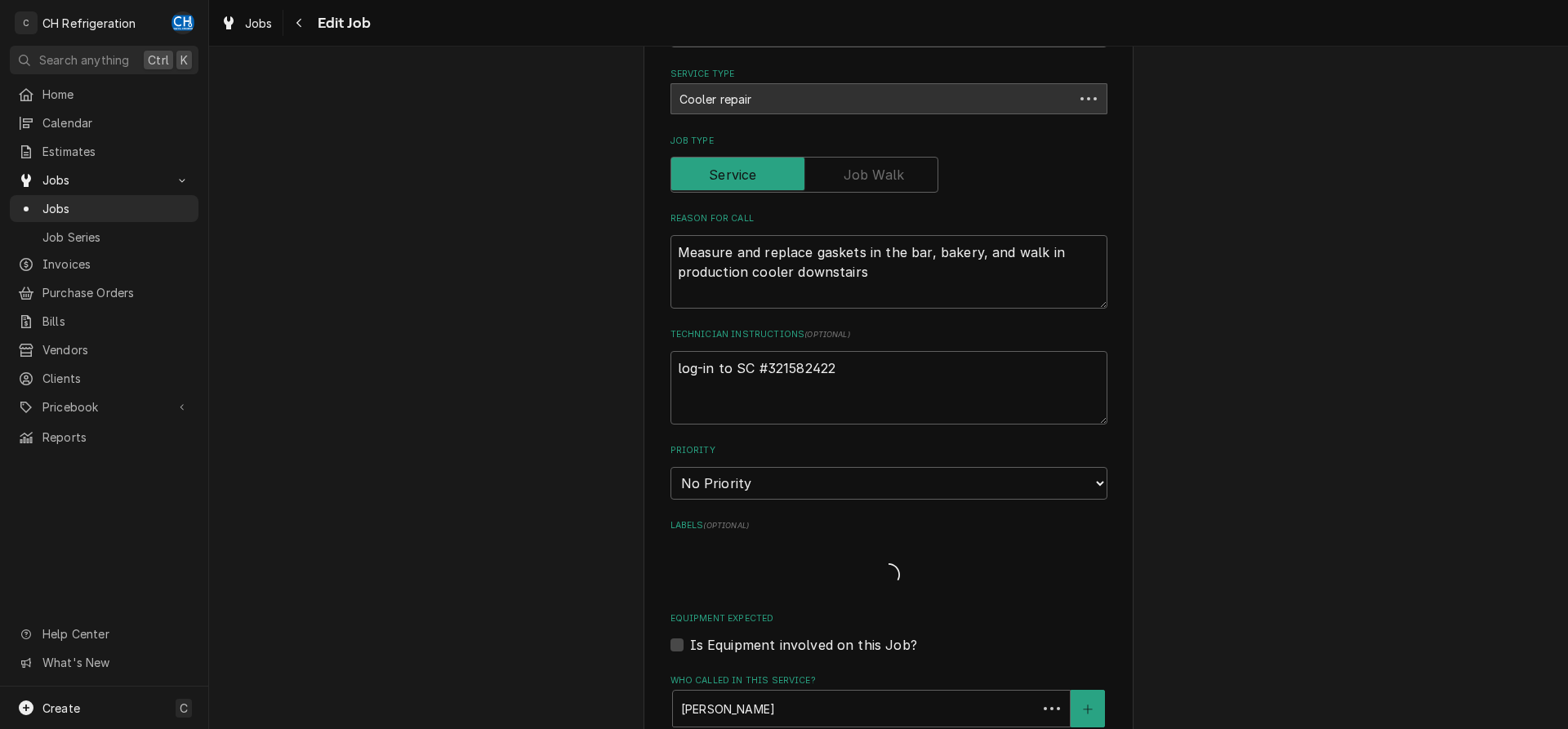
type textarea "x"
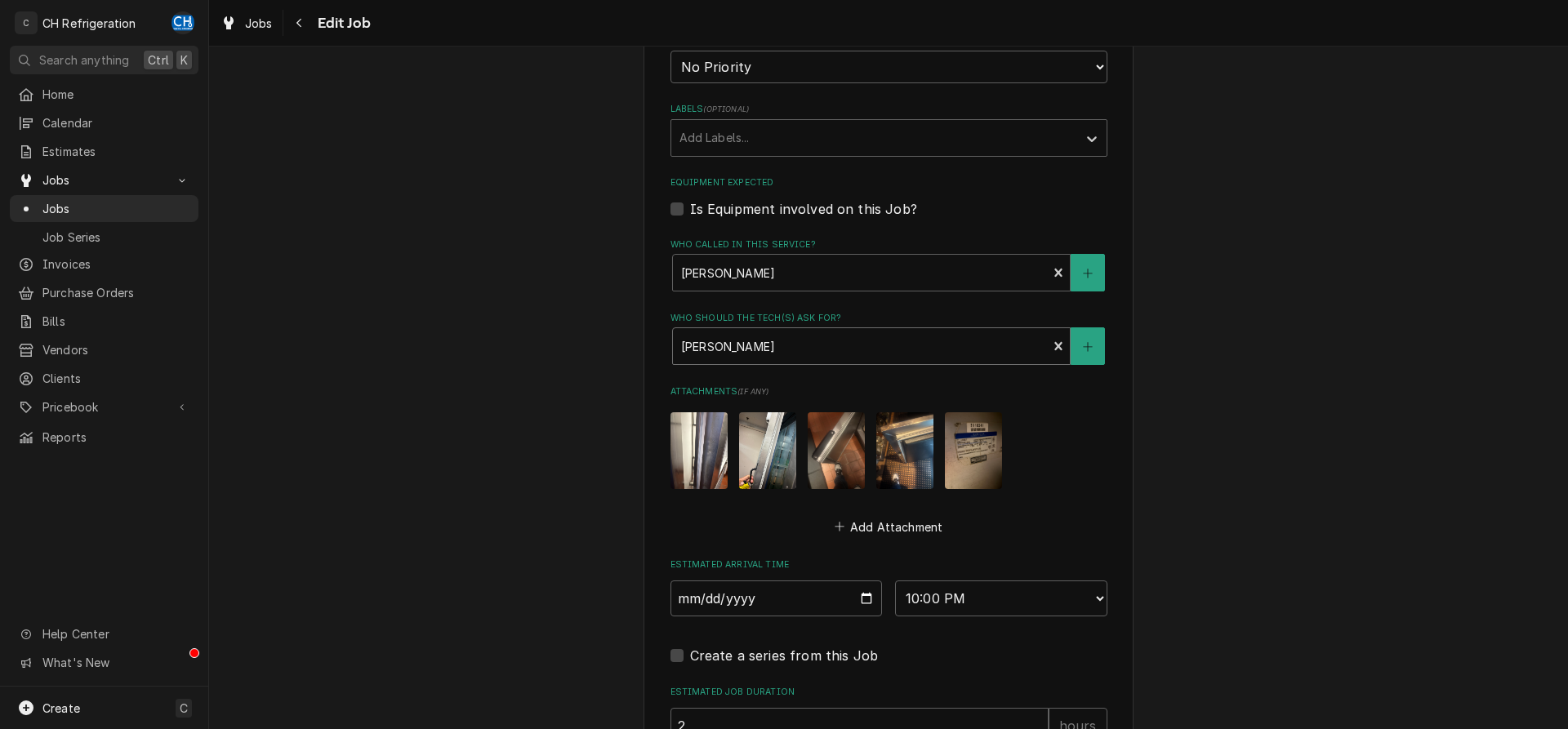
scroll to position [1103, 0]
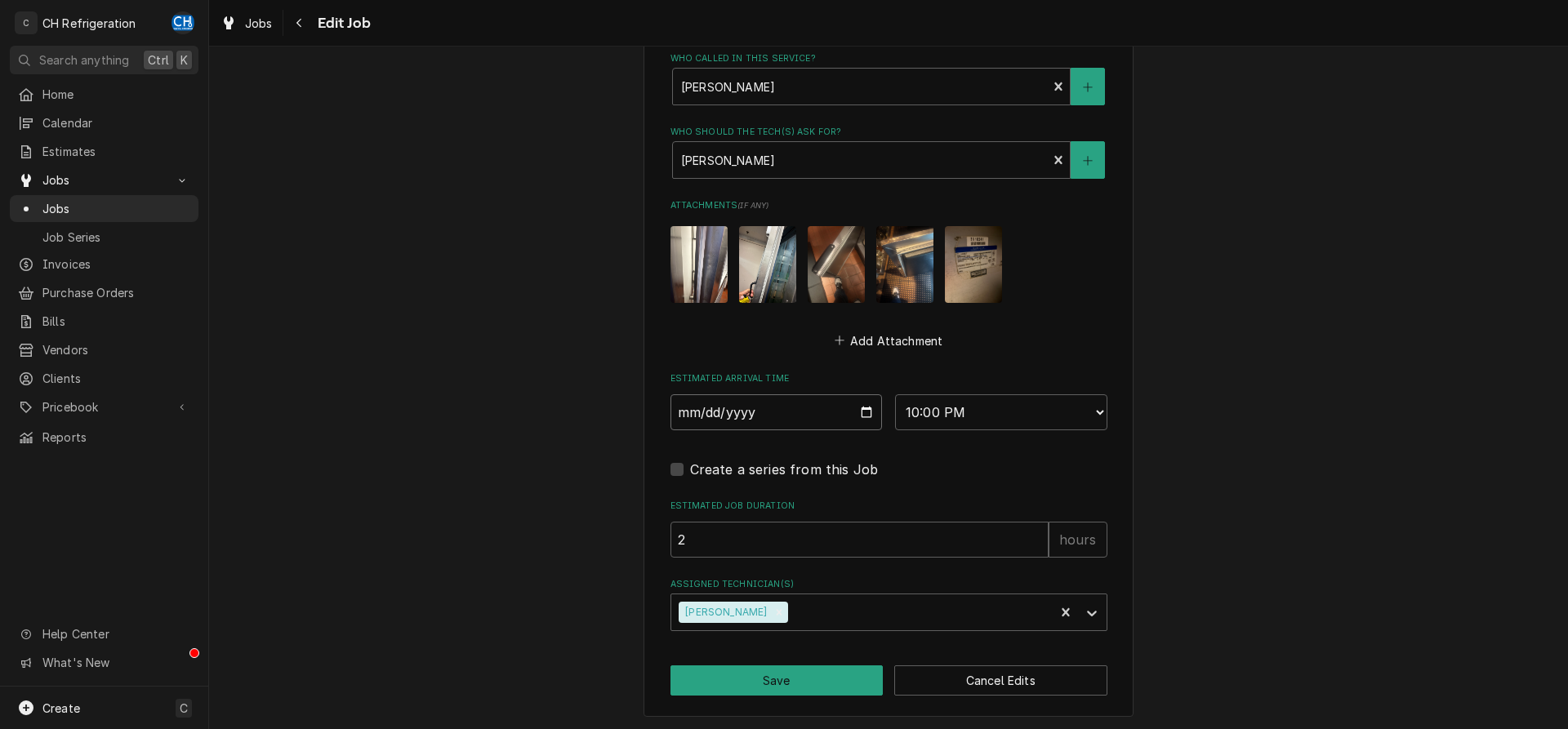
click at [863, 408] on input "2025-08-14" at bounding box center [777, 412] width 212 height 36
type input "2025-08-18"
click at [895, 394] on select "AM / PM 6:00 AM 6:15 AM 6:30 AM 6:45 AM 7:00 AM 7:15 AM 7:30 AM 7:45 AM 8:00 AM…" at bounding box center [1001, 412] width 212 height 36
click option "10:00 PM" at bounding box center [0, 0] width 0 height 0
click at [810, 683] on button "Save" at bounding box center [777, 680] width 213 height 30
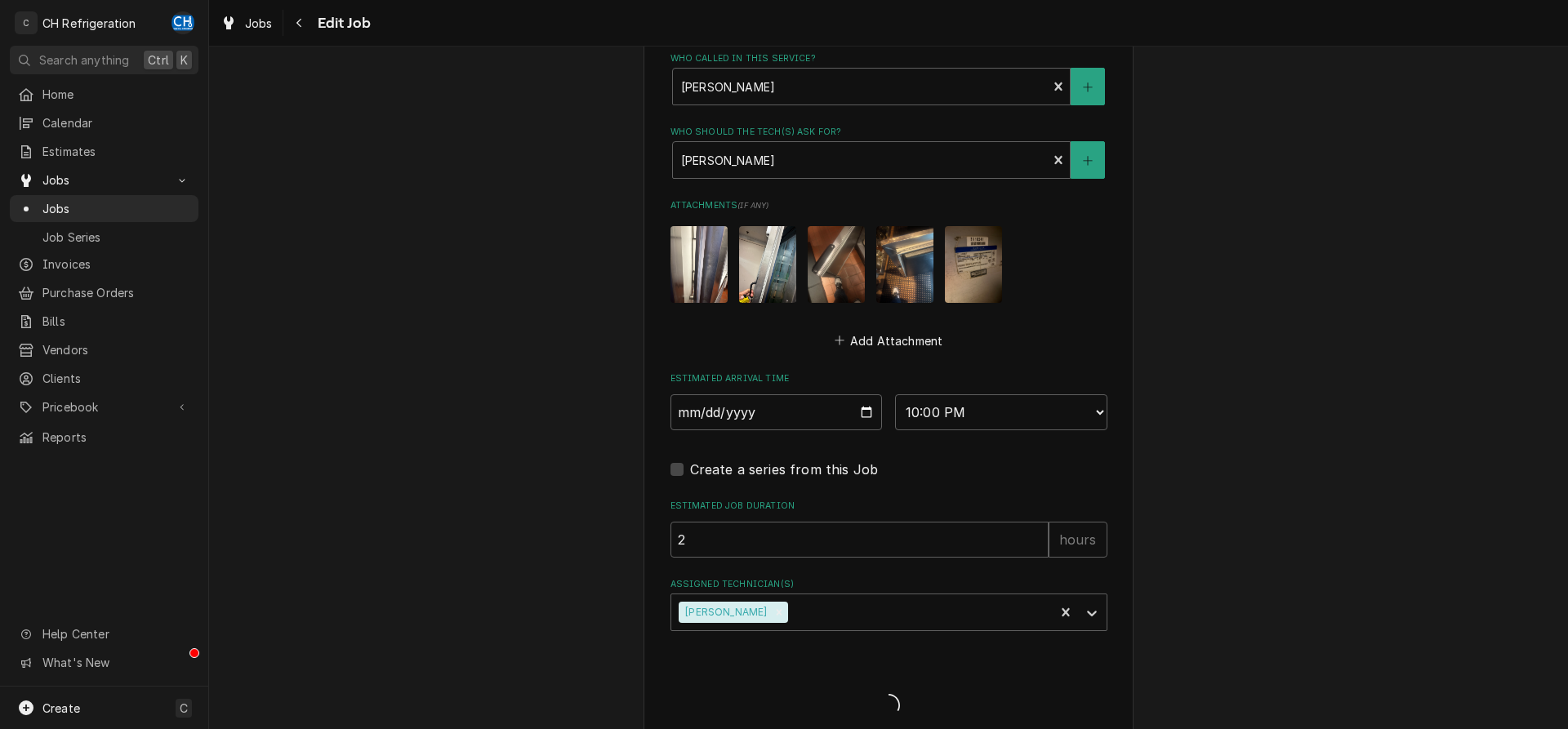
type textarea "x"
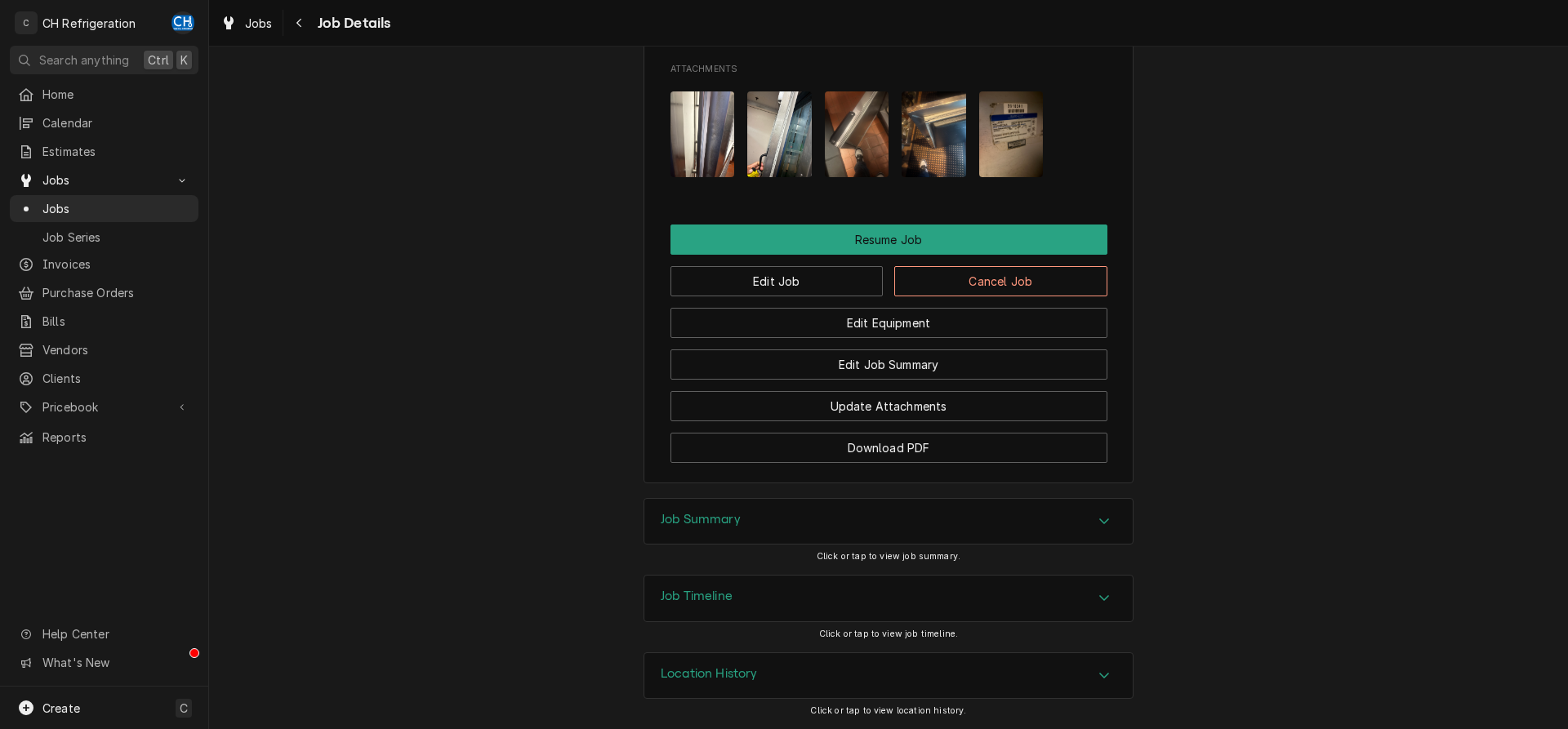
click at [676, 519] on h3 "Job Summary" at bounding box center [701, 519] width 80 height 16
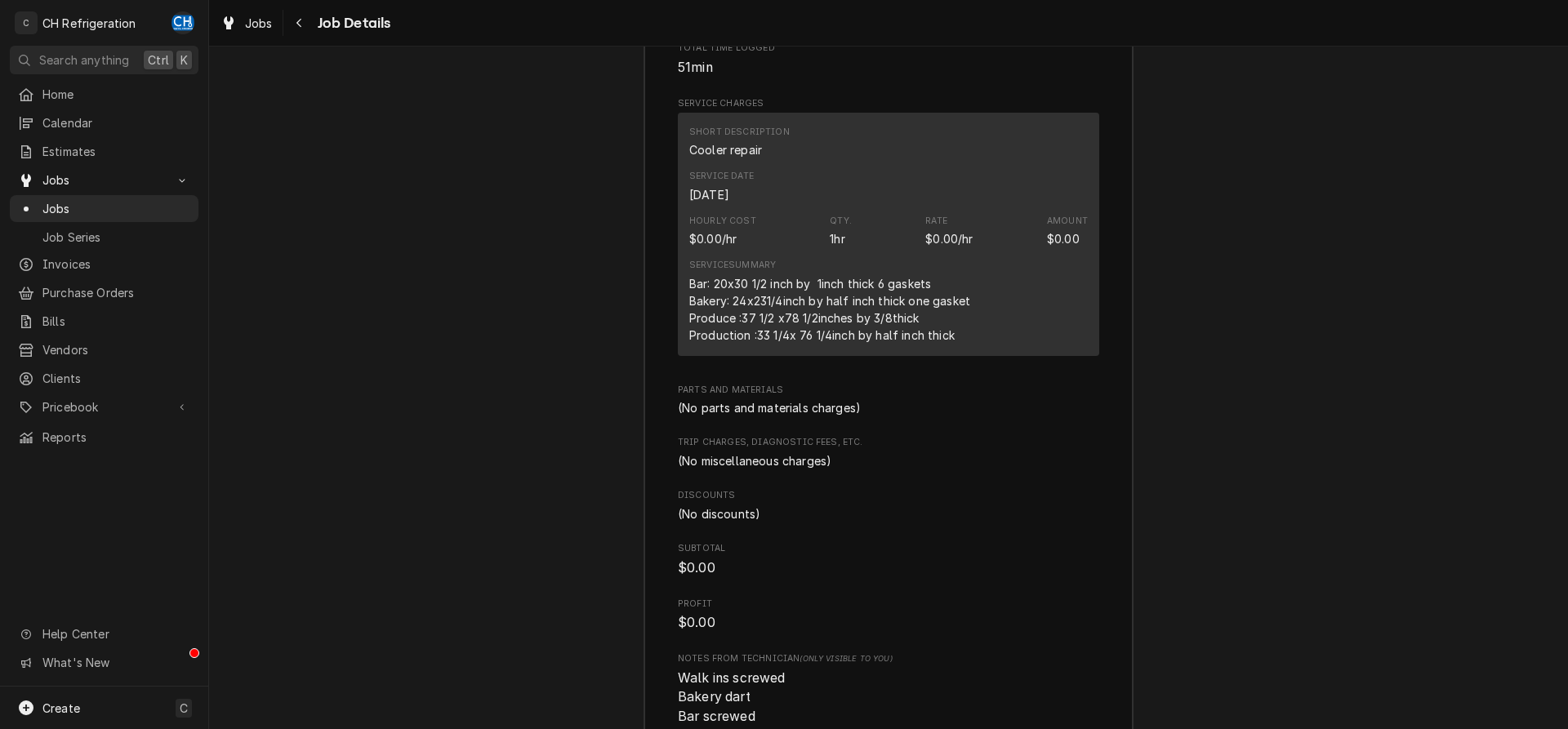
scroll to position [2543, 0]
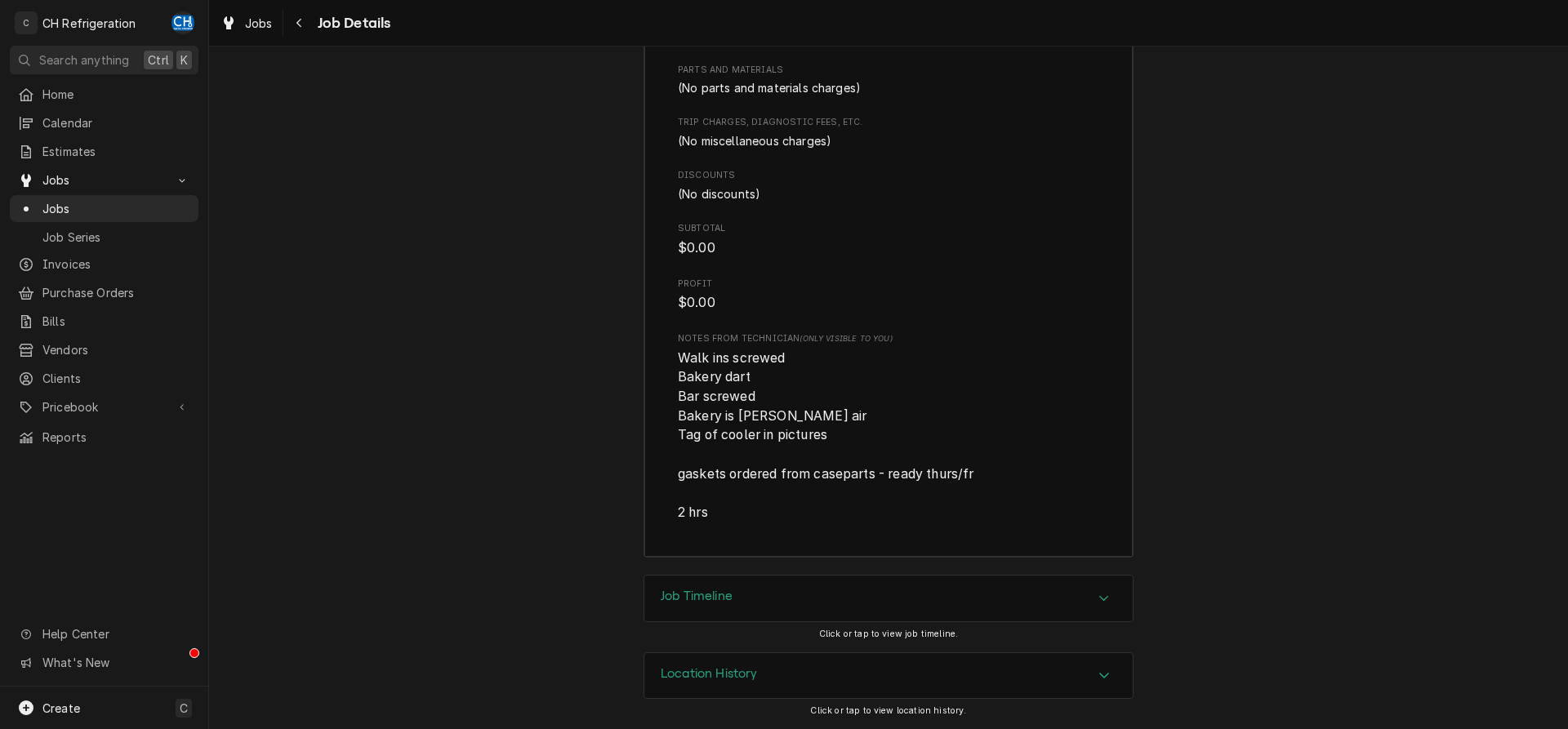
click at [698, 585] on div "Job Timeline" at bounding box center [889, 598] width 488 height 46
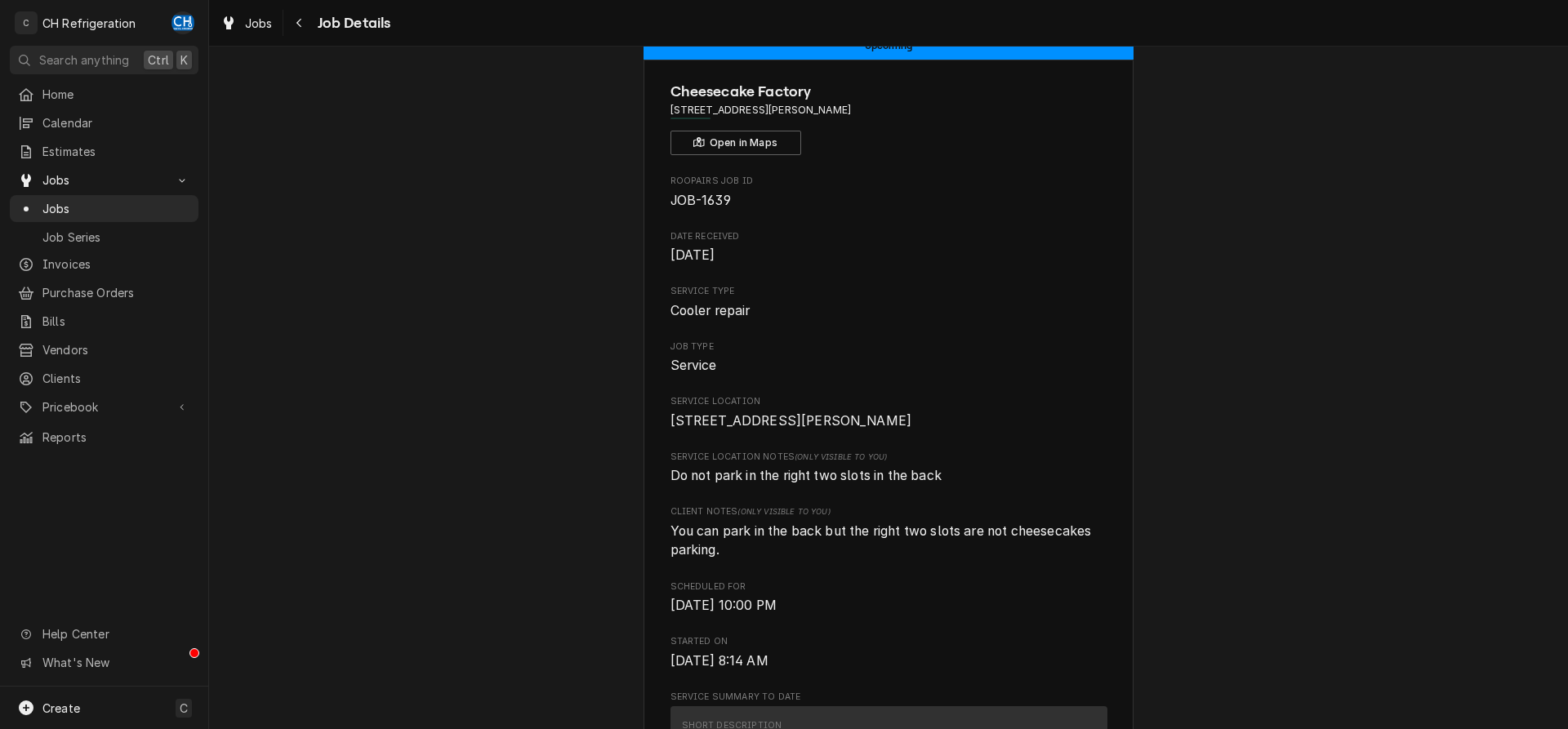
scroll to position [0, 0]
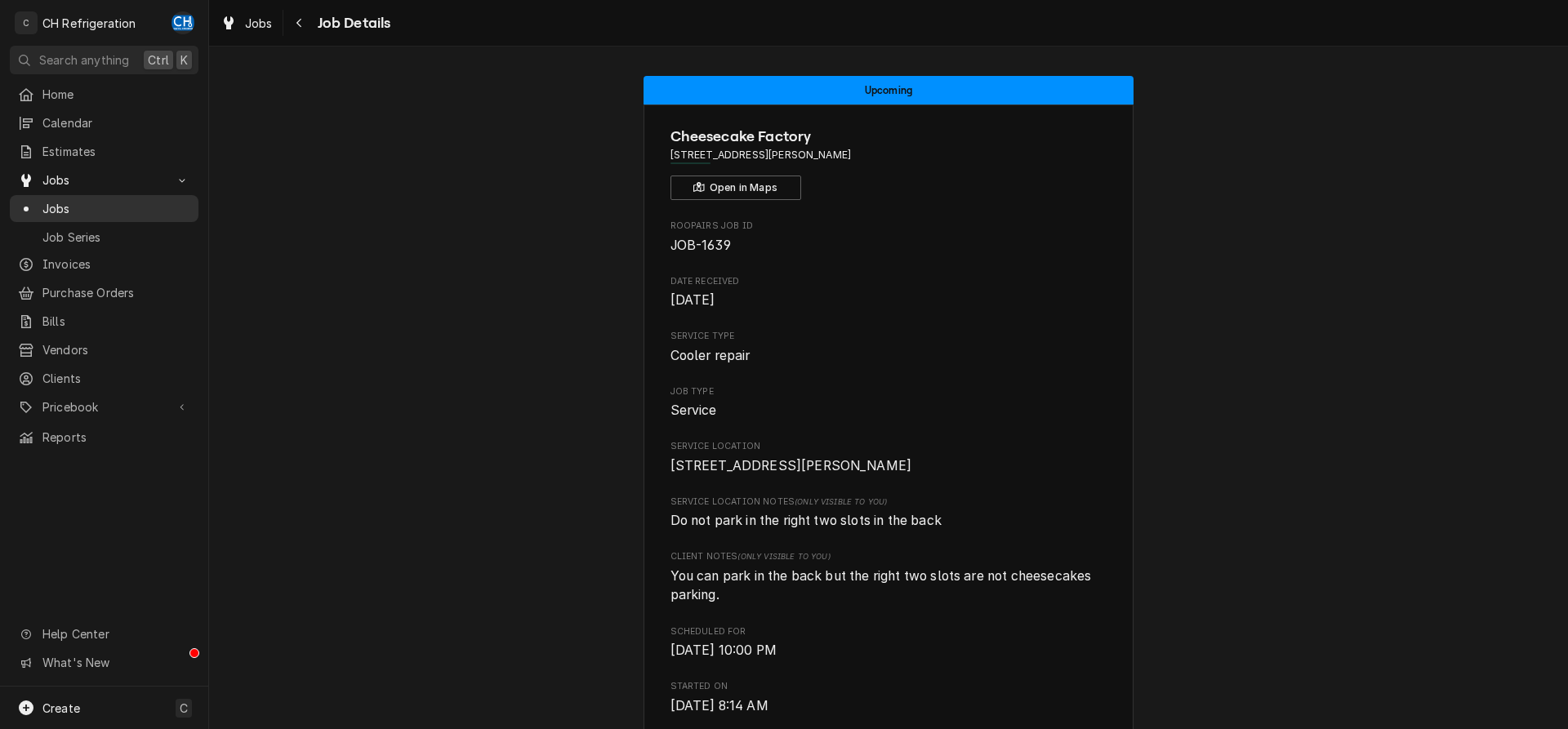
click at [79, 212] on link "Jobs" at bounding box center [104, 208] width 189 height 27
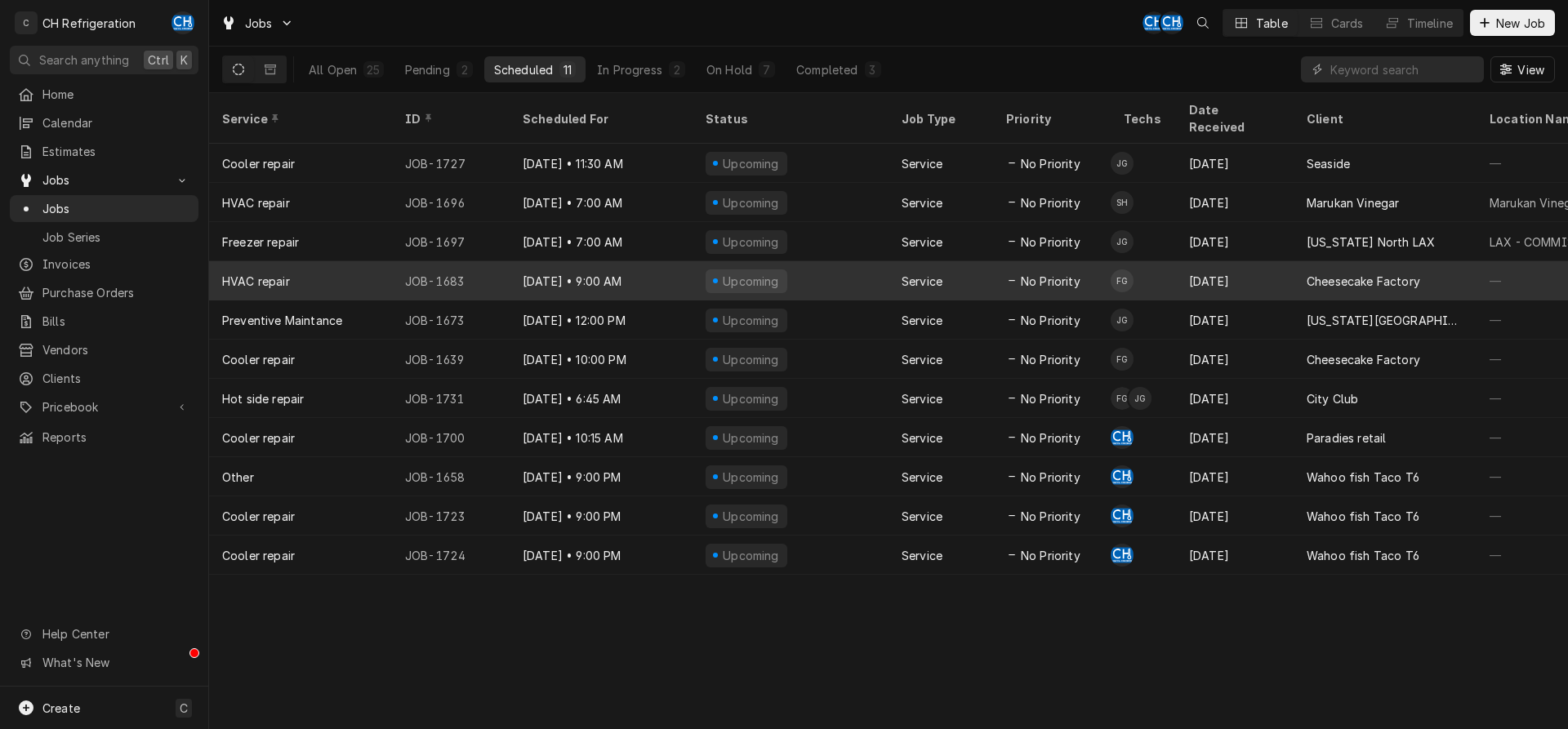
click at [1095, 261] on div "No Priority" at bounding box center [1052, 280] width 117 height 39
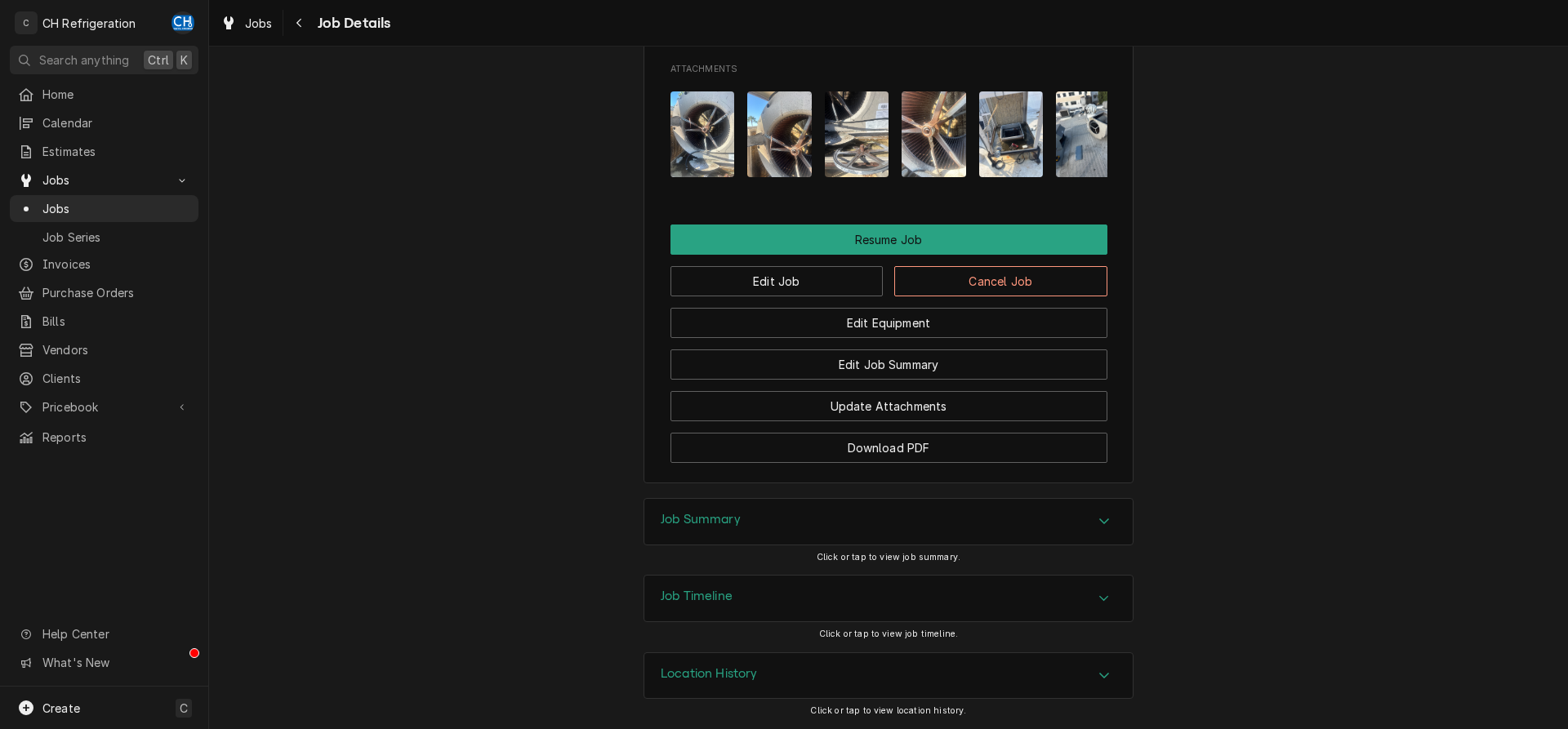
click at [818, 521] on div "Job Summary" at bounding box center [889, 521] width 488 height 46
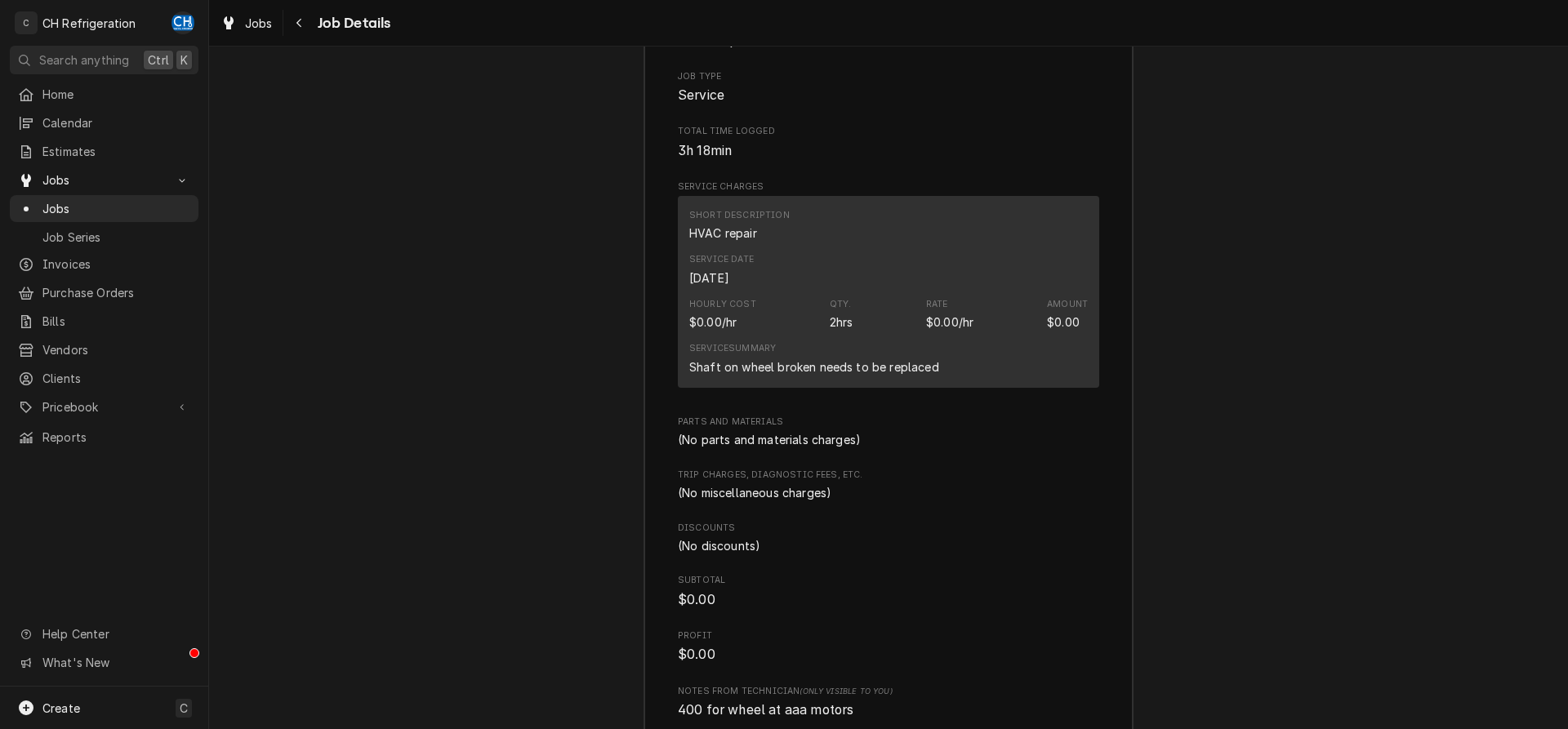
scroll to position [2270, 0]
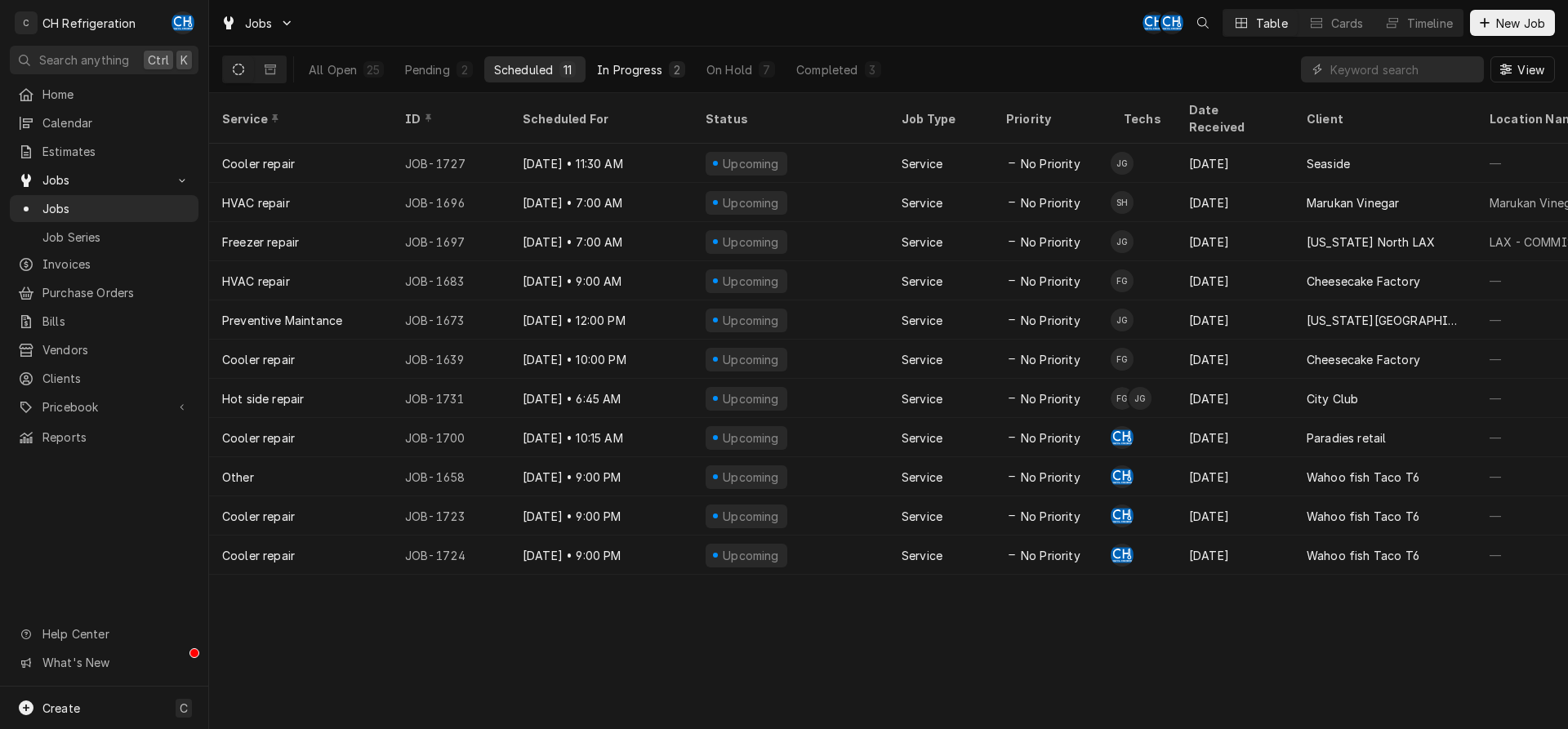
click at [632, 72] on div "In Progress" at bounding box center [630, 70] width 66 height 17
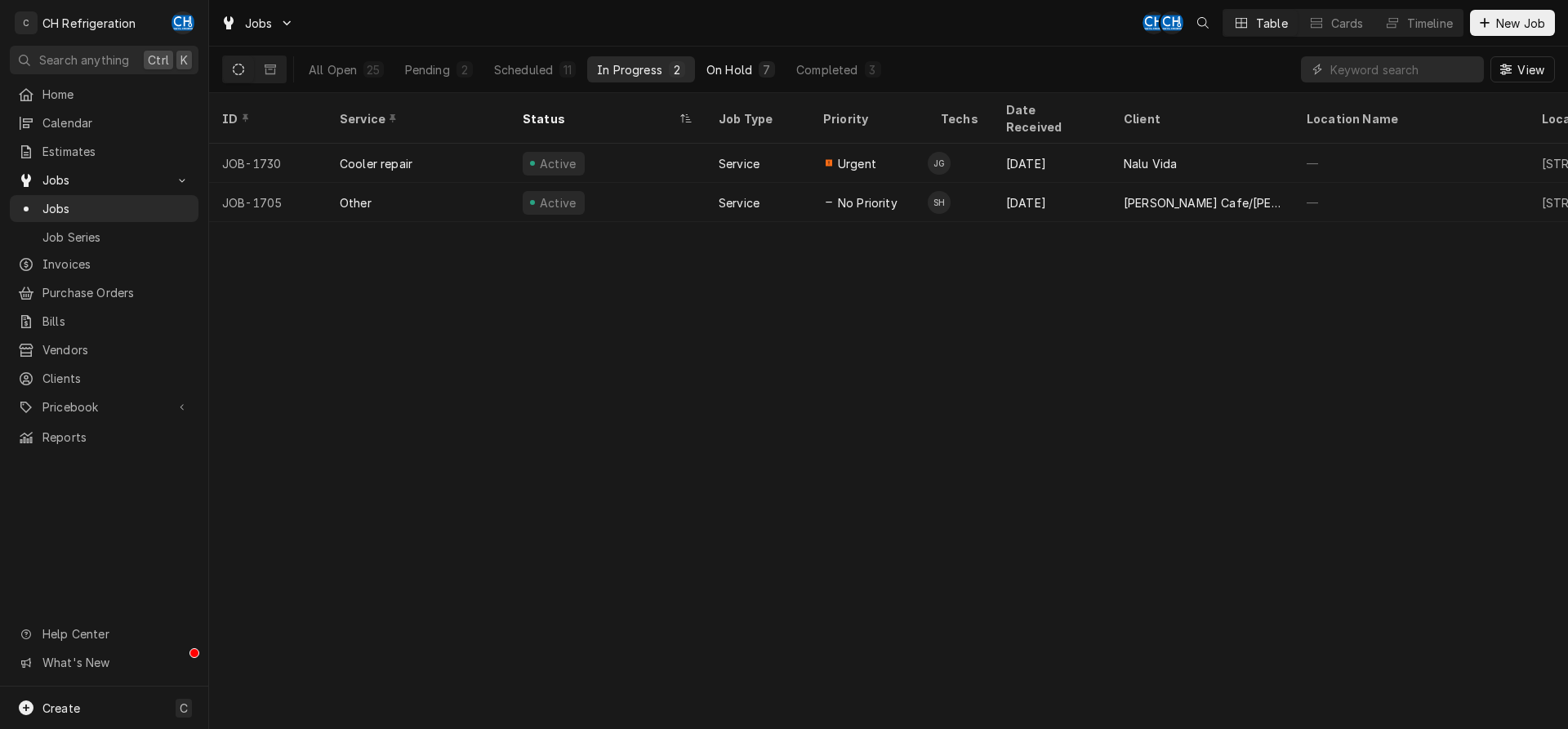
click at [710, 82] on button "On Hold 7" at bounding box center [740, 69] width 88 height 26
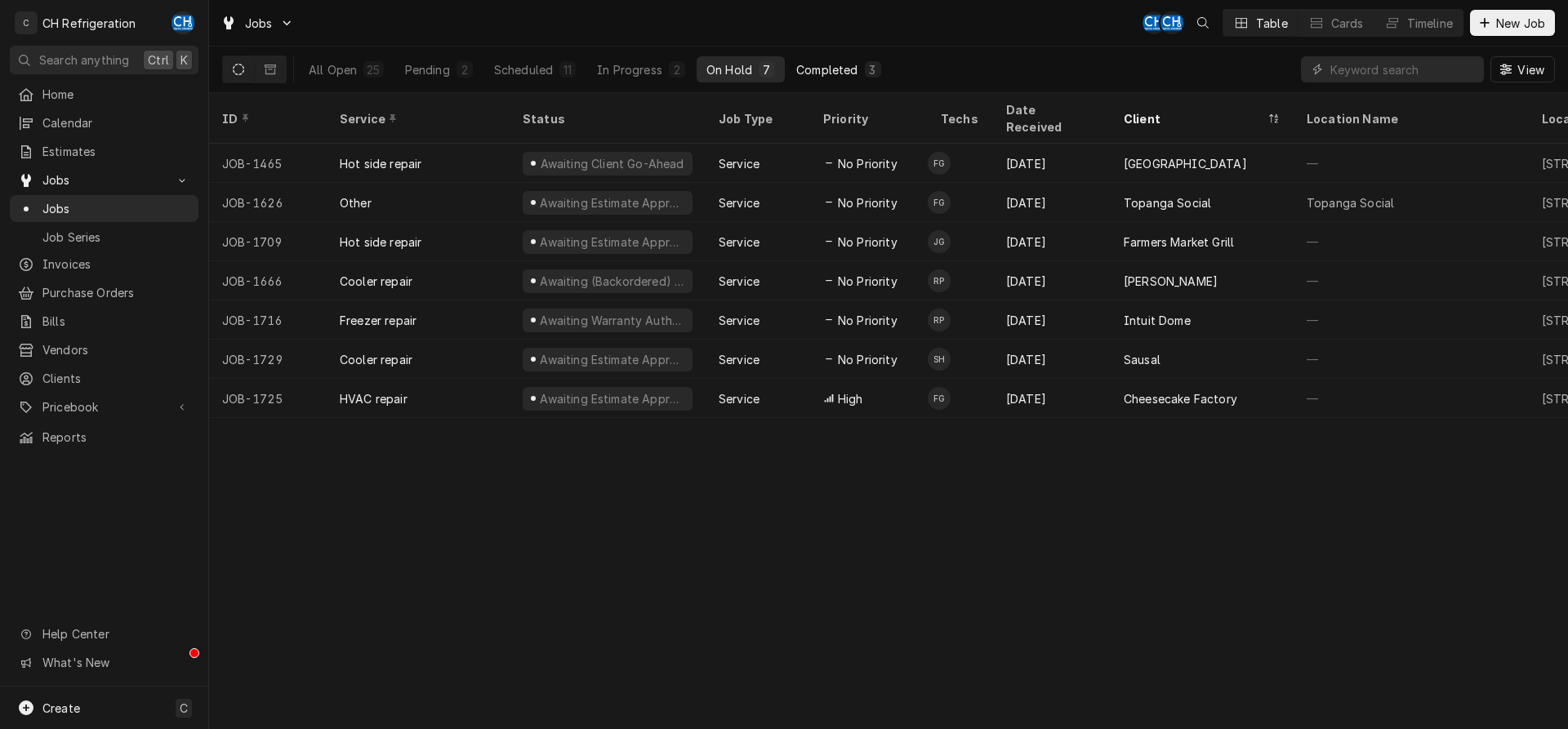
click at [848, 74] on div "Completed" at bounding box center [827, 70] width 61 height 17
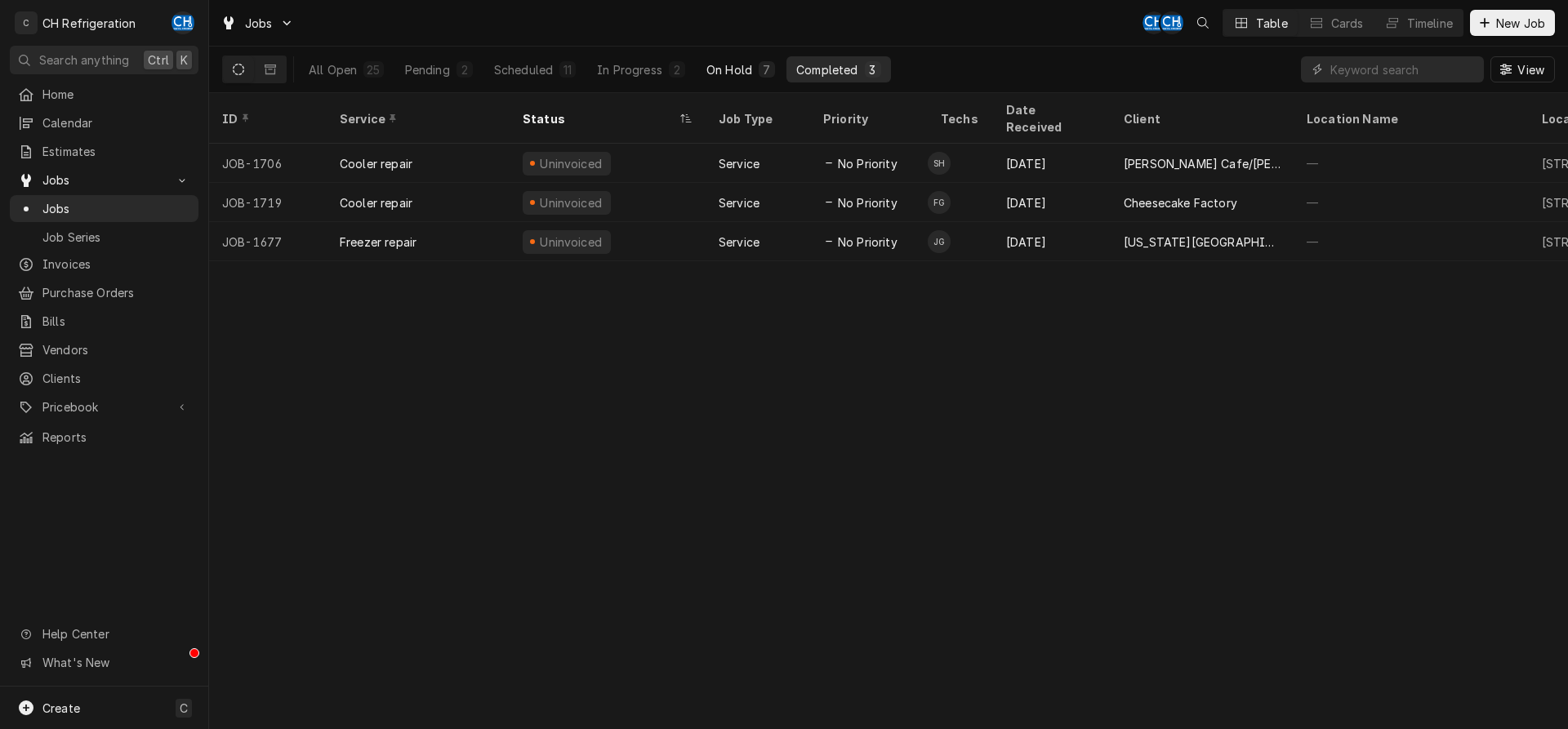
click at [779, 74] on button "On Hold 7" at bounding box center [740, 69] width 88 height 26
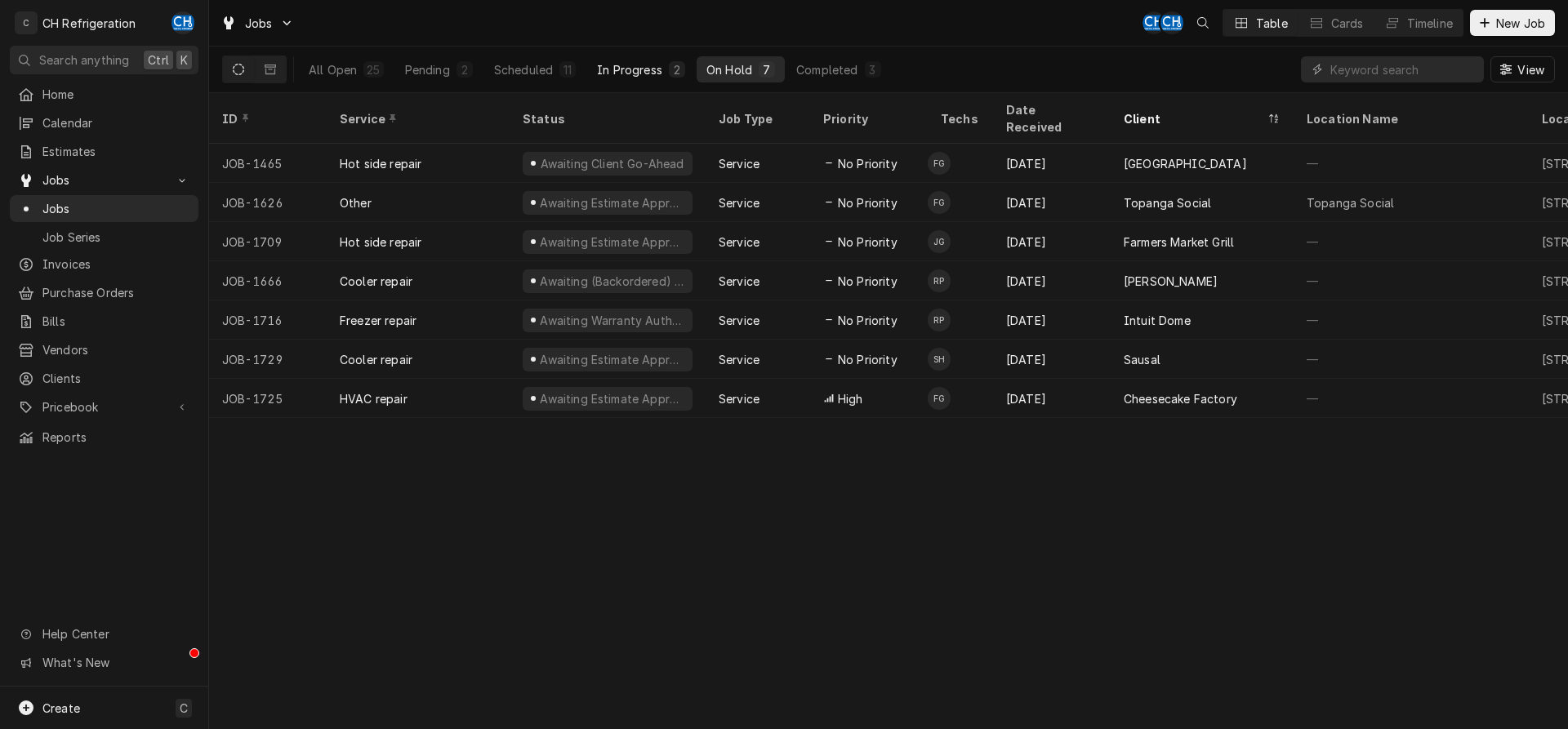
click at [674, 65] on div "2" at bounding box center [677, 70] width 9 height 17
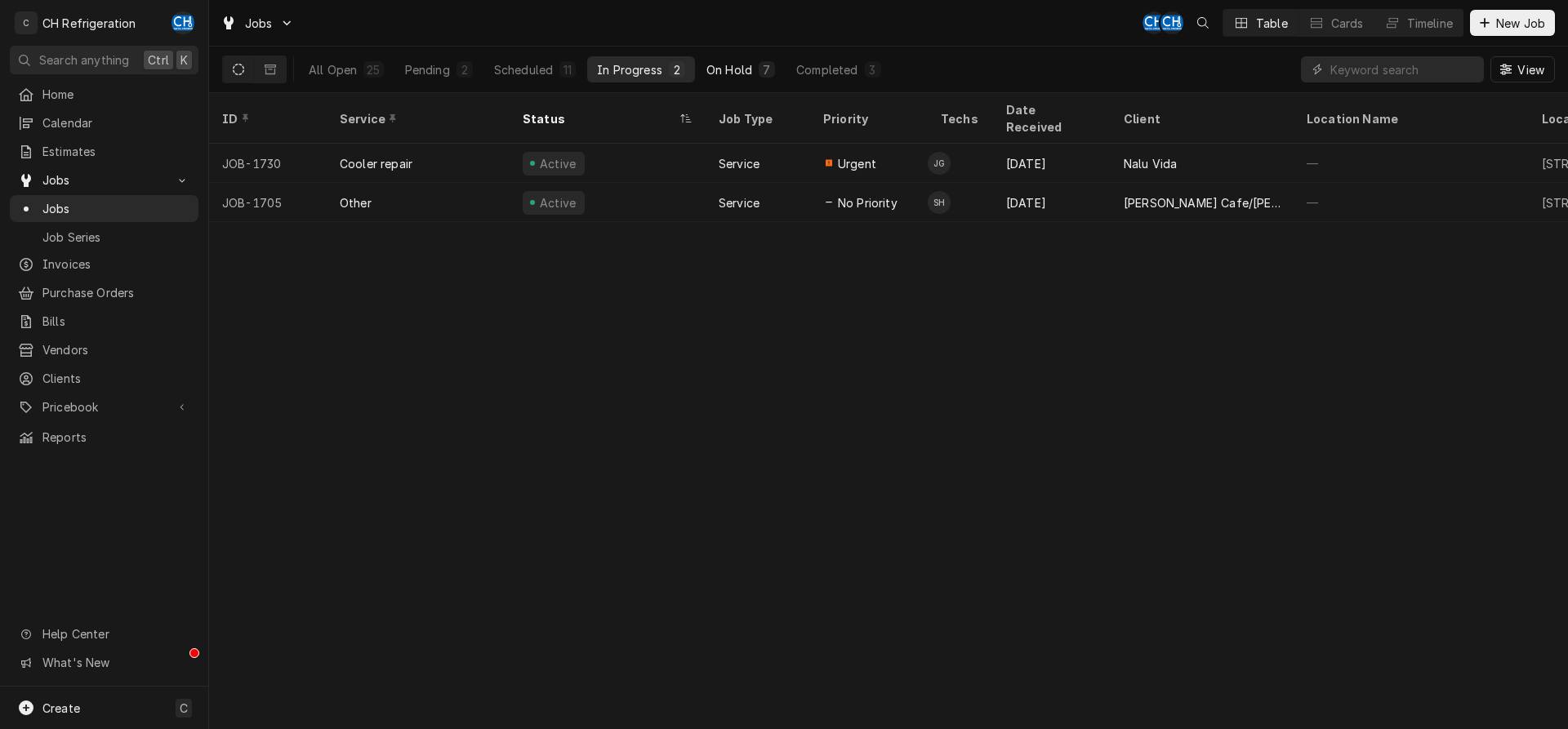
click at [720, 78] on button "On Hold 7" at bounding box center [740, 69] width 88 height 26
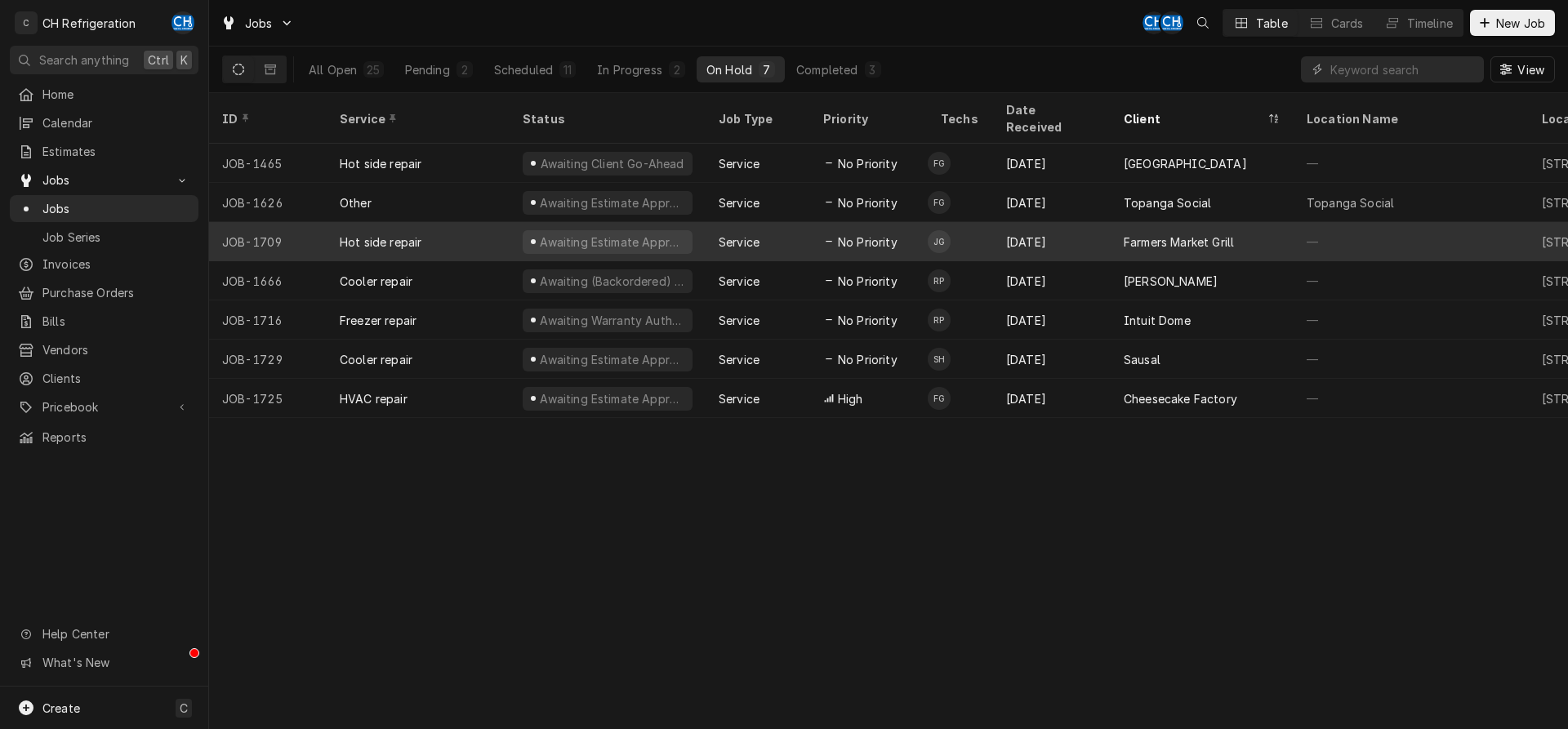
click at [1045, 222] on div "Aug 12" at bounding box center [1052, 241] width 117 height 39
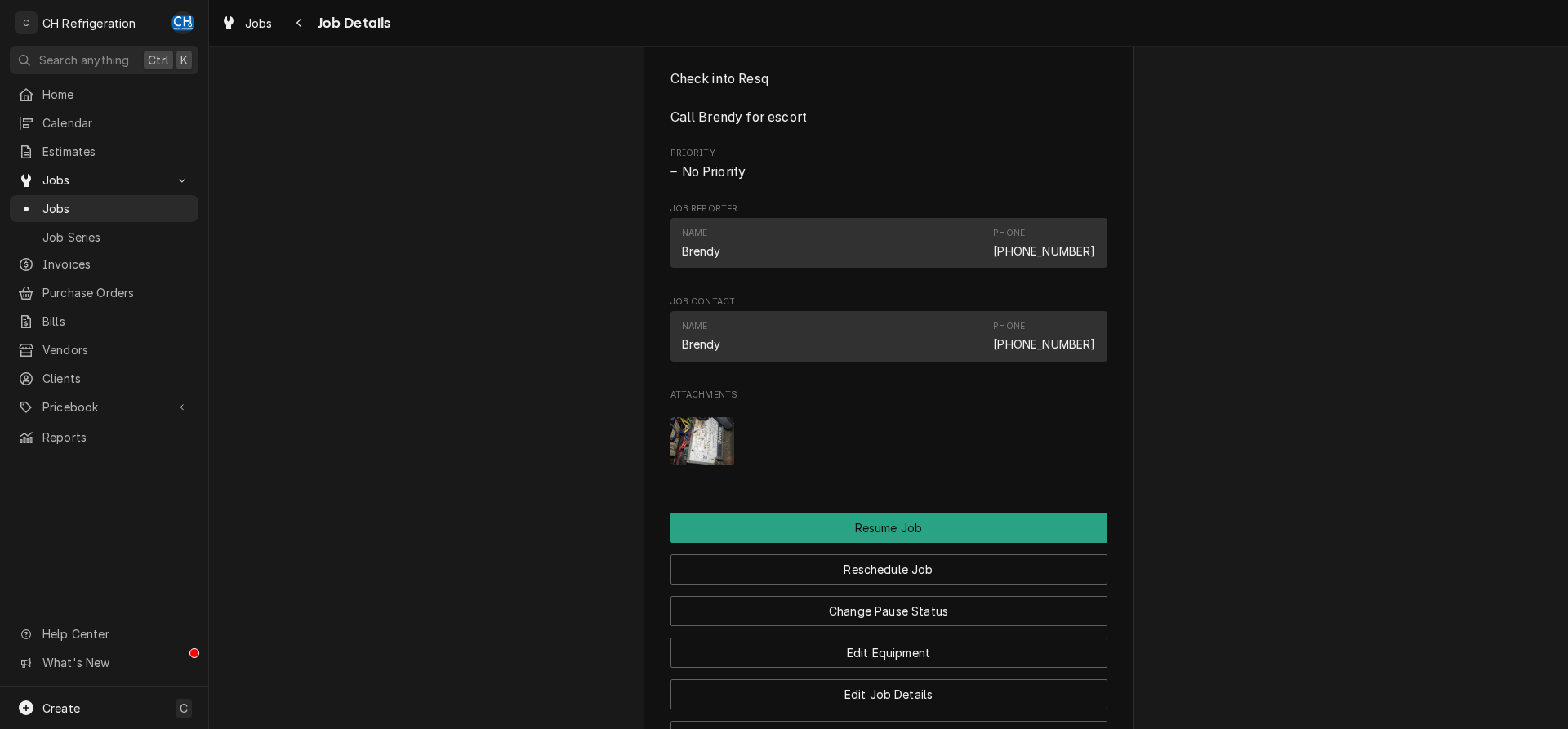
scroll to position [1717, 0]
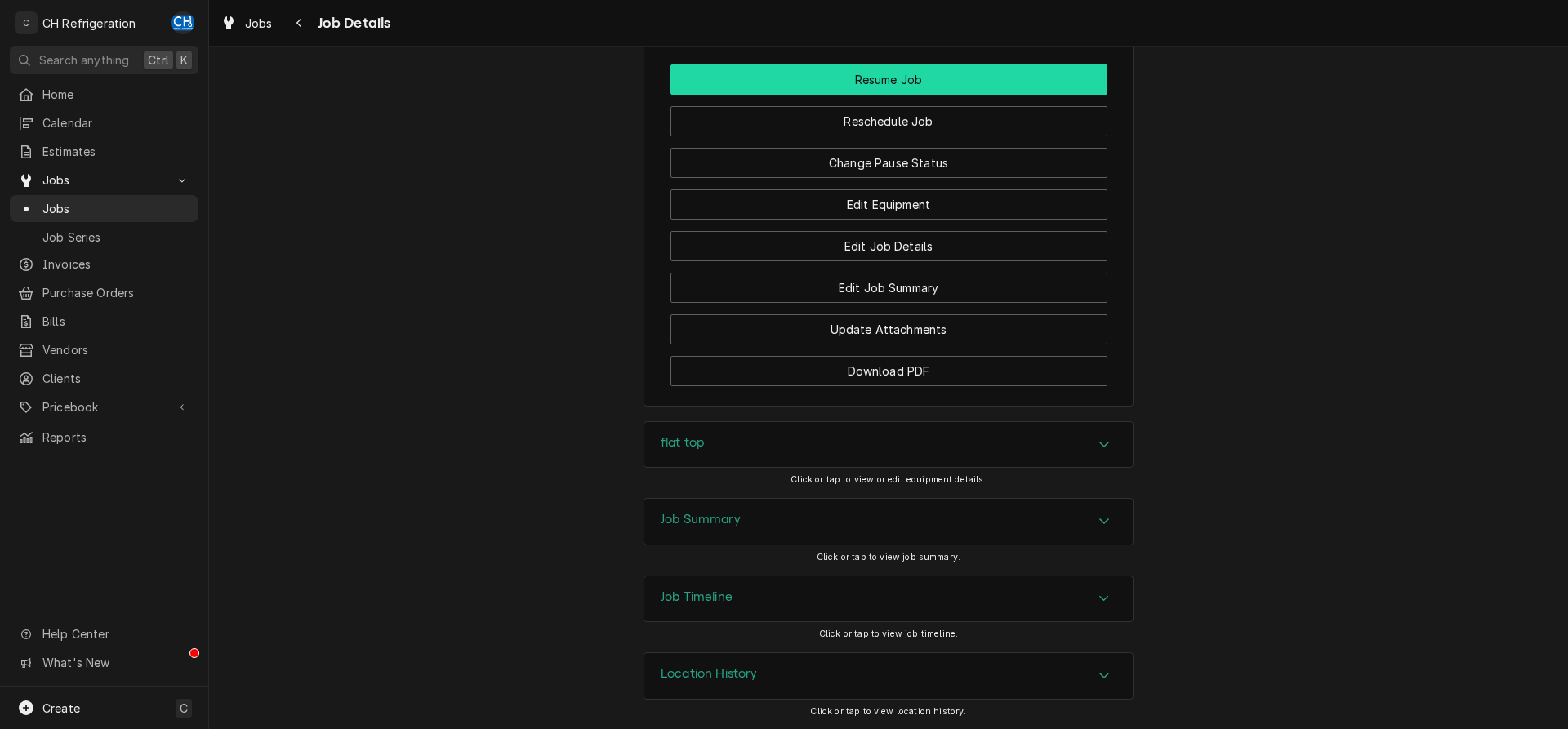
click at [909, 79] on button "Resume Job" at bounding box center [889, 79] width 437 height 30
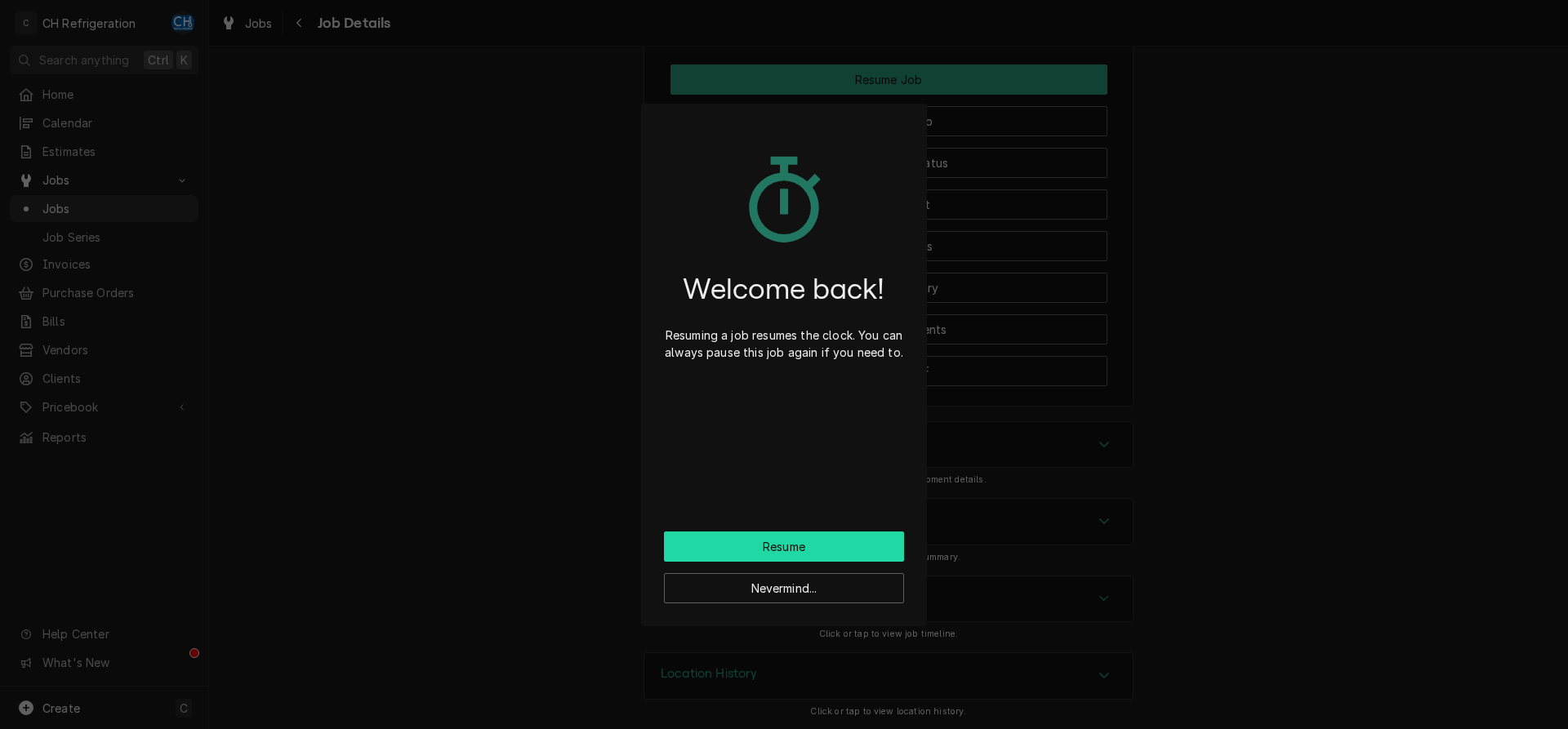
click at [708, 544] on button "Resume" at bounding box center [784, 546] width 240 height 30
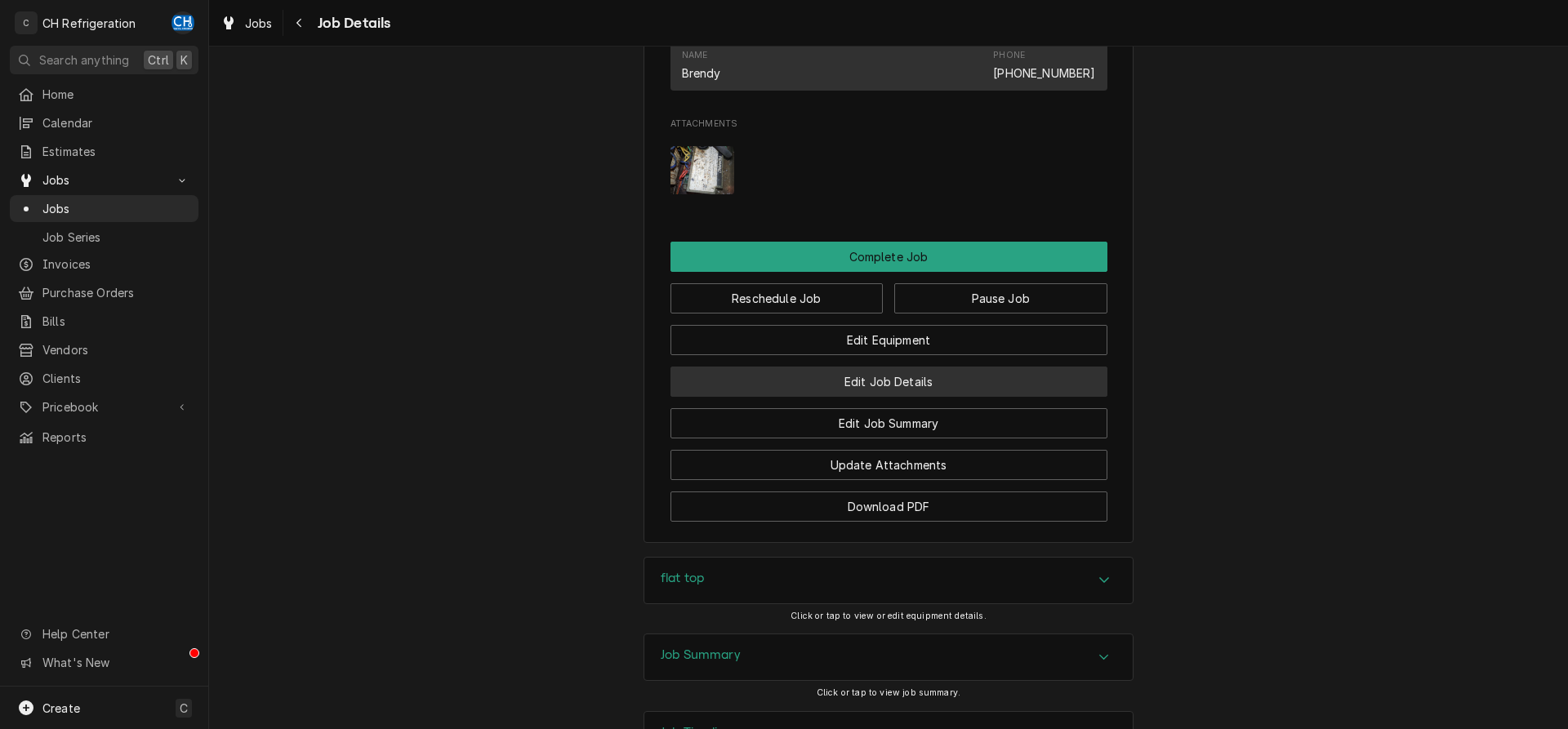
scroll to position [1416, 0]
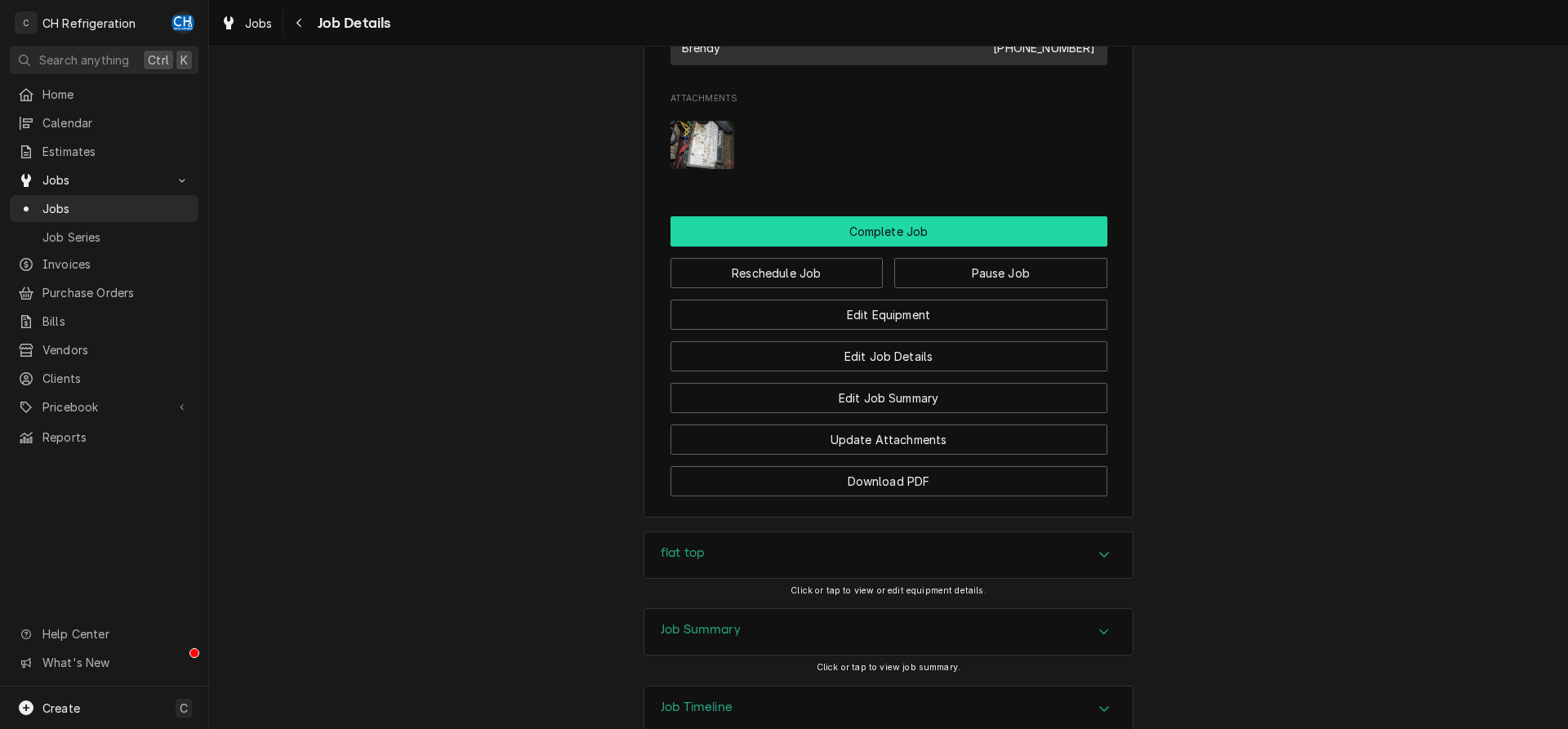
click at [895, 247] on button "Complete Job" at bounding box center [889, 231] width 437 height 30
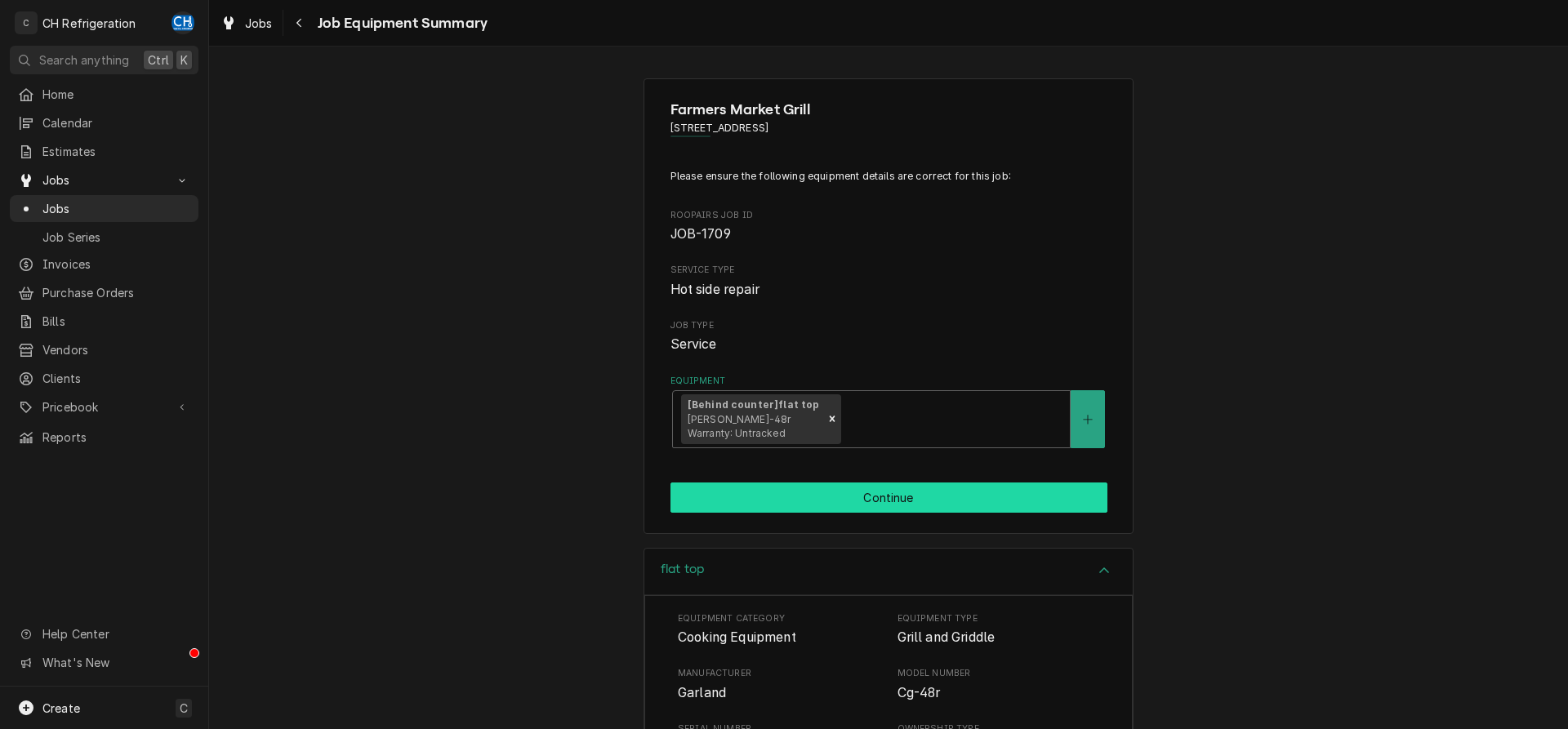
scroll to position [301, 0]
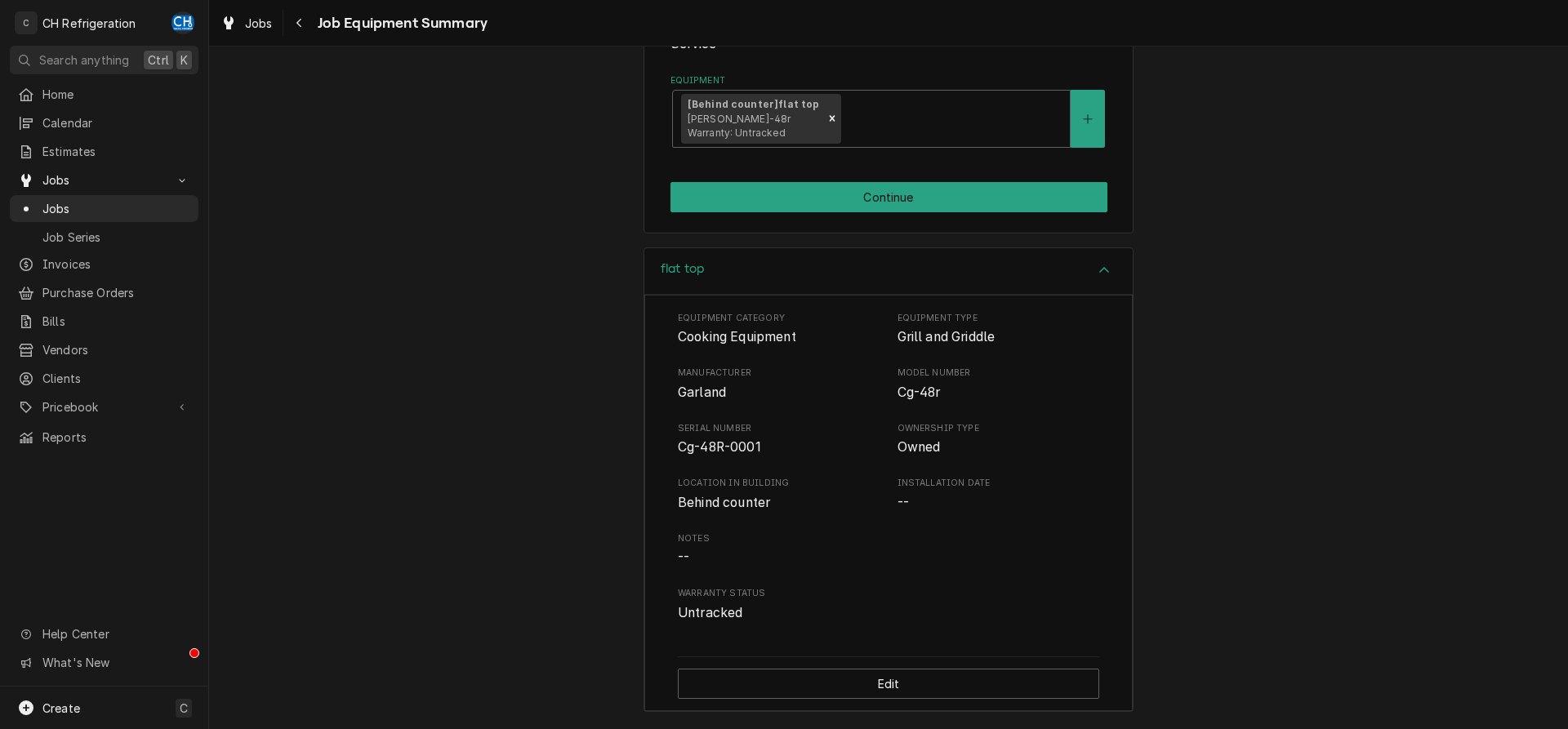
click at [894, 177] on div "Farmers Market Grill [STREET_ADDRESS] Please ensure the following equipment det…" at bounding box center [889, 6] width 490 height 456
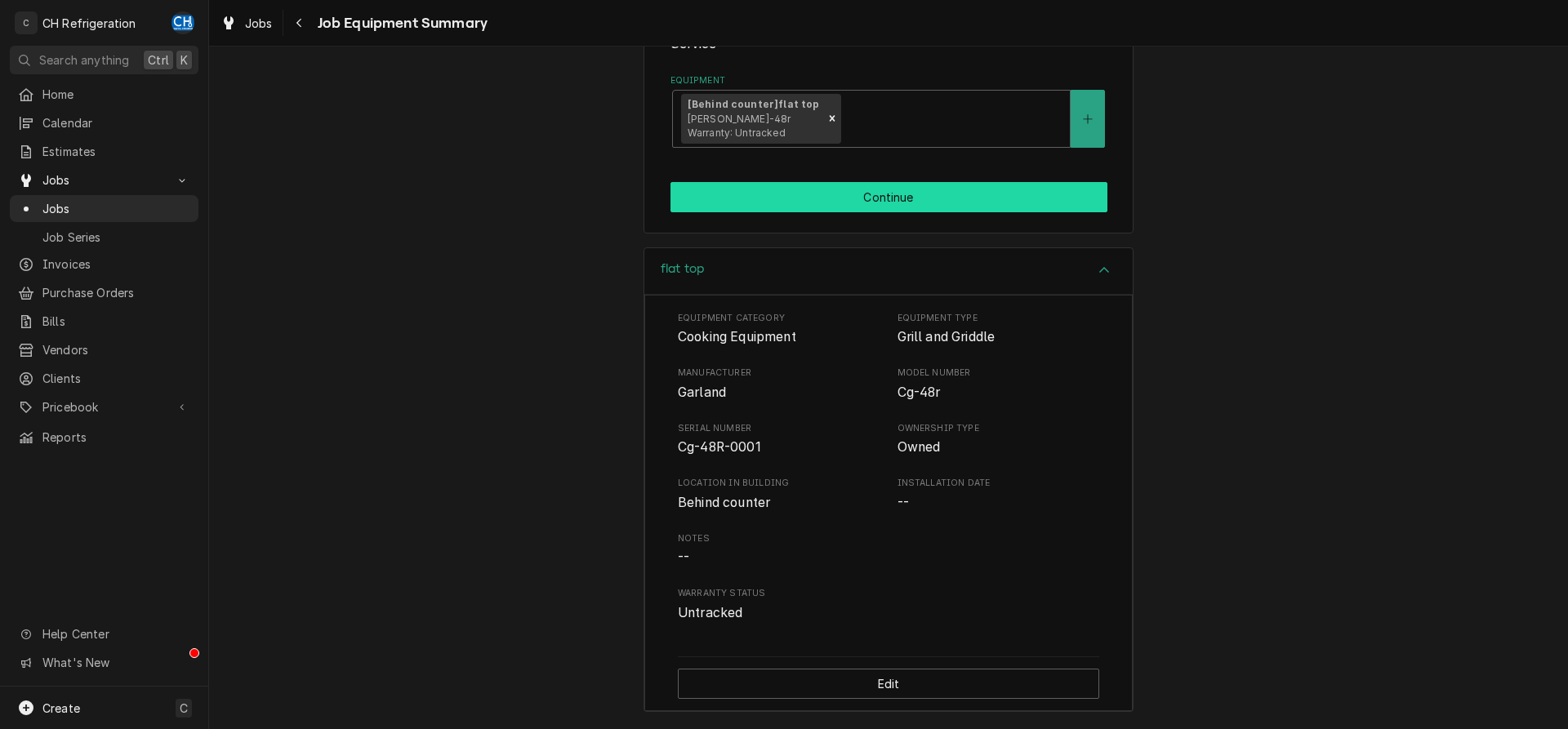
click at [891, 195] on button "Continue" at bounding box center [889, 197] width 437 height 30
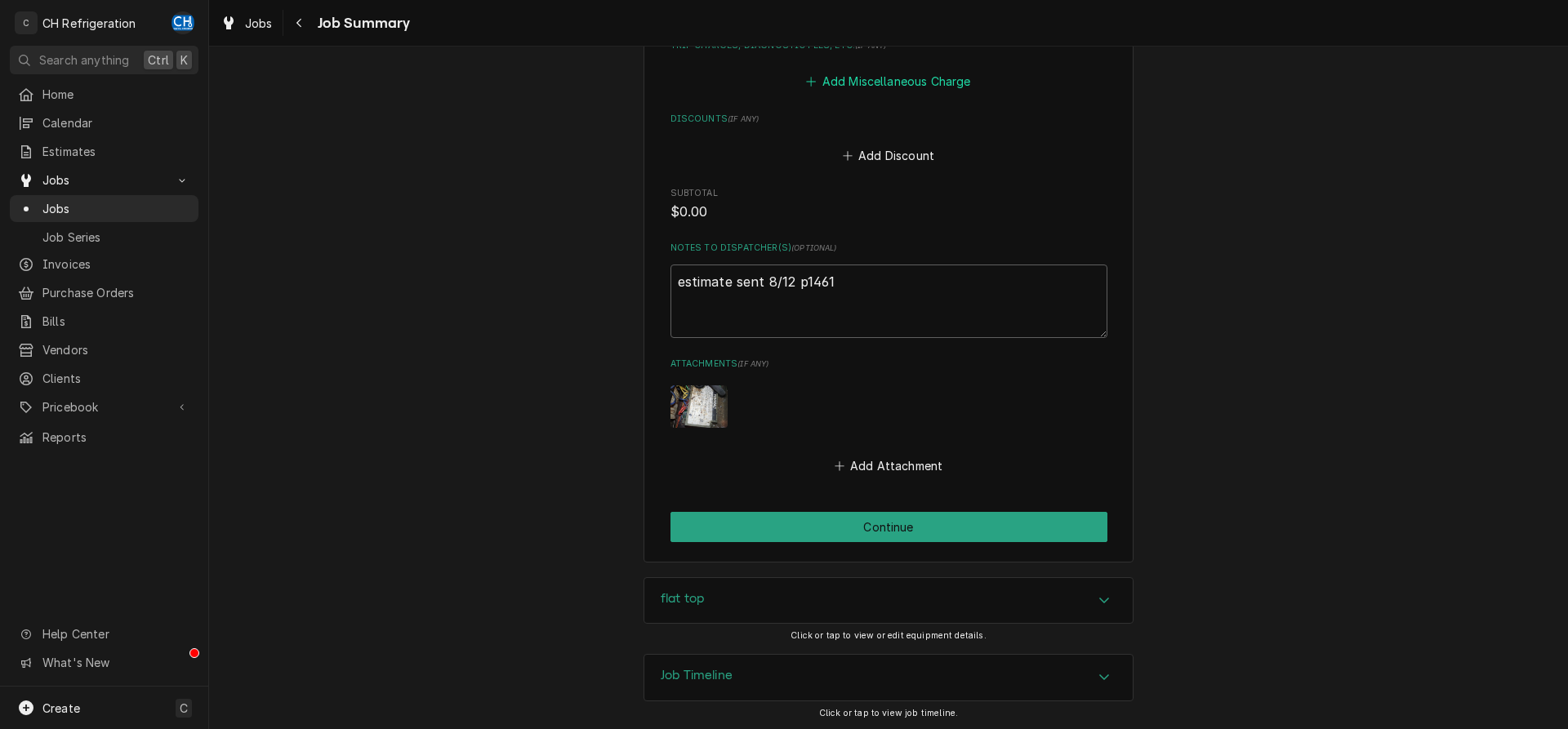
scroll to position [921, 0]
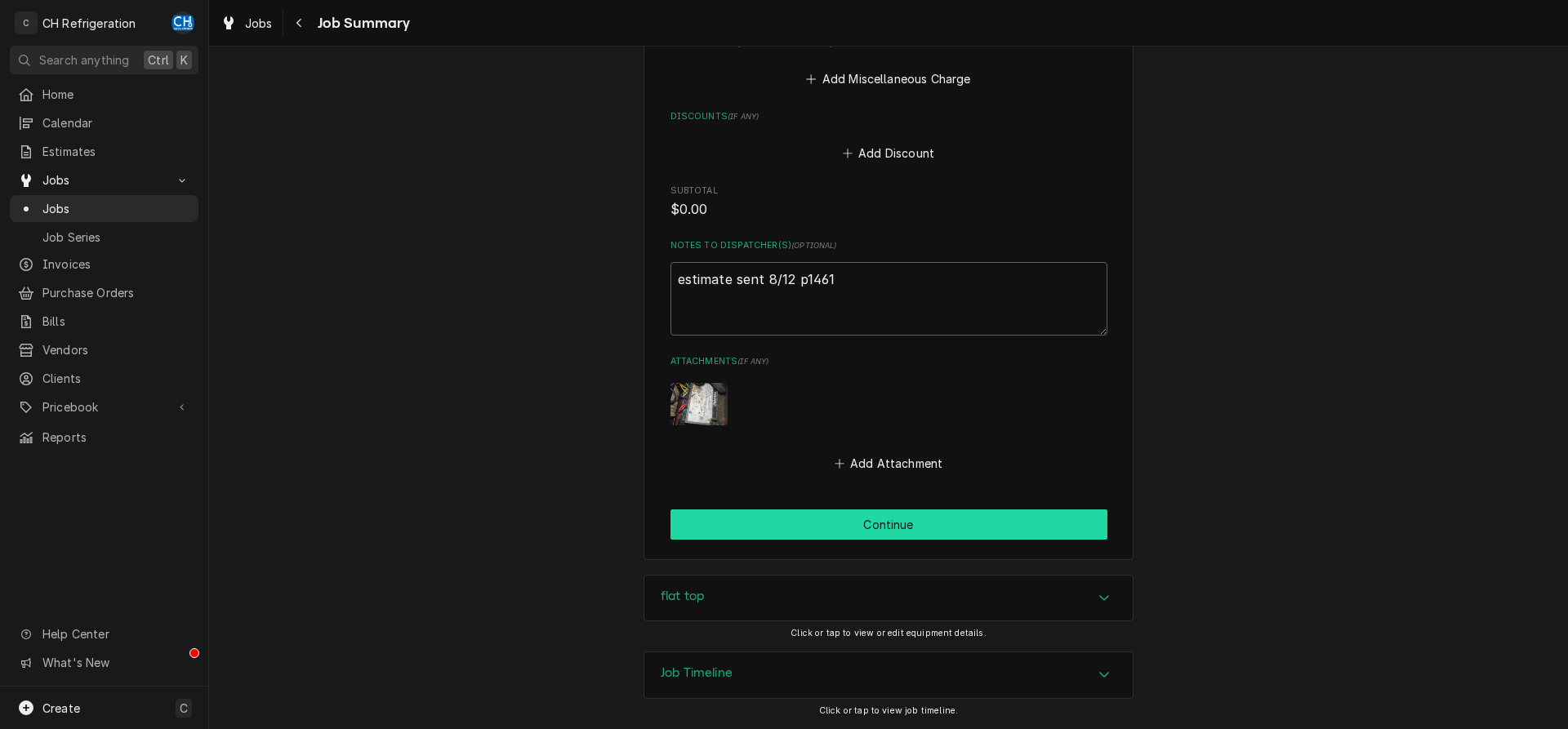
click at [892, 522] on button "Continue" at bounding box center [889, 525] width 437 height 30
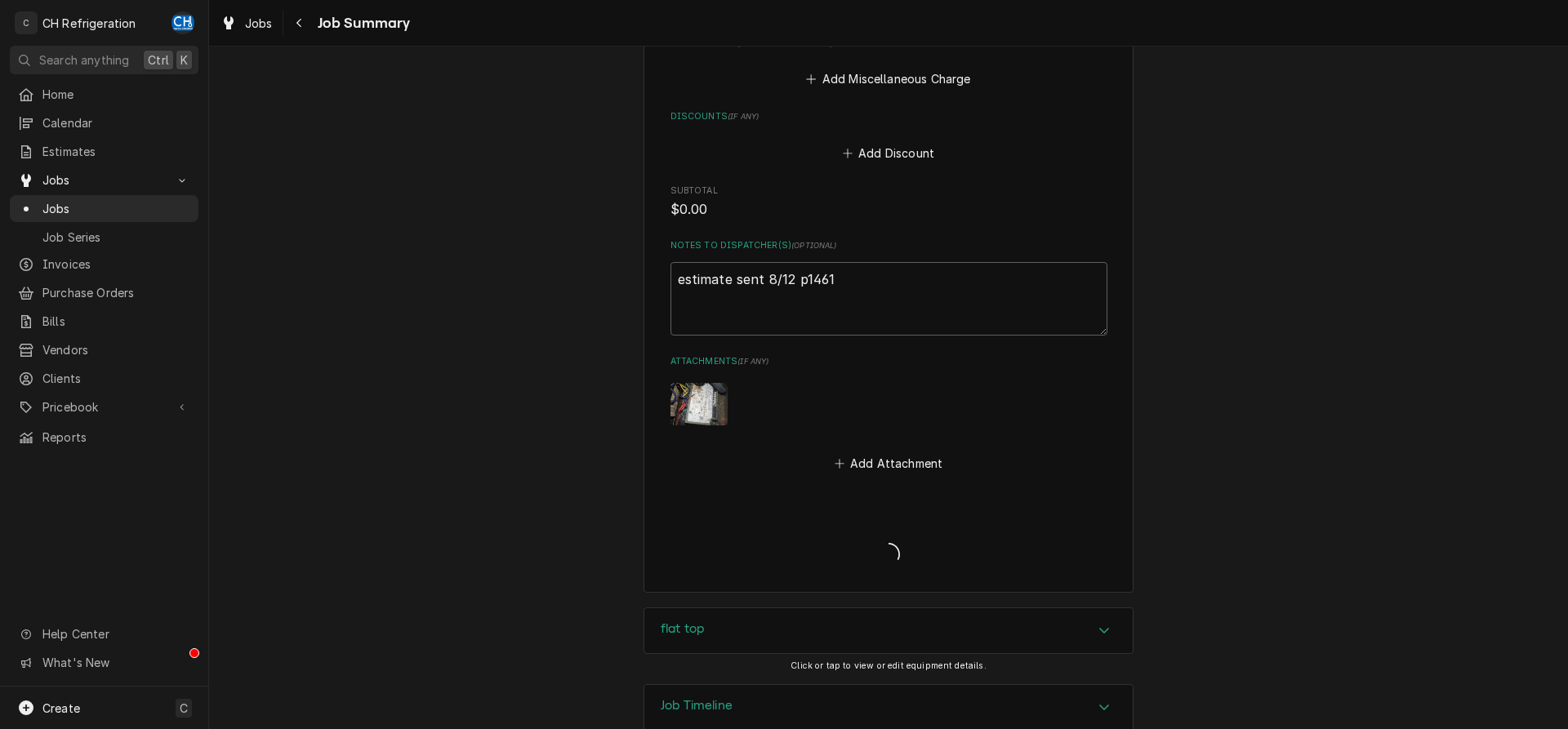
type textarea "x"
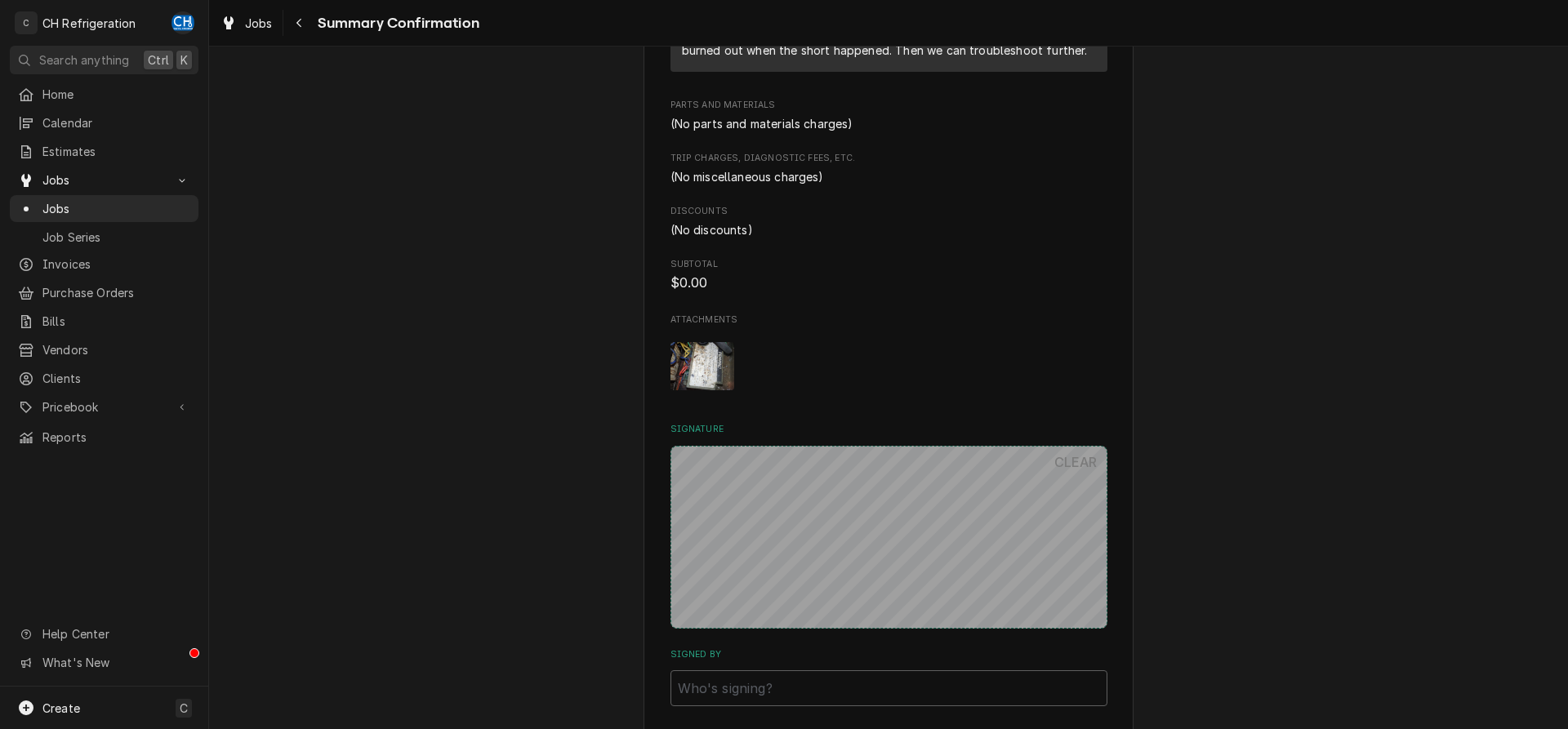
scroll to position [981, 0]
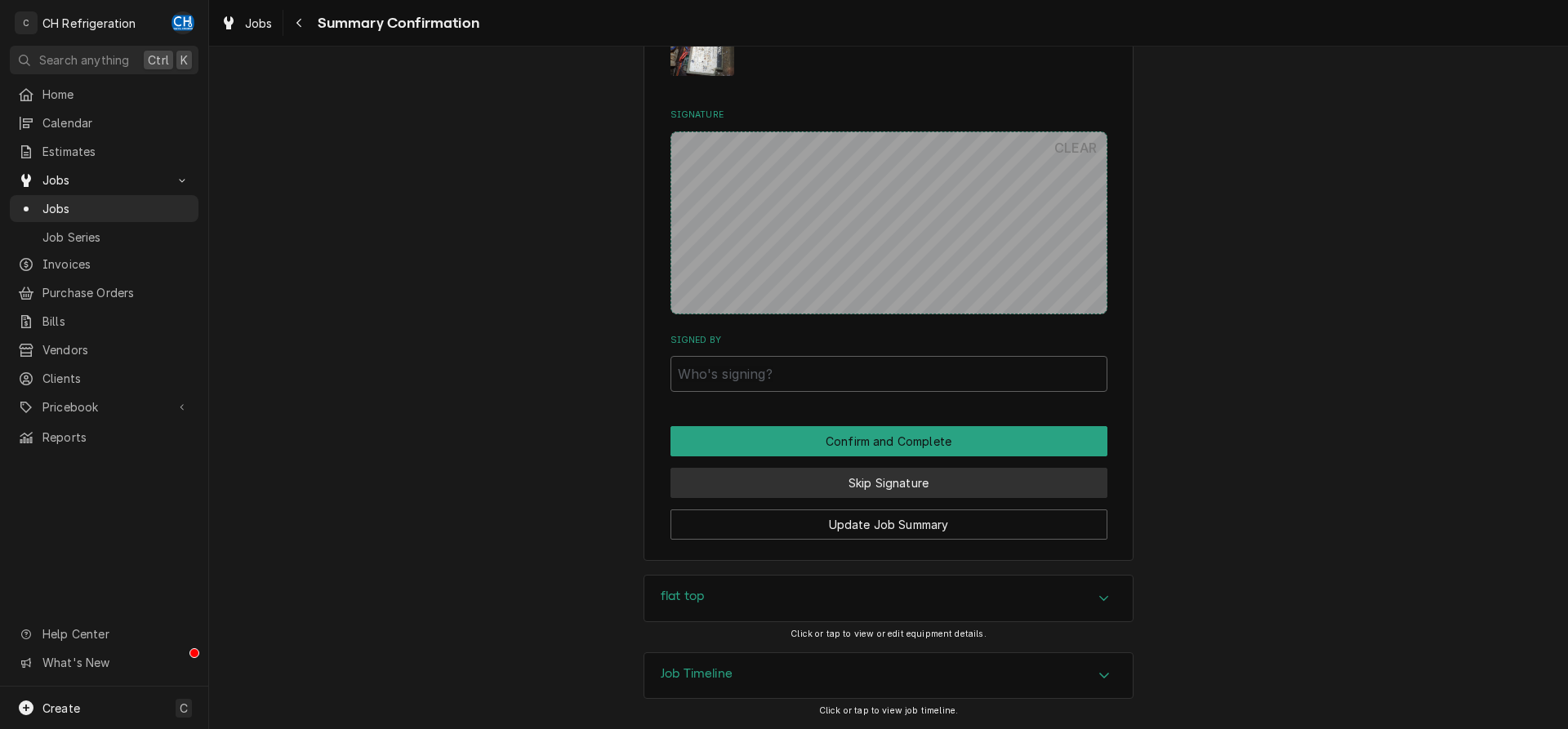
click at [866, 494] on button "Skip Signature" at bounding box center [889, 482] width 437 height 30
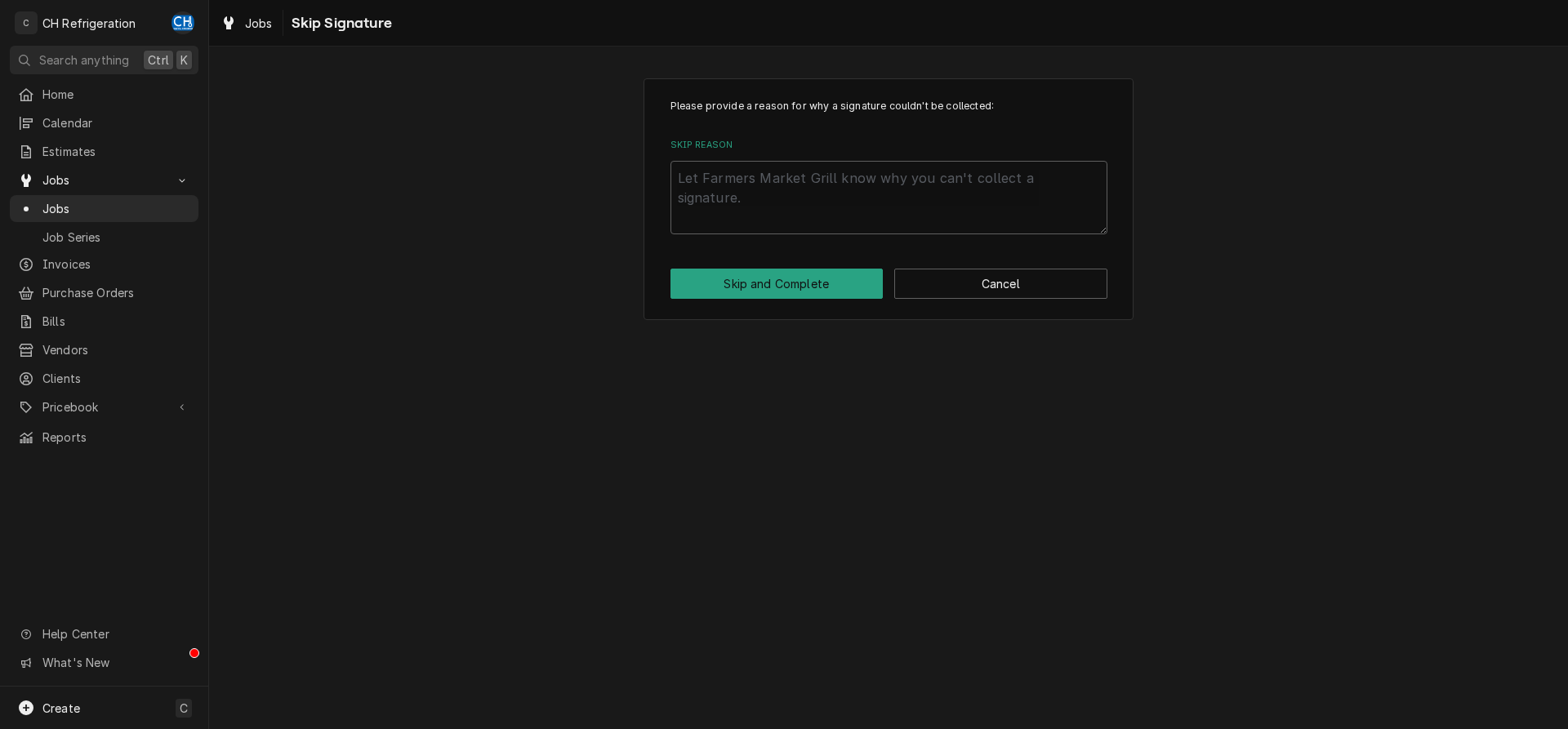
drag, startPoint x: 848, startPoint y: 152, endPoint x: 847, endPoint y: 178, distance: 26.0
click at [848, 153] on div "Skip Reason" at bounding box center [889, 186] width 437 height 96
click at [848, 184] on textarea "Skip Reason" at bounding box center [889, 197] width 437 height 73
type textarea "x"
type textarea "n"
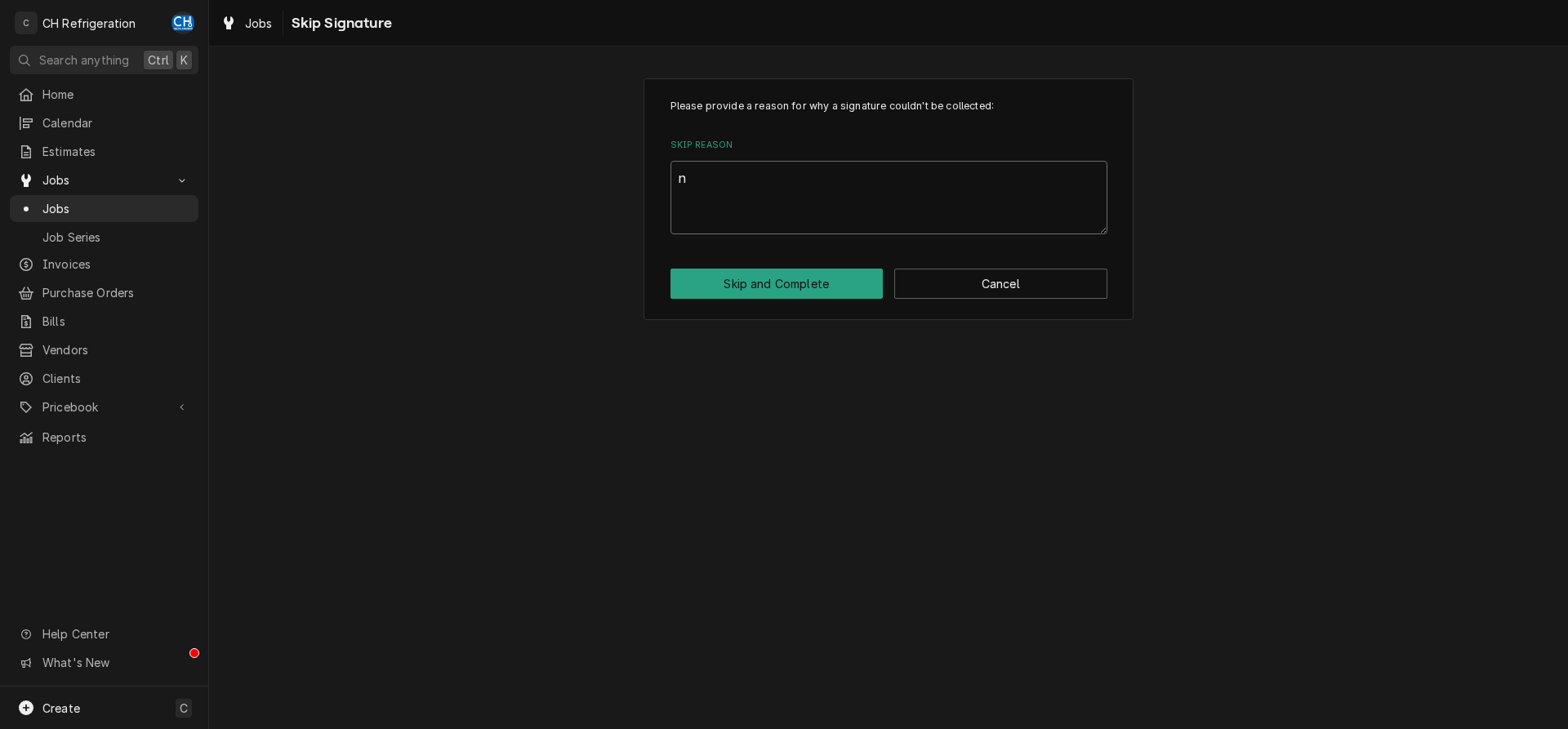
type textarea "x"
type textarea "no"
type textarea "x"
type textarea "no"
type textarea "x"
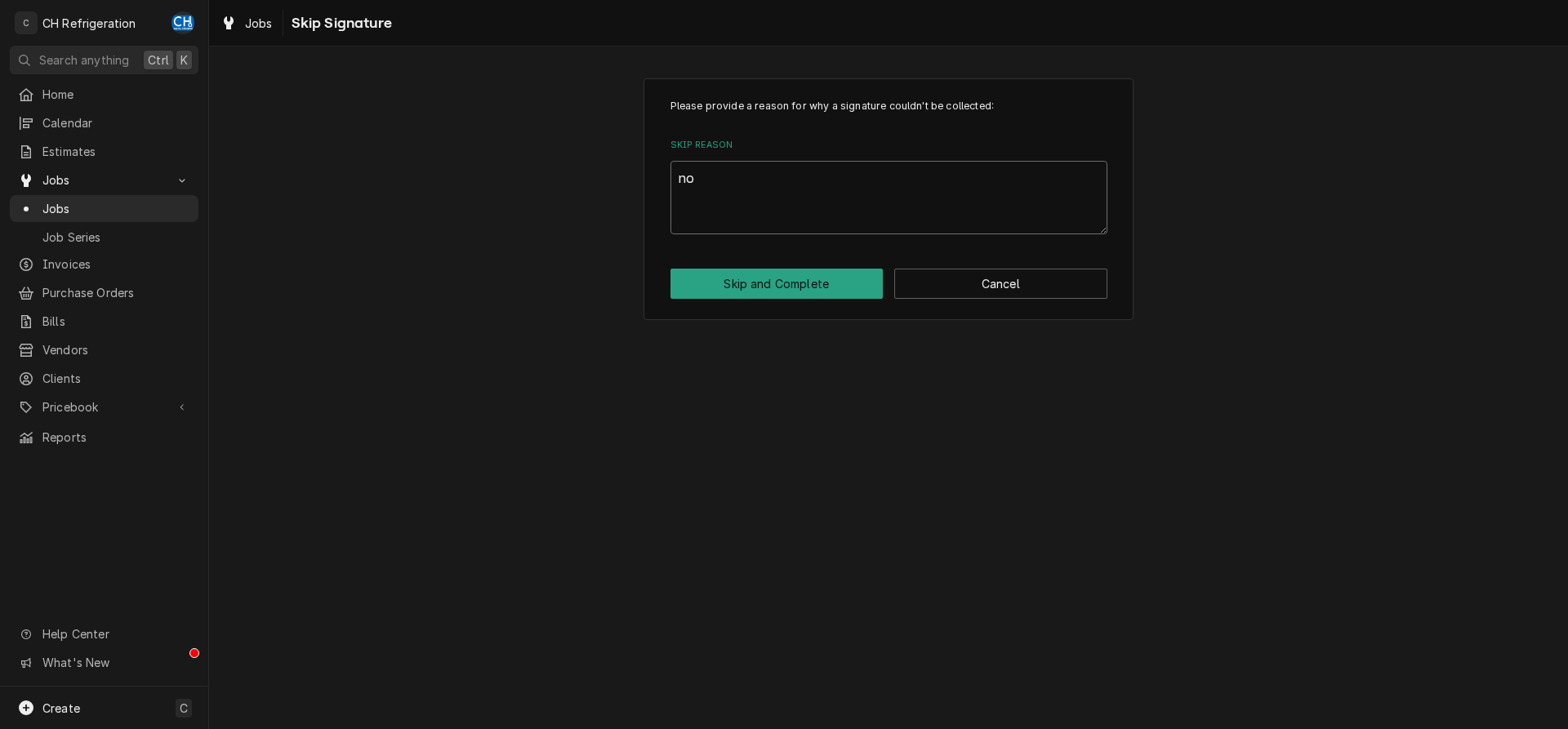
type textarea "no s"
type textarea "x"
type textarea "no si"
type textarea "x"
type textarea "no sig"
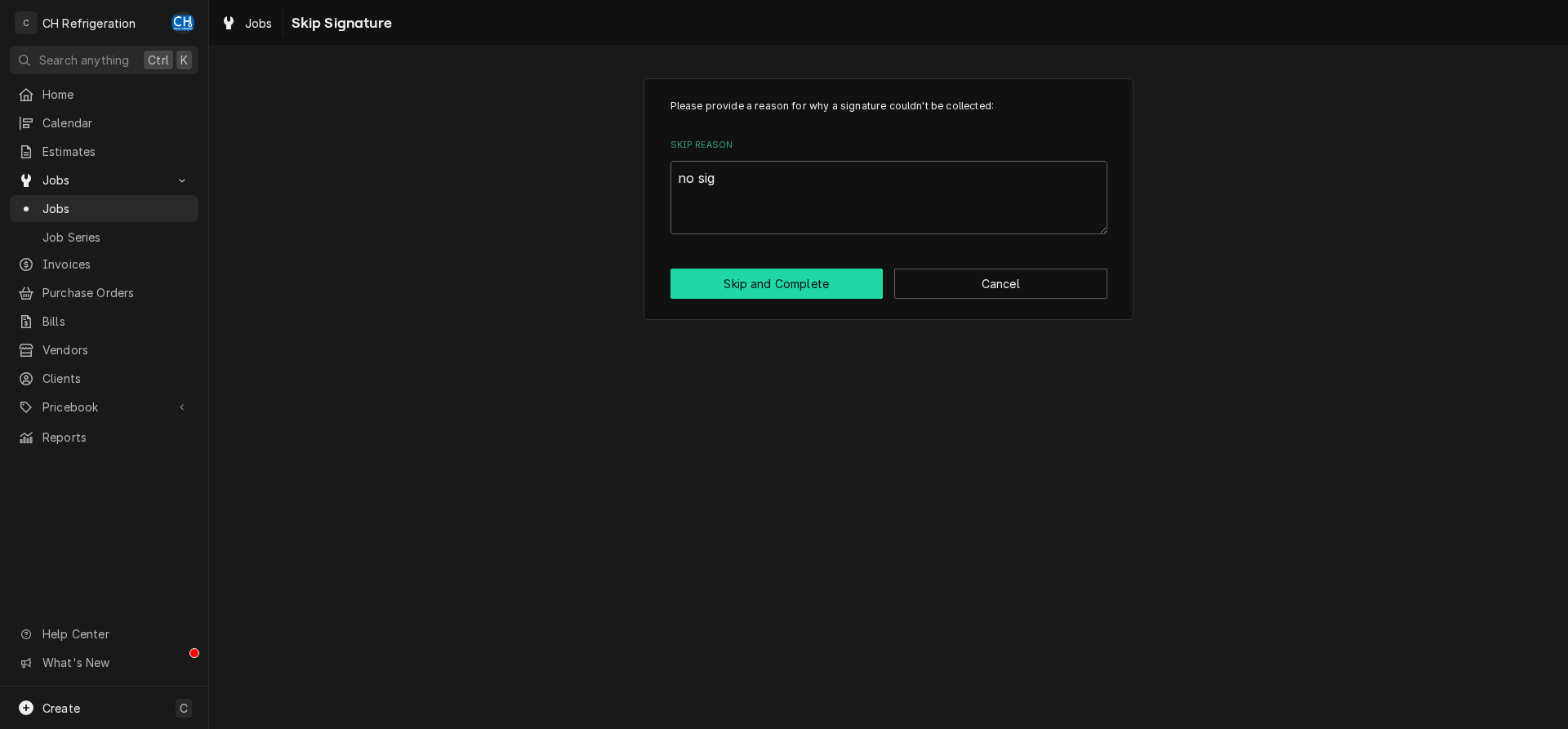
drag, startPoint x: 821, startPoint y: 300, endPoint x: 821, endPoint y: 285, distance: 15.0
click at [821, 299] on div "Please provide a reason for why a signature couldn't be collected: Skip Reason …" at bounding box center [889, 199] width 490 height 242
click at [821, 285] on button "Skip and Complete" at bounding box center [777, 283] width 213 height 30
type textarea "x"
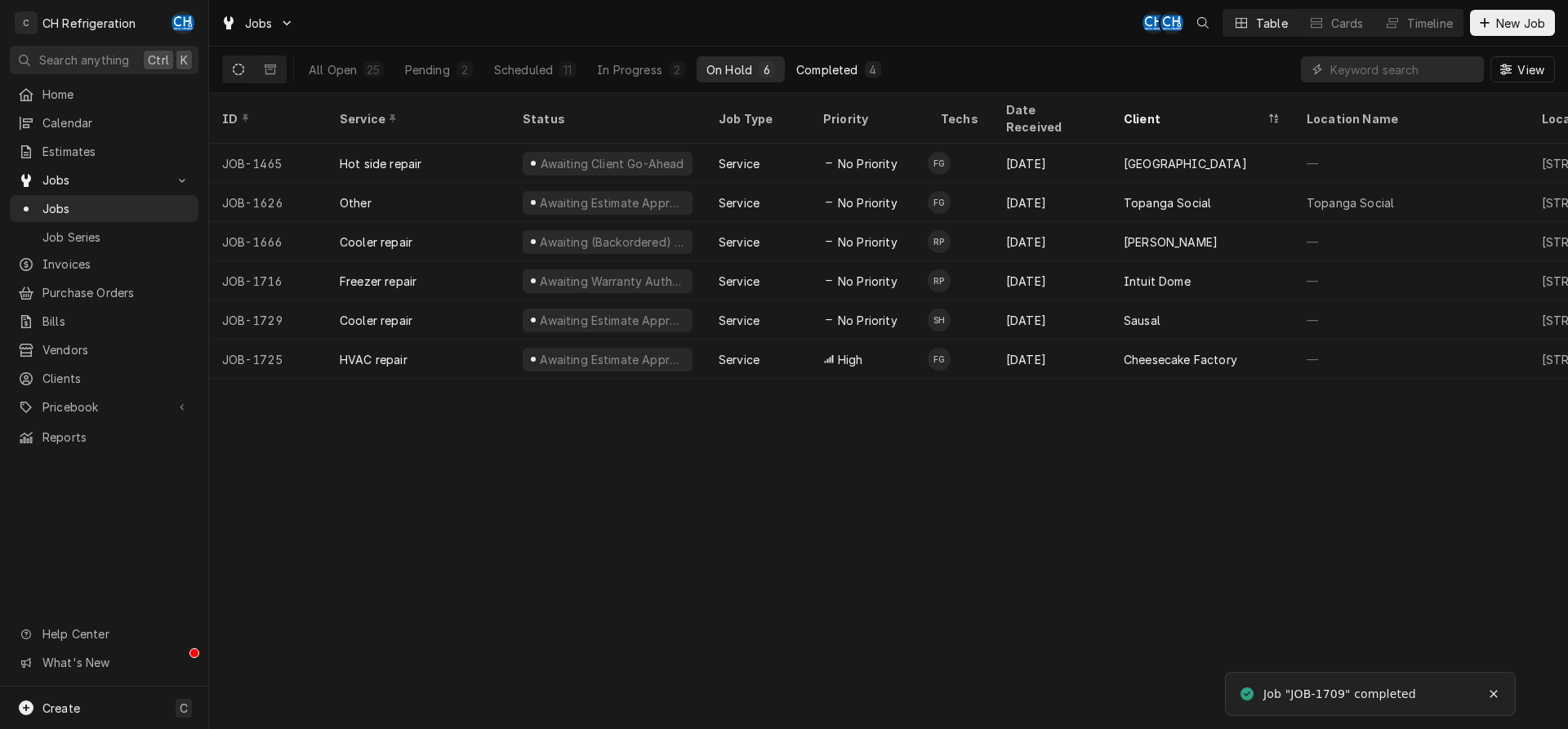
click at [835, 68] on div "Completed" at bounding box center [827, 70] width 61 height 17
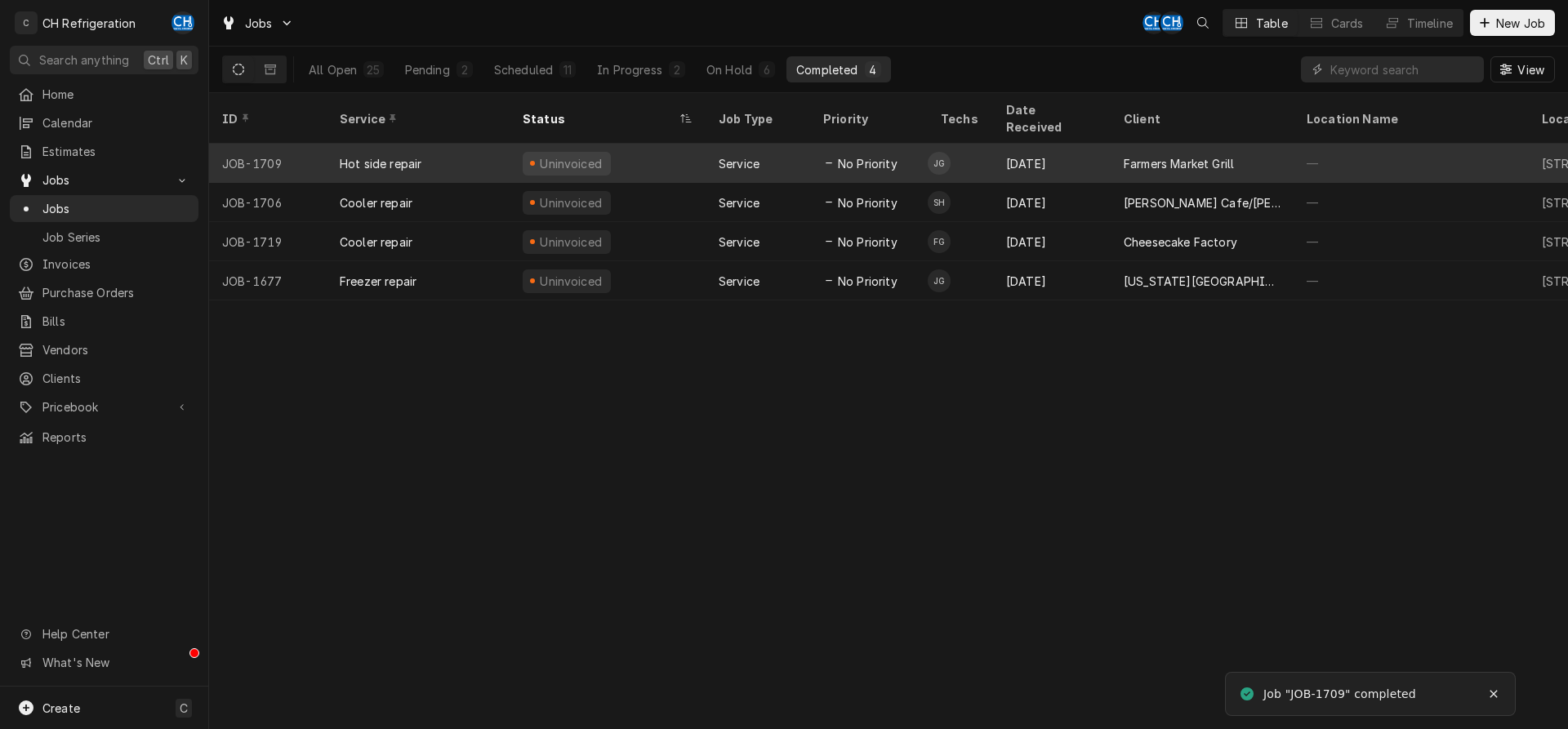
click at [1127, 155] on div "Farmers Market Grill" at bounding box center [1179, 164] width 110 height 17
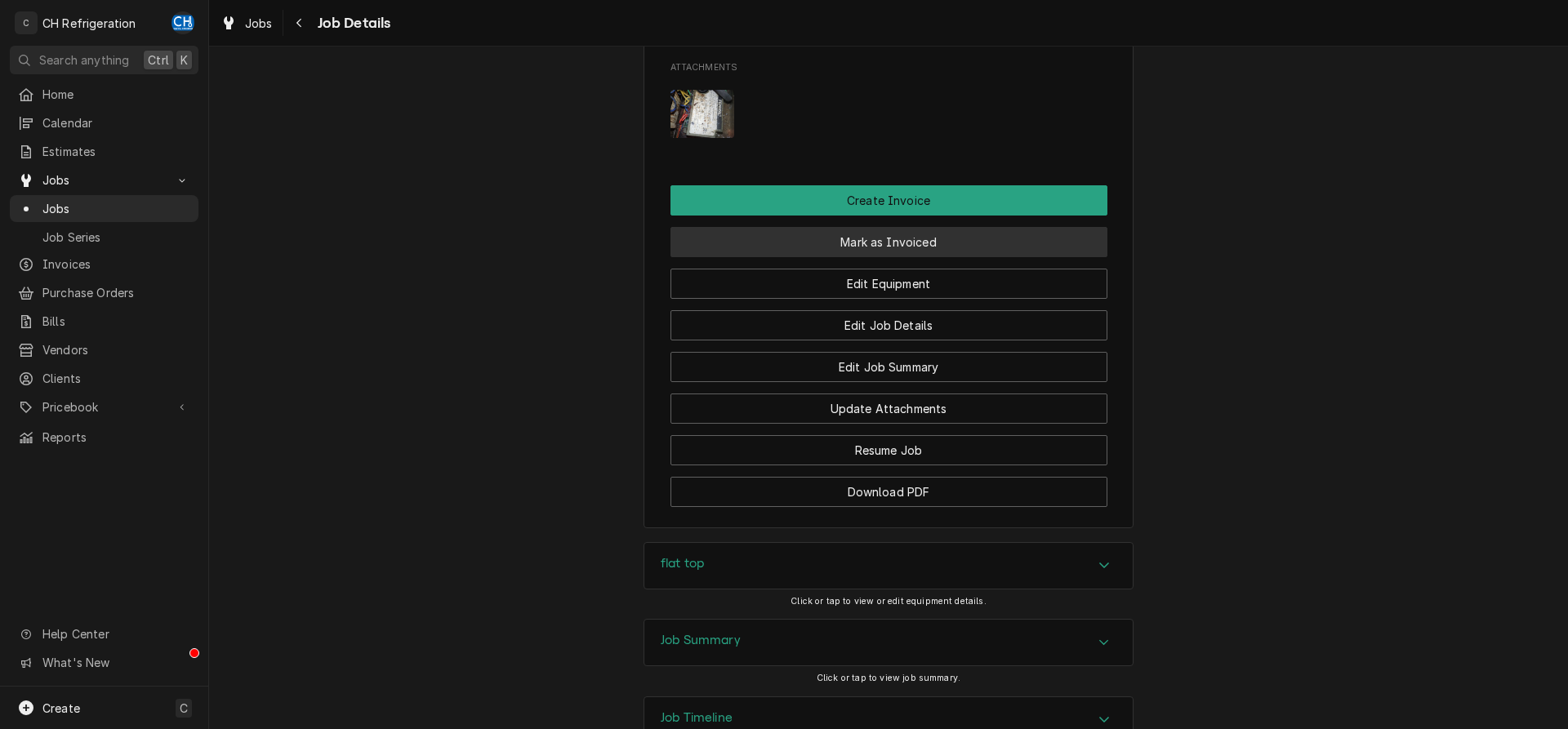
scroll to position [1391, 0]
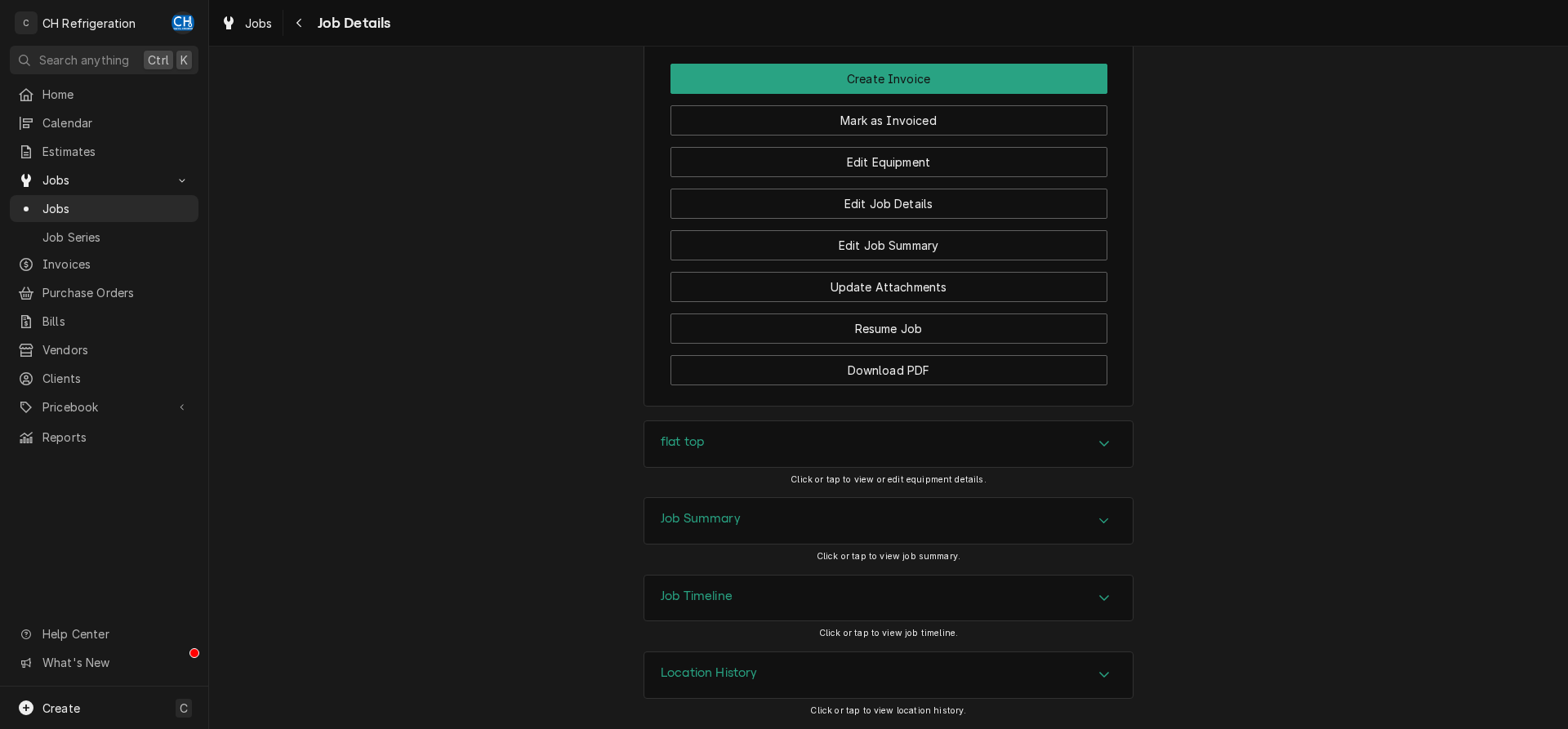
drag, startPoint x: 739, startPoint y: 550, endPoint x: 734, endPoint y: 525, distance: 25.5
click at [739, 549] on div "Job Summary Click or tap to view job summary." at bounding box center [889, 535] width 490 height 77
click at [734, 525] on h3 "Job Summary" at bounding box center [701, 518] width 80 height 16
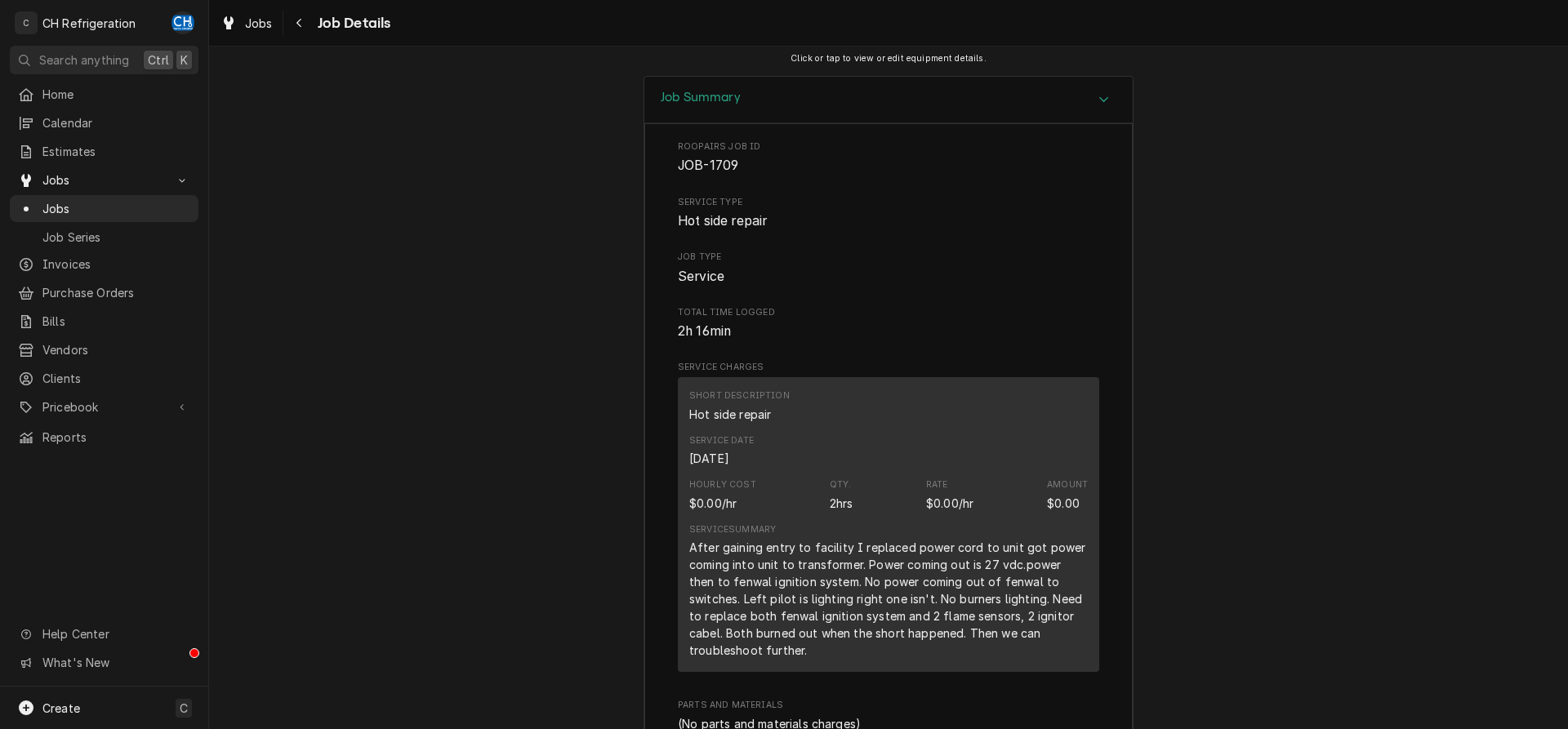
scroll to position [1890, 0]
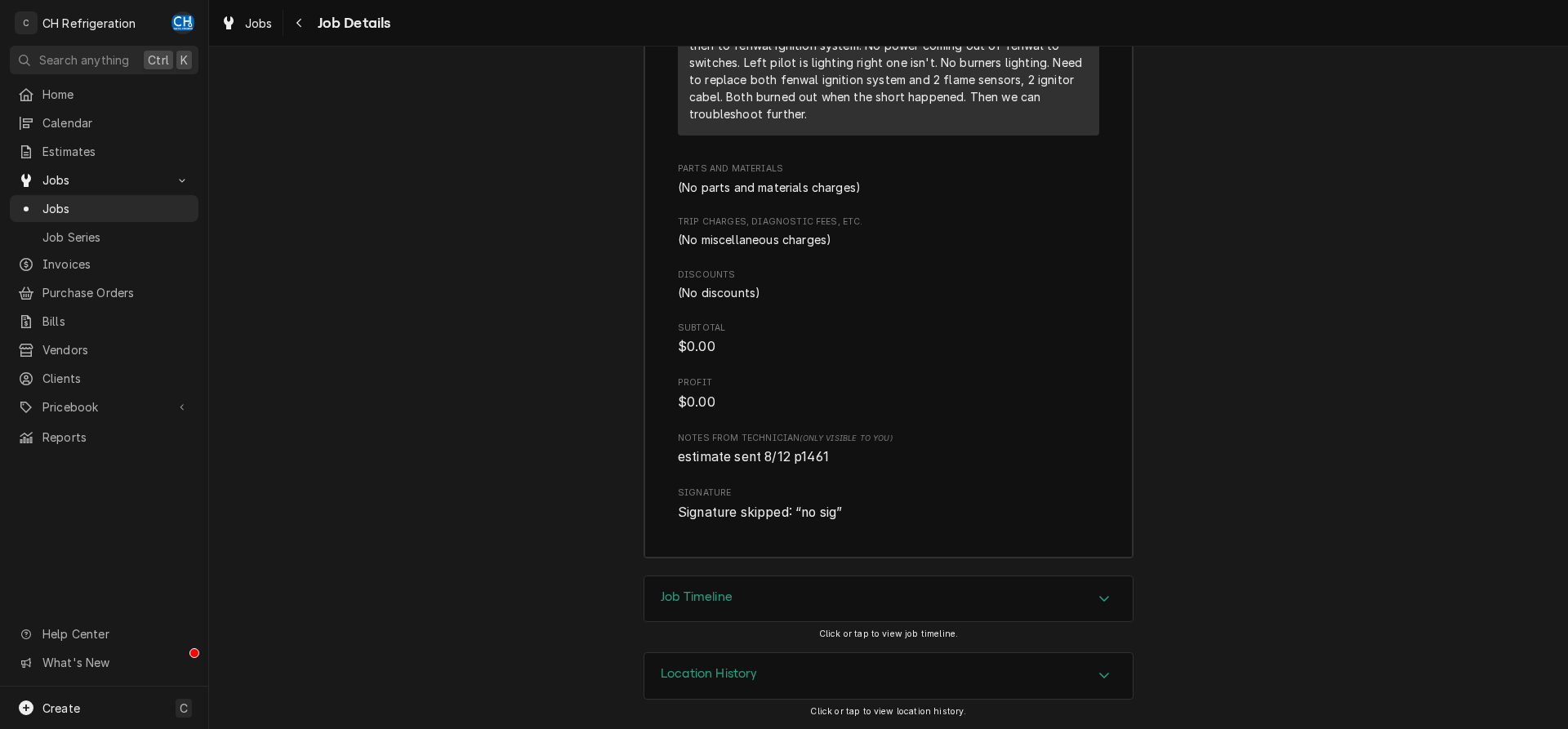
click at [711, 587] on div "Job Timeline" at bounding box center [889, 599] width 488 height 46
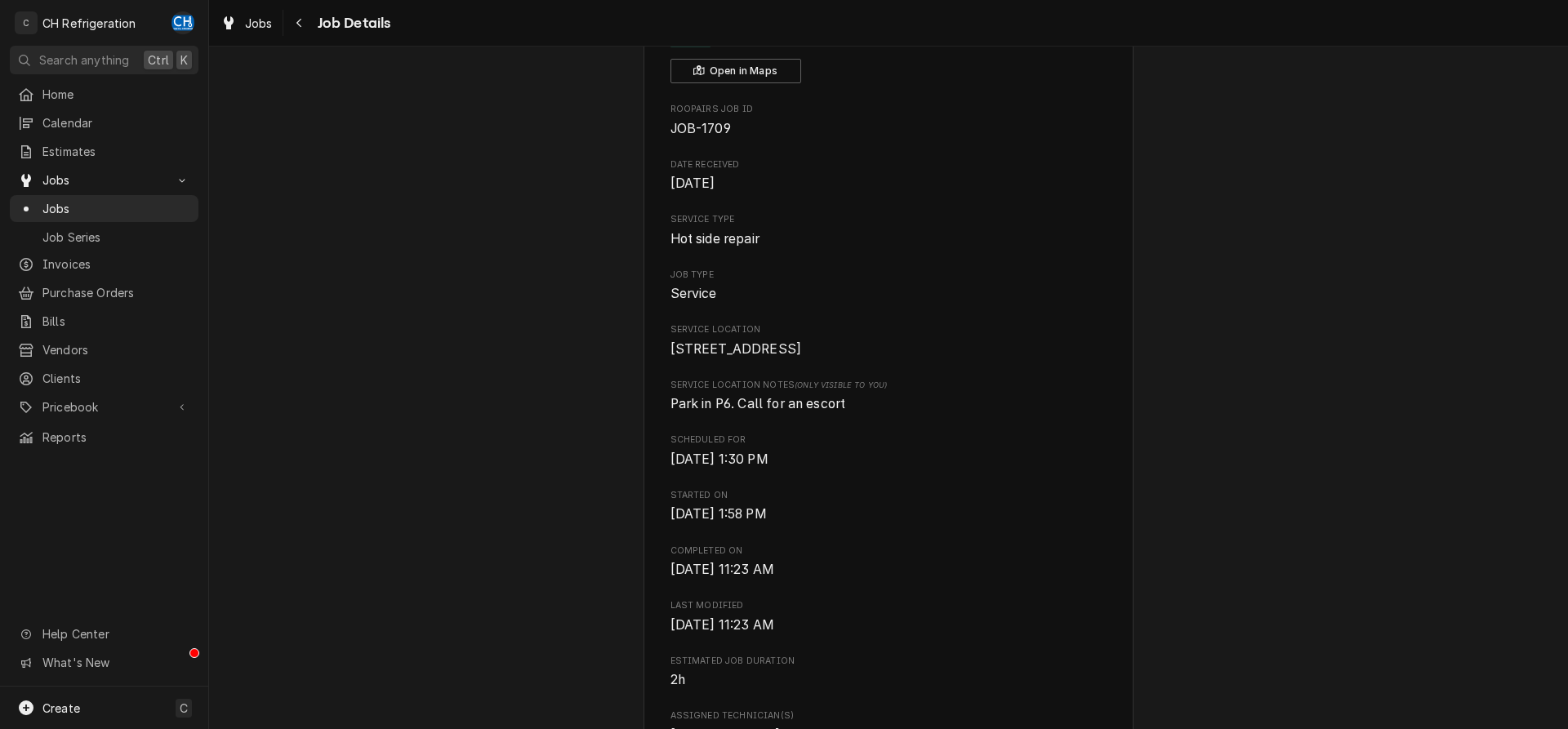
scroll to position [0, 0]
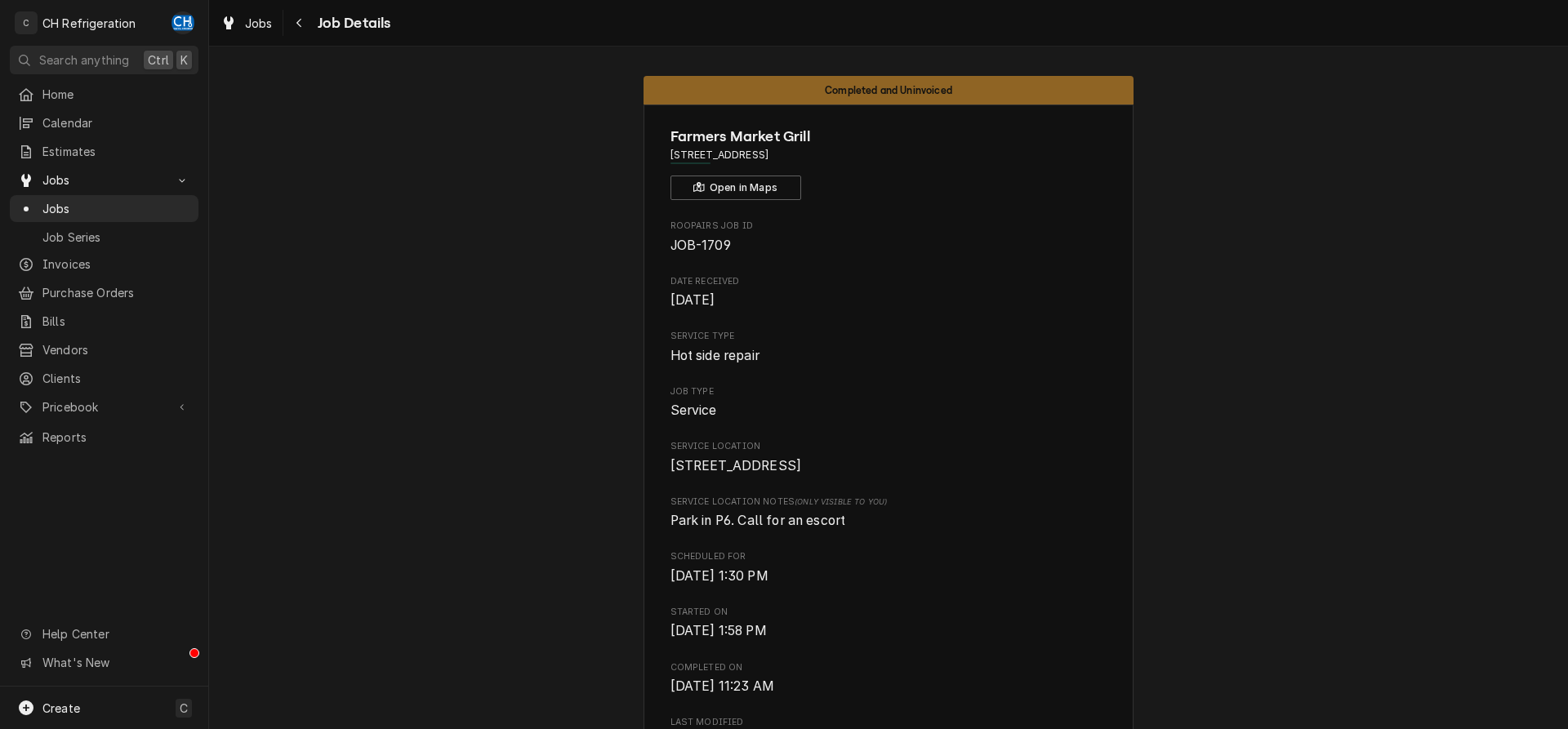
click at [847, 152] on span "[STREET_ADDRESS]" at bounding box center [889, 154] width 437 height 15
drag, startPoint x: 859, startPoint y: 159, endPoint x: 680, endPoint y: 156, distance: 179.0
copy span "[STREET_ADDRESS]"
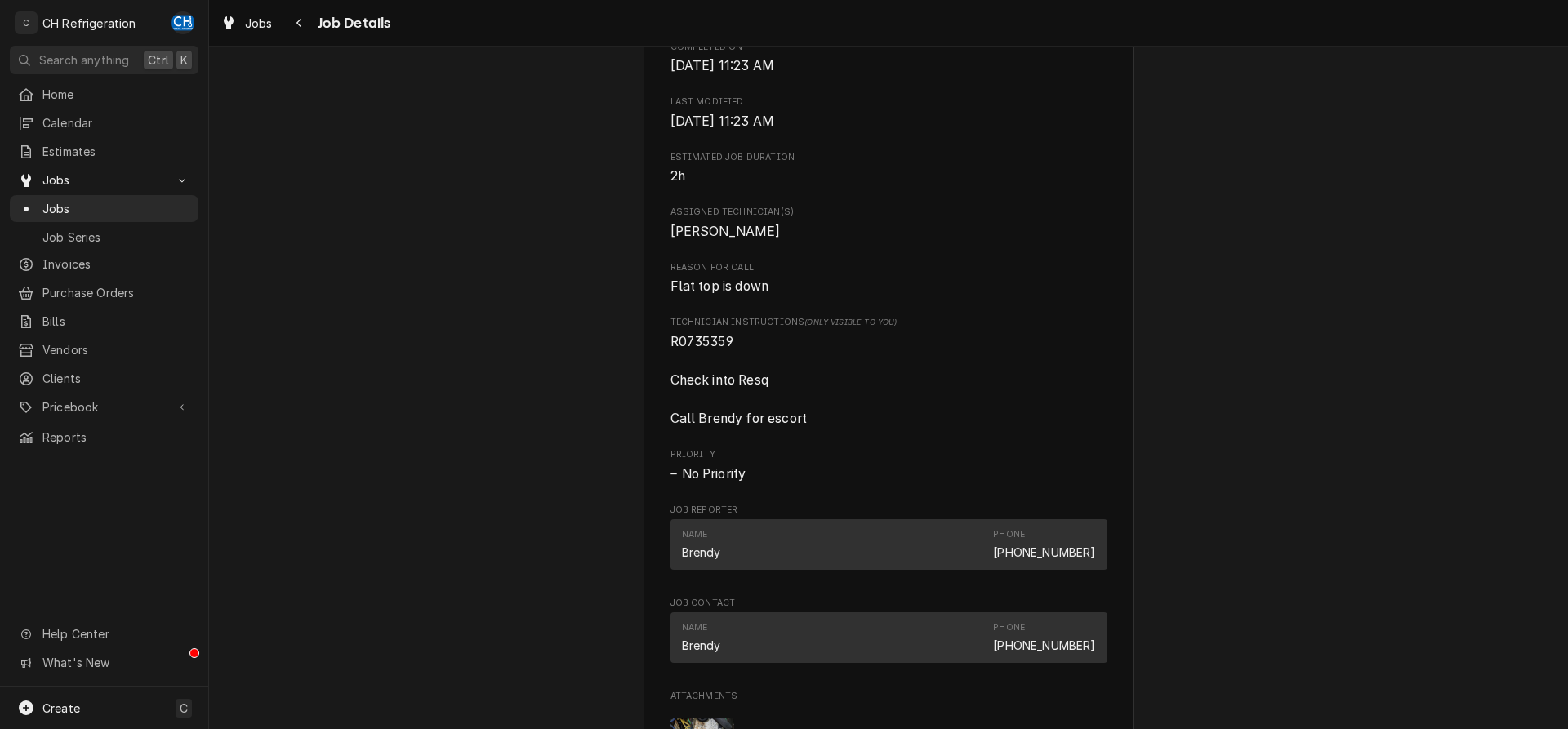
scroll to position [666, 0]
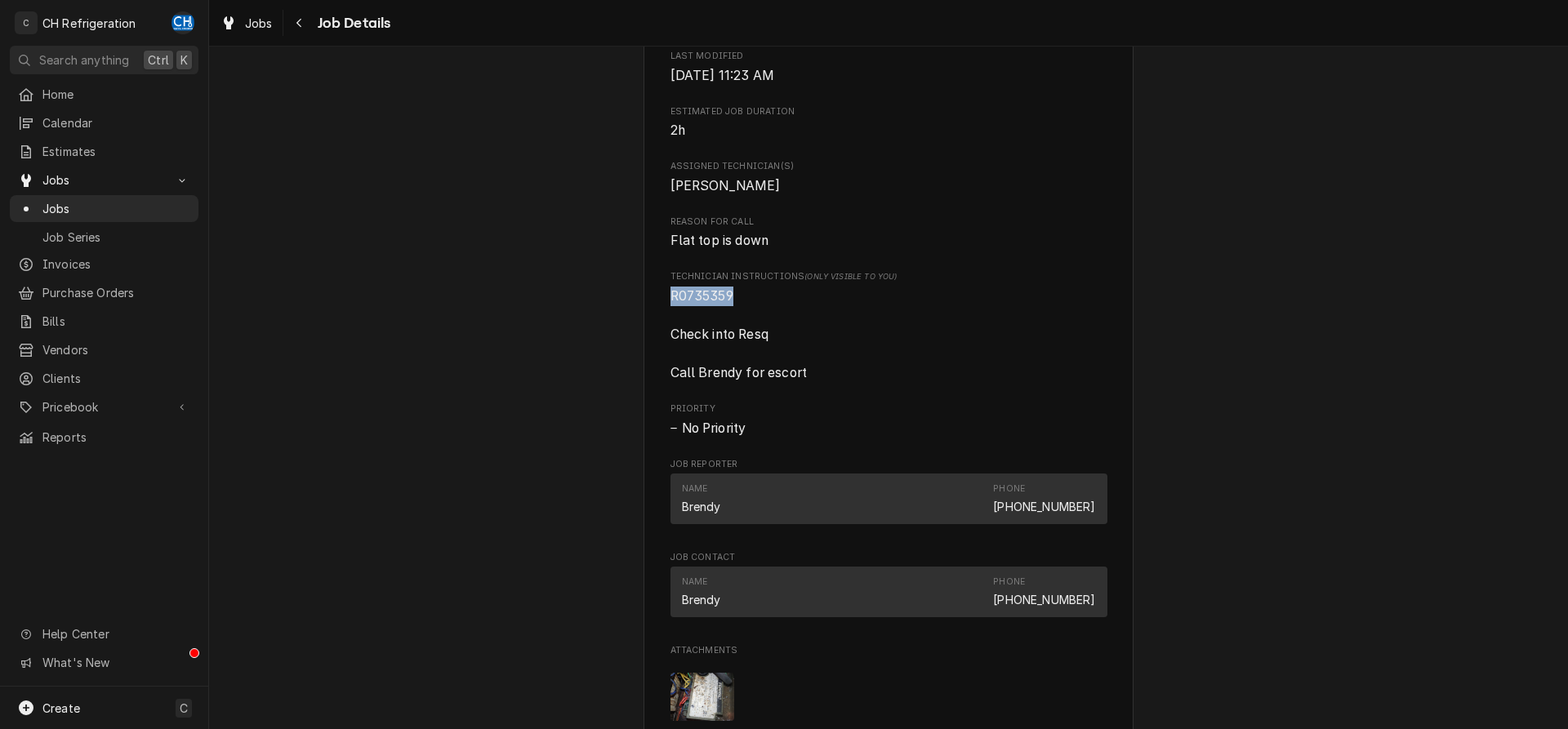
drag, startPoint x: 738, startPoint y: 317, endPoint x: 663, endPoint y: 316, distance: 75.0
click at [663, 316] on div "Farmers Market Grill 1 World Way, Los Angeles, CA 90045 Open in Maps Roopairs J…" at bounding box center [889, 274] width 490 height 1672
copy span "R0735359"
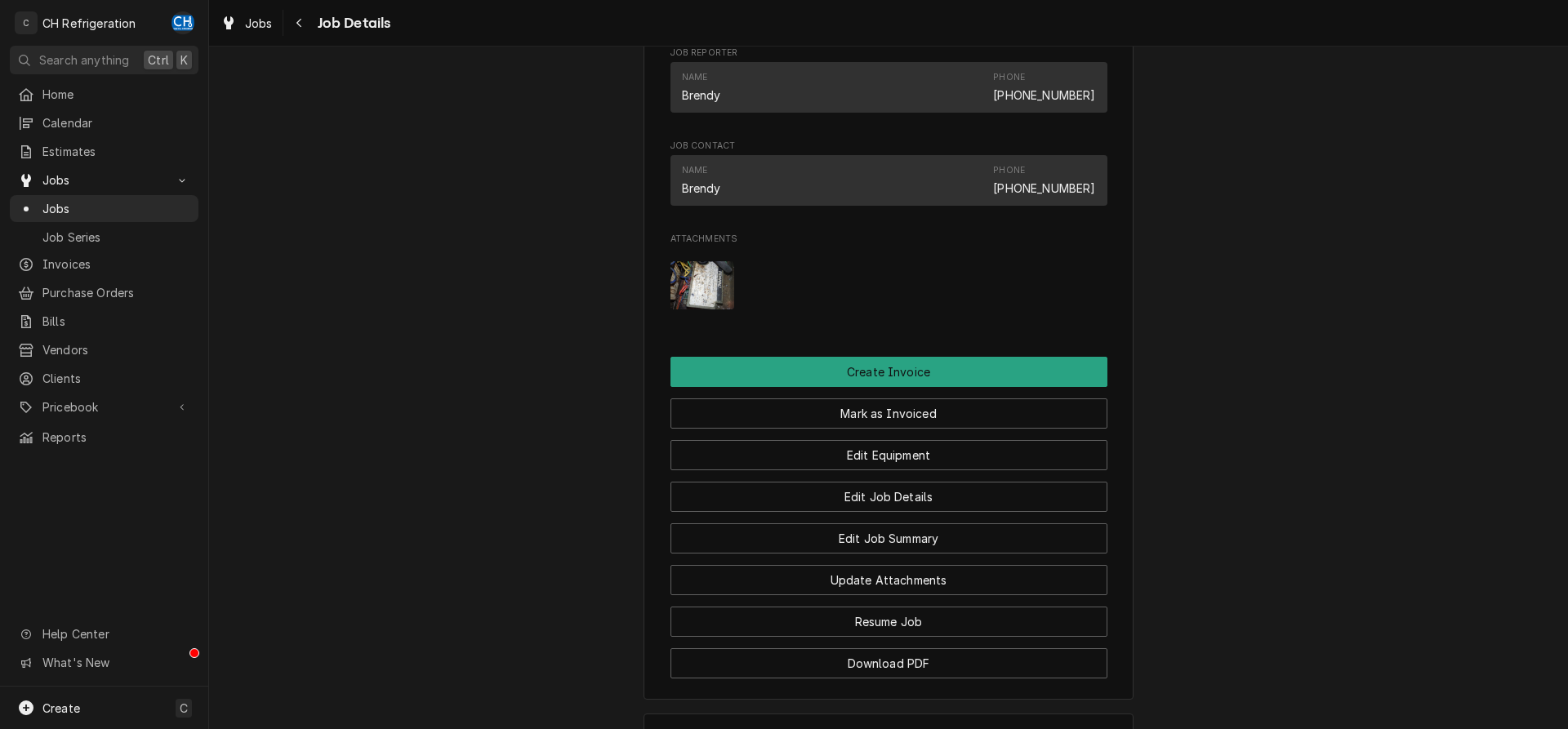
scroll to position [1083, 0]
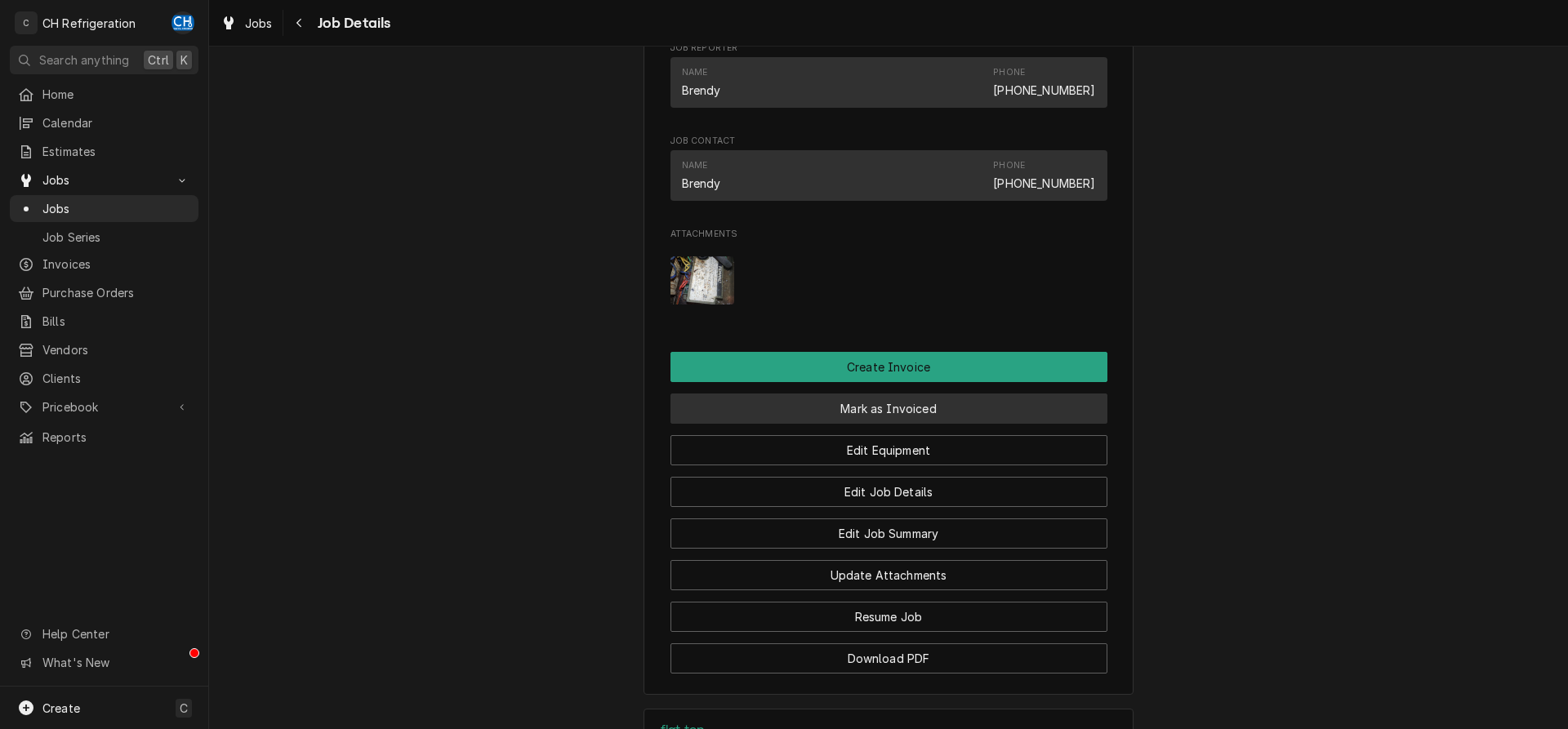
click at [820, 424] on button "Mark as Invoiced" at bounding box center [889, 408] width 437 height 30
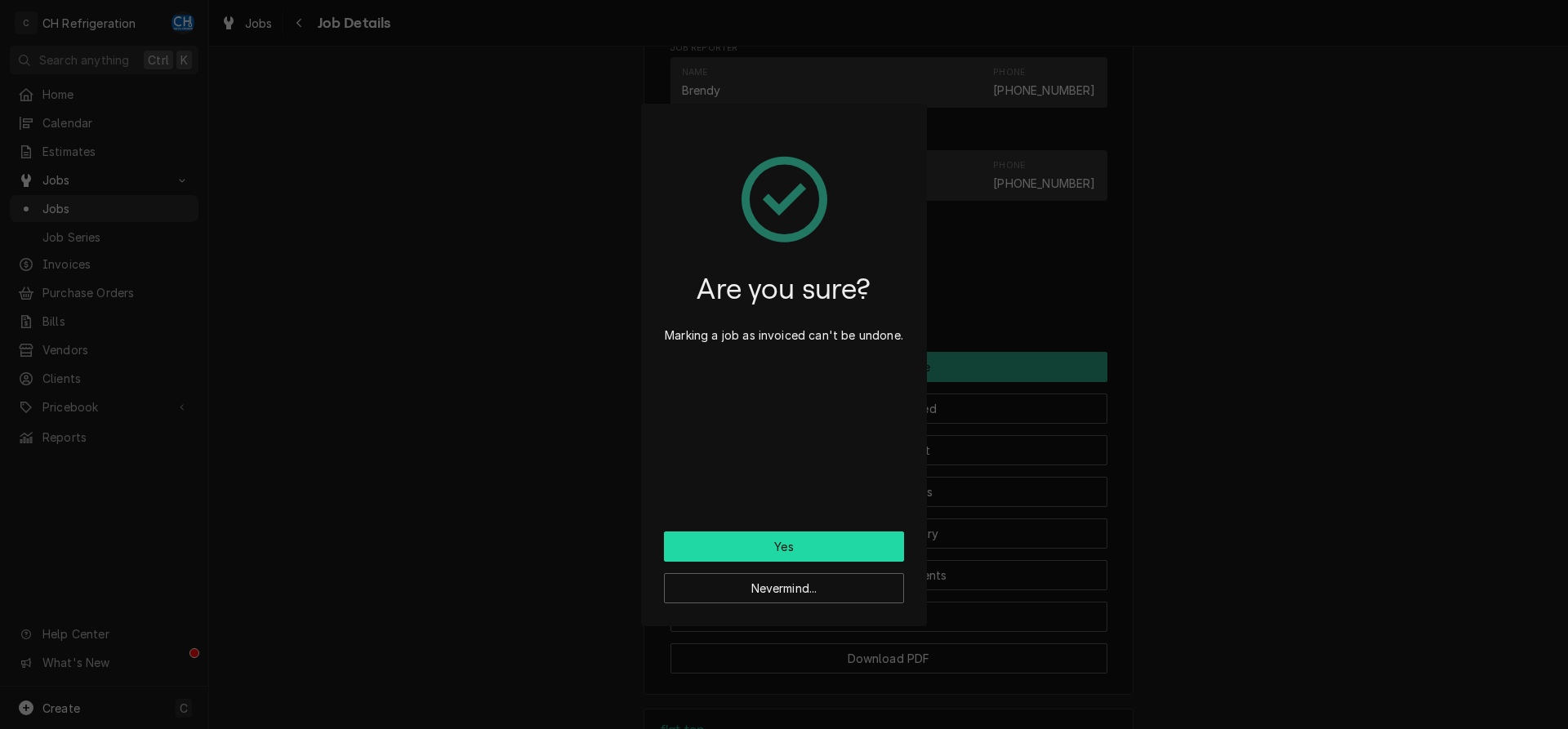
click at [815, 550] on button "Yes" at bounding box center [784, 546] width 240 height 30
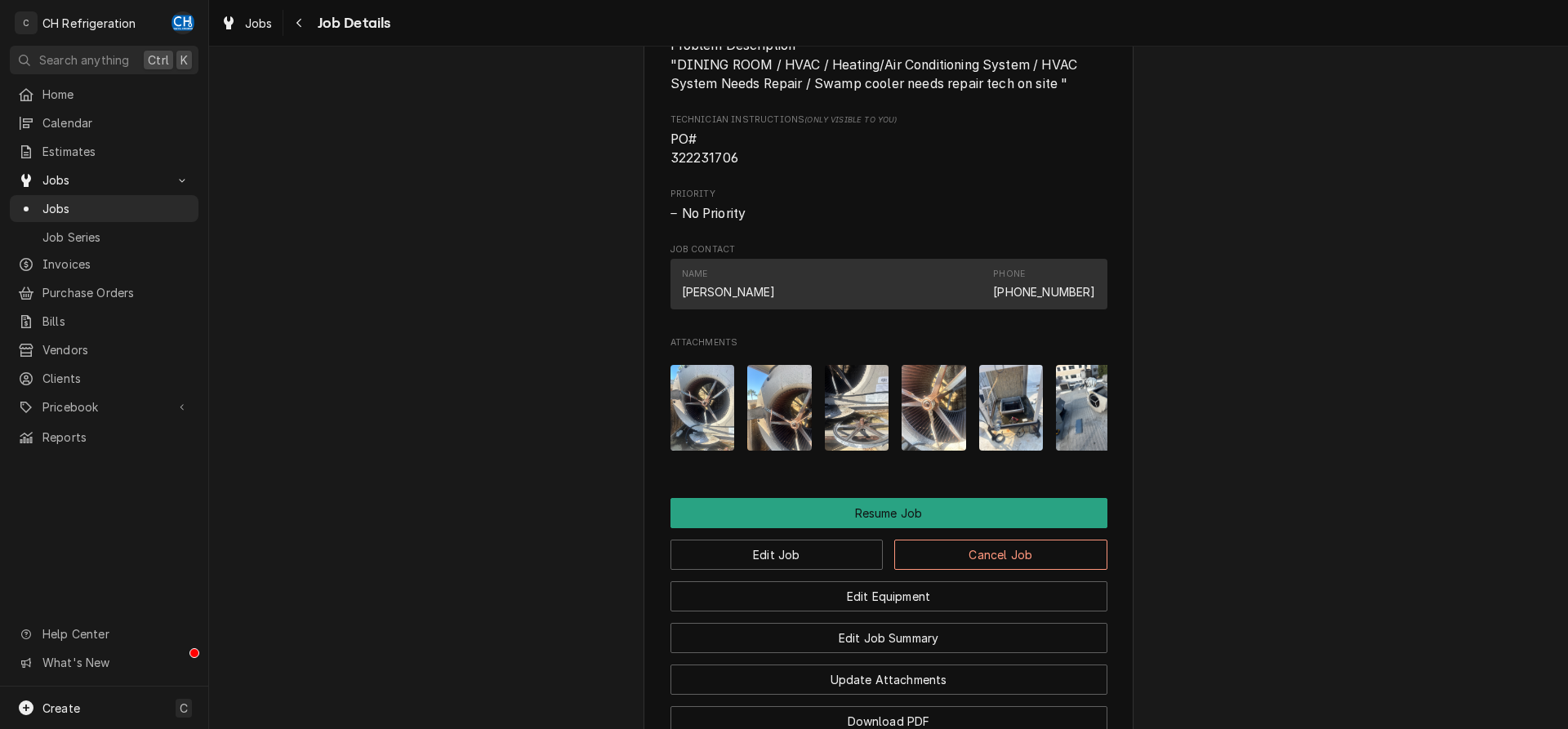
scroll to position [1103, 0]
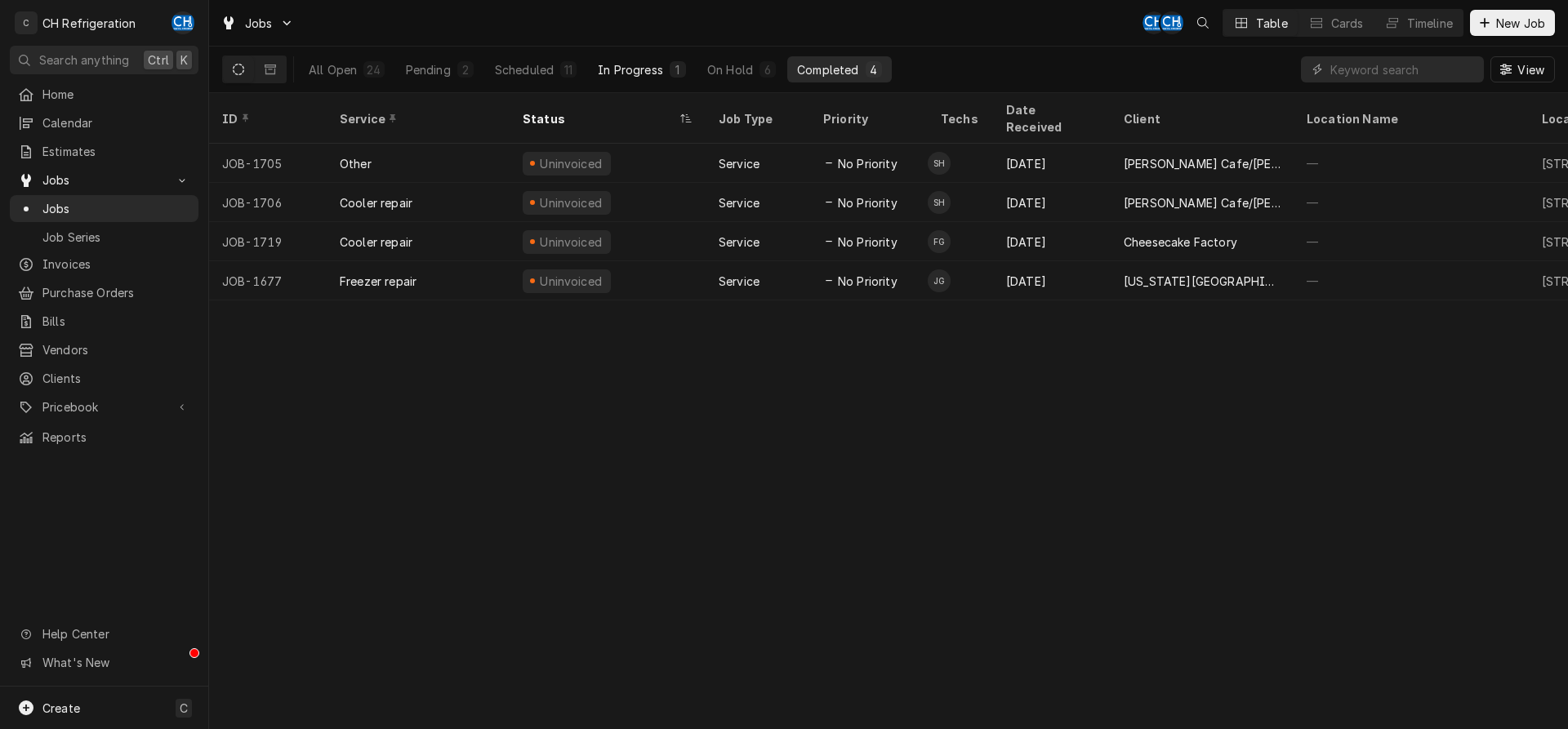
click at [591, 68] on button "In Progress 1" at bounding box center [641, 69] width 108 height 26
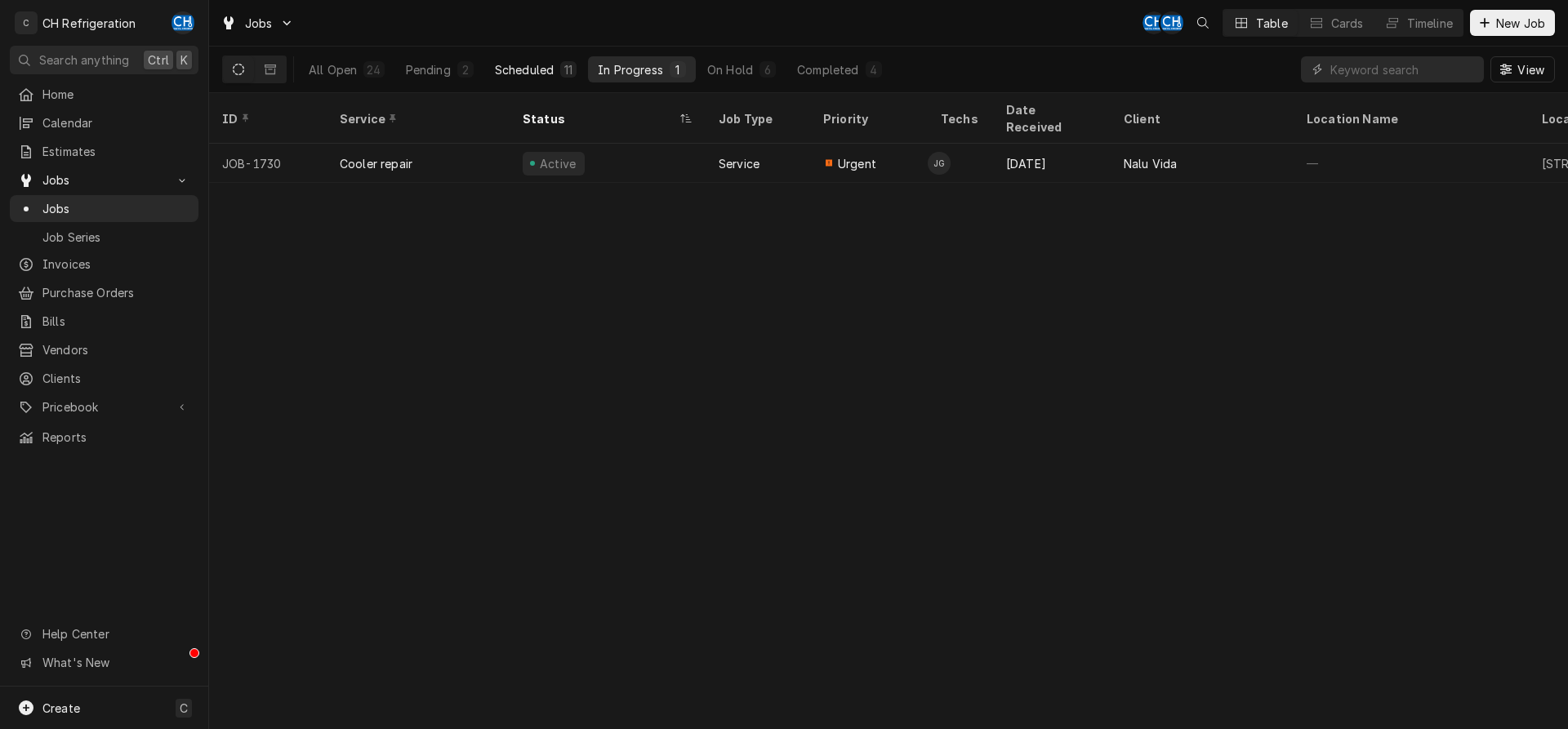
click at [553, 68] on button "Scheduled 11" at bounding box center [535, 69] width 101 height 26
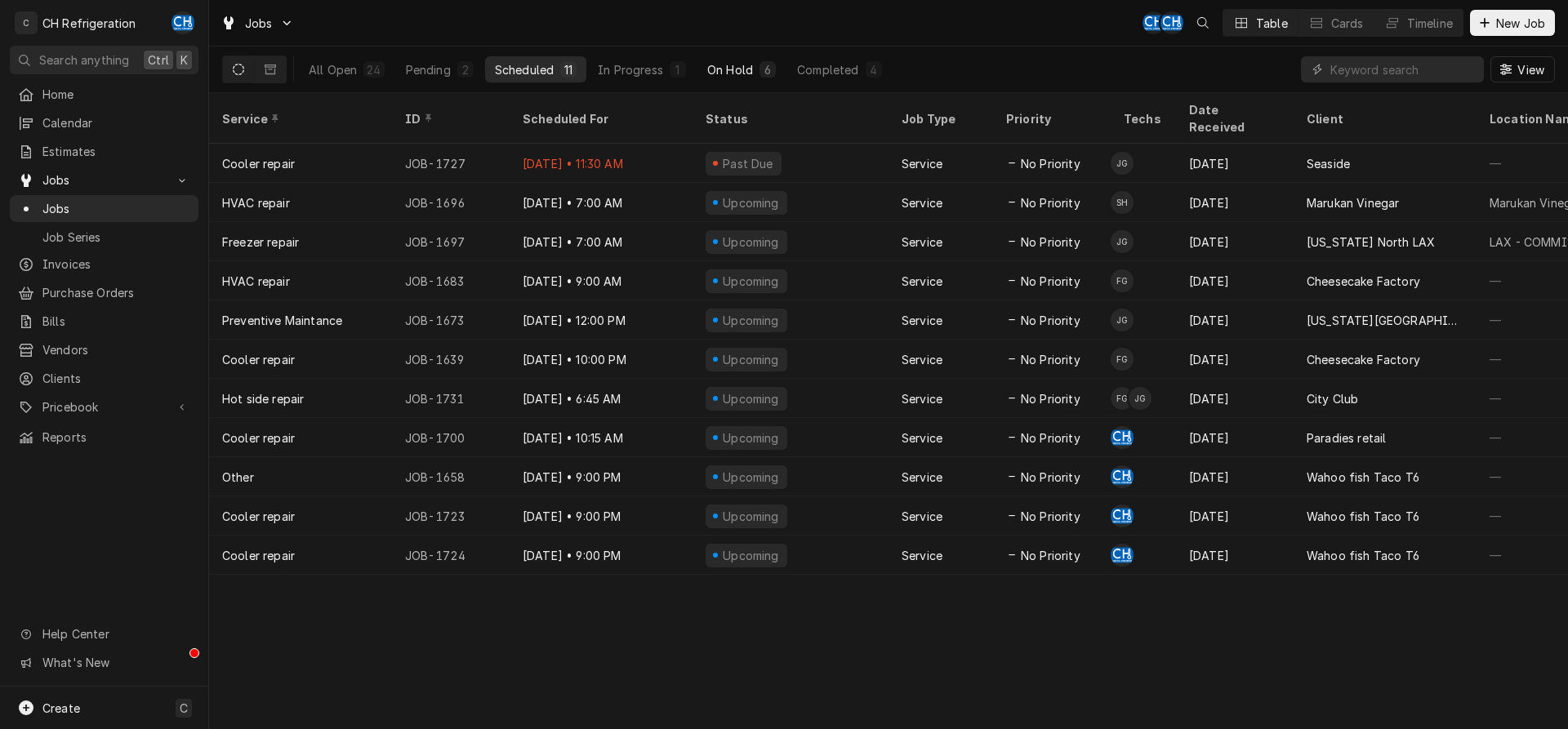
click at [741, 80] on button "On Hold 6" at bounding box center [741, 69] width 88 height 26
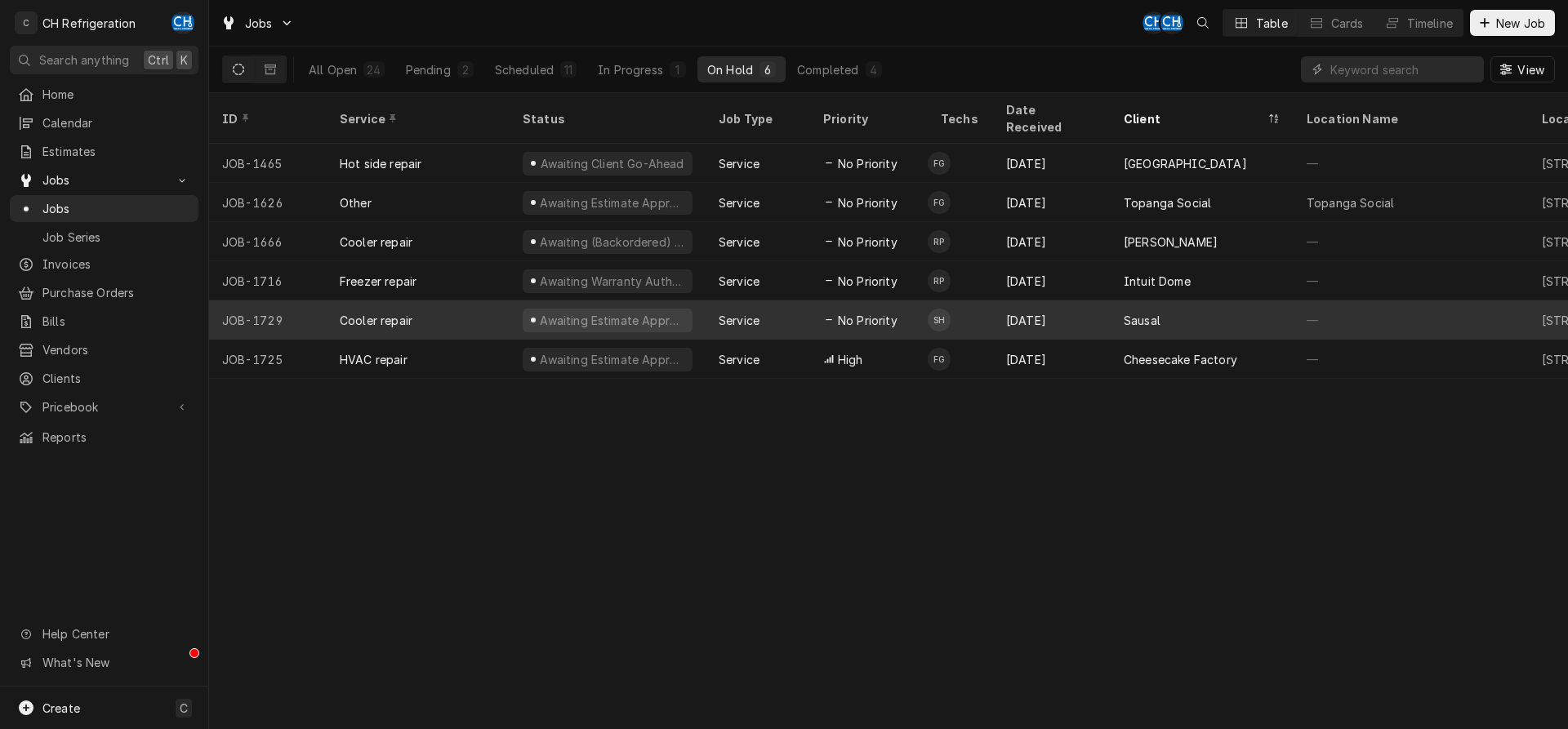
click at [891, 300] on div "No Priority" at bounding box center [869, 319] width 117 height 39
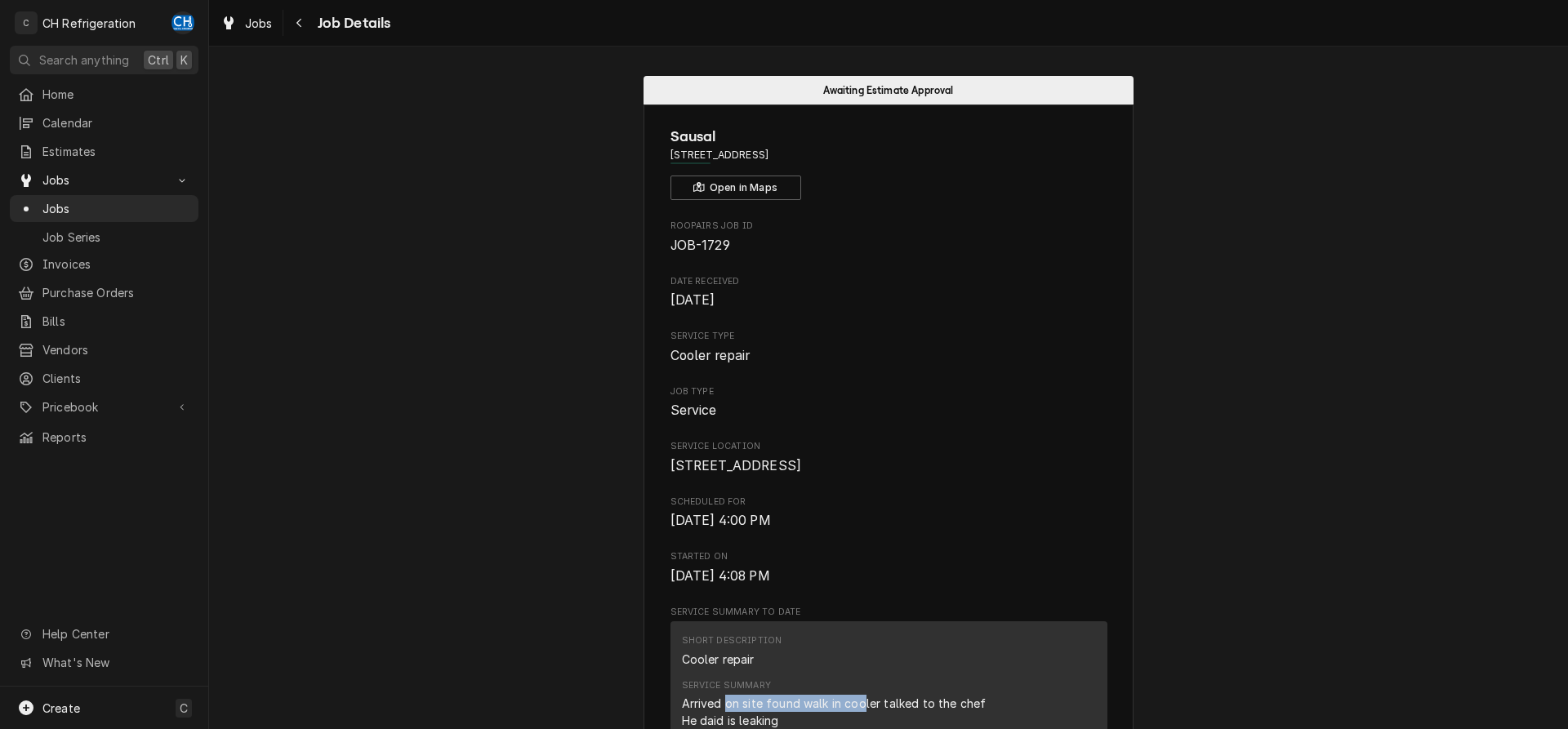
scroll to position [583, 0]
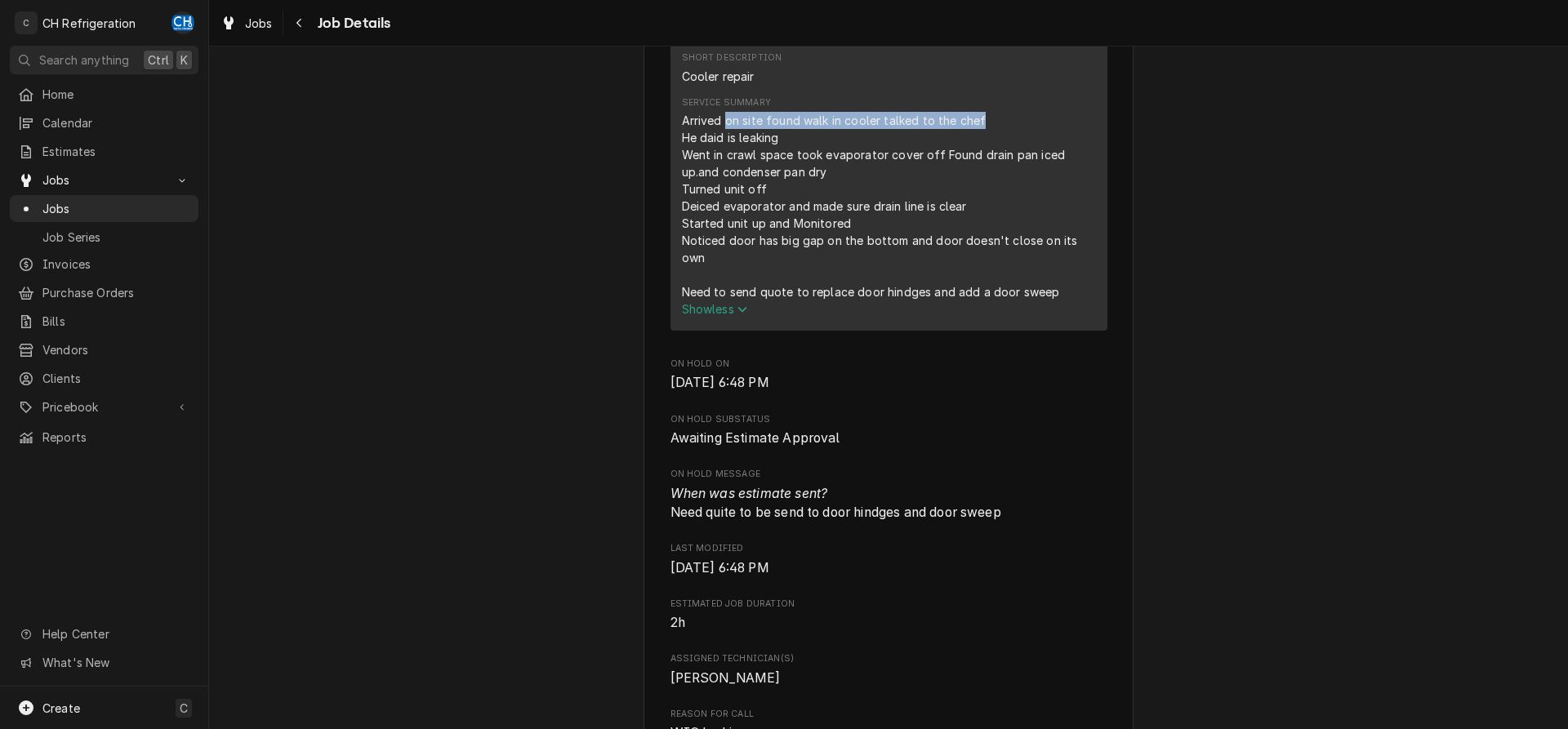
click at [978, 135] on div "Arrived on site found walk in cooler talked to the chef He daid is leaking Went…" at bounding box center [889, 206] width 414 height 189
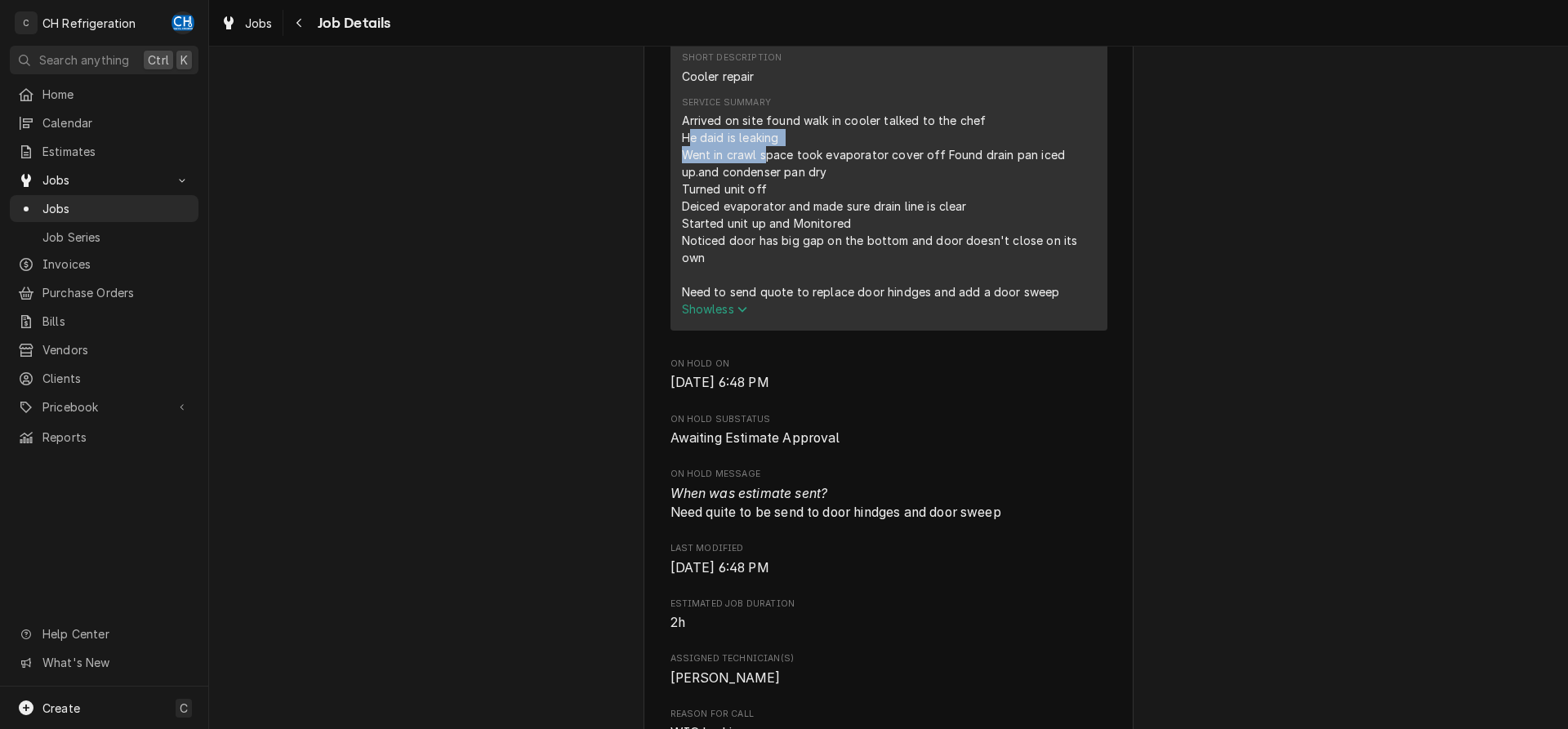
drag, startPoint x: 687, startPoint y: 165, endPoint x: 765, endPoint y: 171, distance: 78.2
click at [765, 171] on div "Arrived on site found walk in cooler talked to the chef He daid is leaking Went…" at bounding box center [889, 206] width 414 height 189
click at [727, 186] on div "Arrived on site found walk in cooler talked to the chef He daid is leaking Went…" at bounding box center [889, 206] width 414 height 189
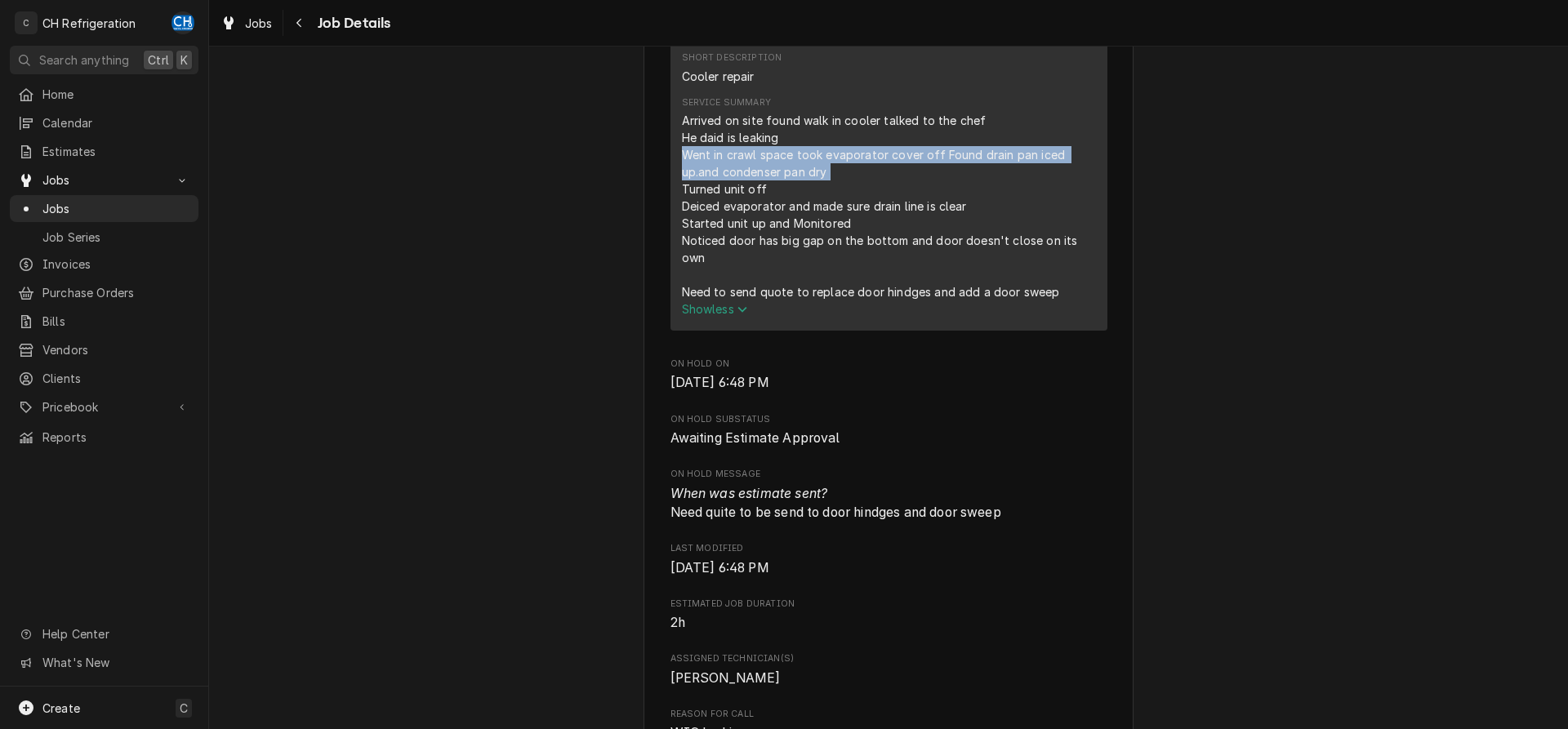
drag, startPoint x: 684, startPoint y: 179, endPoint x: 894, endPoint y: 187, distance: 210.2
click at [894, 187] on div "Arrived on site found walk in cooler talked to the chef He daid is leaking Went…" at bounding box center [889, 206] width 414 height 189
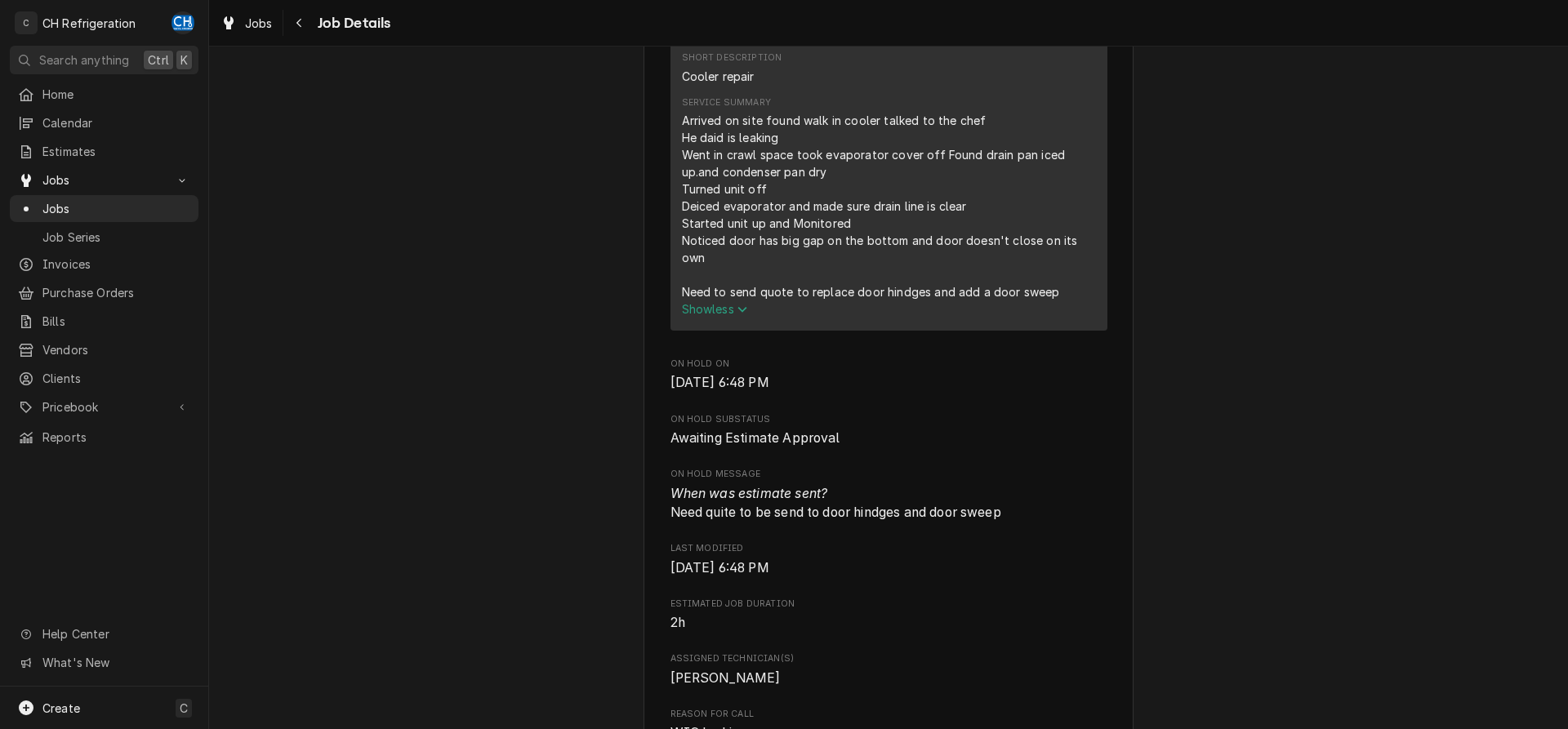
click at [871, 198] on div "Arrived on site found walk in cooler talked to the chef He daid is leaking Went…" at bounding box center [889, 206] width 414 height 189
drag, startPoint x: 698, startPoint y: 229, endPoint x: 959, endPoint y: 229, distance: 261.0
click at [959, 229] on div "Arrived on site found walk in cooler talked to the chef He daid is leaking Went…" at bounding box center [889, 206] width 414 height 189
drag, startPoint x: 701, startPoint y: 243, endPoint x: 784, endPoint y: 247, distance: 83.1
click at [783, 247] on div "Arrived on site found walk in cooler talked to the chef He daid is leaking Went…" at bounding box center [889, 206] width 414 height 189
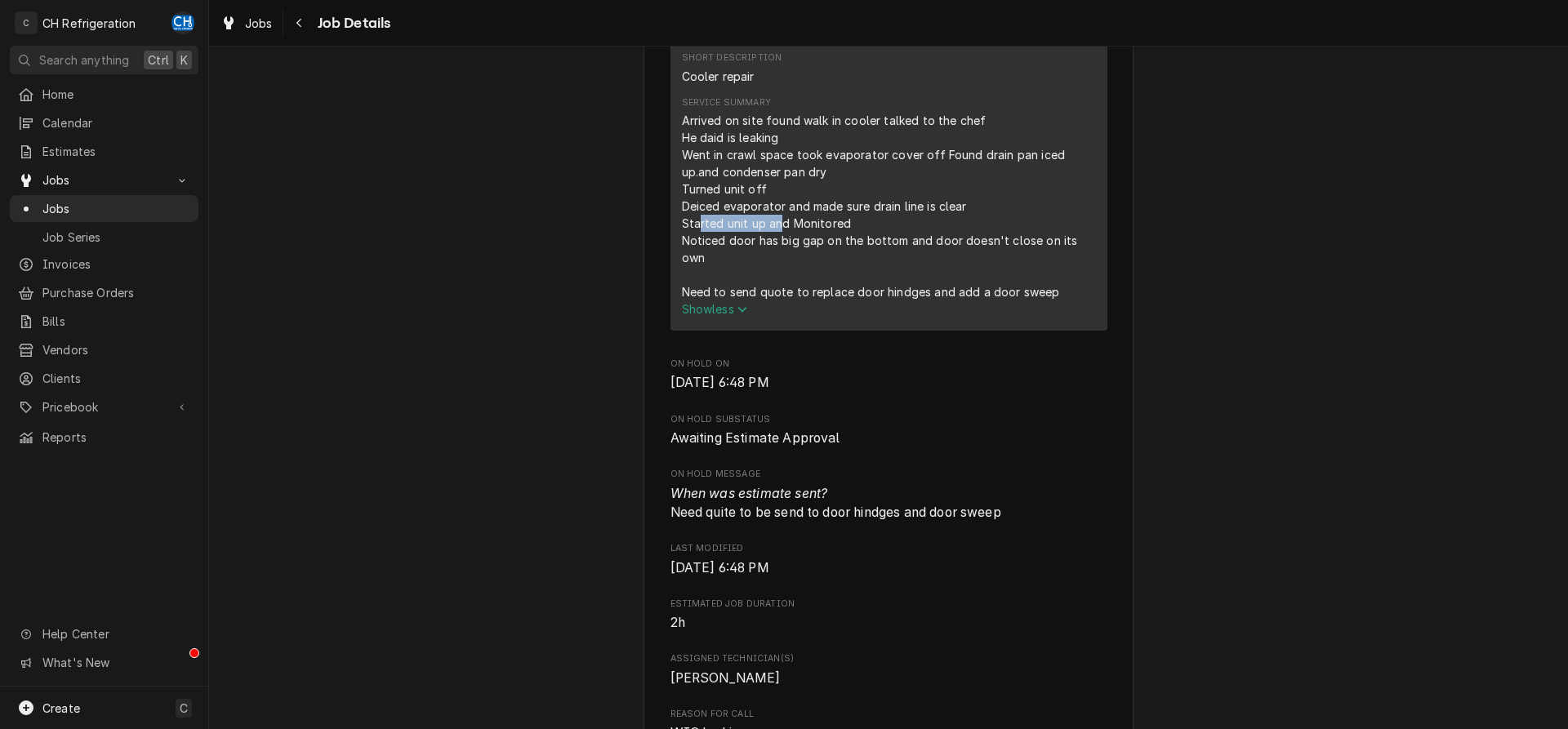
click at [784, 247] on div "Arrived on site found walk in cooler talked to the chef He daid is leaking Went…" at bounding box center [889, 206] width 414 height 189
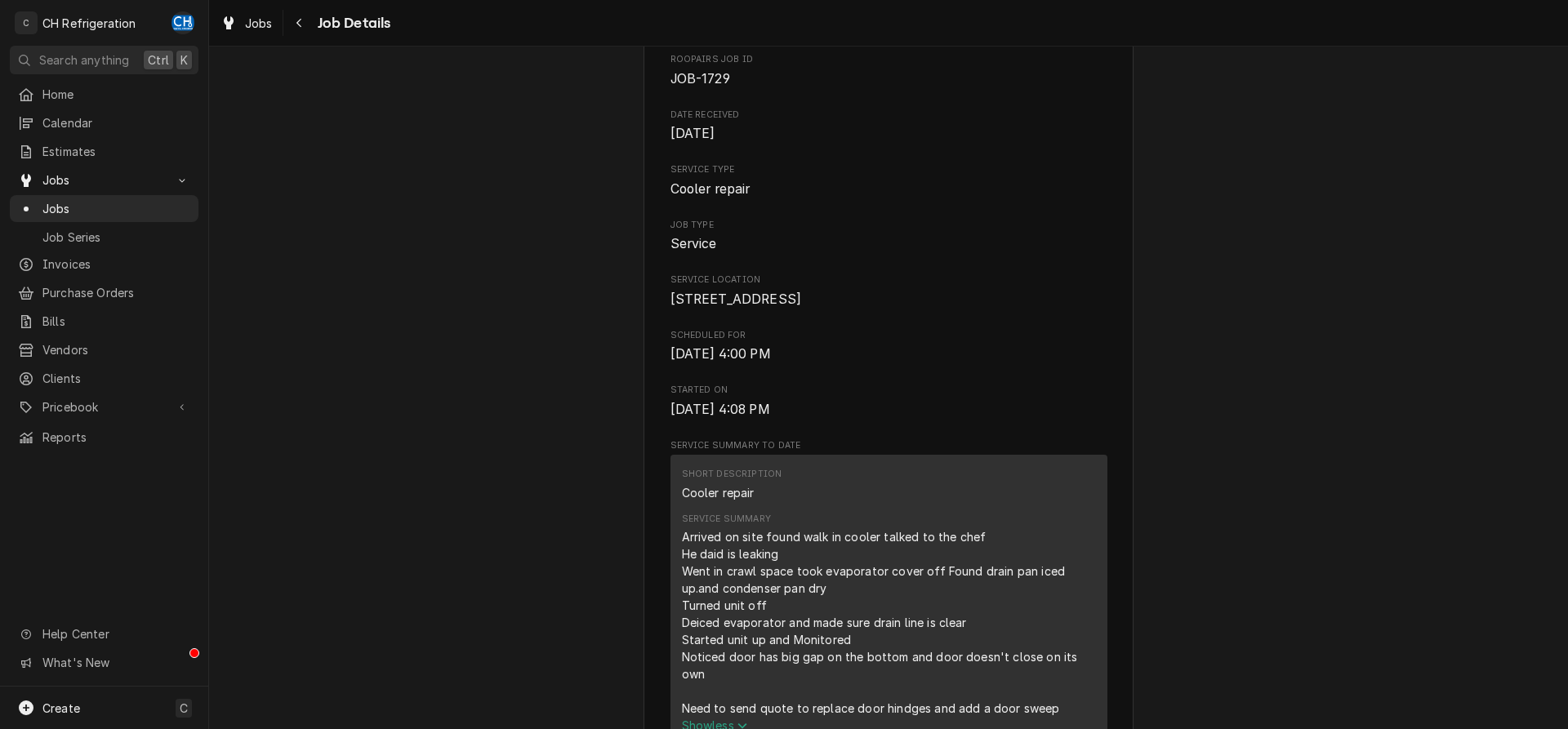
scroll to position [0, 0]
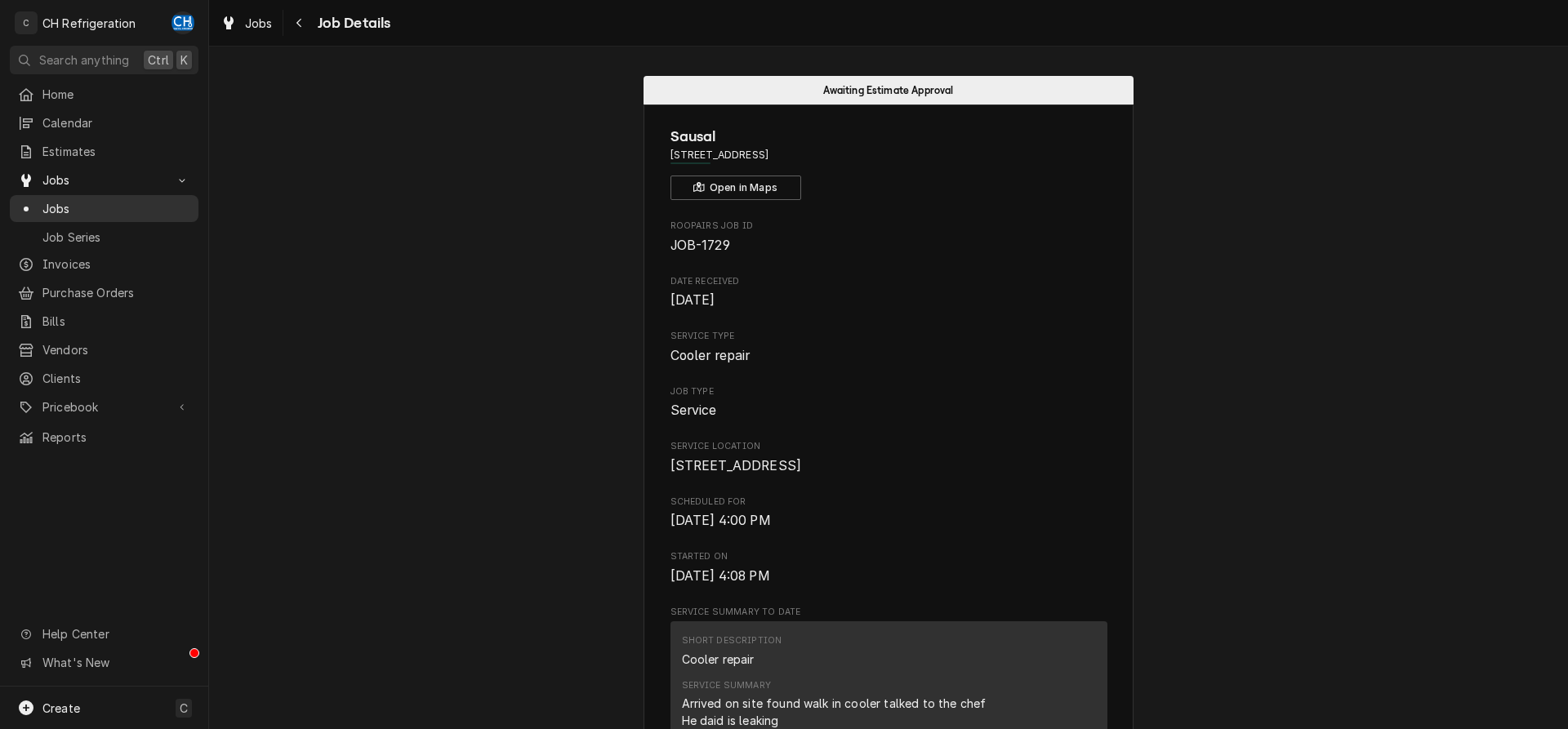
click at [66, 200] on span "Jobs" at bounding box center [116, 209] width 148 height 17
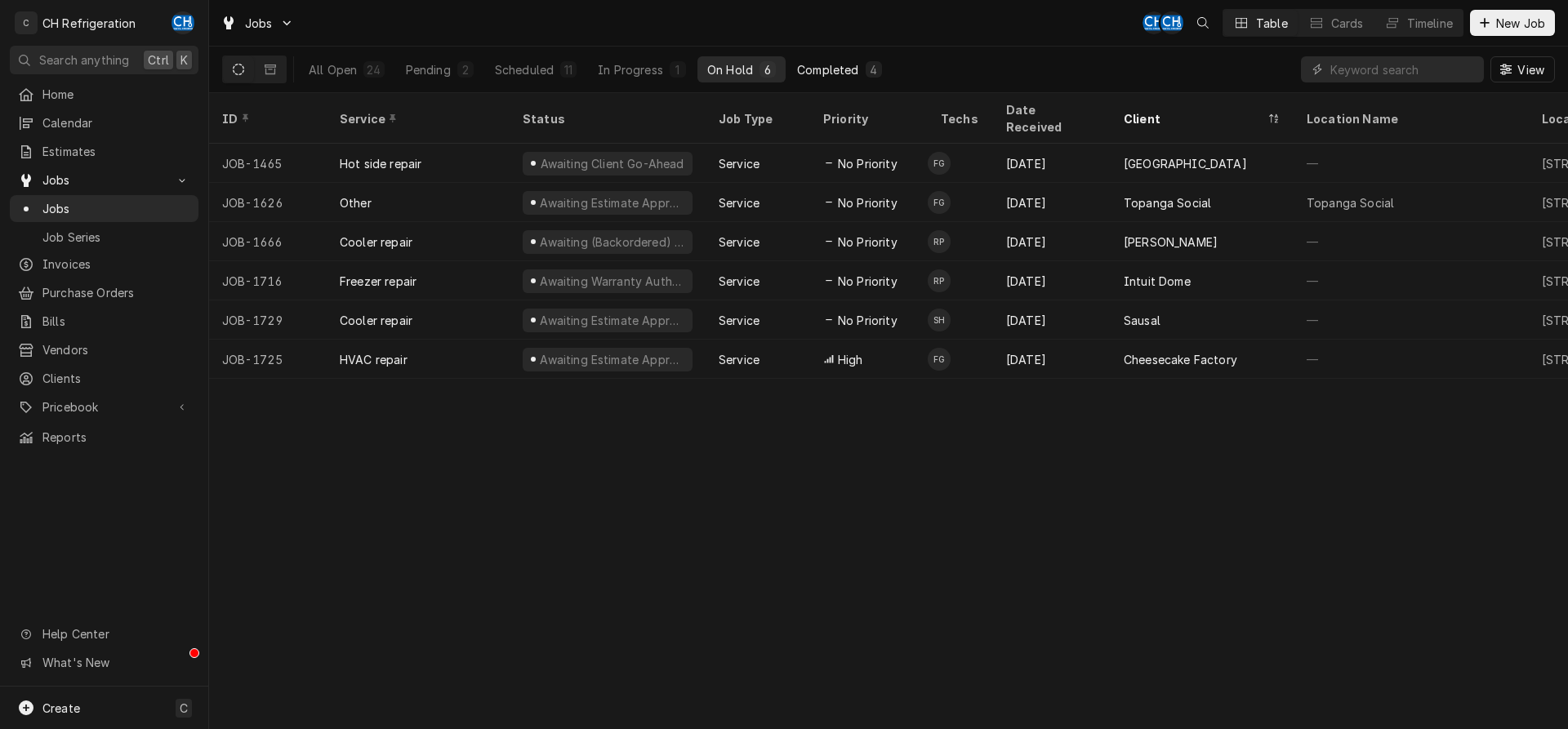
click at [838, 73] on div "Completed" at bounding box center [828, 70] width 61 height 17
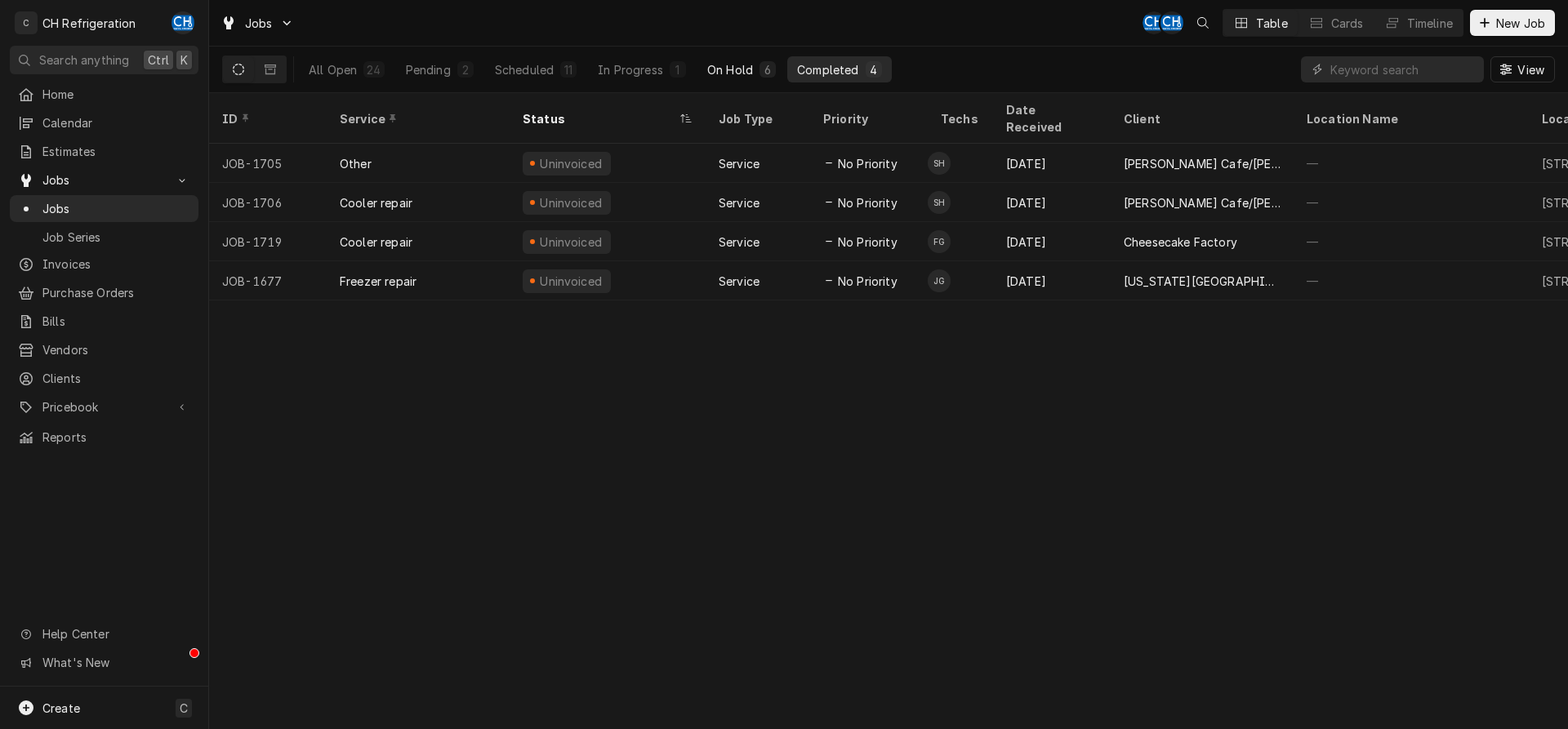
click at [739, 66] on div "On Hold" at bounding box center [730, 70] width 46 height 17
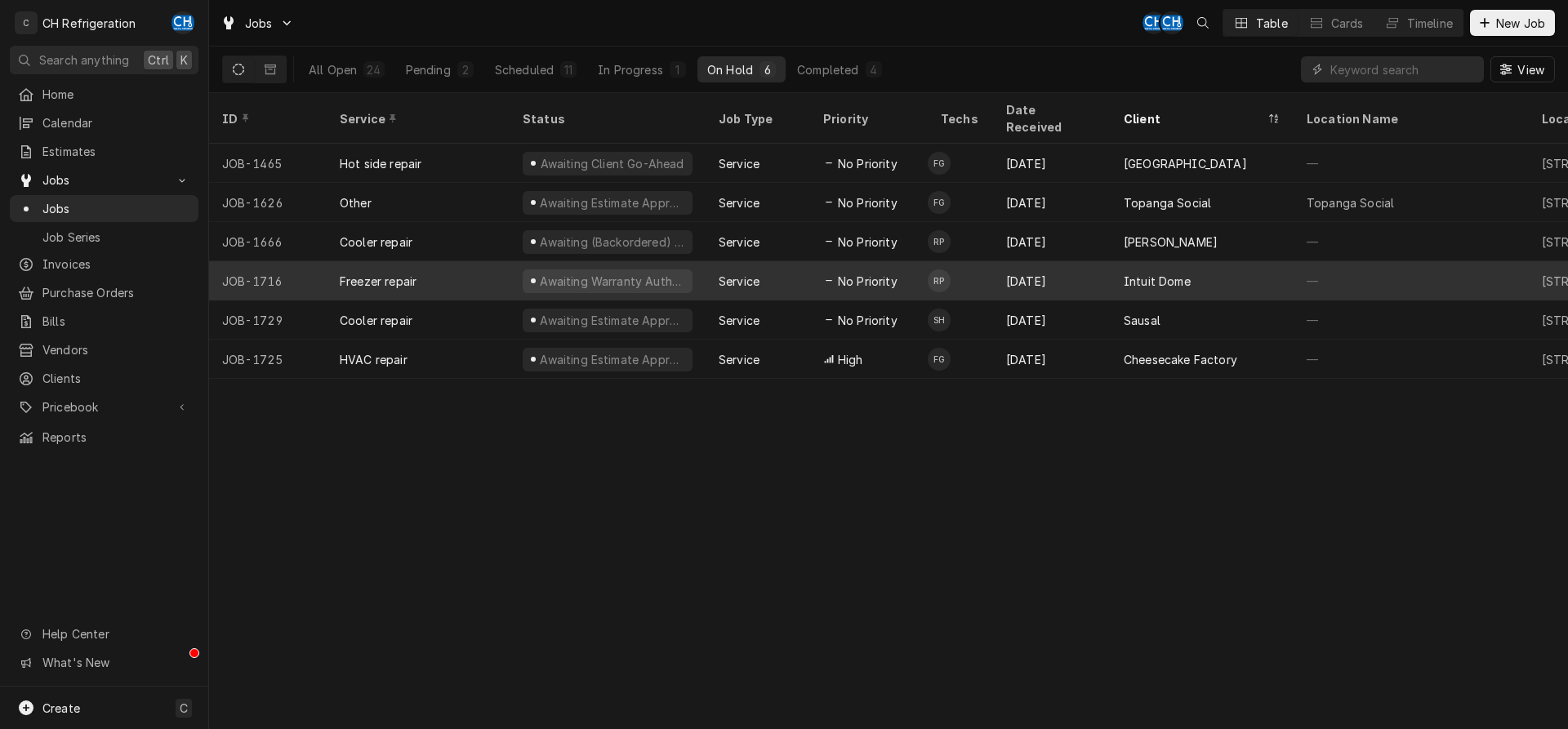
click at [1124, 278] on div "Intuit Dome" at bounding box center [1202, 280] width 183 height 39
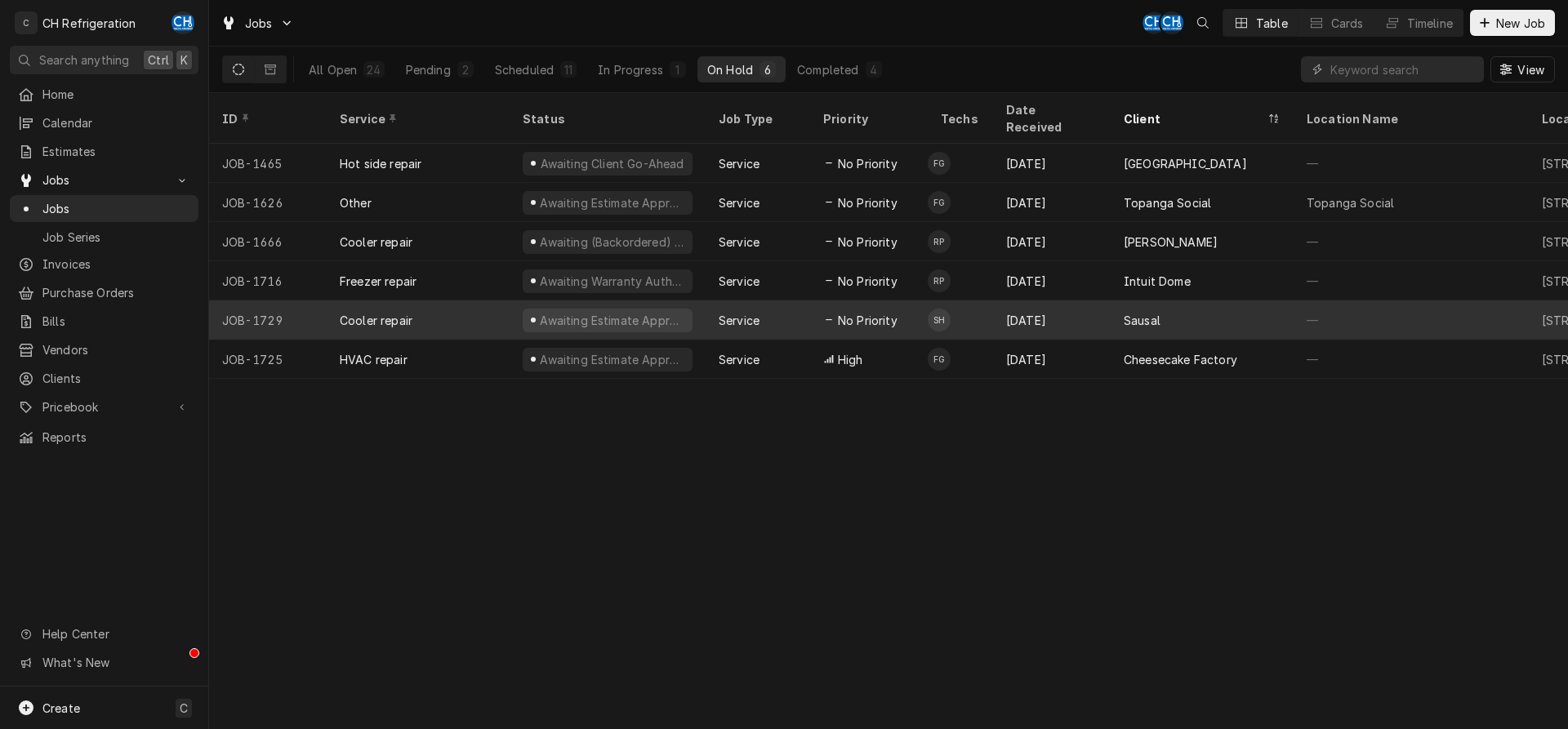
click at [1131, 317] on div "Sausal" at bounding box center [1202, 319] width 183 height 39
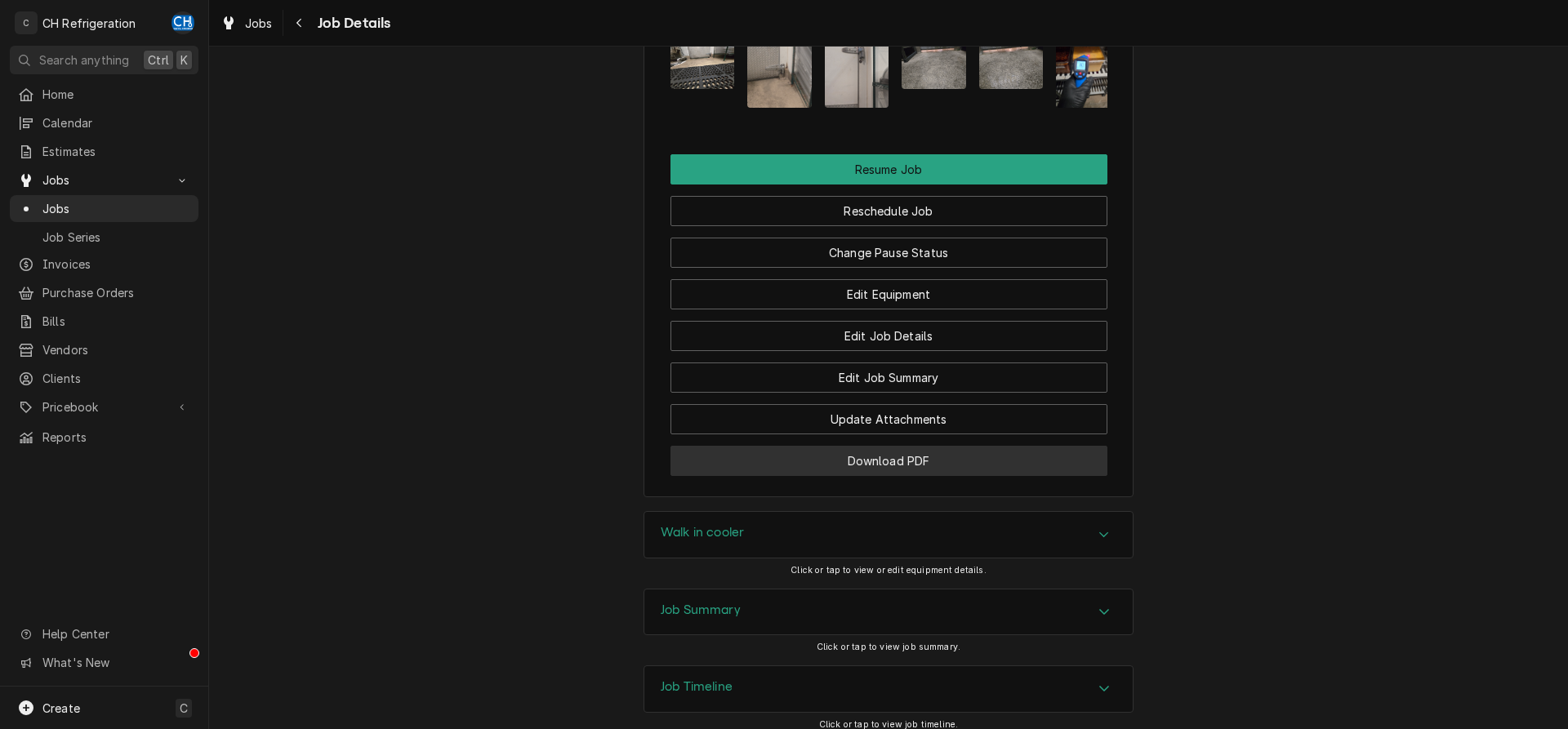
scroll to position [1629, 0]
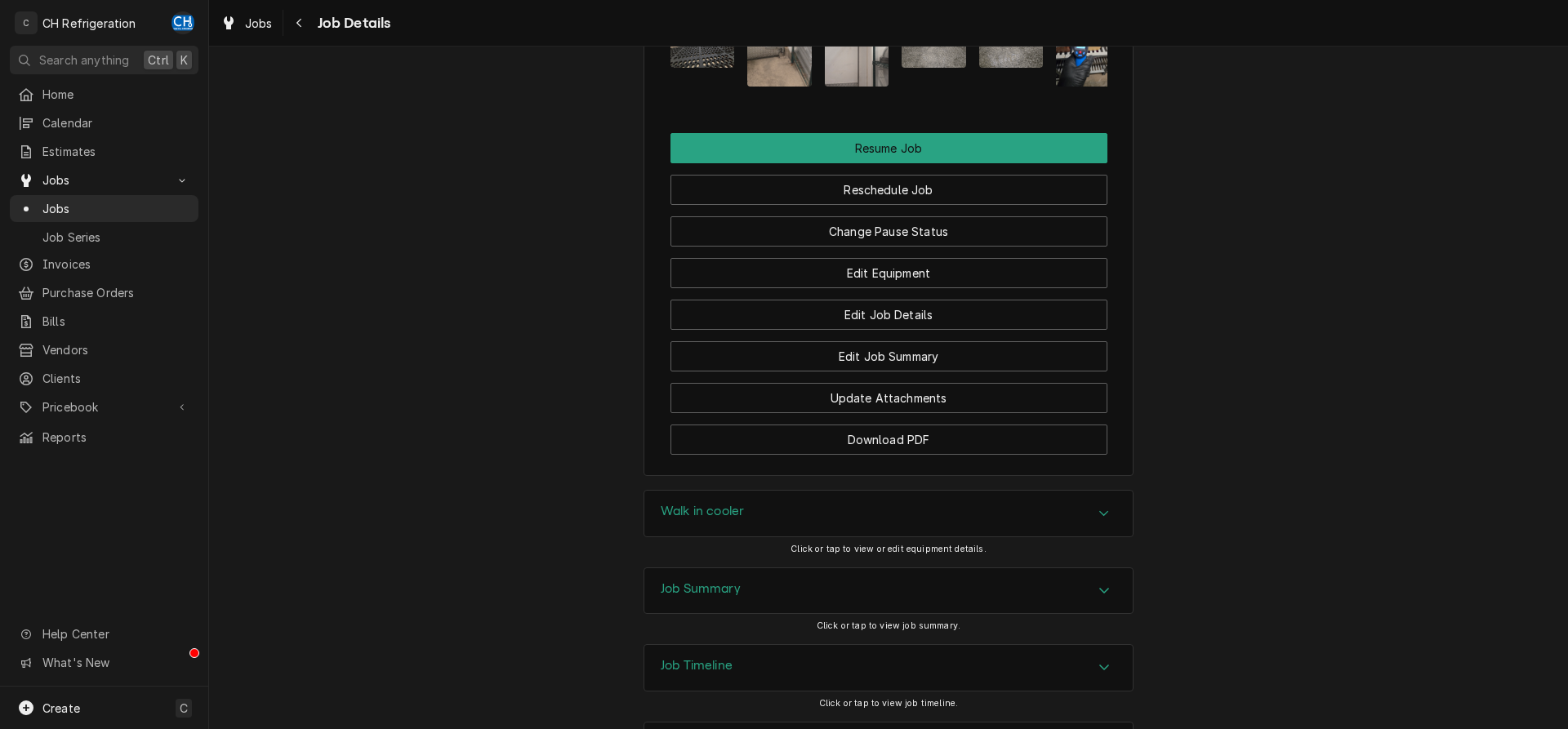
click at [830, 569] on div "Job Summary" at bounding box center [889, 591] width 488 height 46
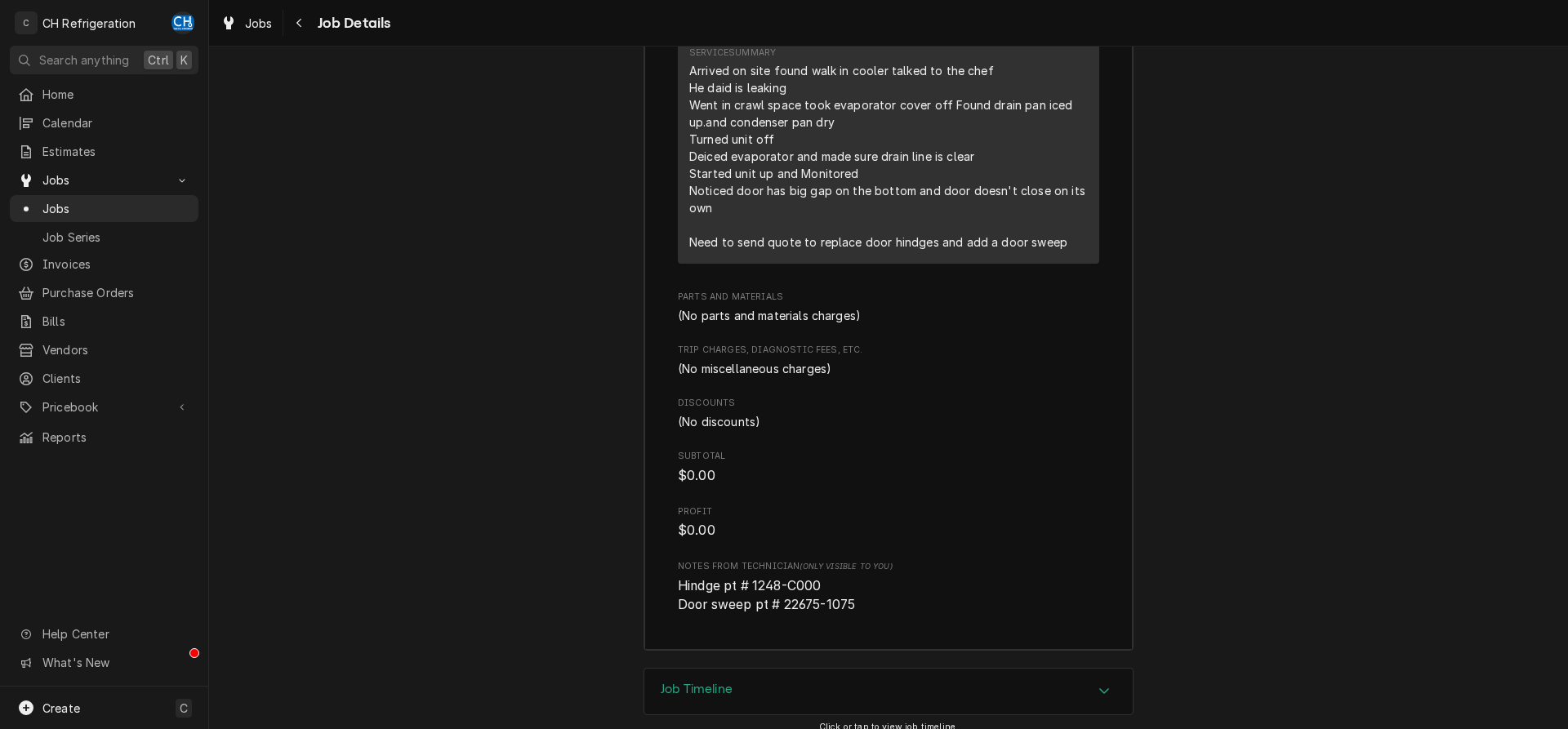
scroll to position [2620, 0]
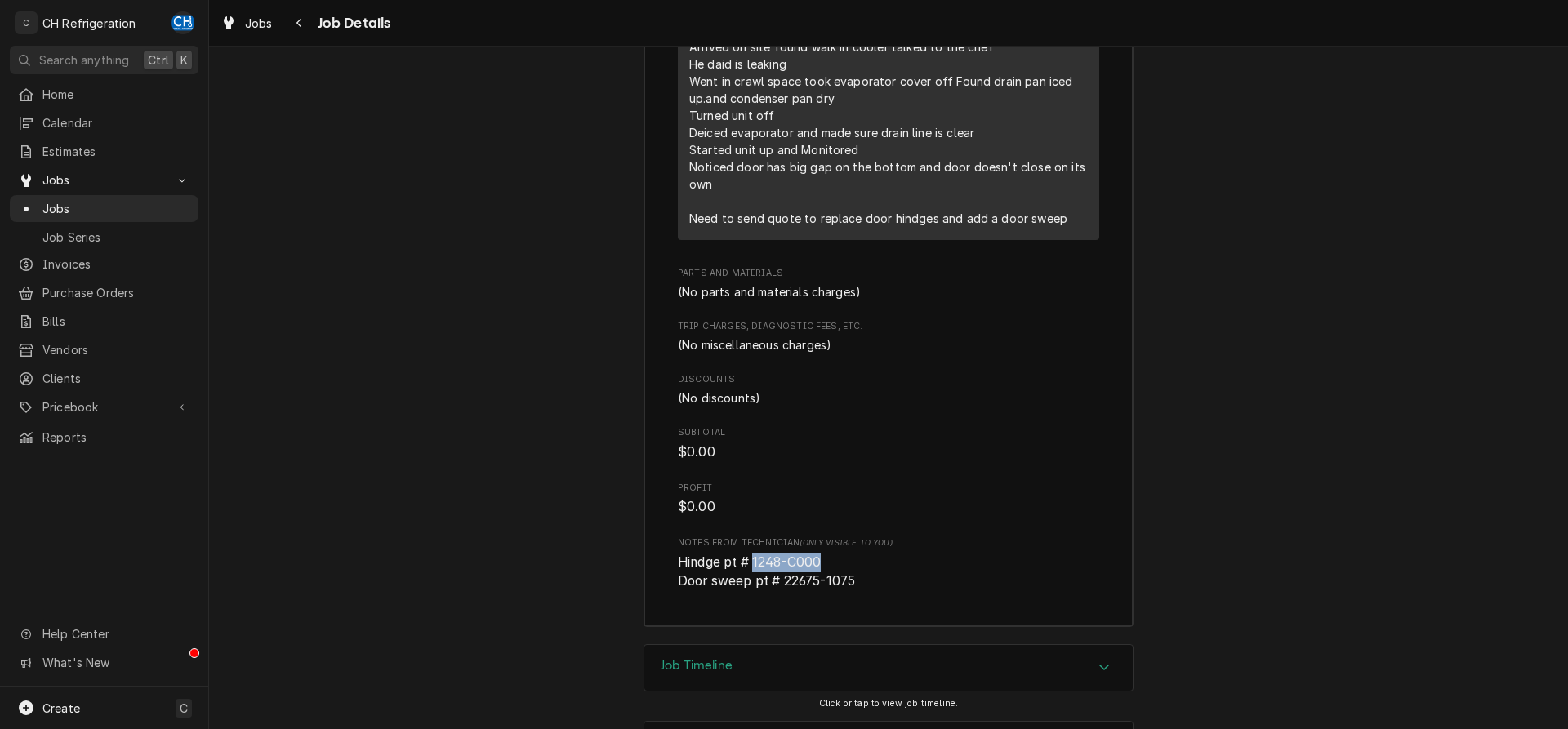
drag, startPoint x: 834, startPoint y: 492, endPoint x: 757, endPoint y: 493, distance: 77.0
click at [757, 553] on span "Hindge pt # 1248-C000 Door sweep pt # 22675-1075" at bounding box center [888, 572] width 421 height 38
click at [751, 645] on div "Job Timeline" at bounding box center [889, 668] width 488 height 46
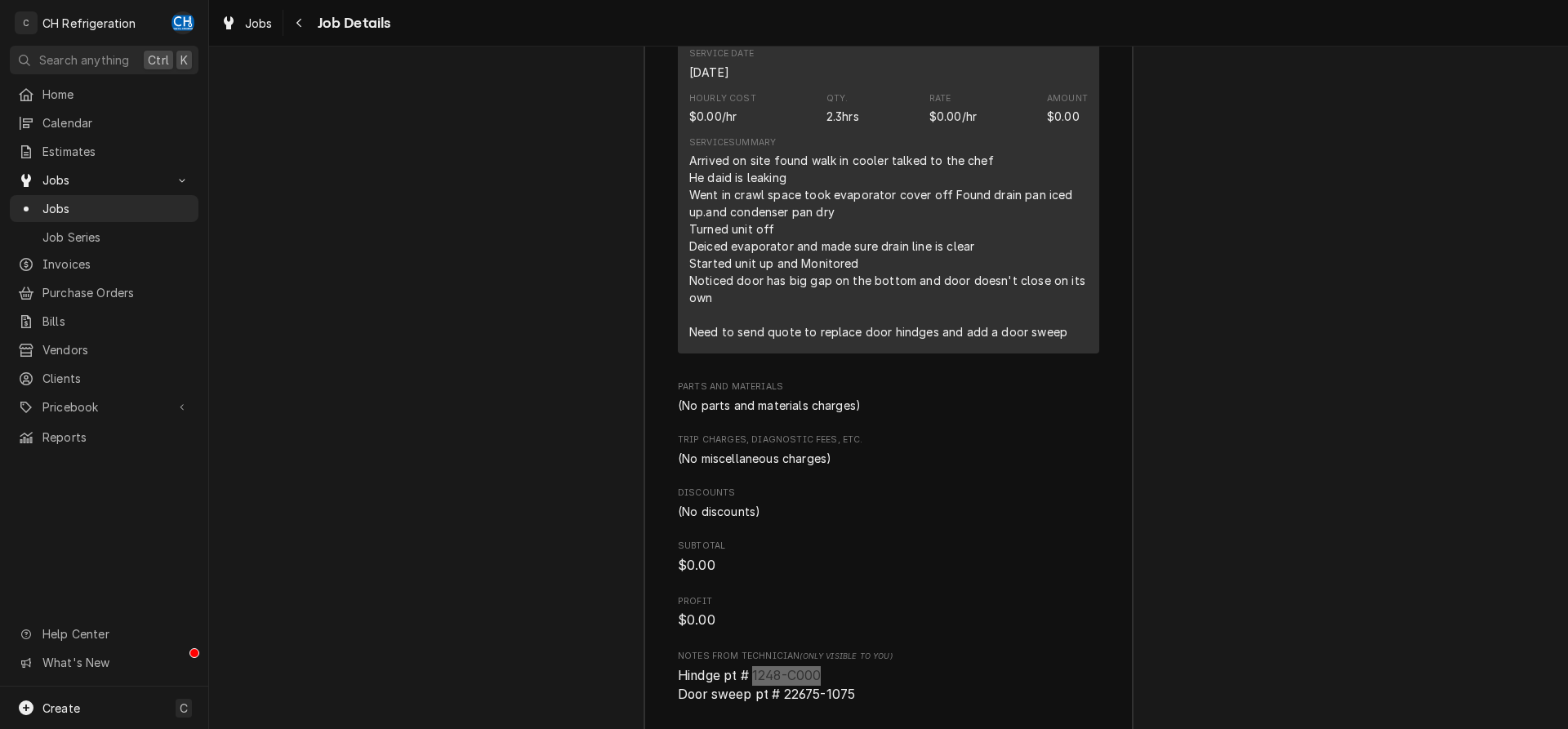
scroll to position [2511, 0]
click at [855, 663] on span "Hindge pt # 1248-C000 Door sweep pt # 22675-1075" at bounding box center [765, 681] width 177 height 35
drag, startPoint x: 880, startPoint y: 620, endPoint x: 786, endPoint y: 618, distance: 94.0
click at [786, 663] on span "Hindge pt # 1248-C000 Door sweep pt # 22675-1075" at bounding box center [888, 682] width 421 height 38
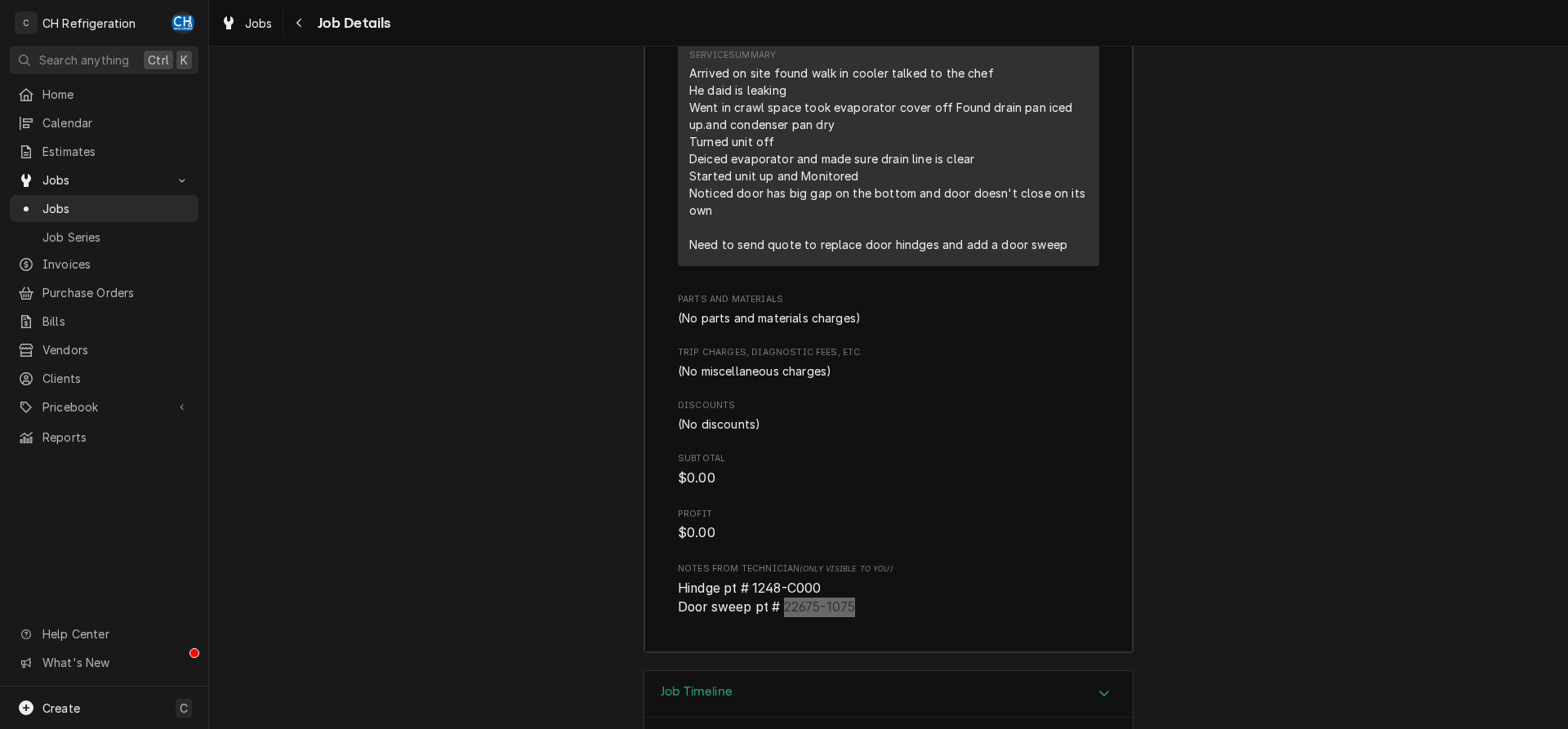
scroll to position [2428, 0]
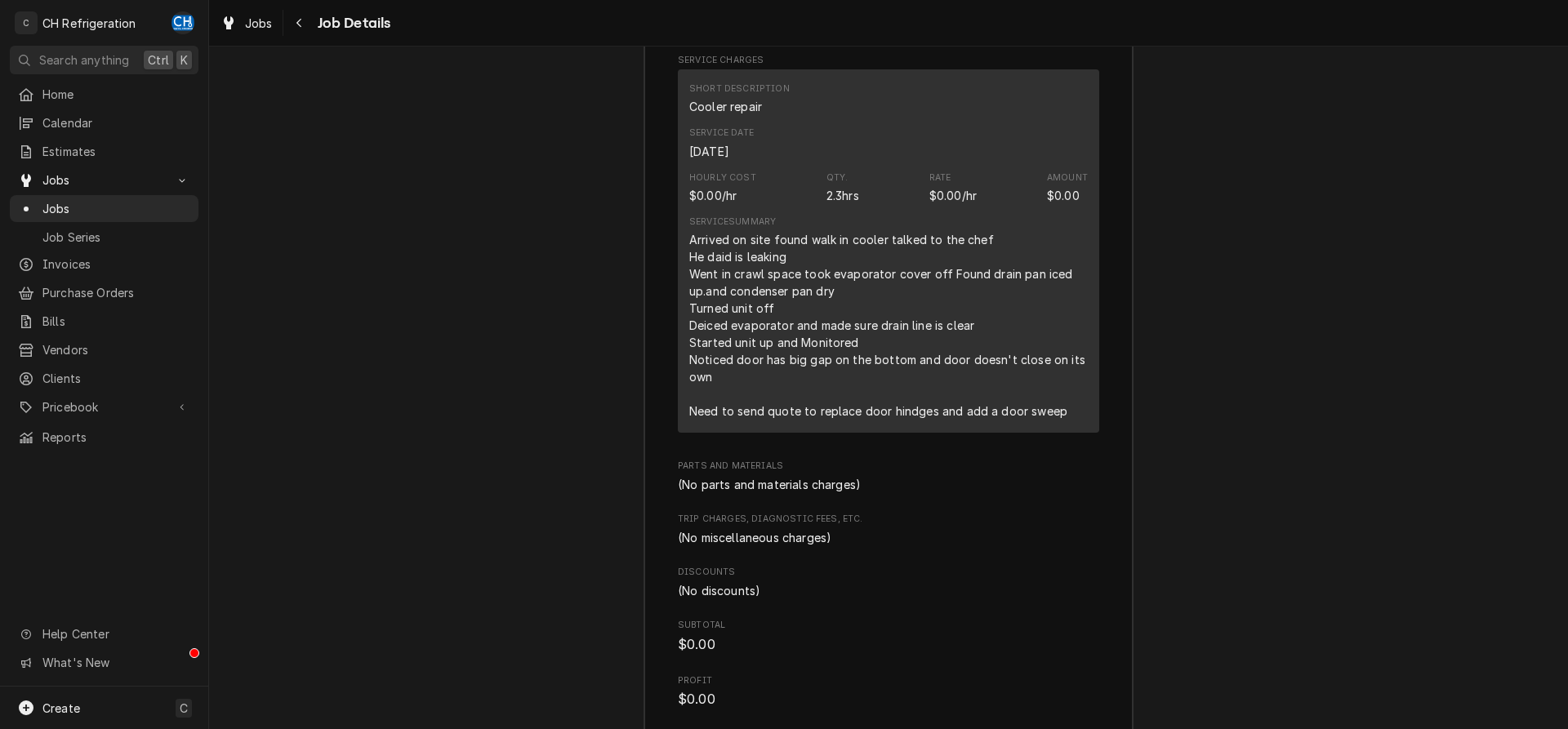
click at [1028, 690] on span "$0.00" at bounding box center [888, 700] width 421 height 20
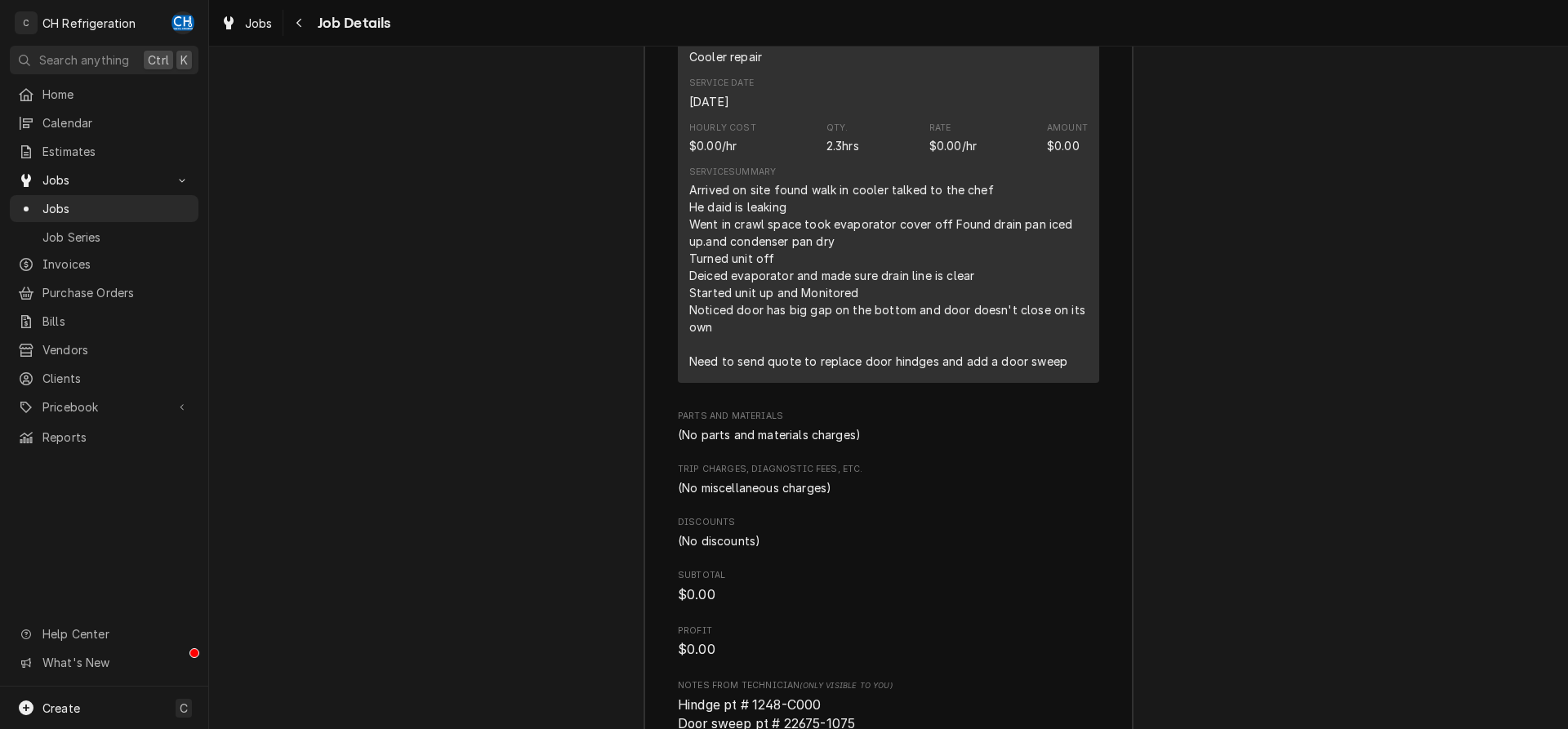
scroll to position [2511, 0]
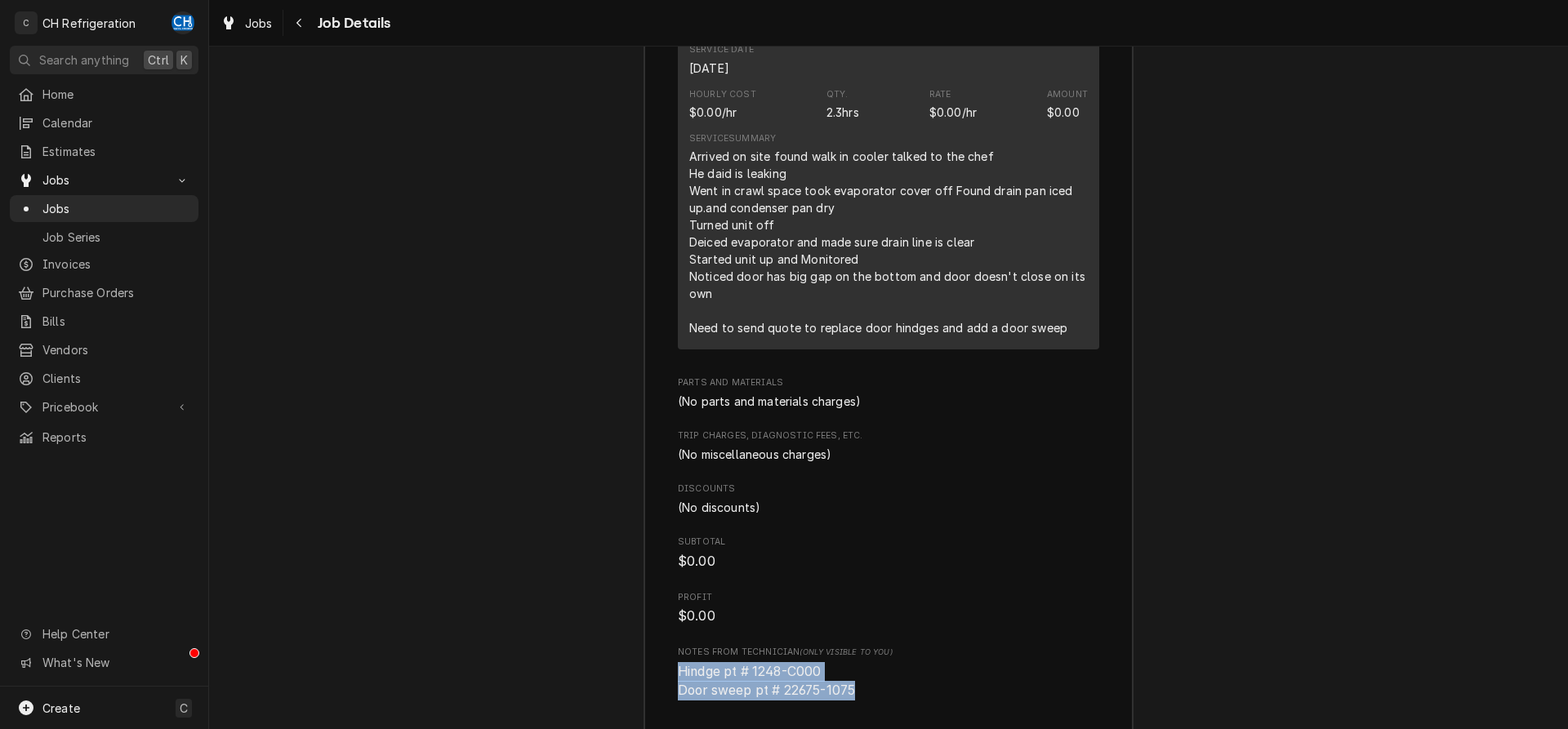
drag, startPoint x: 897, startPoint y: 632, endPoint x: 671, endPoint y: 603, distance: 227.9
click at [652, 601] on div "Roopairs Job ID JOB-1729 Service Type Cooler repair Job Type Service Total Time…" at bounding box center [889, 234] width 488 height 1003
copy span "Hindge pt # 1248-C000 Door sweep pt # 22675-1075"
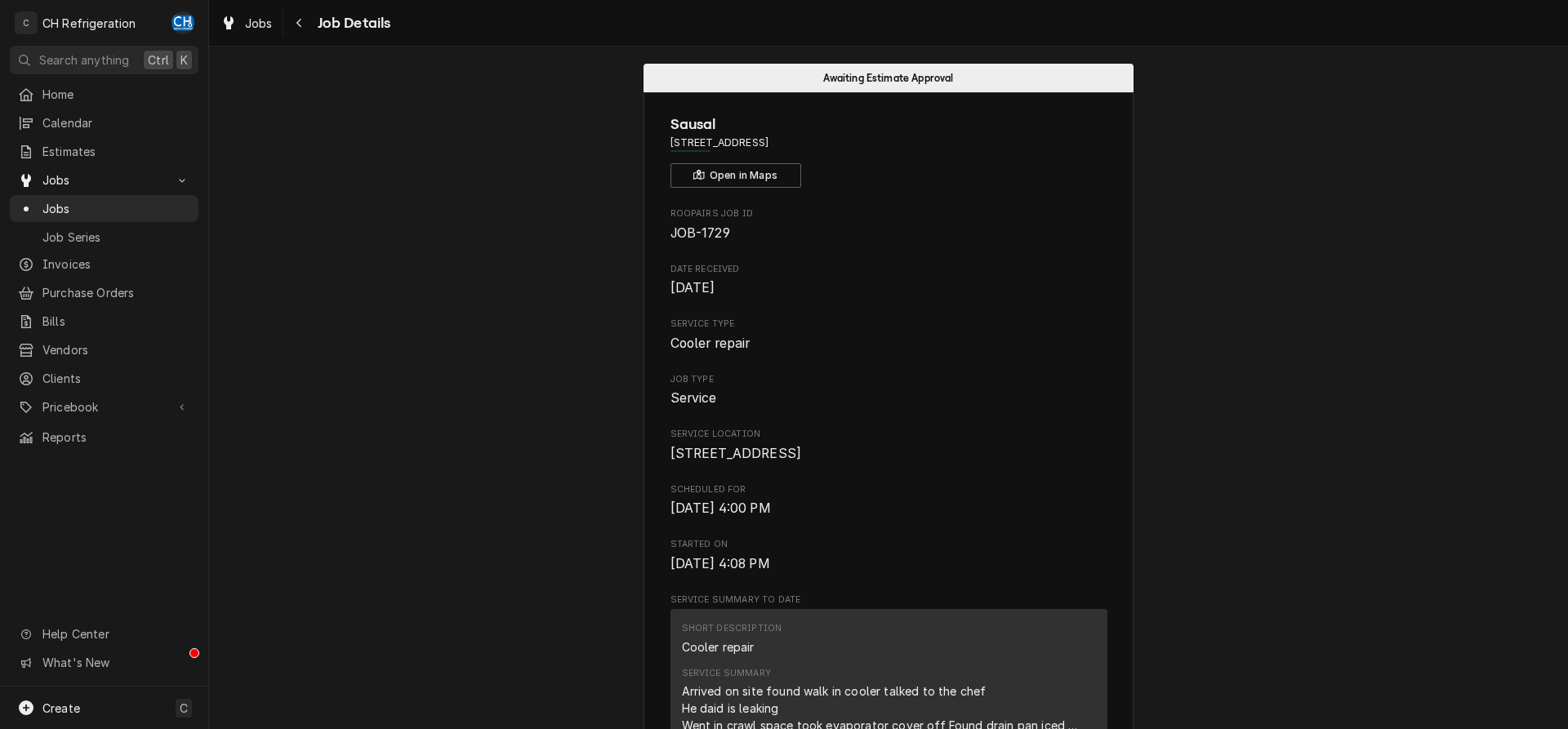
scroll to position [0, 0]
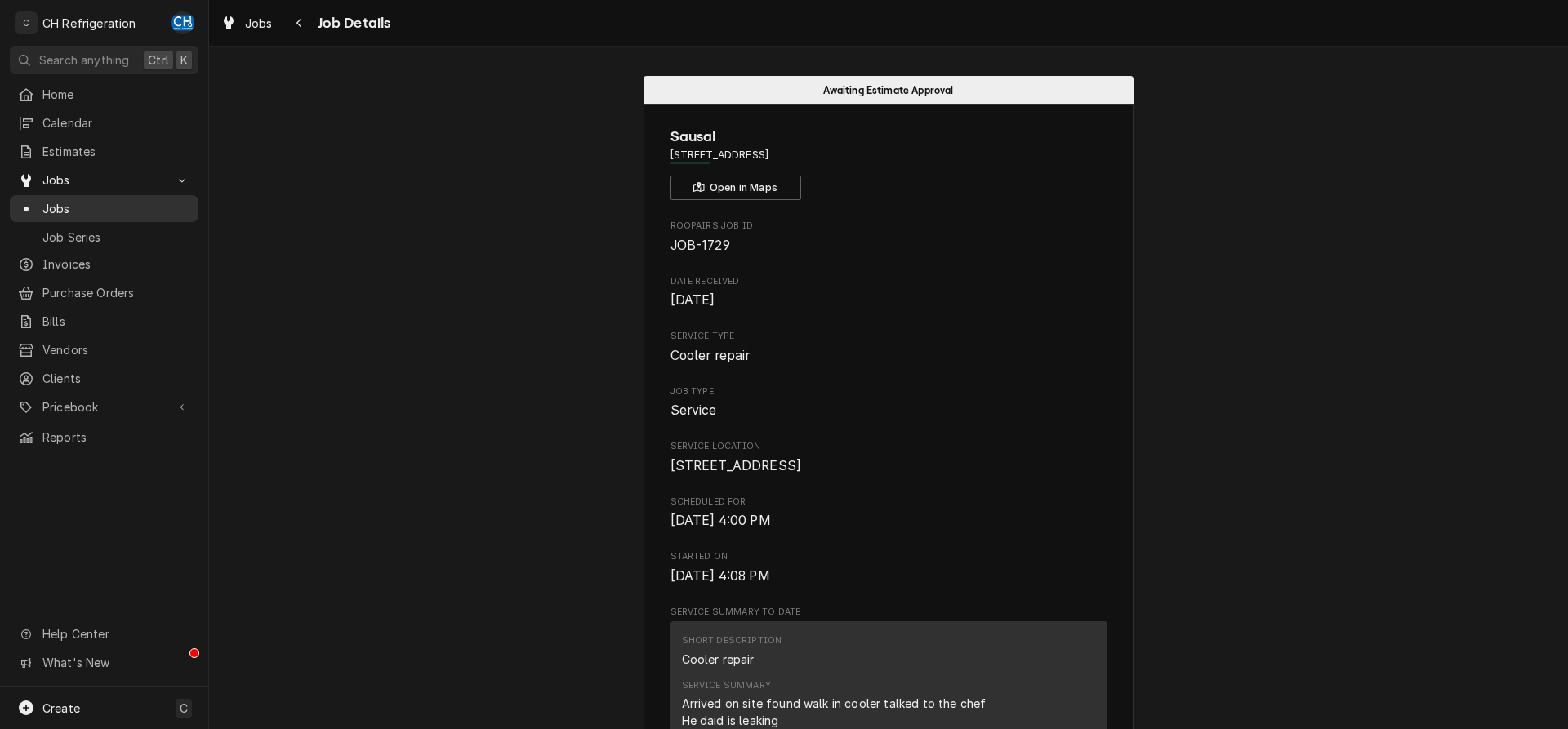
click at [91, 195] on link "Jobs" at bounding box center [104, 208] width 189 height 27
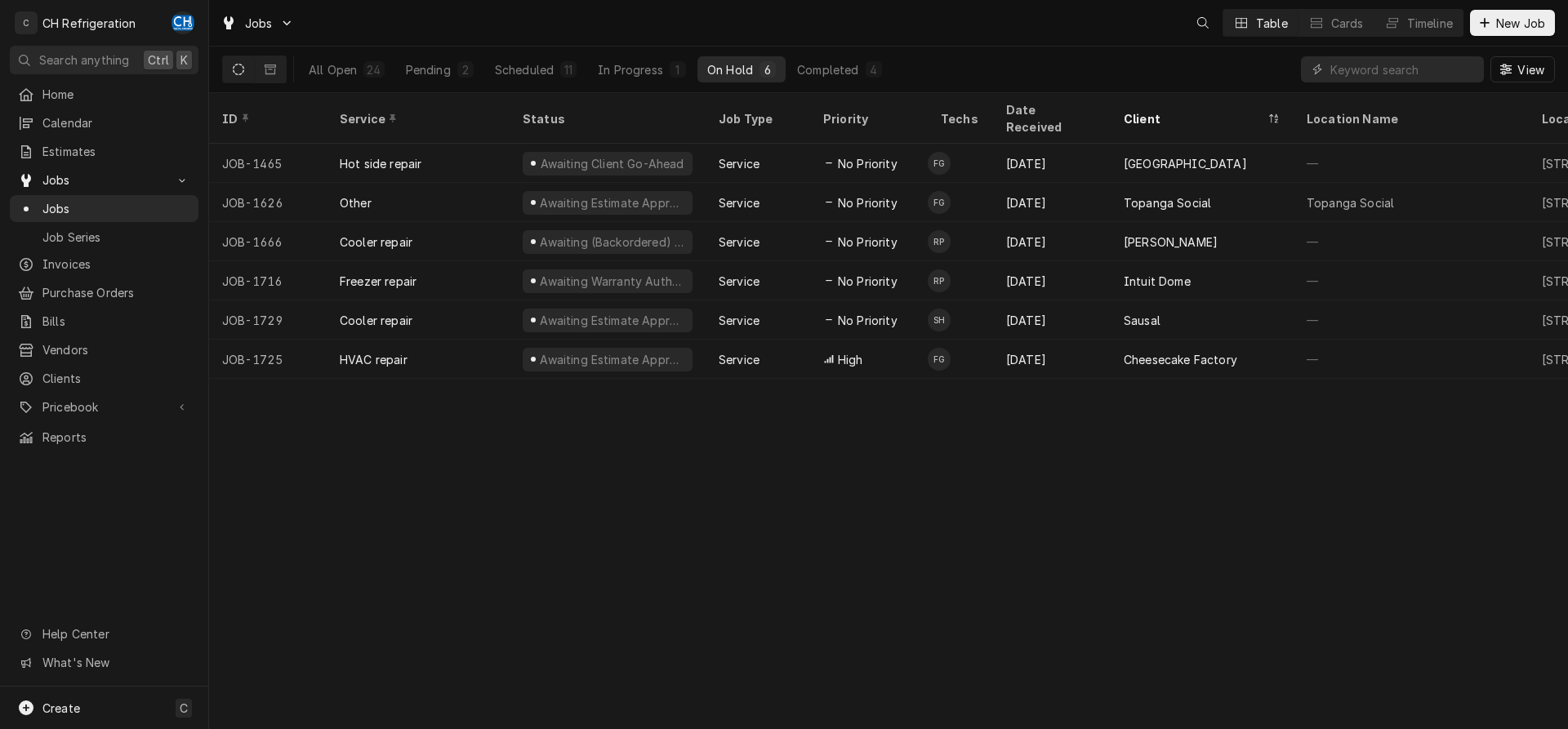
click at [633, 61] on div "In Progress" at bounding box center [631, 70] width 66 height 17
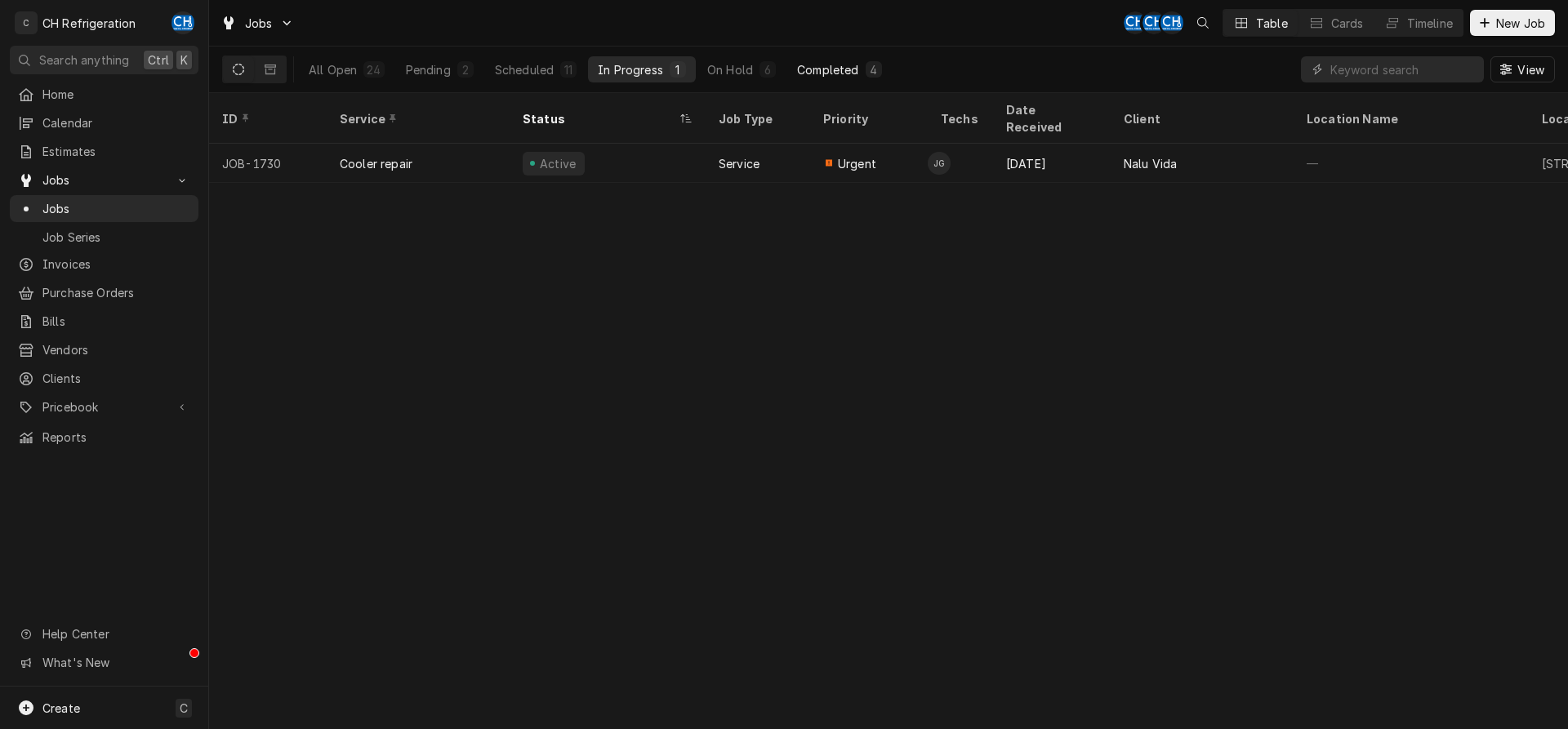
click at [824, 65] on div "Completed" at bounding box center [828, 70] width 61 height 17
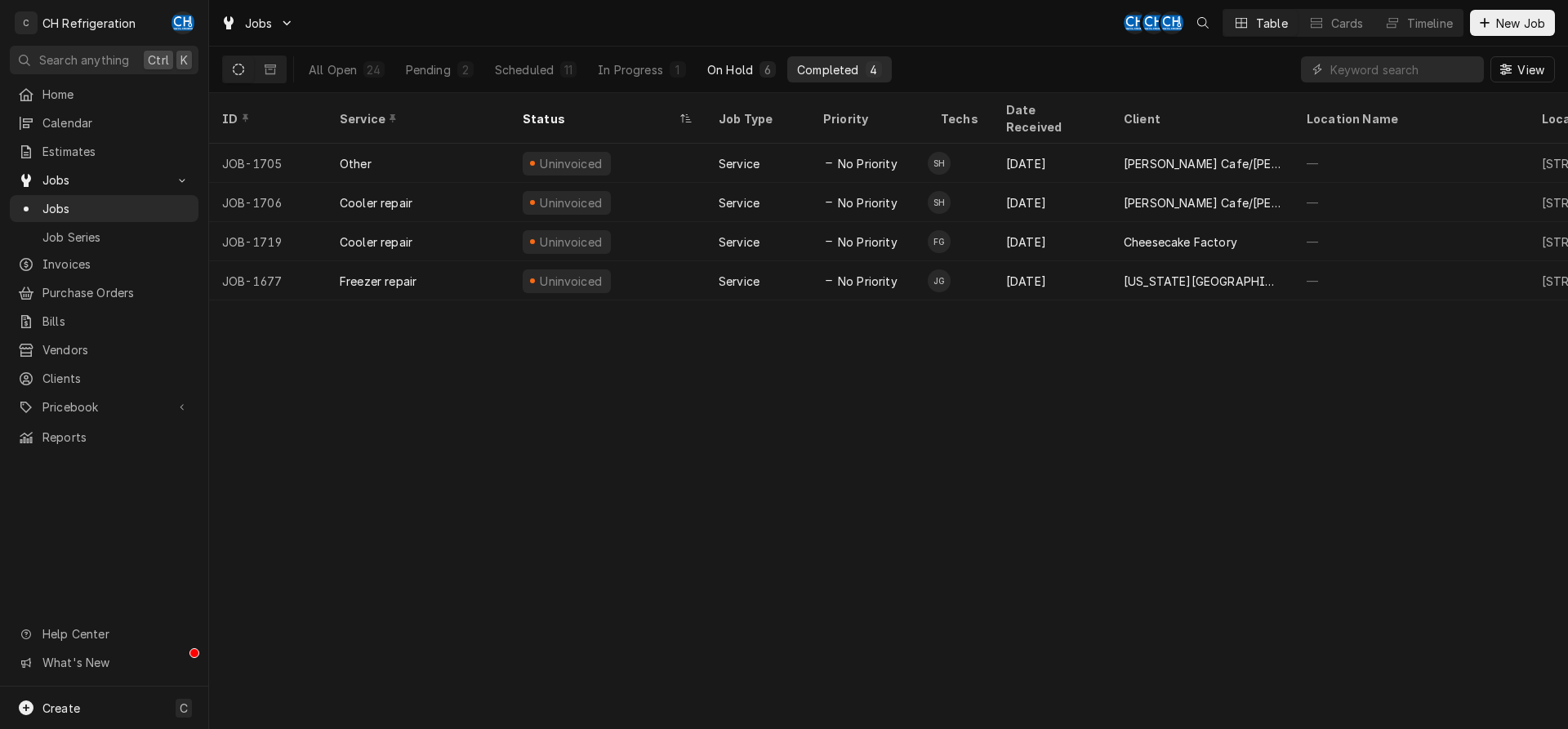
click at [715, 69] on div "On Hold" at bounding box center [730, 70] width 46 height 17
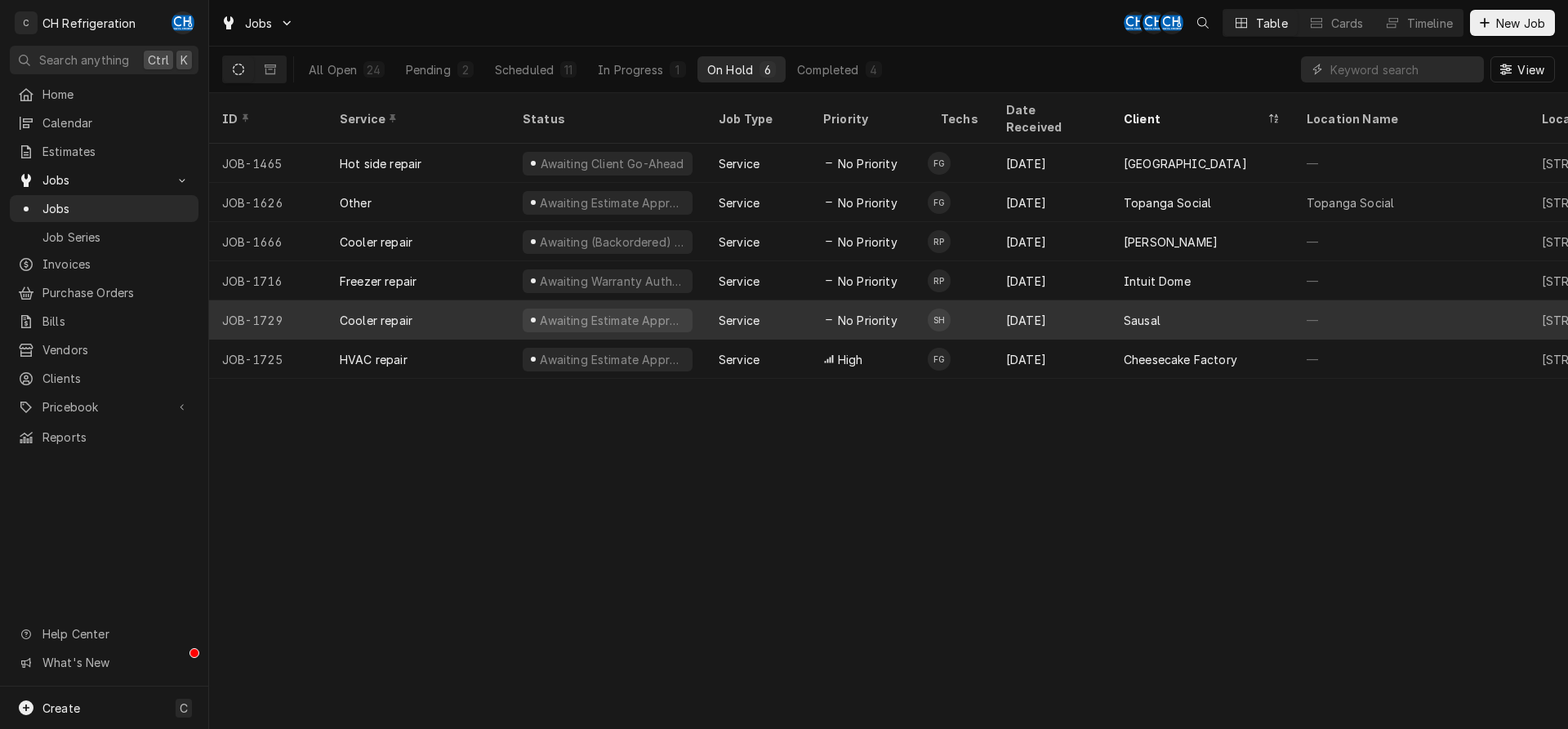
click at [1118, 300] on div "Sausal" at bounding box center [1202, 319] width 183 height 39
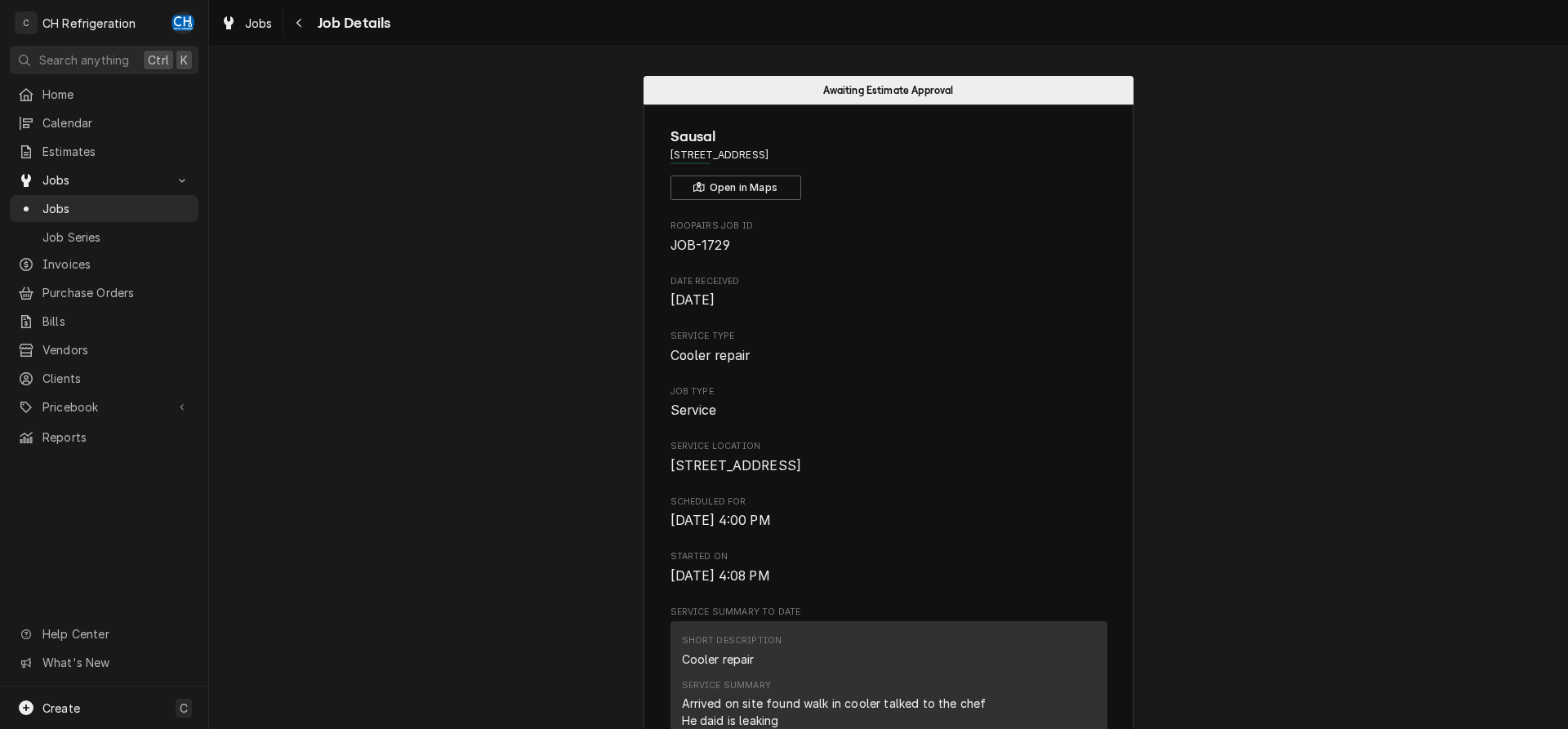
scroll to position [250, 0]
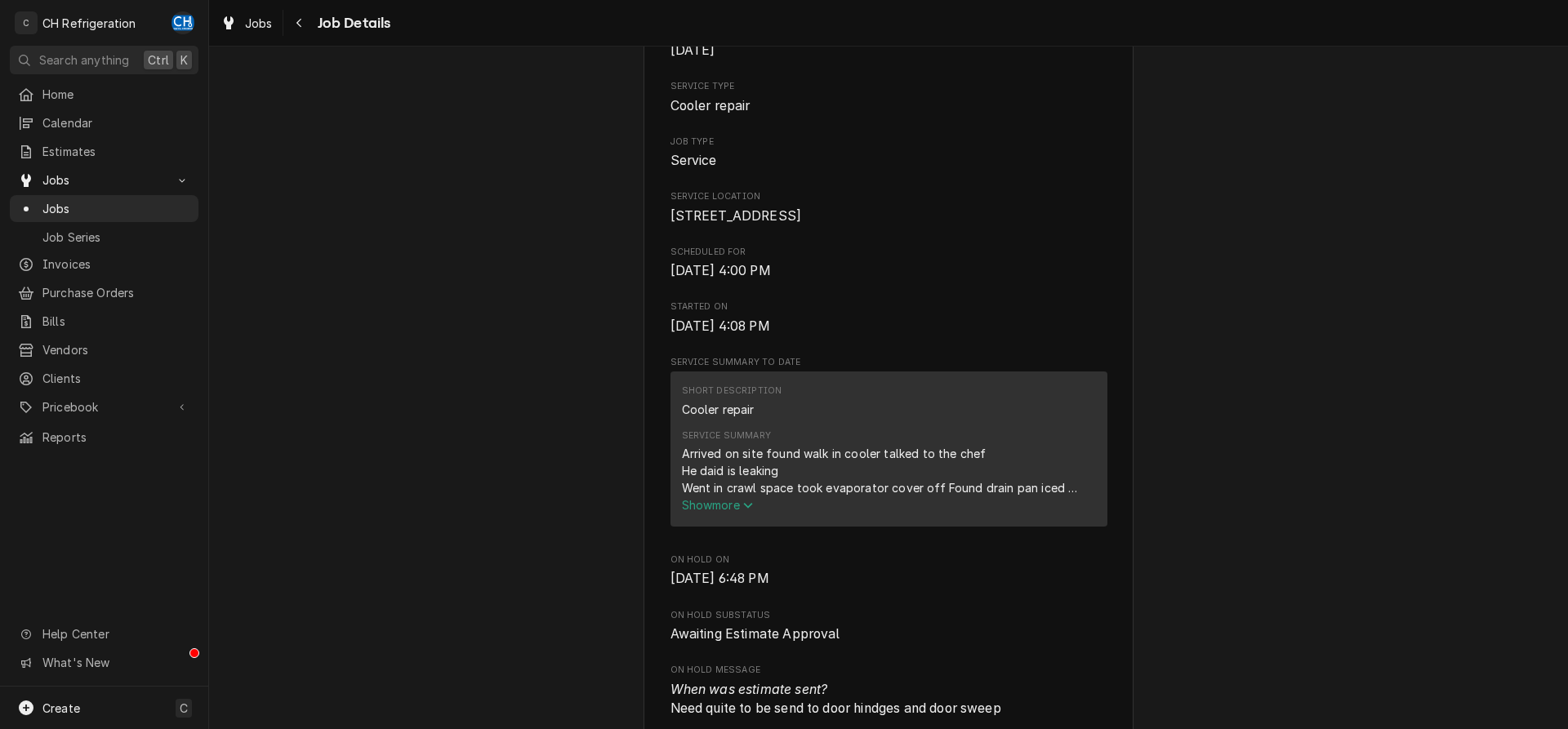
click at [693, 496] on div "Arrived on site found walk in cooler talked to the chef He daid is leaking Went…" at bounding box center [889, 471] width 414 height 52
click at [696, 512] on span "Show more" at bounding box center [717, 505] width 72 height 14
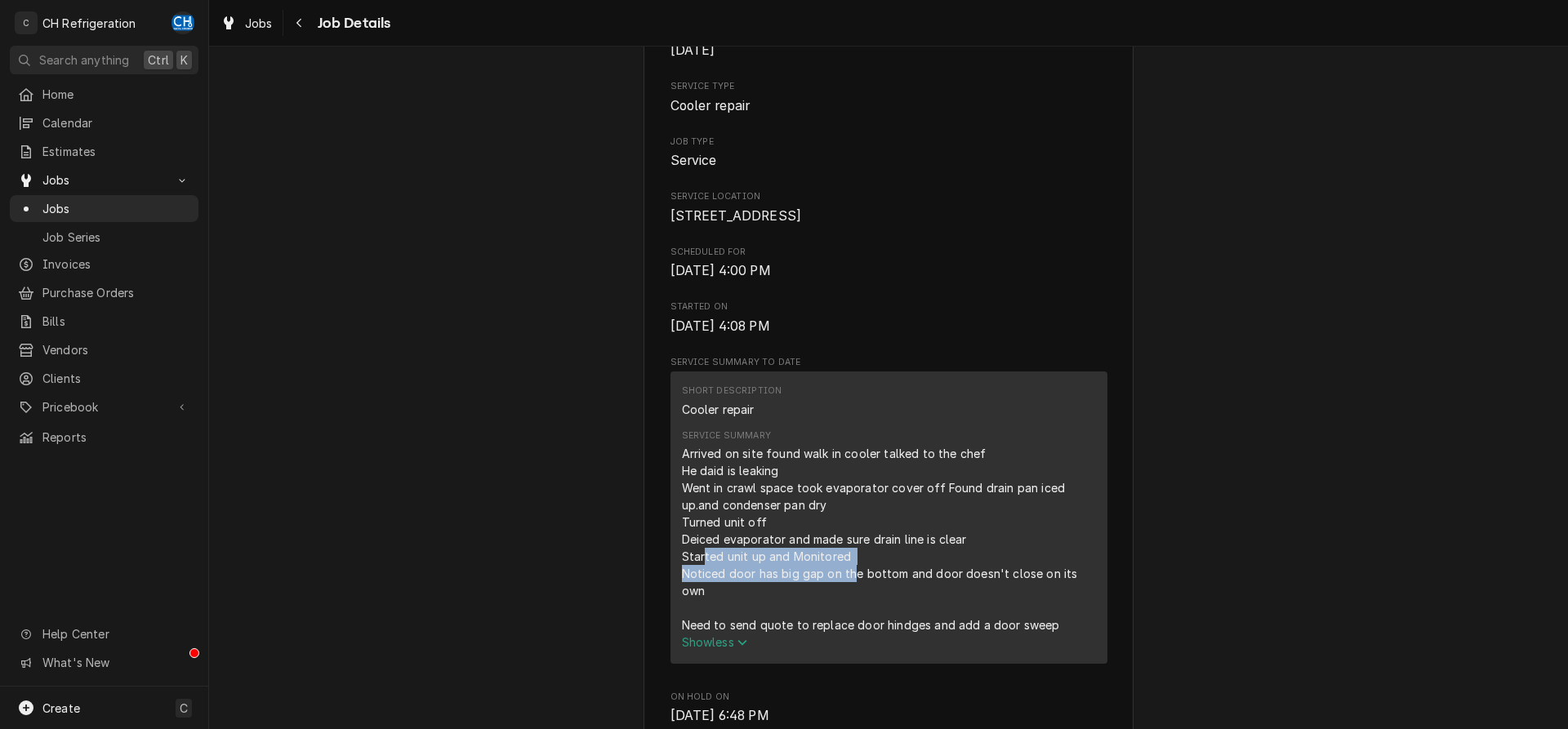
drag, startPoint x: 707, startPoint y: 584, endPoint x: 854, endPoint y: 592, distance: 147.2
click at [854, 592] on div "Arrived on site found walk in cooler talked to the chef He daid is leaking Went…" at bounding box center [889, 539] width 414 height 189
drag, startPoint x: 734, startPoint y: 582, endPoint x: 839, endPoint y: 586, distance: 105.1
click at [839, 586] on div "Arrived on site found walk in cooler talked to the chef He daid is leaking Went…" at bounding box center [889, 539] width 414 height 189
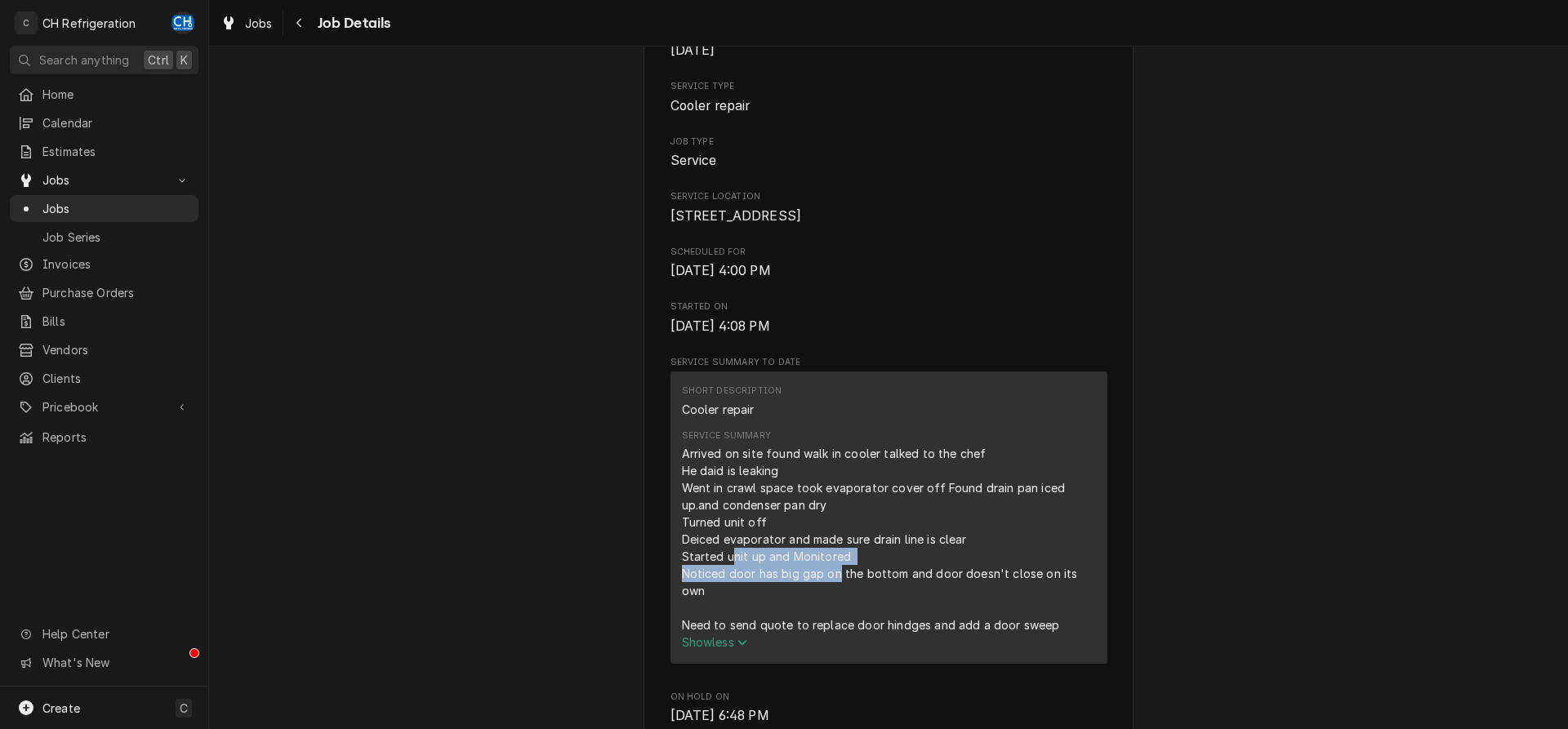
click at [829, 587] on div "Arrived on site found walk in cooler talked to the chef He daid is leaking Went…" at bounding box center [889, 539] width 414 height 189
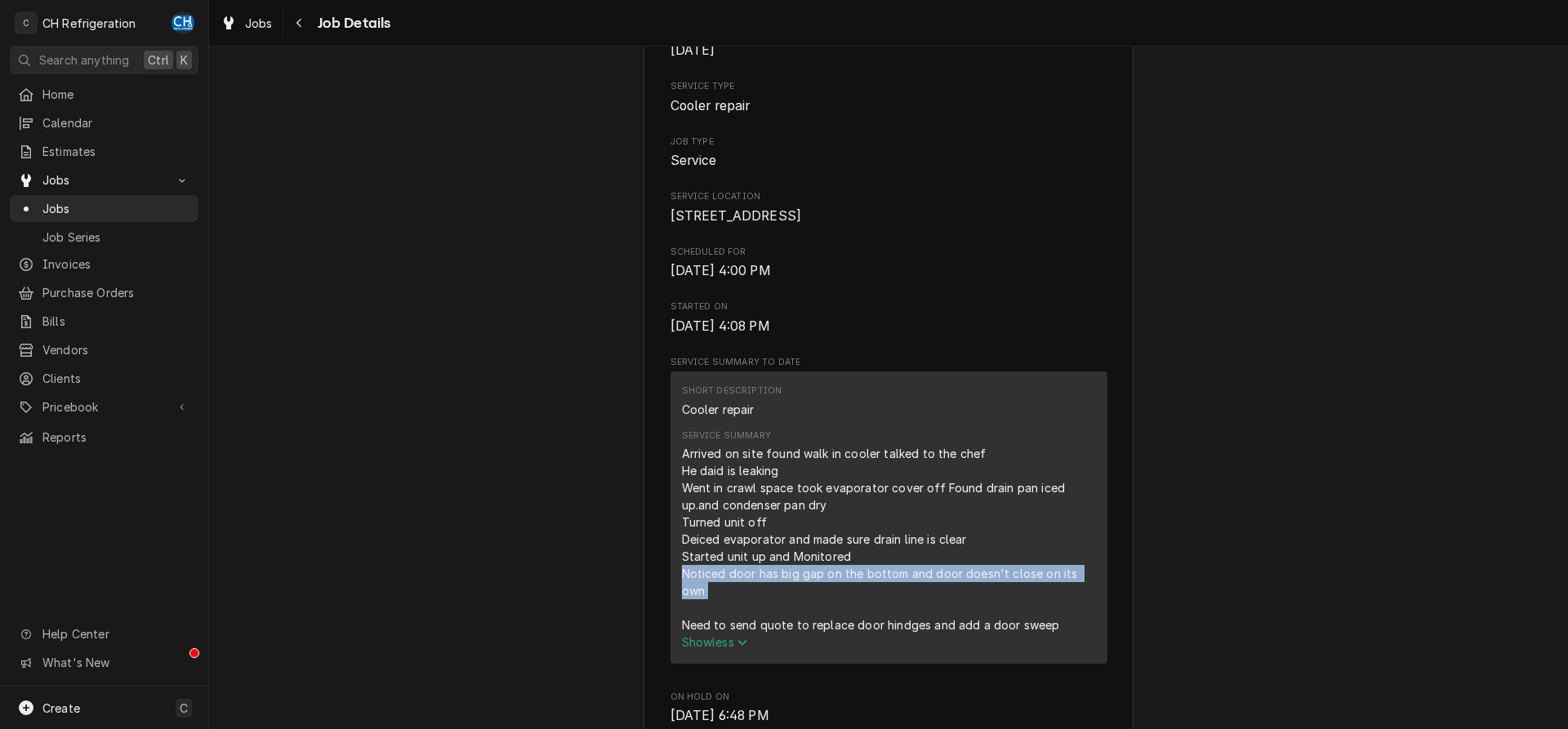
drag, startPoint x: 681, startPoint y: 596, endPoint x: 1101, endPoint y: 593, distance: 420.0
click at [1101, 593] on div "Short Description Cooler repair Service Summary Arrived on site found walk in c…" at bounding box center [889, 518] width 437 height 292
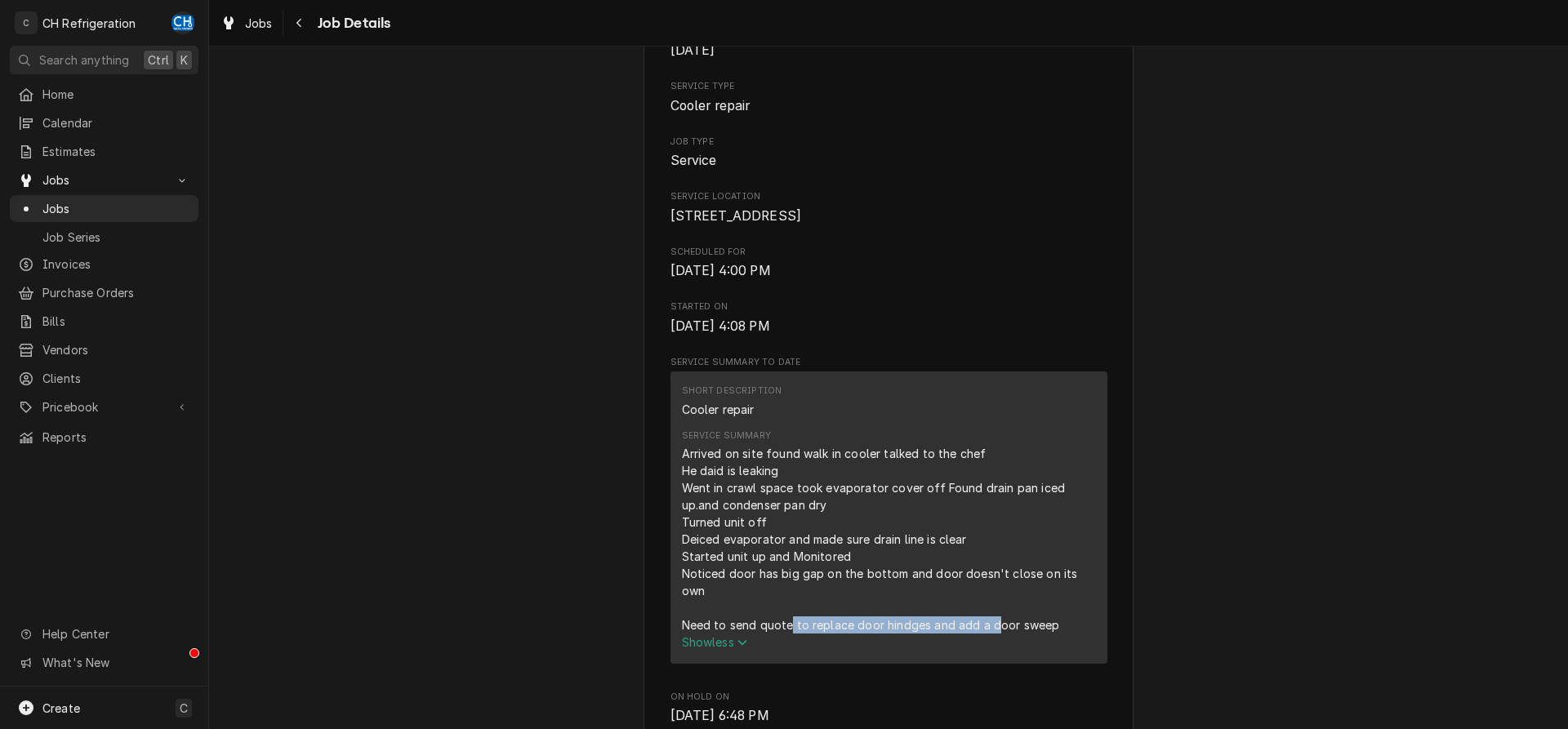
drag, startPoint x: 791, startPoint y: 623, endPoint x: 997, endPoint y: 624, distance: 206.0
click at [997, 624] on div "Arrived on site found walk in cooler talked to the chef He daid is leaking Went…" at bounding box center [889, 539] width 414 height 189
click at [312, 24] on button "Navigate back" at bounding box center [299, 22] width 26 height 26
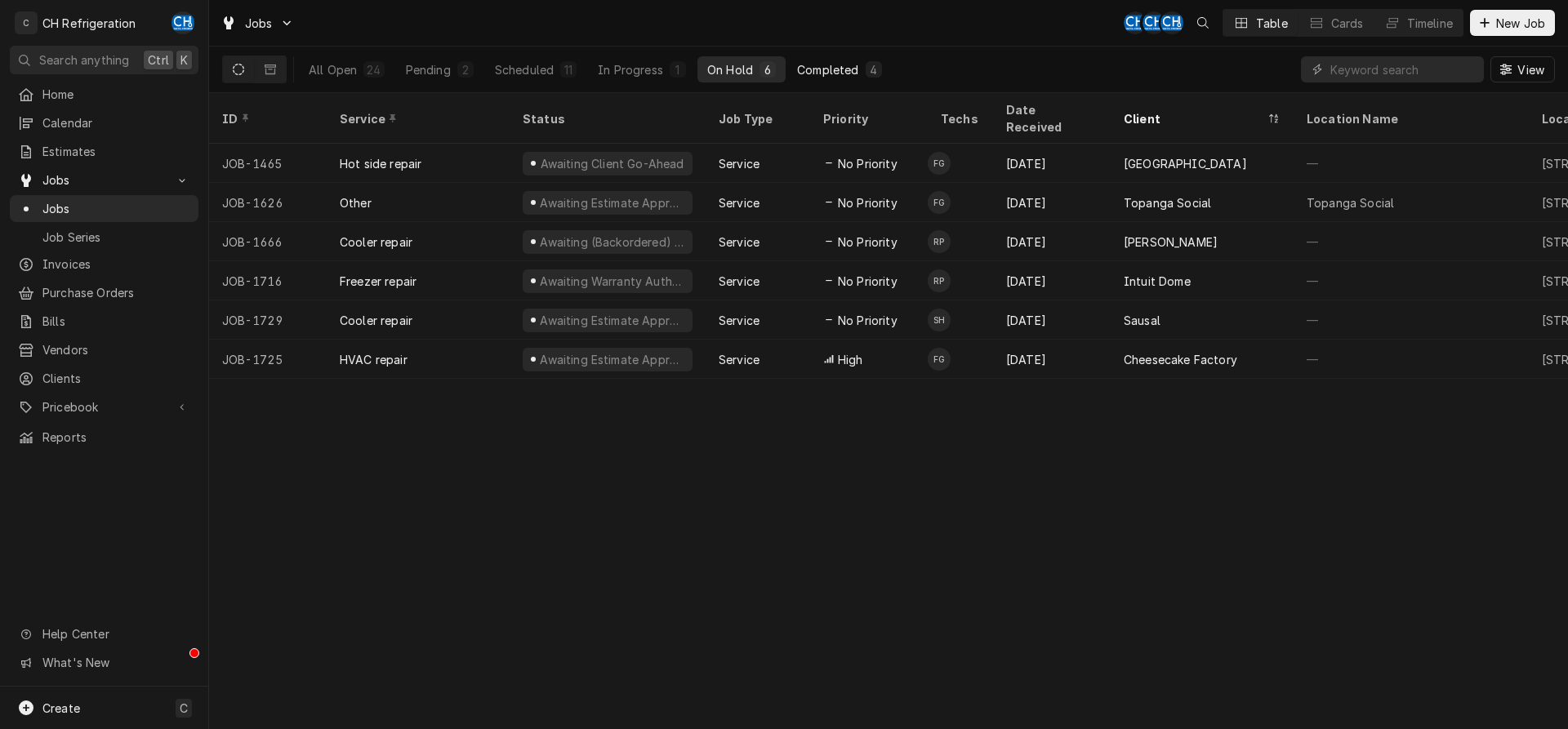
click at [840, 78] on button "Completed 4" at bounding box center [839, 69] width 104 height 26
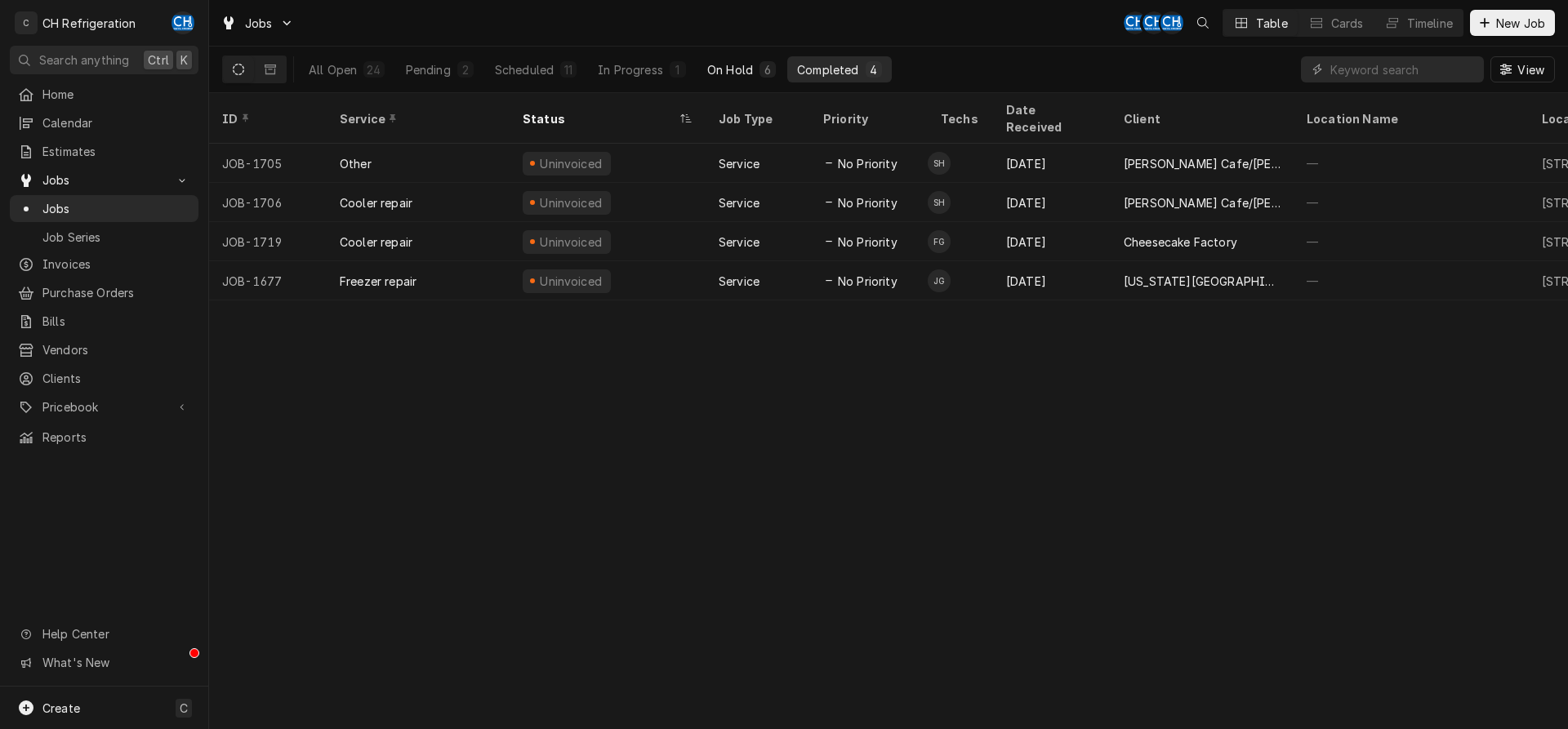
click at [751, 75] on div "On Hold" at bounding box center [730, 70] width 46 height 17
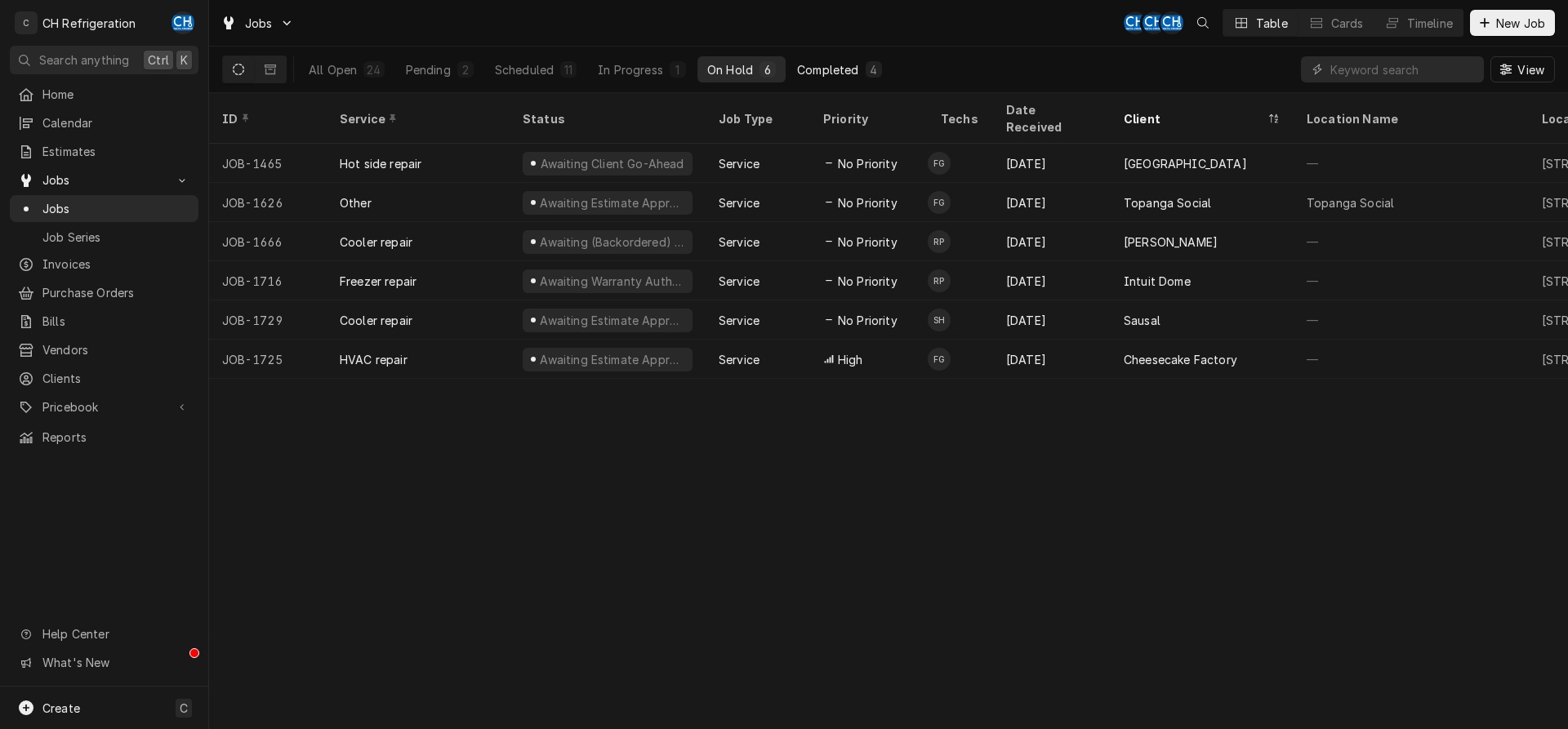
click at [835, 78] on button "Completed 4" at bounding box center [839, 69] width 104 height 26
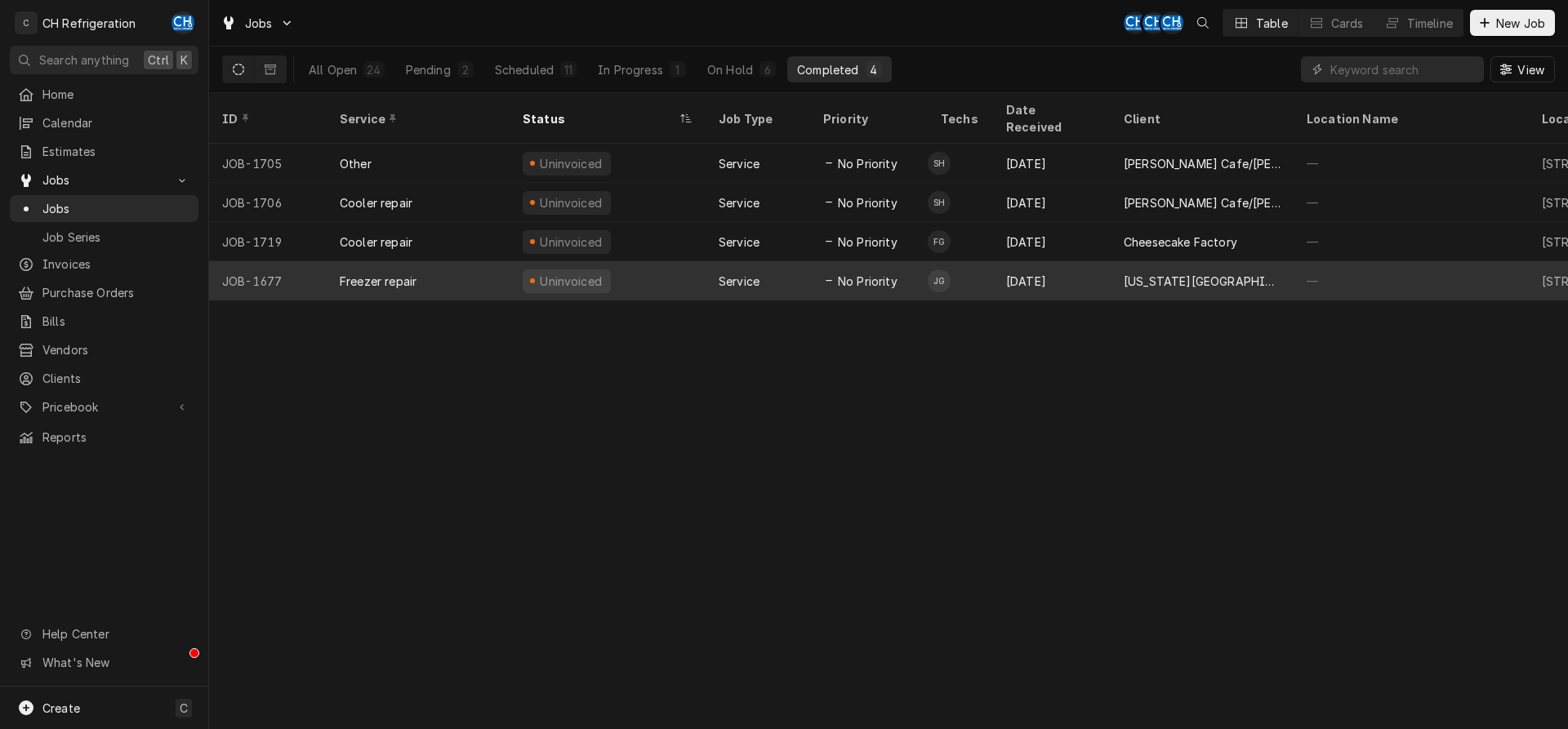
click at [1137, 273] on div "California State University, Dominguez Hills" at bounding box center [1202, 281] width 157 height 17
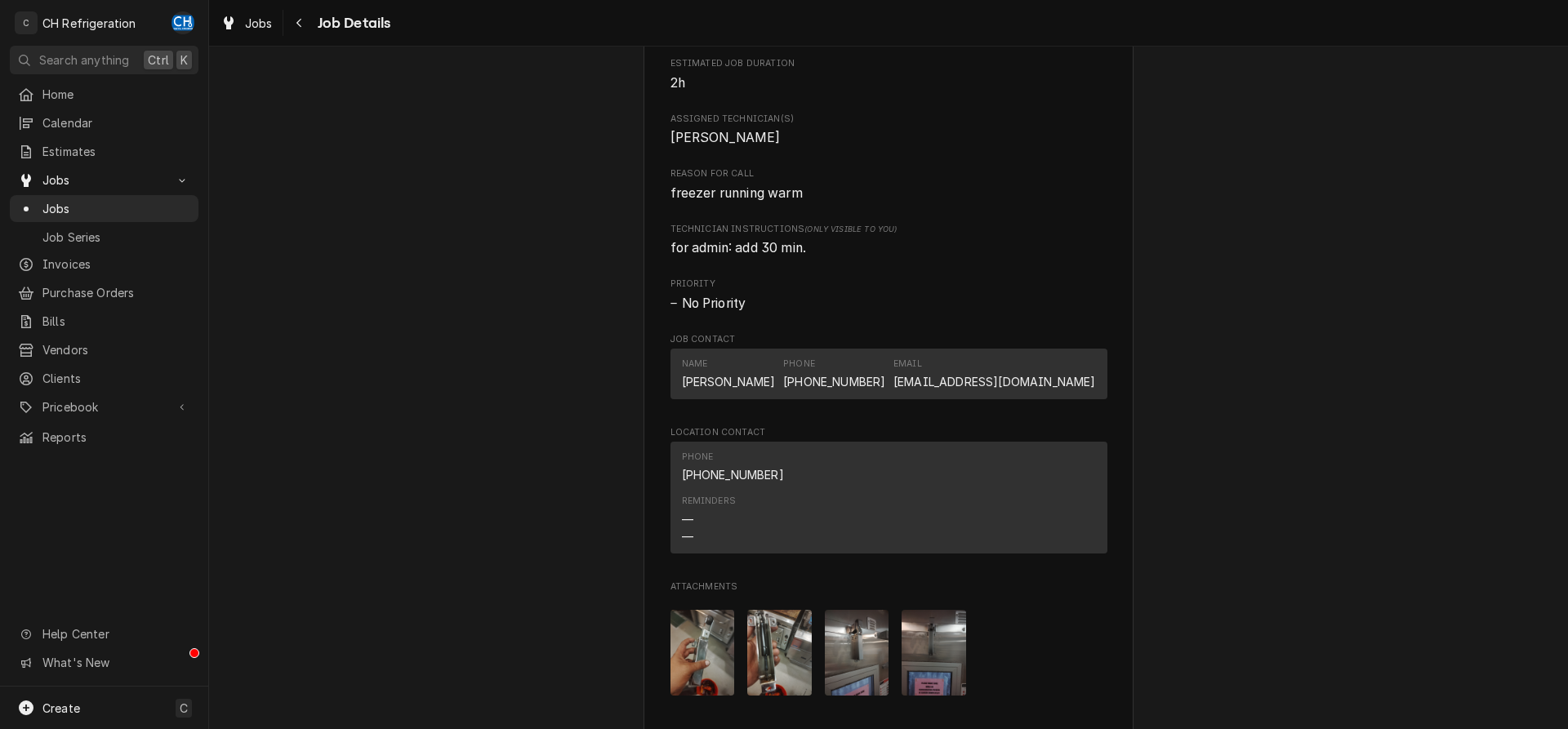
scroll to position [583, 0]
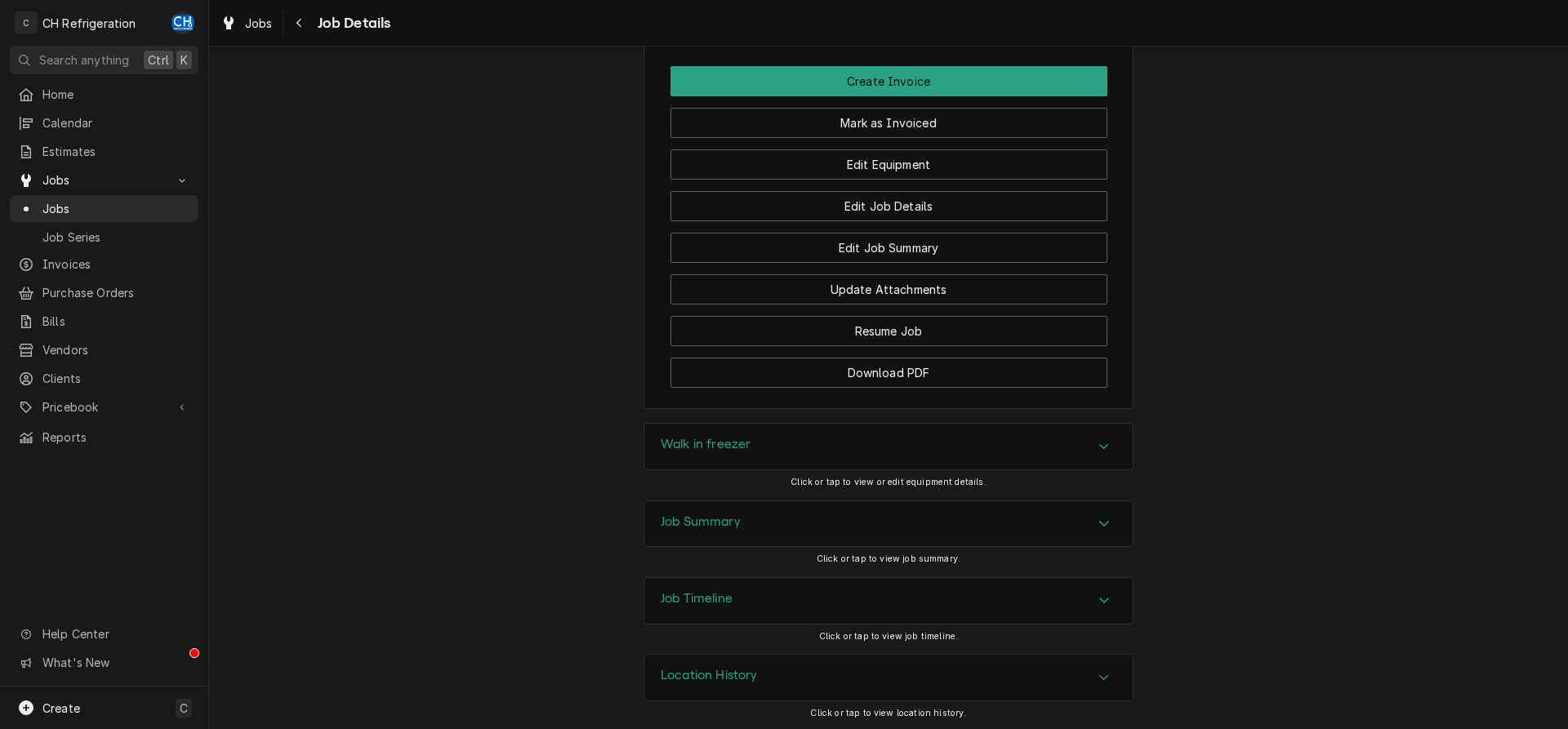
click at [936, 437] on div "Walk in freezer" at bounding box center [889, 446] width 488 height 46
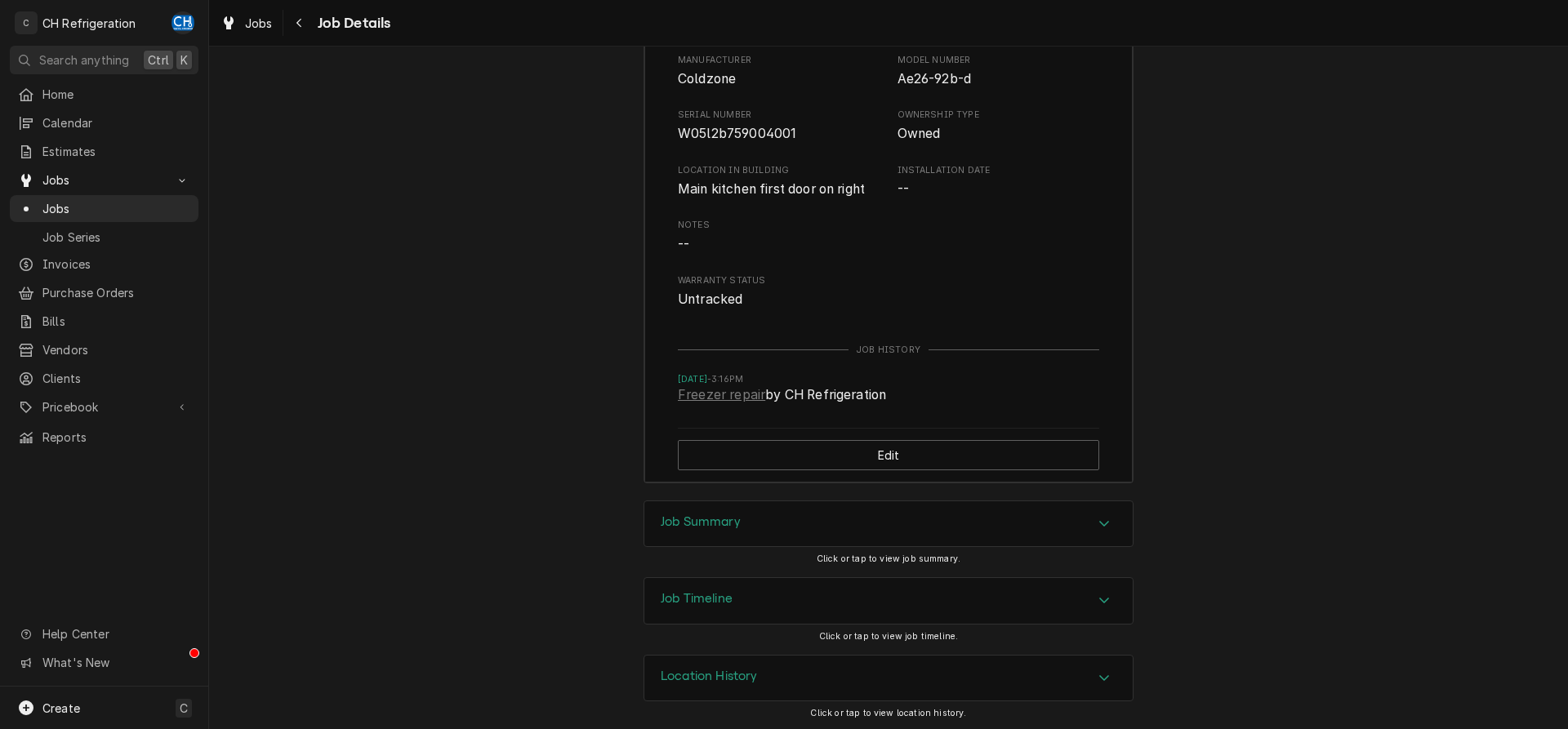
click at [906, 512] on div "Job Summary" at bounding box center [889, 524] width 488 height 46
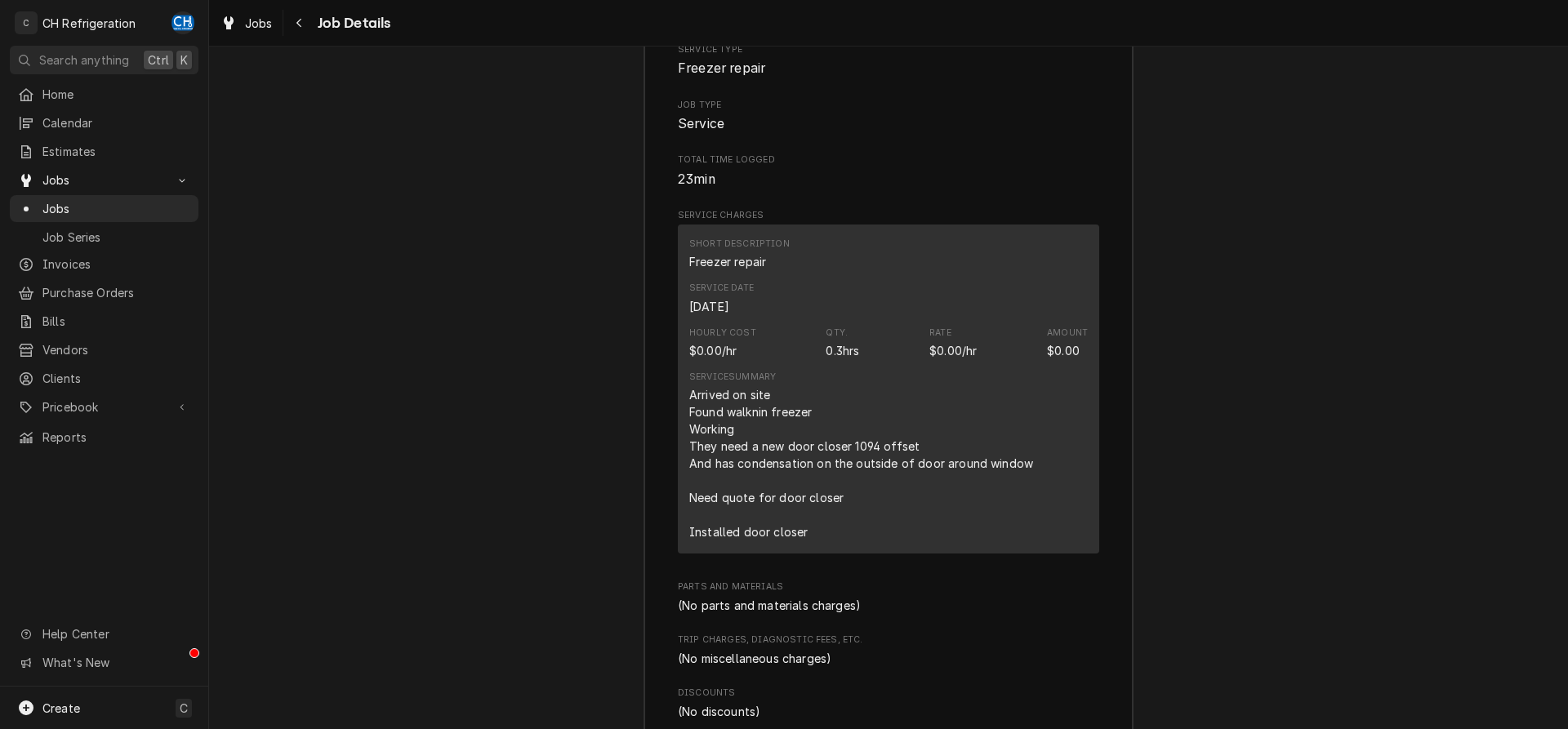
scroll to position [2589, 0]
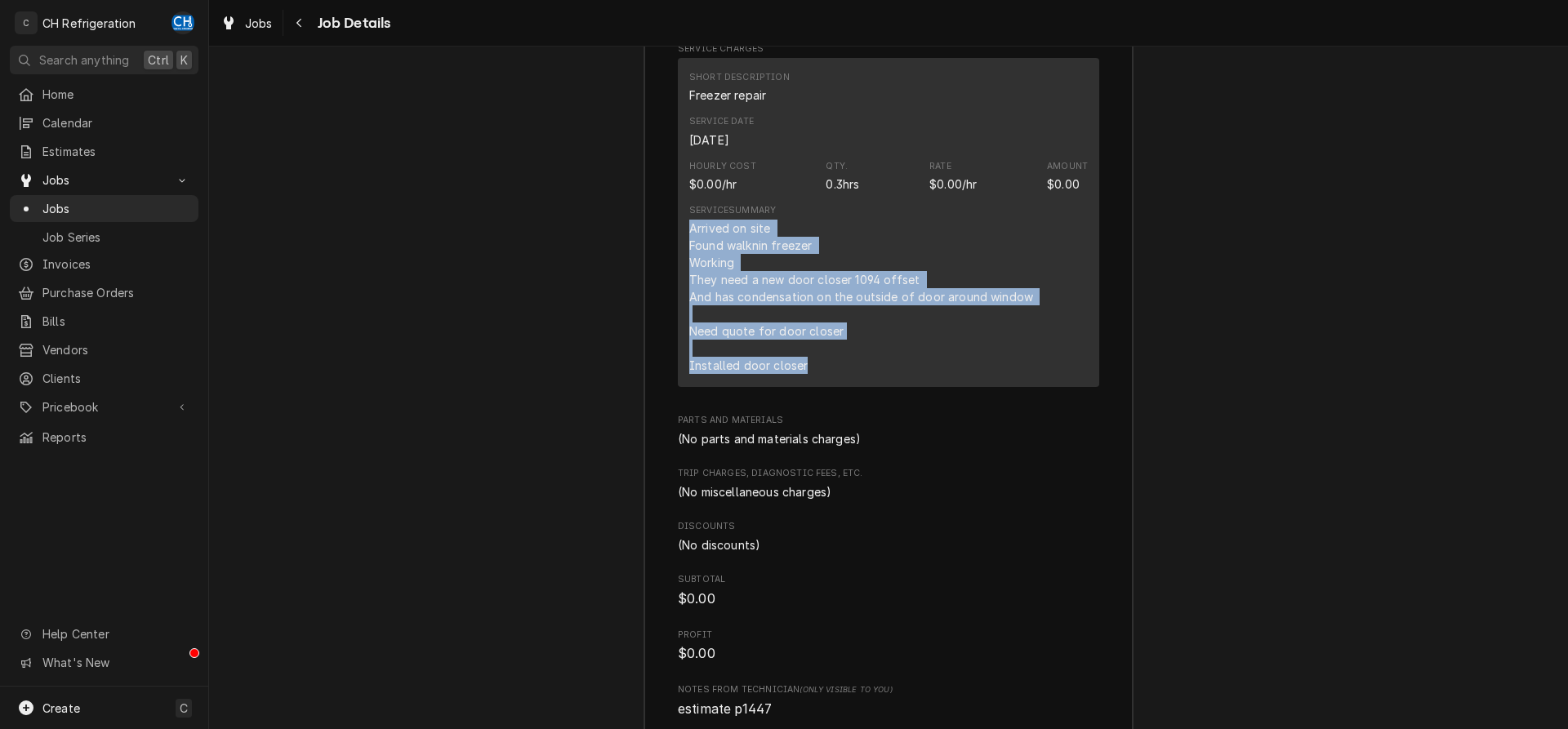
drag, startPoint x: 683, startPoint y: 229, endPoint x: 813, endPoint y: 371, distance: 192.5
click at [813, 371] on div "Short Description Freezer repair Service Date Aug 7, 2025 Hourly Cost $0.00/hr …" at bounding box center [888, 222] width 421 height 329
copy div "Arrived on site Found walknin freezer Working They need a new door closer 1094 …"
click at [753, 294] on div "Arrived on site Found walknin freezer Working They need a new door closer 1094 …" at bounding box center [863, 297] width 347 height 154
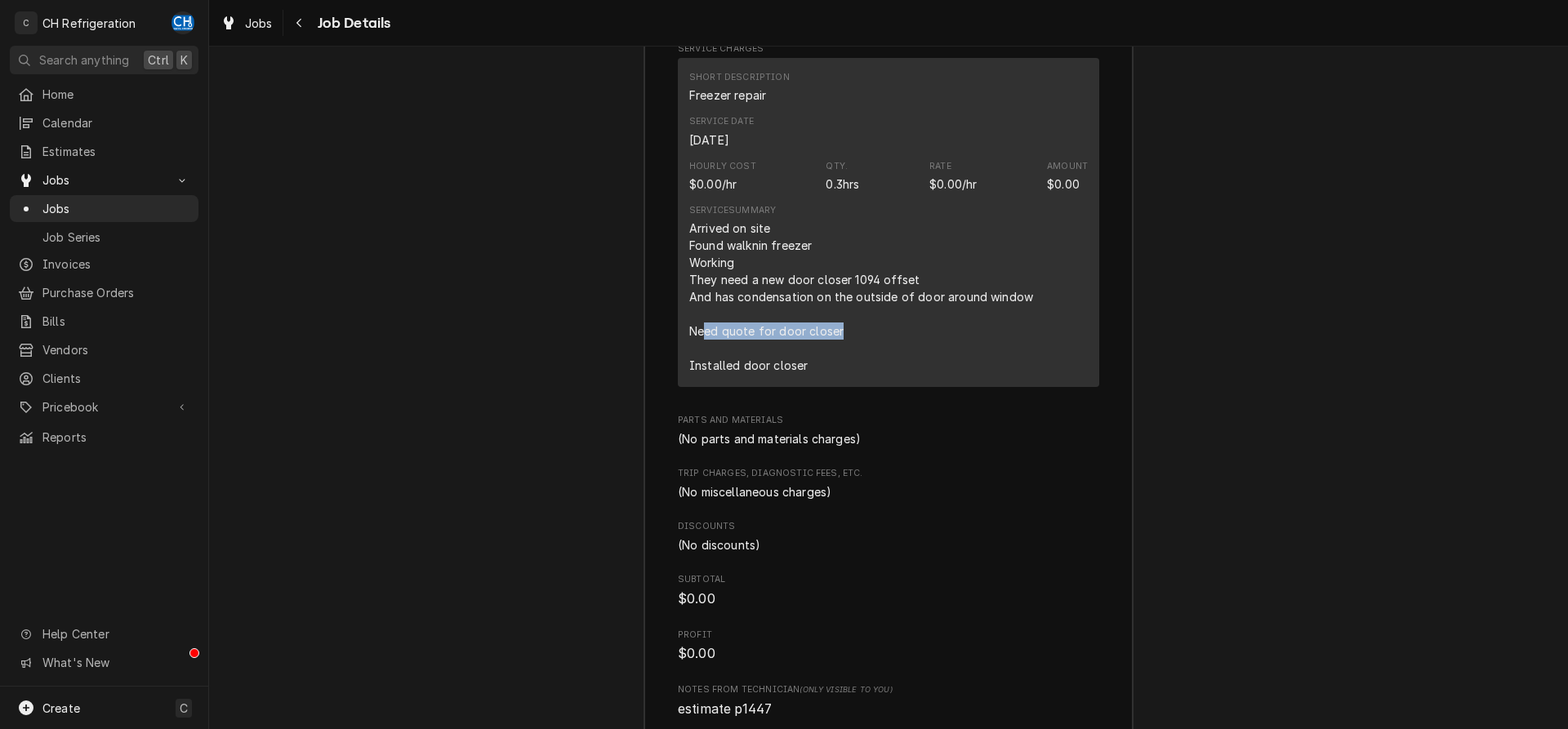
drag, startPoint x: 702, startPoint y: 325, endPoint x: 866, endPoint y: 330, distance: 164.1
click at [866, 330] on div "Arrived on site Found walknin freezer Working They need a new door closer 1094 …" at bounding box center [863, 297] width 347 height 154
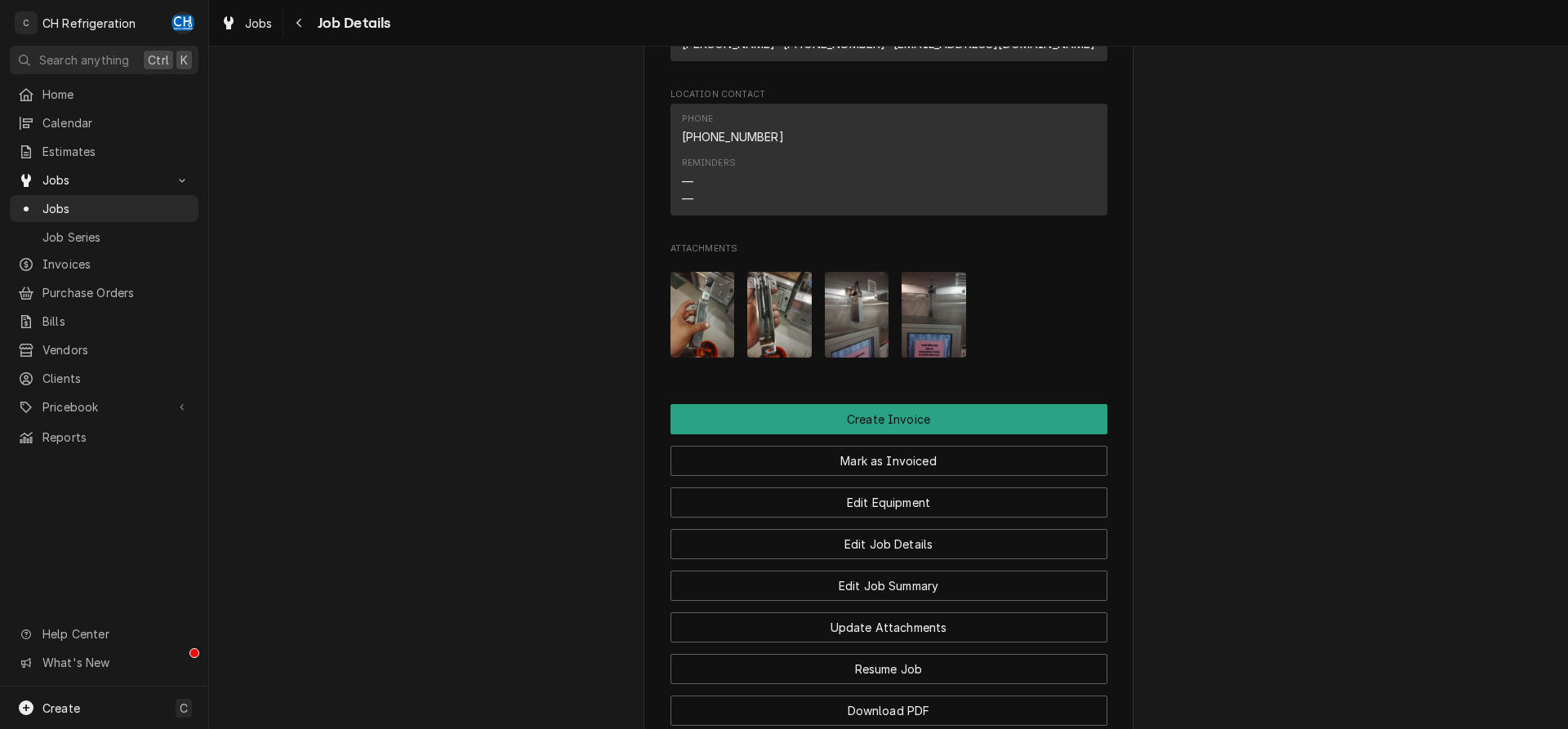
scroll to position [1007, 0]
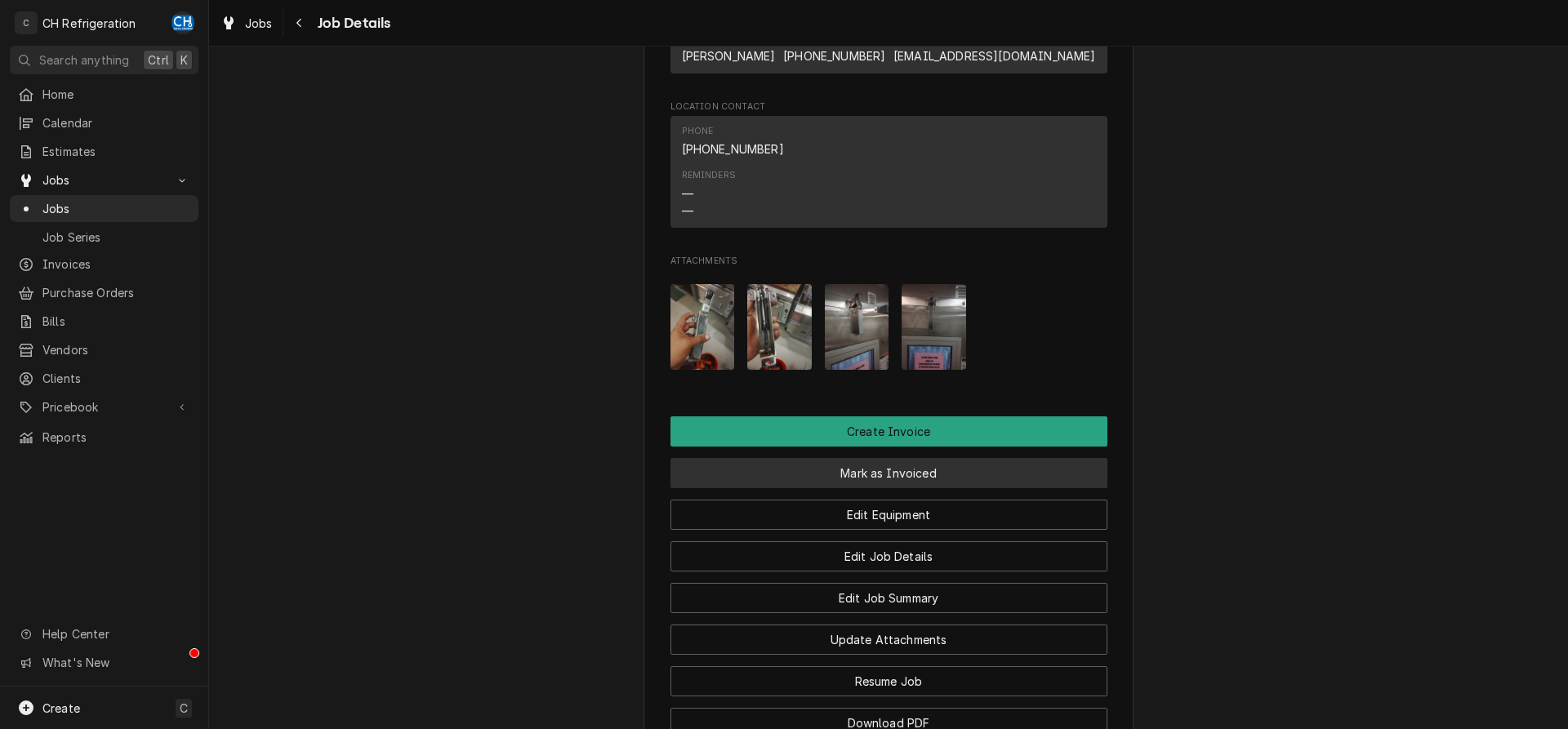
click at [884, 466] on button "Mark as Invoiced" at bounding box center [889, 473] width 437 height 30
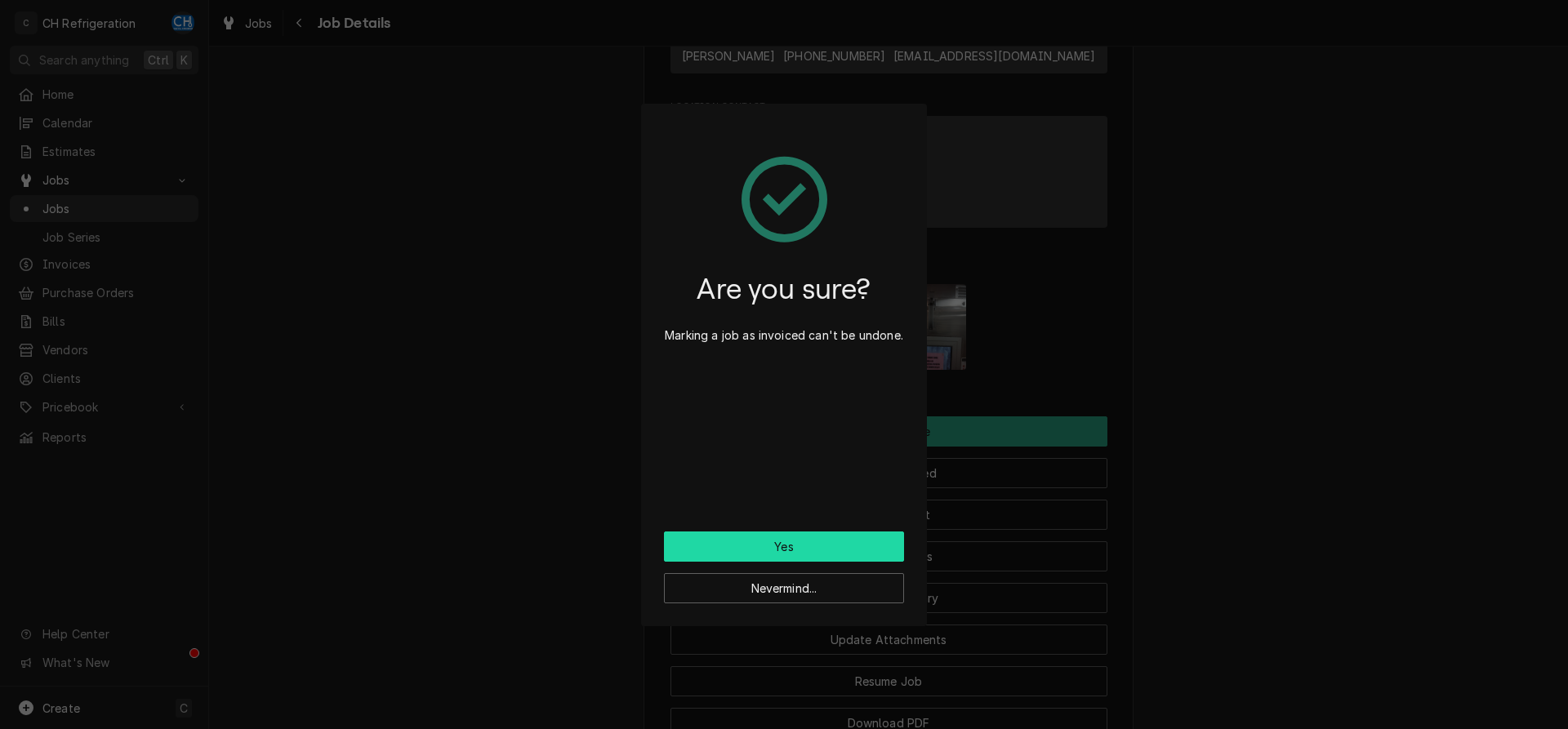
click at [875, 540] on button "Yes" at bounding box center [784, 546] width 240 height 30
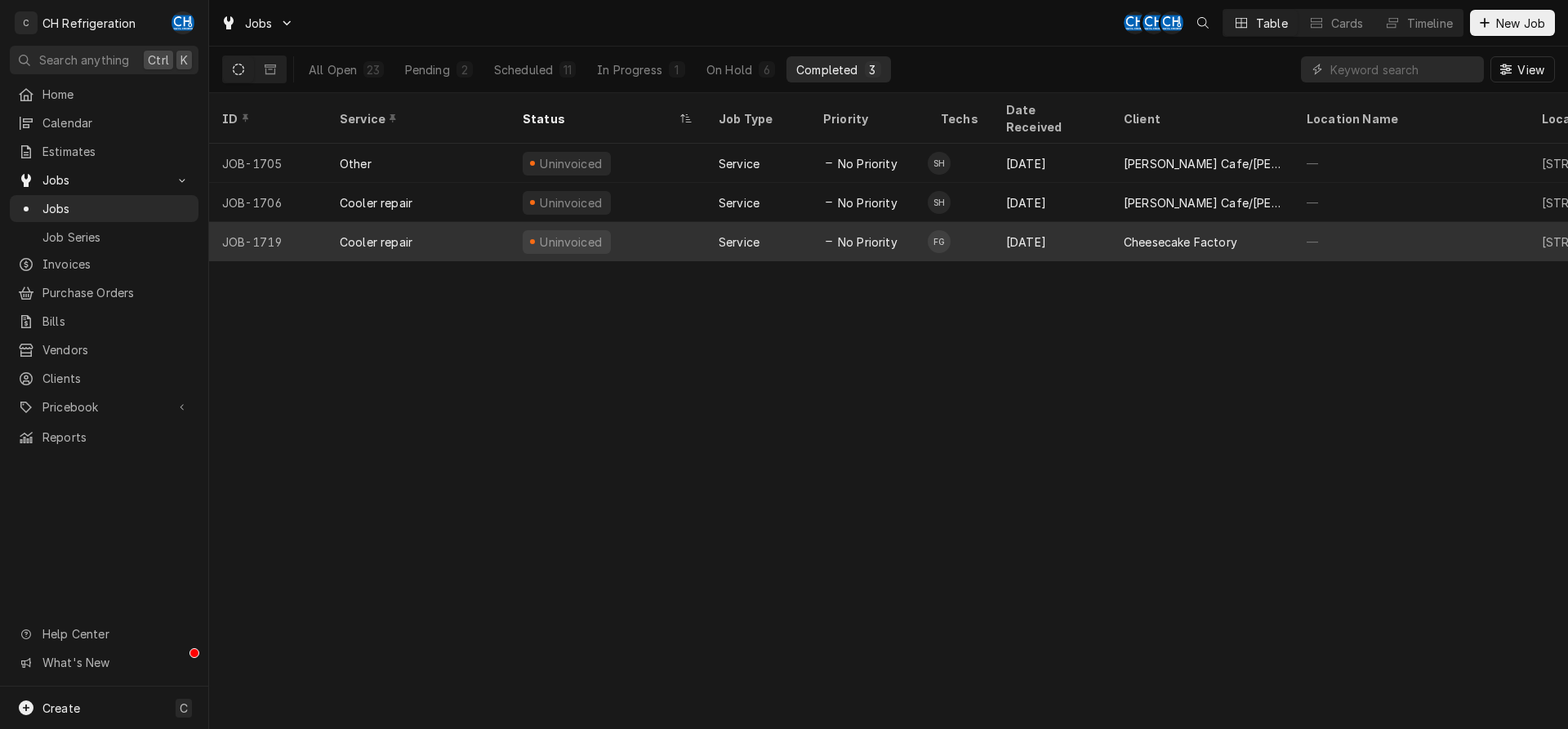
click at [1055, 223] on div "[DATE]" at bounding box center [1052, 241] width 117 height 39
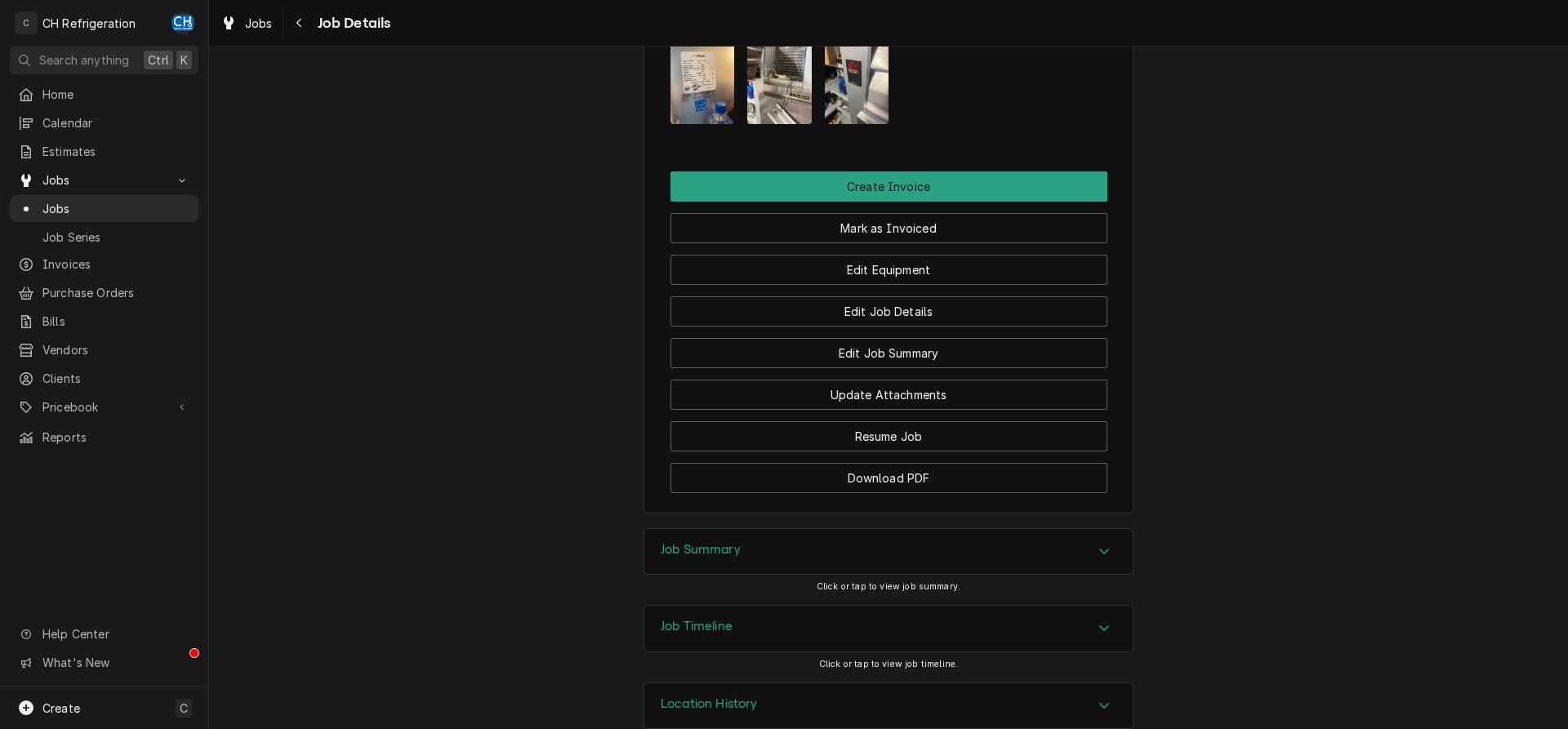
scroll to position [1273, 0]
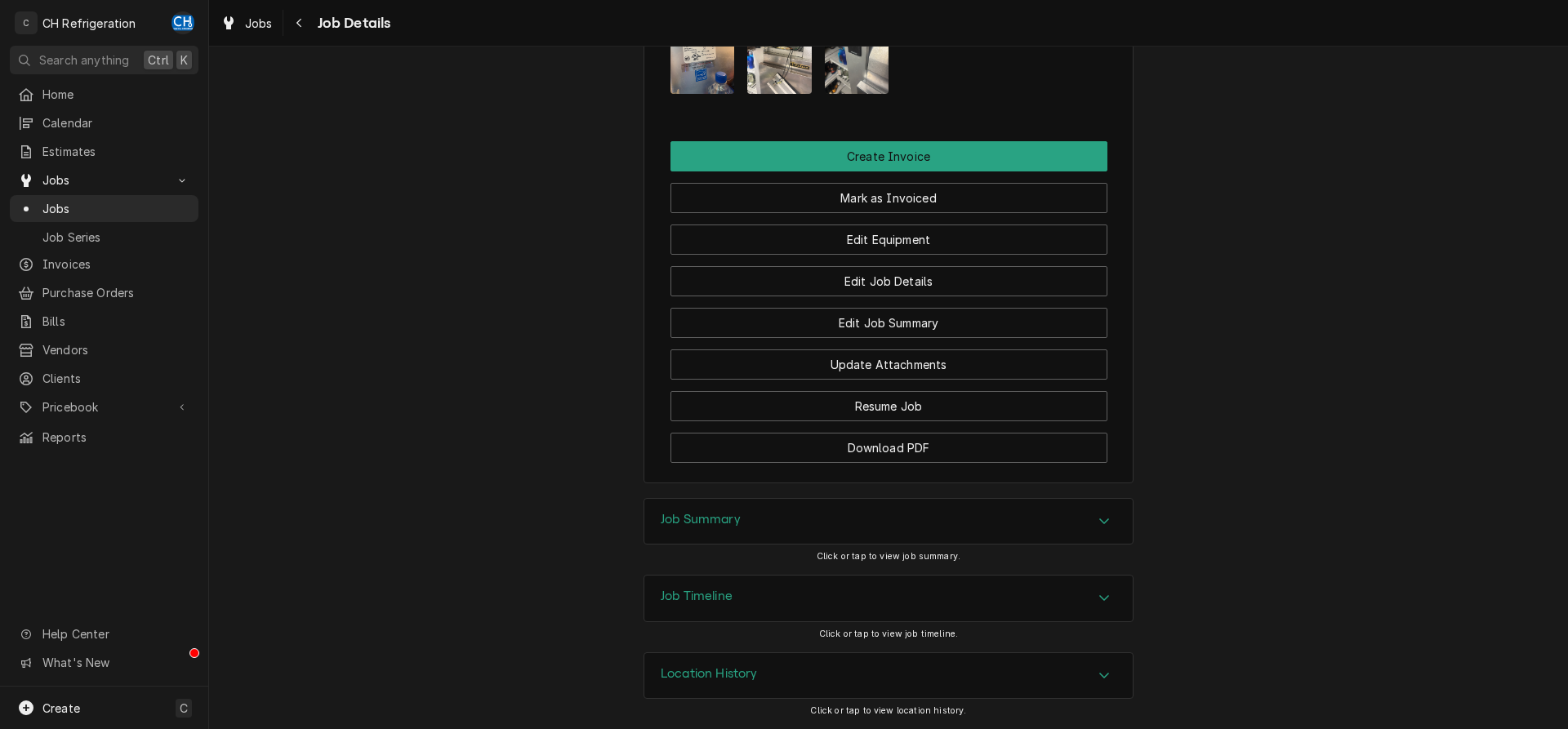
click at [820, 512] on div "Job Summary" at bounding box center [889, 521] width 488 height 46
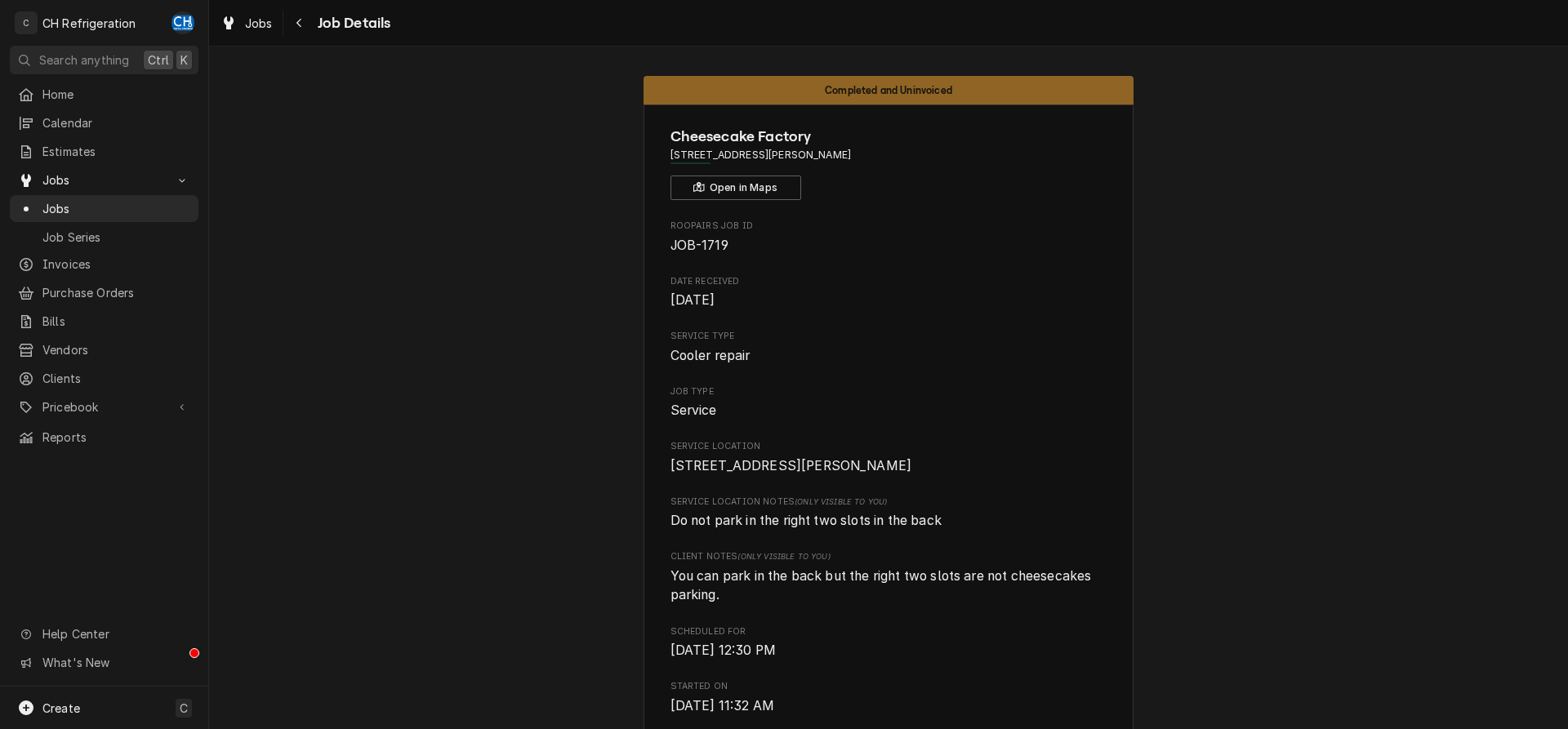
scroll to position [583, 0]
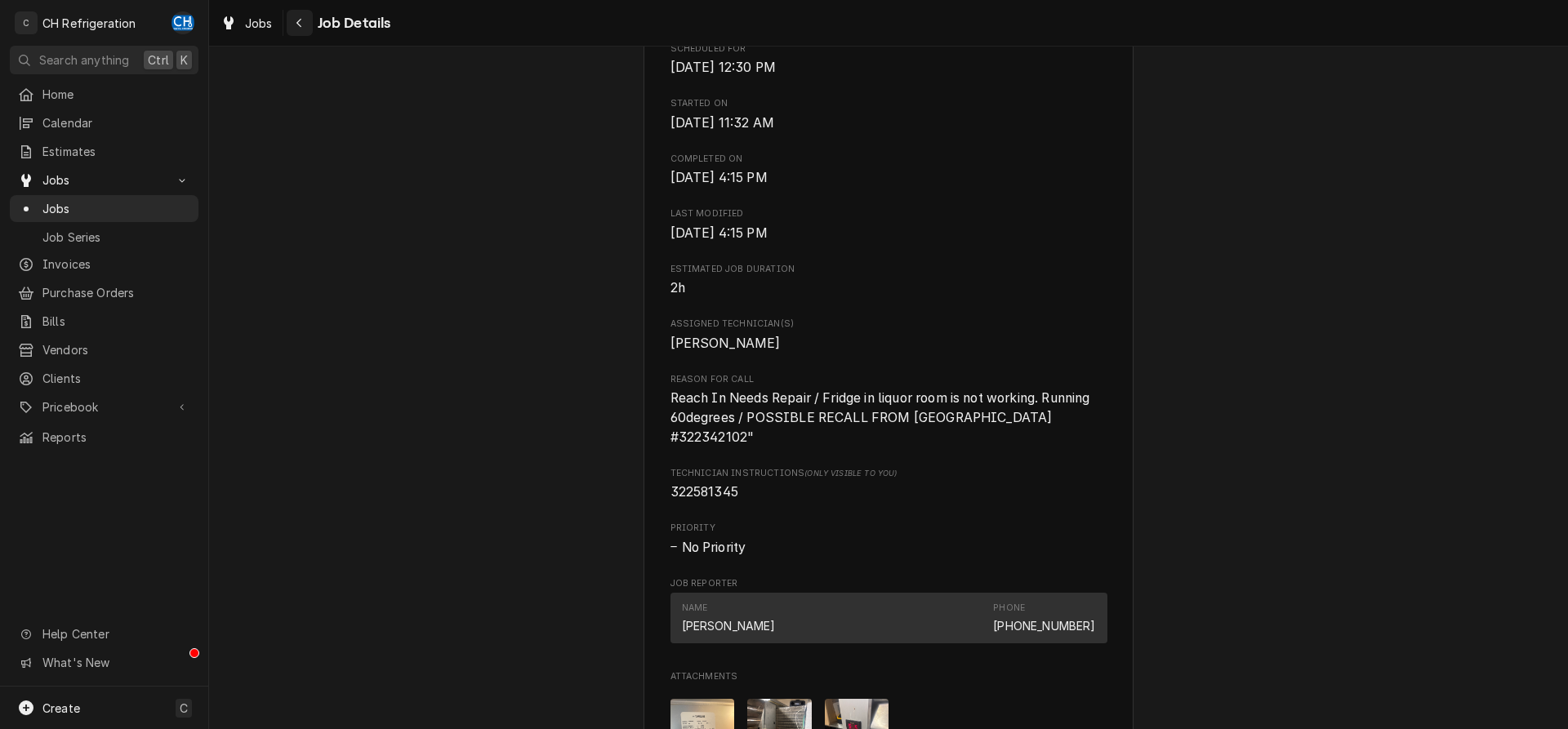
click at [300, 21] on icon "Navigate back" at bounding box center [299, 22] width 8 height 11
